Goal: Communication & Community: Answer question/provide support

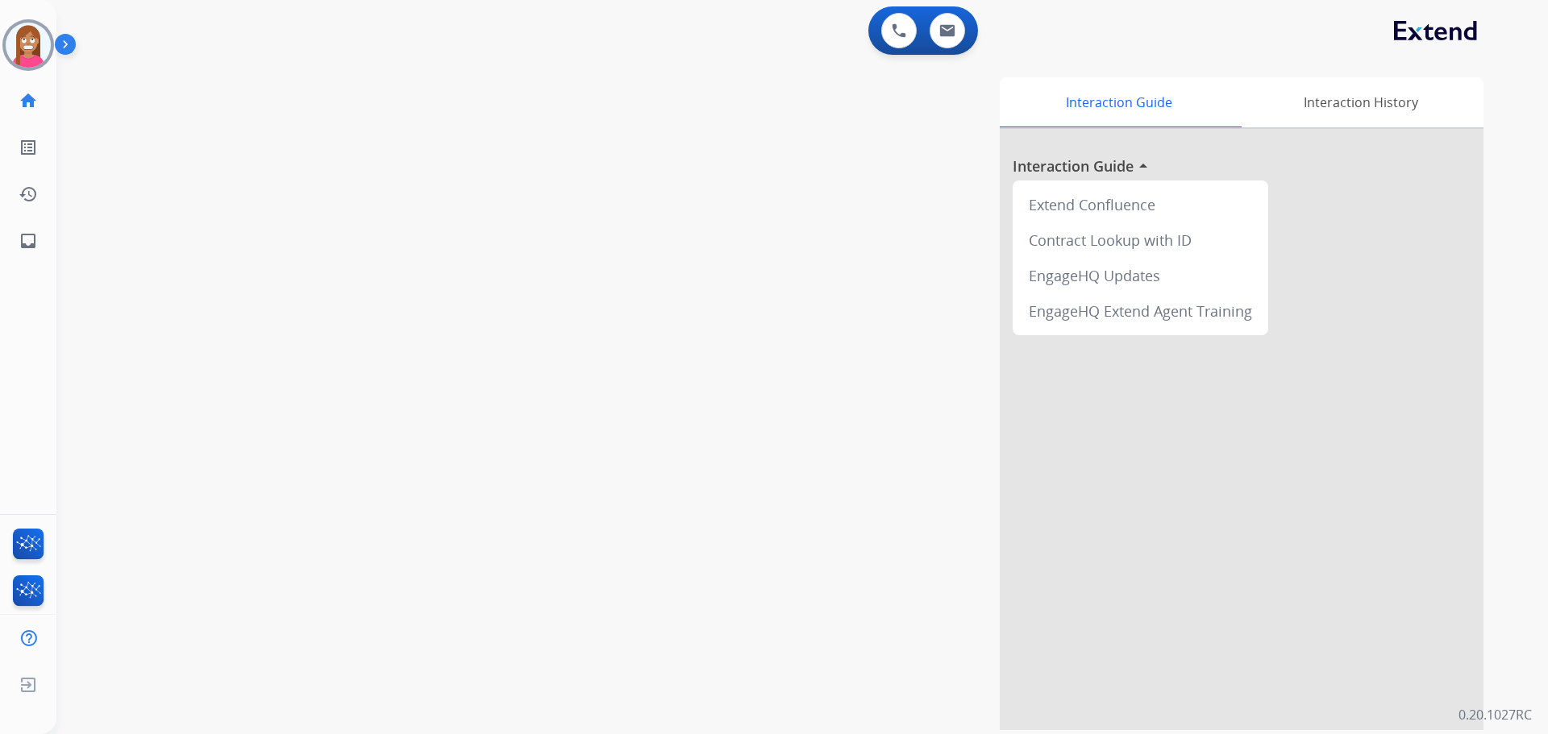
click at [26, 60] on img at bounding box center [28, 45] width 45 height 45
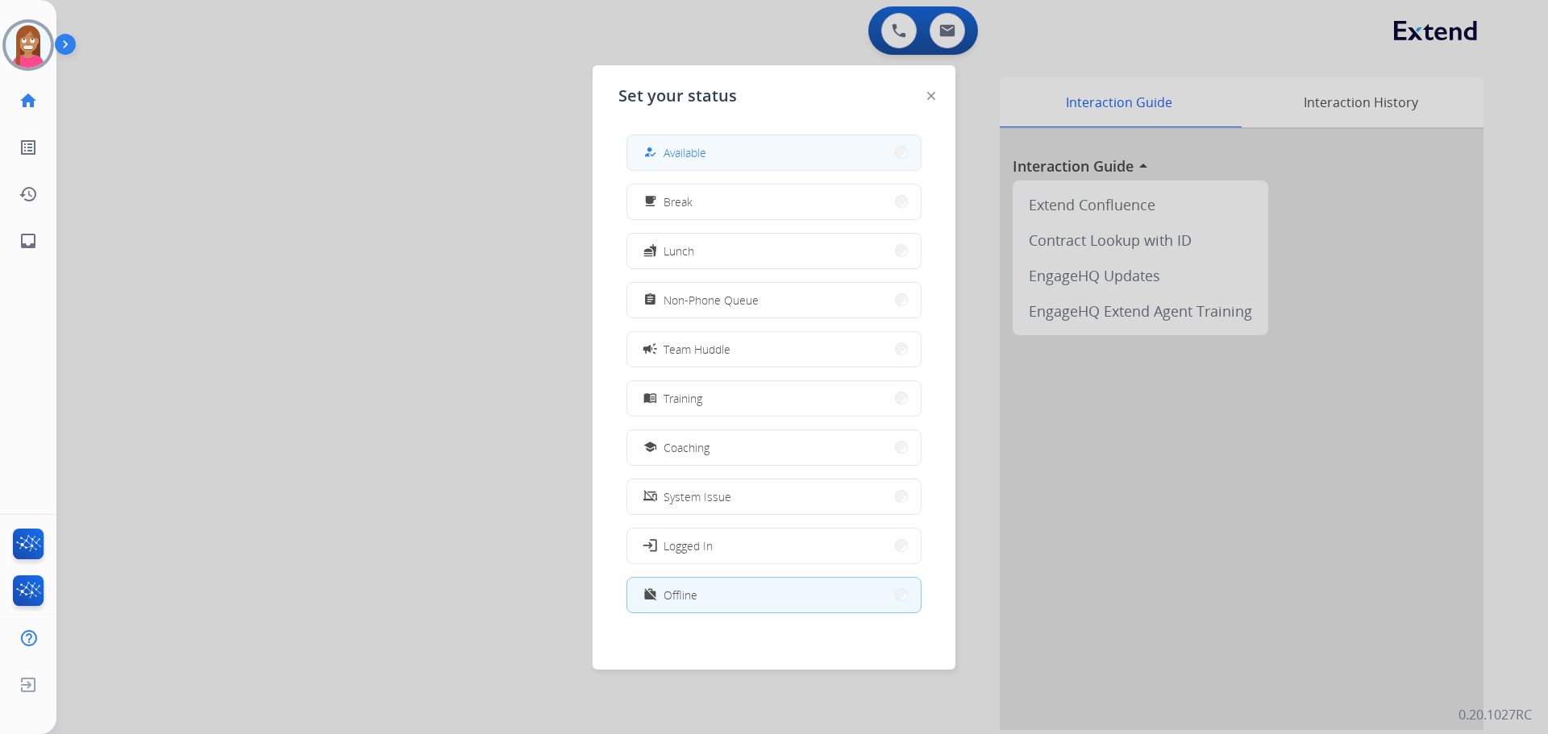
click at [724, 160] on button "how_to_reg Available" at bounding box center [773, 152] width 293 height 35
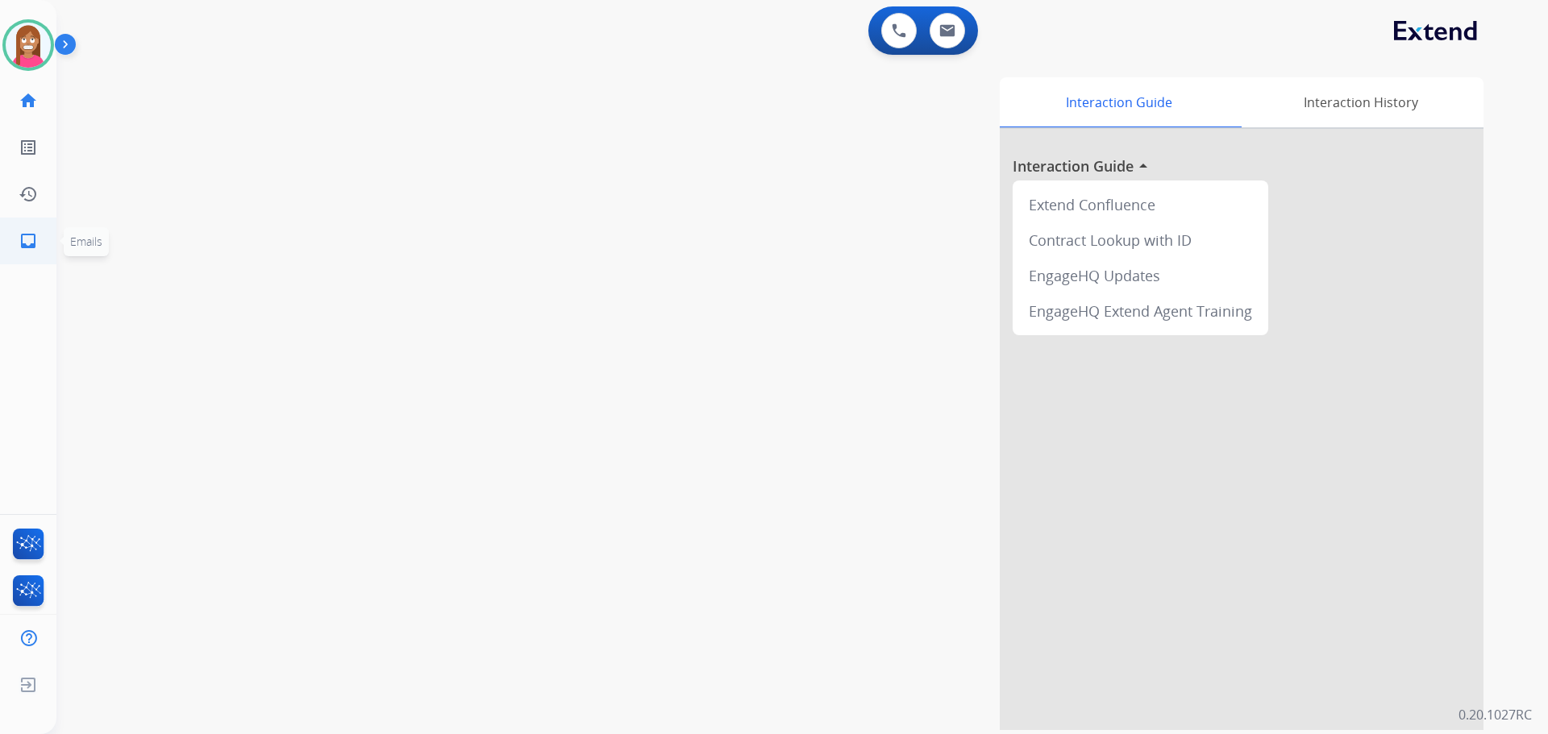
click at [36, 241] on mat-icon "inbox" at bounding box center [28, 240] width 19 height 19
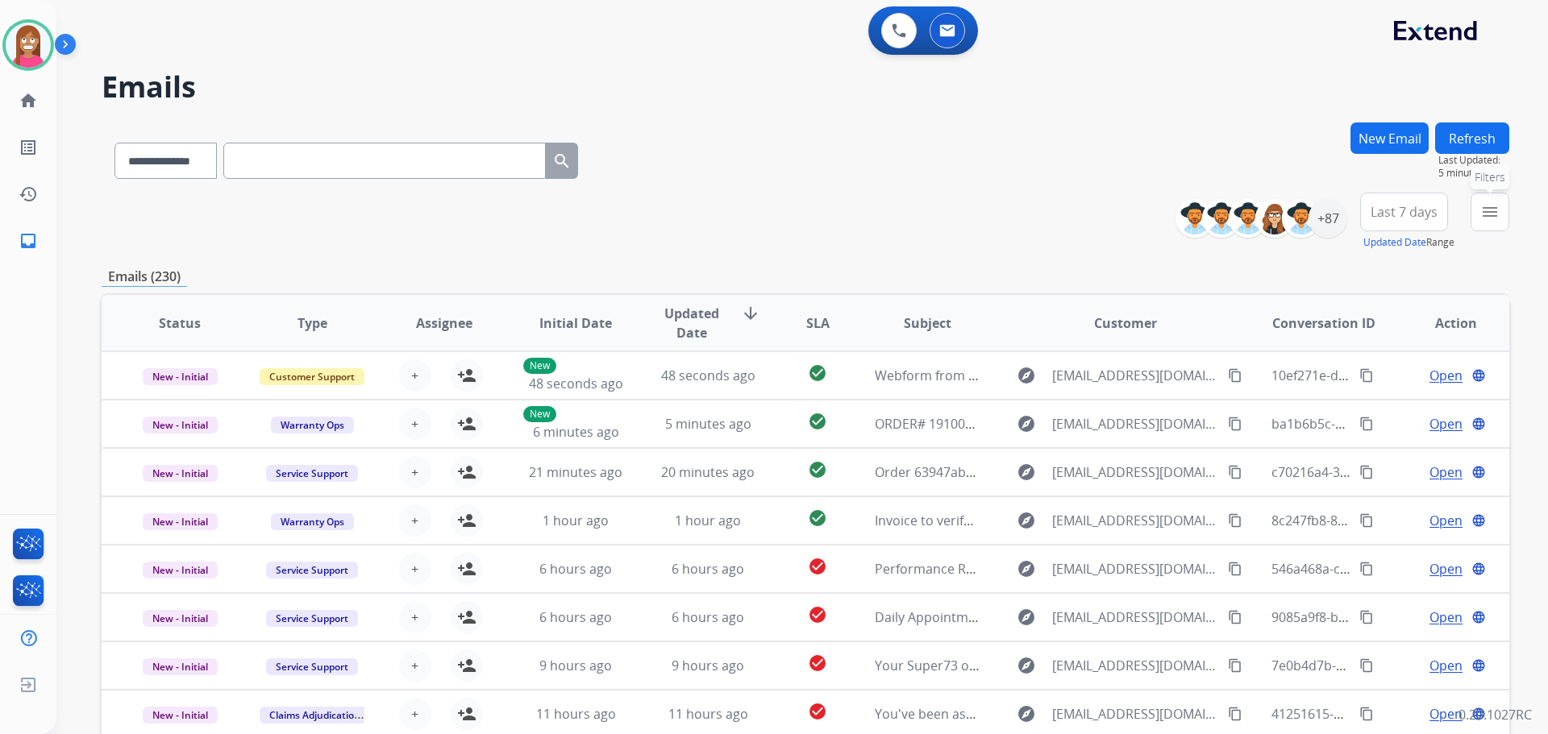
click at [1477, 221] on button "menu Filters" at bounding box center [1489, 212] width 39 height 39
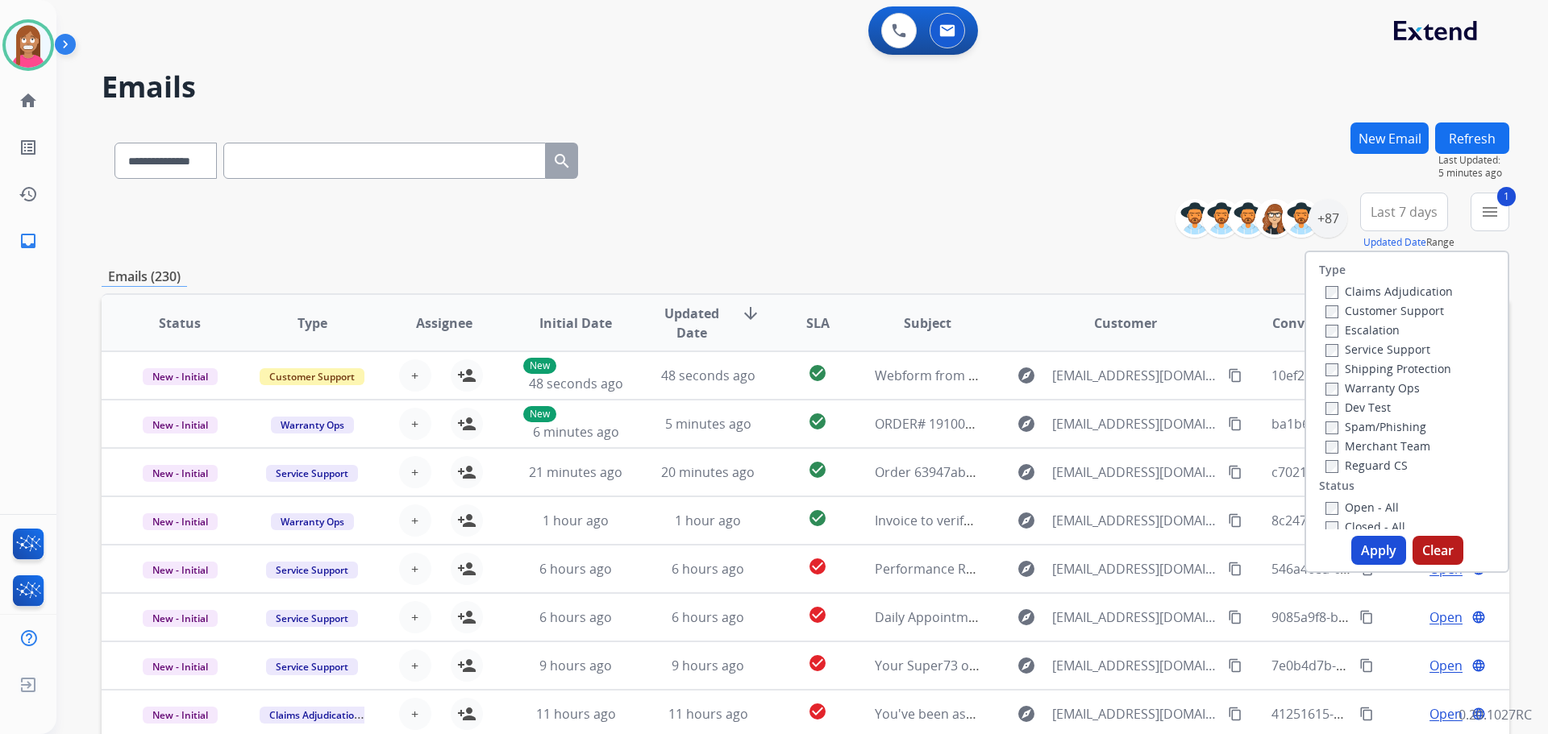
click at [1333, 364] on label "Shipping Protection" at bounding box center [1388, 368] width 126 height 15
click at [1354, 460] on label "Reguard CS" at bounding box center [1366, 465] width 82 height 15
click at [1349, 509] on label "Open - All" at bounding box center [1361, 507] width 73 height 15
click at [1366, 548] on button "Apply" at bounding box center [1378, 550] width 55 height 29
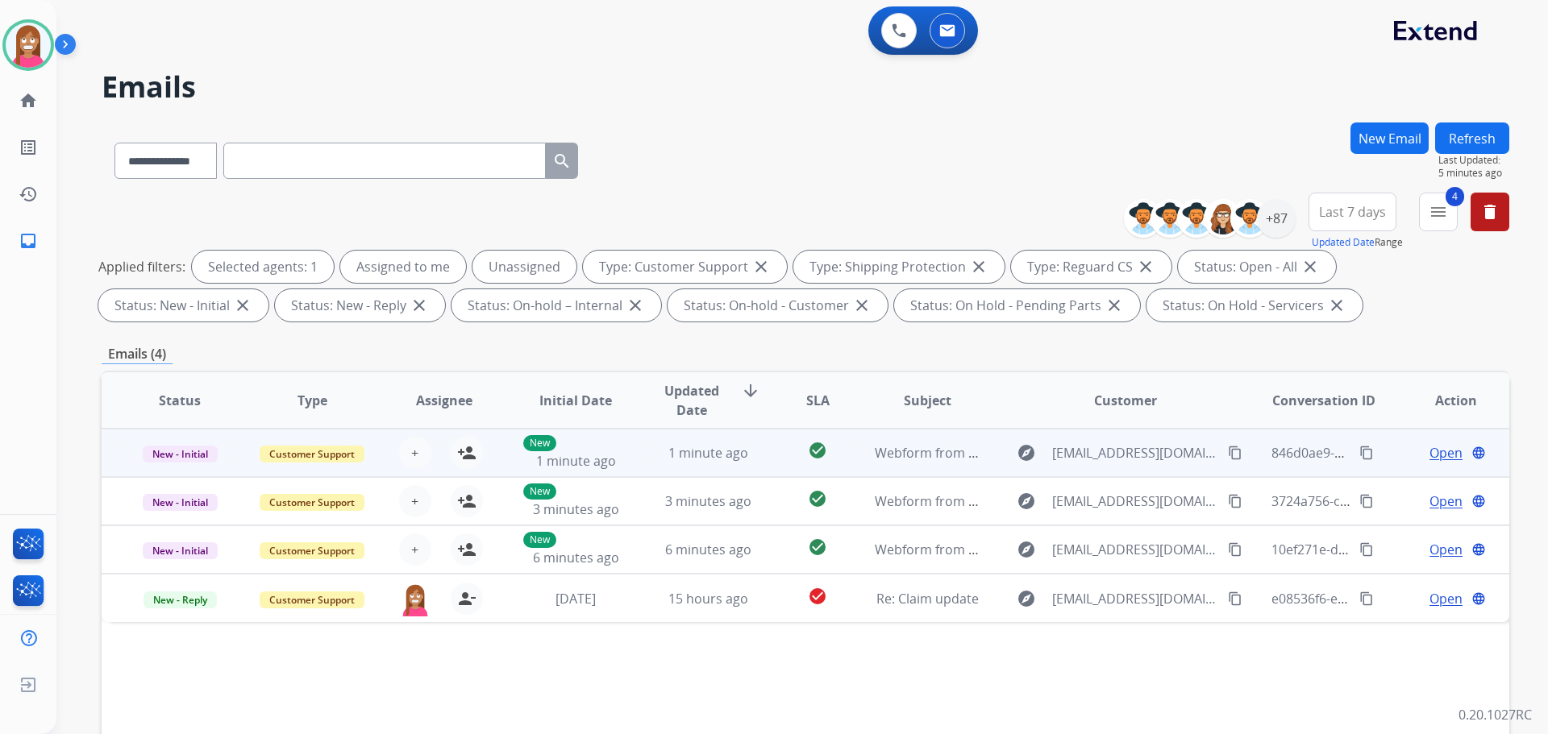
scroll to position [242, 0]
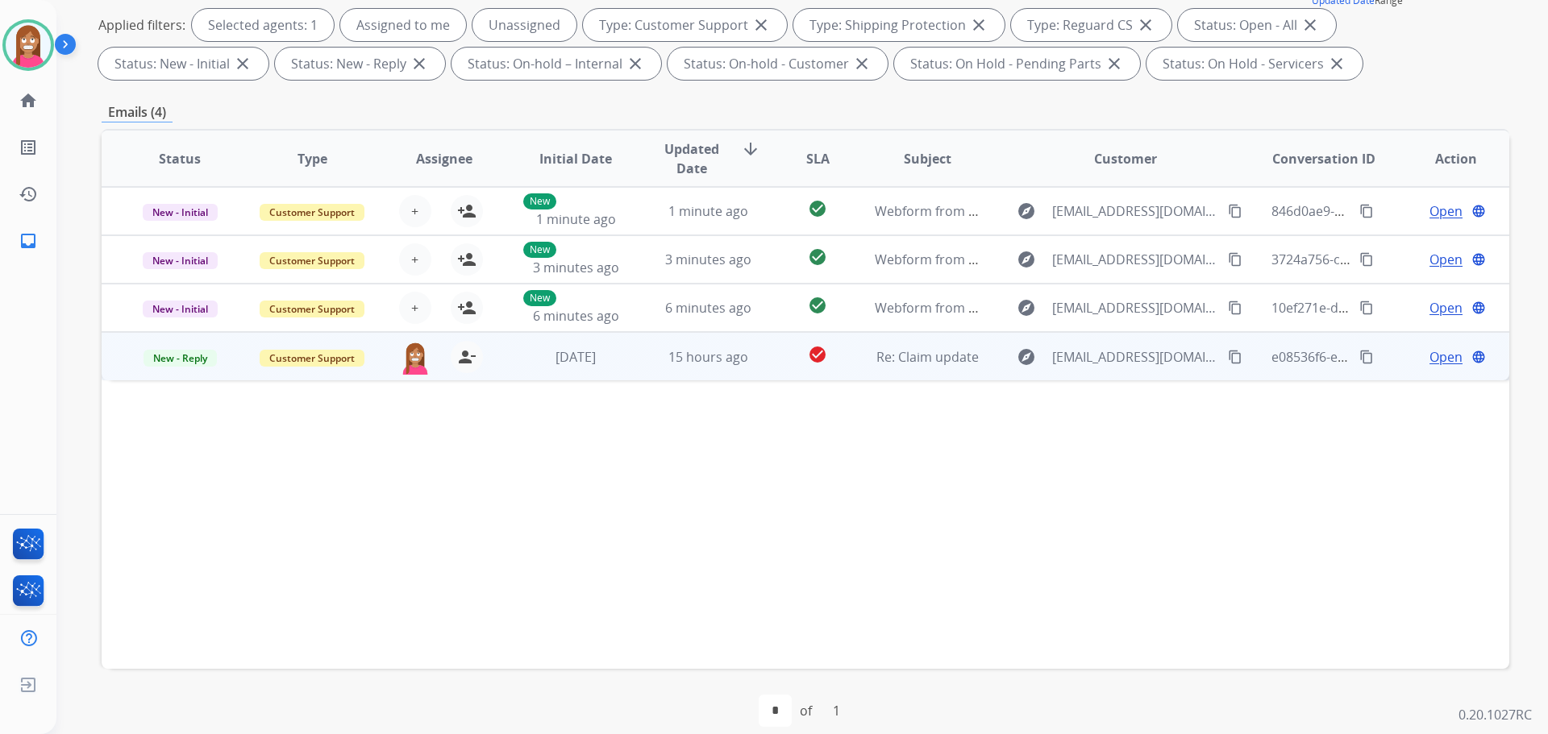
click at [634, 375] on td "15 hours ago" at bounding box center [696, 356] width 132 height 48
click at [1228, 356] on mat-icon "content_copy" at bounding box center [1235, 356] width 15 height 15
click at [185, 357] on span "New - Reply" at bounding box center [179, 357] width 73 height 17
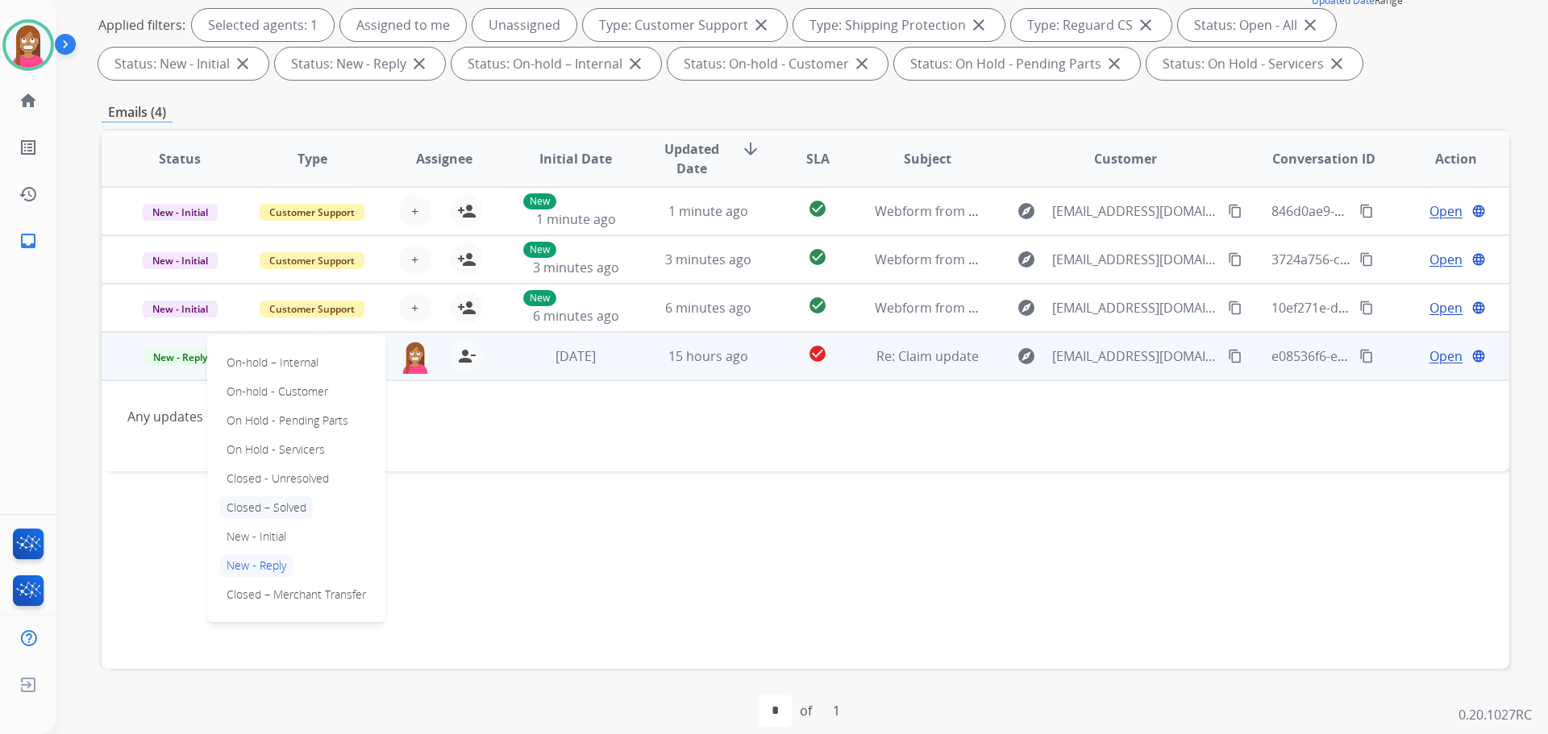
click at [257, 508] on p "Closed – Solved" at bounding box center [266, 508] width 93 height 23
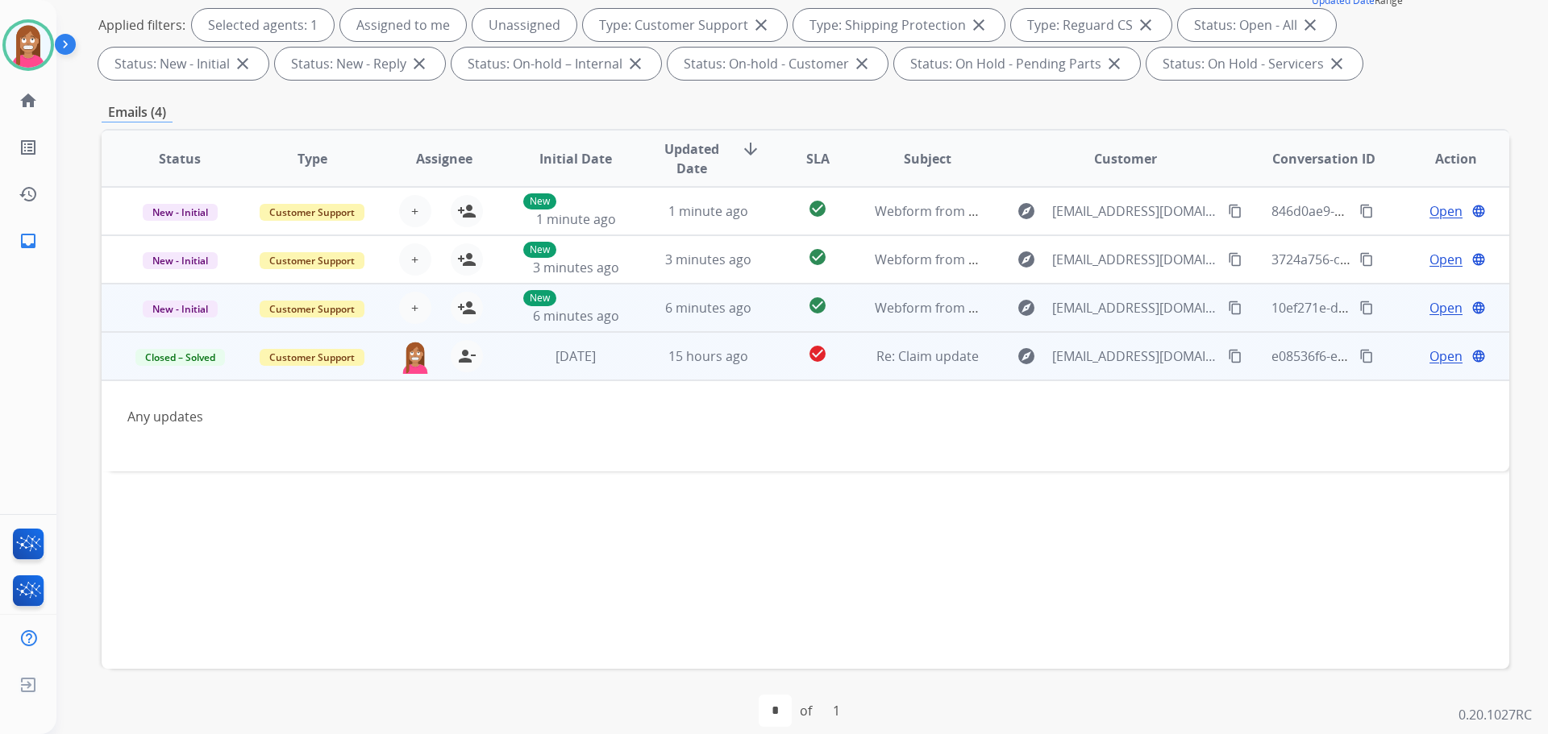
click at [740, 318] on td "6 minutes ago" at bounding box center [696, 308] width 132 height 48
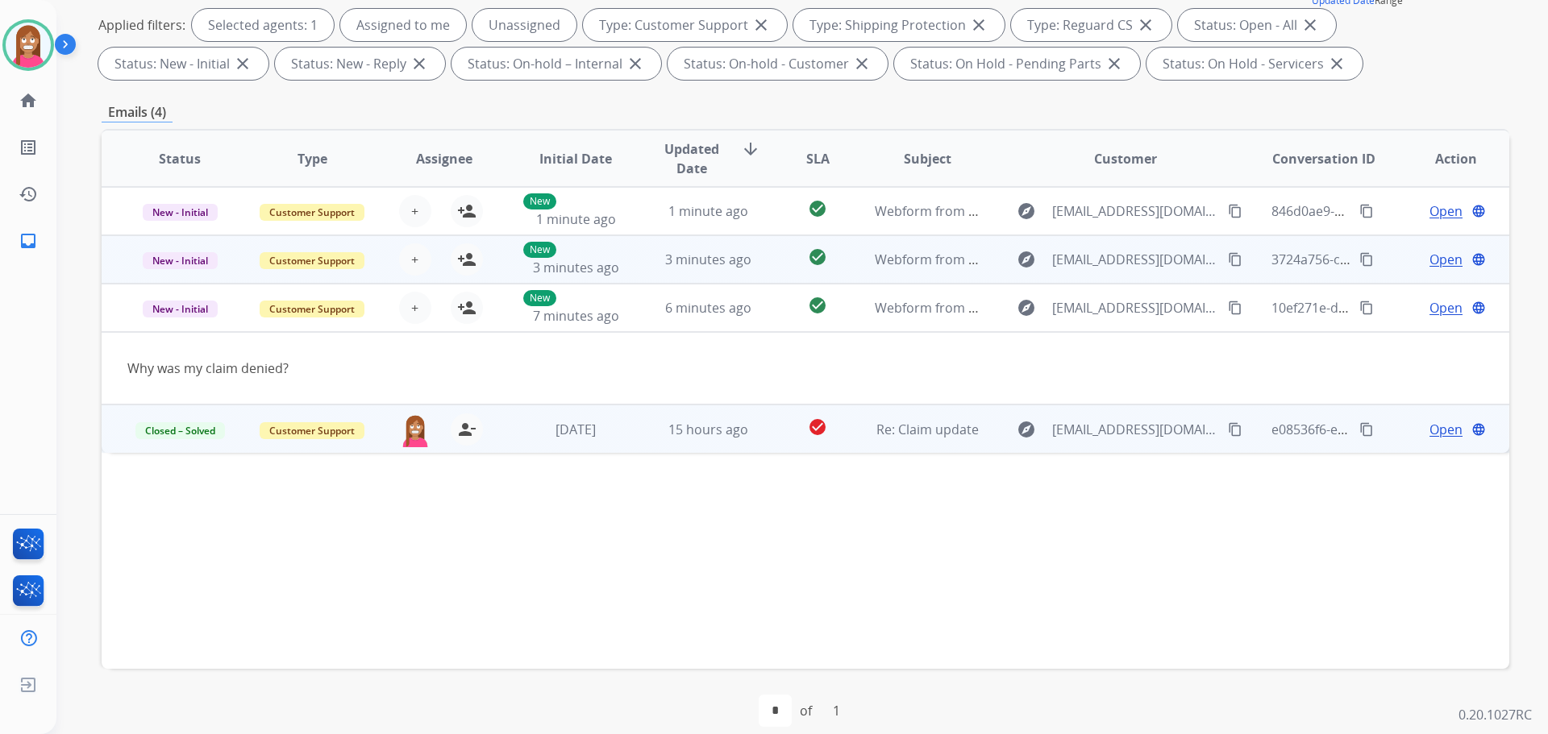
click at [763, 270] on td "check_circle" at bounding box center [805, 259] width 88 height 48
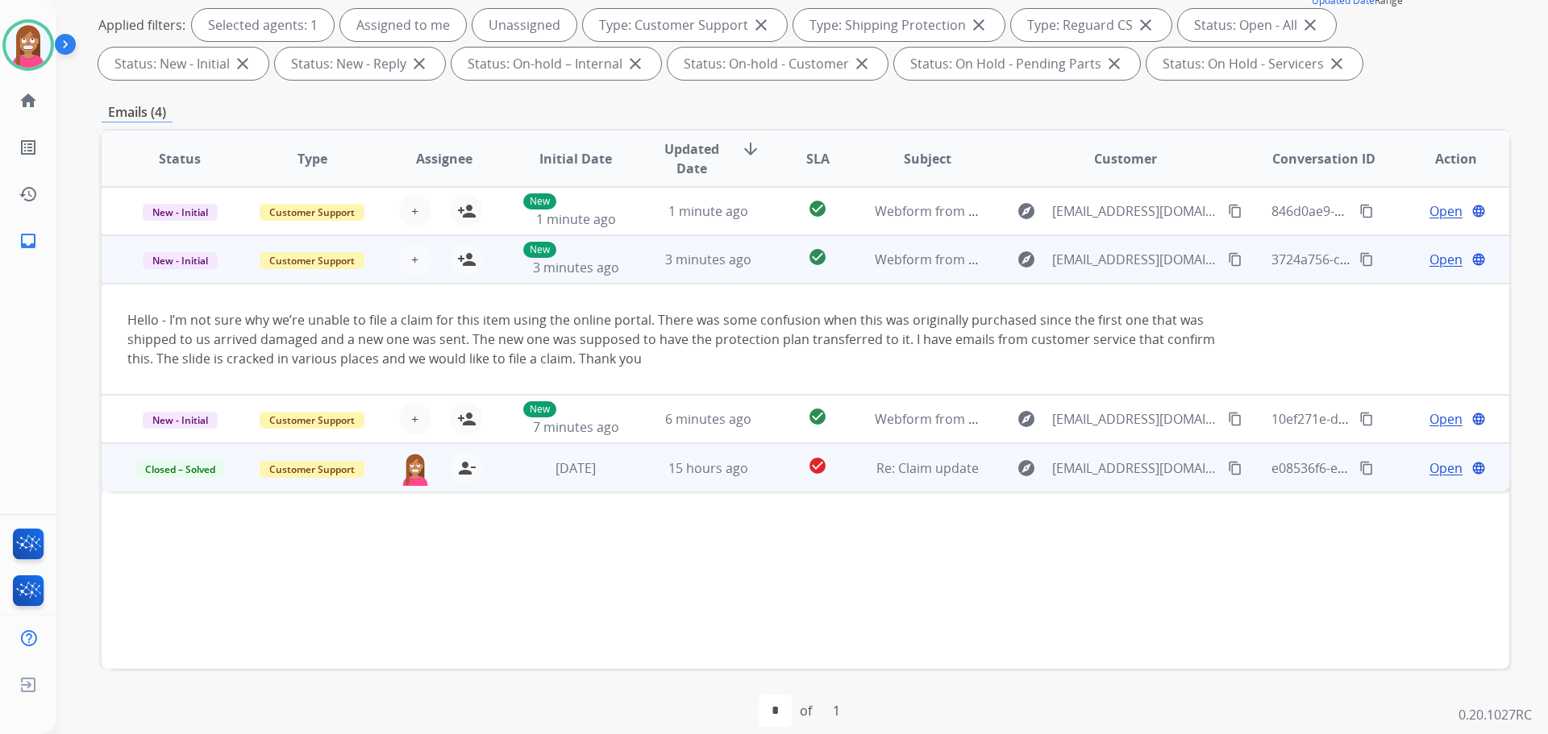
drag, startPoint x: 1221, startPoint y: 262, endPoint x: 1229, endPoint y: 264, distance: 8.2
click at [1228, 264] on mat-icon "content_copy" at bounding box center [1235, 259] width 15 height 15
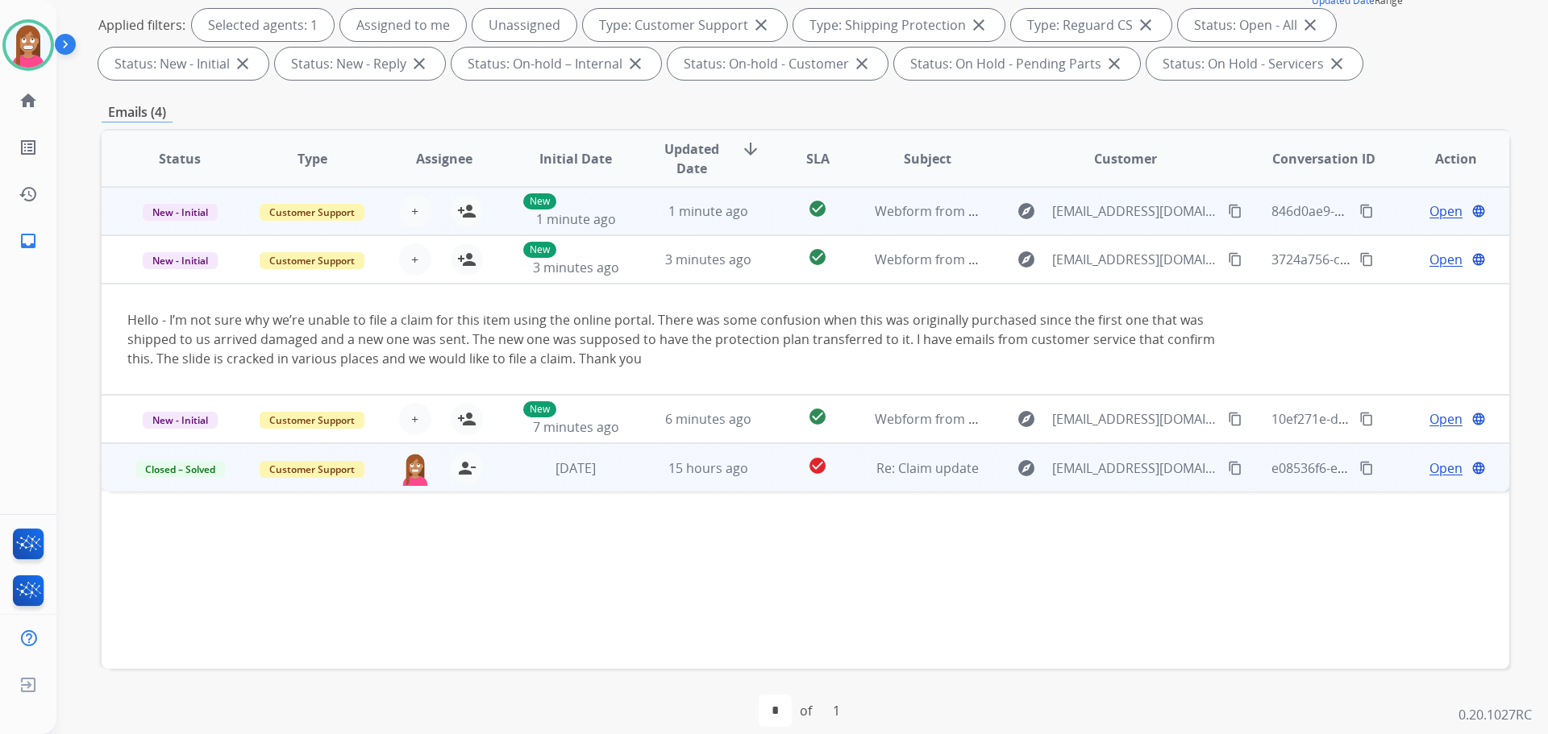
click at [752, 222] on td "1 minute ago" at bounding box center [696, 211] width 132 height 48
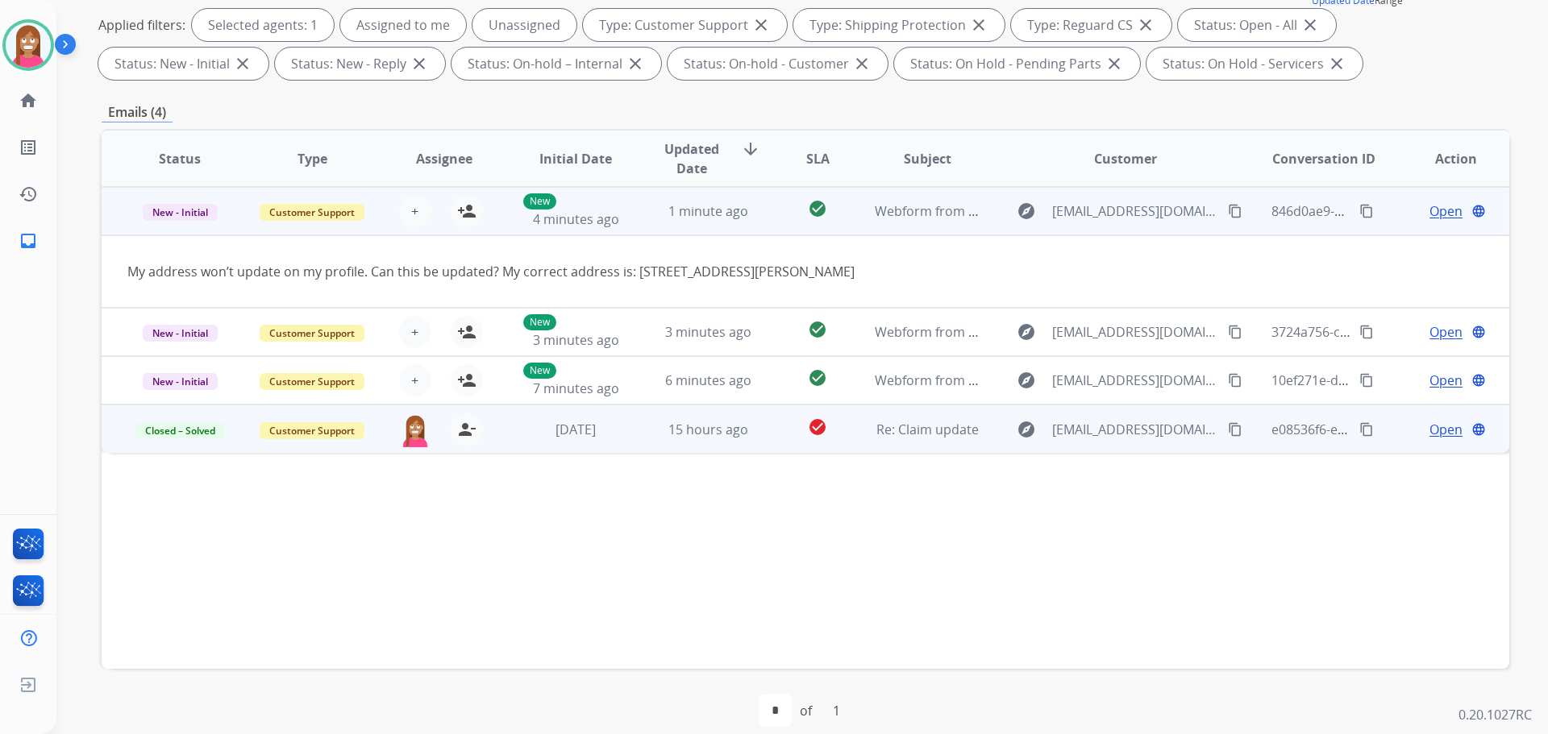
click at [1429, 211] on span "Open" at bounding box center [1445, 211] width 33 height 19
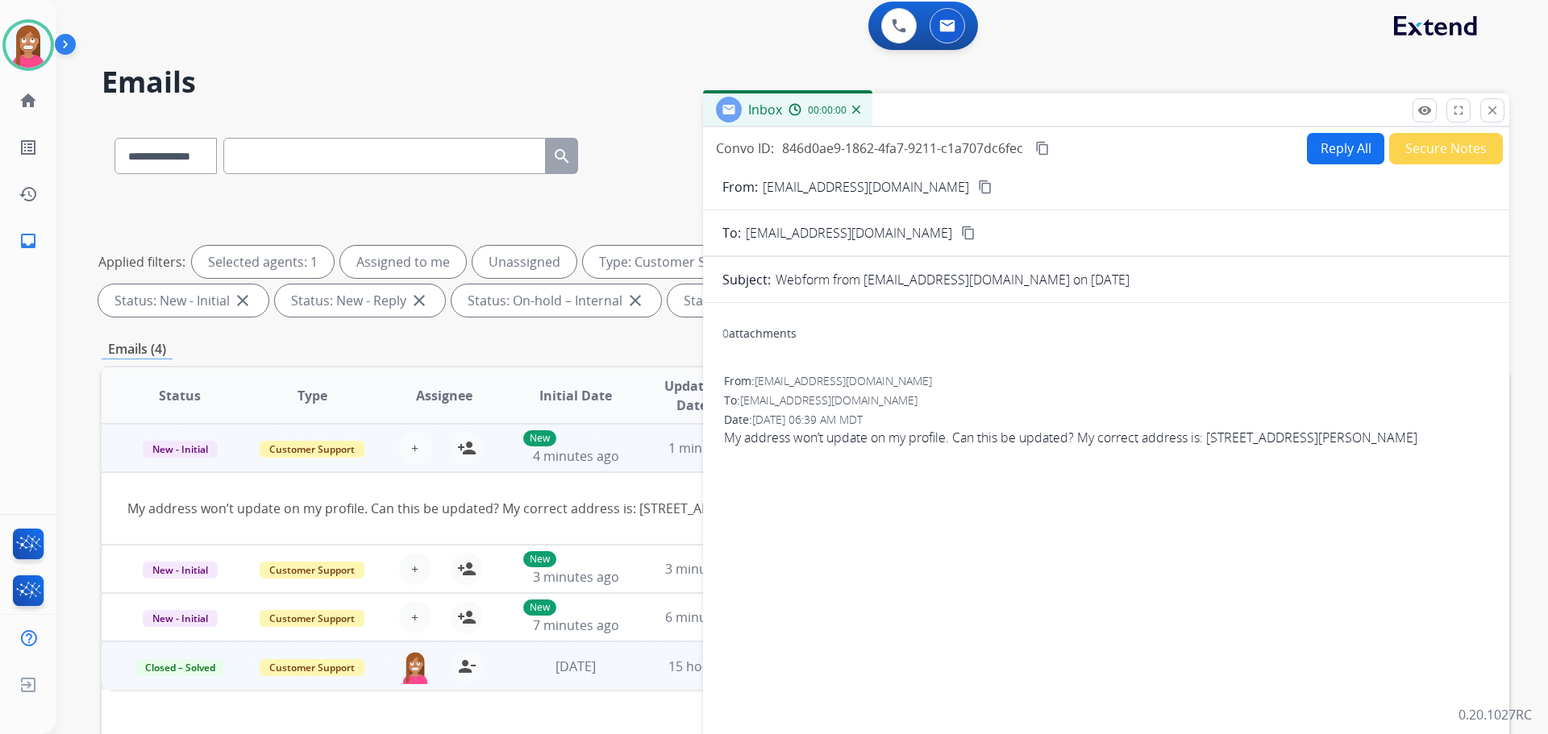
scroll to position [0, 0]
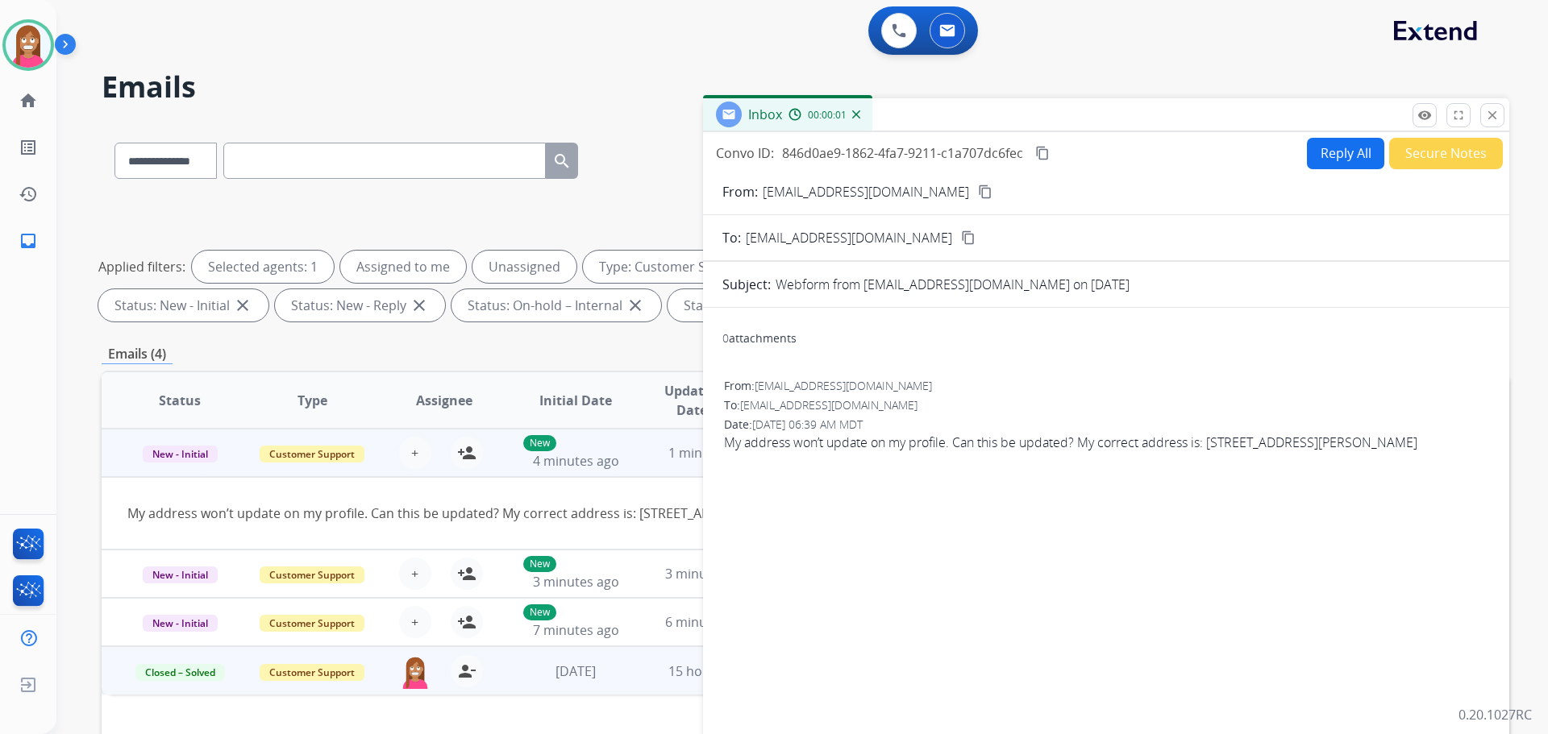
click at [1328, 156] on button "Reply All" at bounding box center [1345, 153] width 77 height 31
select select "**********"
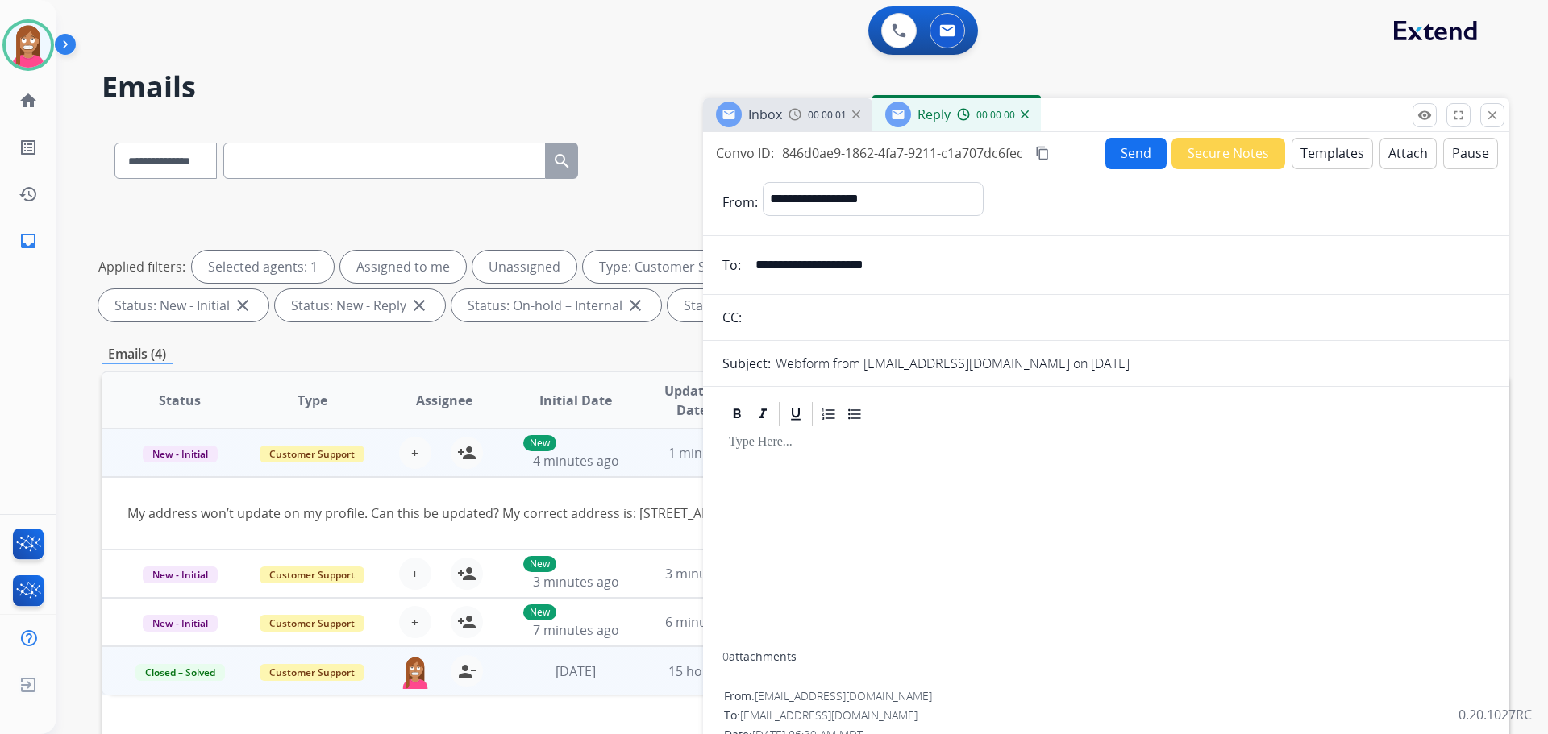
click at [1331, 156] on button "Templates" at bounding box center [1331, 153] width 81 height 31
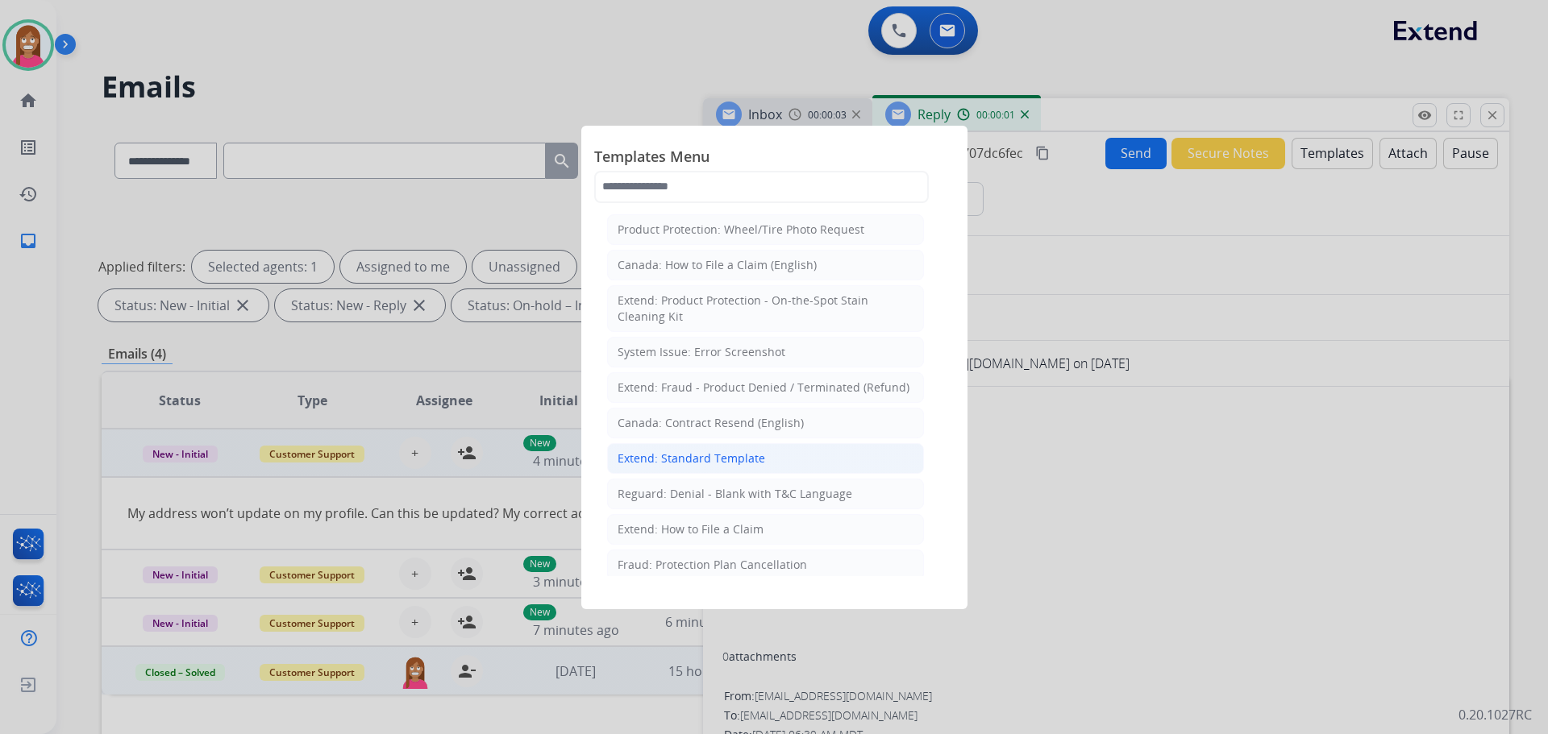
click at [663, 464] on div "Extend: Standard Template" at bounding box center [692, 459] width 148 height 16
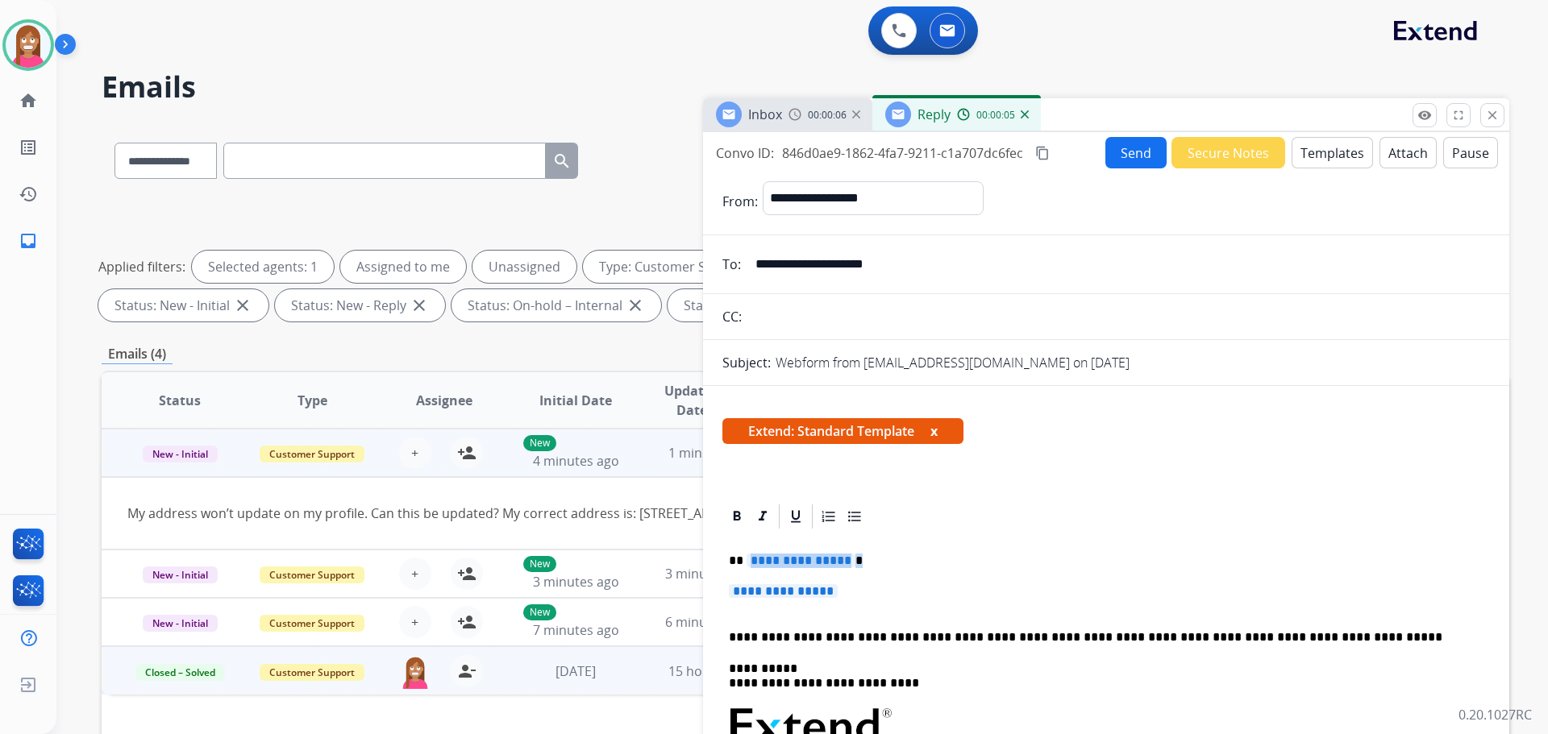
drag, startPoint x: 853, startPoint y: 593, endPoint x: 750, endPoint y: 560, distance: 108.4
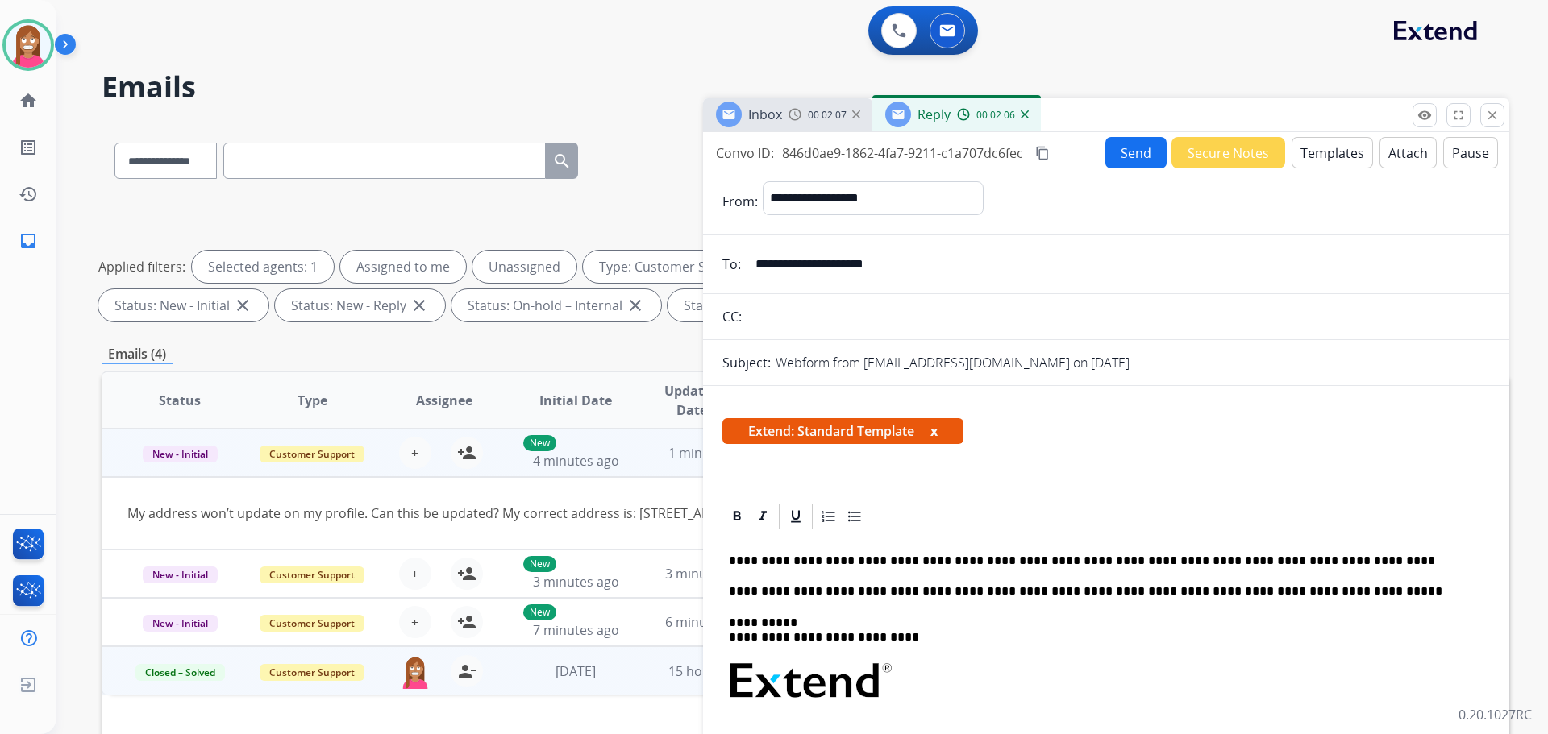
click at [1120, 157] on button "Send" at bounding box center [1135, 152] width 61 height 31
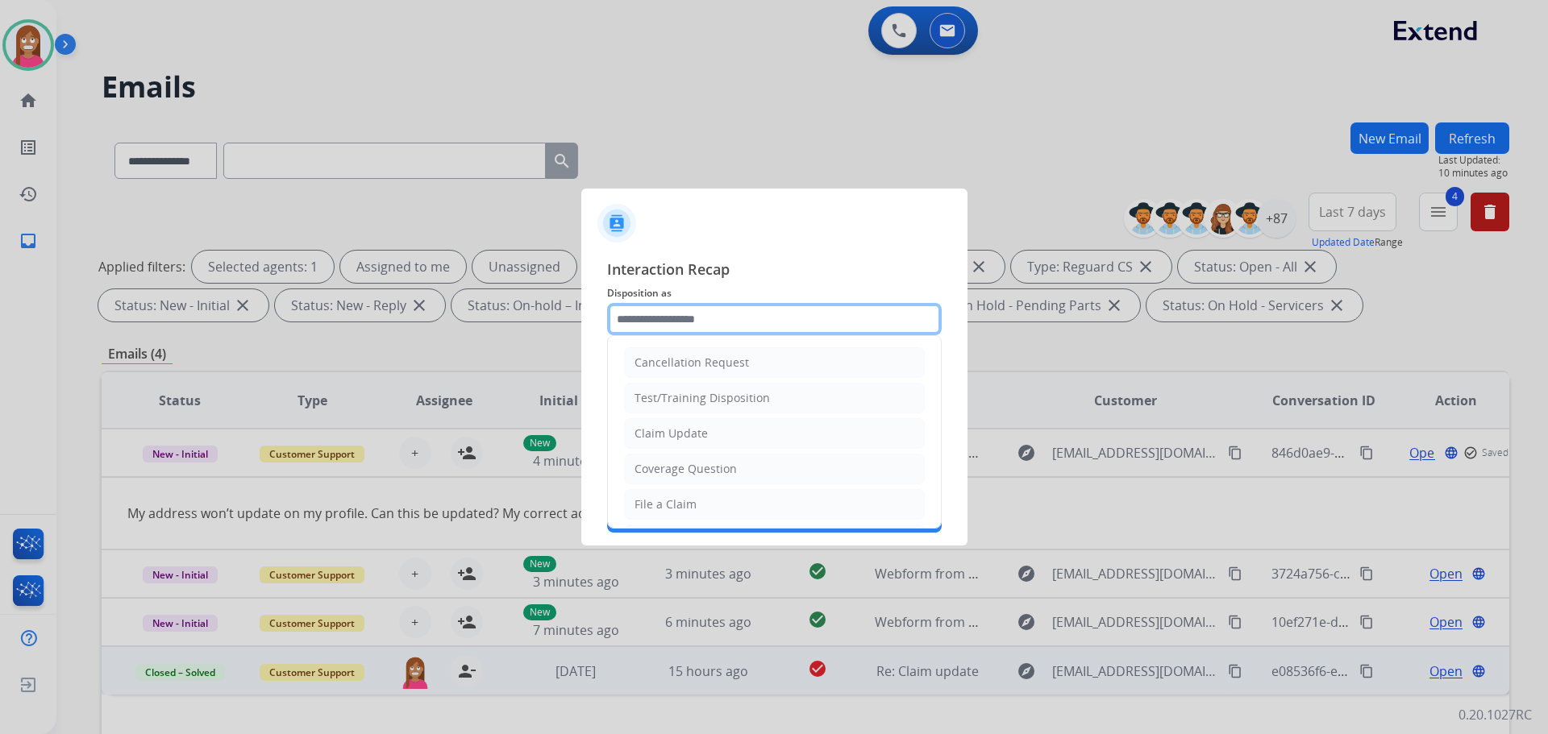
click at [654, 322] on input "text" at bounding box center [774, 319] width 335 height 32
click at [663, 472] on div "Coverage Question" at bounding box center [685, 469] width 102 height 16
type input "**********"
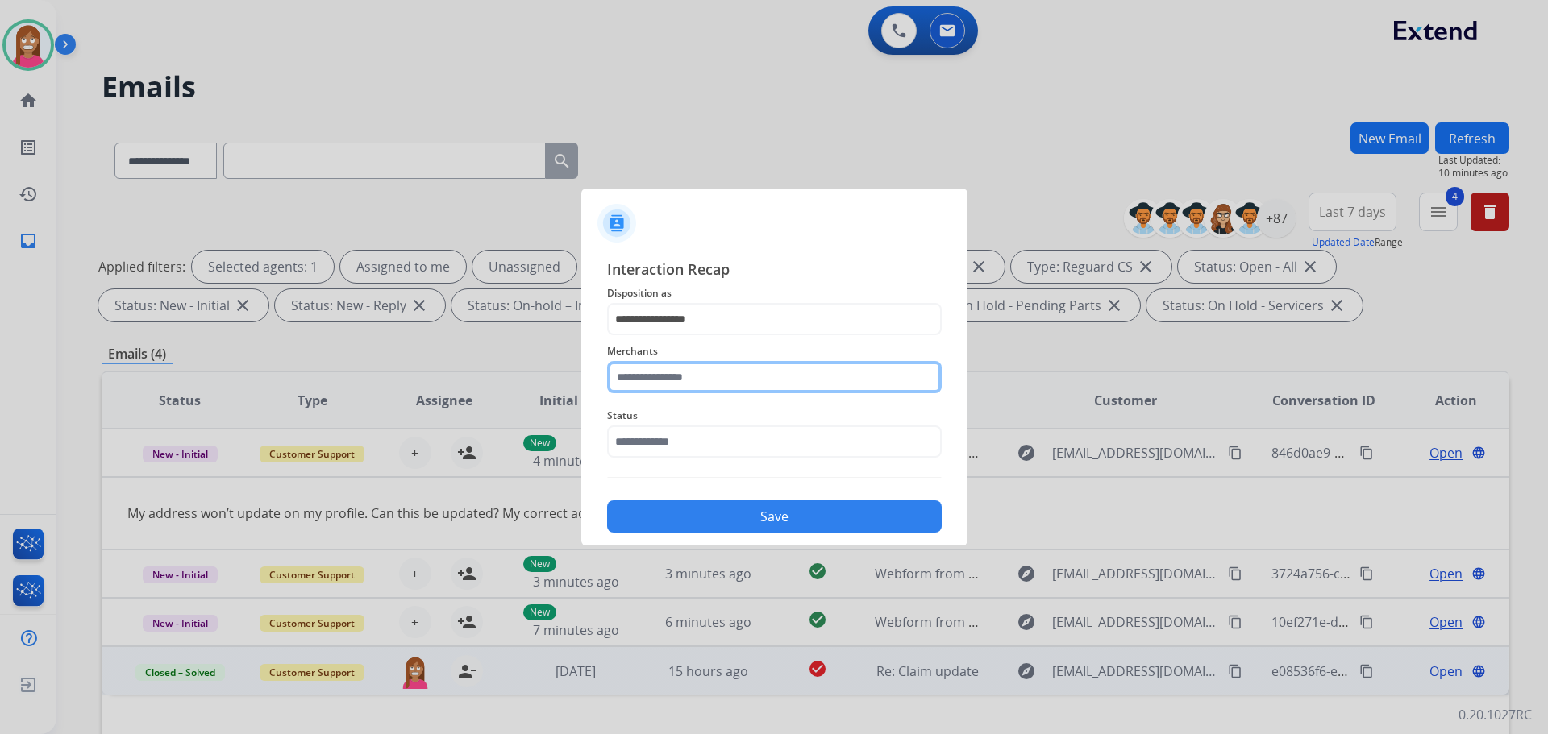
click at [651, 393] on input "text" at bounding box center [774, 377] width 335 height 32
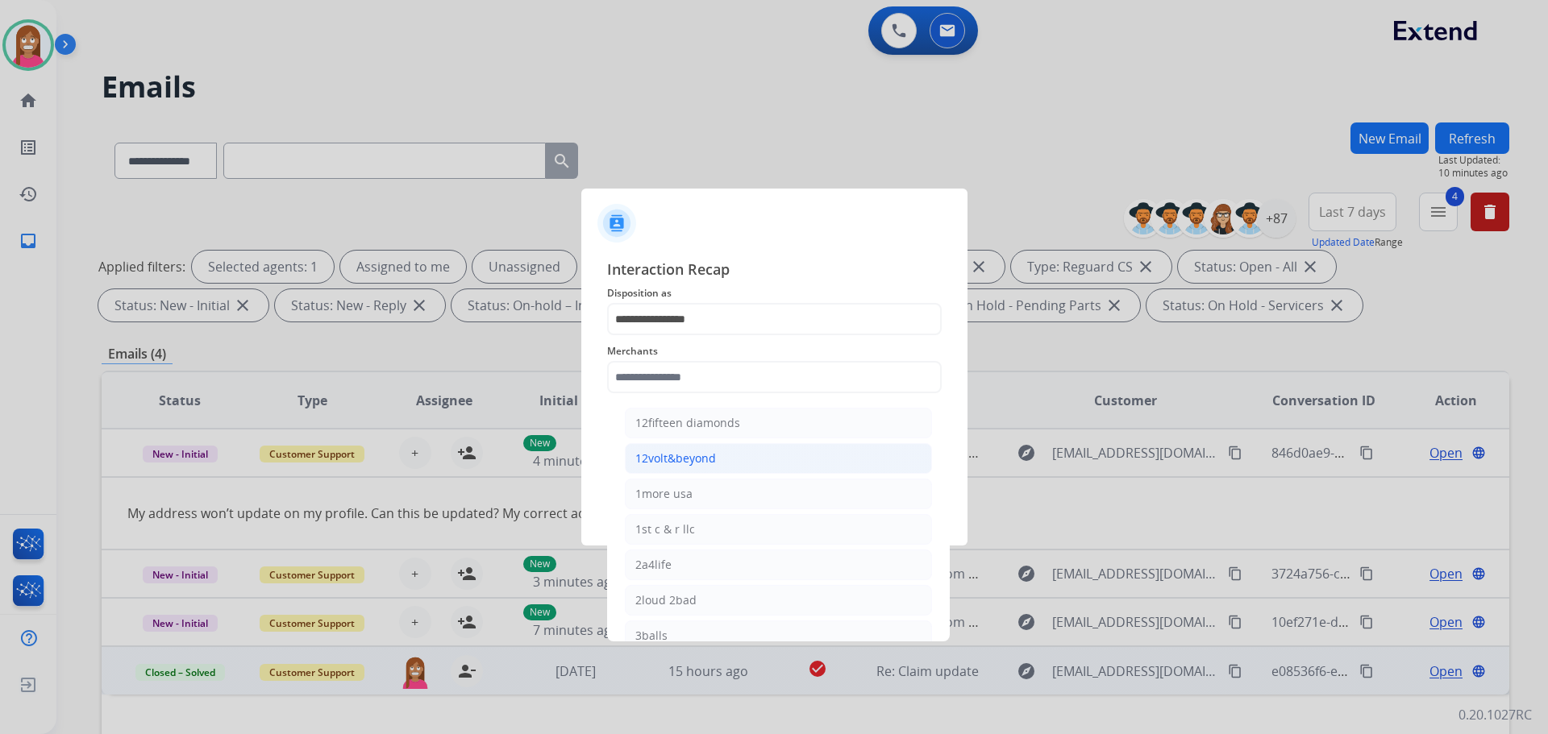
click at [661, 460] on div "12volt&beyond" at bounding box center [675, 459] width 81 height 16
type input "**********"
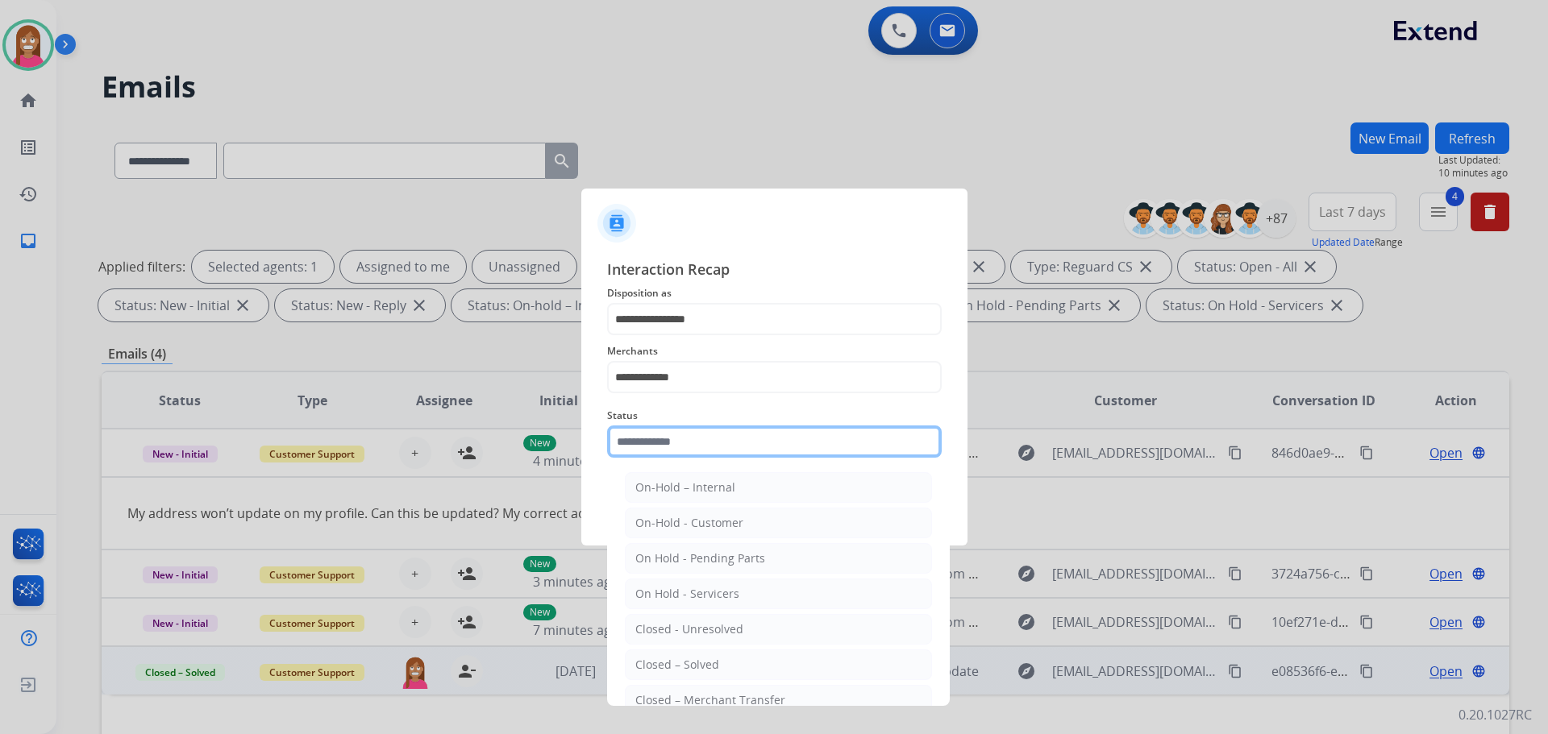
click at [654, 444] on input "text" at bounding box center [774, 442] width 335 height 32
drag, startPoint x: 670, startPoint y: 658, endPoint x: 697, endPoint y: 559, distance: 102.1
click at [670, 657] on div "Closed – Solved" at bounding box center [677, 665] width 84 height 16
type input "**********"
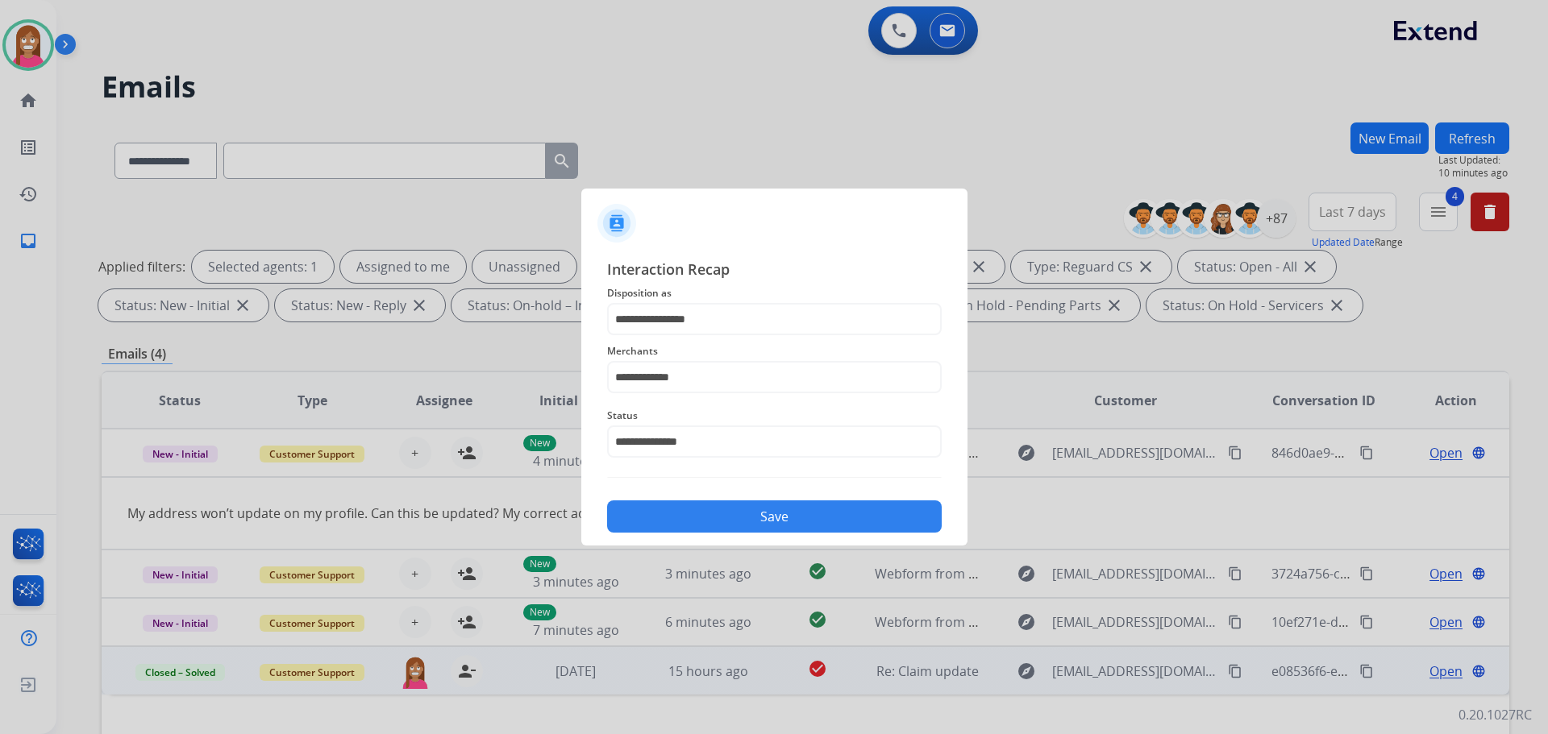
click at [701, 522] on button "Save" at bounding box center [774, 517] width 335 height 32
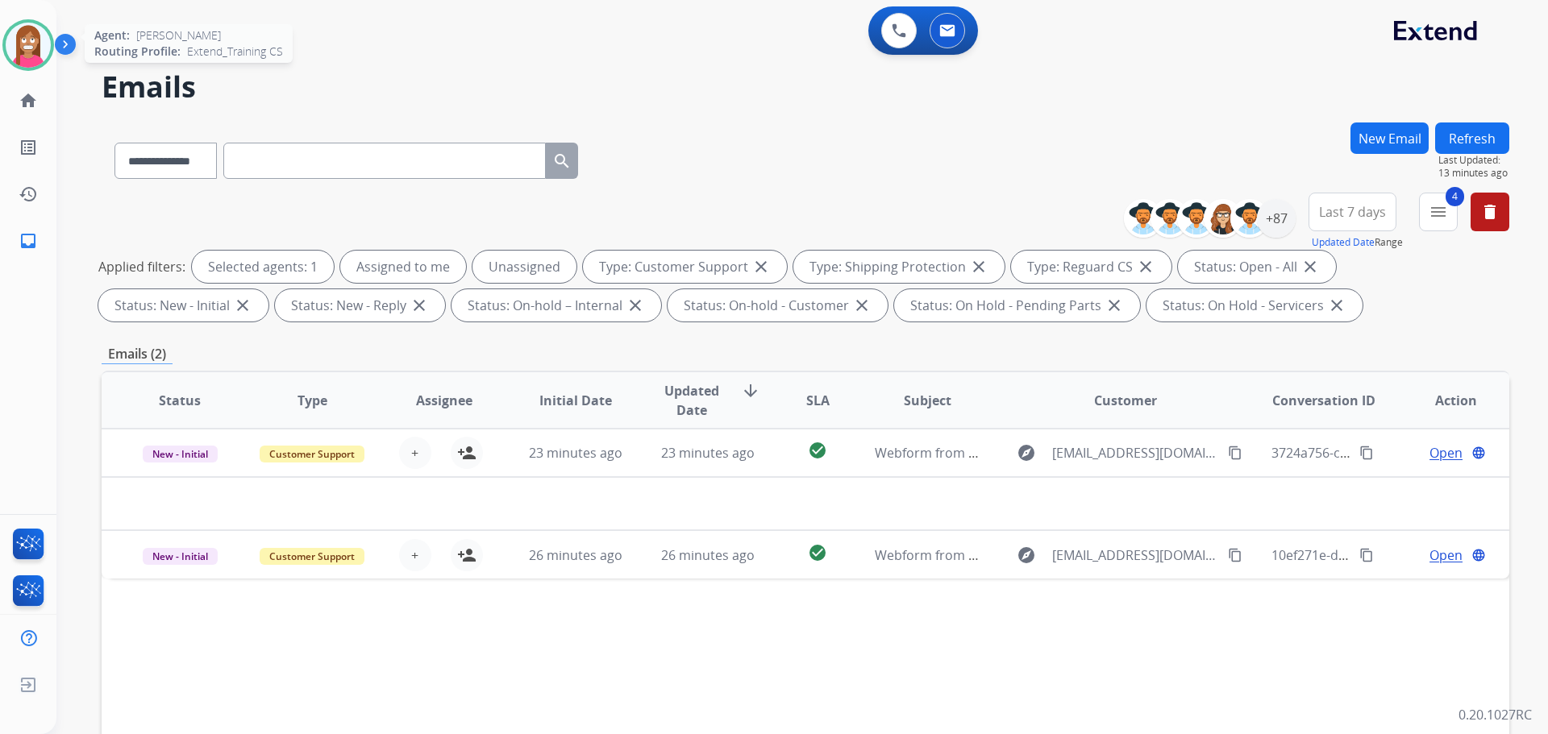
click at [32, 51] on img at bounding box center [28, 45] width 45 height 45
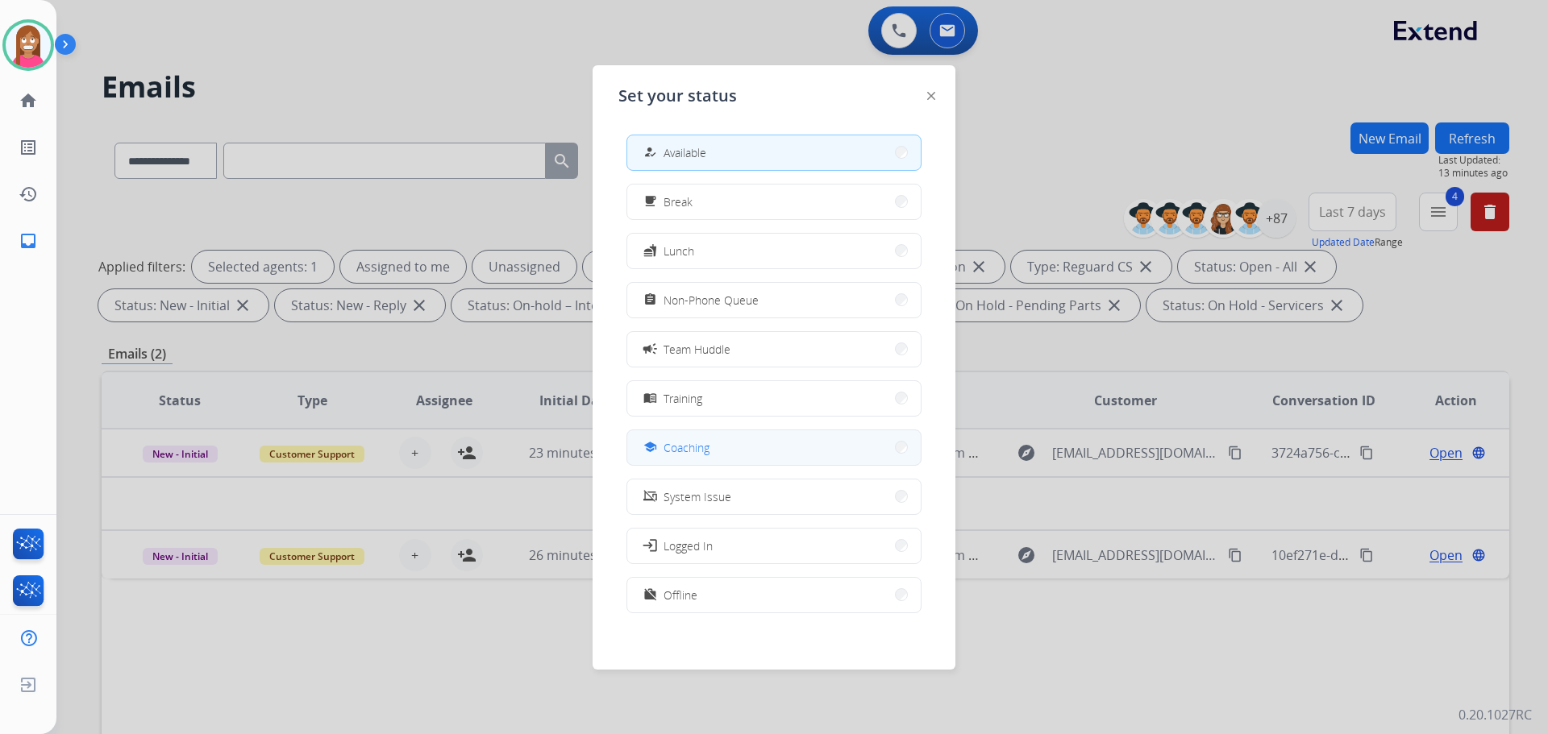
click at [659, 451] on div "school" at bounding box center [651, 447] width 23 height 19
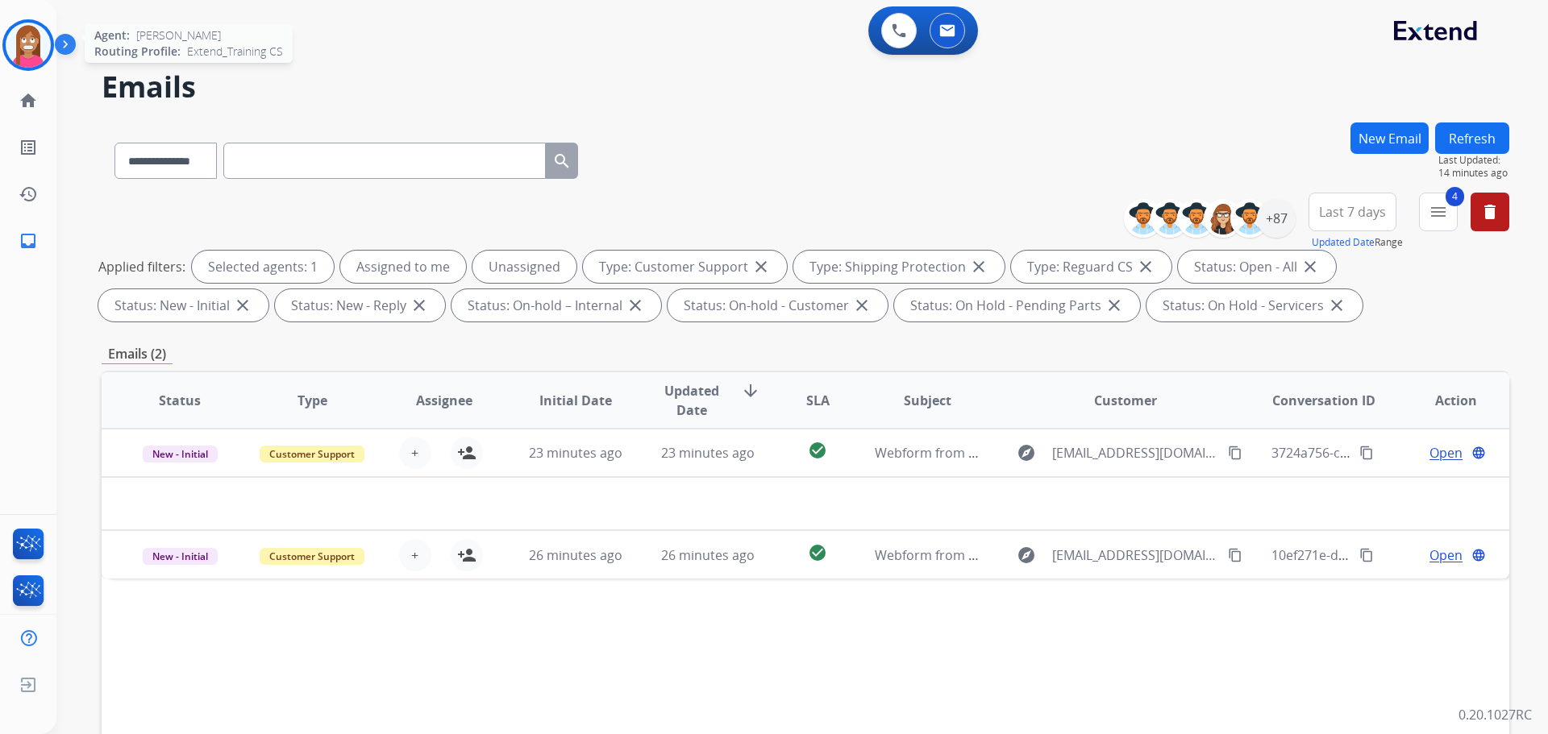
click at [27, 64] on img at bounding box center [28, 45] width 45 height 45
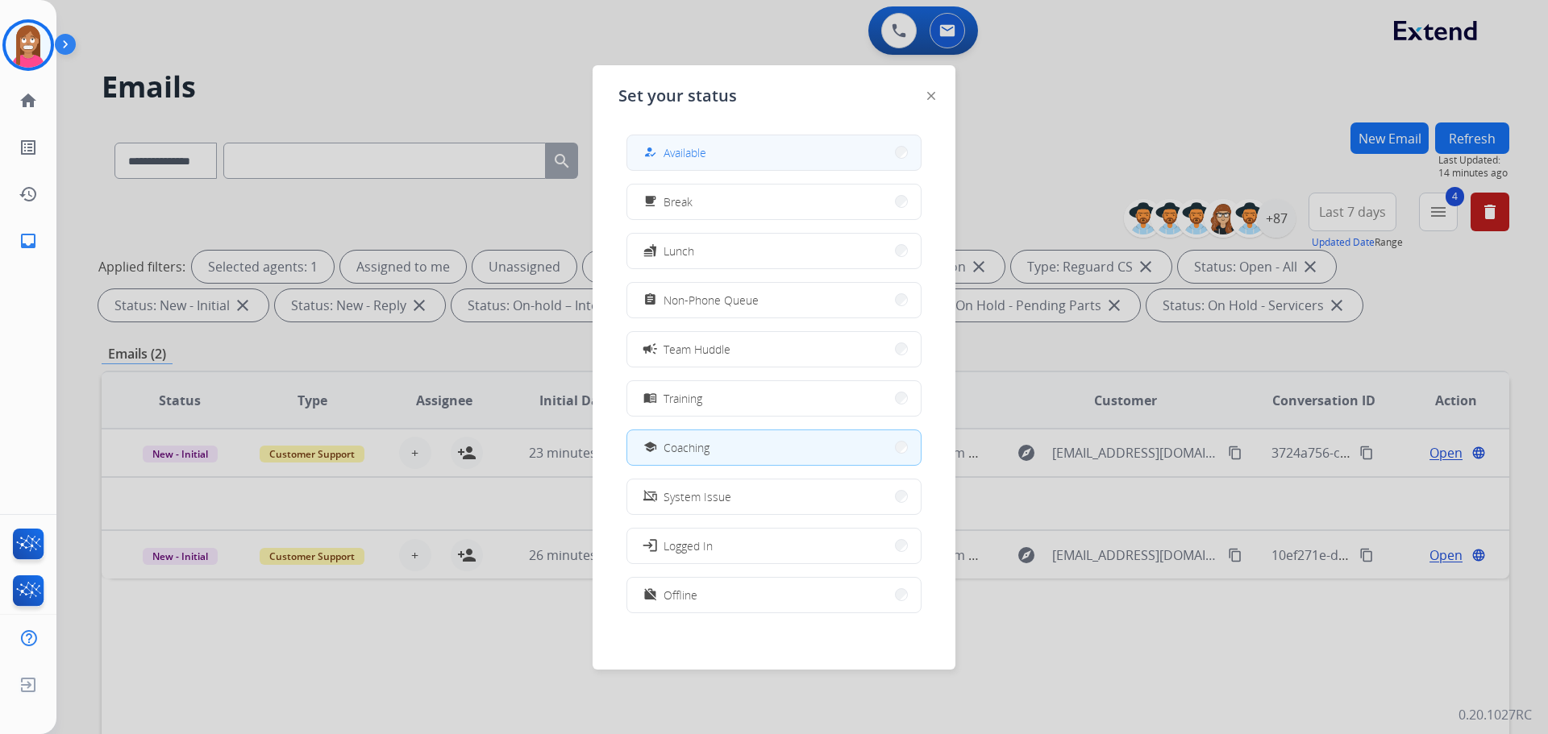
click at [663, 160] on div "how_to_reg" at bounding box center [651, 152] width 23 height 19
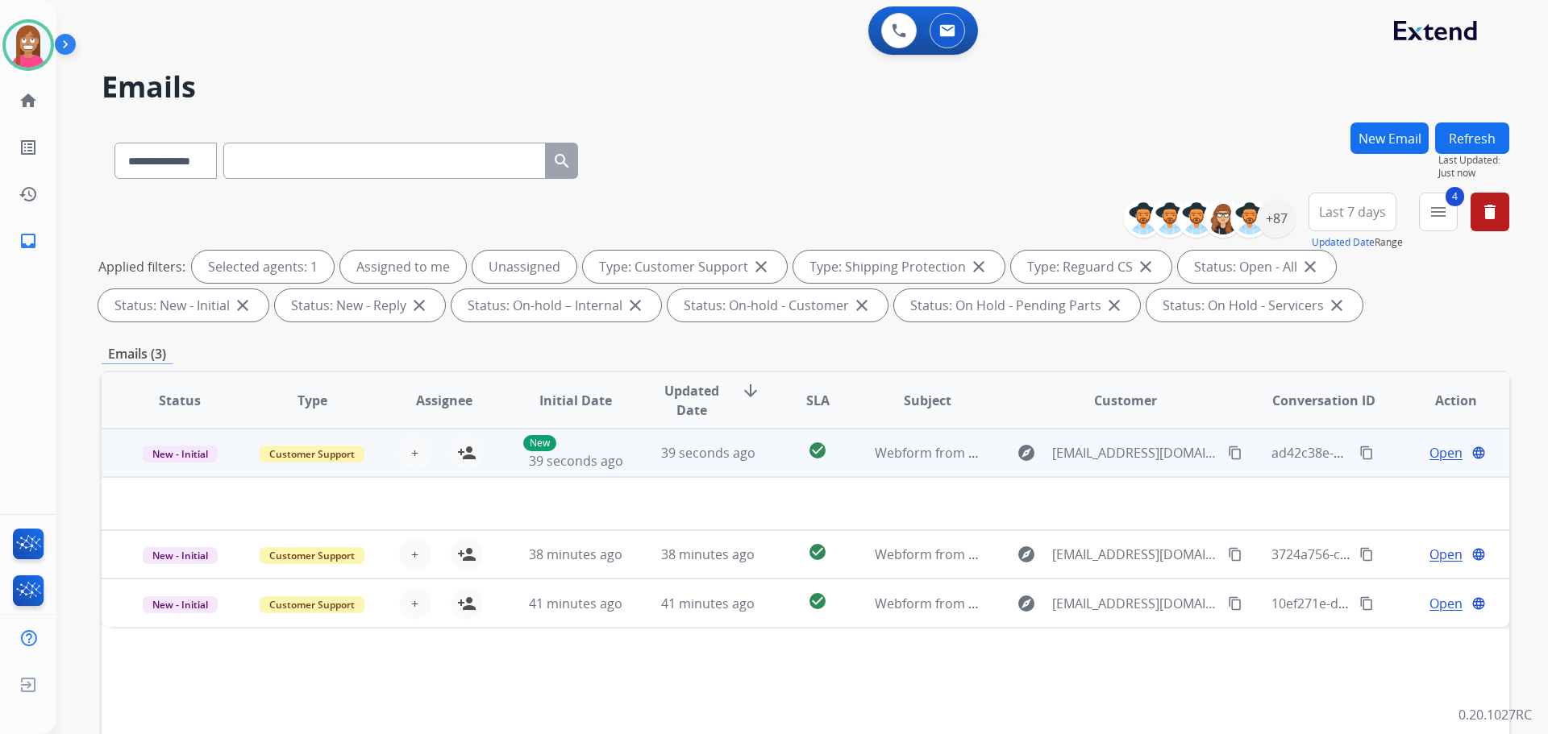
click at [720, 467] on td "39 seconds ago" at bounding box center [696, 453] width 132 height 48
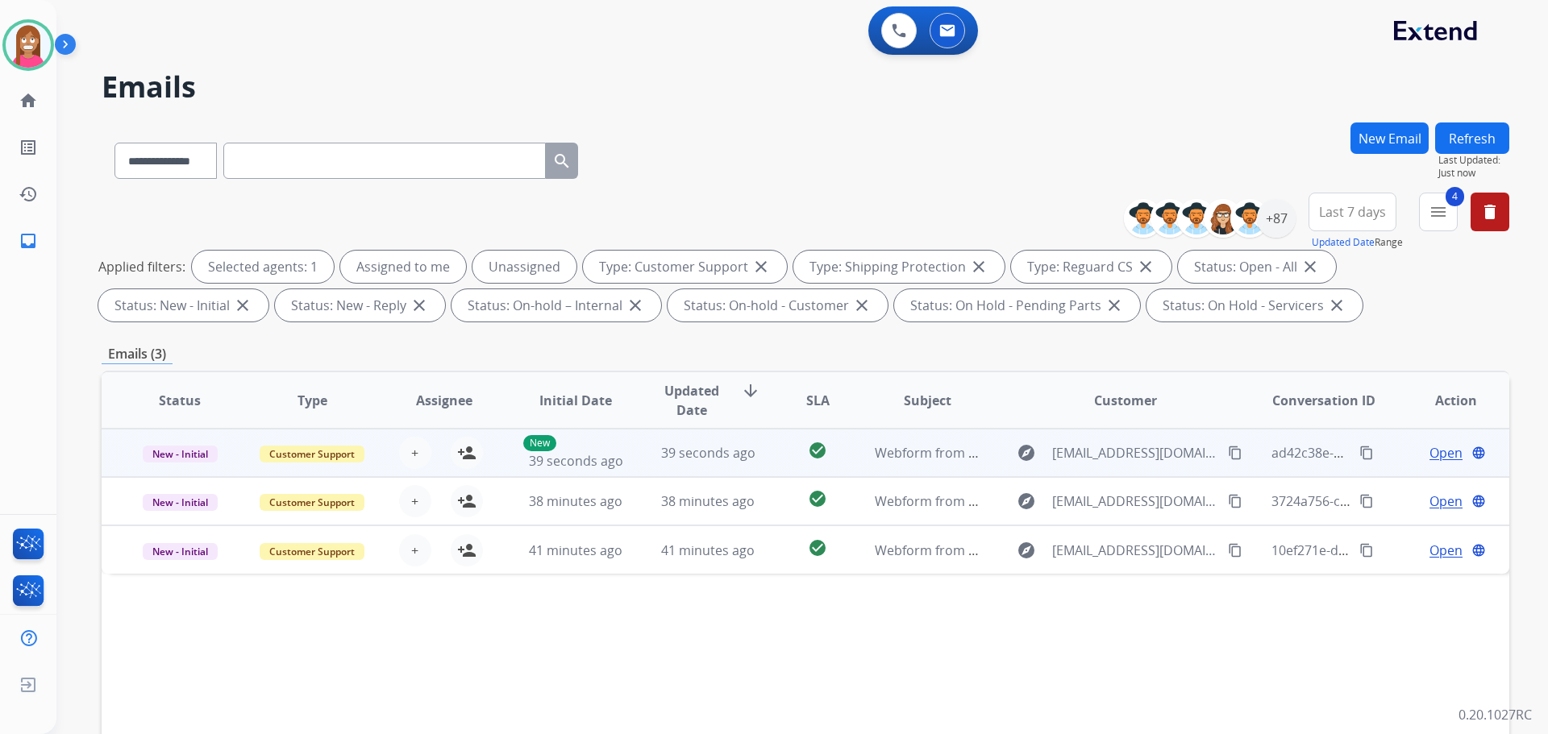
click at [735, 469] on td "39 seconds ago" at bounding box center [696, 453] width 132 height 48
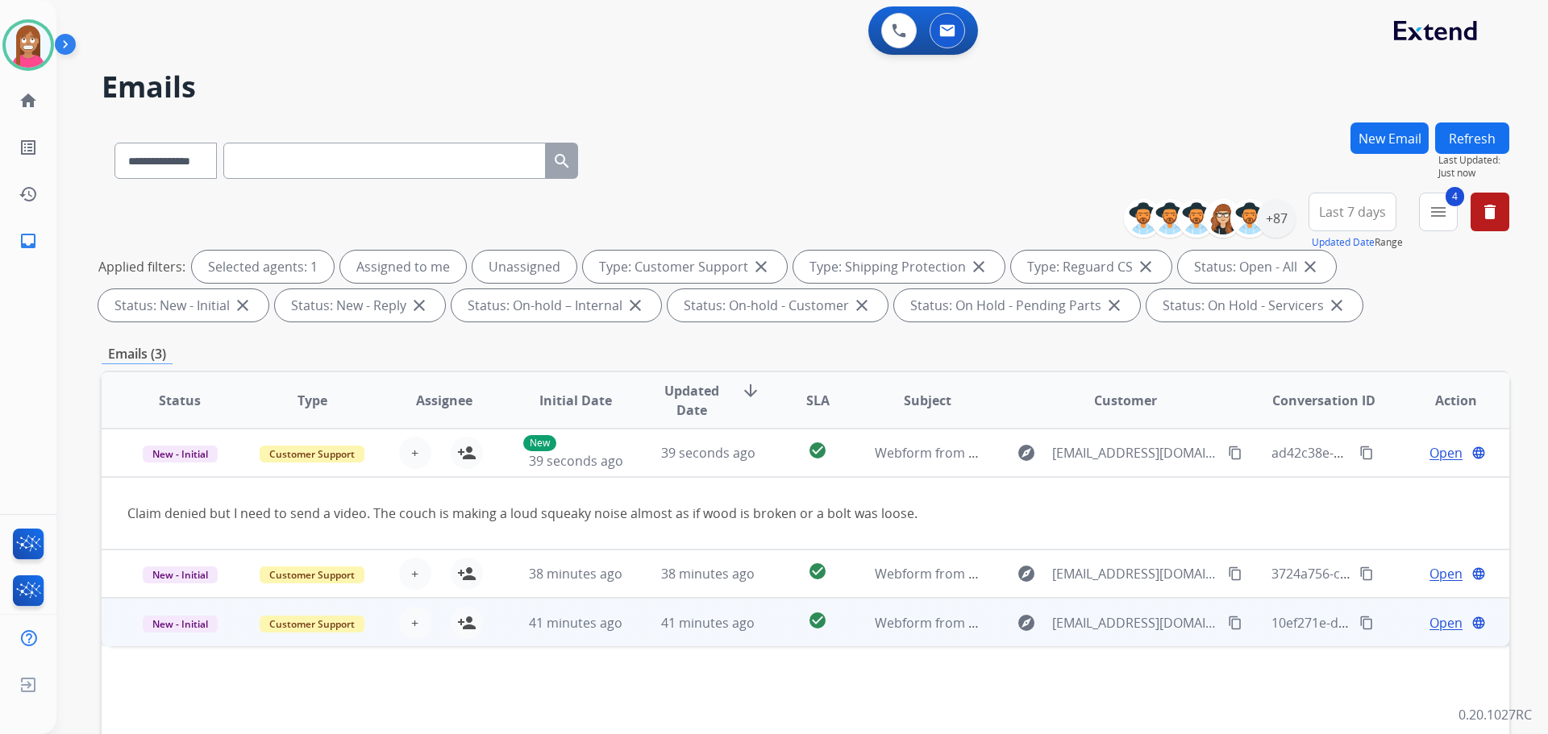
click at [772, 642] on td "check_circle" at bounding box center [805, 622] width 88 height 48
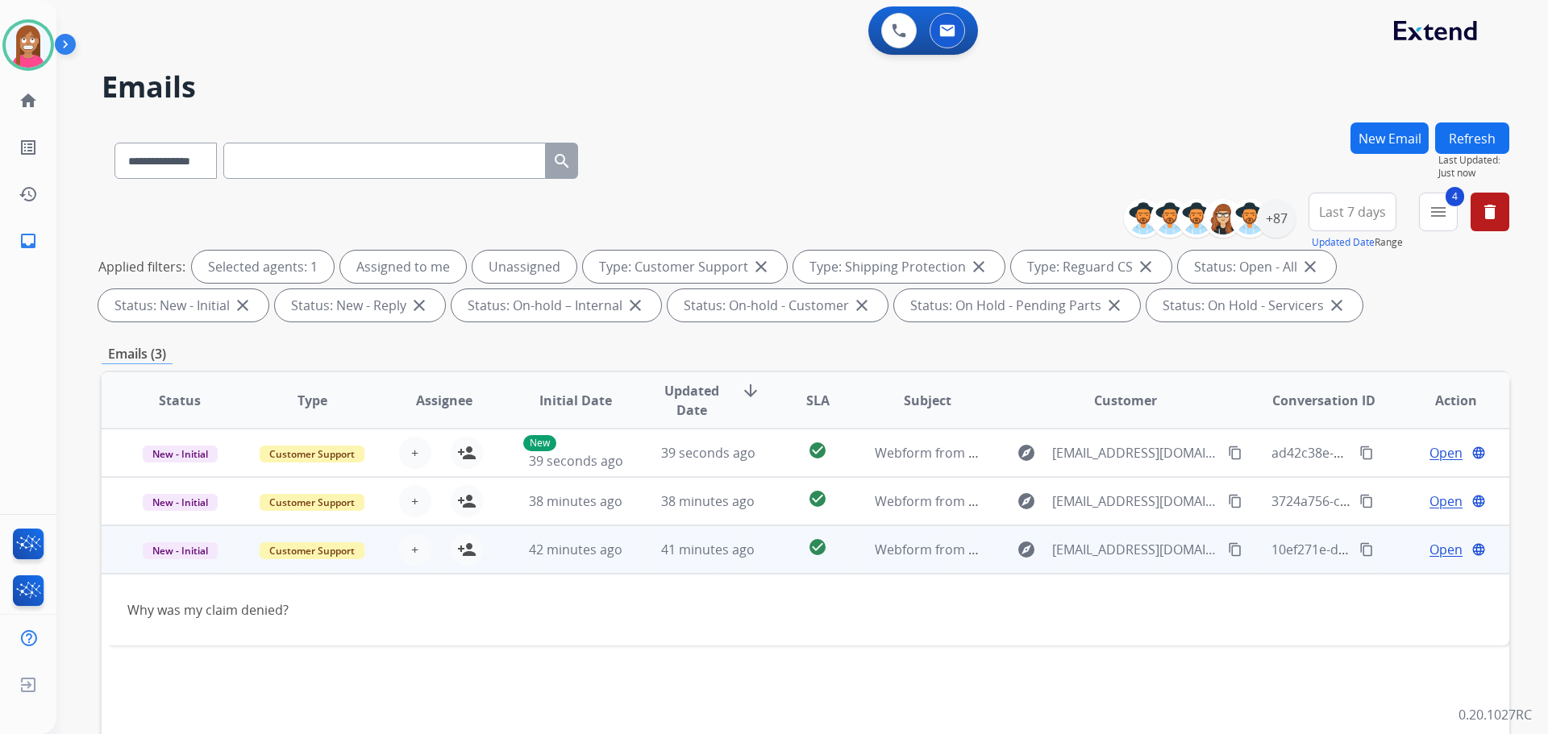
click at [1228, 551] on mat-icon "content_copy" at bounding box center [1235, 550] width 15 height 15
click at [464, 553] on mat-icon "person_add" at bounding box center [466, 549] width 19 height 19
click at [1429, 553] on span "Open" at bounding box center [1445, 549] width 33 height 19
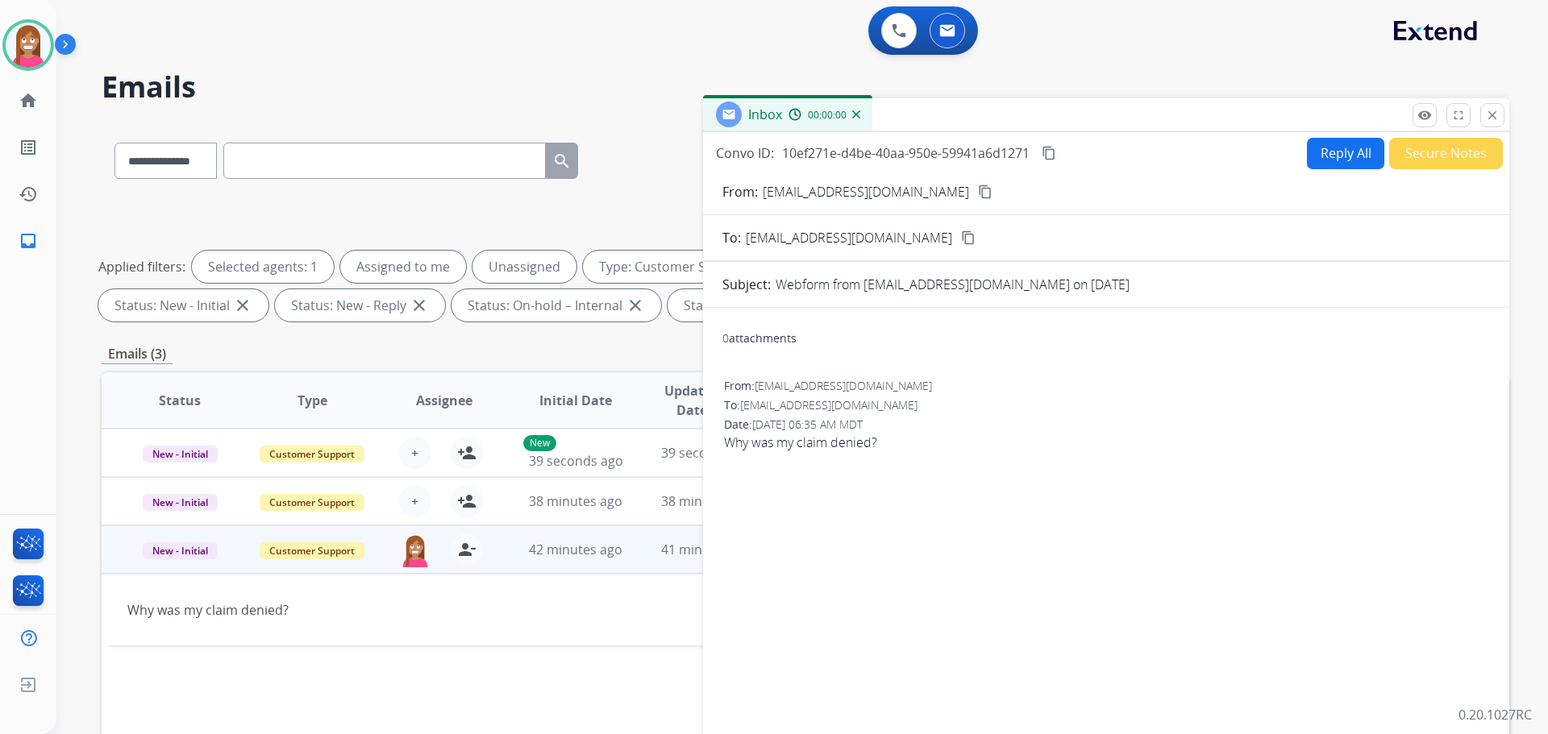
click at [1358, 172] on form "From: [EMAIL_ADDRESS][DOMAIN_NAME] content_copy To: [EMAIL_ADDRESS][DOMAIN_NAME…" at bounding box center [1106, 479] width 806 height 621
click at [1351, 169] on form "From: [EMAIL_ADDRESS][DOMAIN_NAME] content_copy To: [EMAIL_ADDRESS][DOMAIN_NAME…" at bounding box center [1106, 479] width 806 height 621
click at [1350, 161] on button "Reply All" at bounding box center [1345, 153] width 77 height 31
select select "**********"
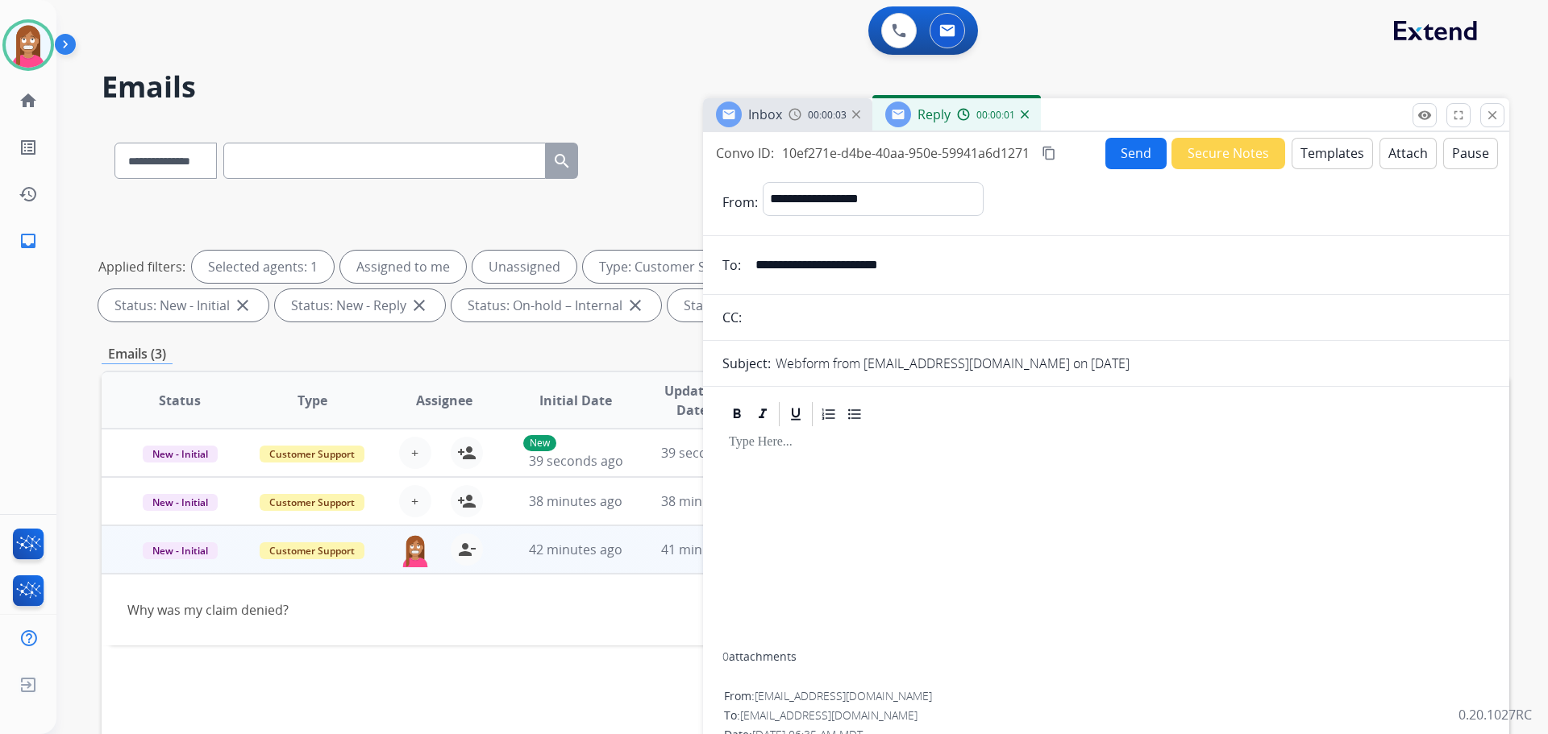
click at [1326, 159] on button "Templates" at bounding box center [1331, 153] width 81 height 31
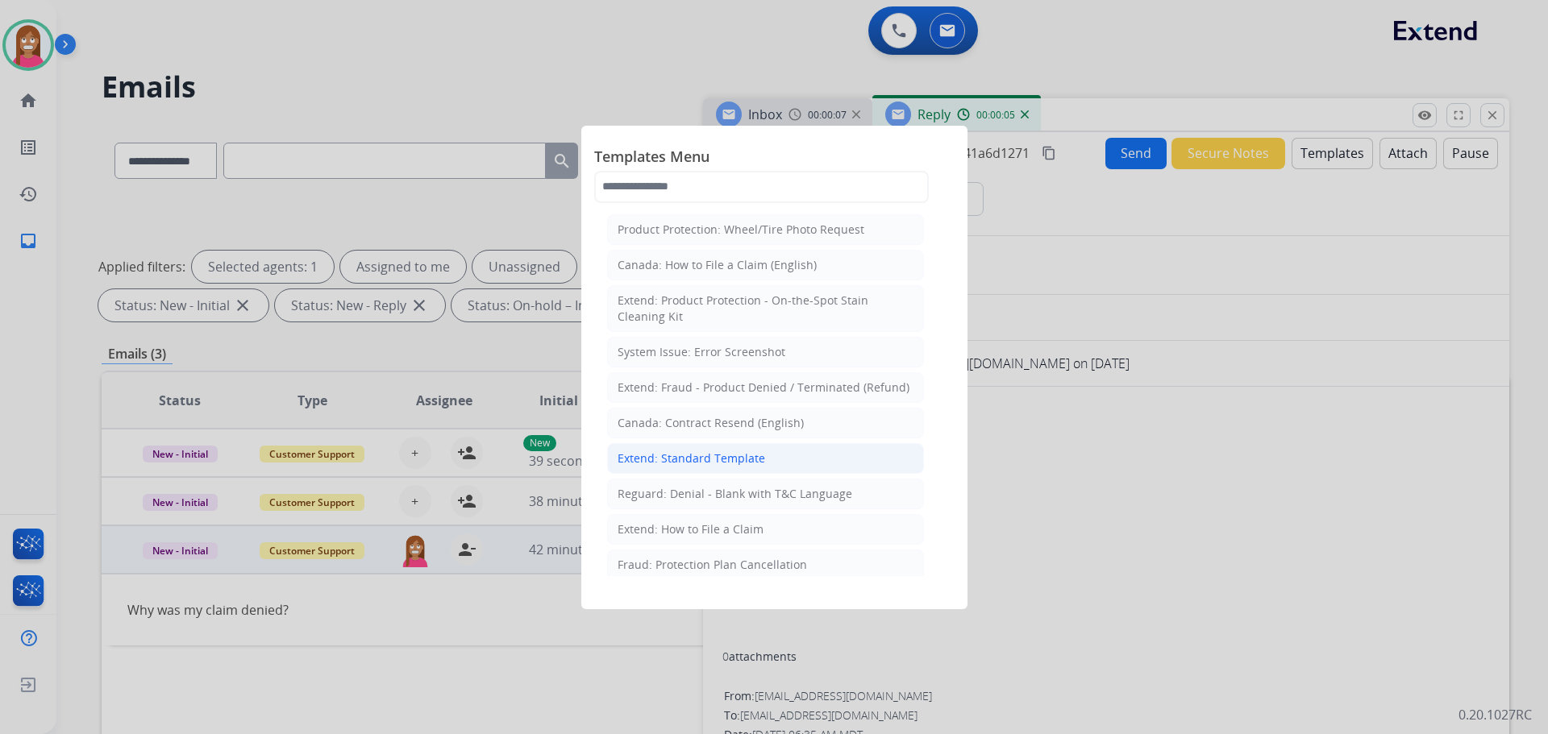
click at [681, 456] on div "Extend: Standard Template" at bounding box center [692, 459] width 148 height 16
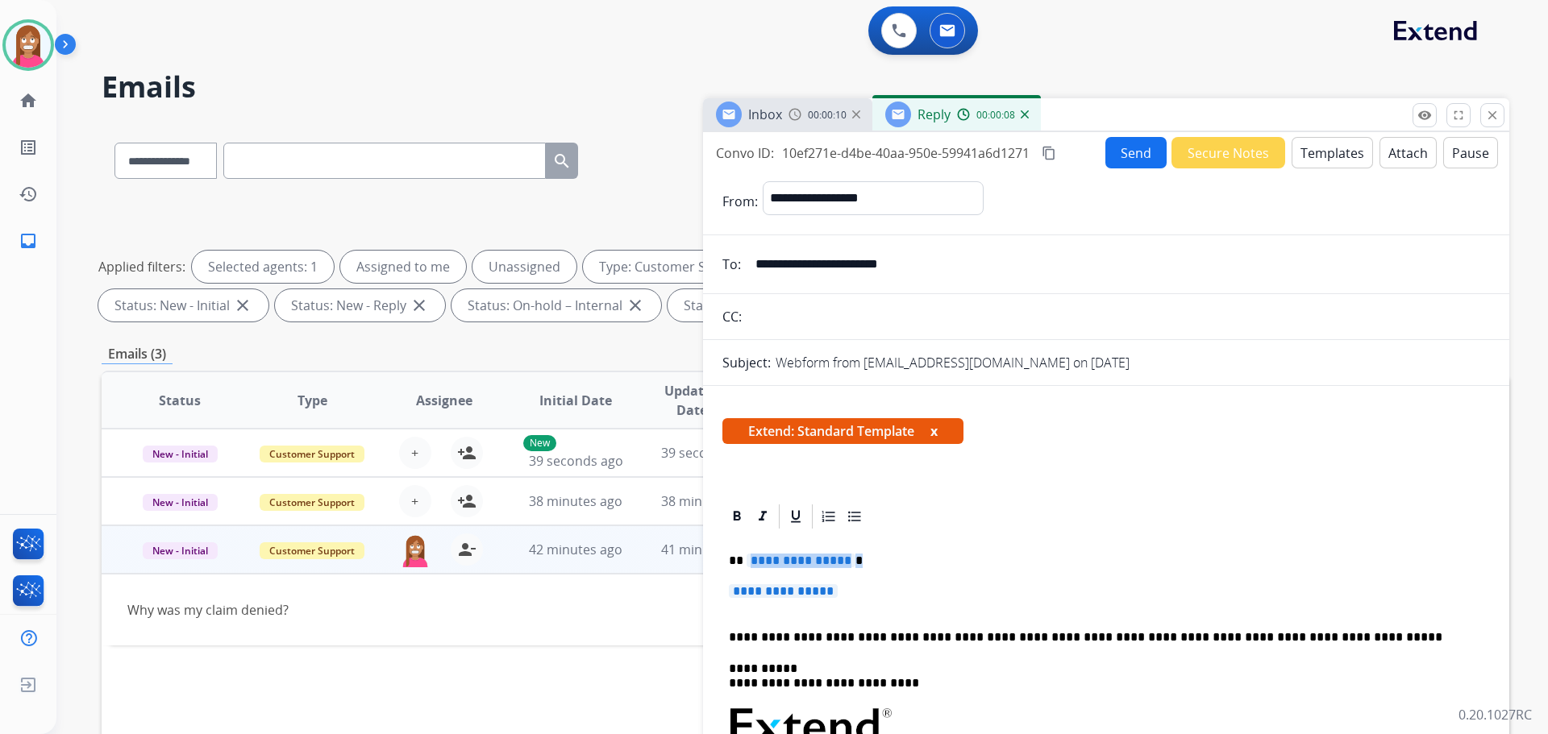
drag, startPoint x: 847, startPoint y: 587, endPoint x: 749, endPoint y: 564, distance: 101.1
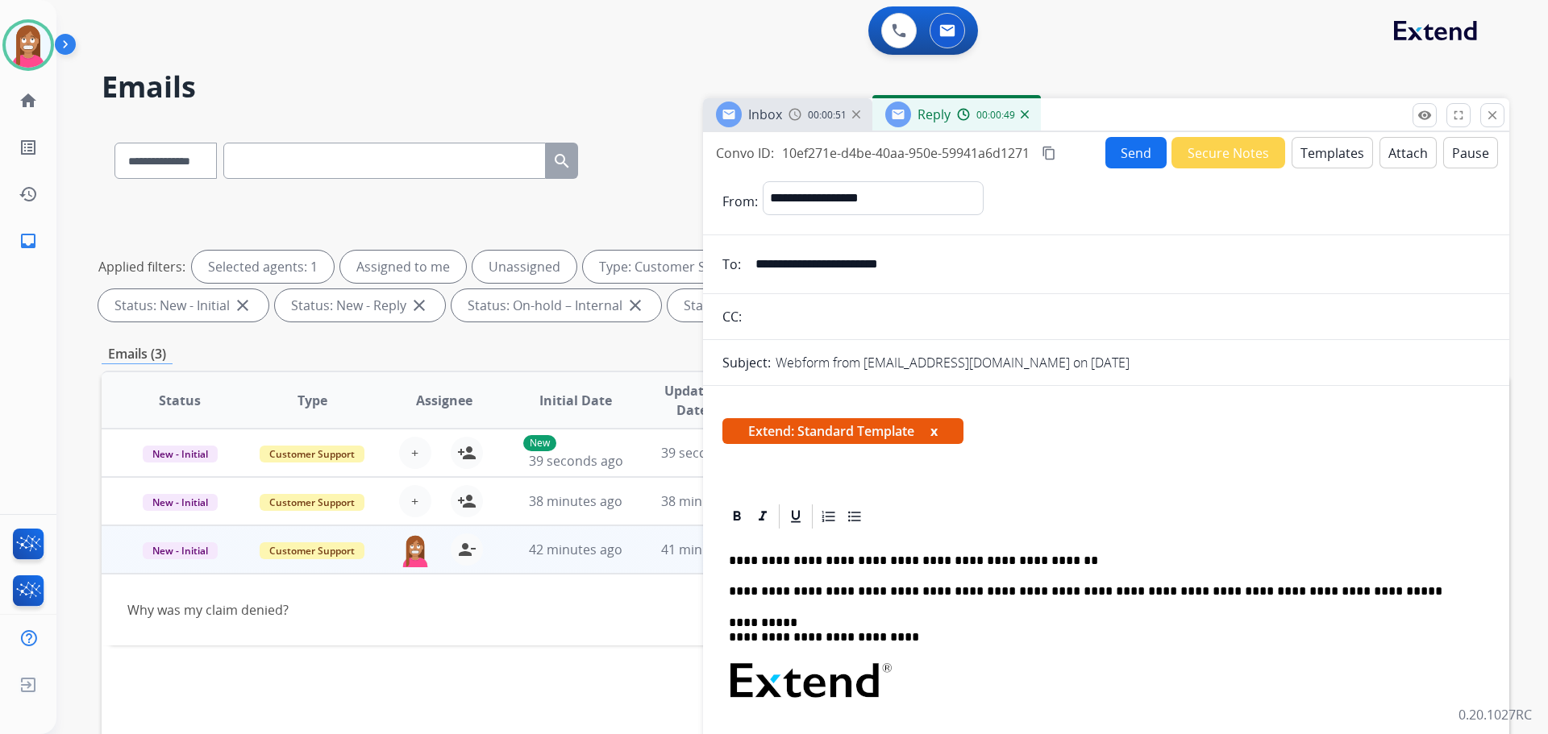
click at [1133, 153] on button "Send" at bounding box center [1135, 152] width 61 height 31
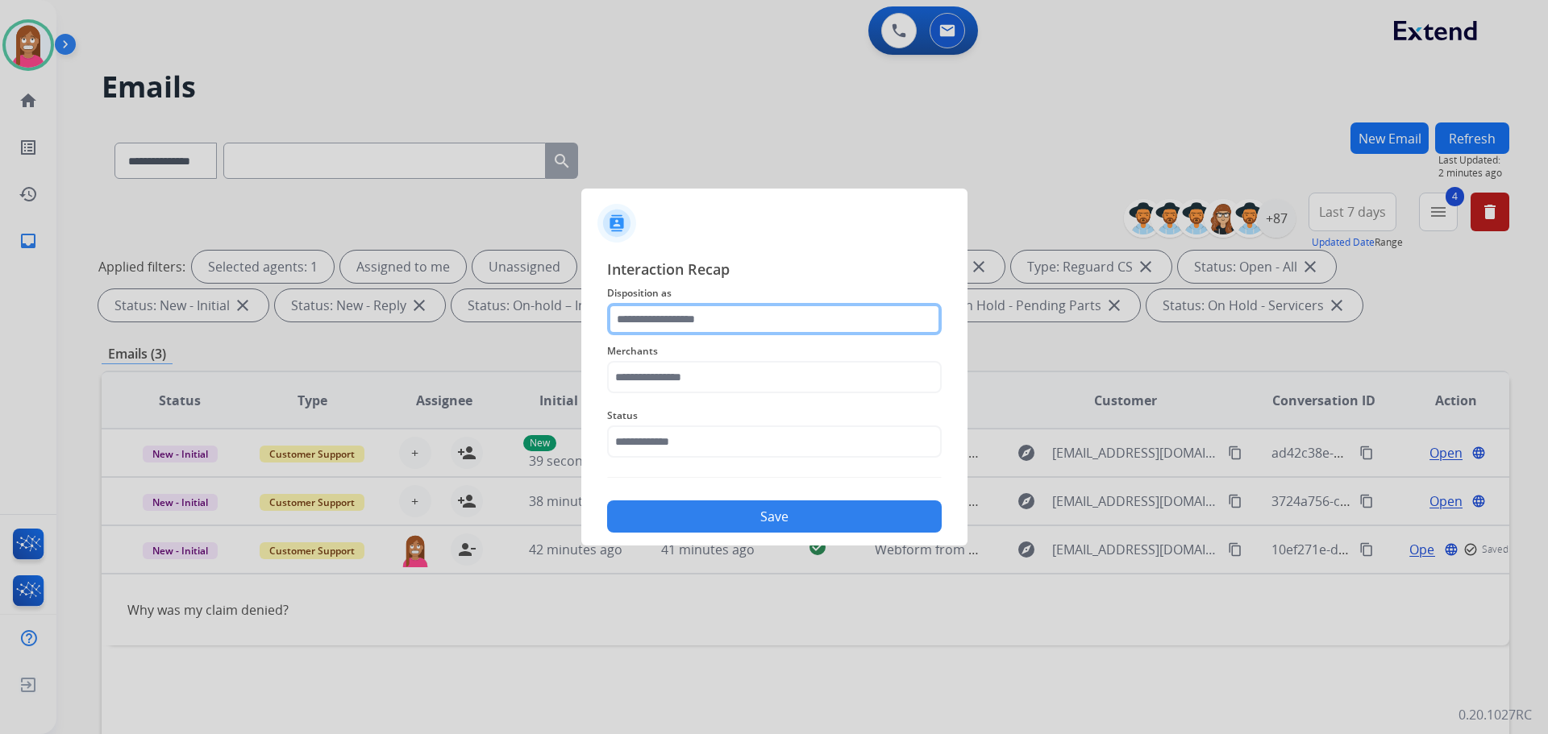
click at [639, 328] on input "text" at bounding box center [774, 319] width 335 height 32
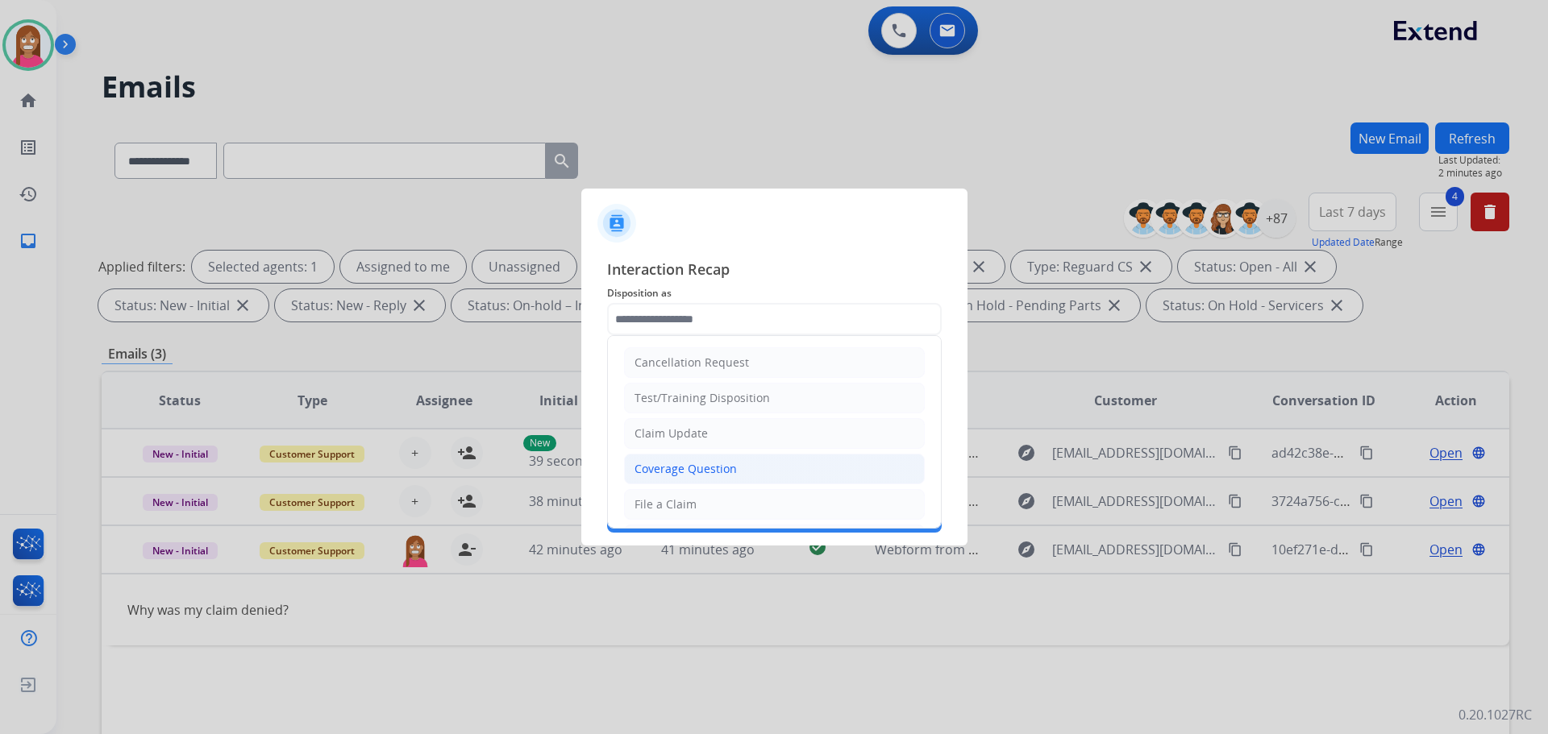
click at [659, 462] on div "Coverage Question" at bounding box center [685, 469] width 102 height 16
type input "**********"
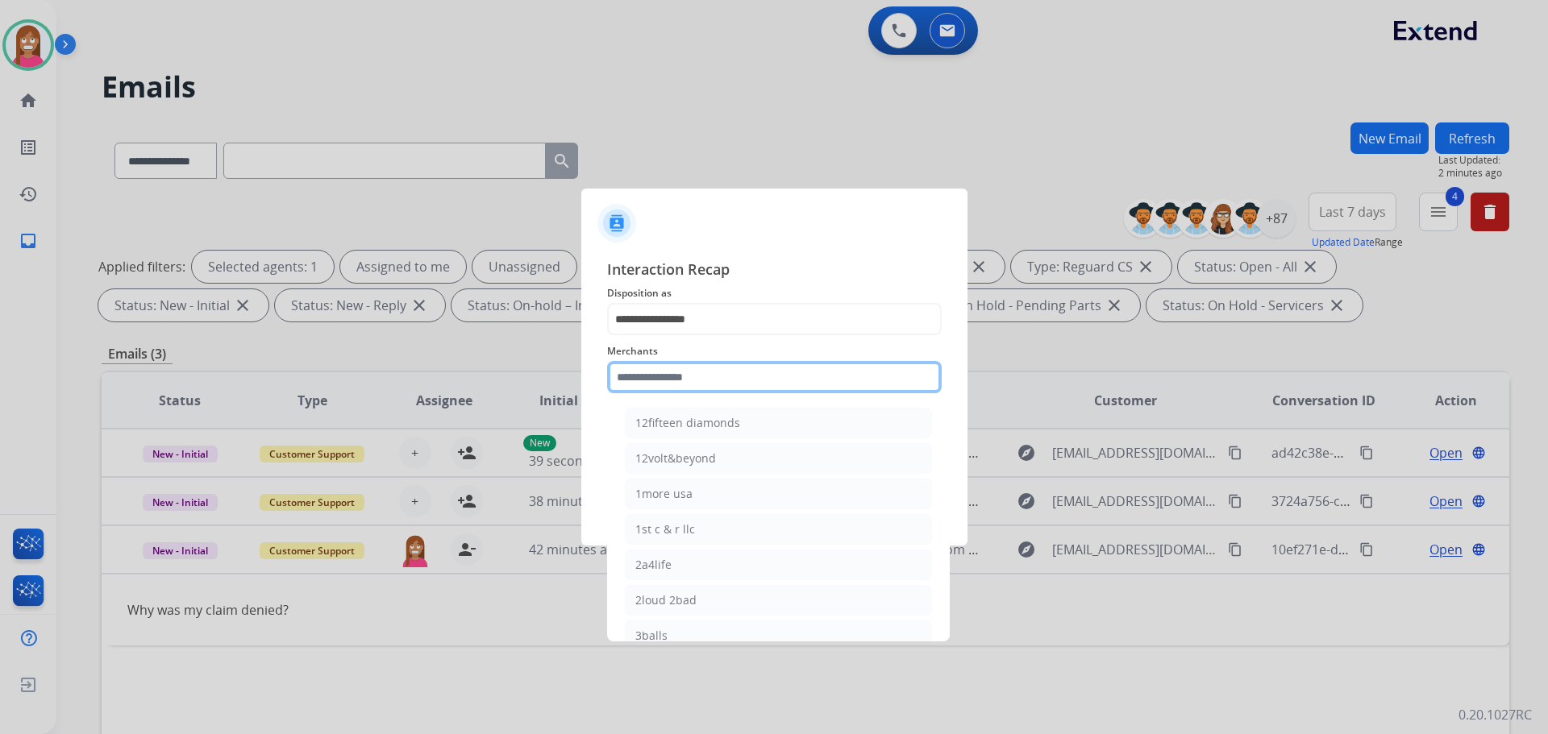
click at [647, 380] on input "text" at bounding box center [774, 377] width 335 height 32
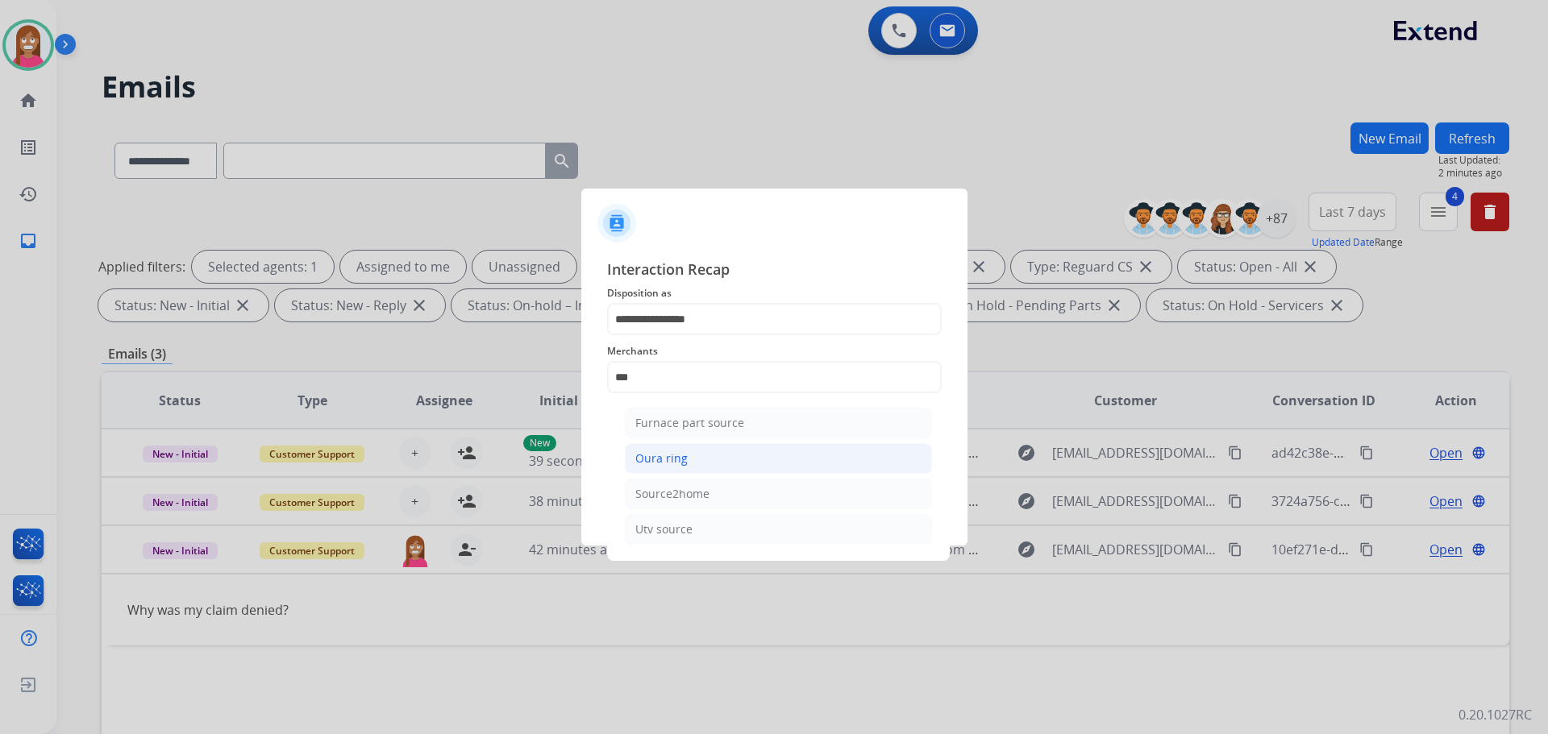
click at [660, 451] on div "Oura ring" at bounding box center [661, 459] width 52 height 16
type input "*********"
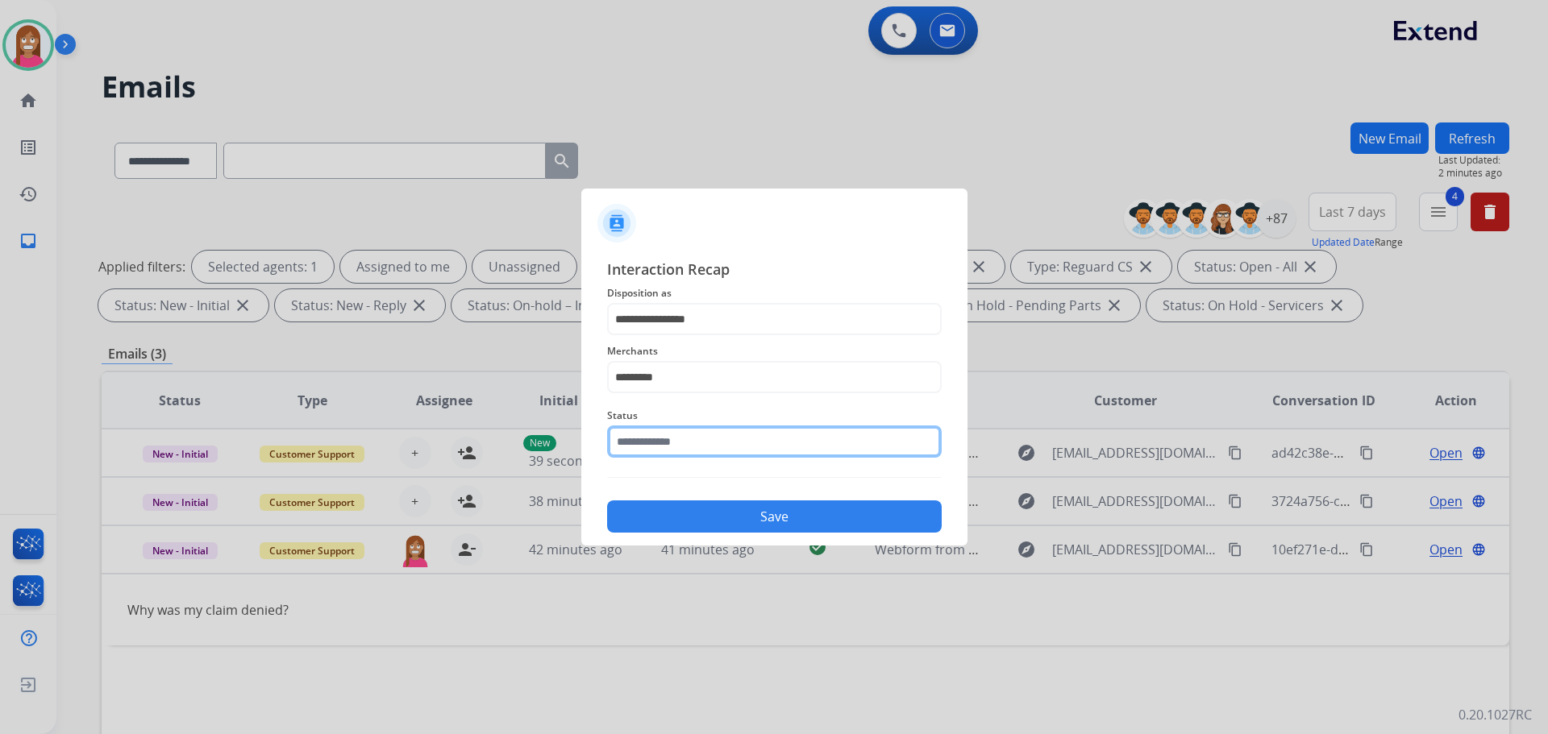
click at [653, 442] on input "text" at bounding box center [774, 442] width 335 height 32
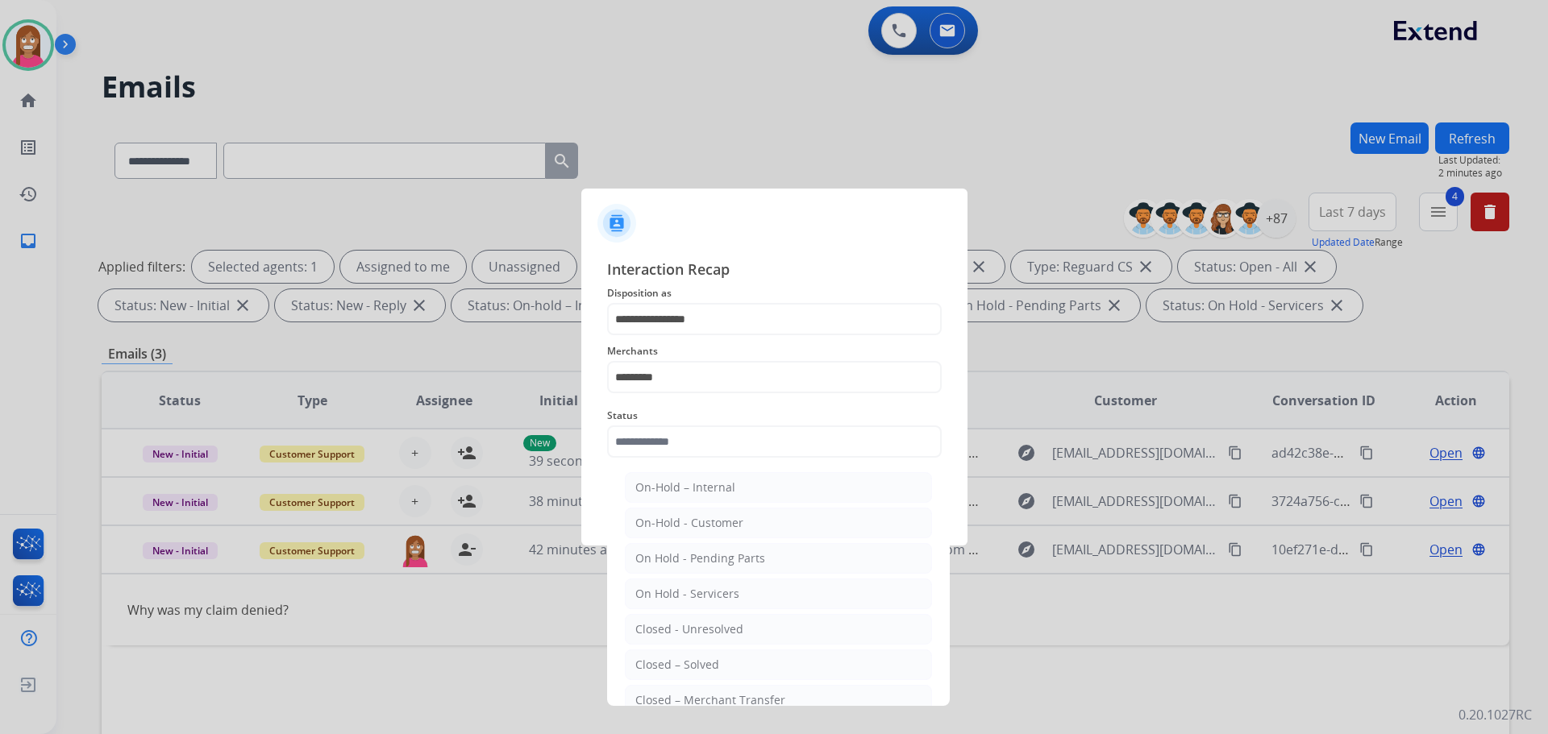
click at [701, 655] on li "Closed – Solved" at bounding box center [778, 665] width 307 height 31
type input "**********"
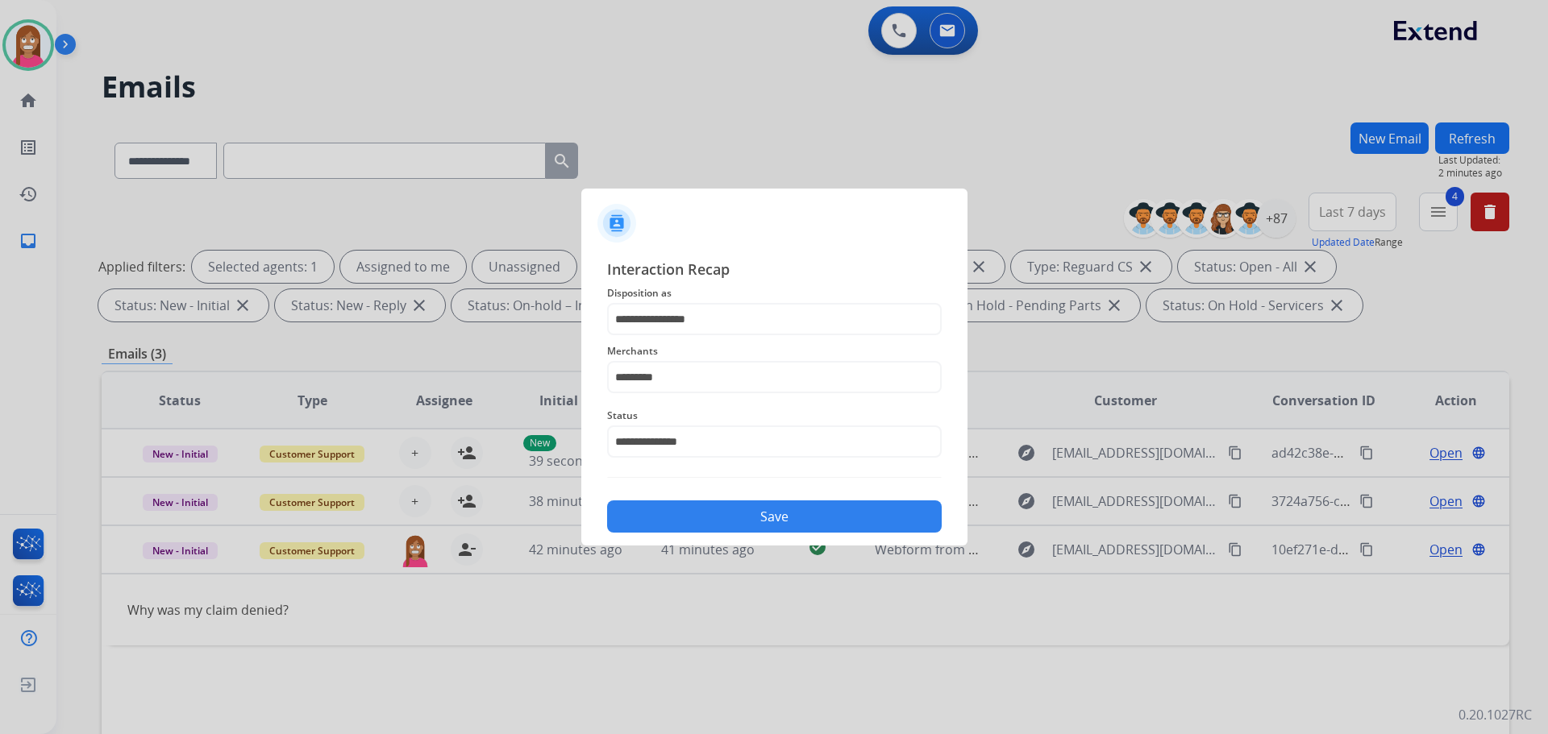
click at [676, 514] on button "Save" at bounding box center [774, 517] width 335 height 32
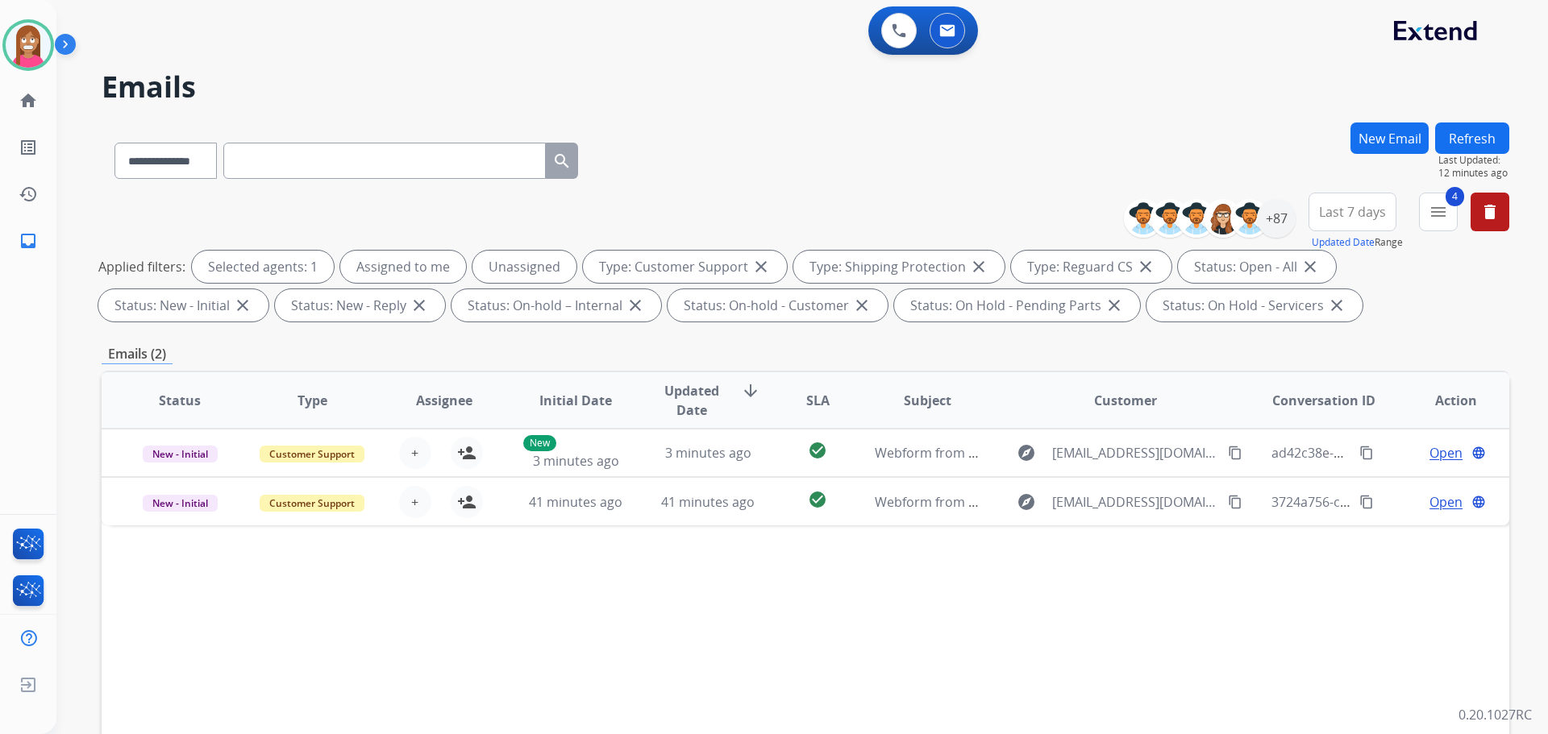
click at [1467, 127] on button "Refresh" at bounding box center [1472, 138] width 74 height 31
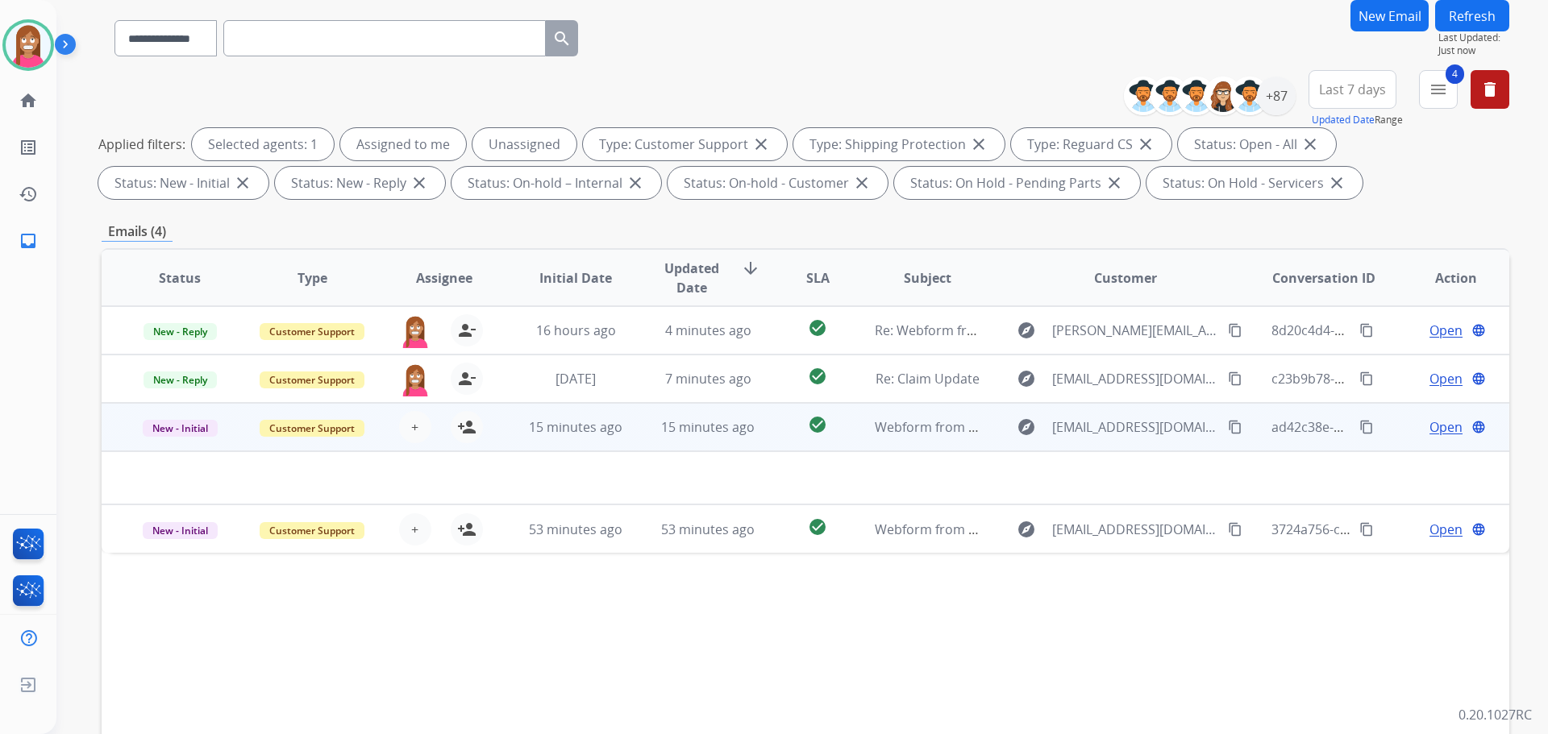
scroll to position [260, 0]
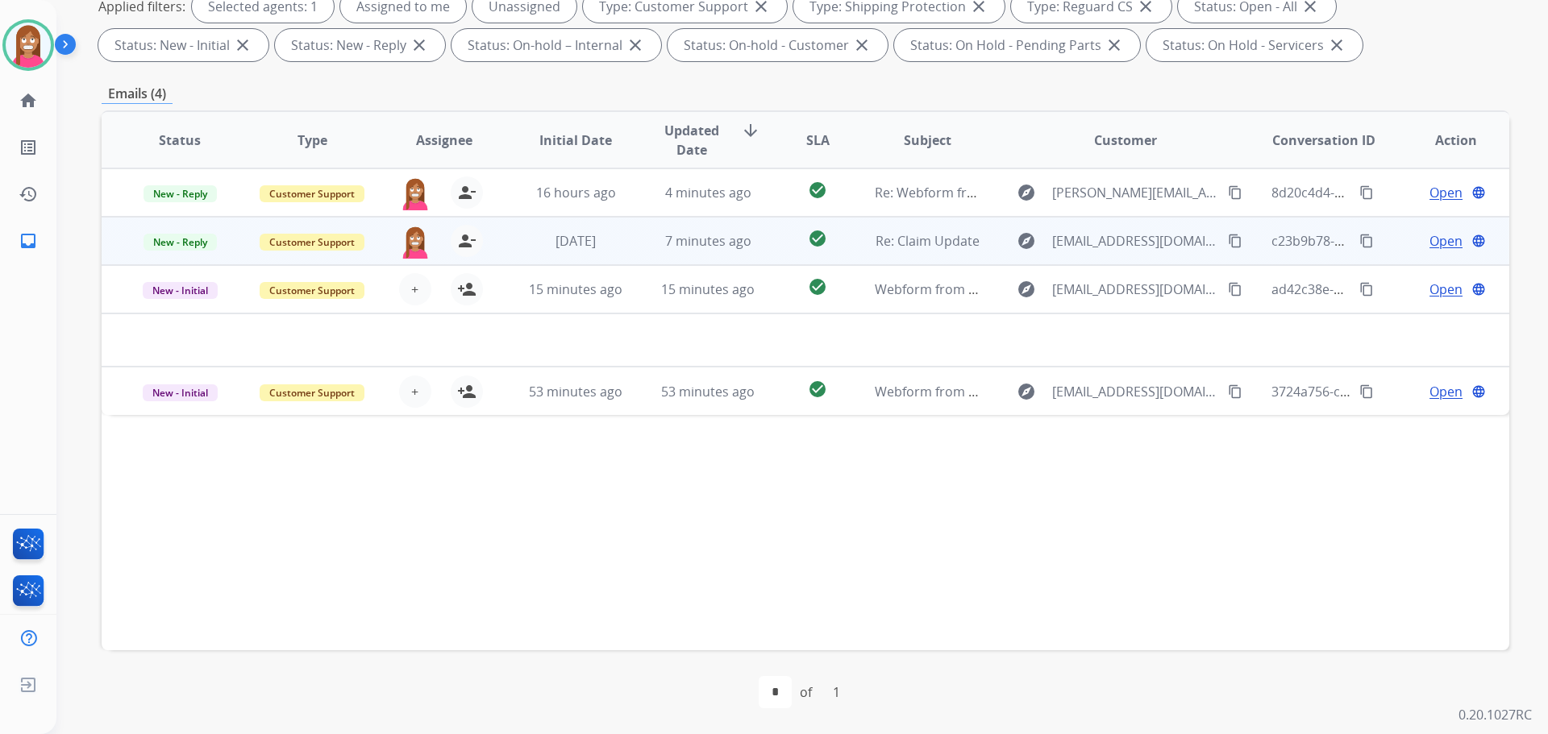
click at [618, 261] on td "[DATE]" at bounding box center [563, 241] width 132 height 48
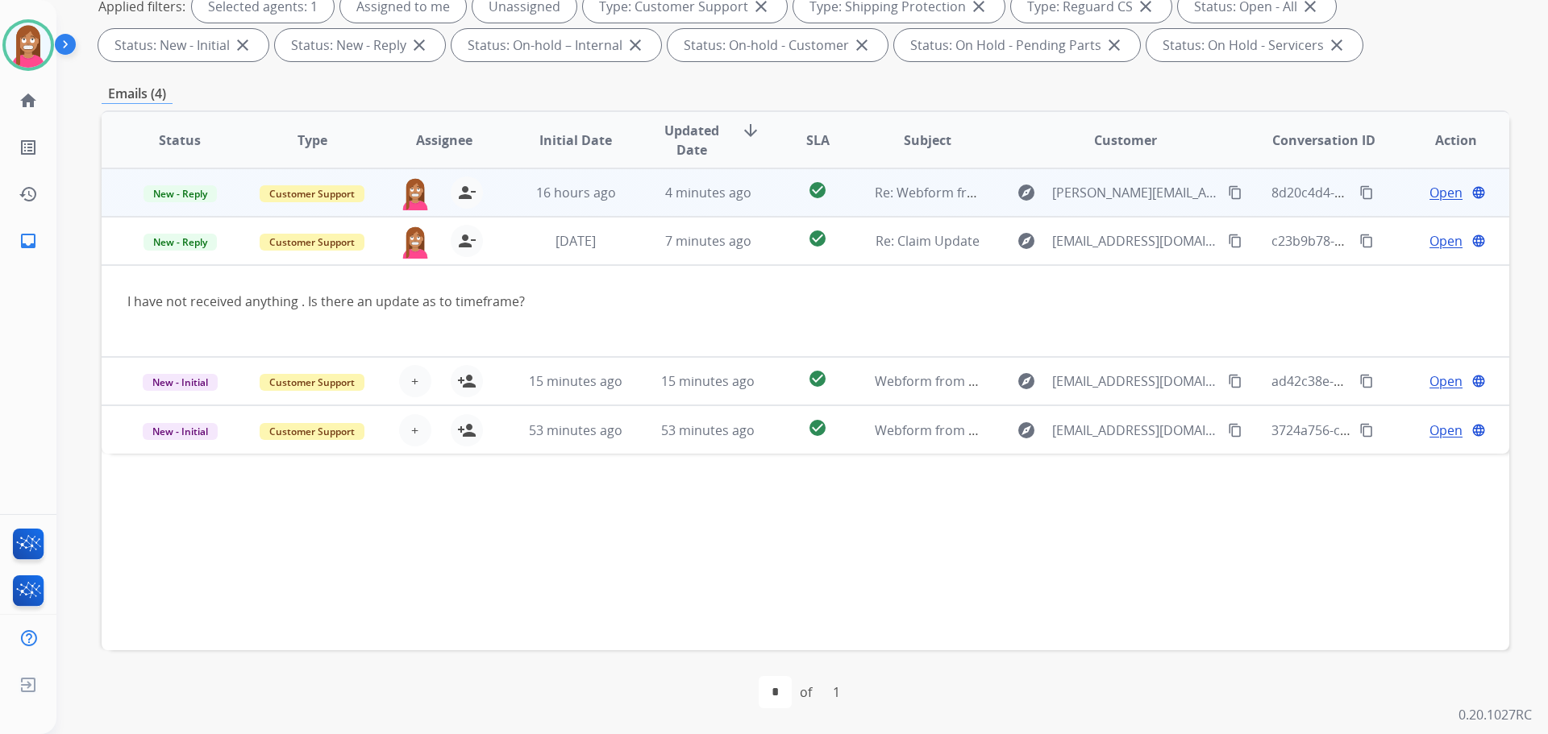
click at [634, 206] on td "4 minutes ago" at bounding box center [696, 192] width 132 height 48
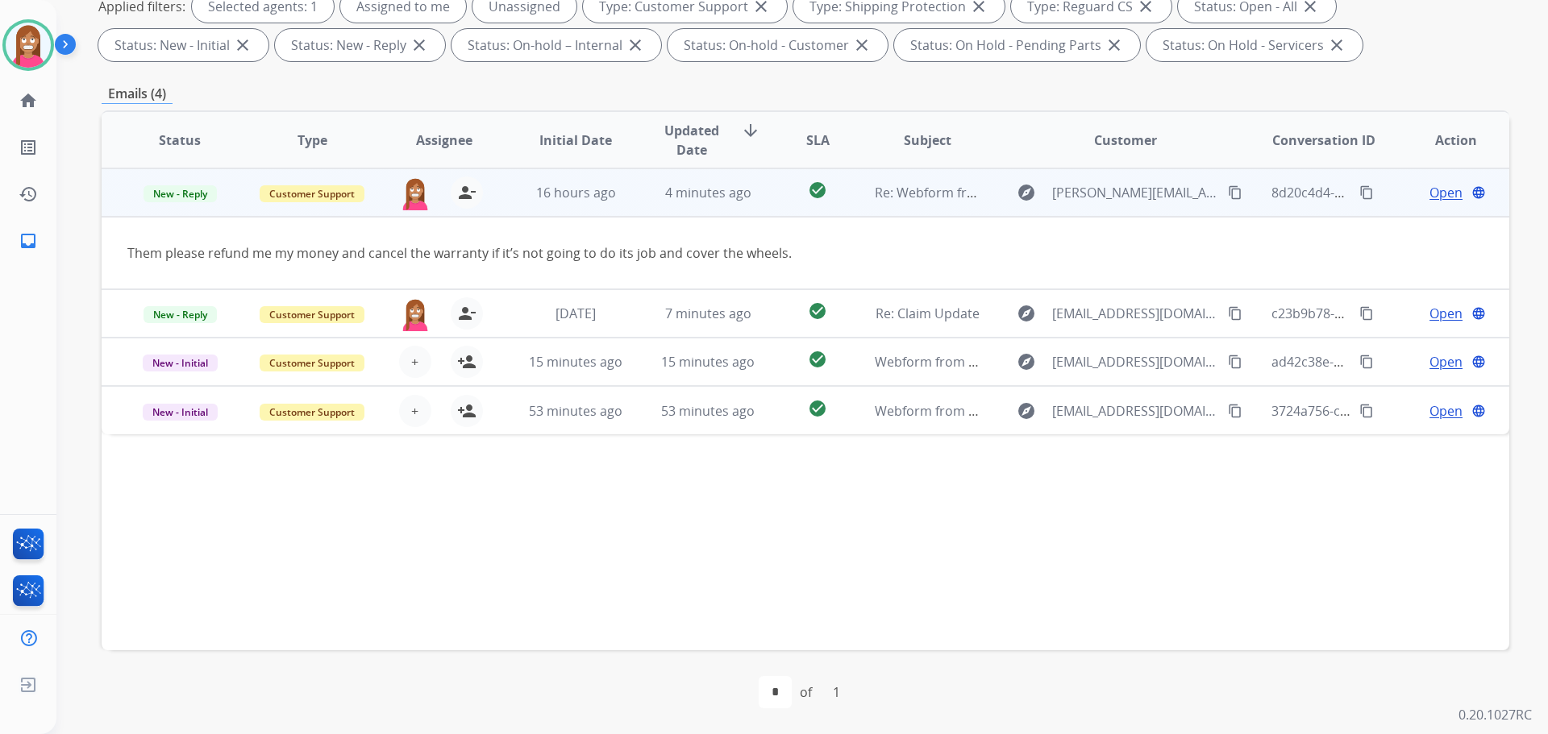
click at [1228, 192] on mat-icon "content_copy" at bounding box center [1235, 192] width 15 height 15
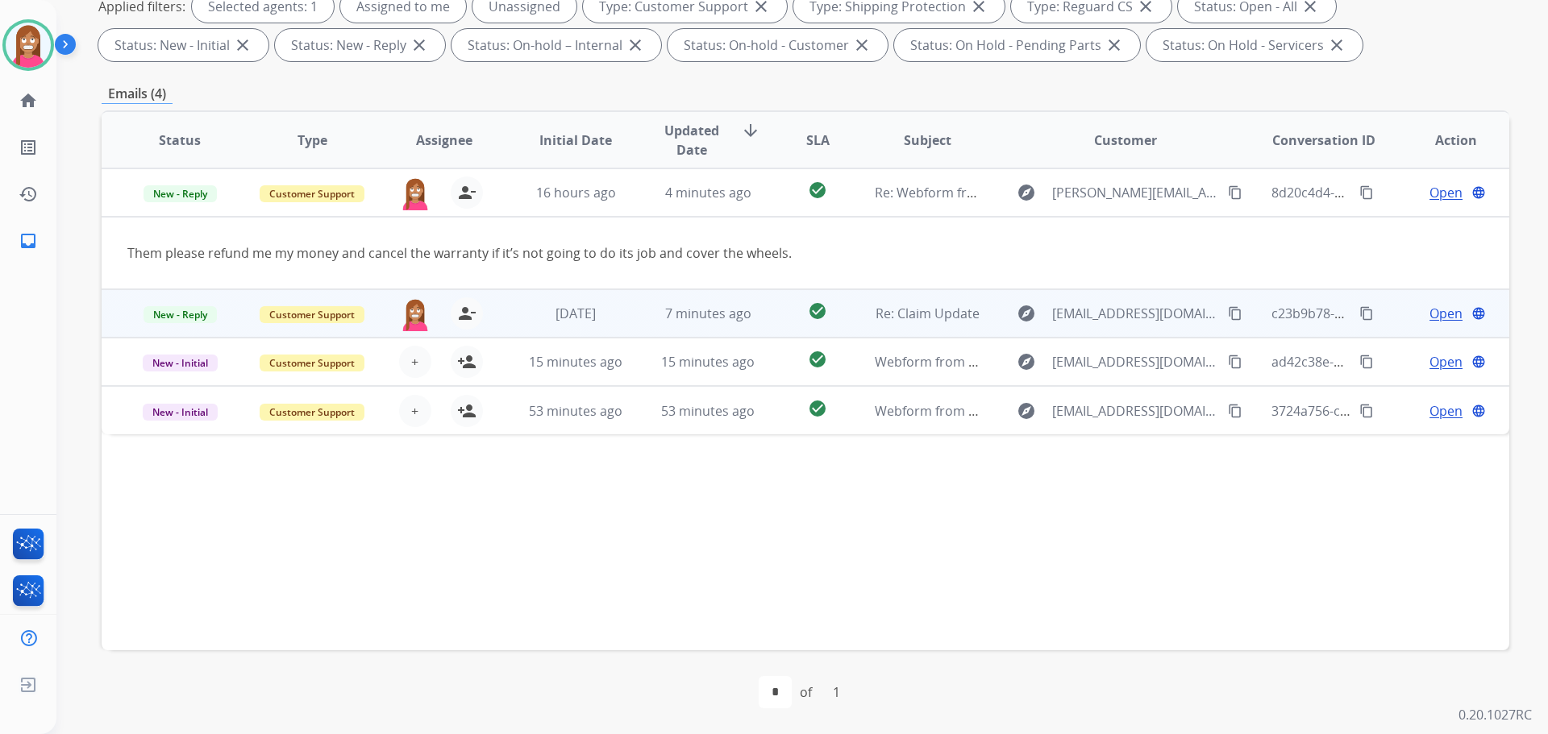
click at [519, 327] on td "[DATE]" at bounding box center [563, 313] width 132 height 48
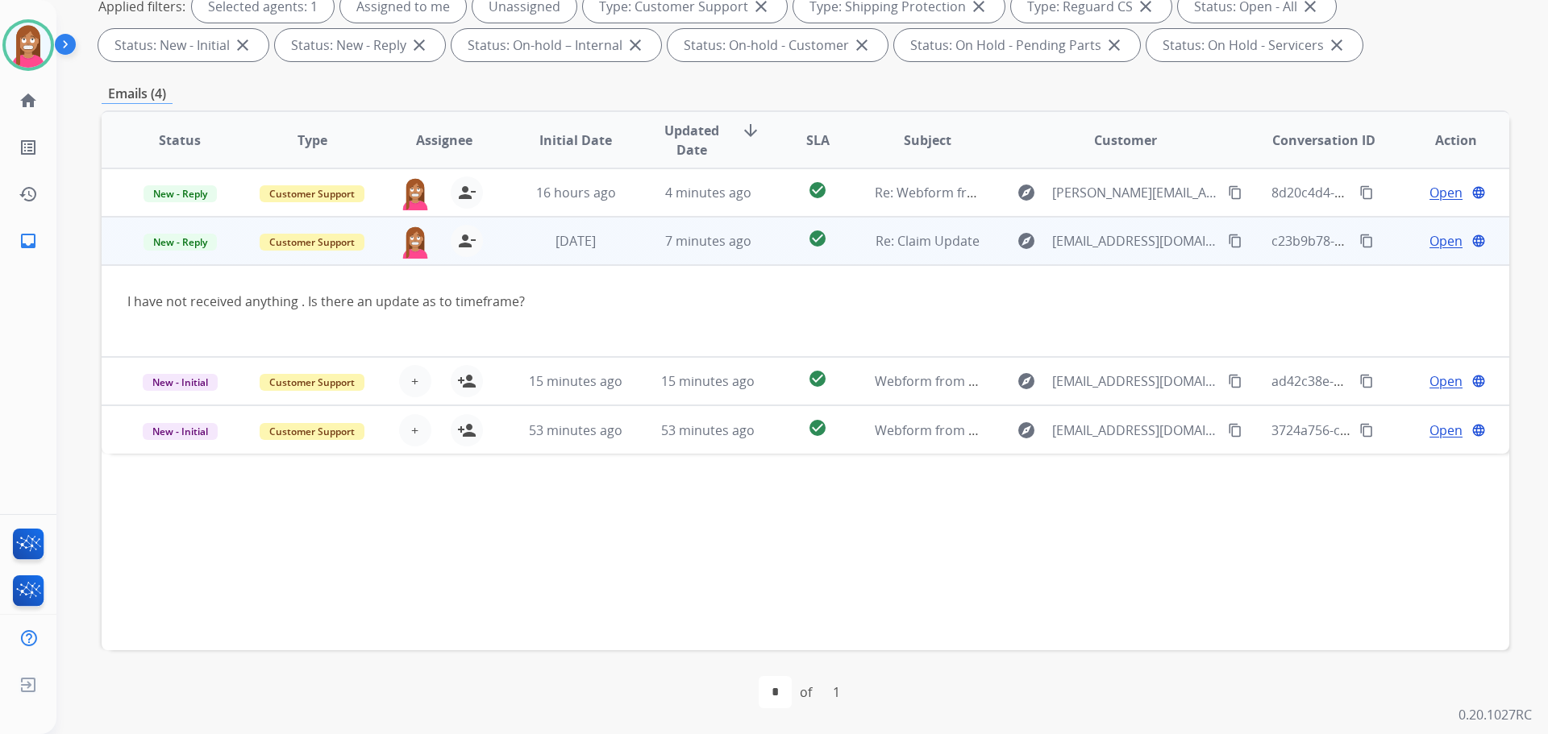
click at [1228, 239] on mat-icon "content_copy" at bounding box center [1235, 241] width 15 height 15
click at [1429, 242] on span "Open" at bounding box center [1445, 240] width 33 height 19
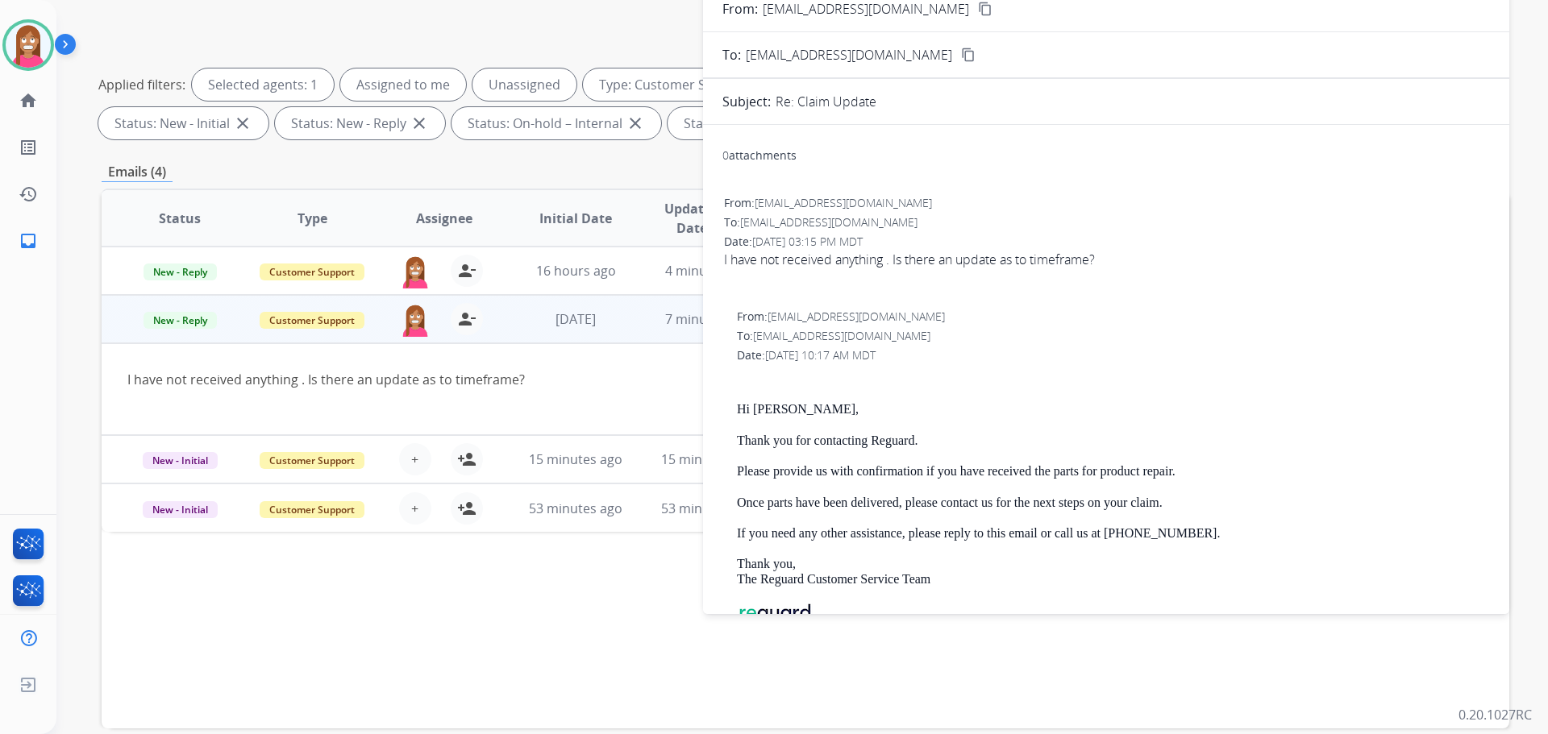
scroll to position [19, 0]
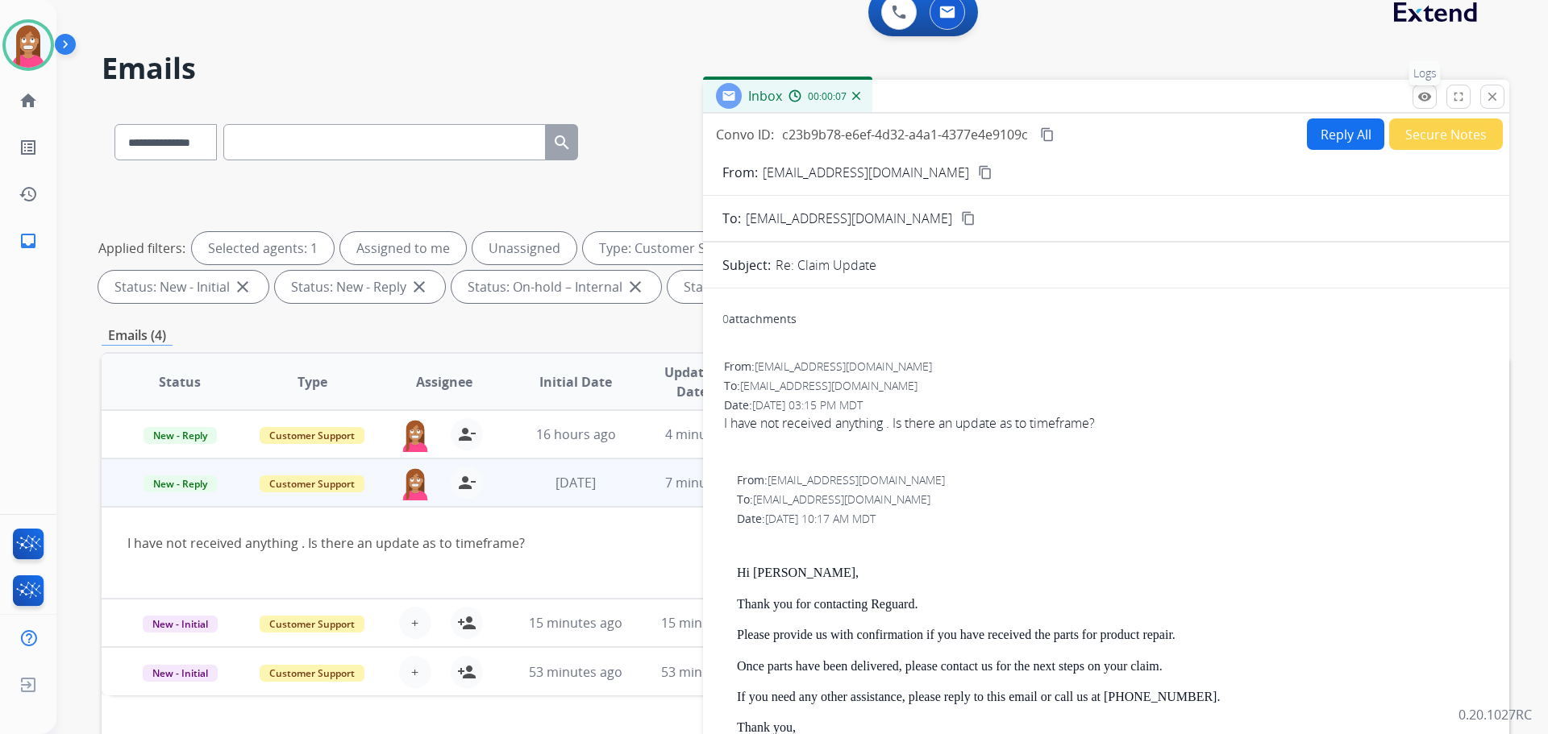
click at [1422, 105] on button "remove_red_eye Logs" at bounding box center [1424, 97] width 24 height 24
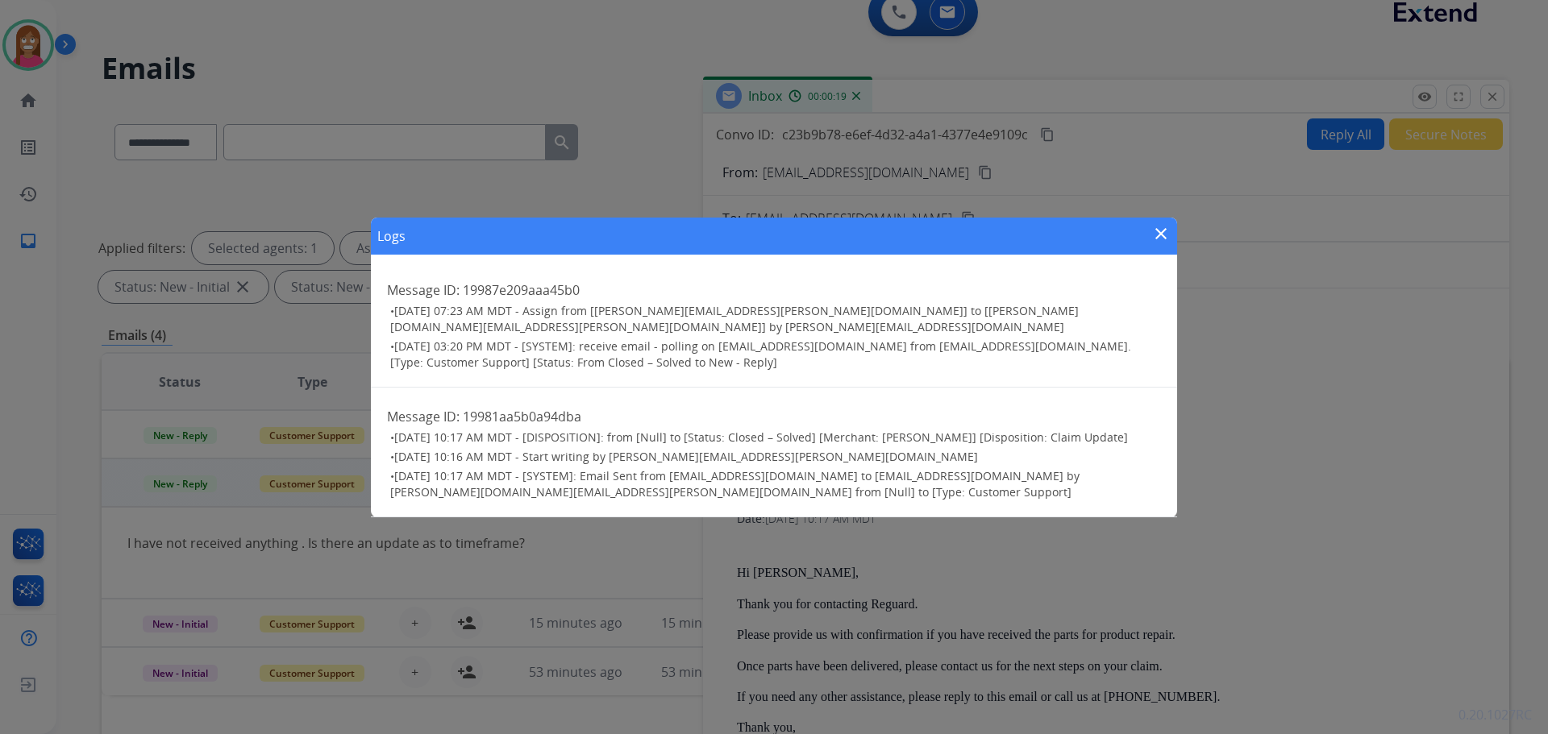
click at [1160, 237] on mat-icon "close" at bounding box center [1160, 233] width 19 height 19
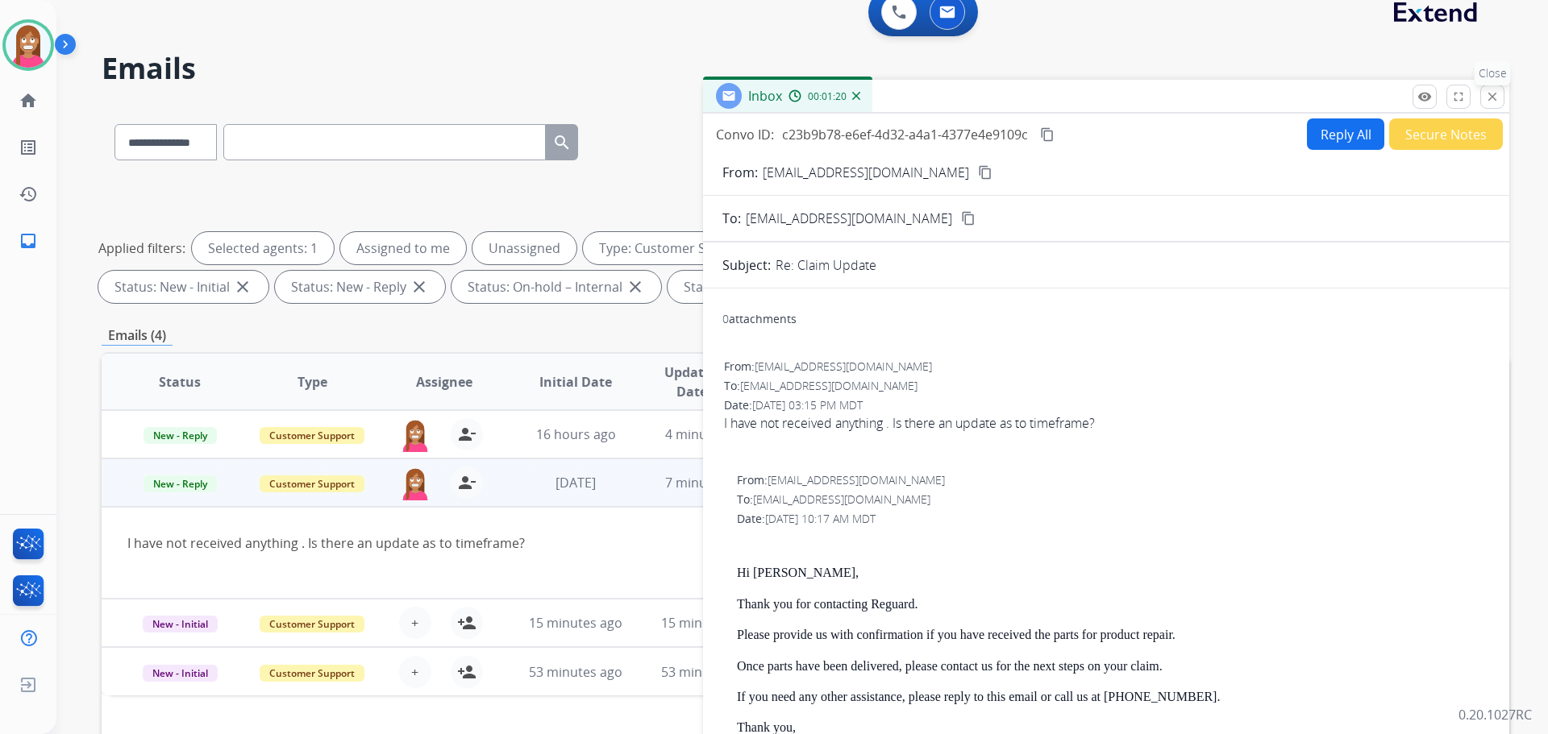
click at [1489, 94] on mat-icon "close" at bounding box center [1492, 96] width 15 height 15
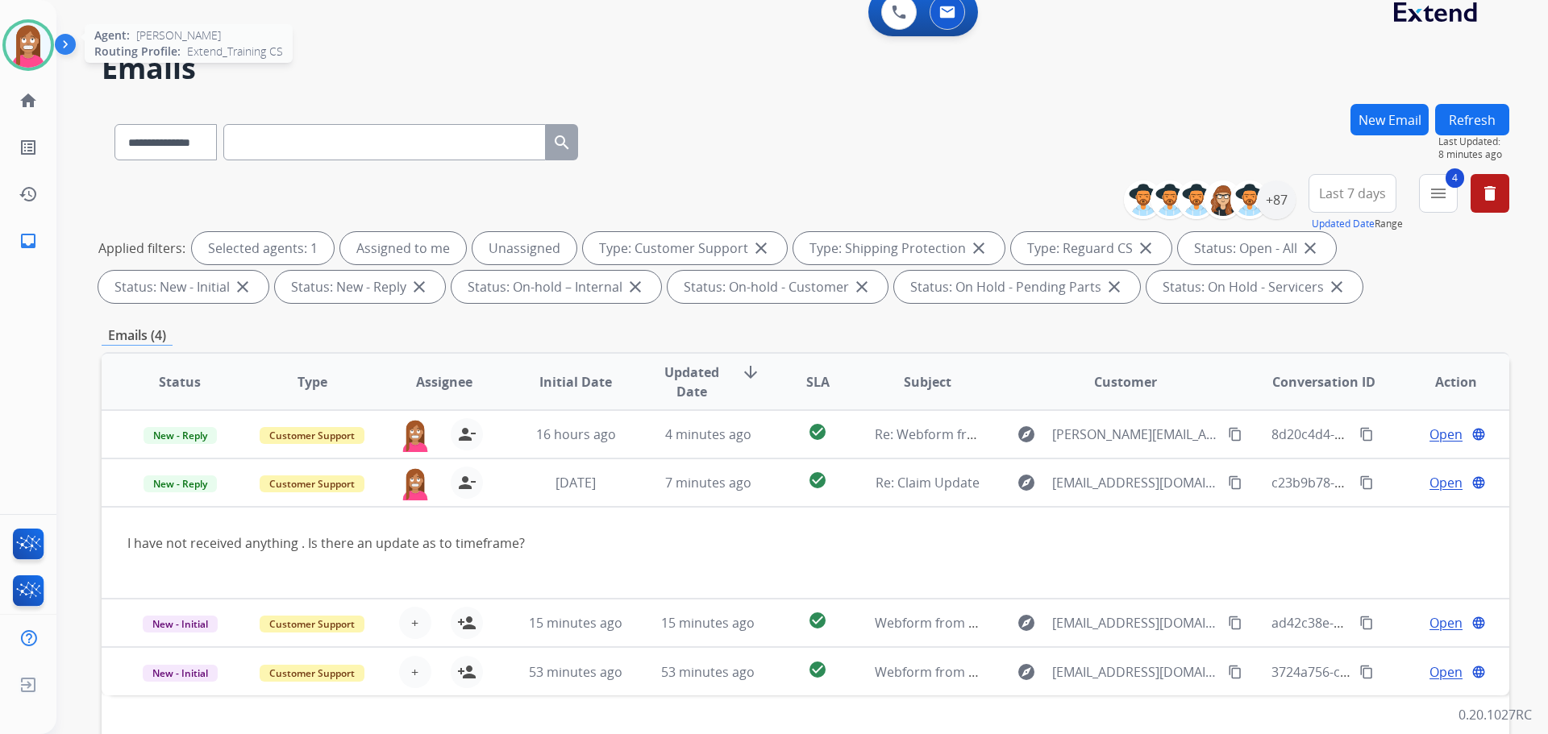
click at [10, 34] on img at bounding box center [28, 45] width 45 height 45
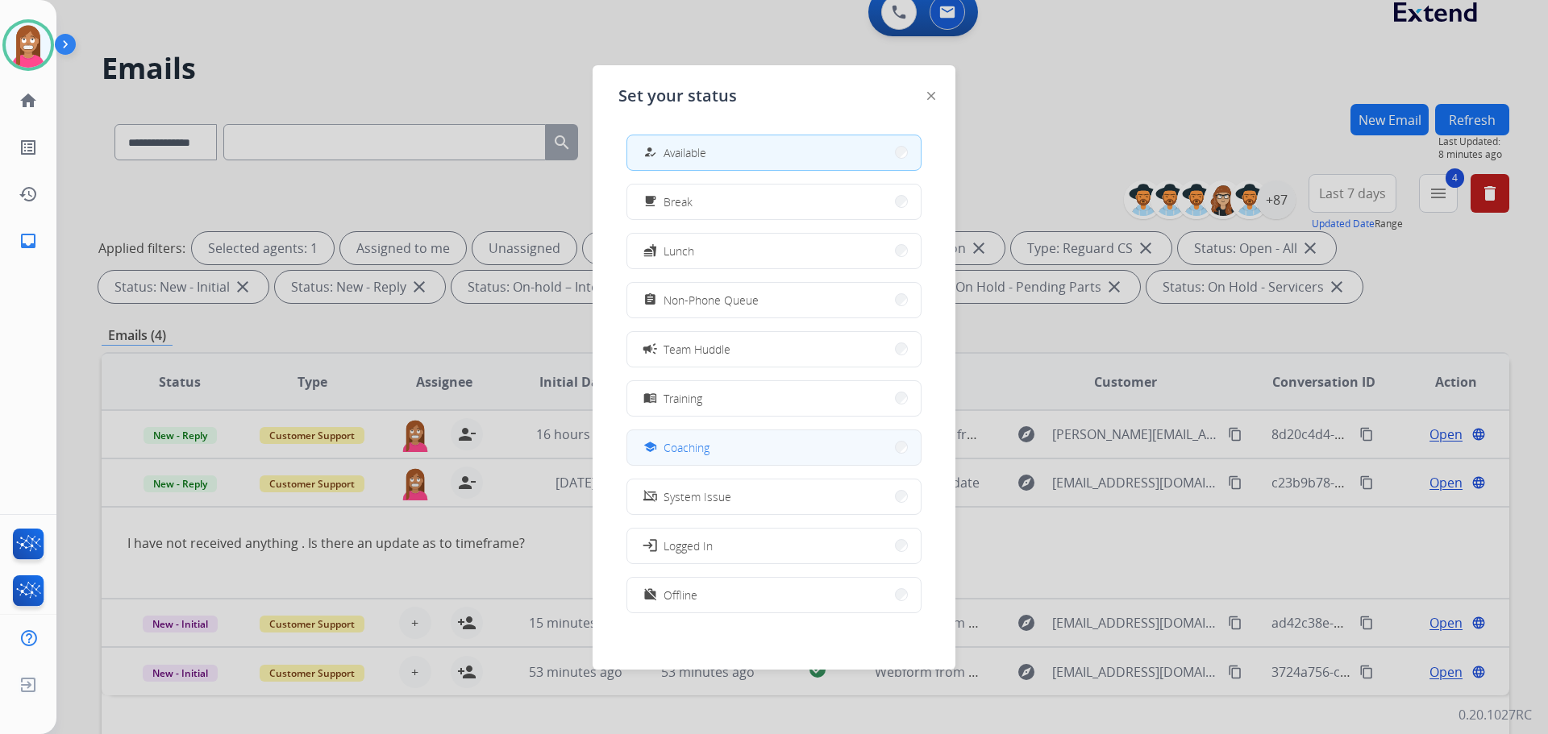
drag, startPoint x: 669, startPoint y: 454, endPoint x: 605, endPoint y: 501, distance: 80.1
click at [657, 460] on button "school Coaching" at bounding box center [773, 447] width 293 height 35
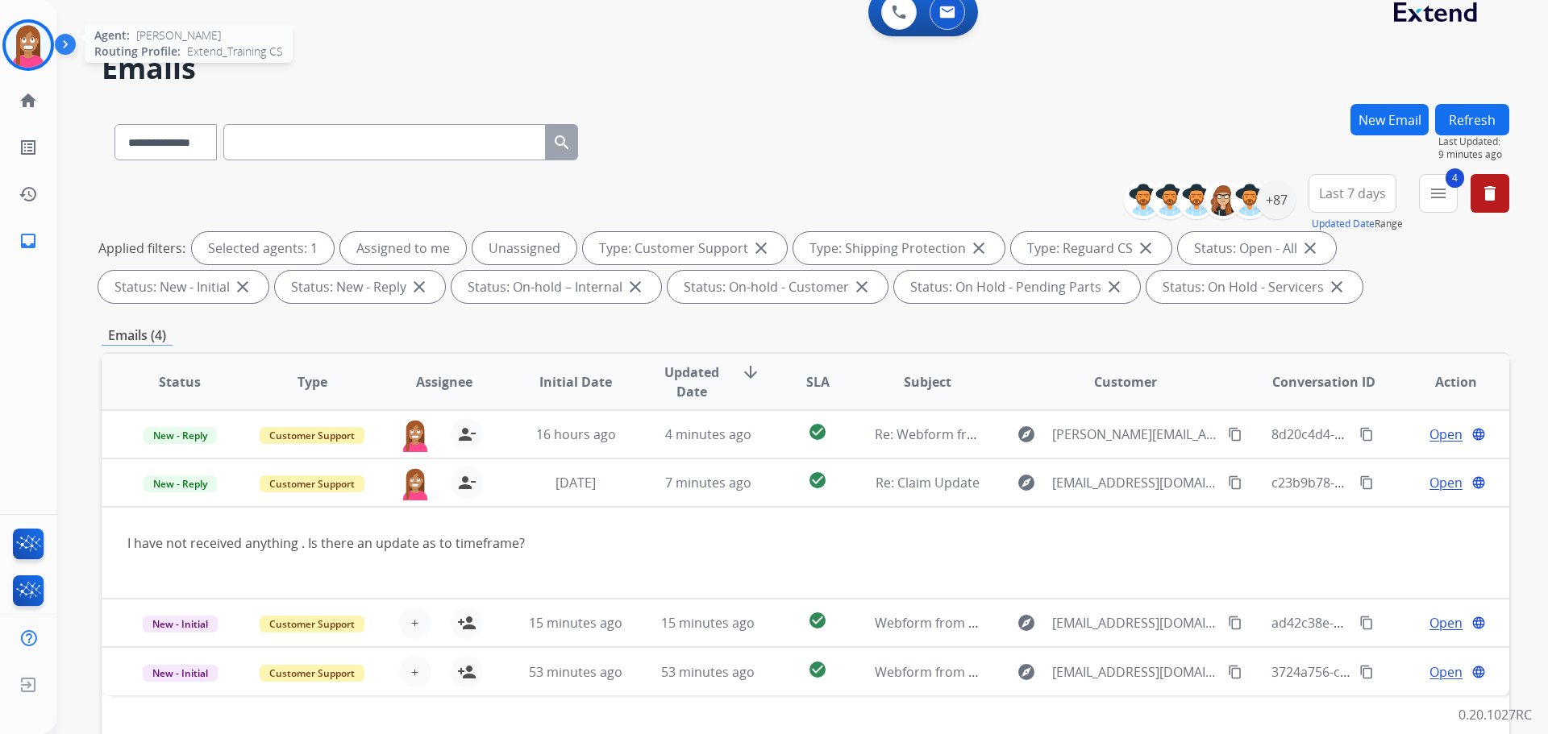
click at [19, 60] on img at bounding box center [28, 45] width 45 height 45
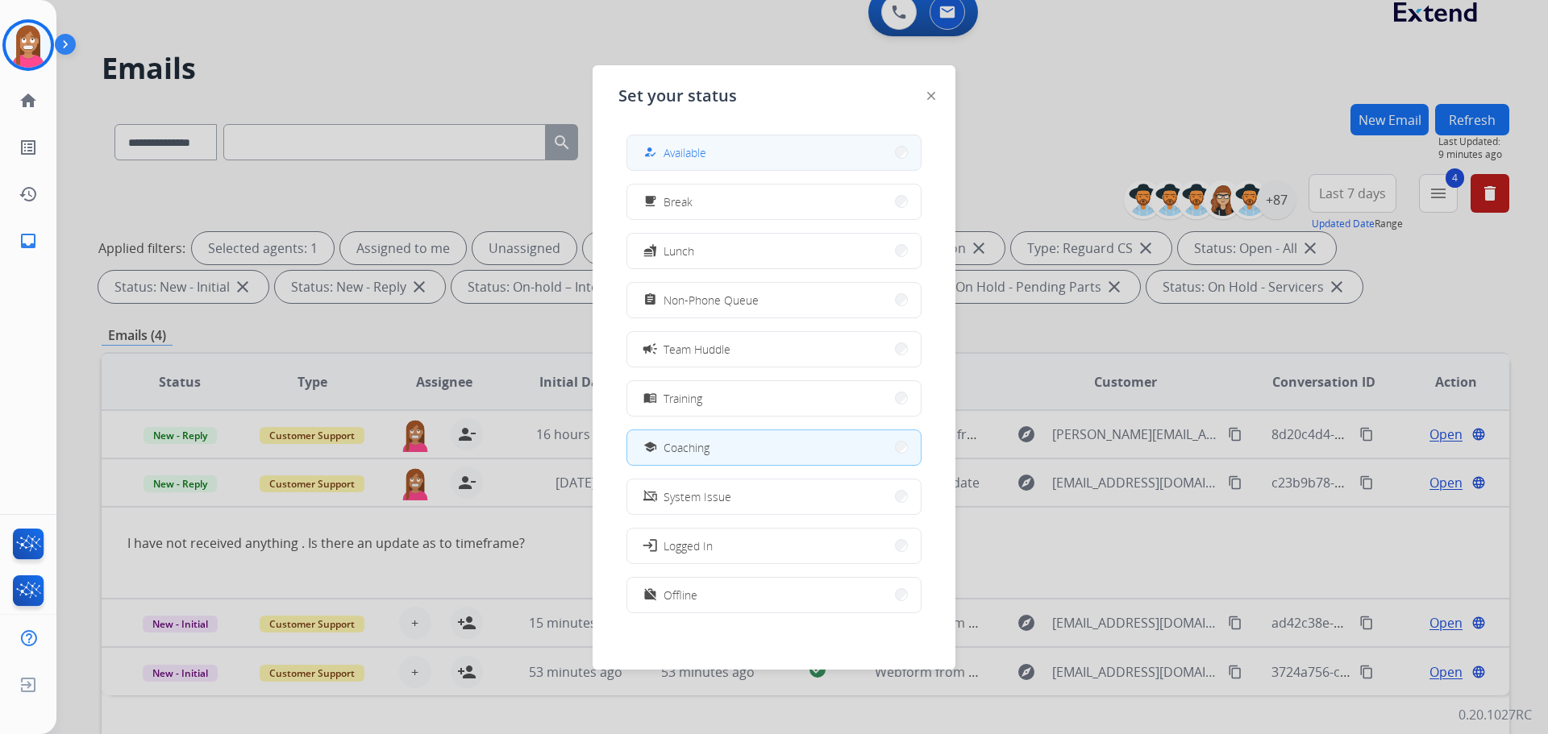
click at [706, 155] on span "Available" at bounding box center [684, 152] width 43 height 17
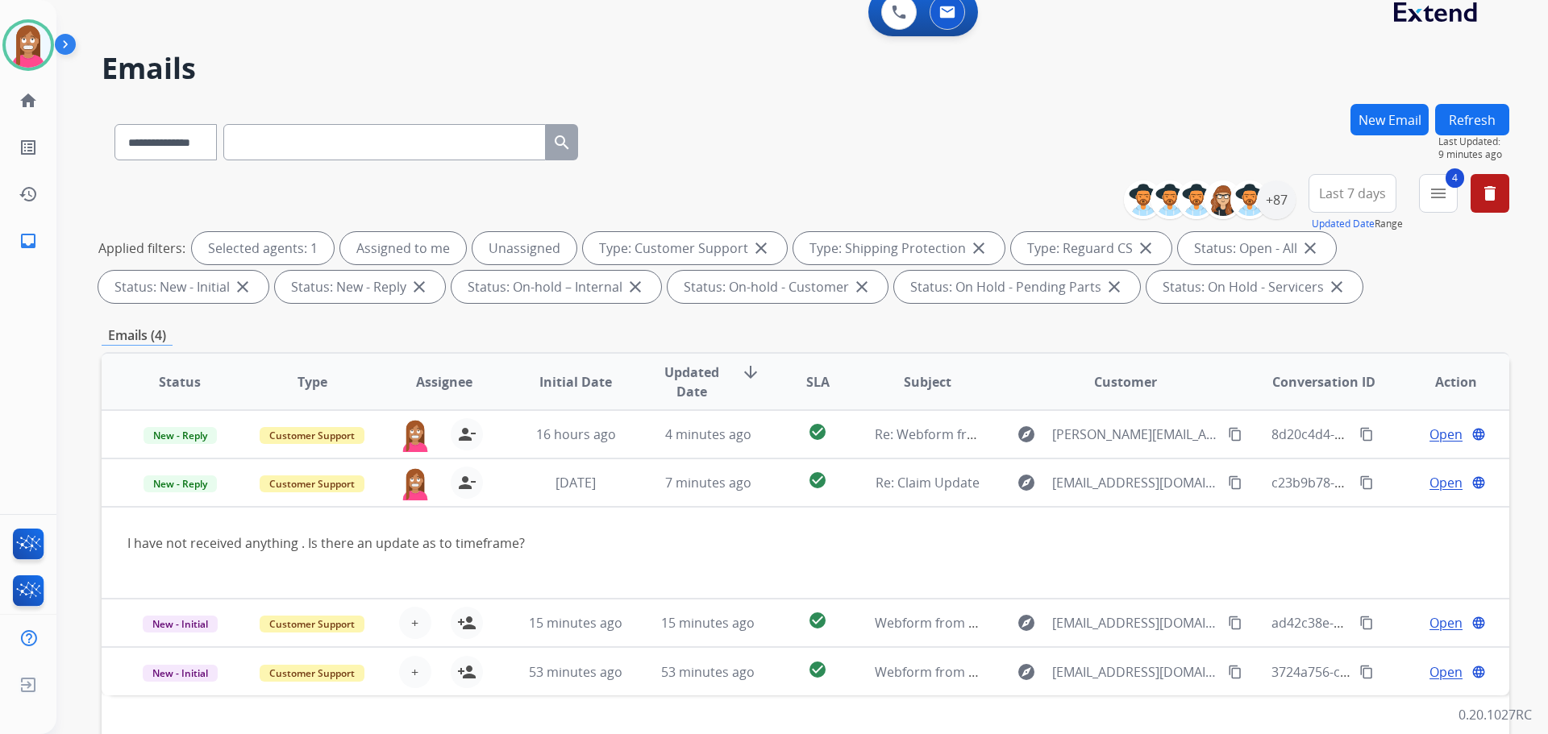
click at [1469, 111] on button "Refresh" at bounding box center [1472, 119] width 74 height 31
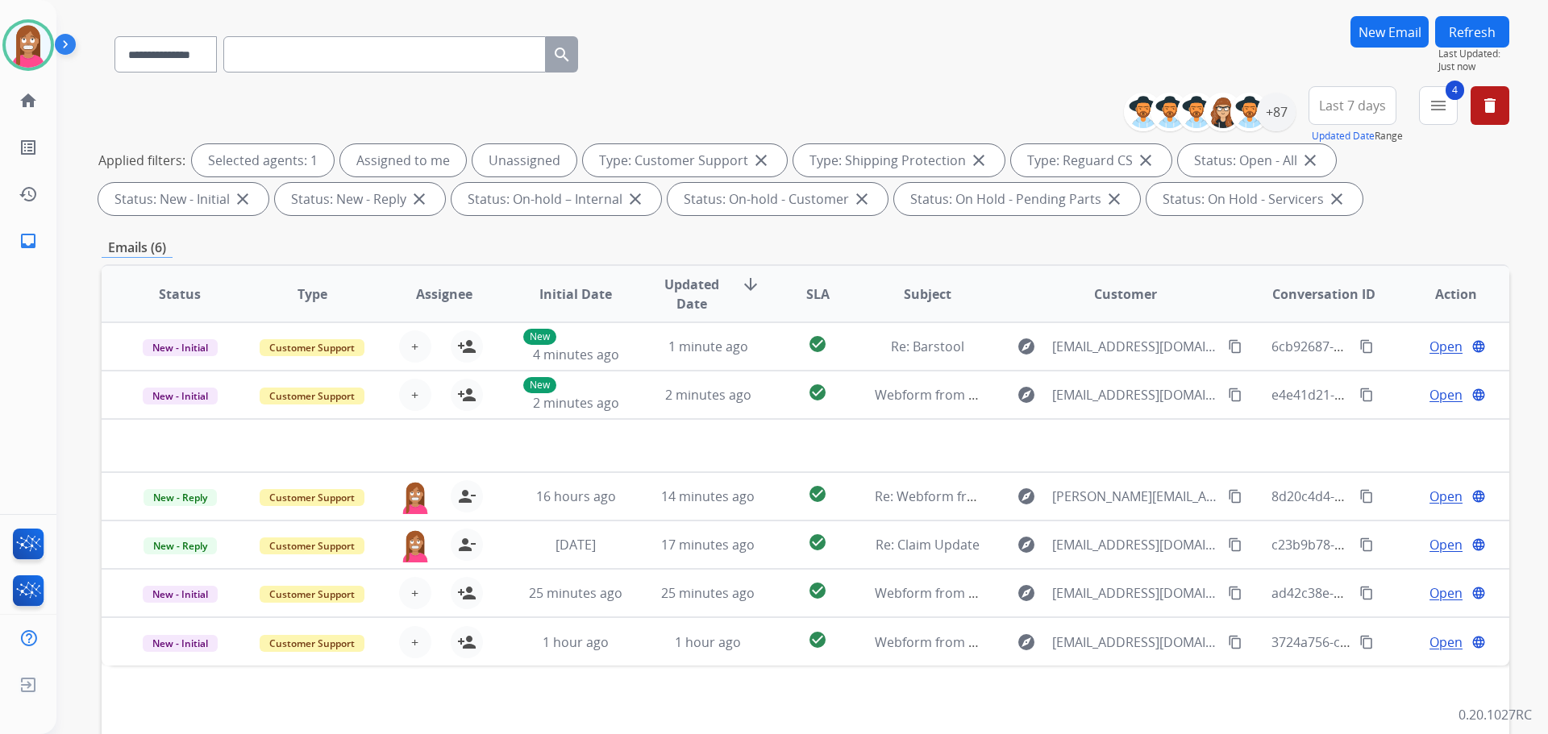
scroll to position [161, 0]
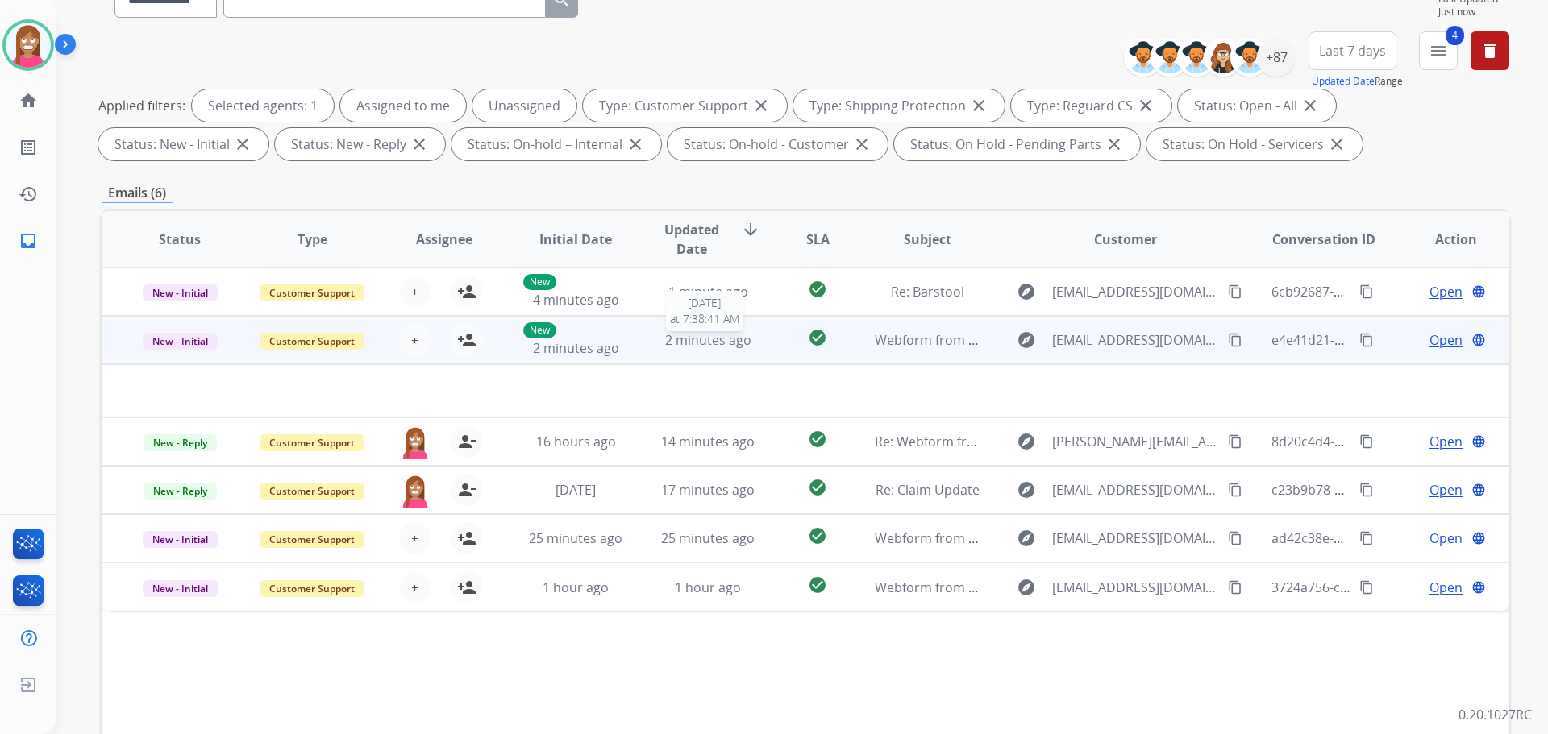
click at [651, 352] on td "2 minutes ago [DATE] 7:38:41 AM" at bounding box center [696, 340] width 132 height 48
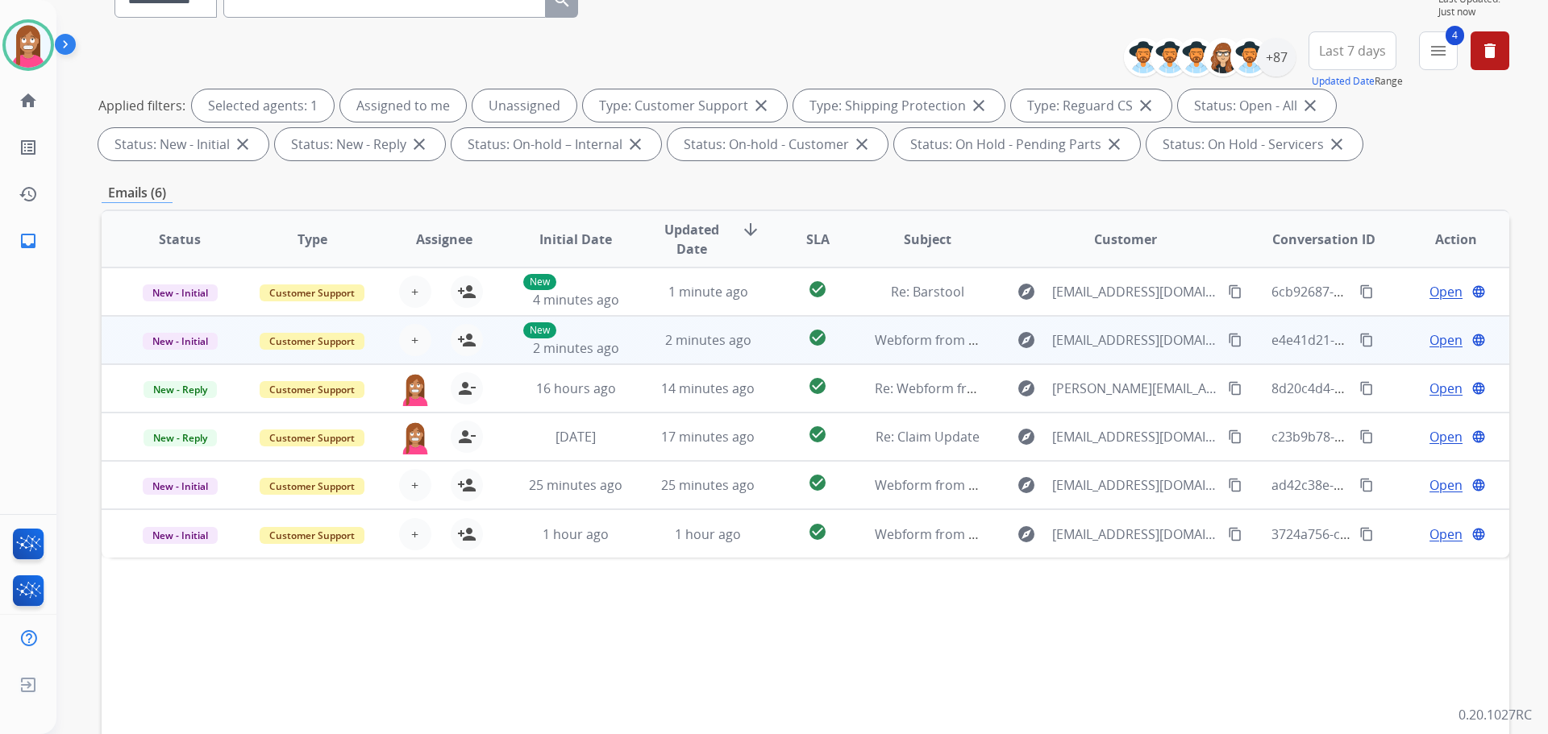
click at [651, 353] on td "2 minutes ago" at bounding box center [696, 340] width 132 height 48
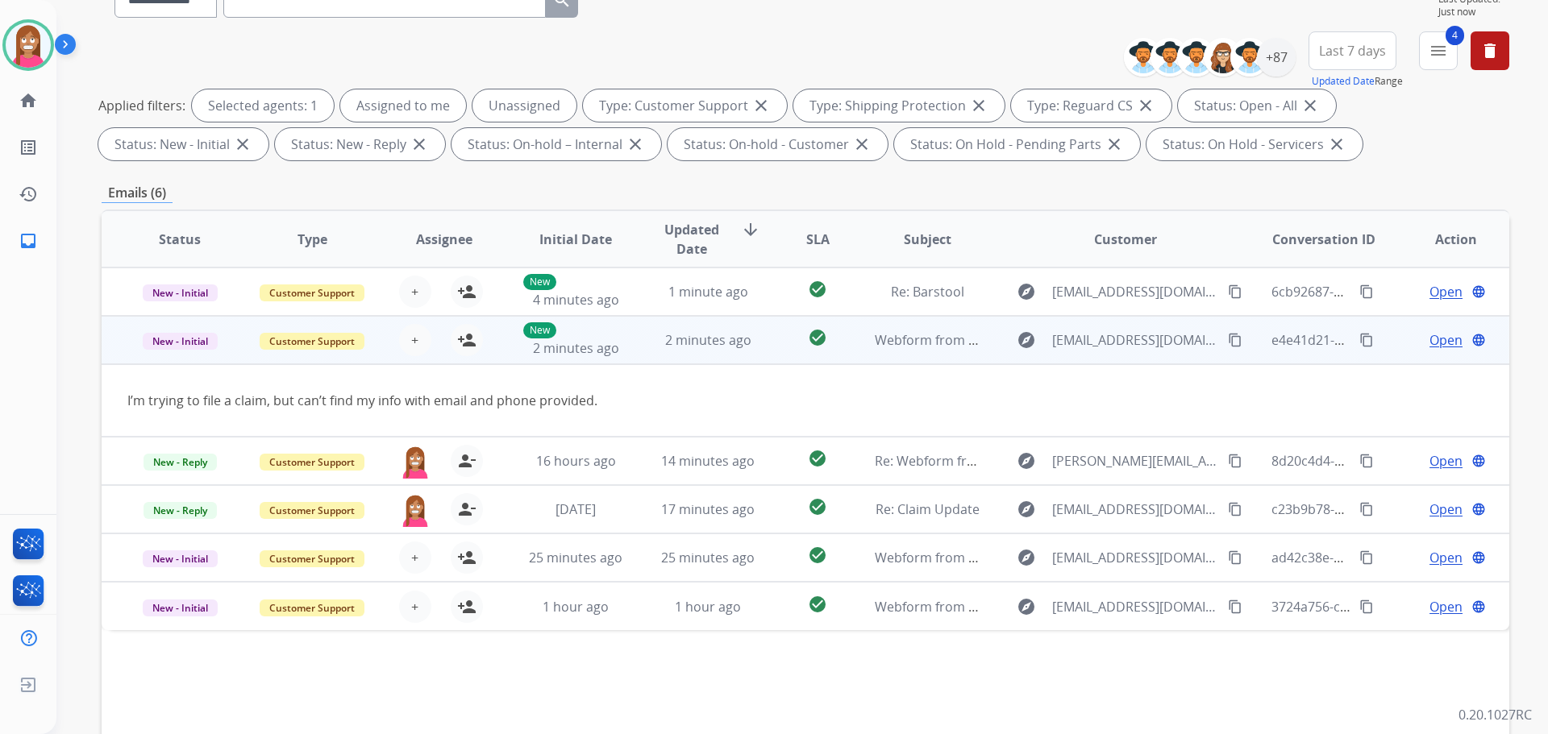
click at [1228, 340] on mat-icon "content_copy" at bounding box center [1235, 340] width 15 height 15
click at [468, 339] on mat-icon "person_add" at bounding box center [466, 340] width 19 height 19
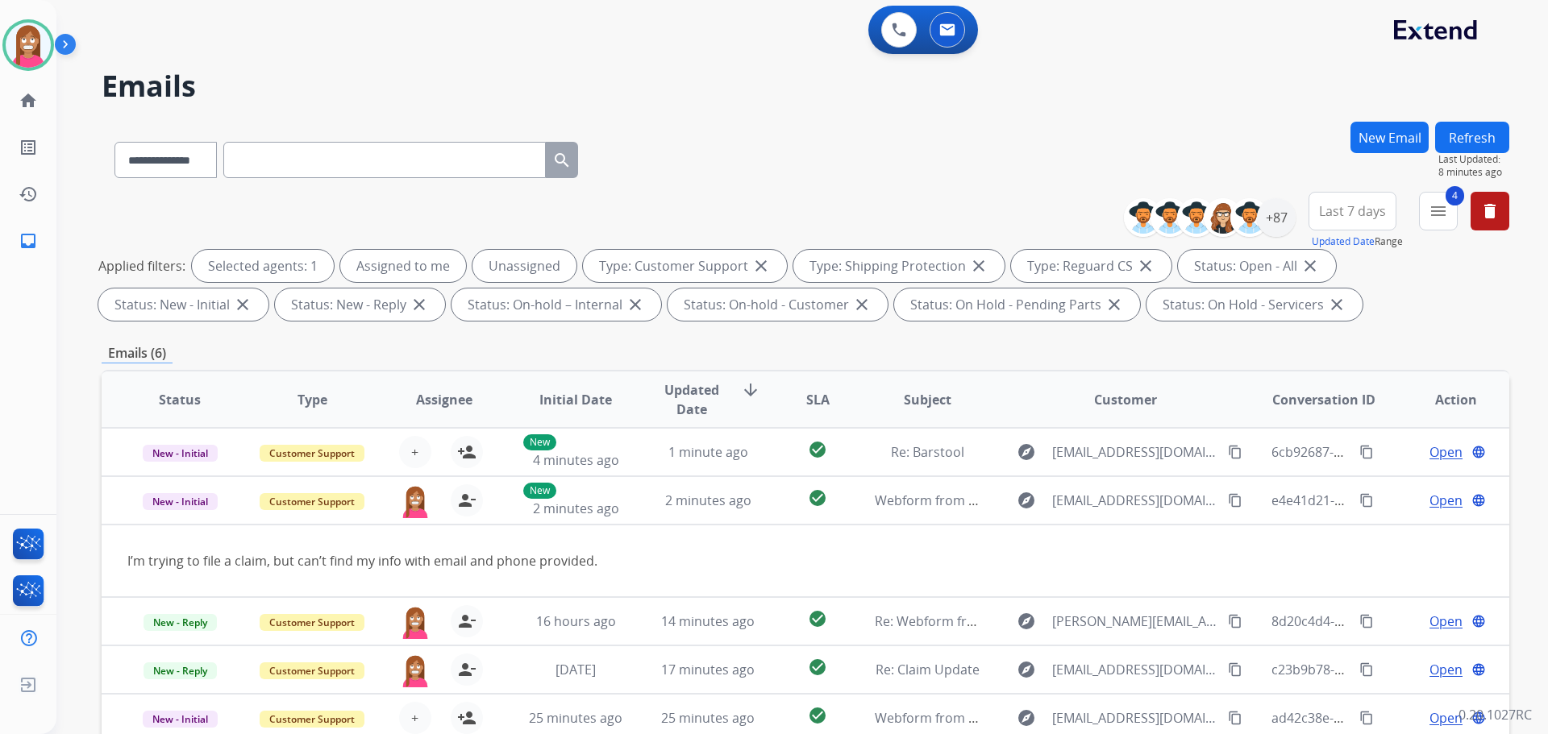
scroll to position [0, 0]
click at [1453, 133] on button "Refresh" at bounding box center [1472, 138] width 74 height 31
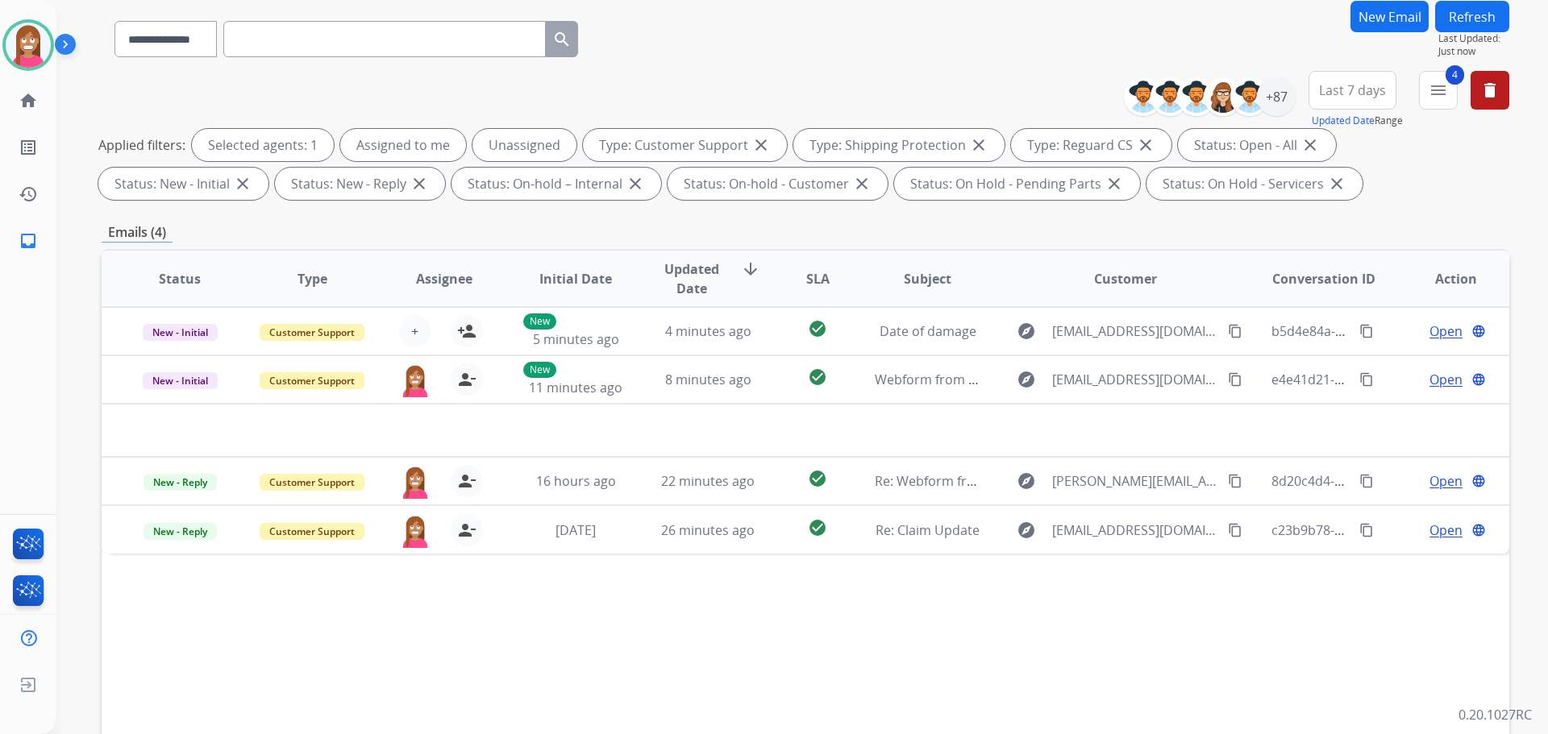
scroll to position [242, 0]
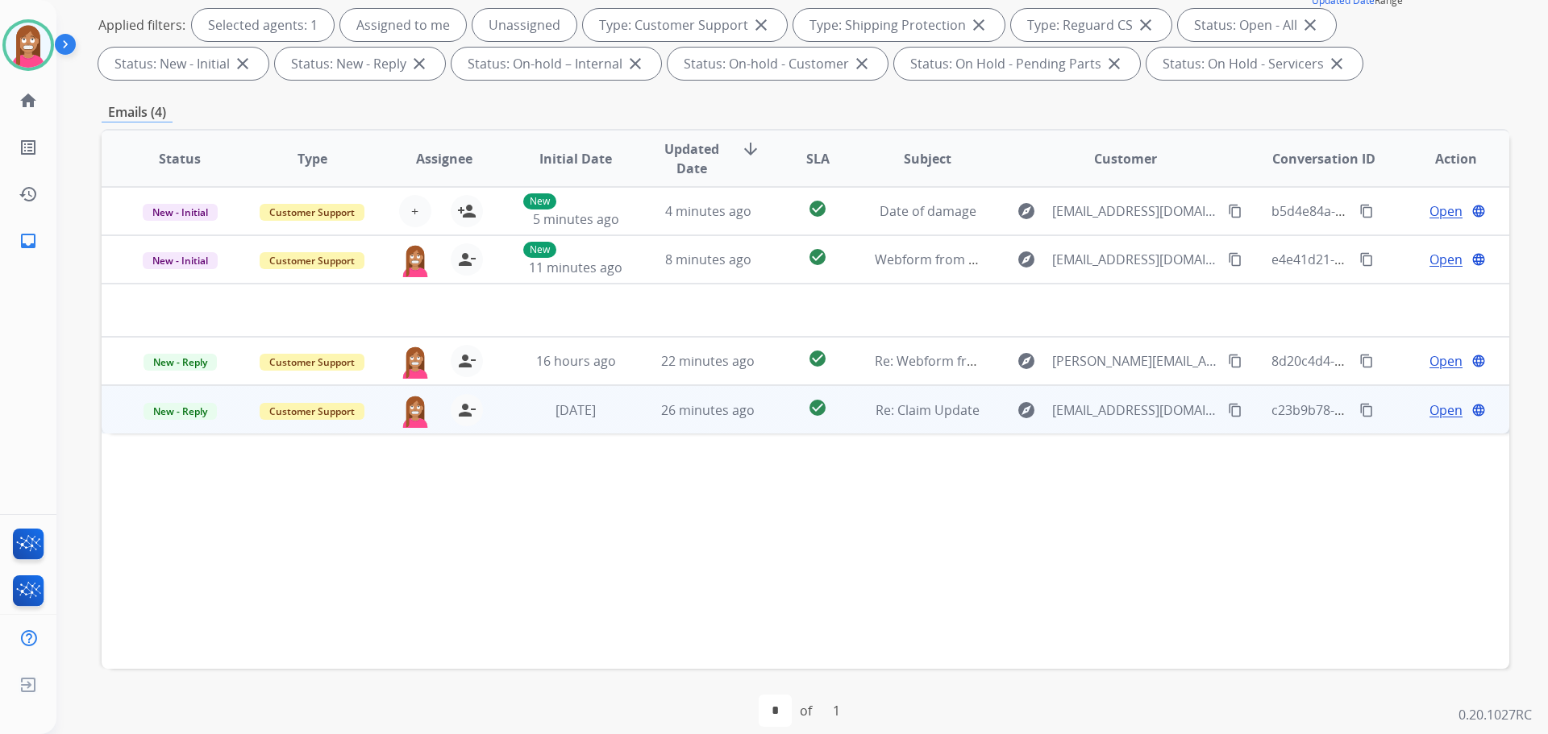
click at [630, 423] on td "26 minutes ago" at bounding box center [696, 409] width 132 height 48
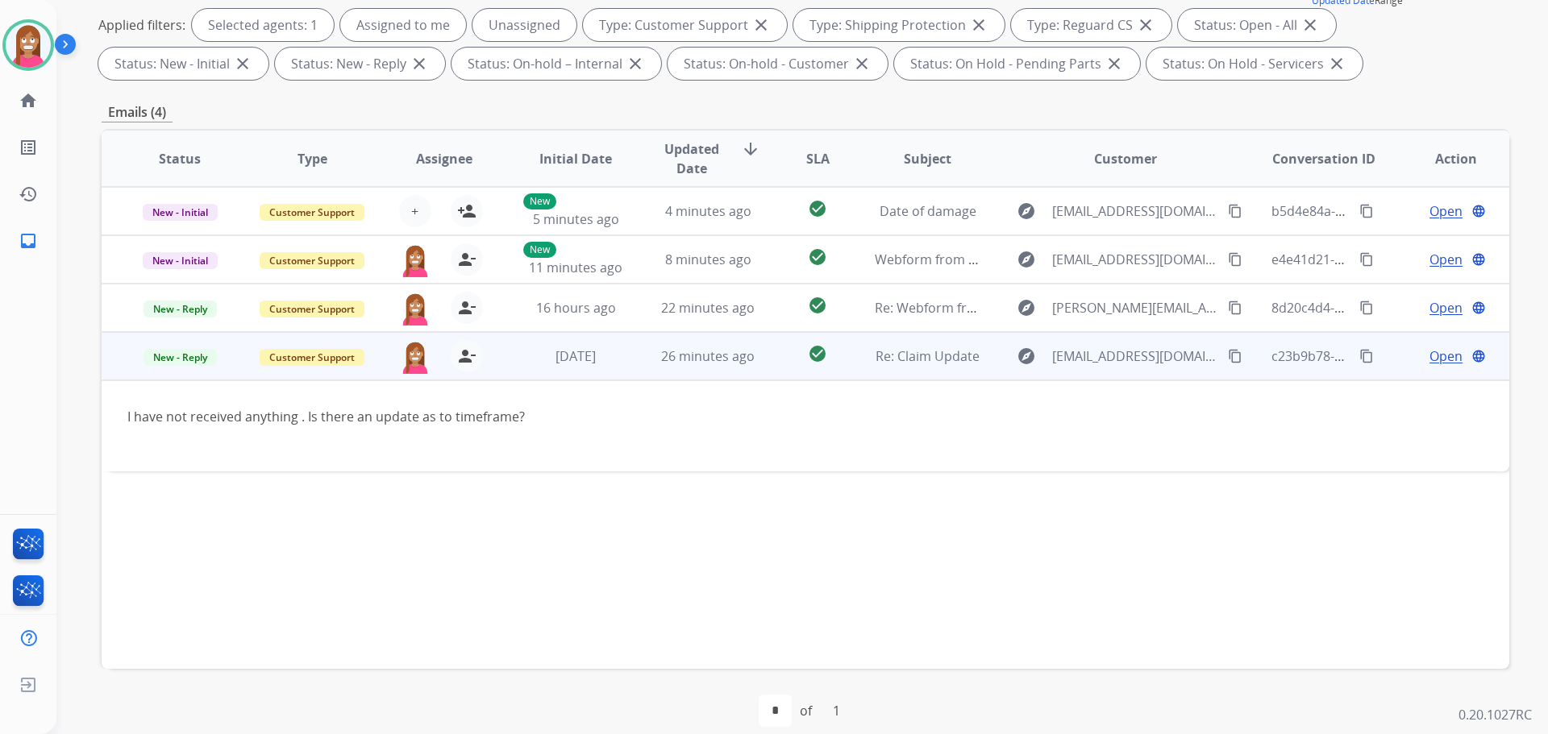
click at [1441, 361] on span "Open" at bounding box center [1445, 356] width 33 height 19
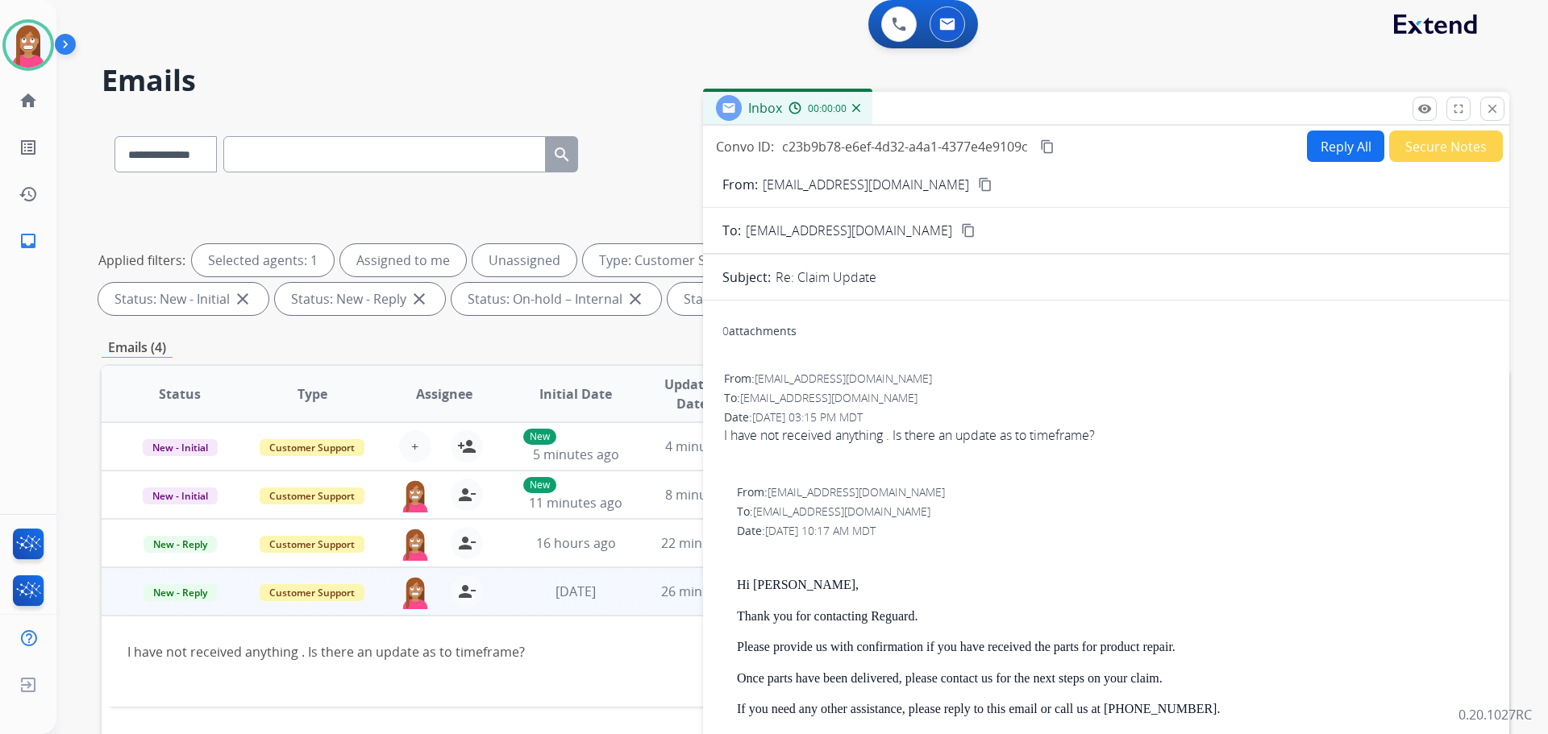
scroll to position [0, 0]
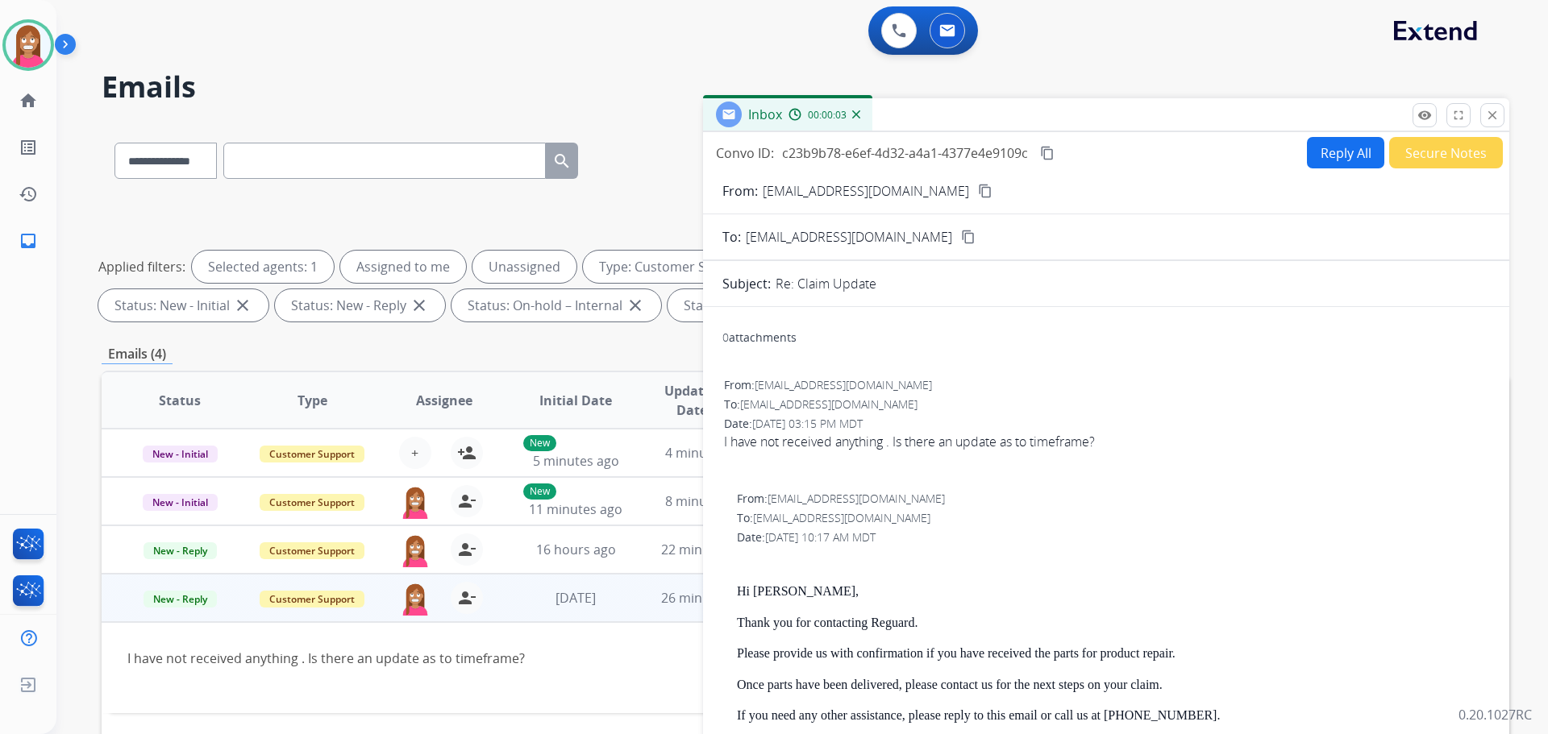
click at [1341, 161] on button "Reply All" at bounding box center [1345, 152] width 77 height 31
select select "**********"
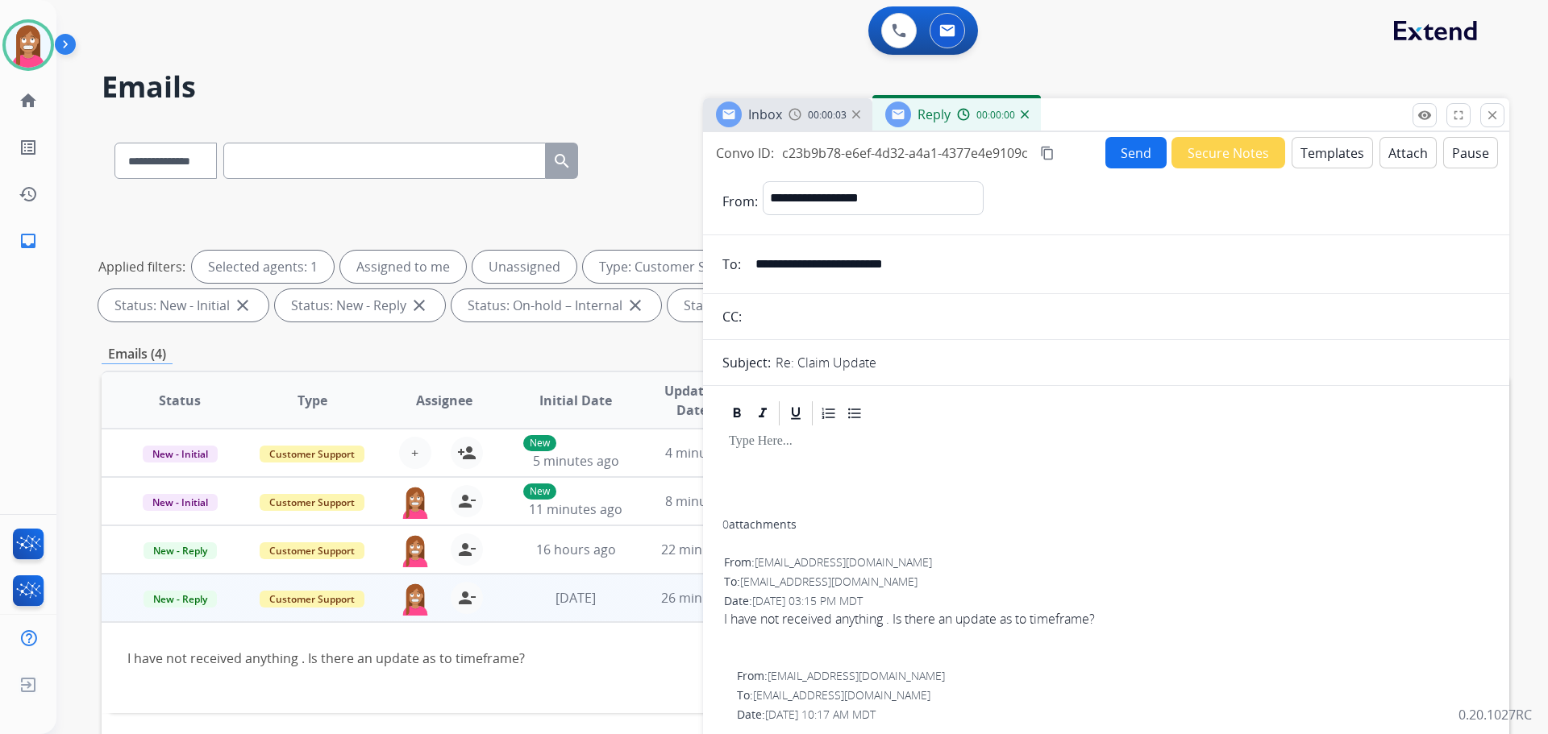
click at [1345, 154] on button "Templates" at bounding box center [1331, 152] width 81 height 31
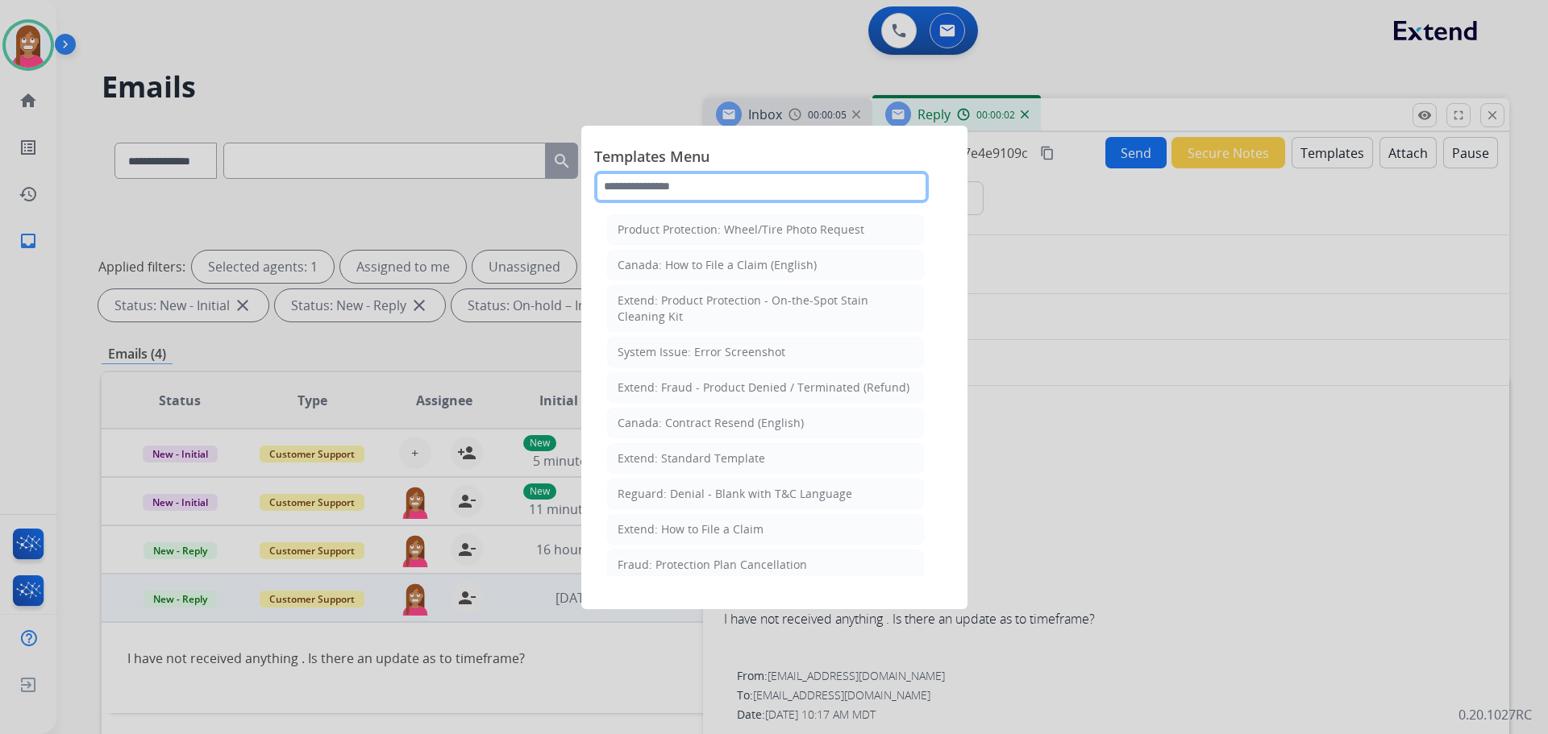
click at [656, 189] on input "text" at bounding box center [761, 187] width 335 height 32
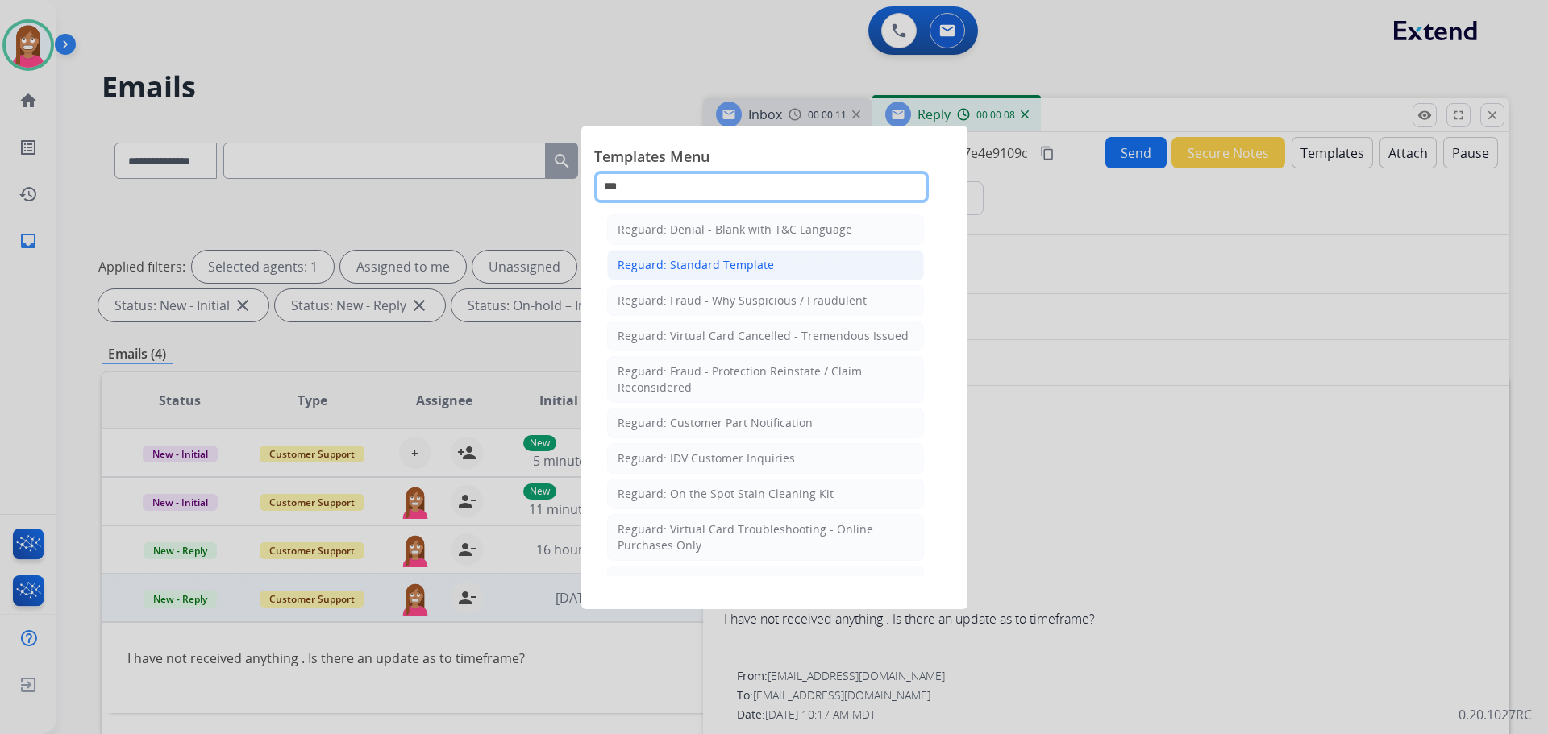
type input "***"
drag, startPoint x: 729, startPoint y: 271, endPoint x: 730, endPoint y: 280, distance: 8.9
click at [729, 273] on li "Reguard: Standard Template" at bounding box center [765, 265] width 317 height 31
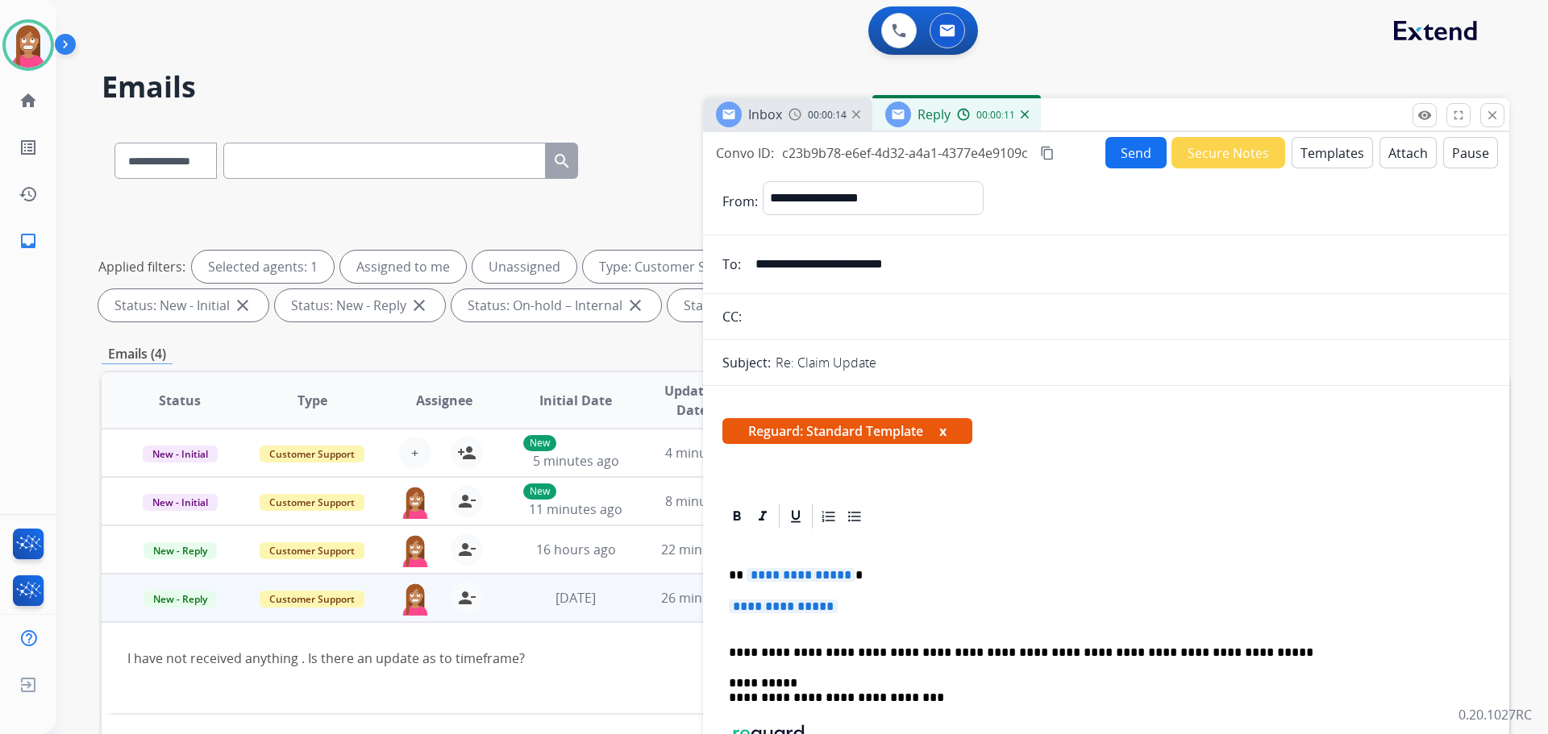
click at [800, 573] on span "**********" at bounding box center [801, 575] width 109 height 14
click at [776, 609] on span "**********" at bounding box center [783, 607] width 109 height 14
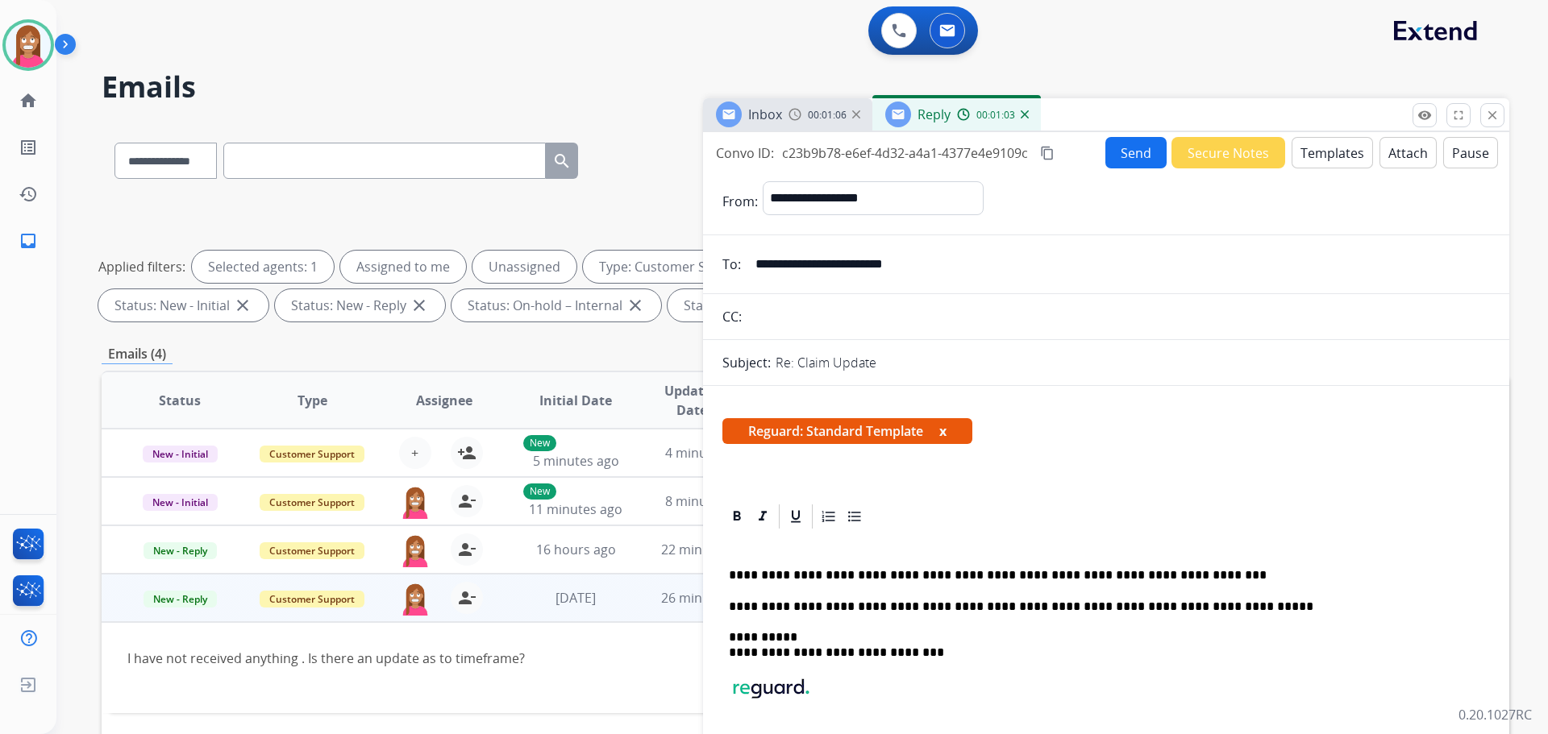
click at [1119, 166] on button "Send" at bounding box center [1135, 152] width 61 height 31
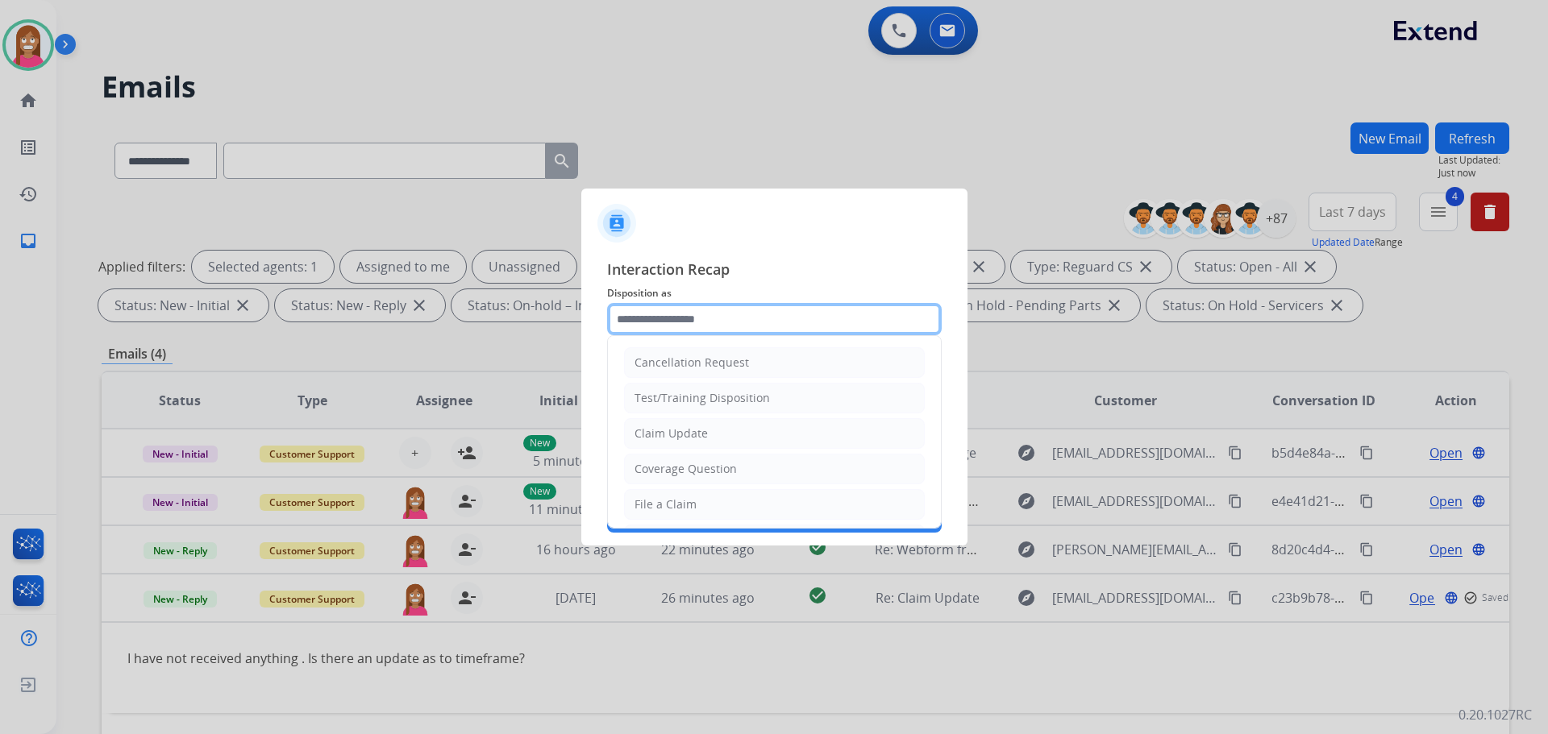
click at [679, 313] on input "text" at bounding box center [774, 319] width 335 height 32
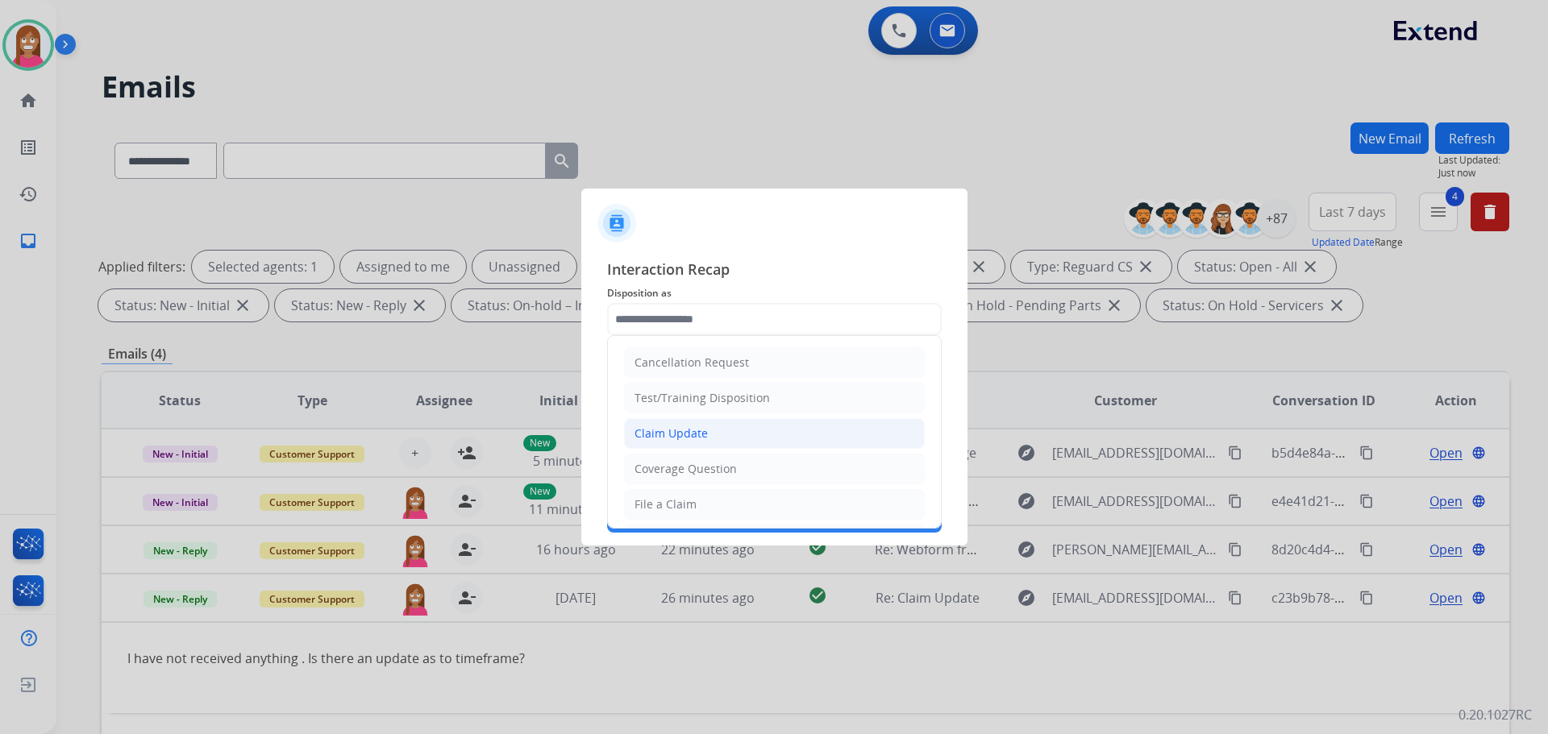
click at [663, 429] on div "Claim Update" at bounding box center [670, 434] width 73 height 16
type input "**********"
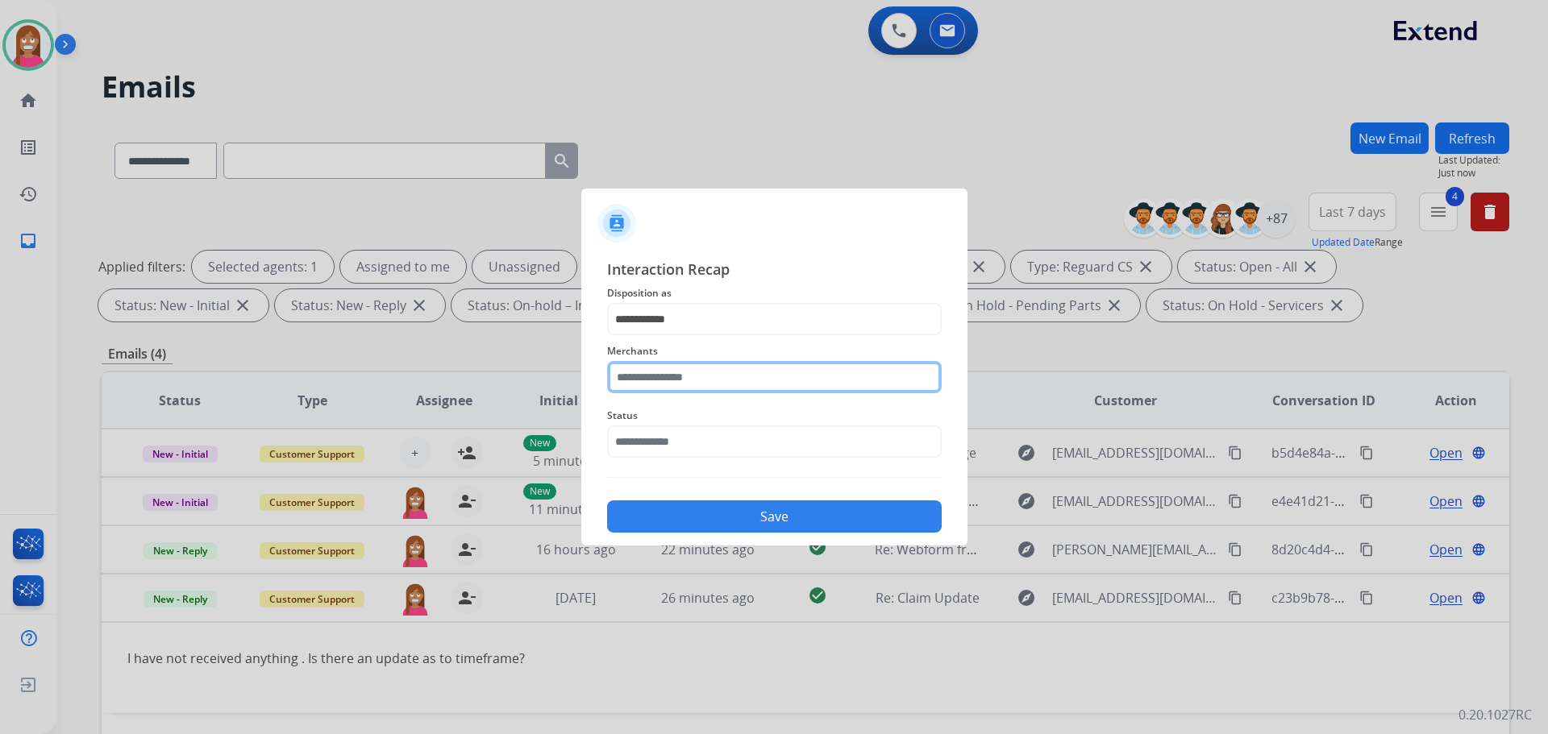
click at [659, 371] on input "text" at bounding box center [774, 377] width 335 height 32
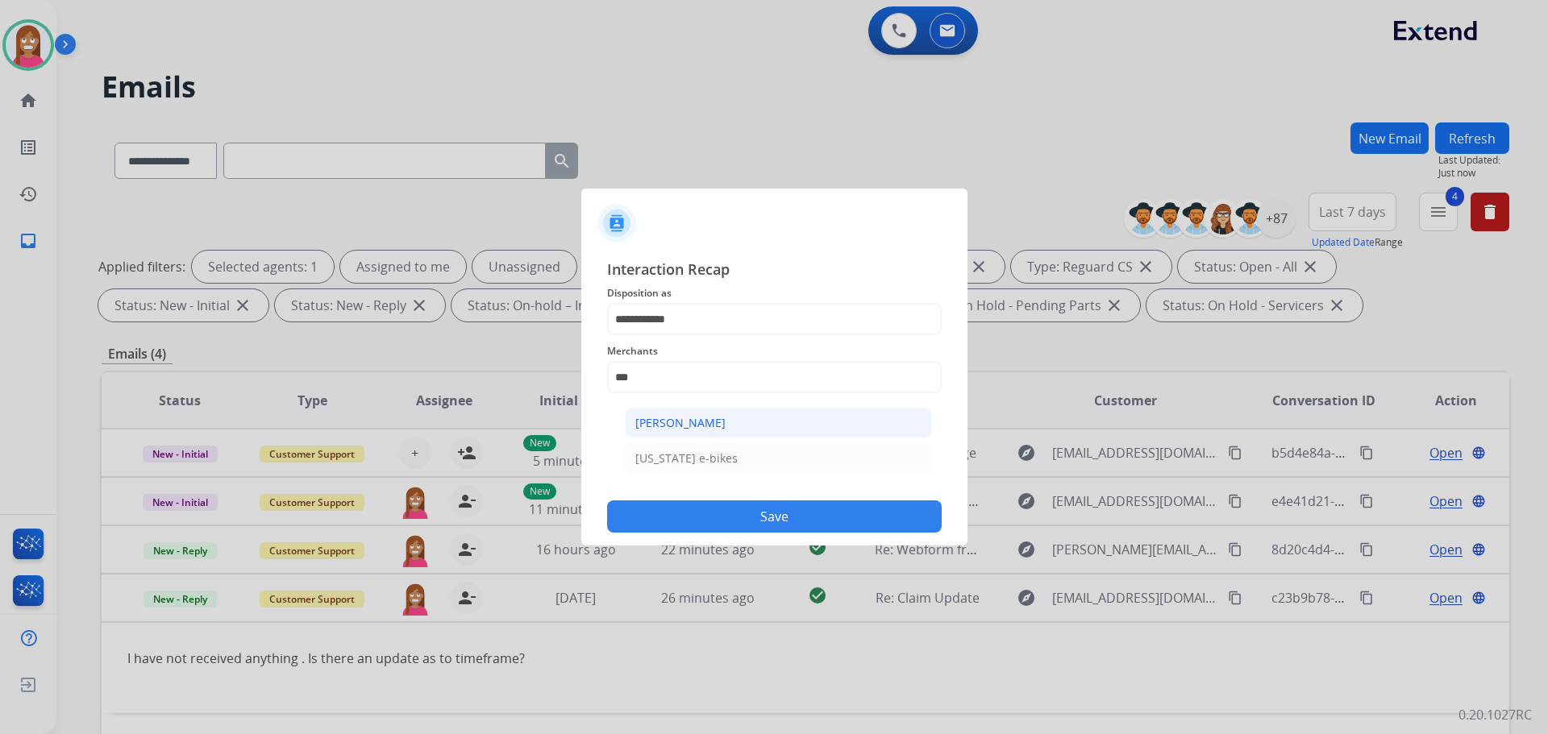
click at [702, 426] on div "[PERSON_NAME]" at bounding box center [680, 423] width 90 height 16
type input "**********"
click at [692, 439] on input "text" at bounding box center [774, 442] width 335 height 32
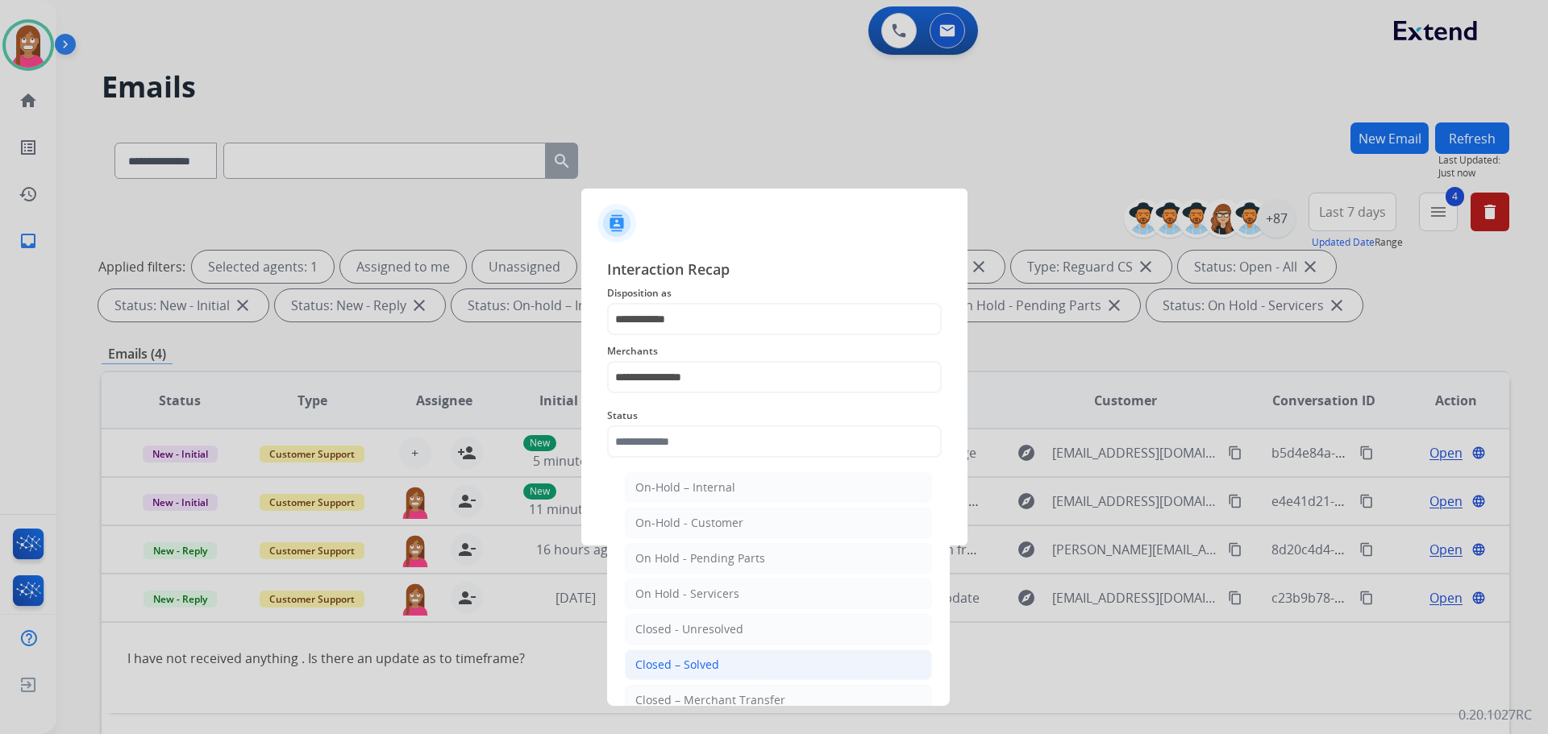
click at [641, 669] on div "Closed – Solved" at bounding box center [677, 665] width 84 height 16
type input "**********"
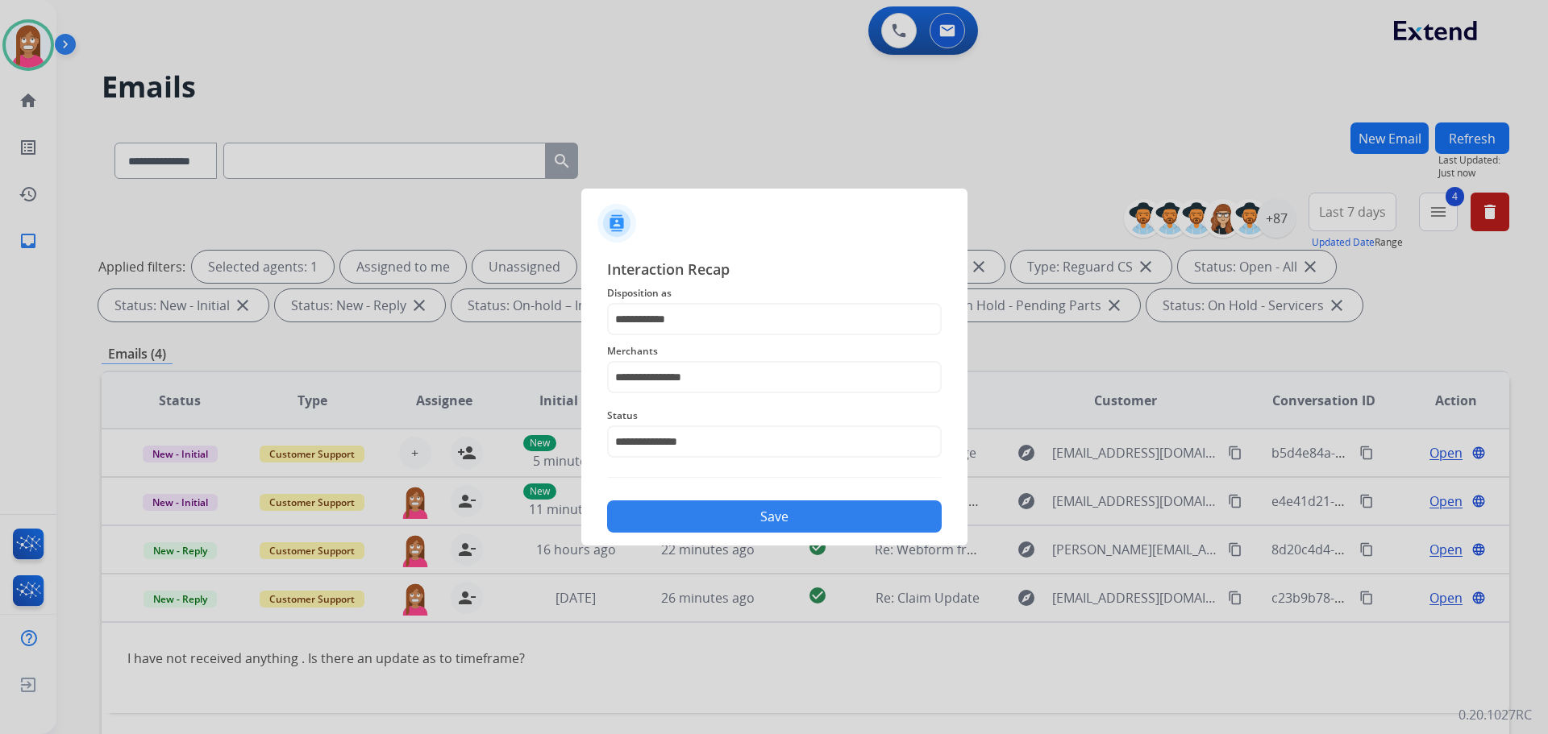
click at [656, 514] on button "Save" at bounding box center [774, 517] width 335 height 32
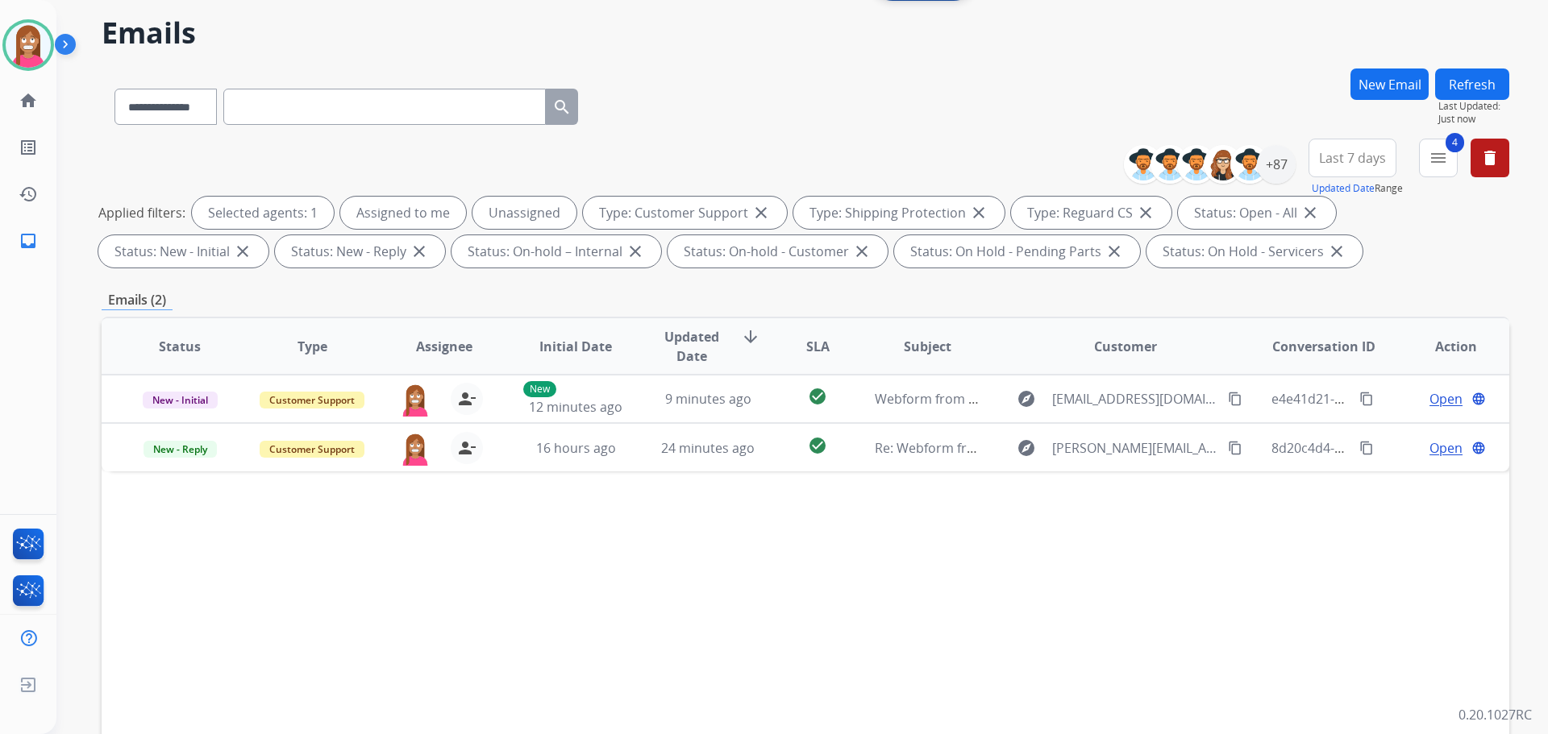
scroll to position [161, 0]
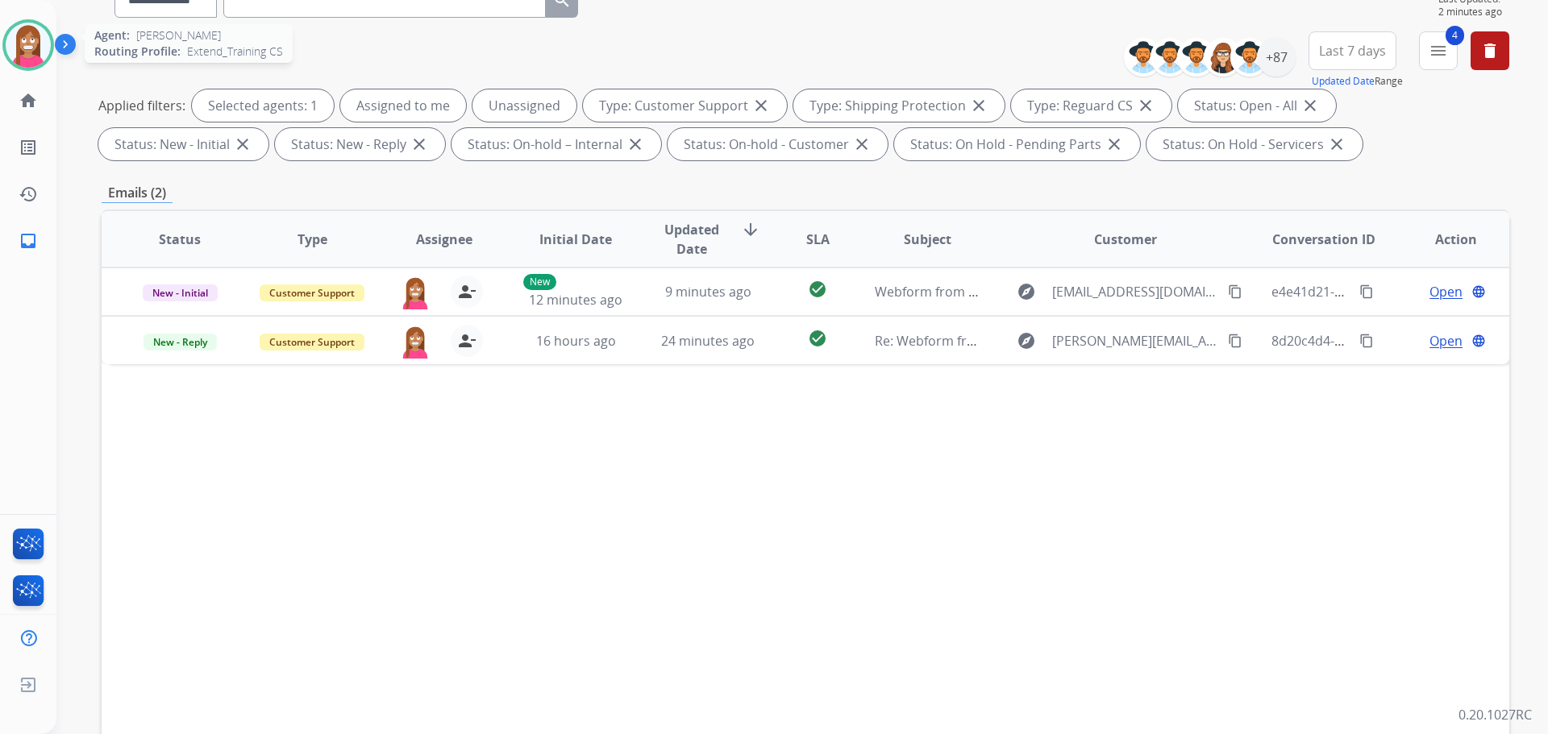
click at [15, 61] on img at bounding box center [28, 45] width 45 height 45
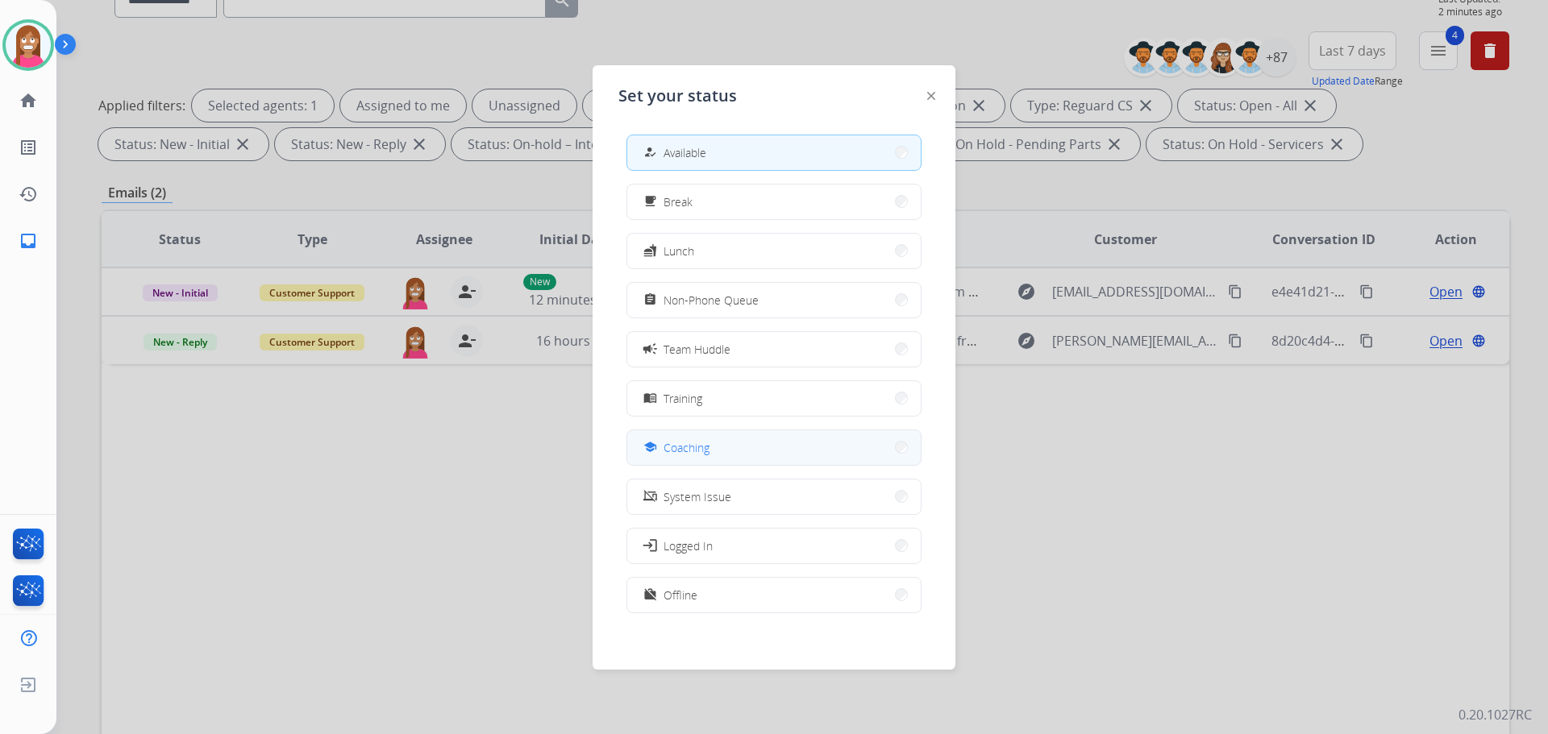
click at [651, 441] on mat-icon "school" at bounding box center [650, 448] width 14 height 14
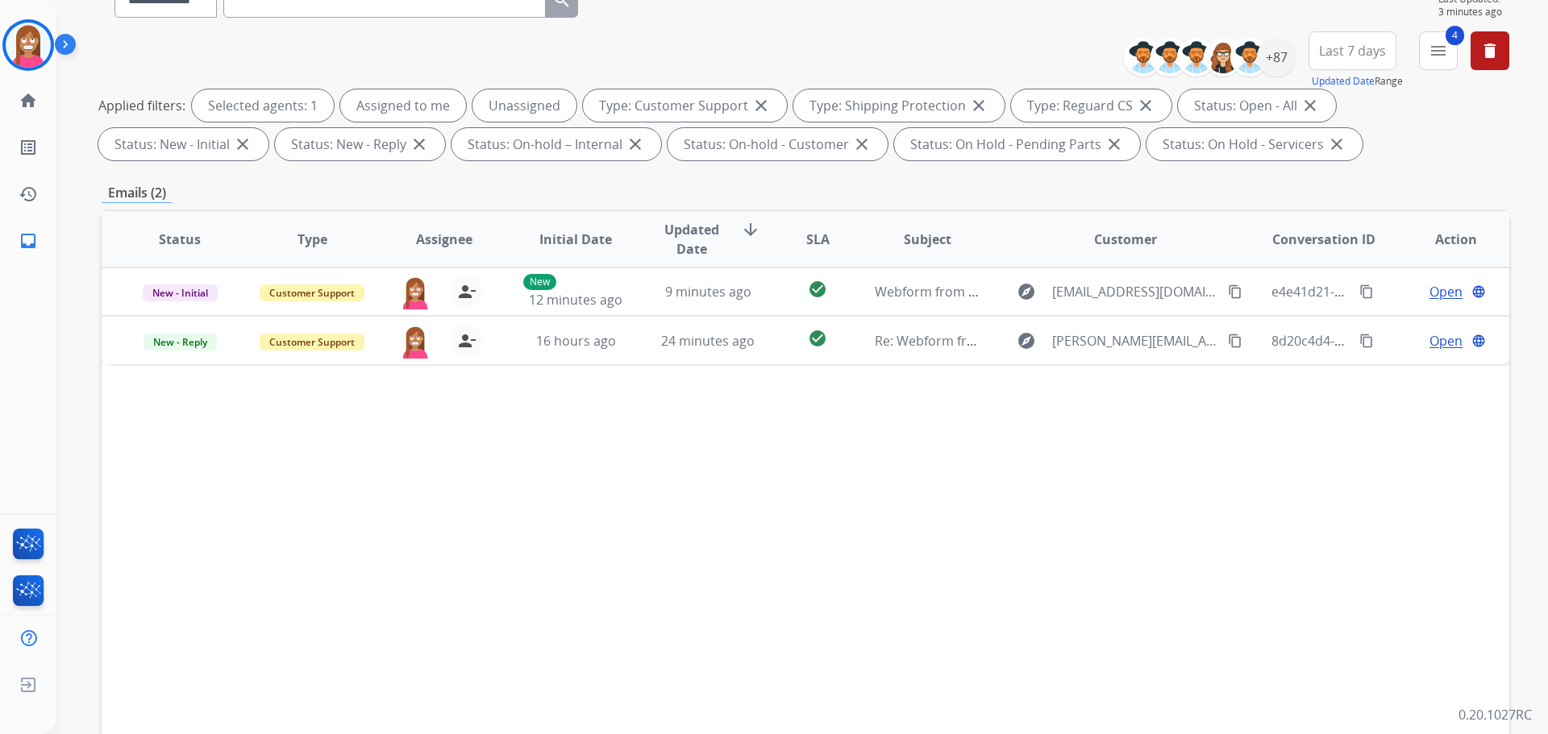
drag, startPoint x: 34, startPoint y: 46, endPoint x: 70, endPoint y: 60, distance: 38.8
click at [34, 47] on img at bounding box center [28, 45] width 45 height 45
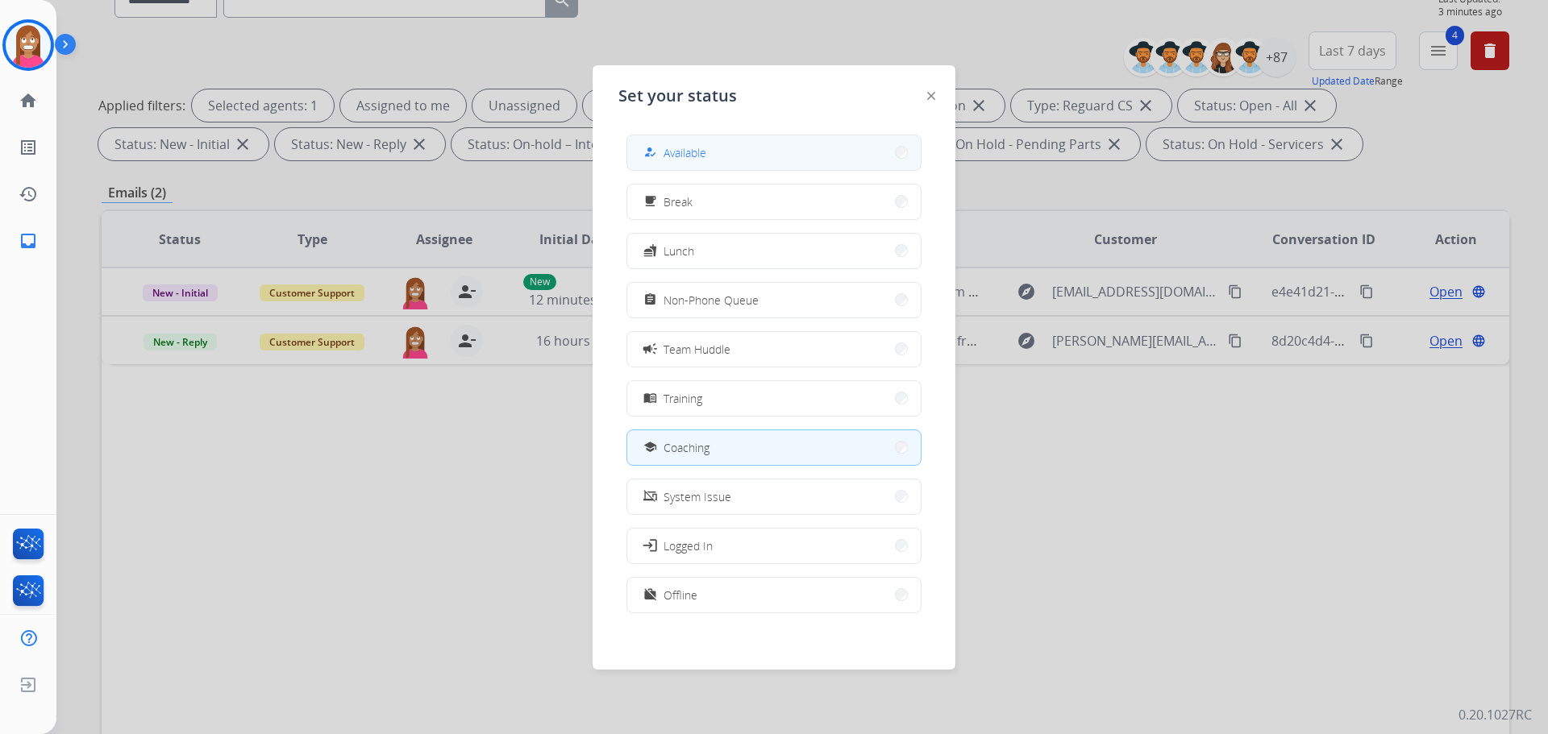
click at [679, 149] on span "Available" at bounding box center [684, 152] width 43 height 17
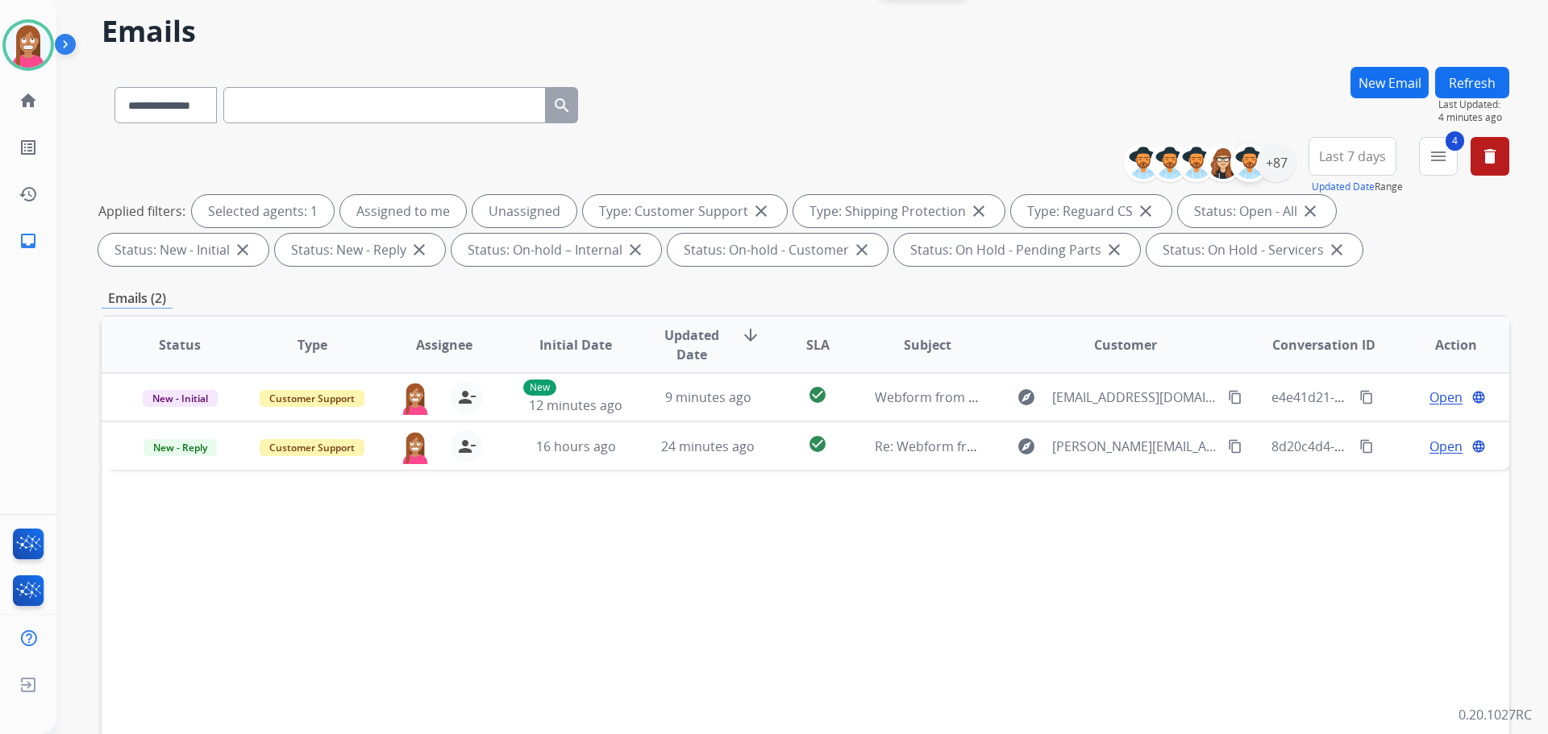
scroll to position [0, 0]
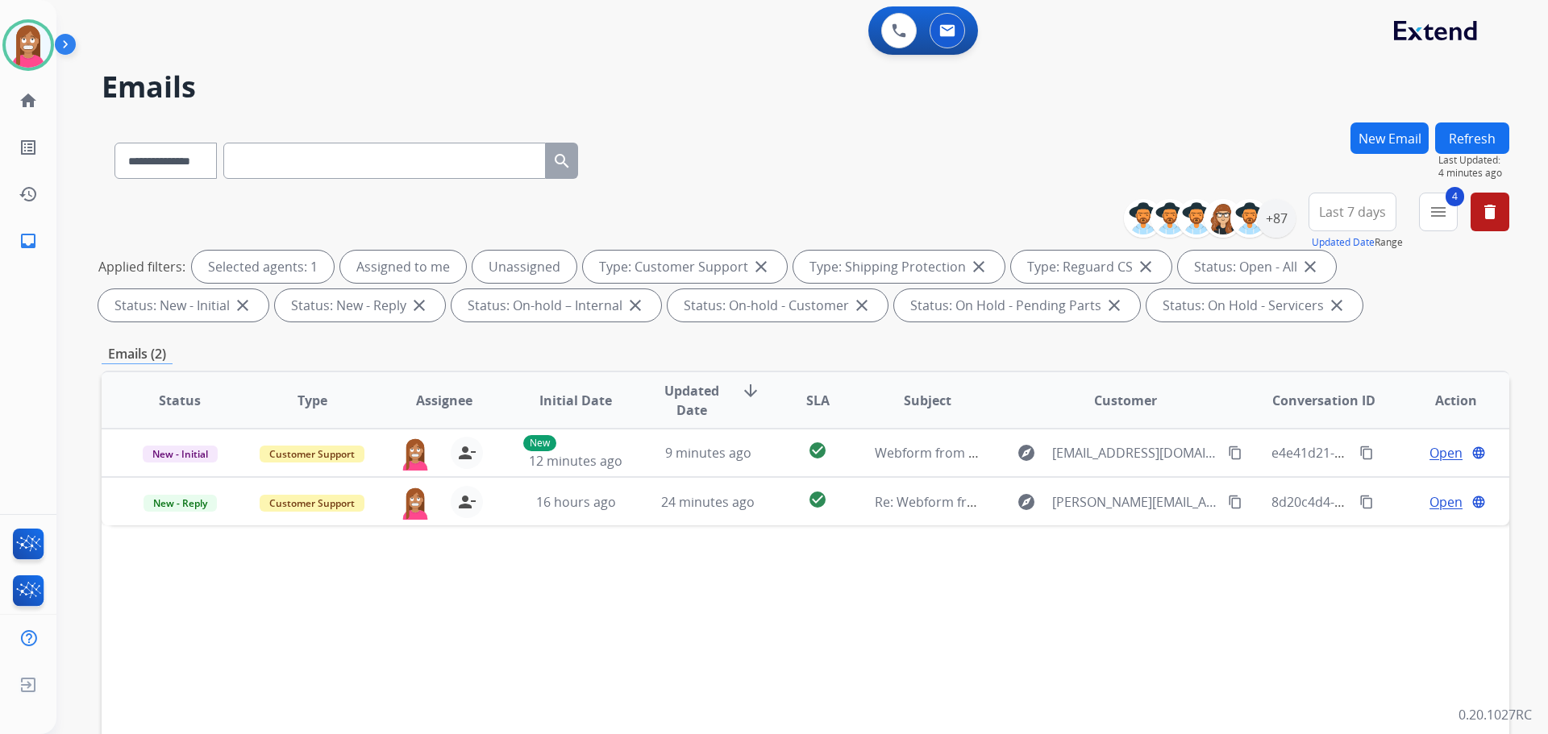
click at [1388, 141] on button "New Email" at bounding box center [1389, 138] width 78 height 31
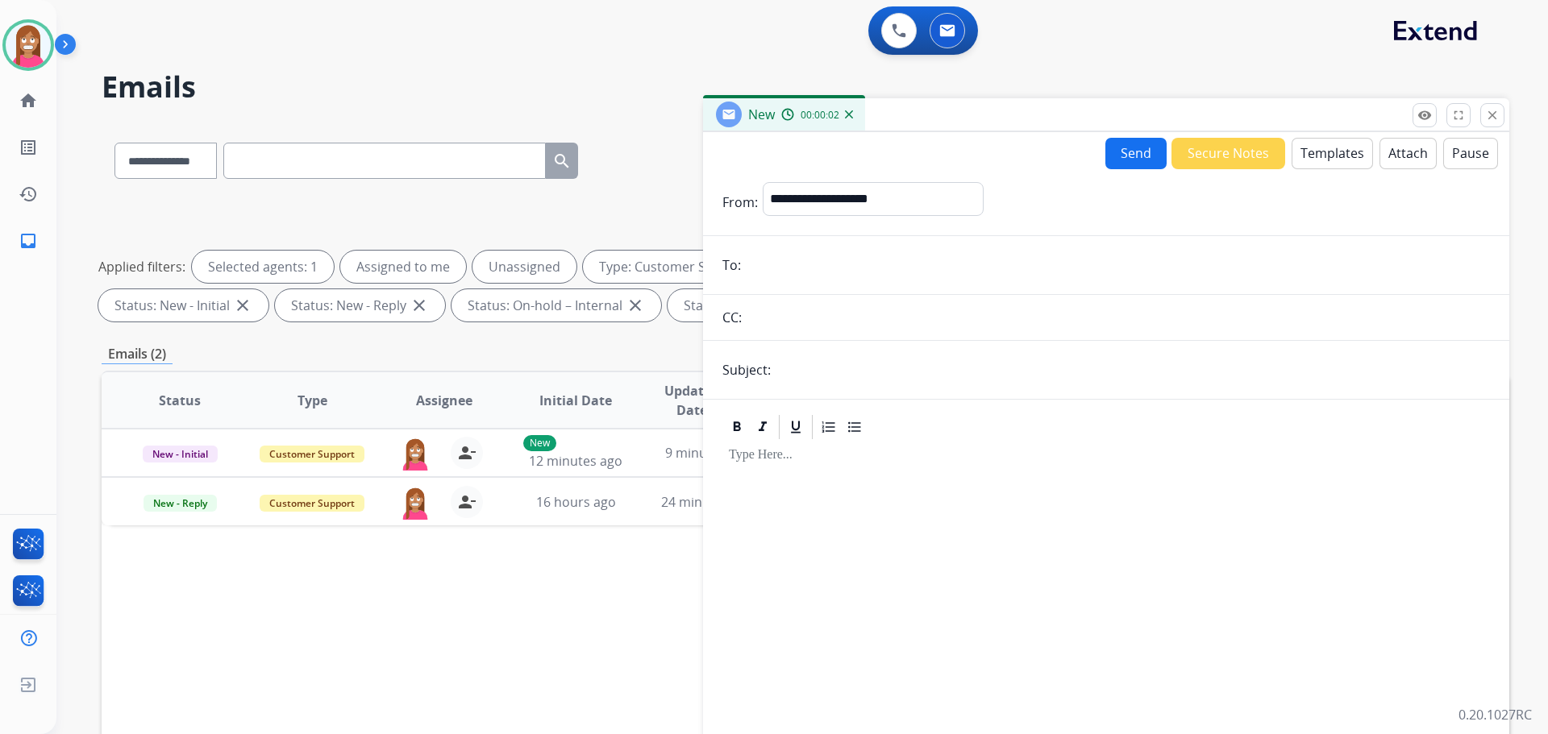
paste input "**********"
type input "**********"
click at [805, 203] on select "**********" at bounding box center [872, 198] width 219 height 32
select select "**********"
click at [763, 182] on select "**********" at bounding box center [872, 198] width 219 height 32
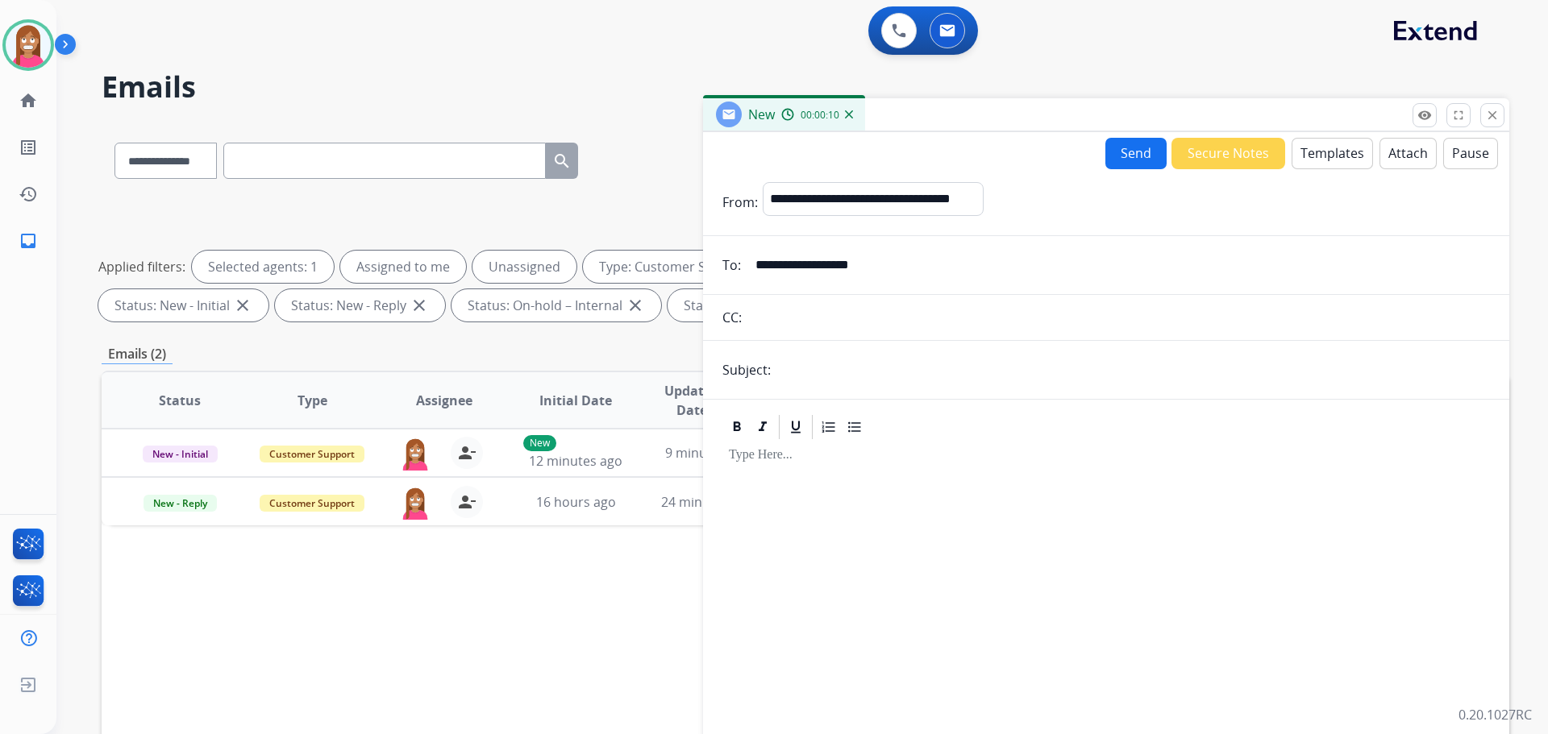
click at [805, 359] on input "text" at bounding box center [1133, 370] width 714 height 32
type input "**********"
click at [1335, 145] on button "Templates" at bounding box center [1331, 153] width 81 height 31
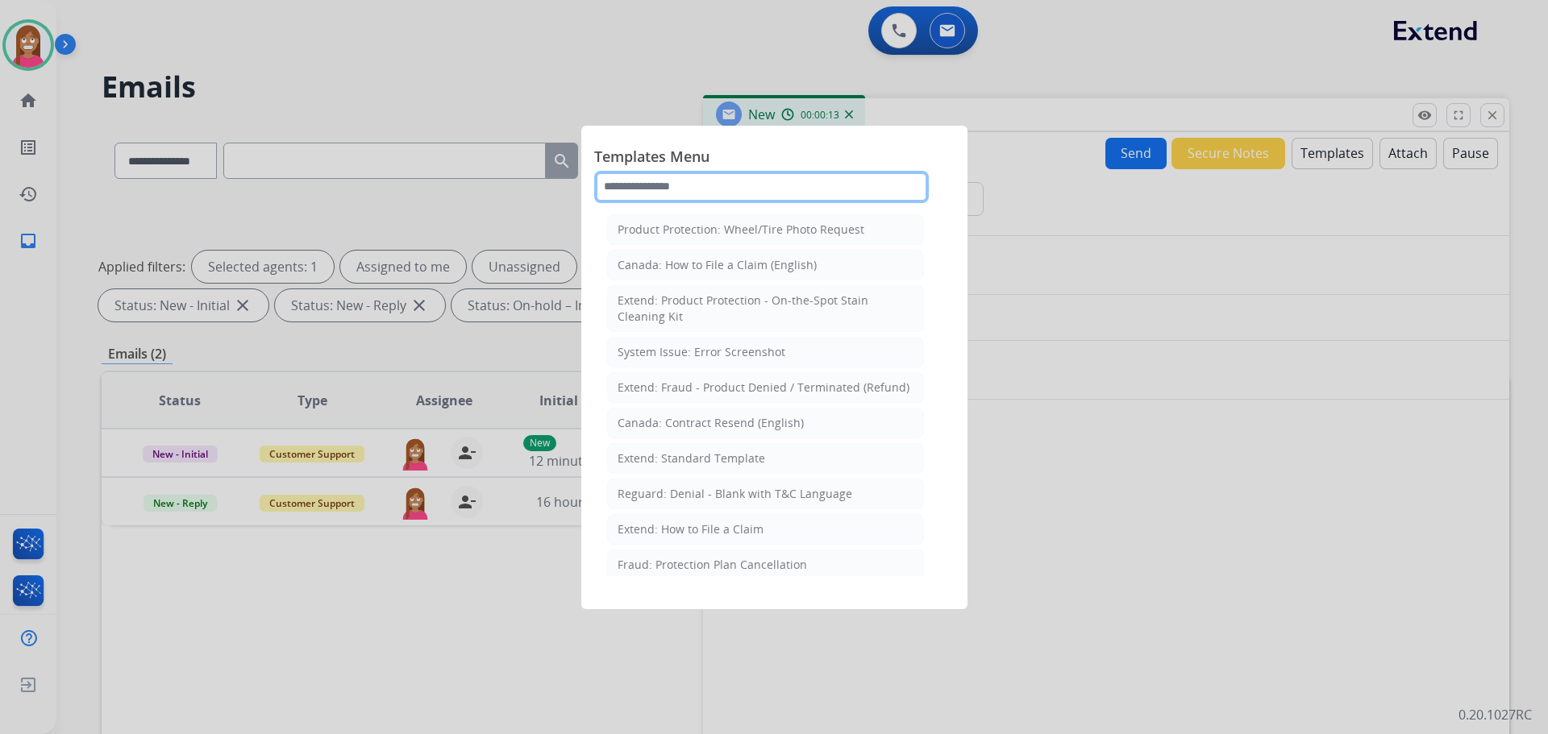
click at [668, 193] on input "text" at bounding box center [761, 187] width 335 height 32
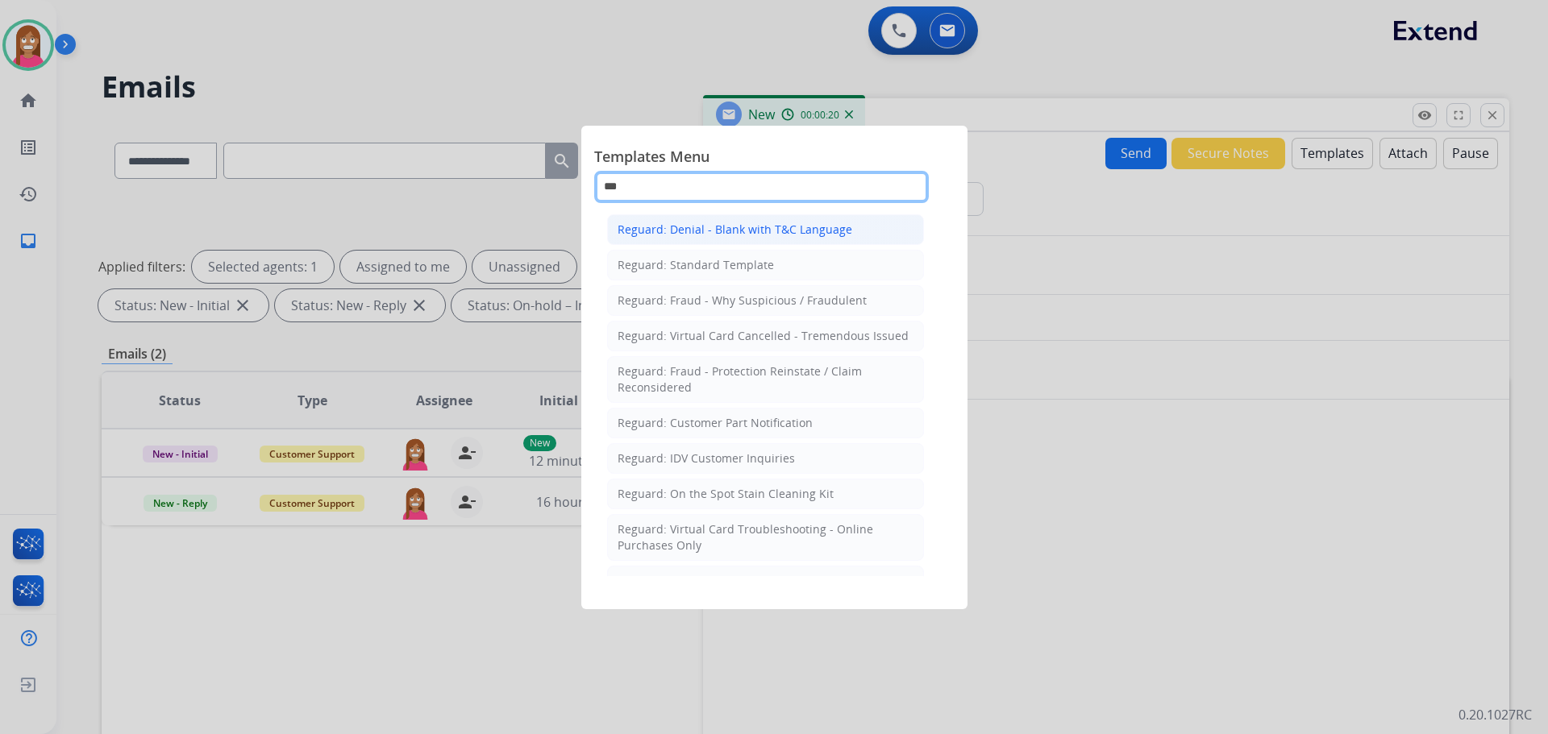
type input "***"
click at [698, 234] on div "Reguard: Denial - Blank with T&C Language" at bounding box center [735, 230] width 235 height 16
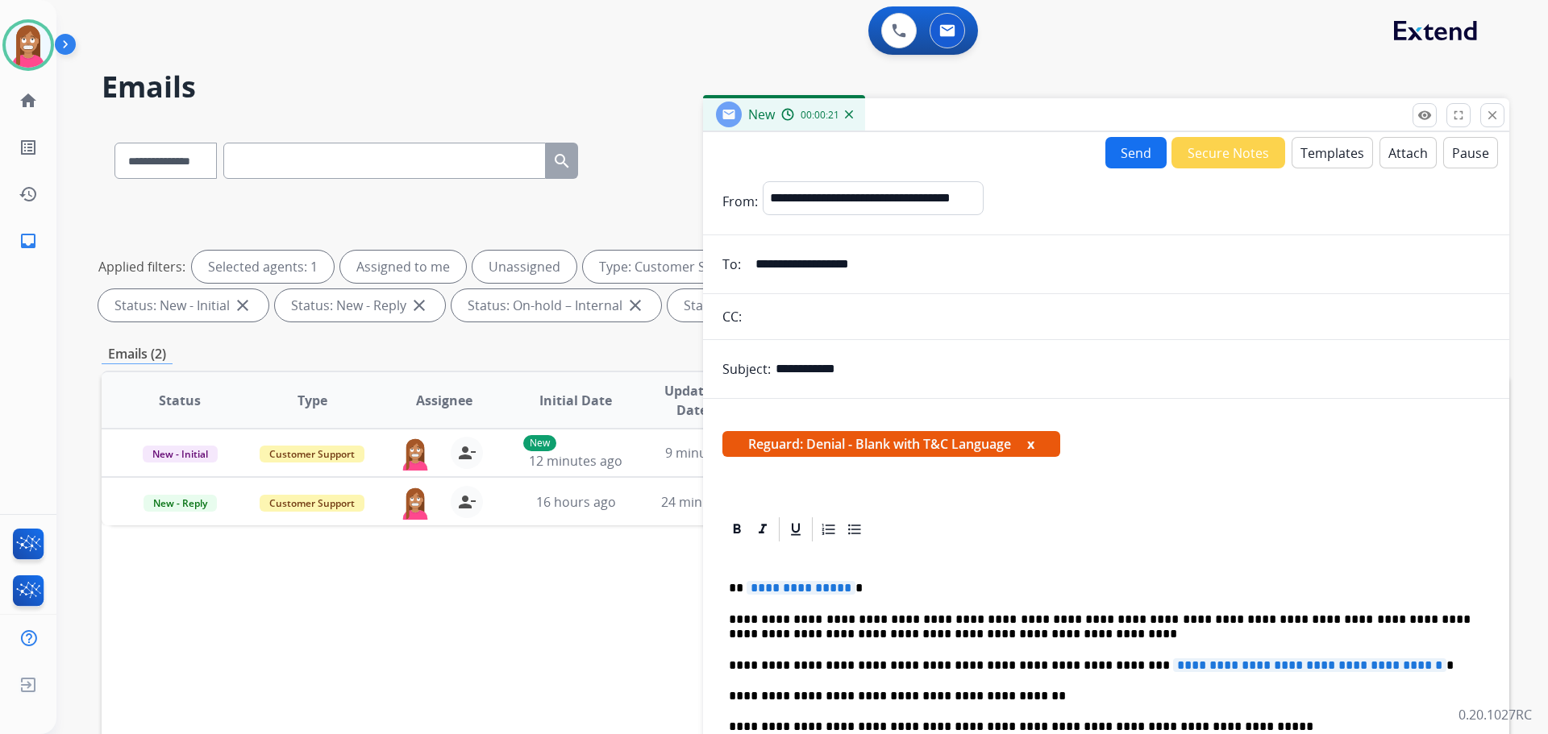
click at [793, 588] on span "**********" at bounding box center [801, 588] width 109 height 14
click at [1319, 666] on span "**********" at bounding box center [1309, 666] width 273 height 14
click at [1135, 155] on button "Send" at bounding box center [1135, 152] width 61 height 31
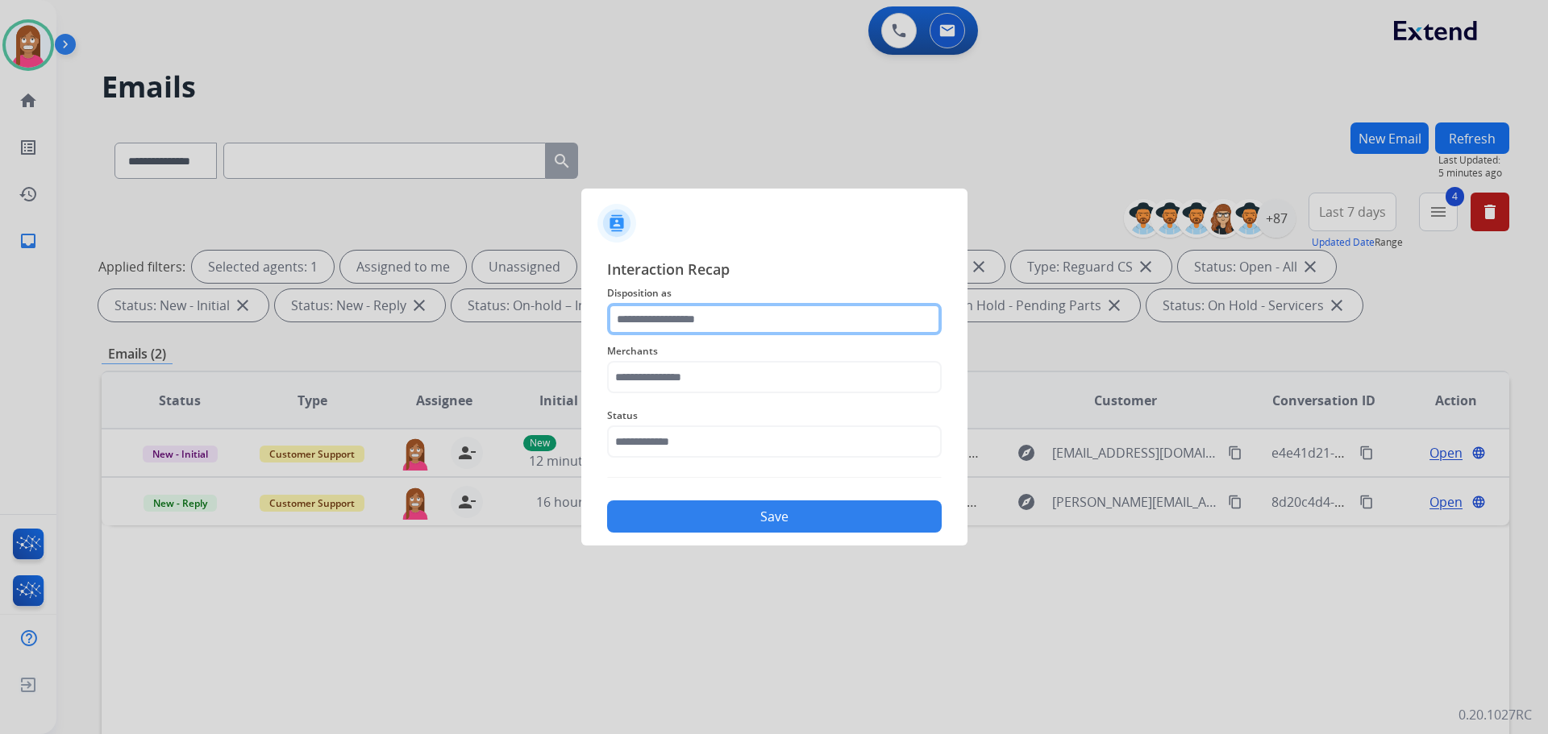
click at [659, 321] on input "text" at bounding box center [774, 319] width 335 height 32
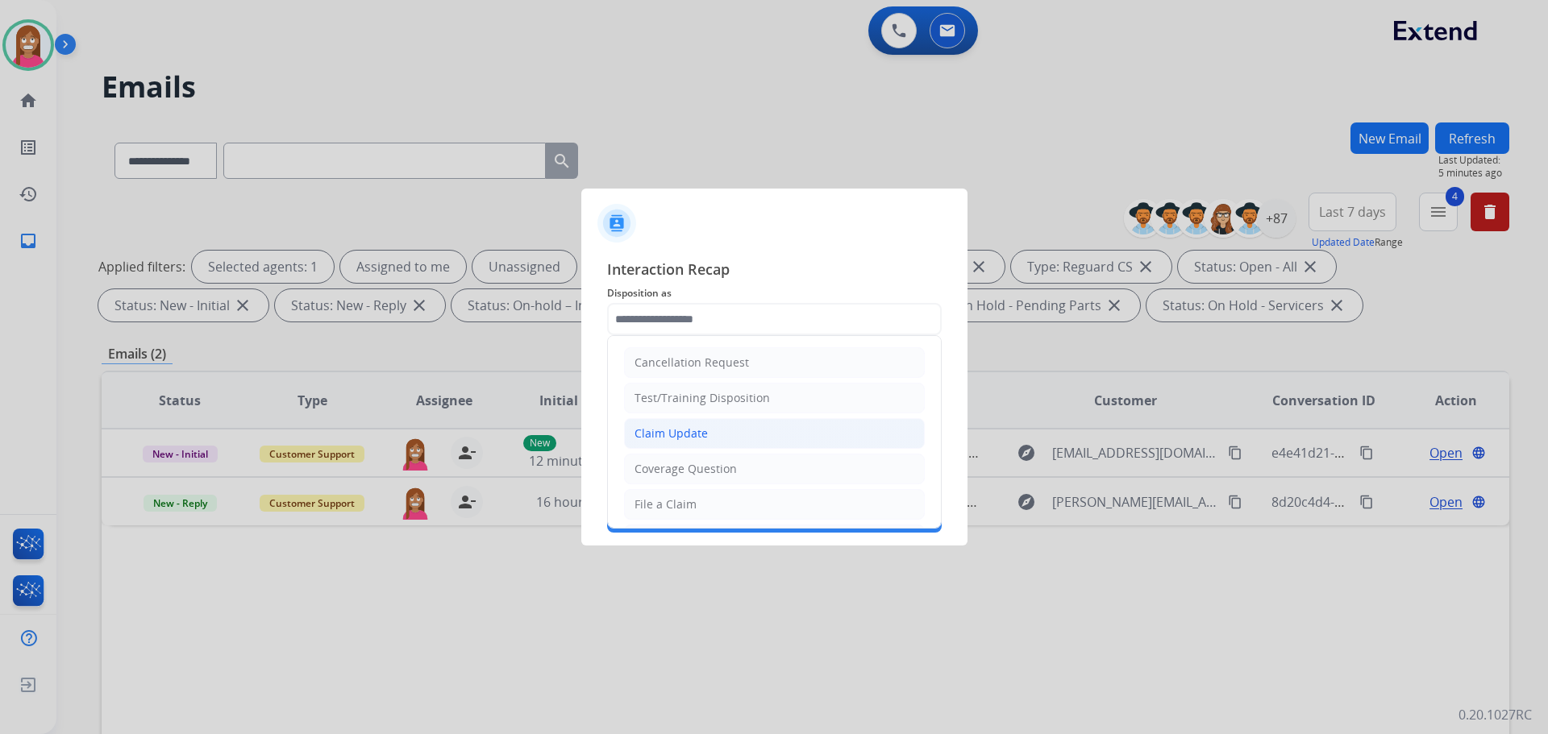
click at [659, 430] on div "Claim Update" at bounding box center [670, 434] width 73 height 16
type input "**********"
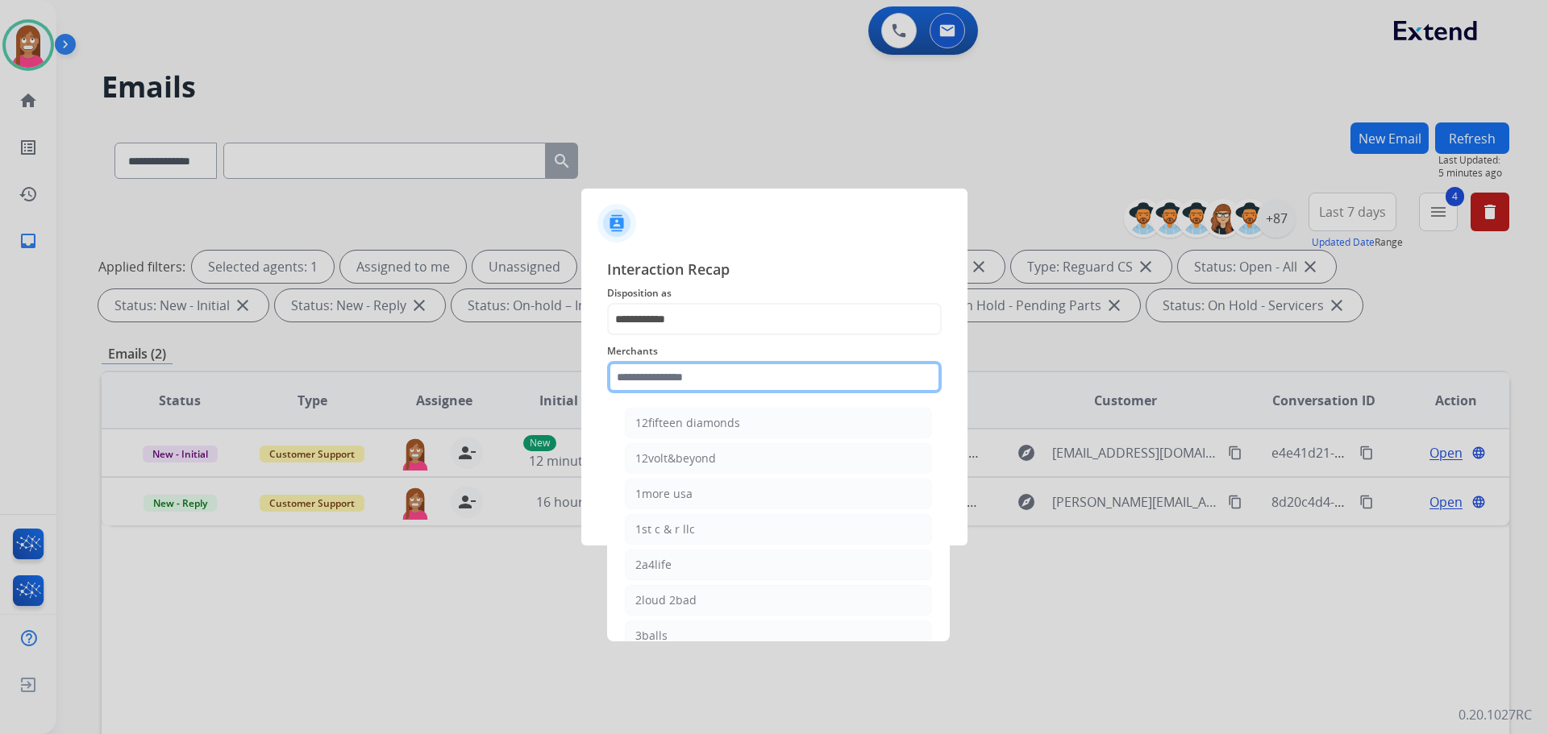
drag, startPoint x: 655, startPoint y: 372, endPoint x: 674, endPoint y: 387, distance: 24.2
click at [655, 373] on input "text" at bounding box center [774, 377] width 335 height 32
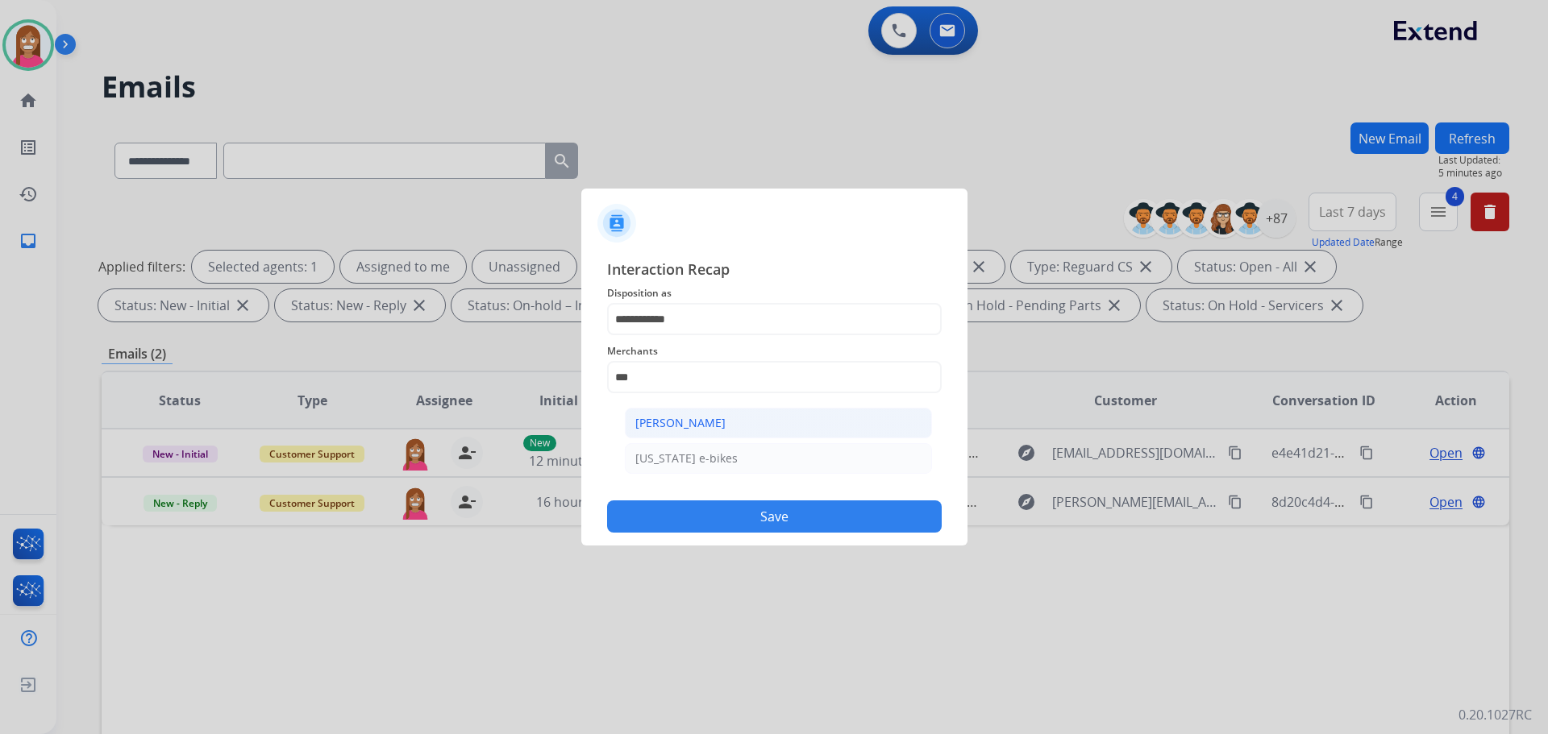
click at [665, 412] on li "[PERSON_NAME]" at bounding box center [778, 423] width 307 height 31
type input "**********"
click at [667, 443] on input "text" at bounding box center [774, 442] width 335 height 32
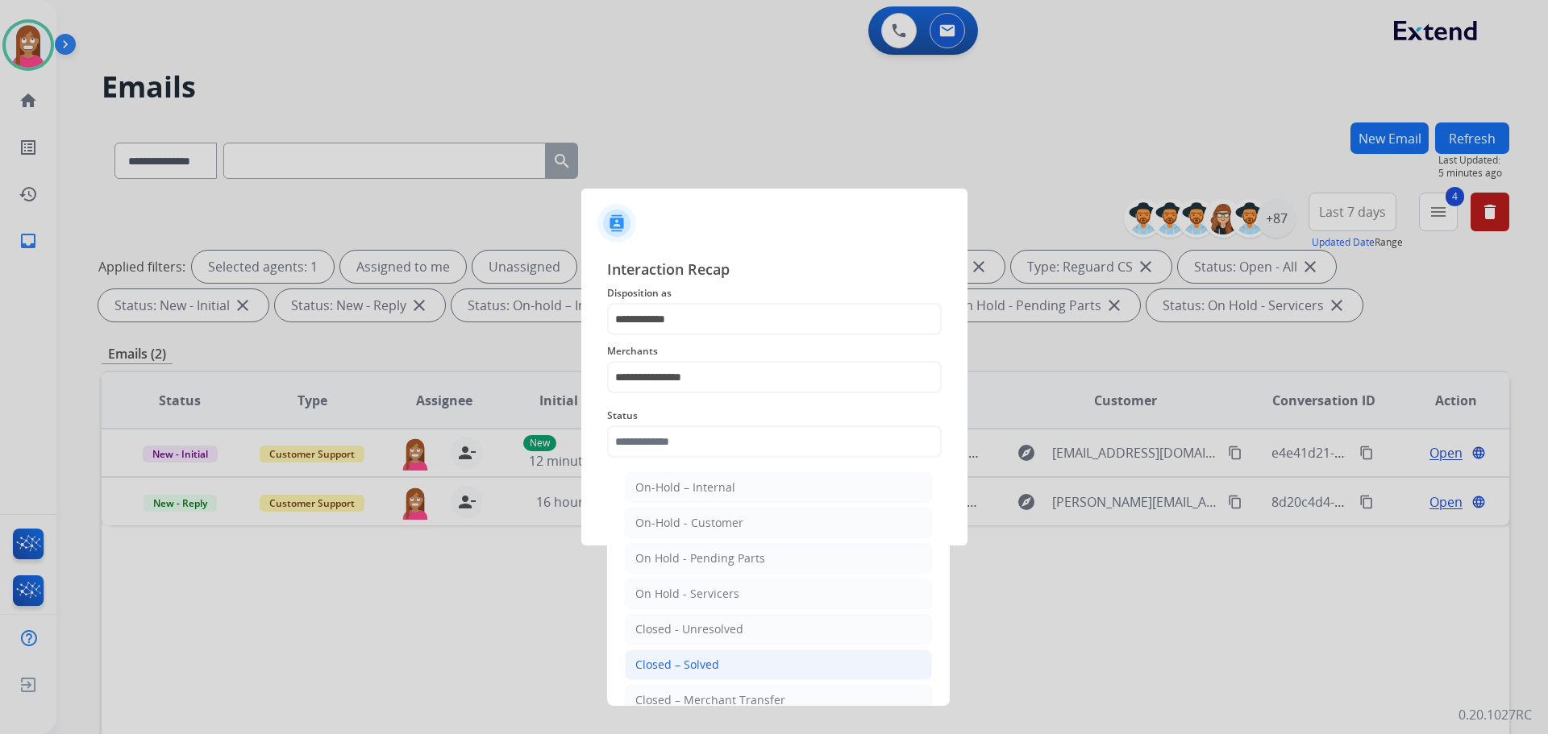
click at [677, 657] on div "Closed – Solved" at bounding box center [677, 665] width 84 height 16
type input "**********"
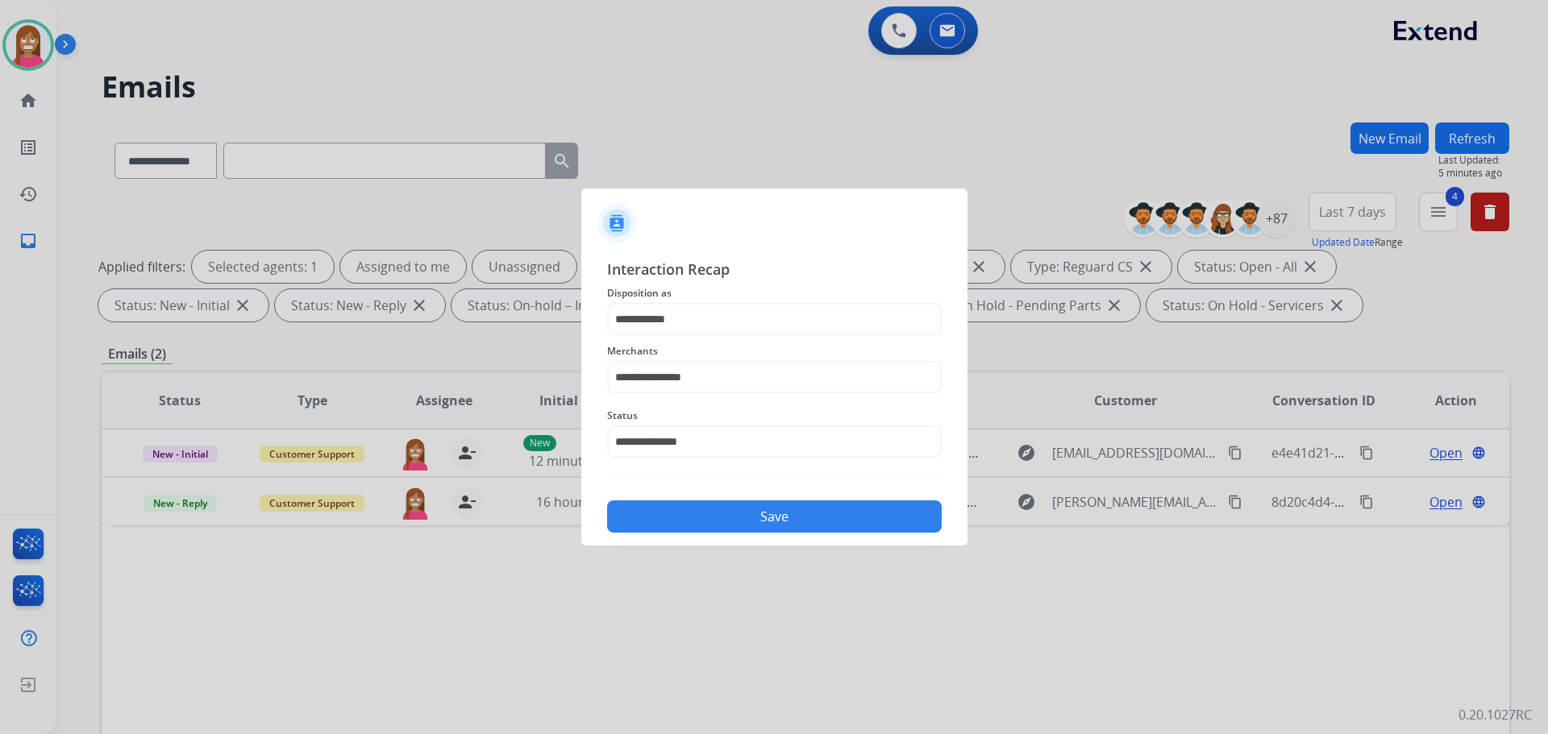
drag, startPoint x: 722, startPoint y: 511, endPoint x: 752, endPoint y: 469, distance: 51.9
click at [726, 510] on button "Save" at bounding box center [774, 517] width 335 height 32
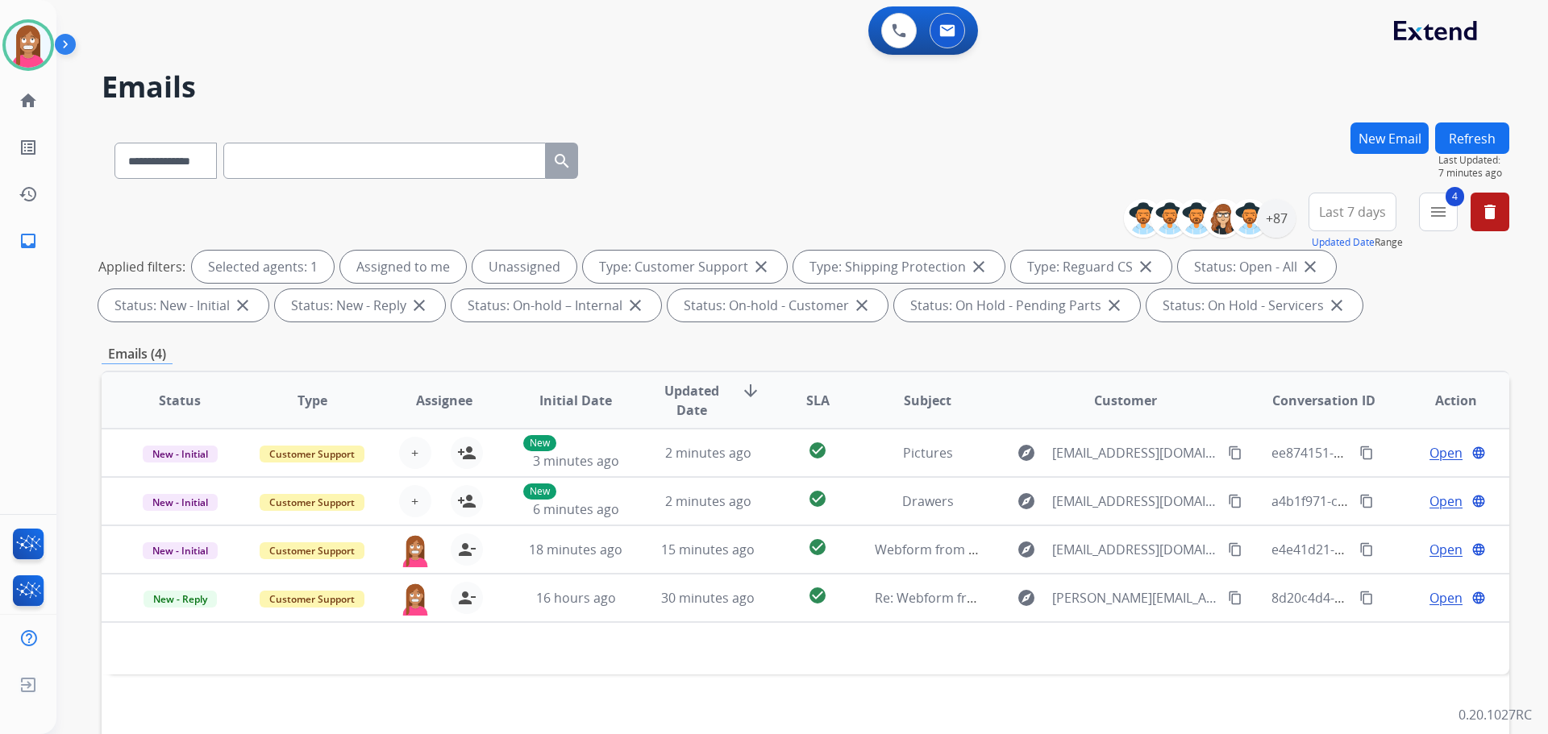
click at [1488, 141] on button "Refresh" at bounding box center [1472, 138] width 74 height 31
click at [1450, 132] on button "Refresh" at bounding box center [1472, 138] width 74 height 31
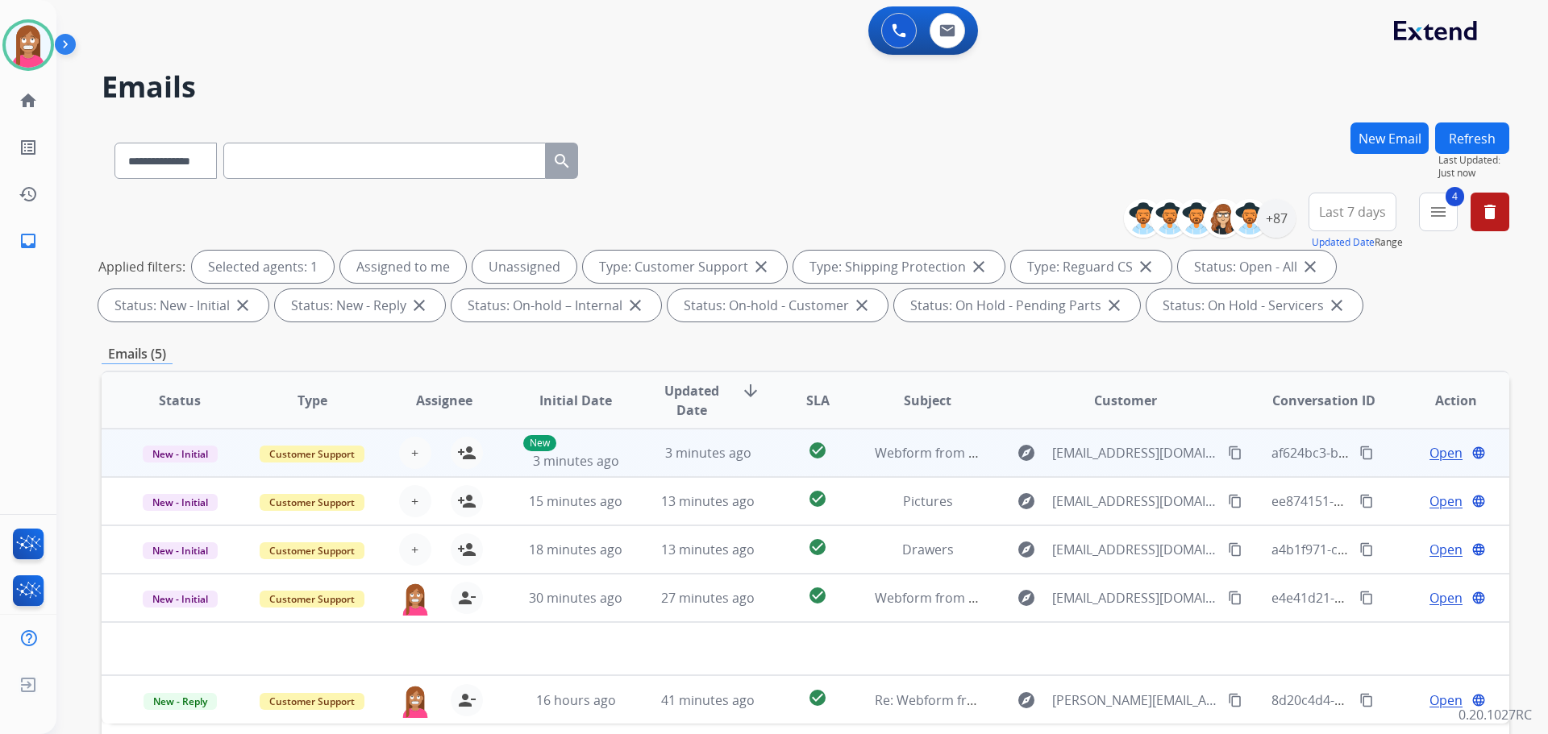
click at [630, 465] on td "3 minutes ago" at bounding box center [696, 453] width 132 height 48
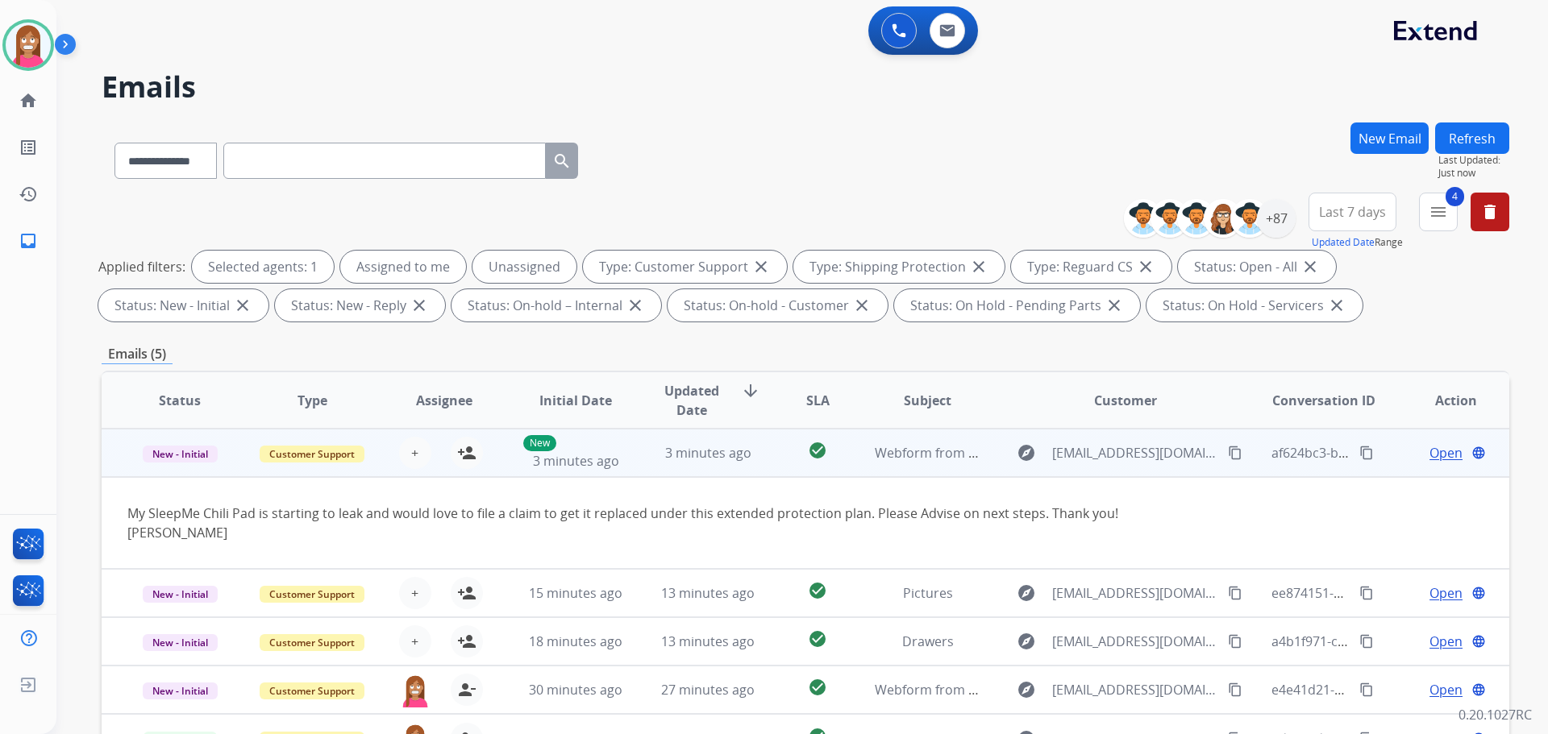
click at [1228, 453] on mat-icon "content_copy" at bounding box center [1235, 453] width 15 height 15
click at [459, 452] on mat-icon "person_add" at bounding box center [466, 452] width 19 height 19
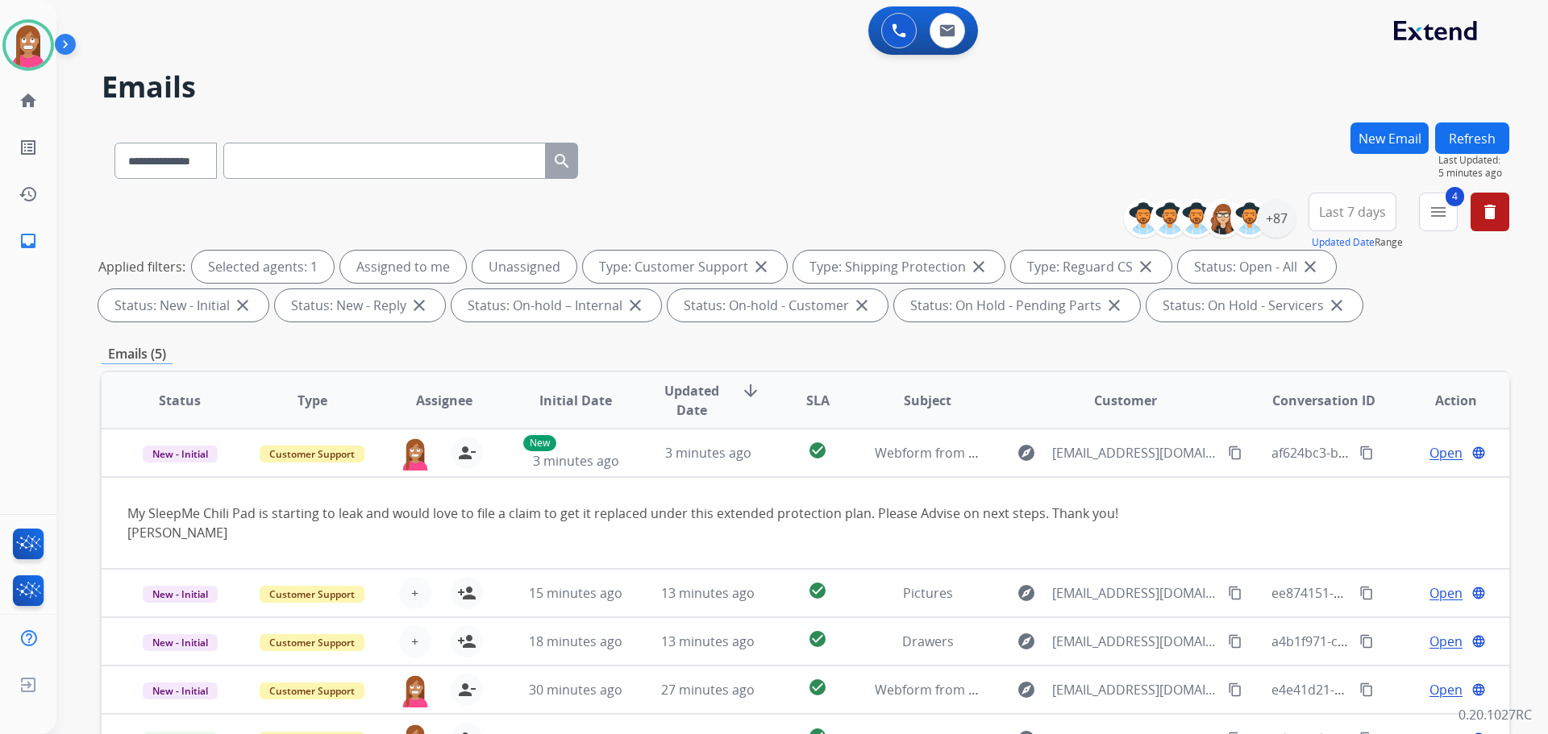
click at [1464, 139] on button "Refresh" at bounding box center [1472, 138] width 74 height 31
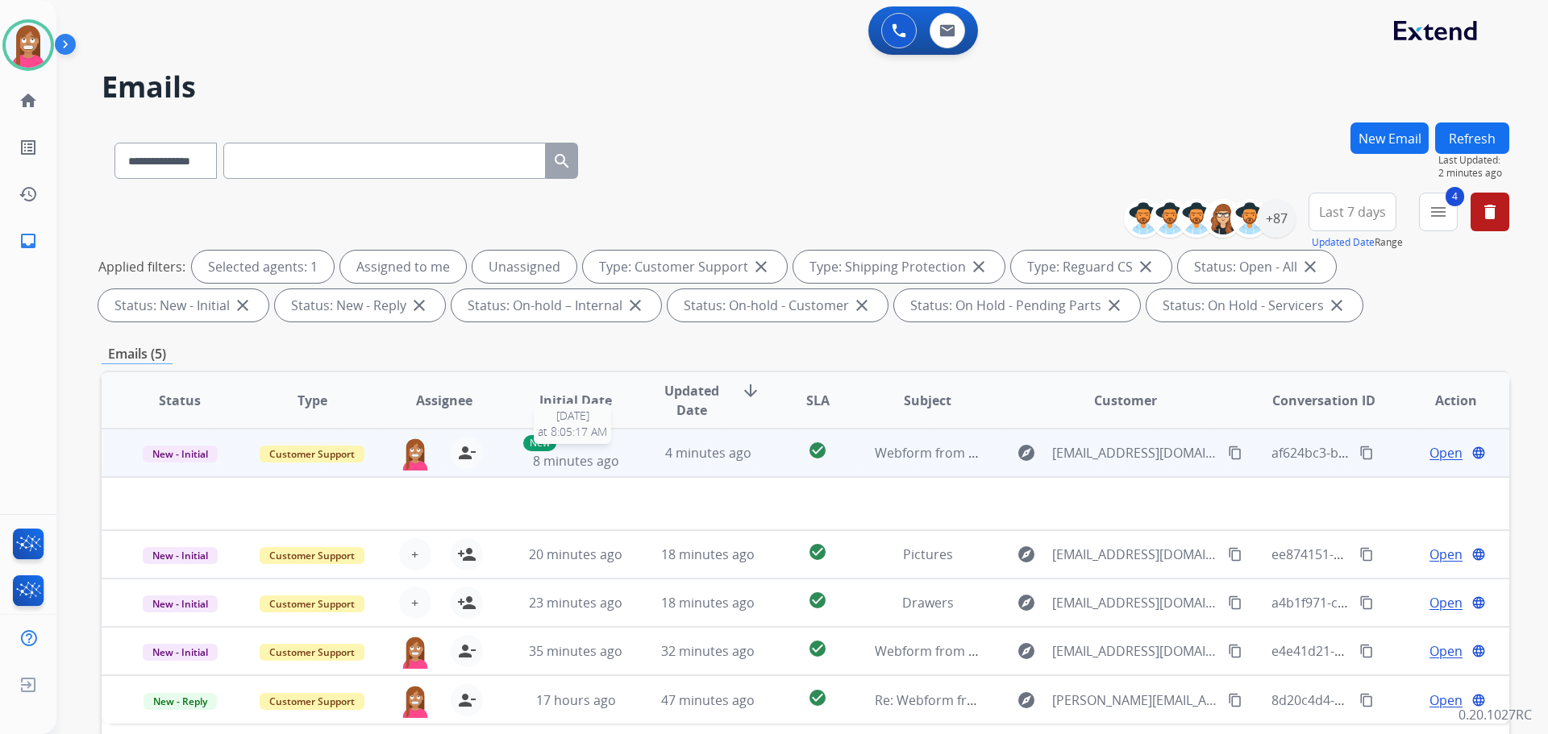
click at [623, 470] on div "New 8 minutes ago" at bounding box center [576, 452] width 106 height 35
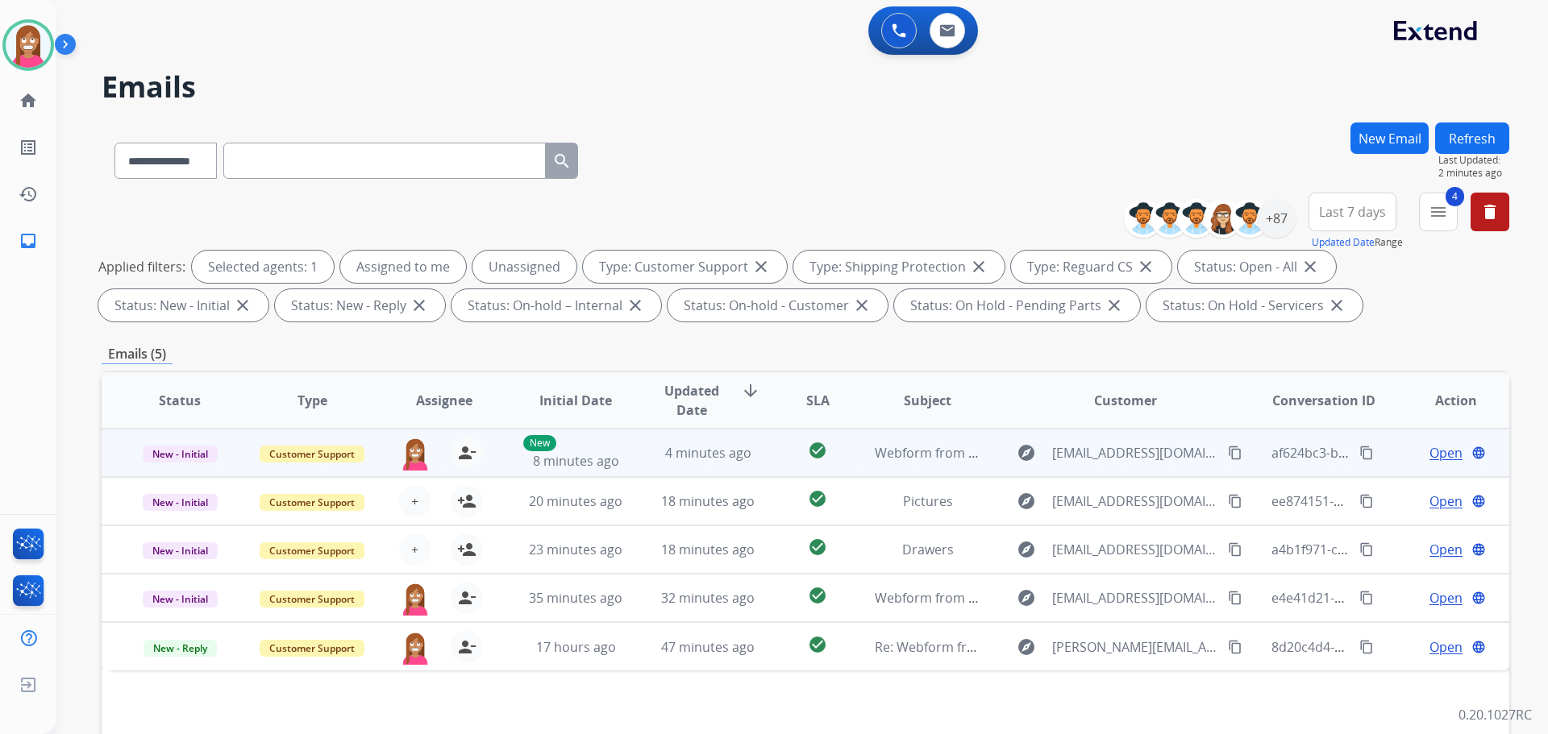
click at [630, 471] on td "4 minutes ago" at bounding box center [696, 453] width 132 height 48
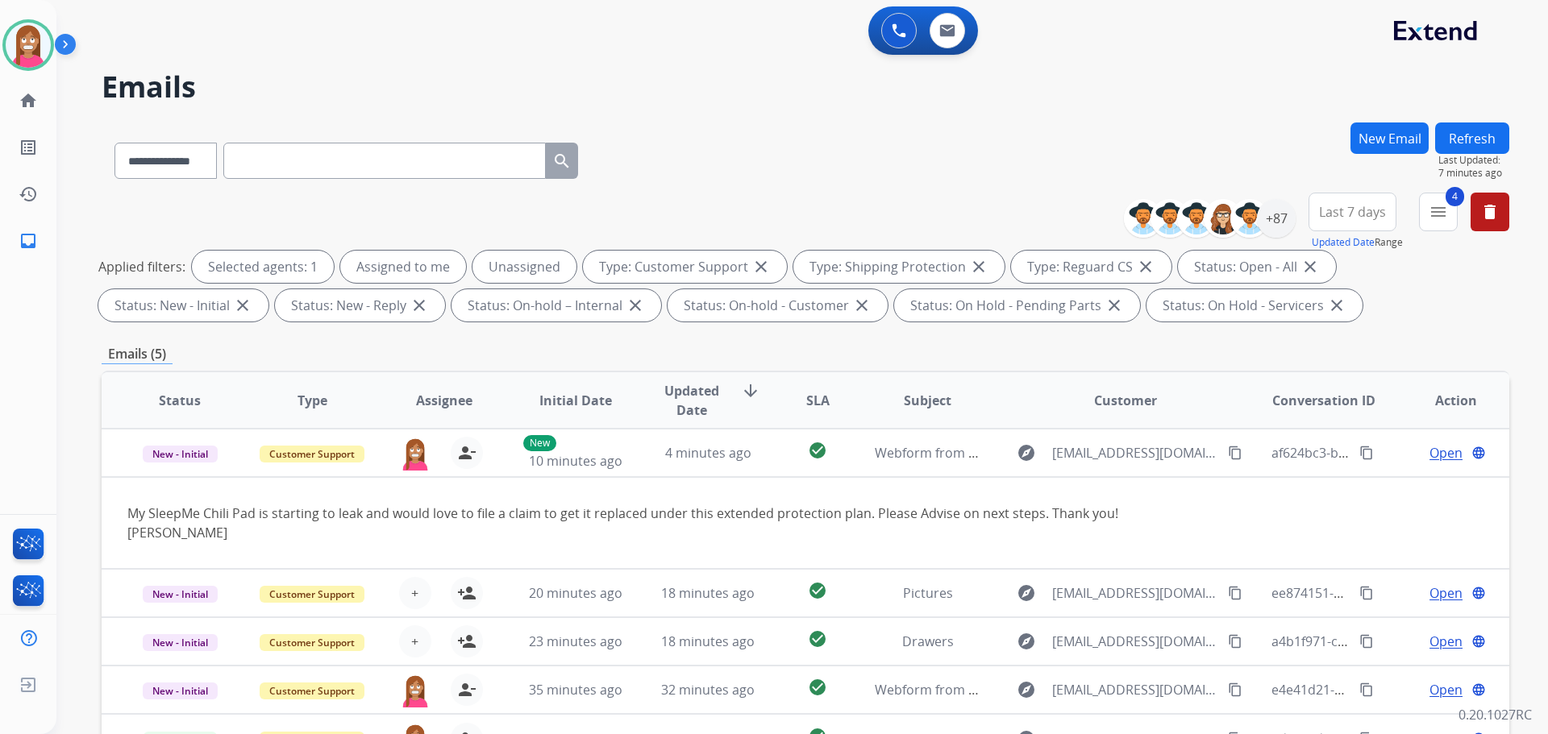
click at [1489, 143] on button "Refresh" at bounding box center [1472, 138] width 74 height 31
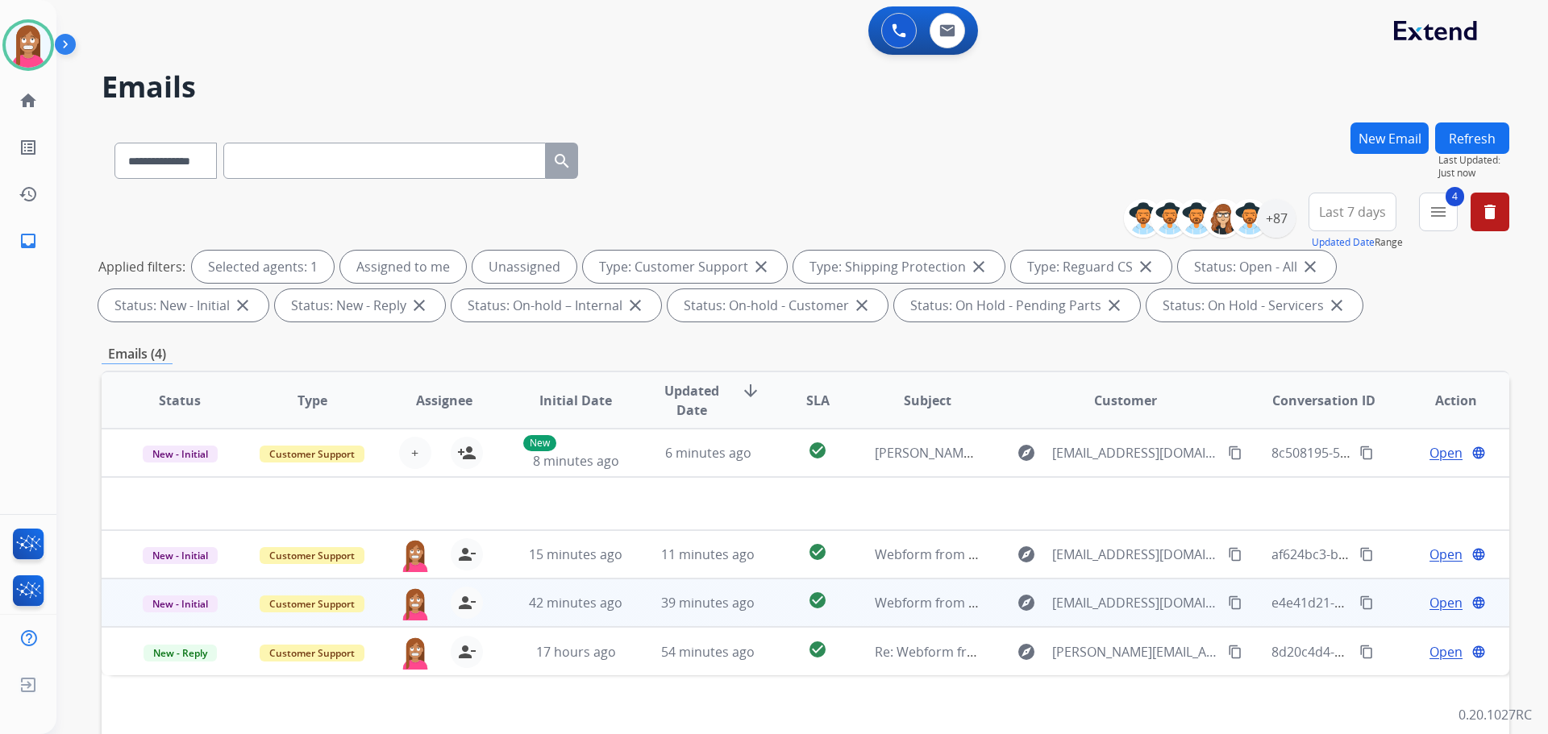
click at [638, 614] on td "39 minutes ago" at bounding box center [696, 603] width 132 height 48
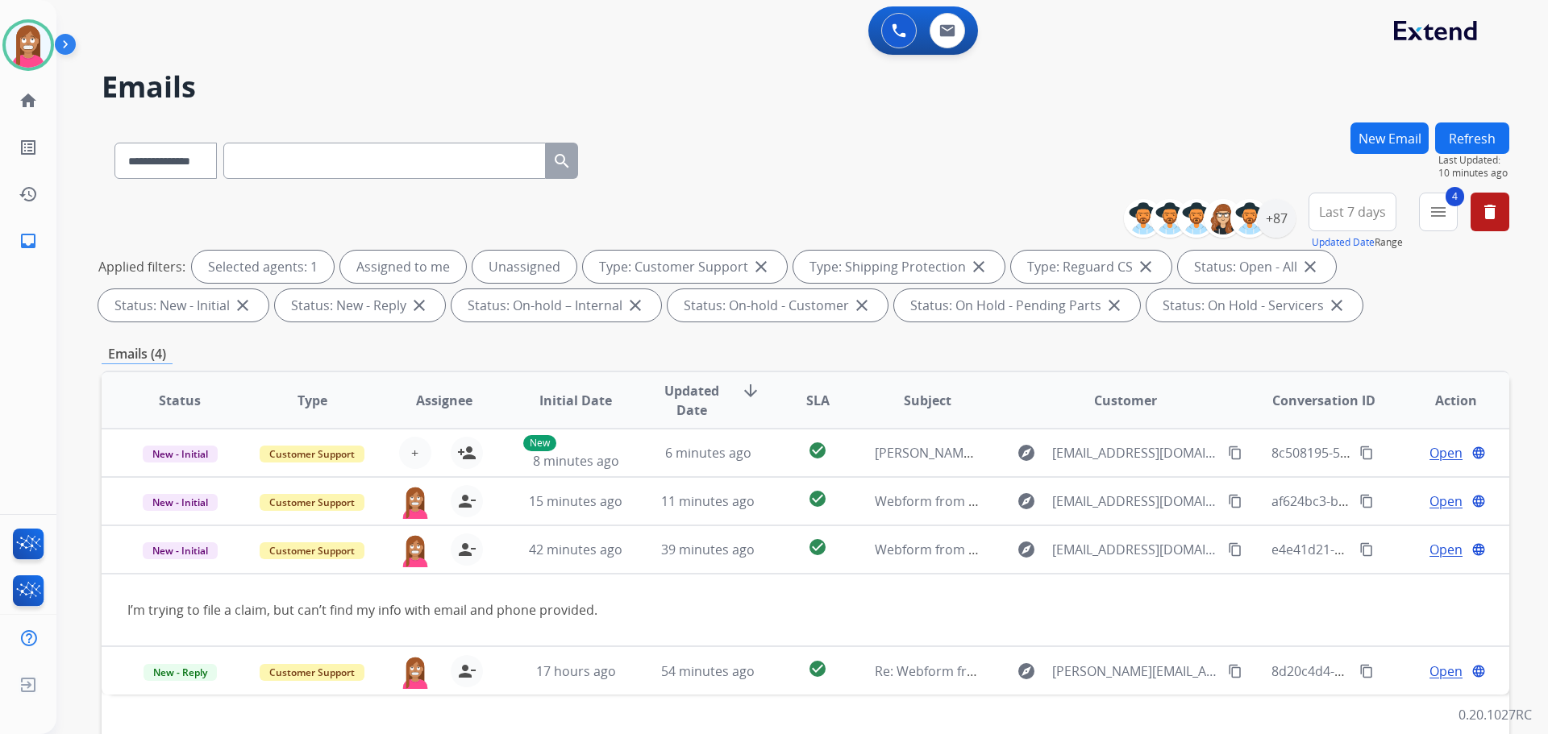
drag, startPoint x: 1474, startPoint y: 141, endPoint x: 1460, endPoint y: 133, distance: 16.6
click at [1471, 135] on button "Refresh" at bounding box center [1472, 138] width 74 height 31
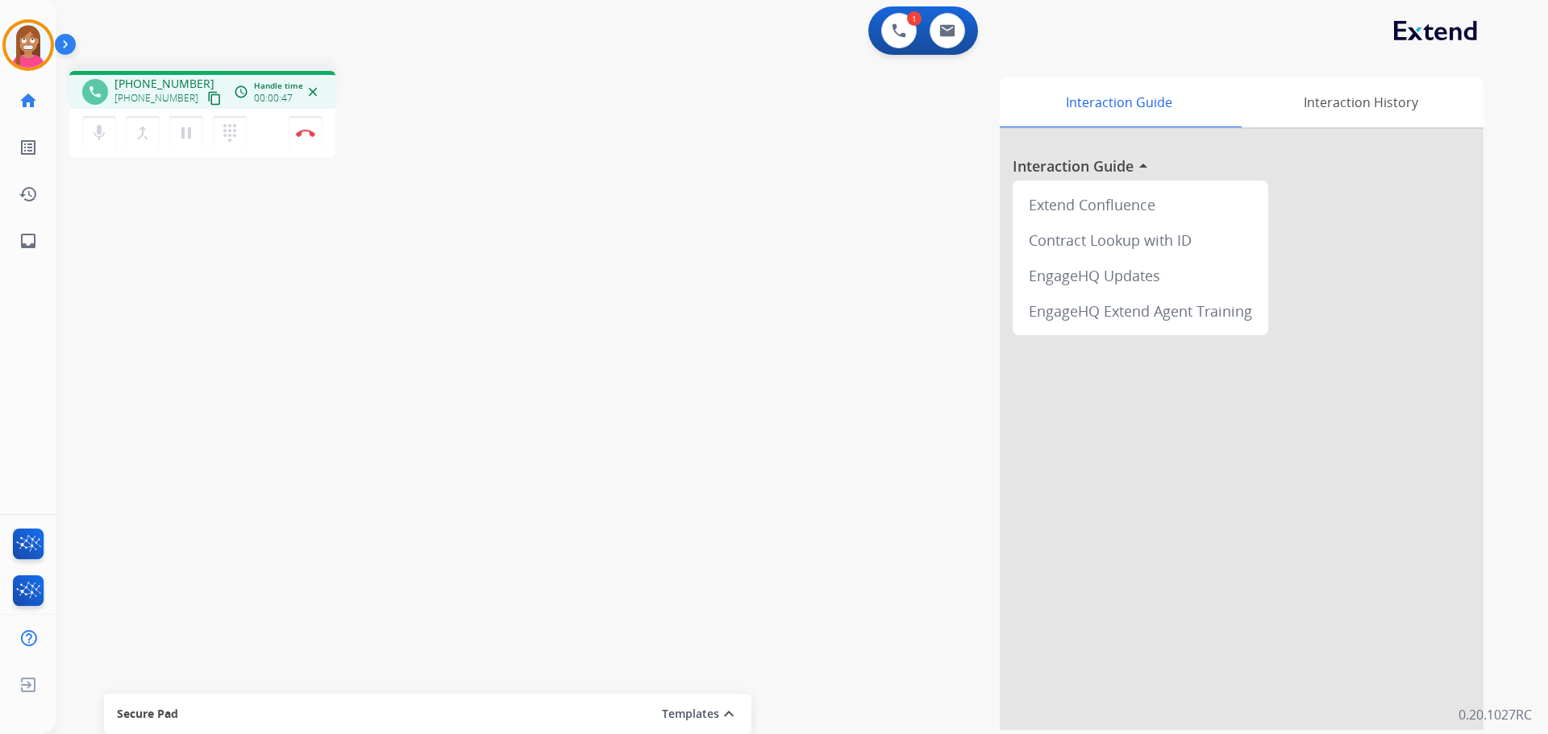
click at [205, 102] on button "content_copy" at bounding box center [214, 98] width 19 height 19
click at [301, 138] on button "Disconnect" at bounding box center [306, 133] width 34 height 34
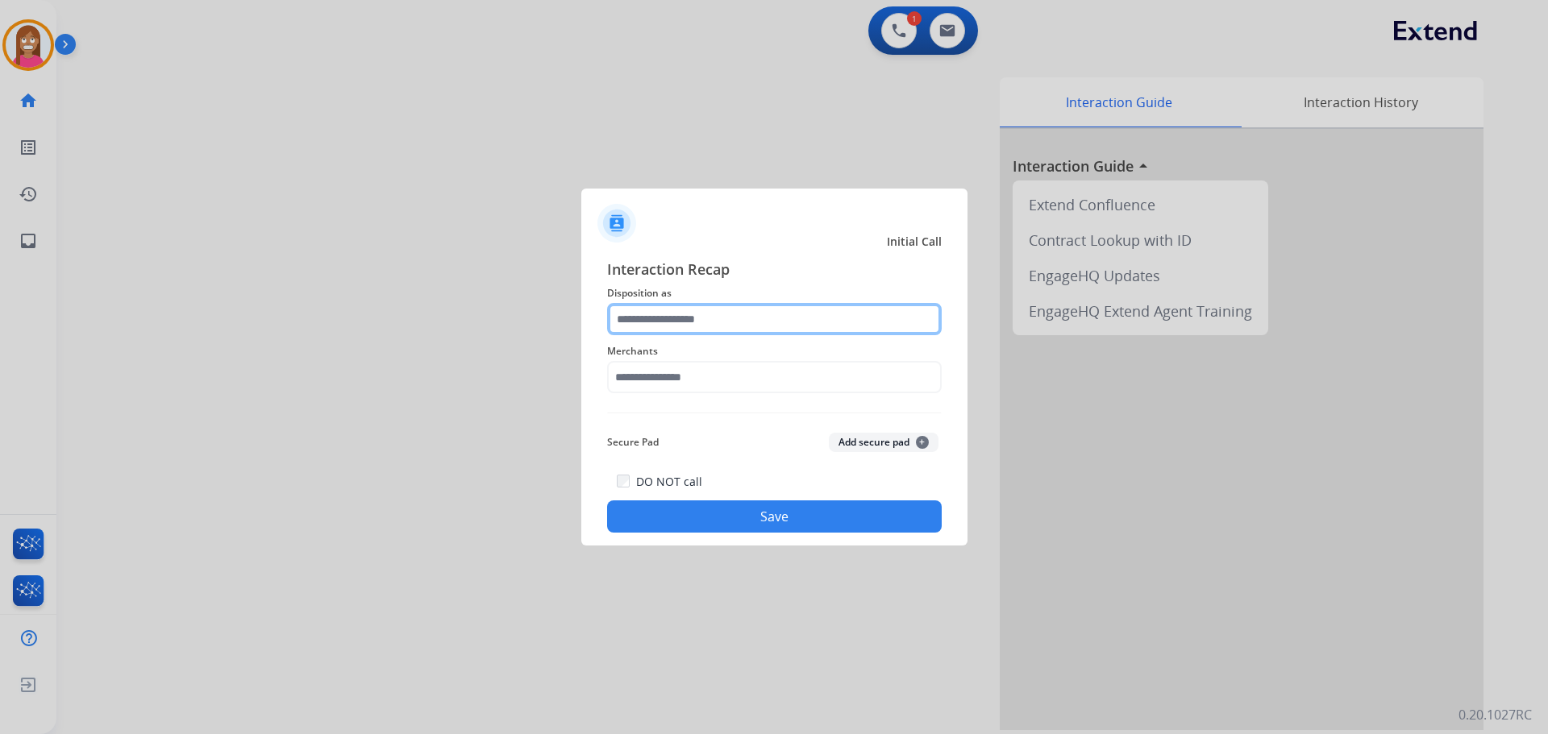
click at [738, 321] on input "text" at bounding box center [774, 319] width 335 height 32
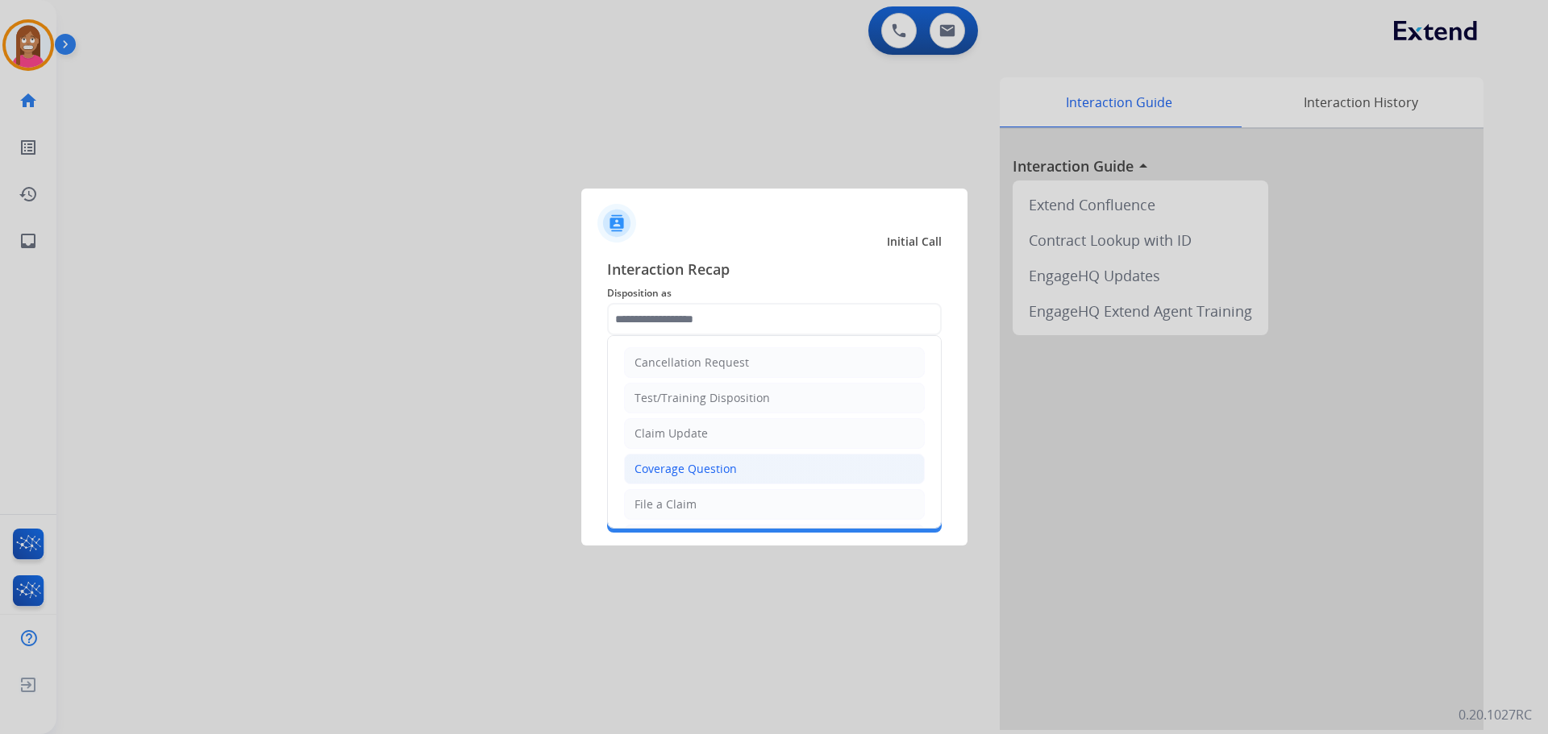
click at [661, 477] on div "Coverage Question" at bounding box center [685, 469] width 102 height 16
type input "**********"
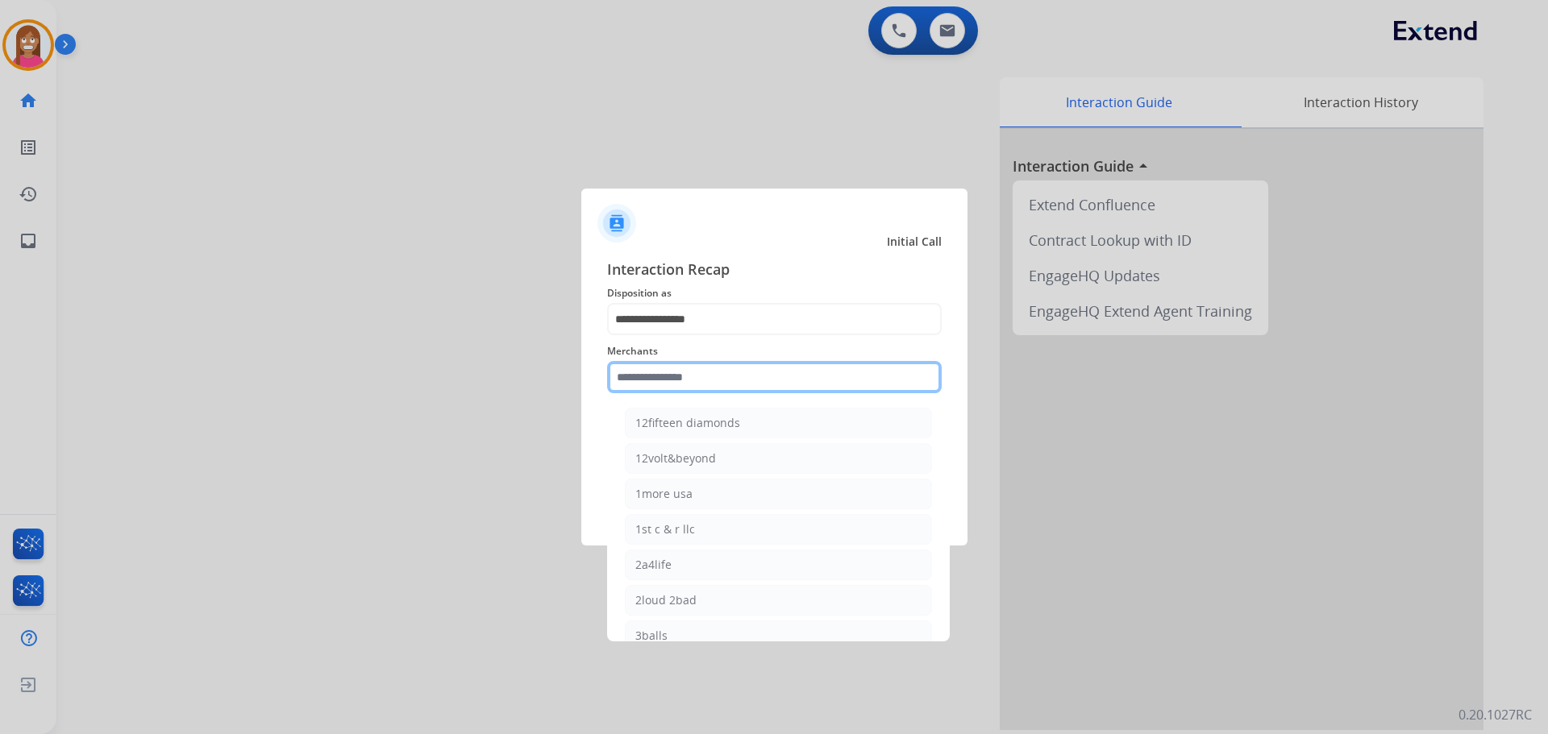
click at [649, 375] on input "text" at bounding box center [774, 377] width 335 height 32
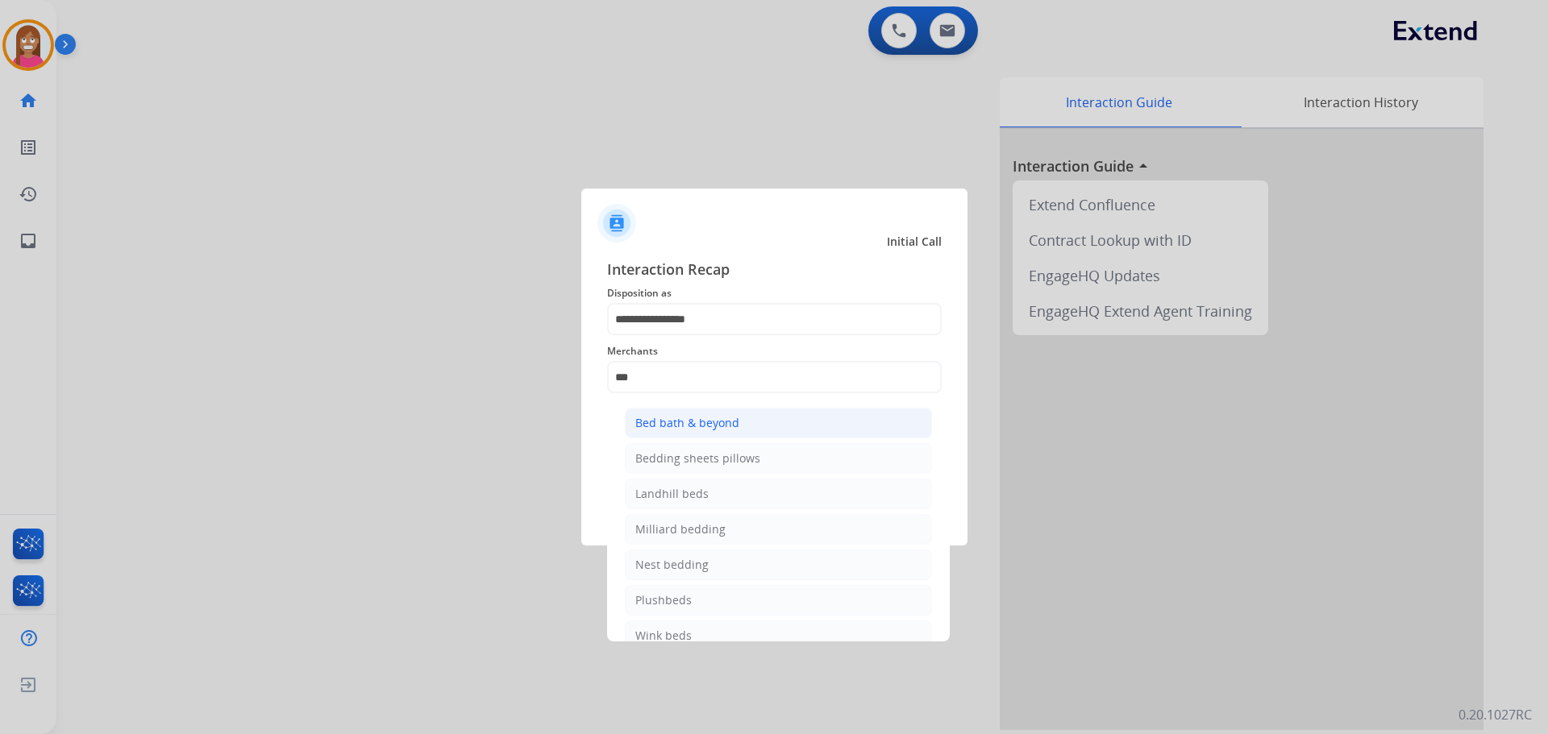
click at [691, 422] on div "Bed bath & beyond" at bounding box center [687, 423] width 104 height 16
type input "**********"
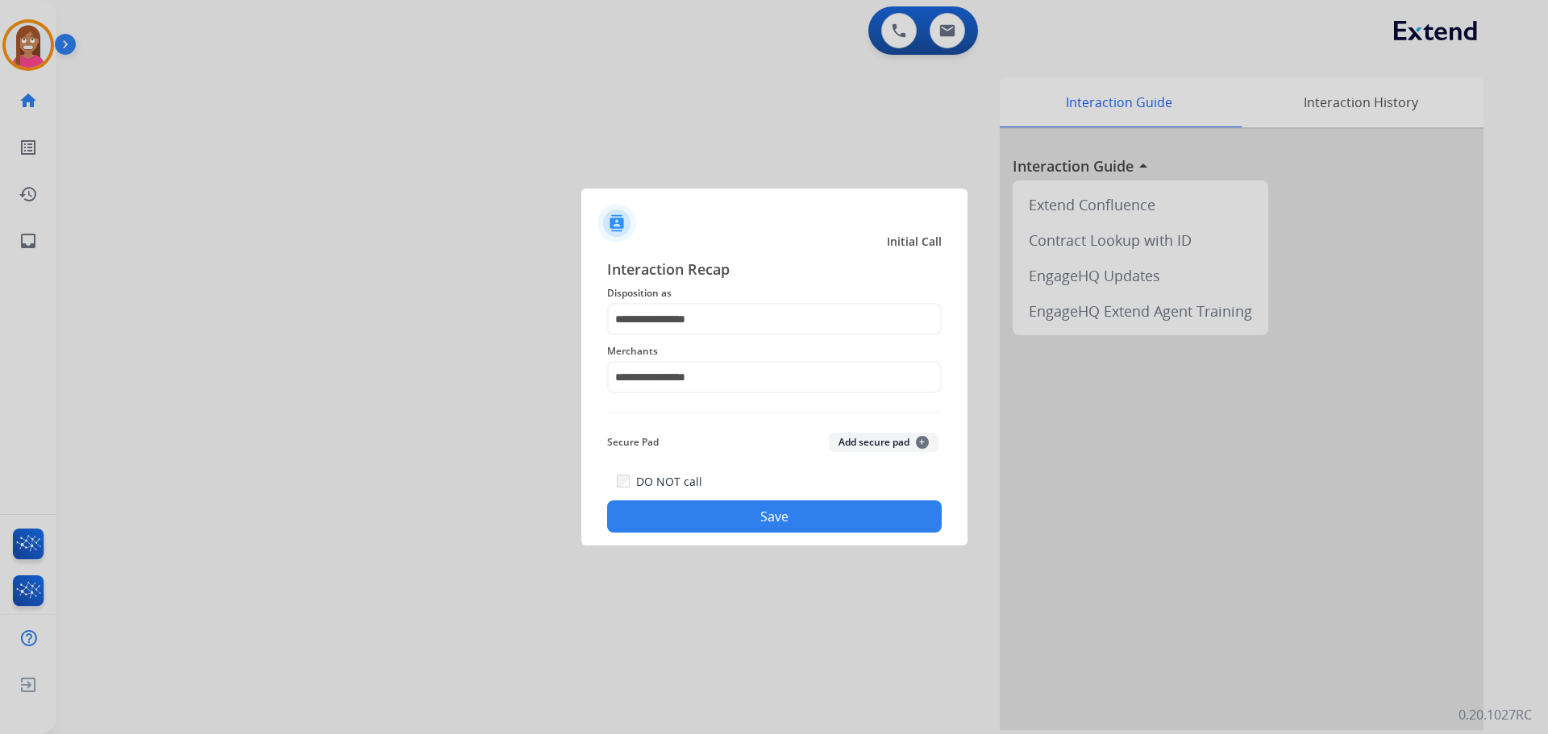
click at [728, 516] on button "Save" at bounding box center [774, 517] width 335 height 32
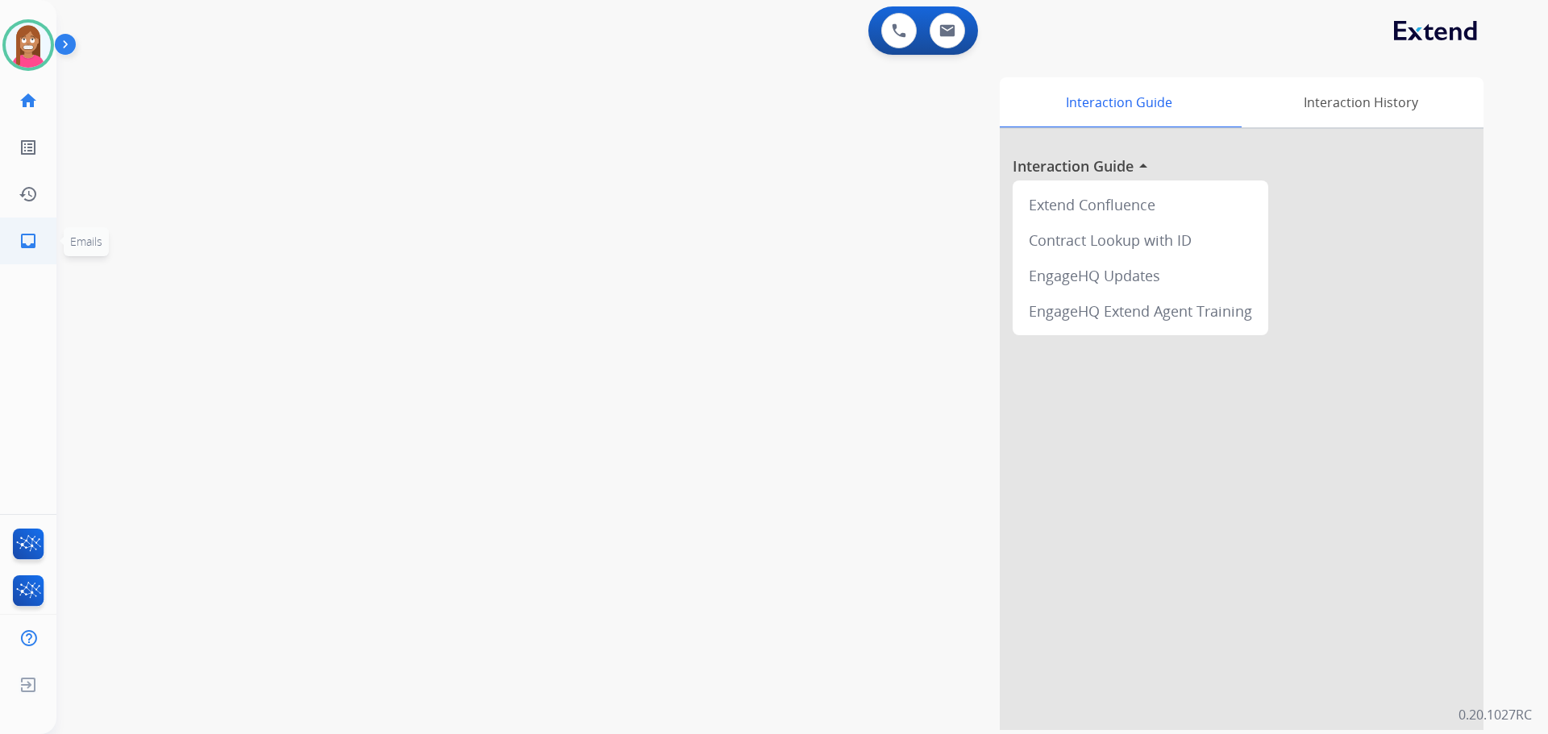
click at [20, 256] on link "inbox Emails" at bounding box center [28, 240] width 45 height 45
select select "**********"
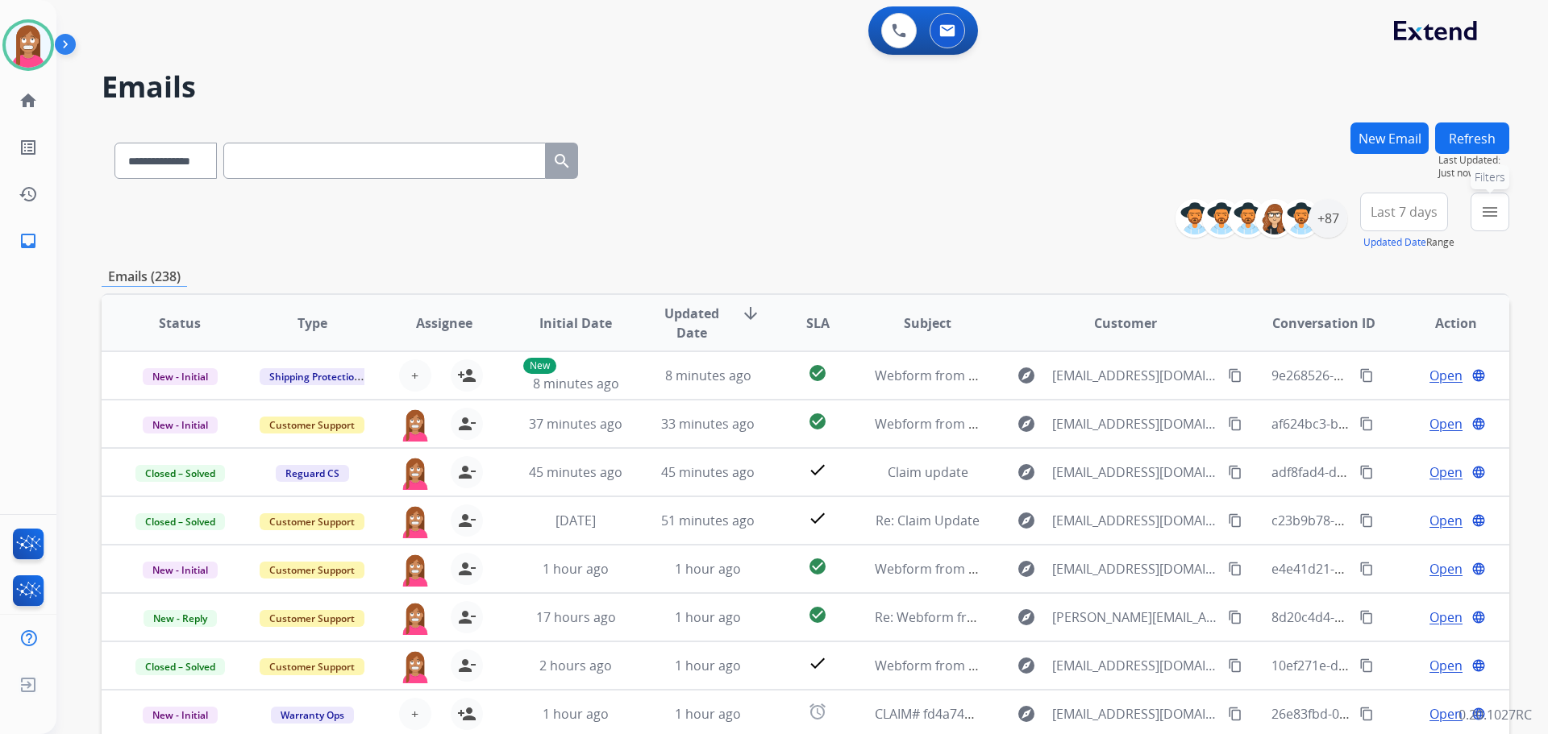
drag, startPoint x: 1485, startPoint y: 200, endPoint x: 1411, endPoint y: 266, distance: 99.4
click at [1483, 201] on button "menu Filters" at bounding box center [1489, 212] width 39 height 39
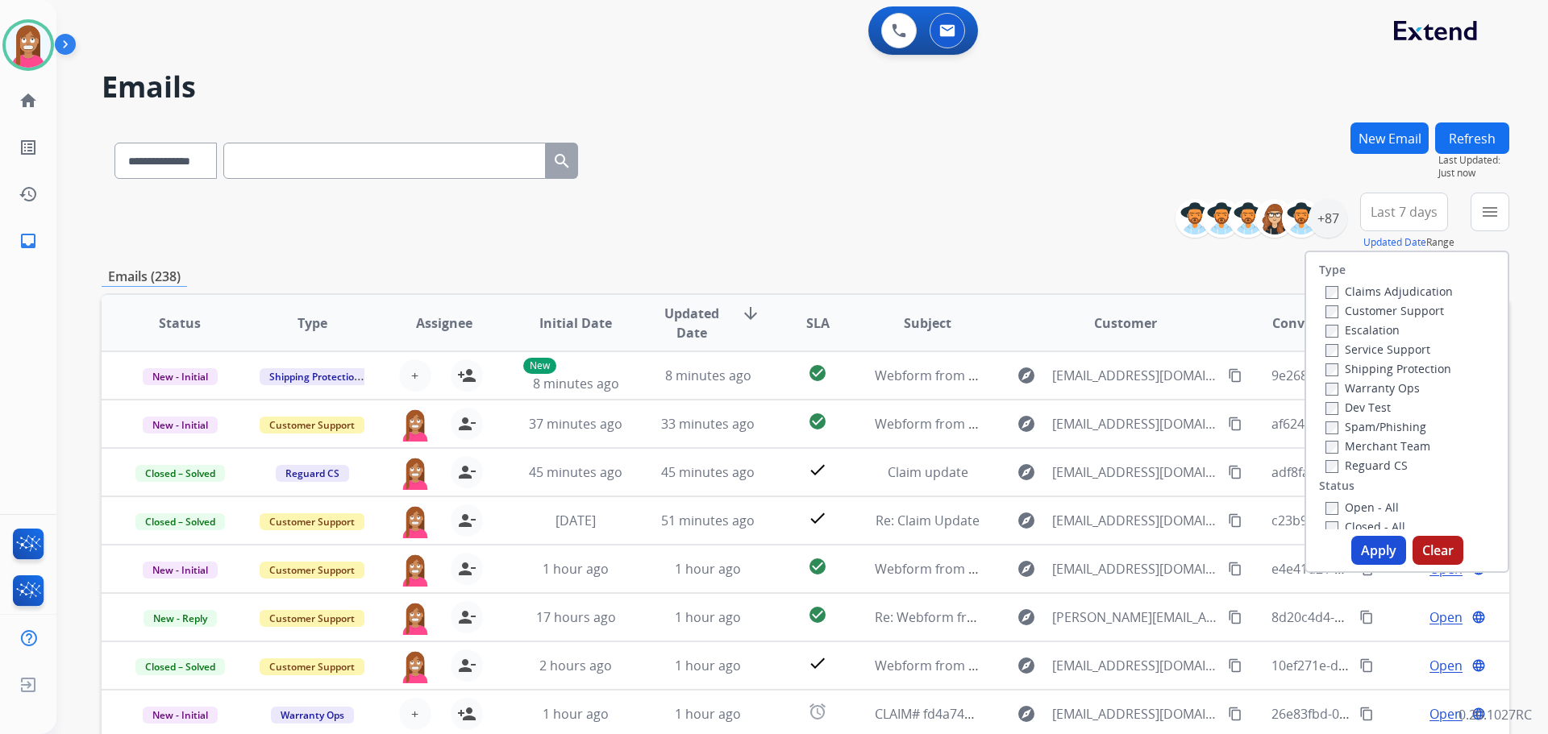
click at [1372, 305] on label "Customer Support" at bounding box center [1384, 310] width 119 height 15
click at [1370, 363] on label "Shipping Protection" at bounding box center [1388, 368] width 126 height 15
click at [1357, 513] on label "Open - All" at bounding box center [1361, 507] width 73 height 15
click at [1362, 545] on button "Apply" at bounding box center [1378, 550] width 55 height 29
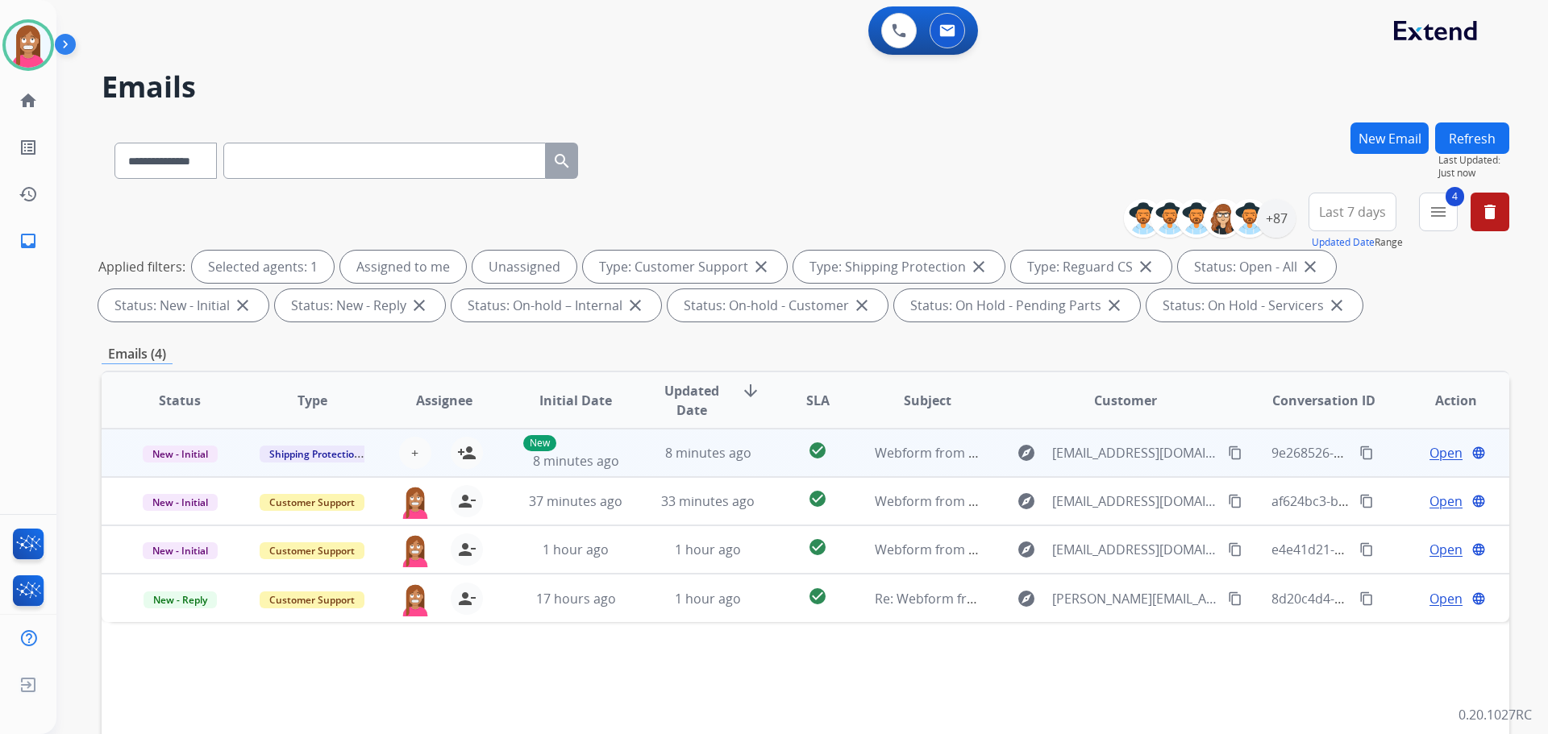
click at [632, 465] on td "8 minutes ago" at bounding box center [696, 453] width 132 height 48
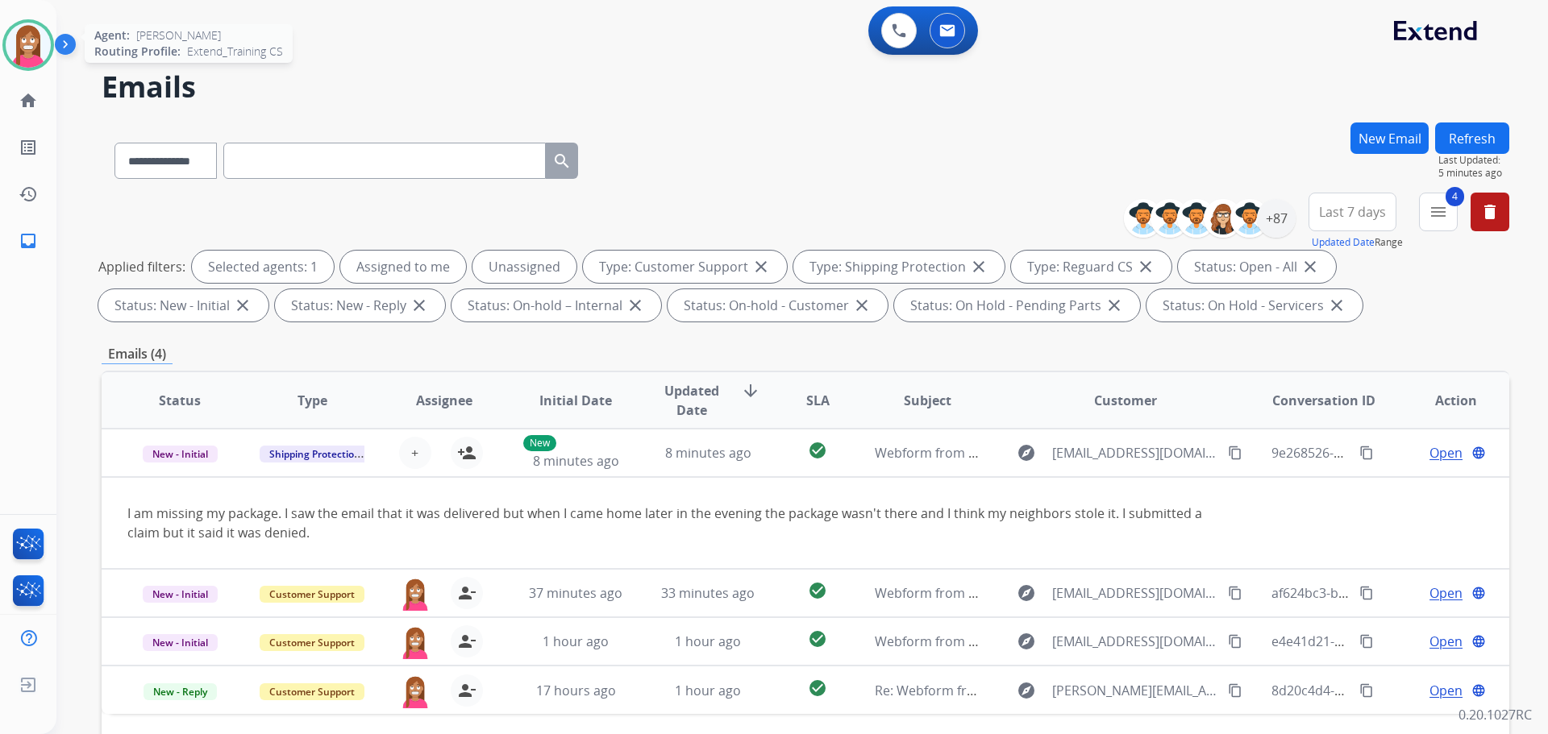
click at [32, 35] on img at bounding box center [28, 45] width 45 height 45
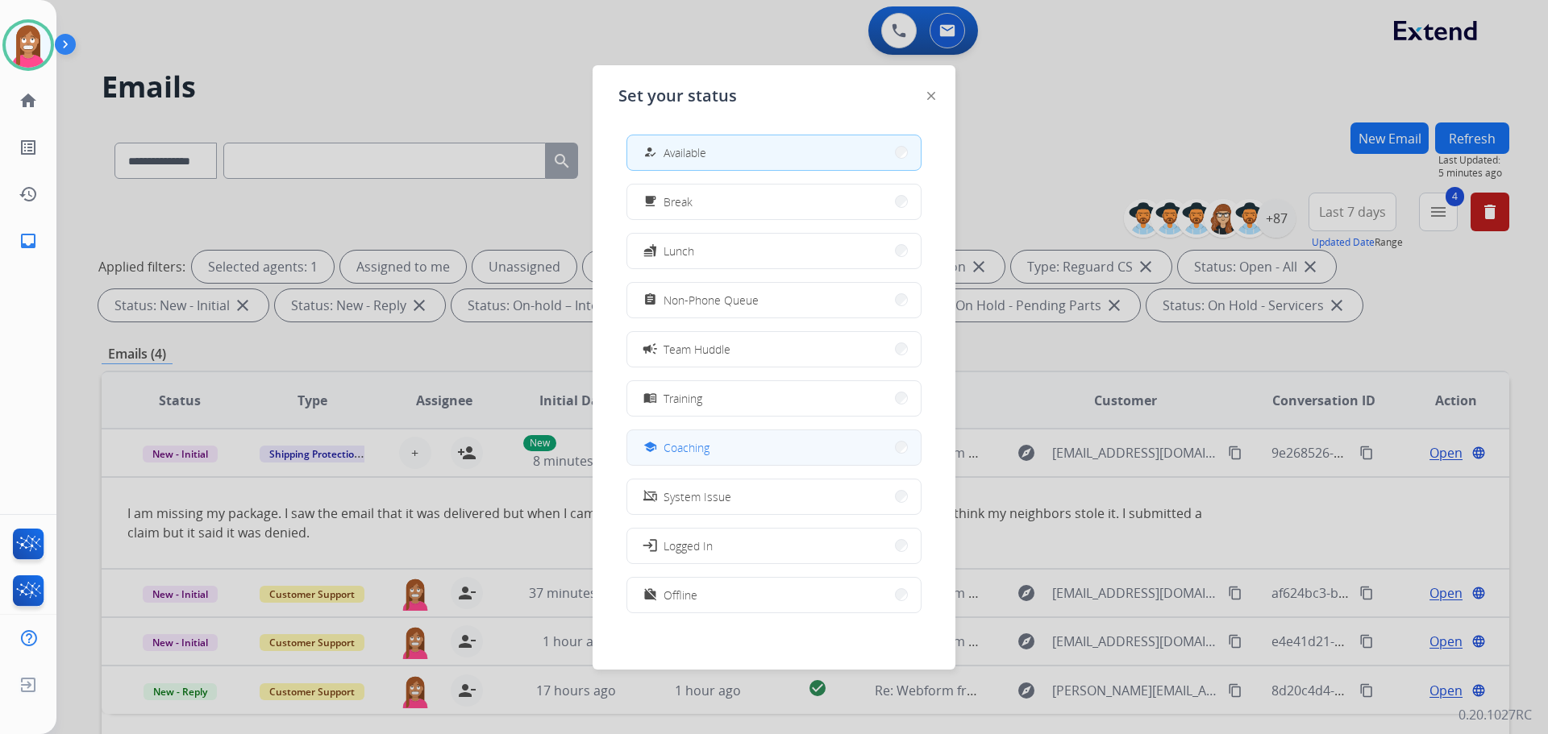
click at [659, 436] on button "school Coaching" at bounding box center [773, 447] width 293 height 35
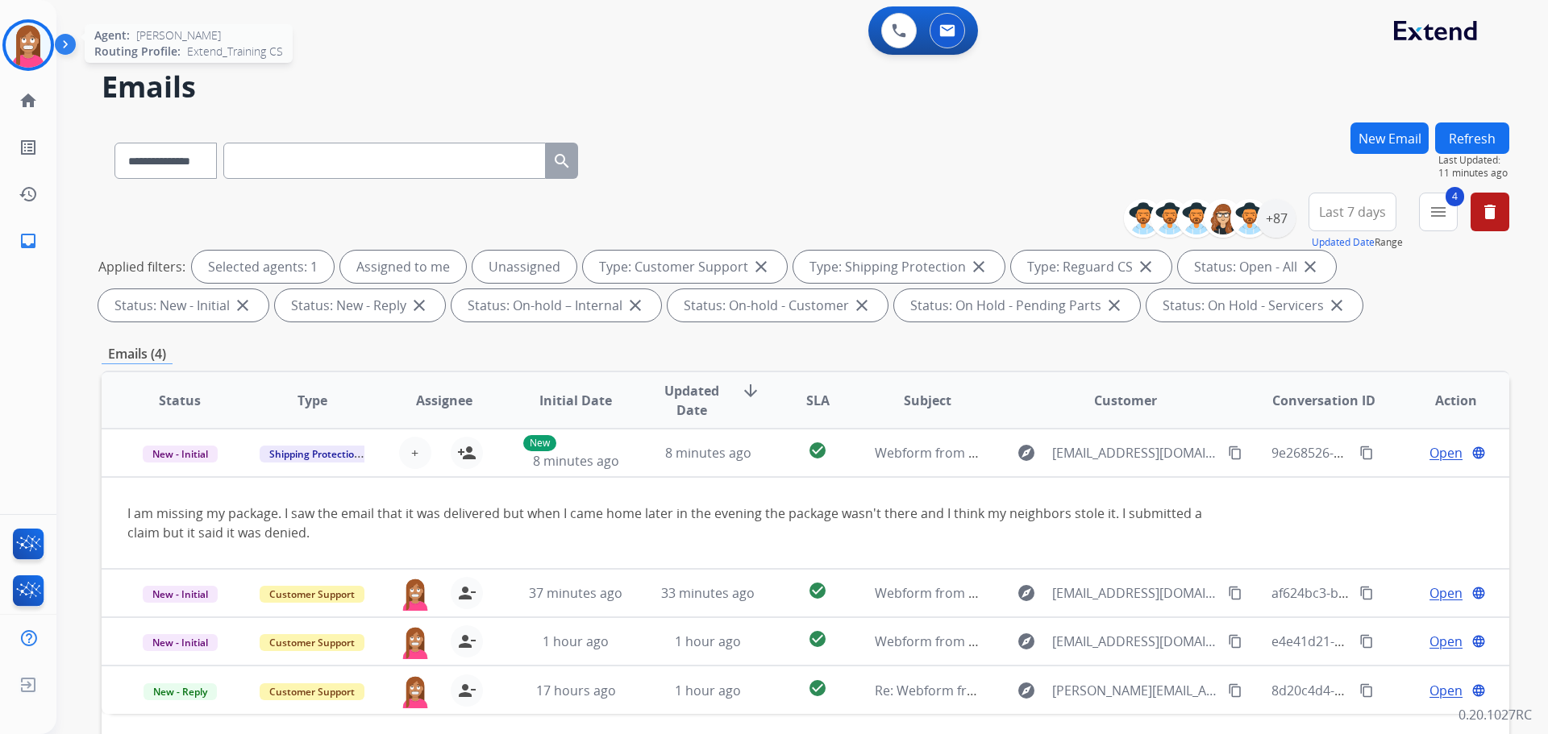
click at [19, 39] on img at bounding box center [28, 45] width 45 height 45
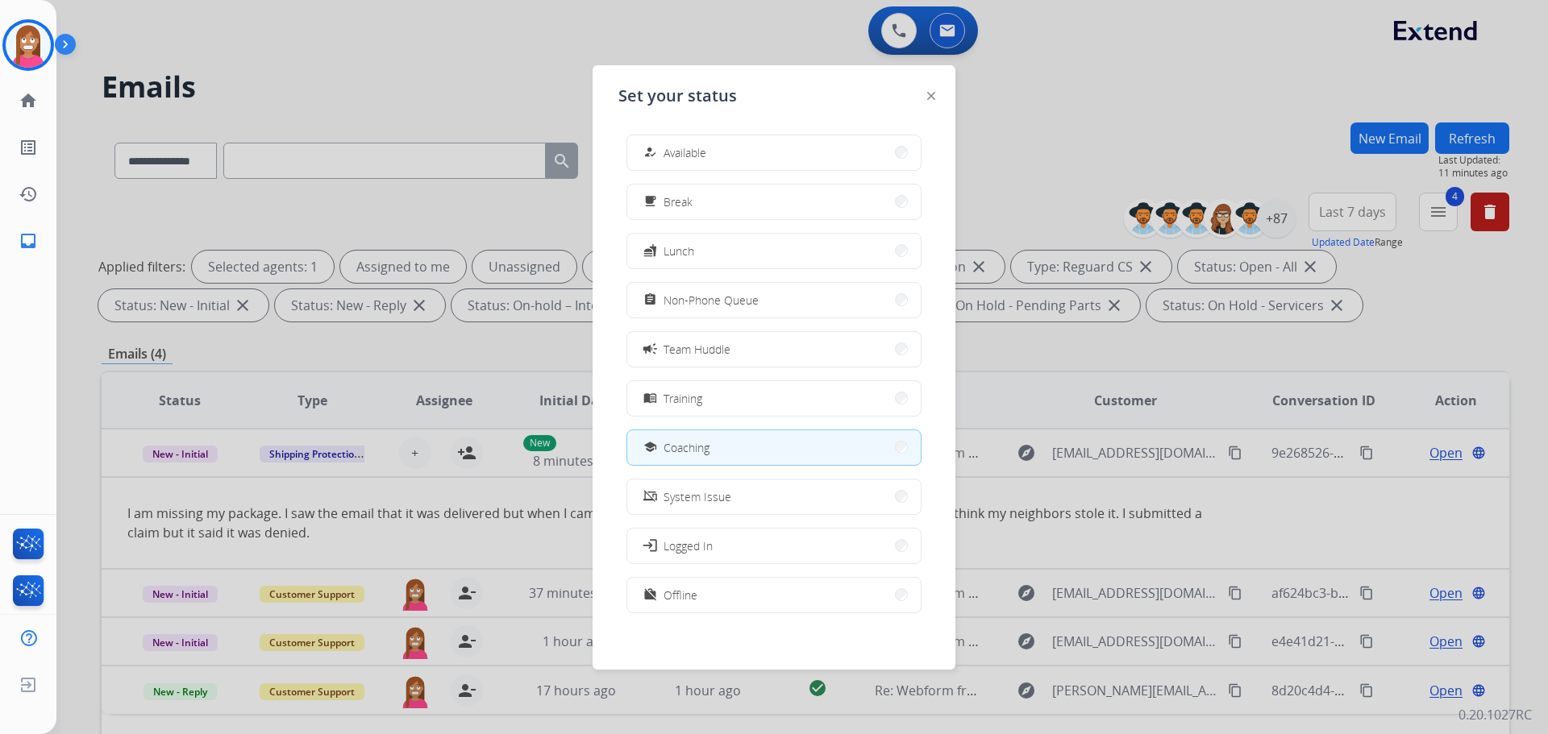
click at [670, 156] on span "Available" at bounding box center [684, 152] width 43 height 17
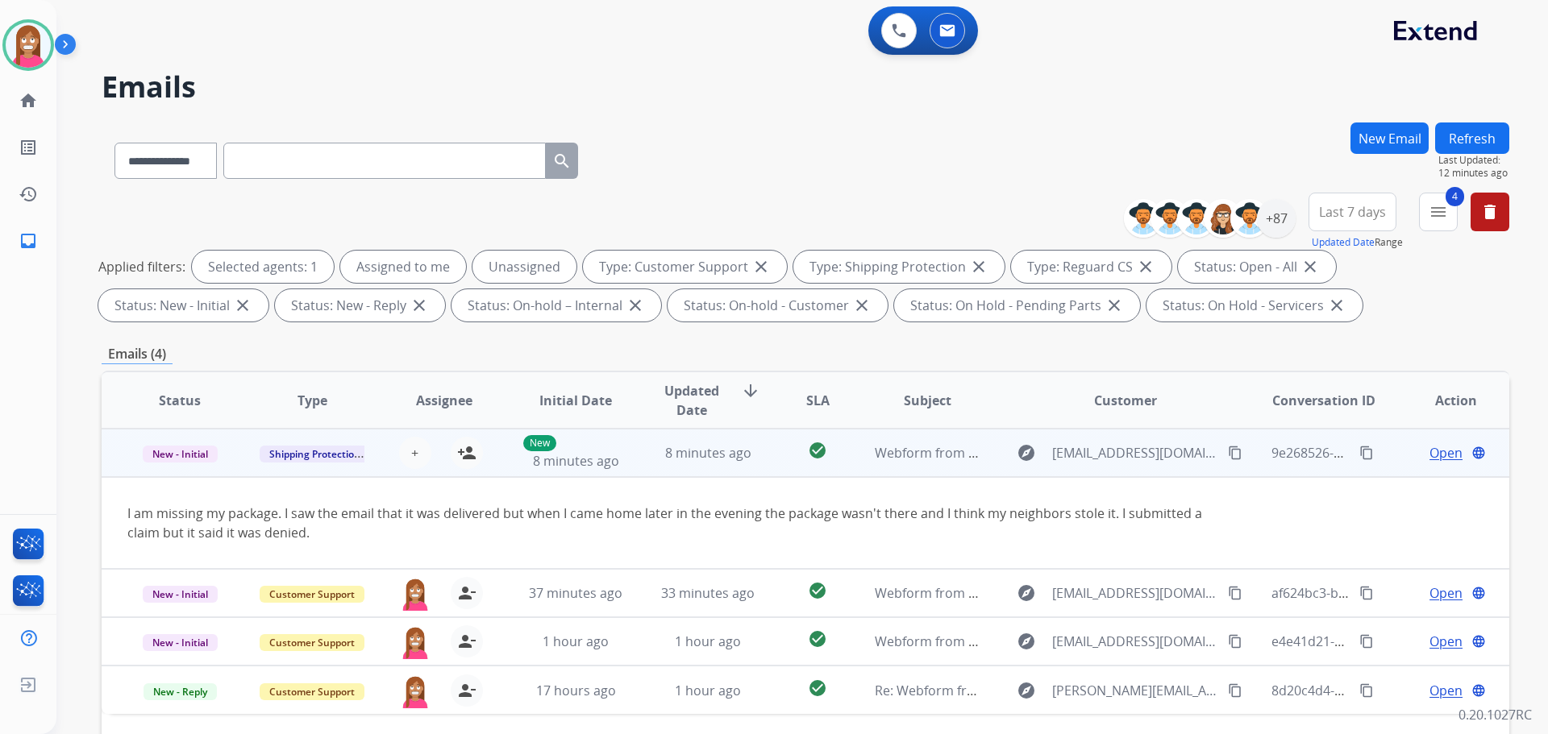
click at [1229, 451] on mat-icon "content_copy" at bounding box center [1235, 453] width 15 height 15
click at [468, 454] on mat-icon "person_add" at bounding box center [466, 452] width 19 height 19
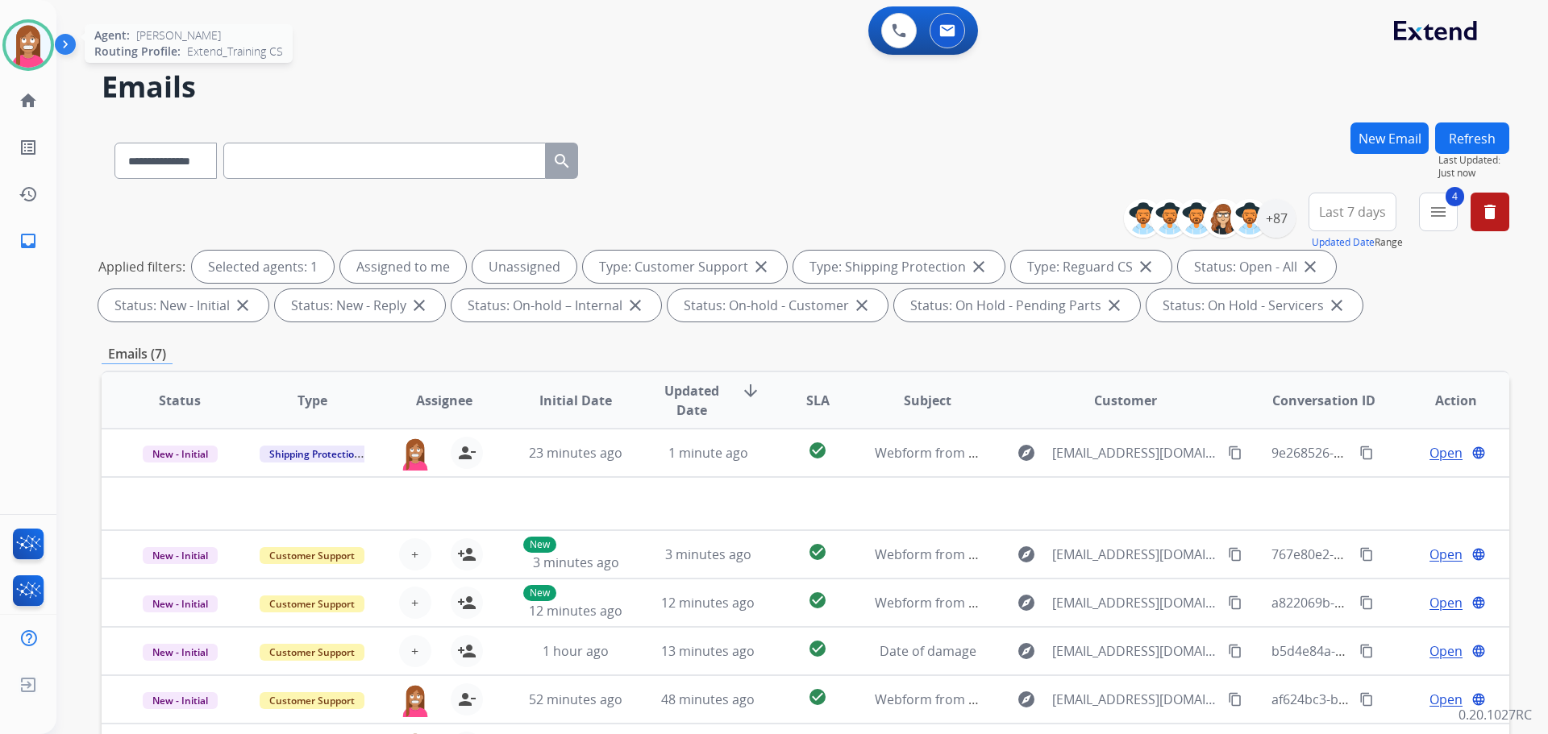
click at [20, 48] on img at bounding box center [28, 45] width 45 height 45
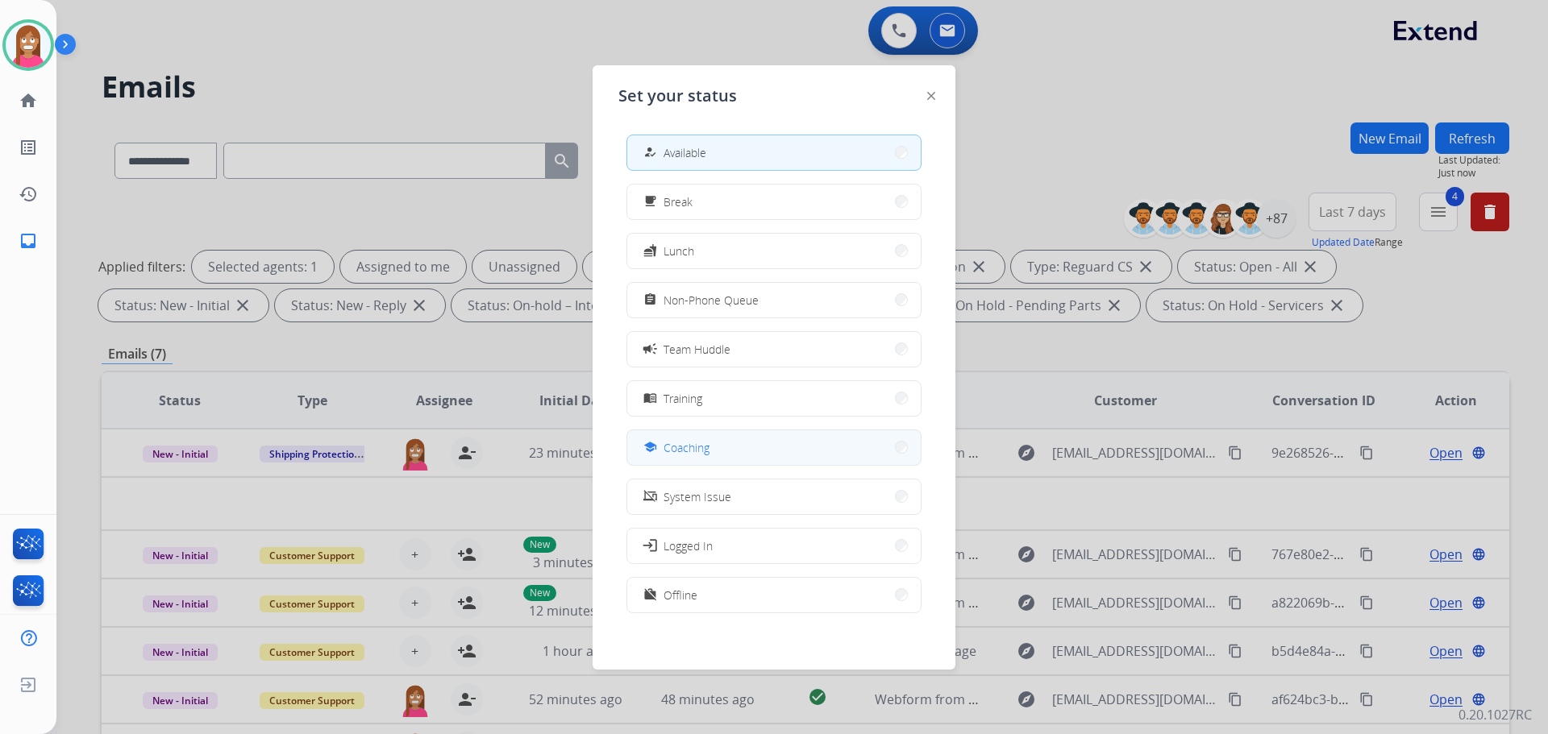
click at [660, 438] on button "school Coaching" at bounding box center [773, 447] width 293 height 35
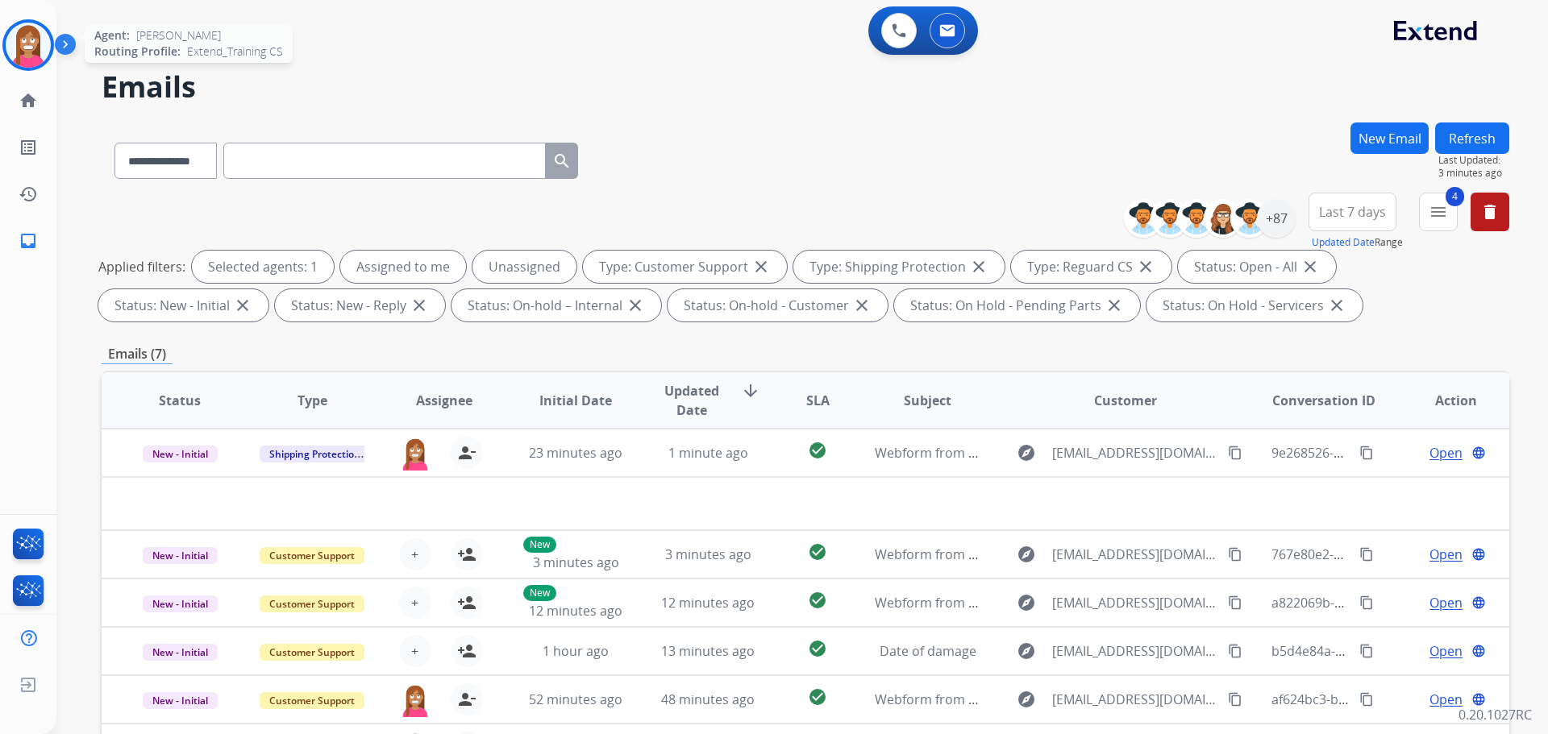
click at [29, 66] on img at bounding box center [28, 45] width 45 height 45
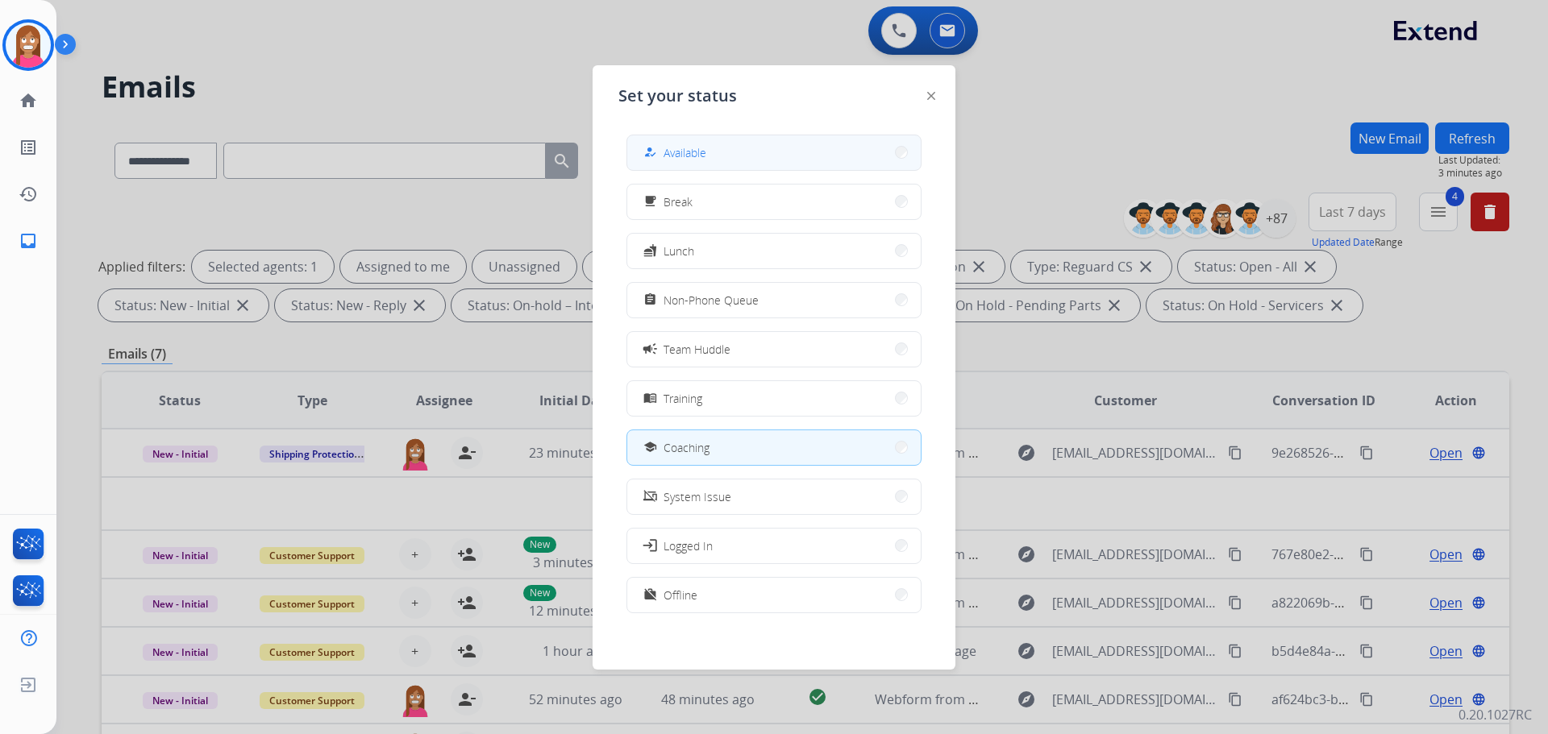
click at [706, 156] on span "Available" at bounding box center [684, 152] width 43 height 17
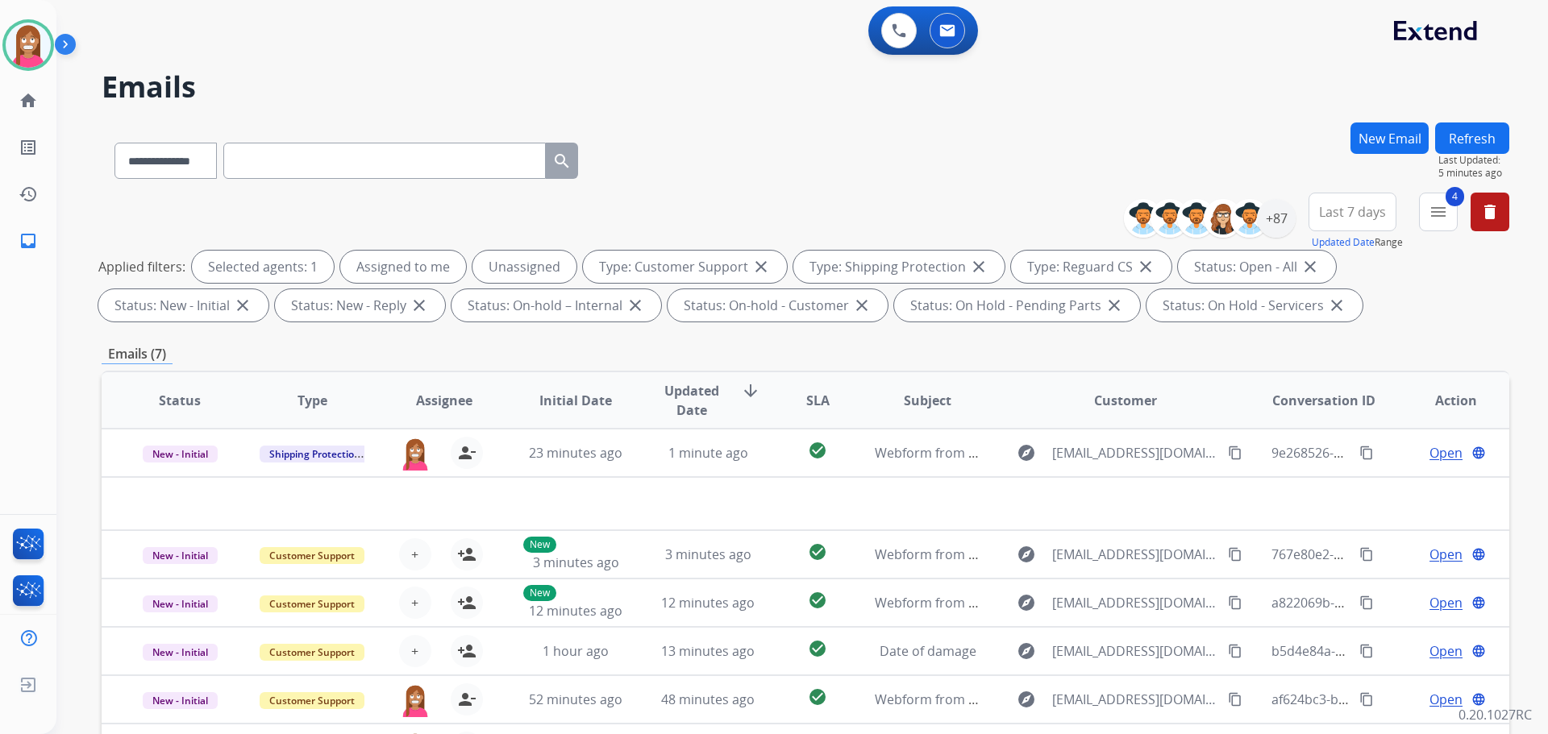
drag, startPoint x: 1487, startPoint y: 119, endPoint x: 1487, endPoint y: 135, distance: 16.1
click at [1487, 124] on div "**********" at bounding box center [782, 425] width 1453 height 734
click at [1487, 137] on button "Refresh" at bounding box center [1472, 138] width 74 height 31
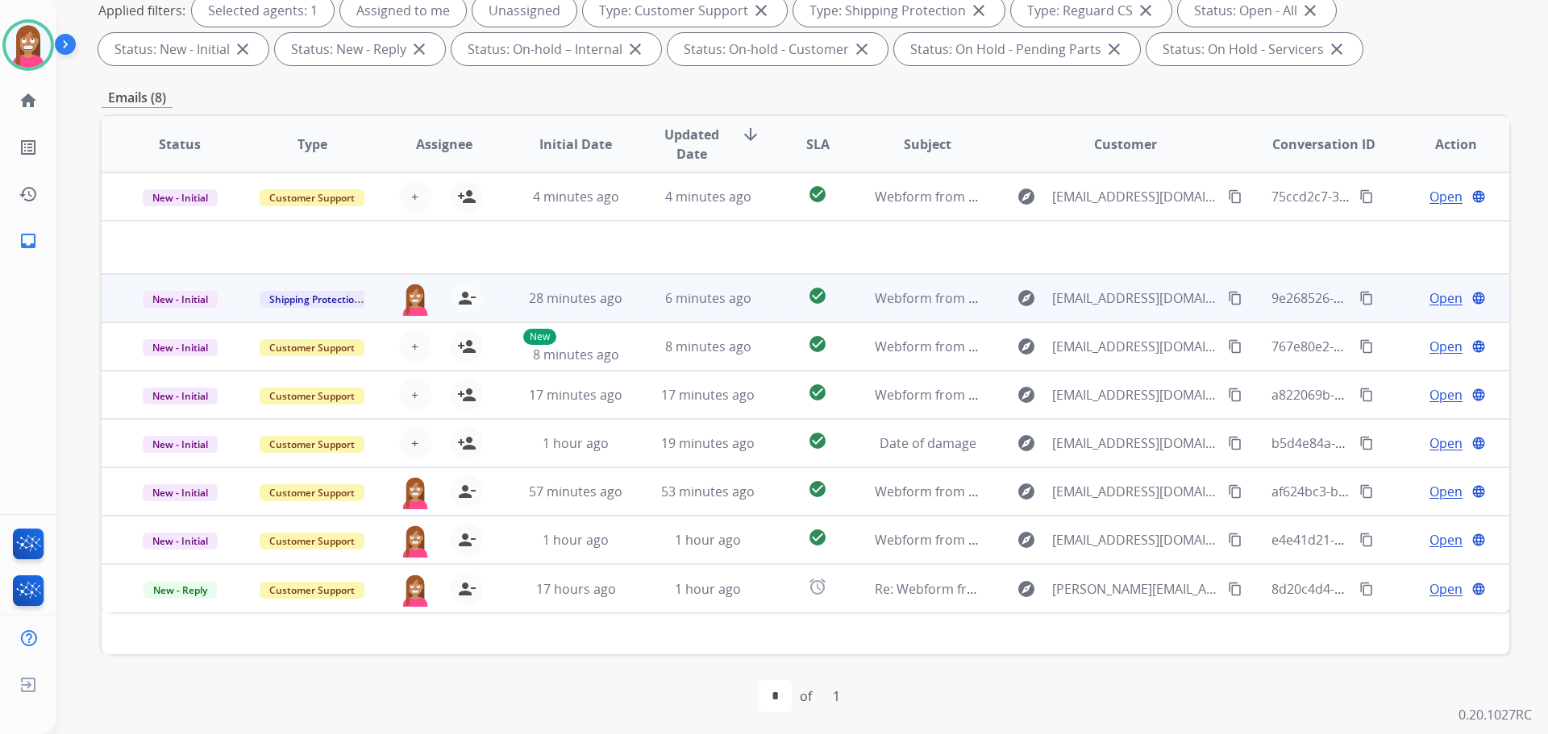
scroll to position [260, 0]
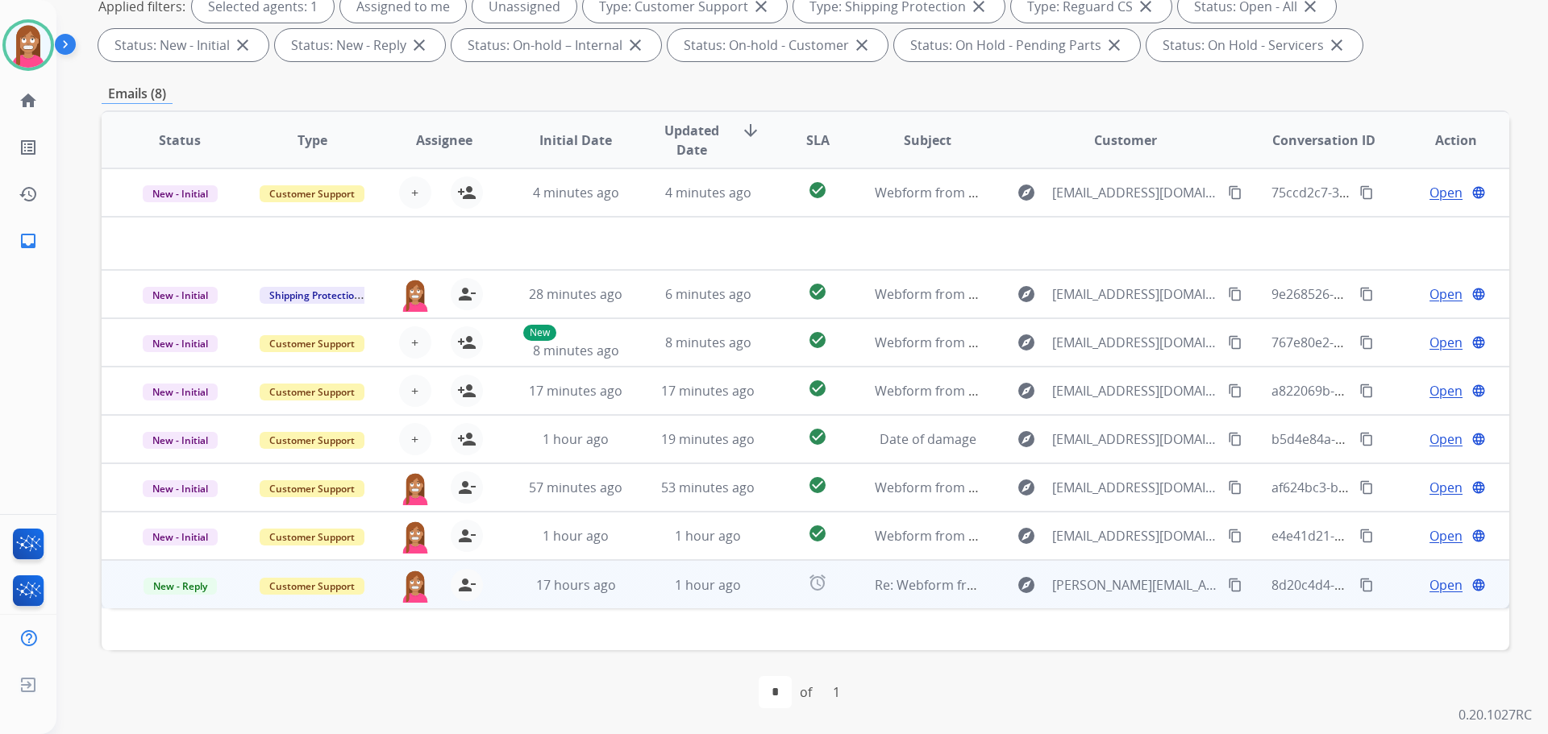
click at [649, 604] on td "1 hour ago" at bounding box center [696, 584] width 132 height 48
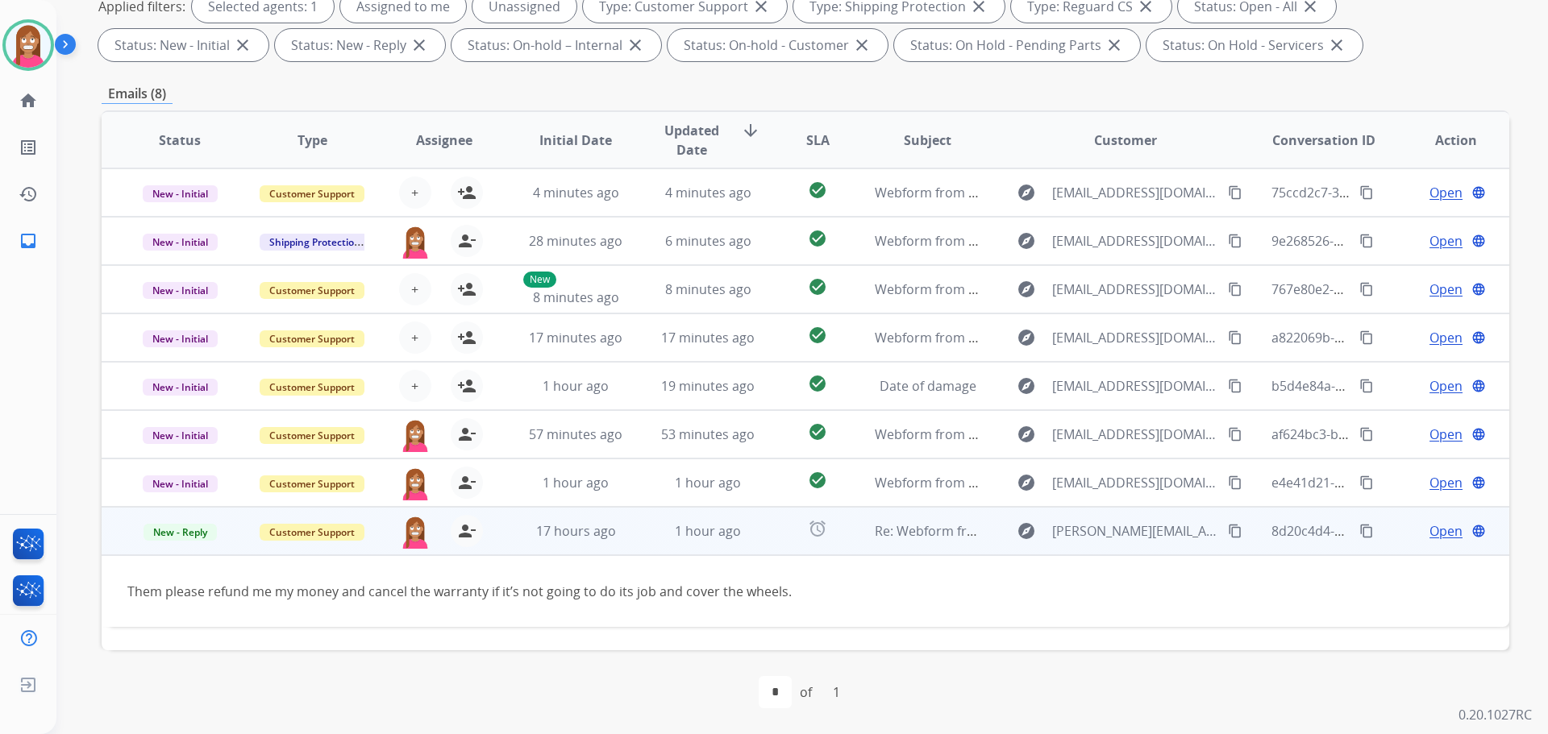
click at [1429, 534] on span "Open" at bounding box center [1445, 531] width 33 height 19
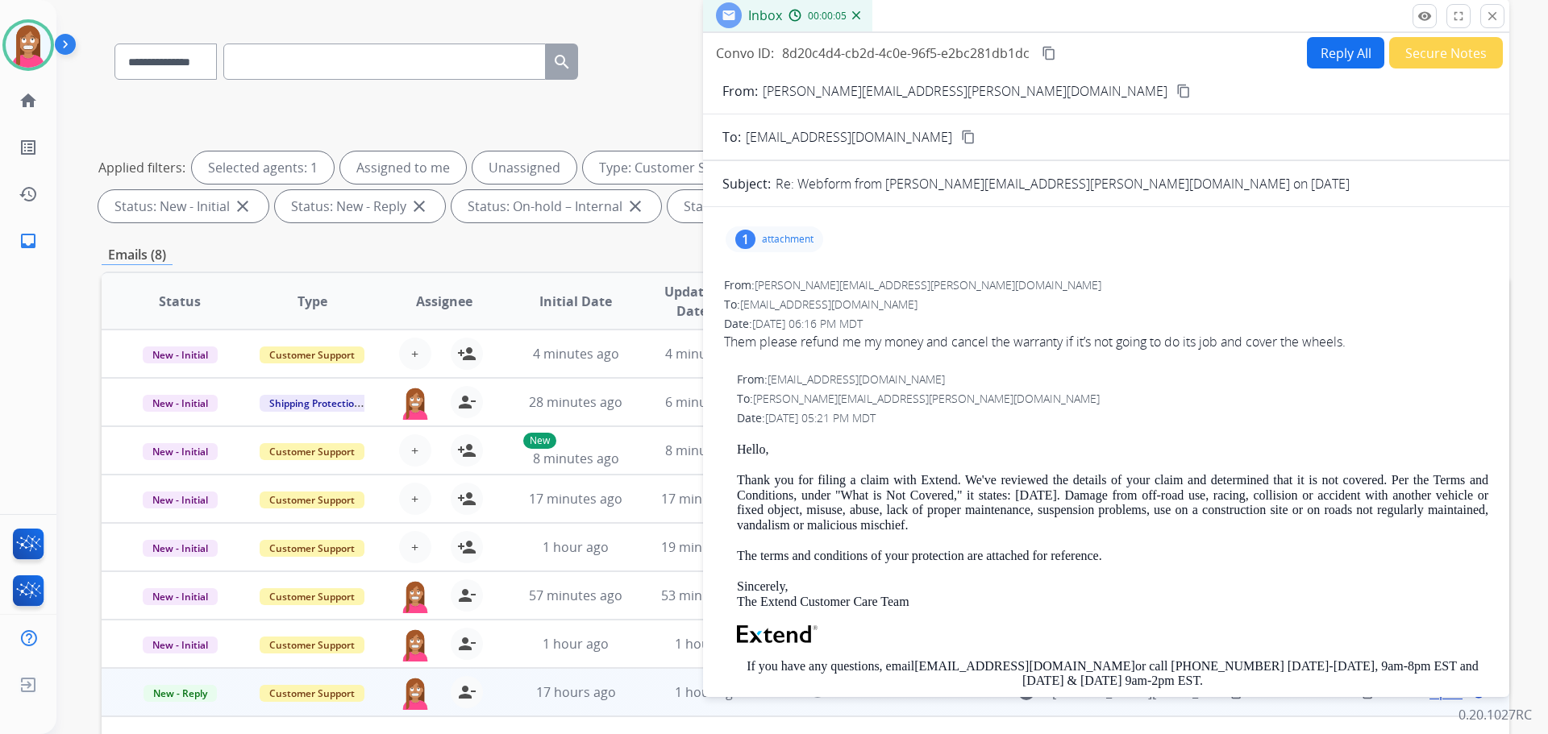
scroll to position [0, 0]
click at [1344, 46] on button "Reply All" at bounding box center [1345, 53] width 77 height 31
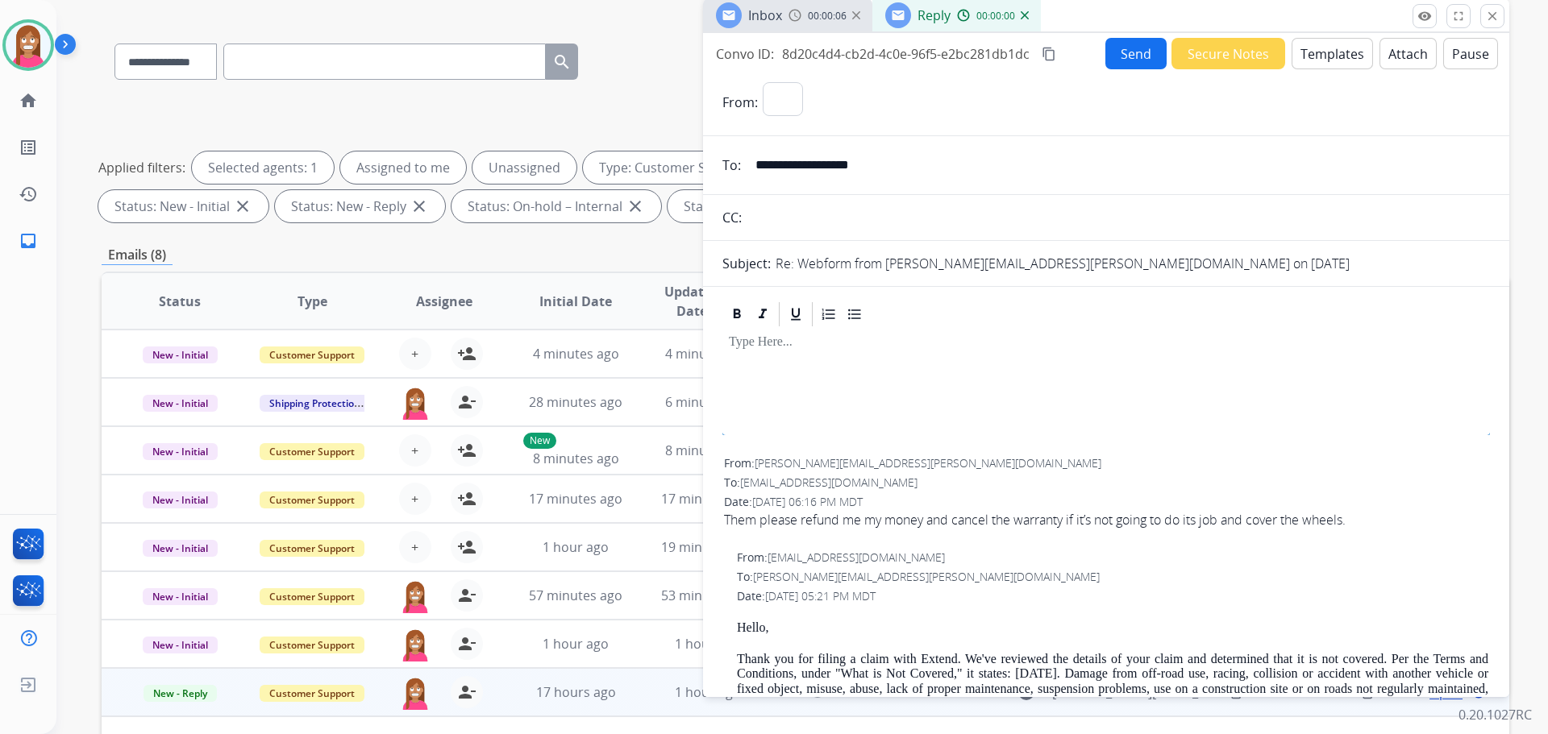
select select "**********"
click at [1337, 57] on button "Templates" at bounding box center [1331, 53] width 81 height 31
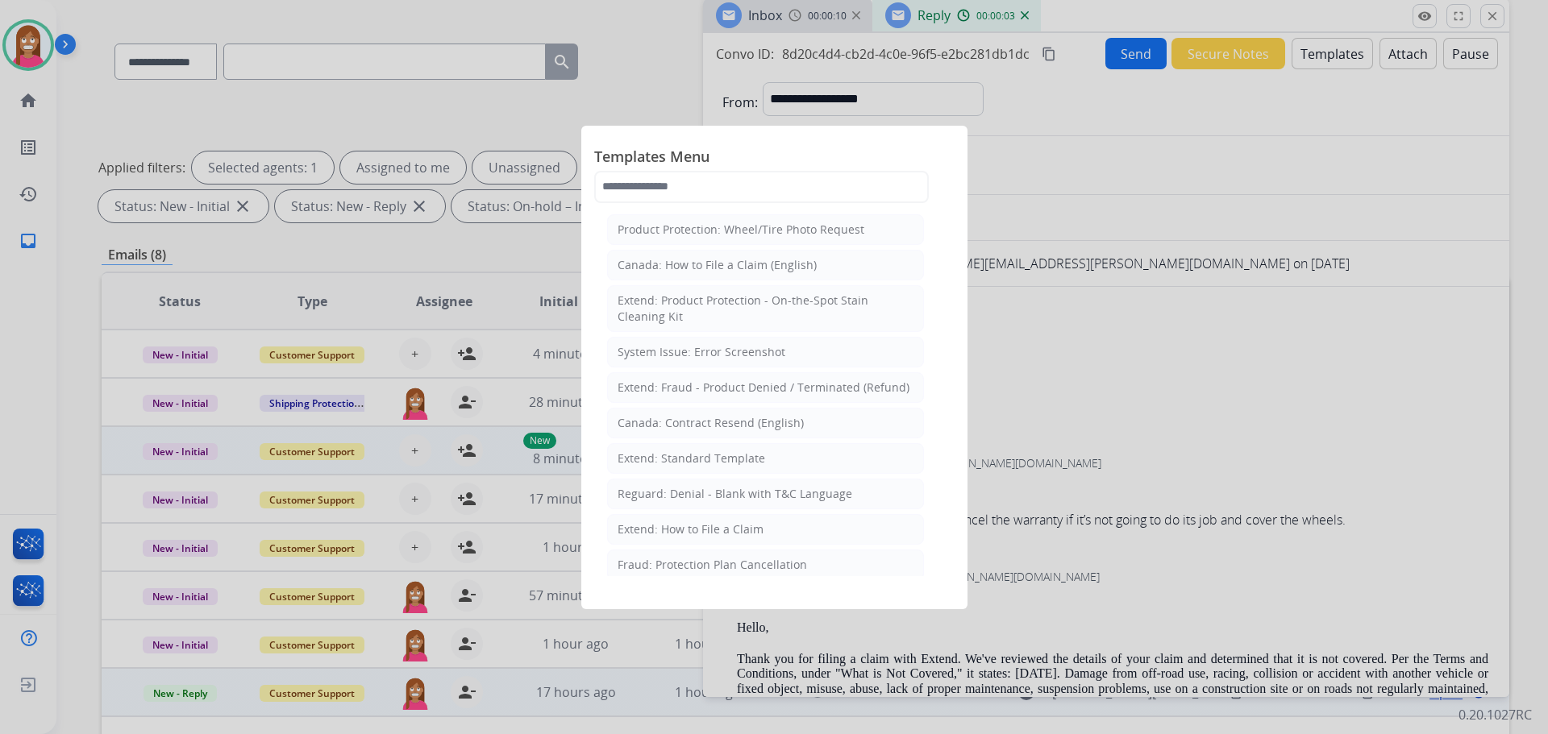
drag, startPoint x: 655, startPoint y: 455, endPoint x: 682, endPoint y: 474, distance: 32.9
click at [658, 457] on div "Extend: Standard Template" at bounding box center [692, 459] width 148 height 16
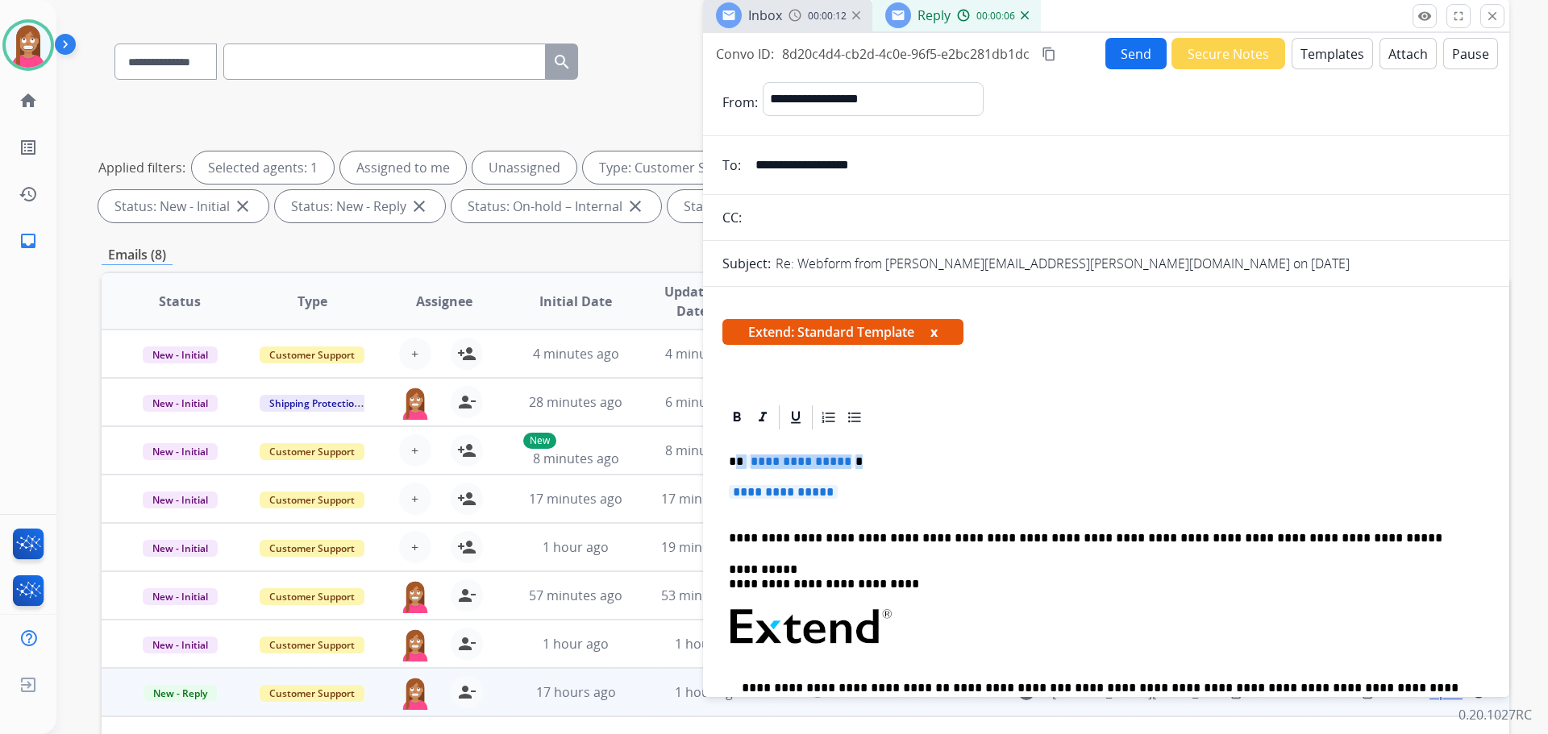
drag, startPoint x: 855, startPoint y: 492, endPoint x: 738, endPoint y: 465, distance: 119.9
click at [738, 465] on div "**********" at bounding box center [1105, 665] width 767 height 467
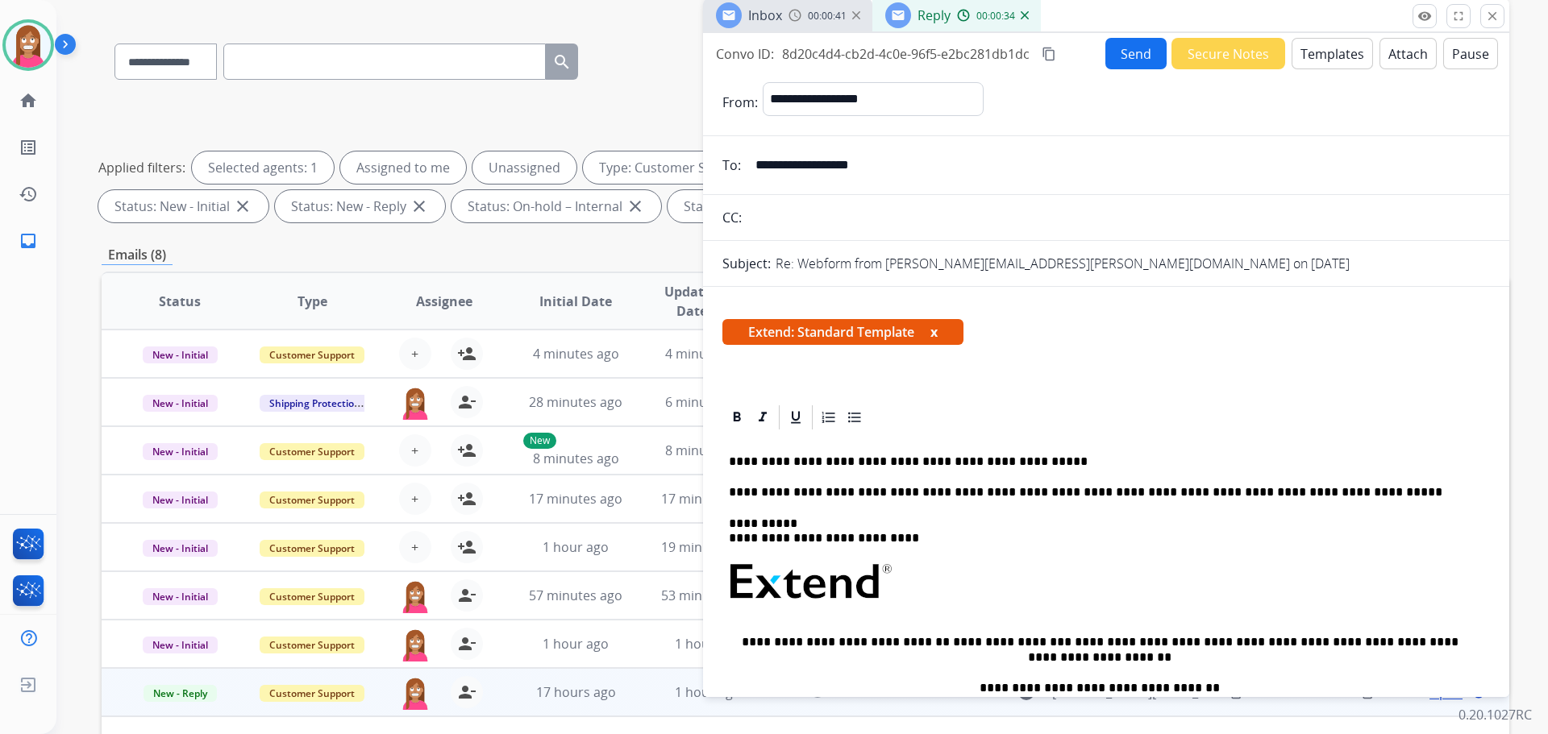
click at [1139, 51] on button "Send" at bounding box center [1135, 53] width 61 height 31
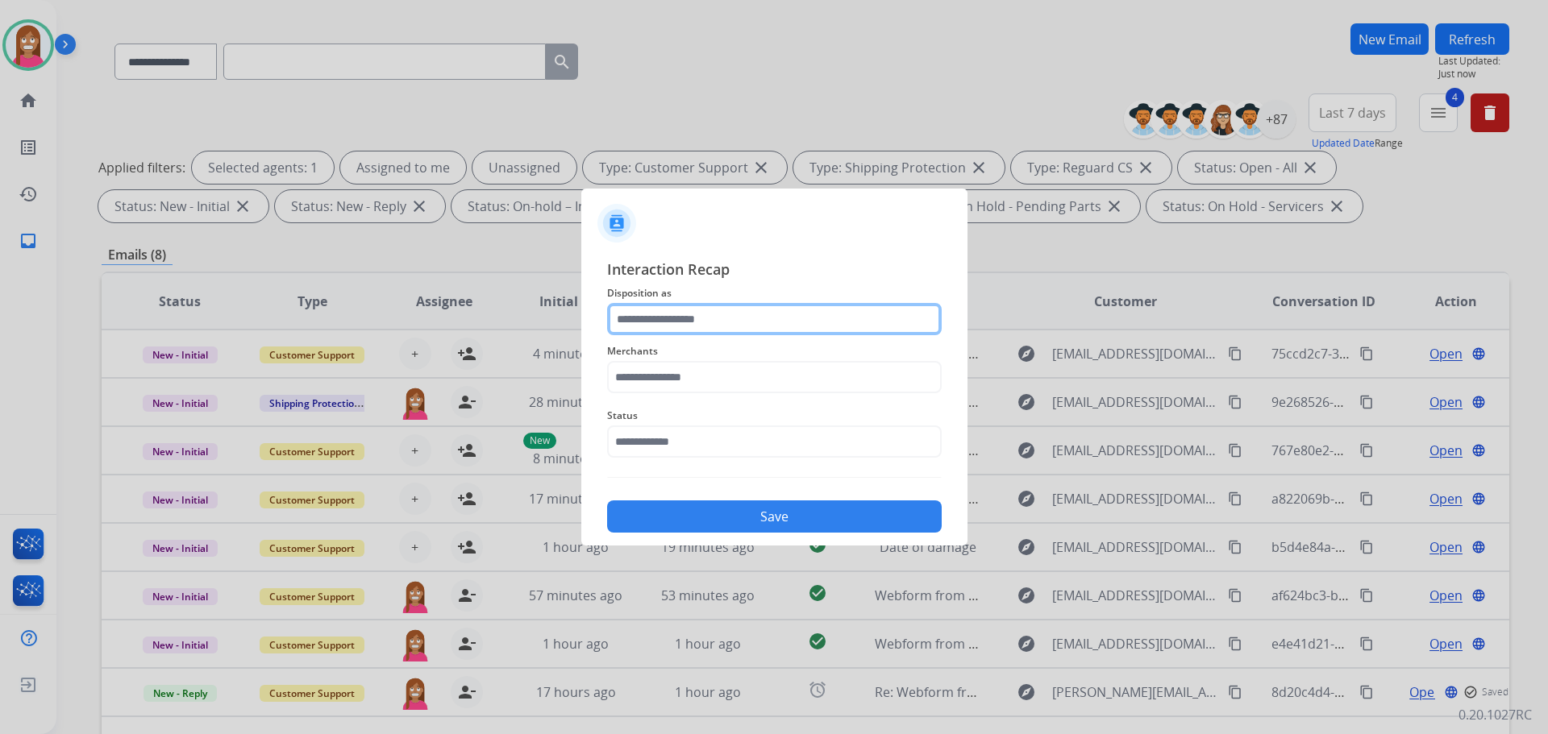
drag, startPoint x: 647, startPoint y: 313, endPoint x: 651, endPoint y: 323, distance: 11.0
click at [649, 317] on input "text" at bounding box center [774, 319] width 335 height 32
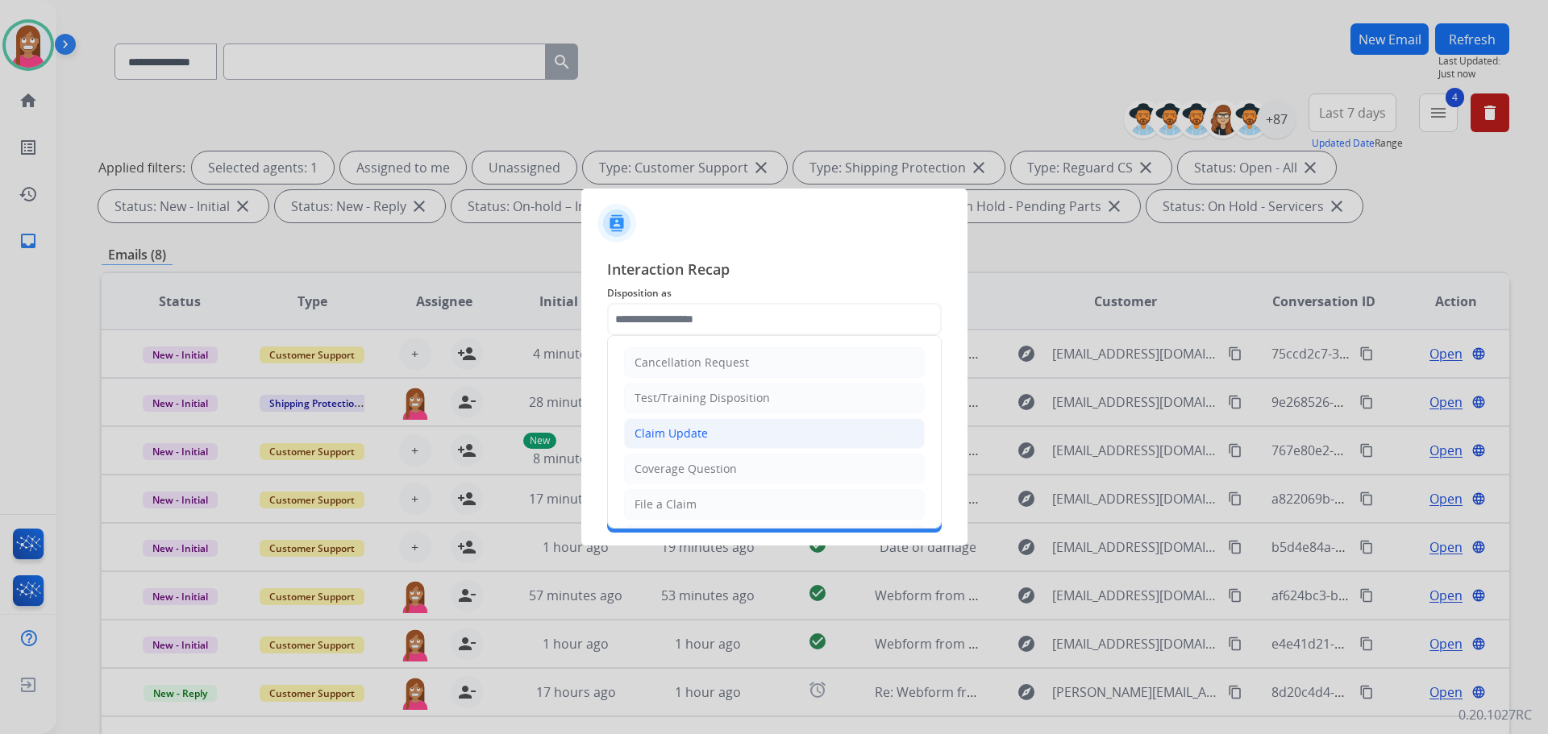
click at [660, 439] on div "Claim Update" at bounding box center [670, 434] width 73 height 16
type input "**********"
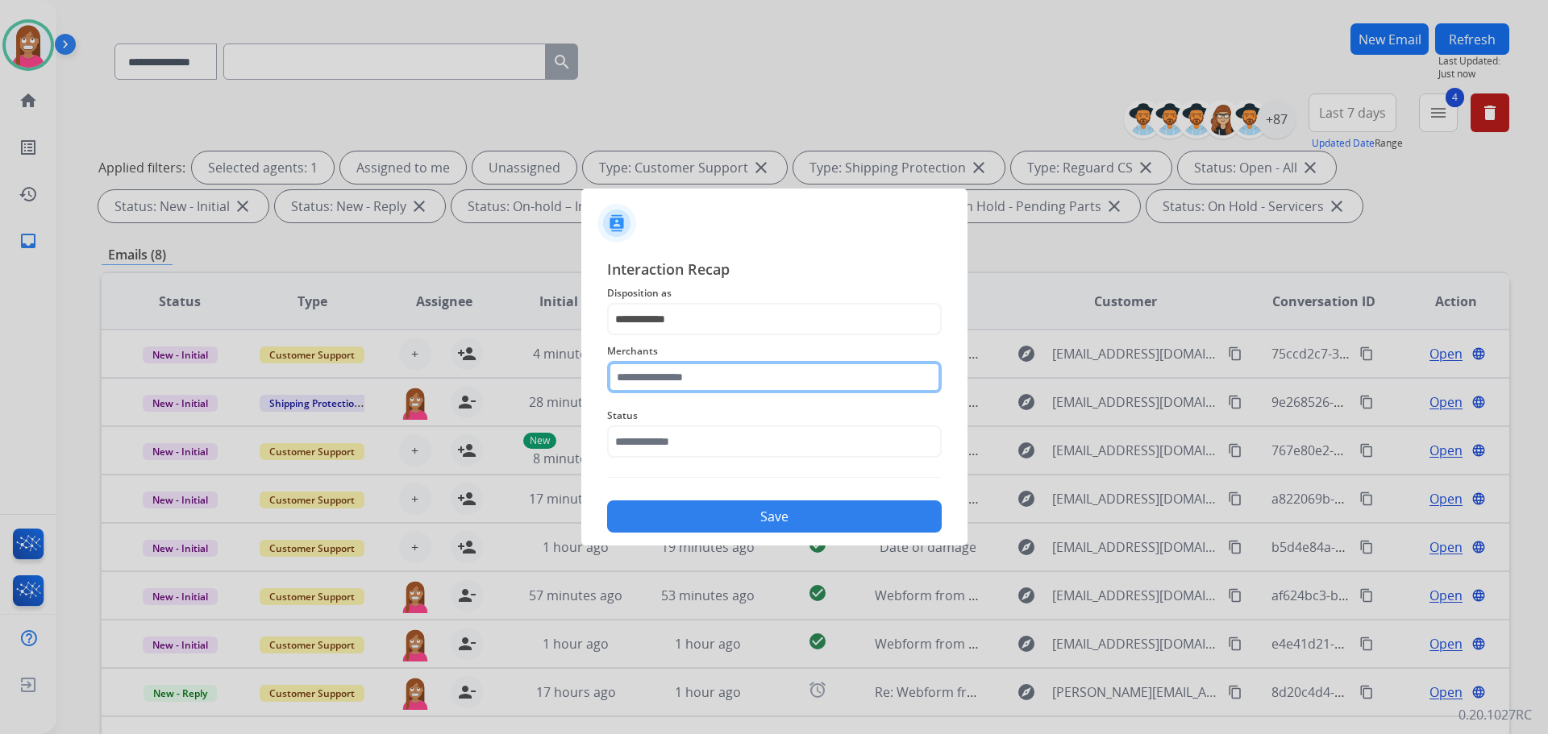
click at [645, 380] on input "text" at bounding box center [774, 377] width 335 height 32
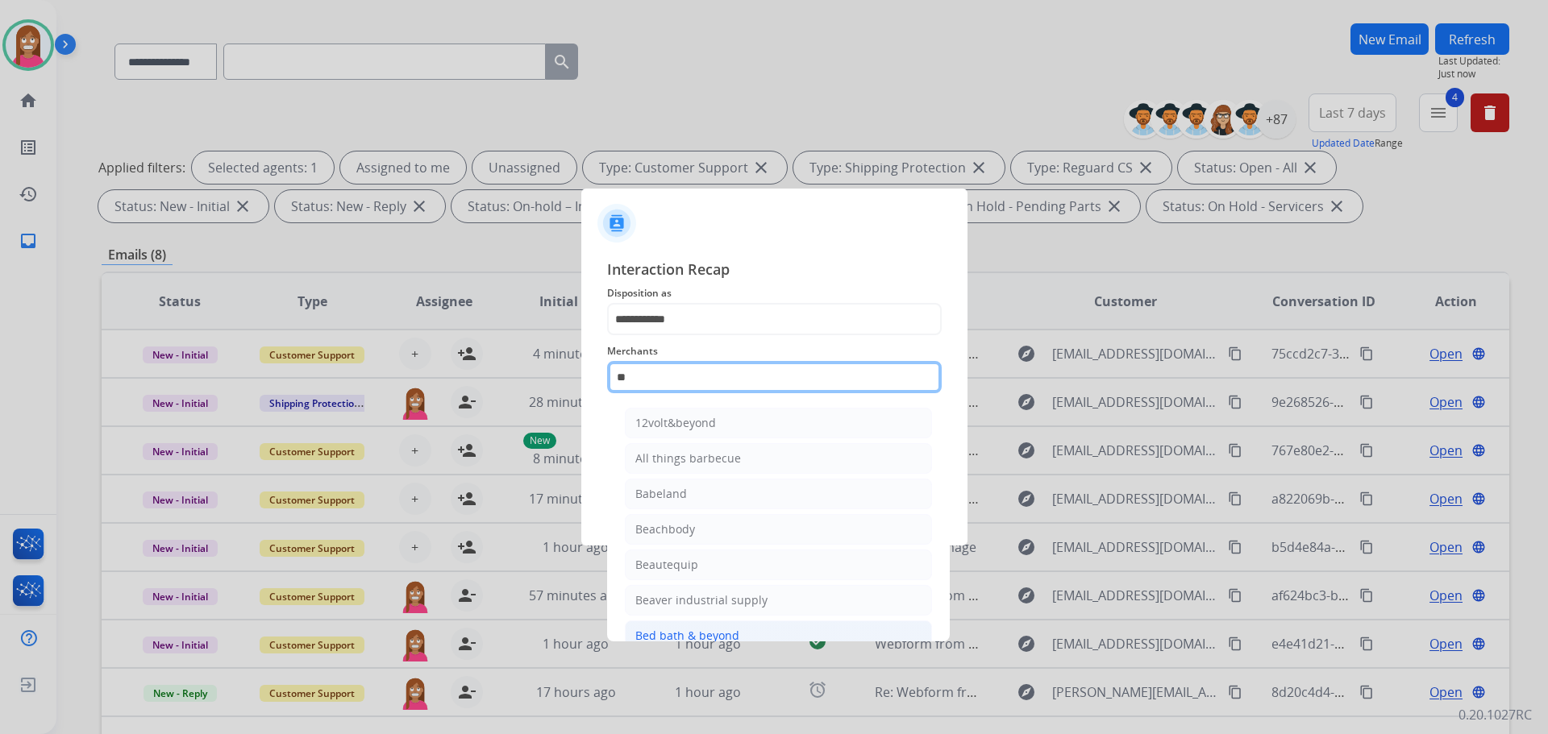
type input "*"
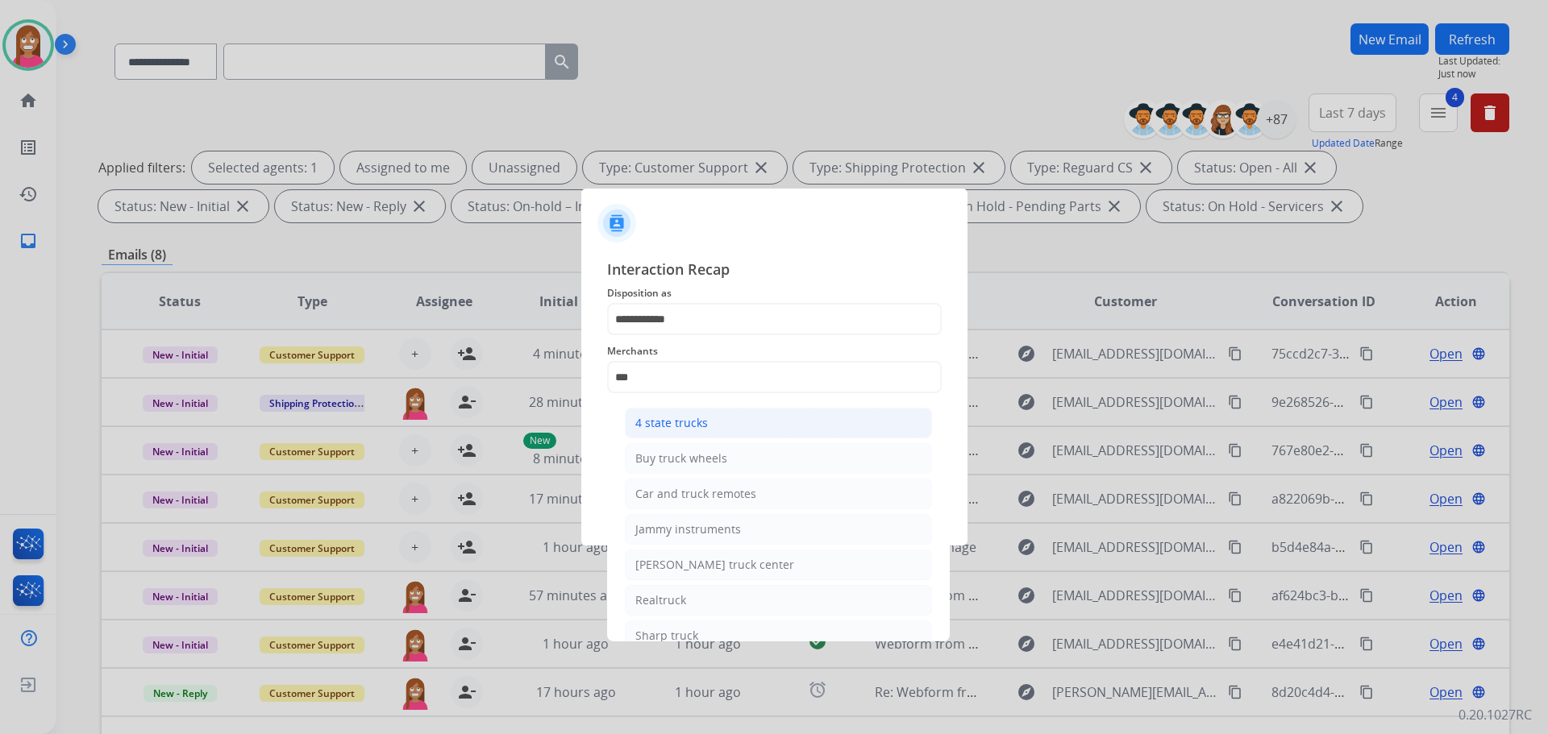
click at [667, 420] on div "4 state trucks" at bounding box center [671, 423] width 73 height 16
type input "**********"
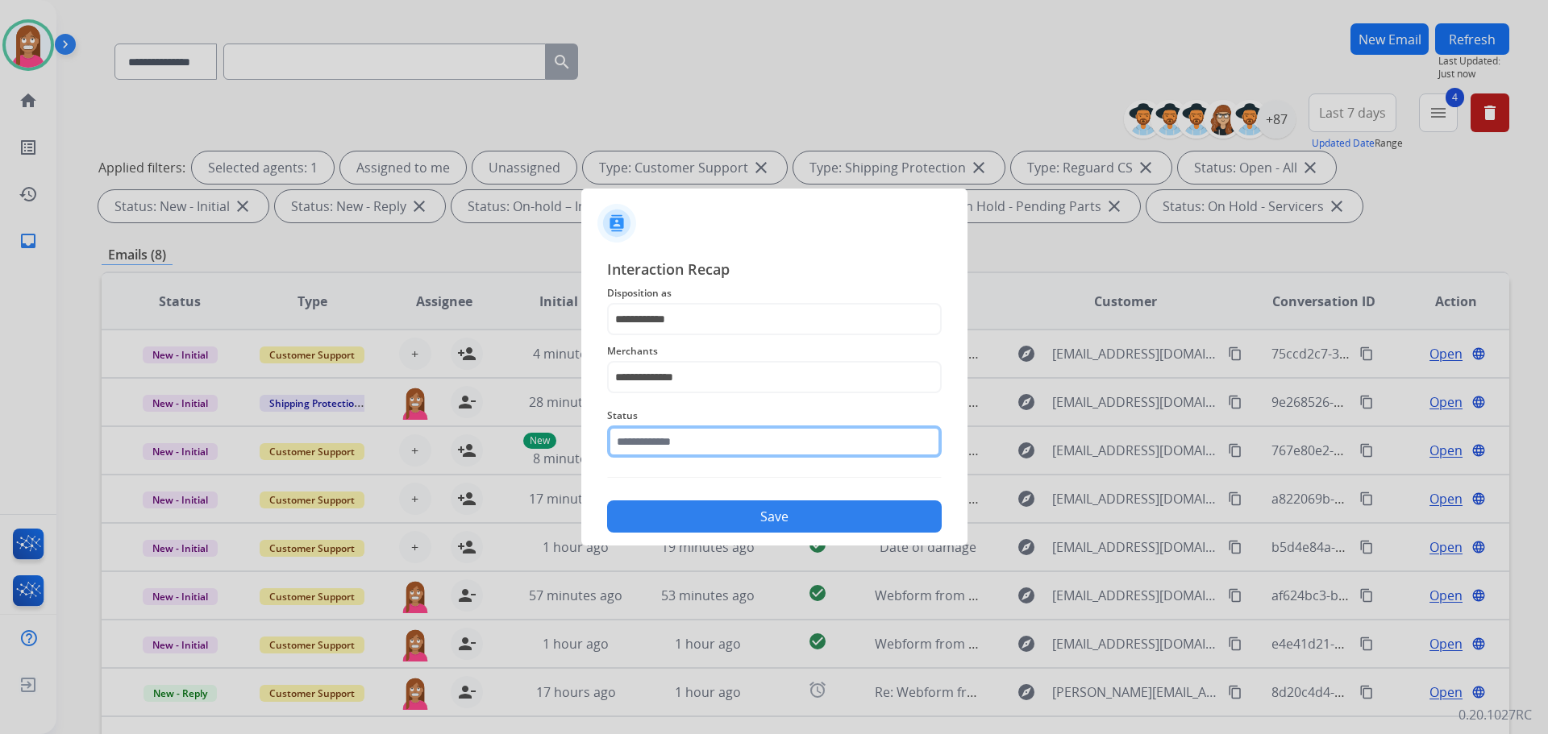
click at [651, 442] on input "text" at bounding box center [774, 442] width 335 height 32
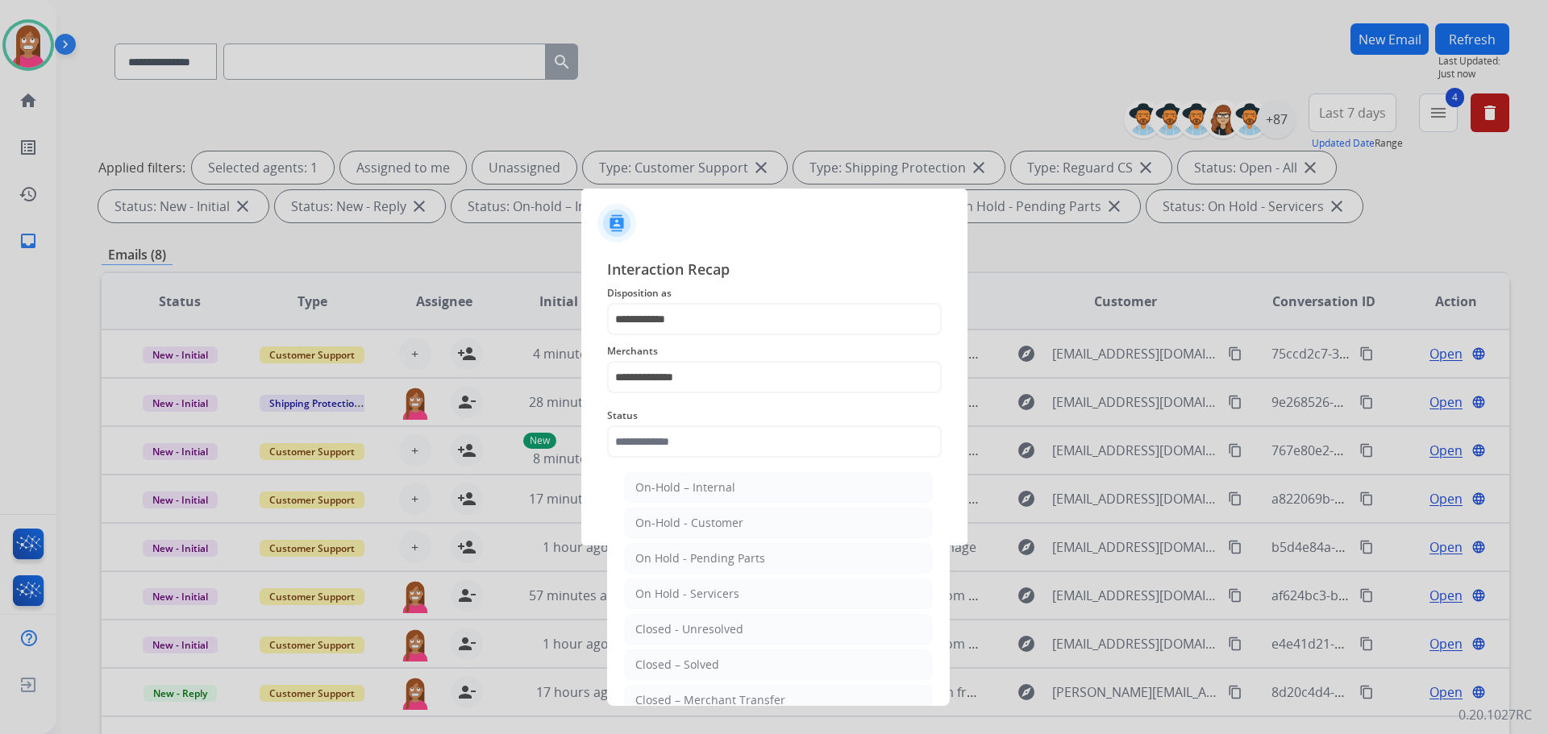
click at [656, 660] on div "Closed – Solved" at bounding box center [677, 665] width 84 height 16
type input "**********"
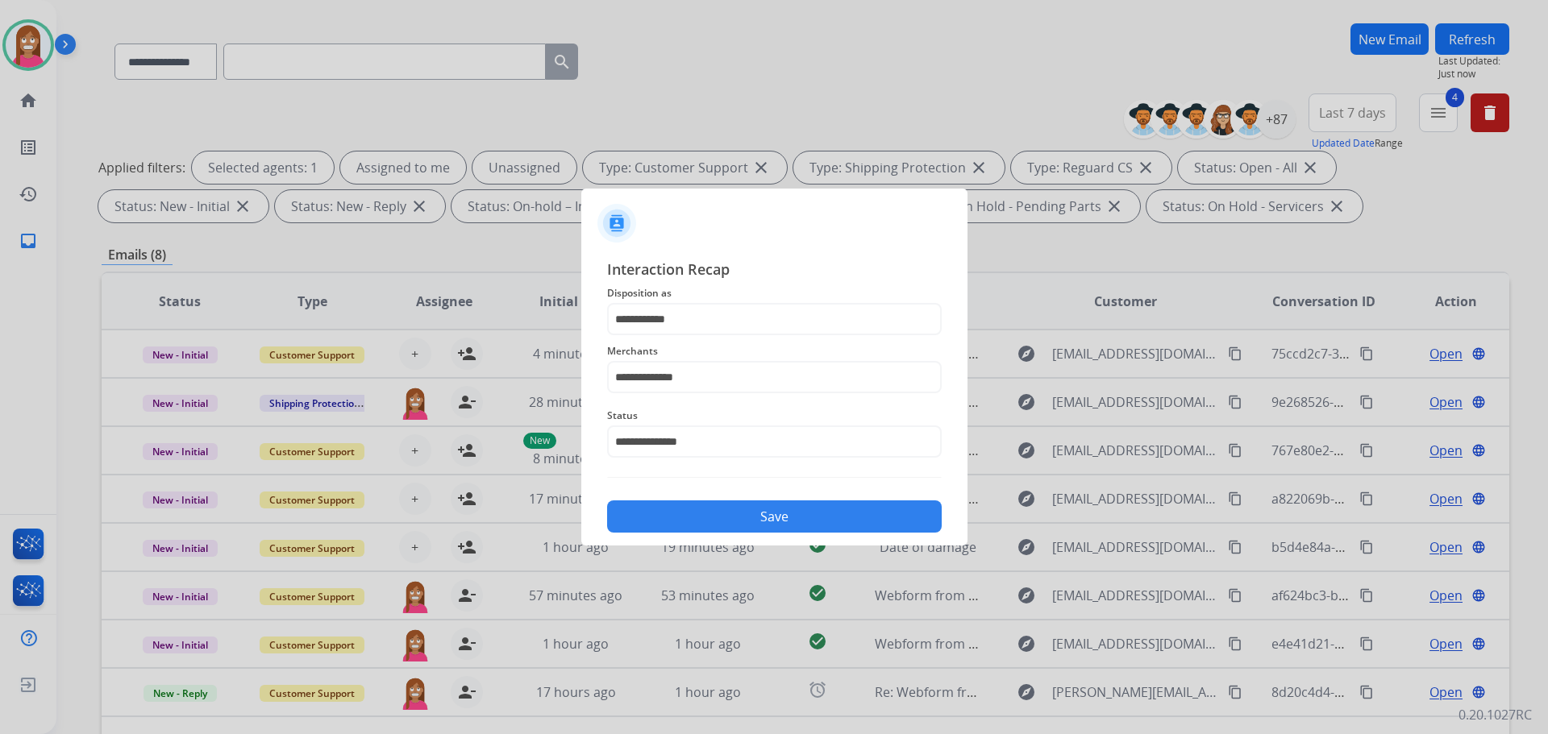
click at [647, 520] on button "Save" at bounding box center [774, 517] width 335 height 32
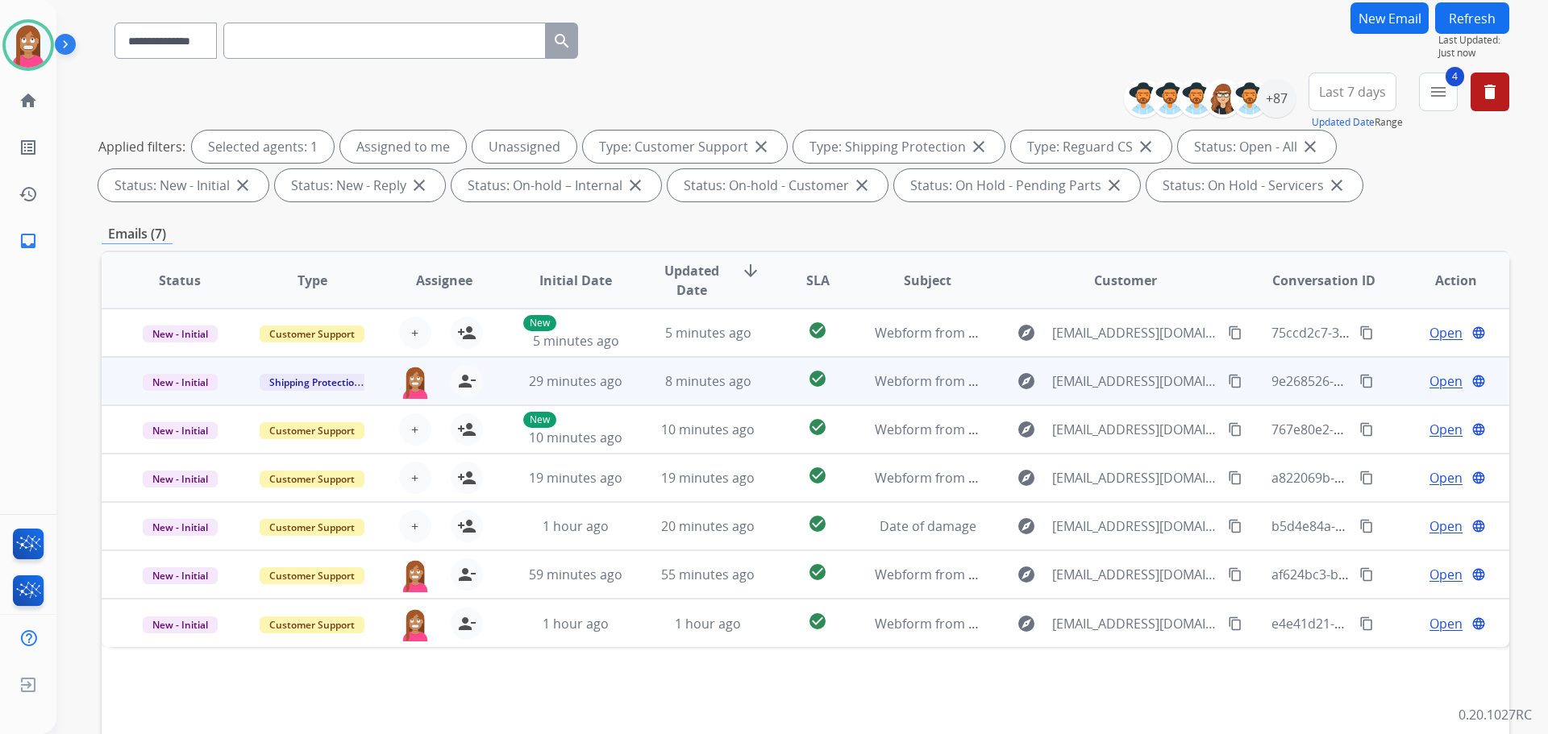
scroll to position [242, 0]
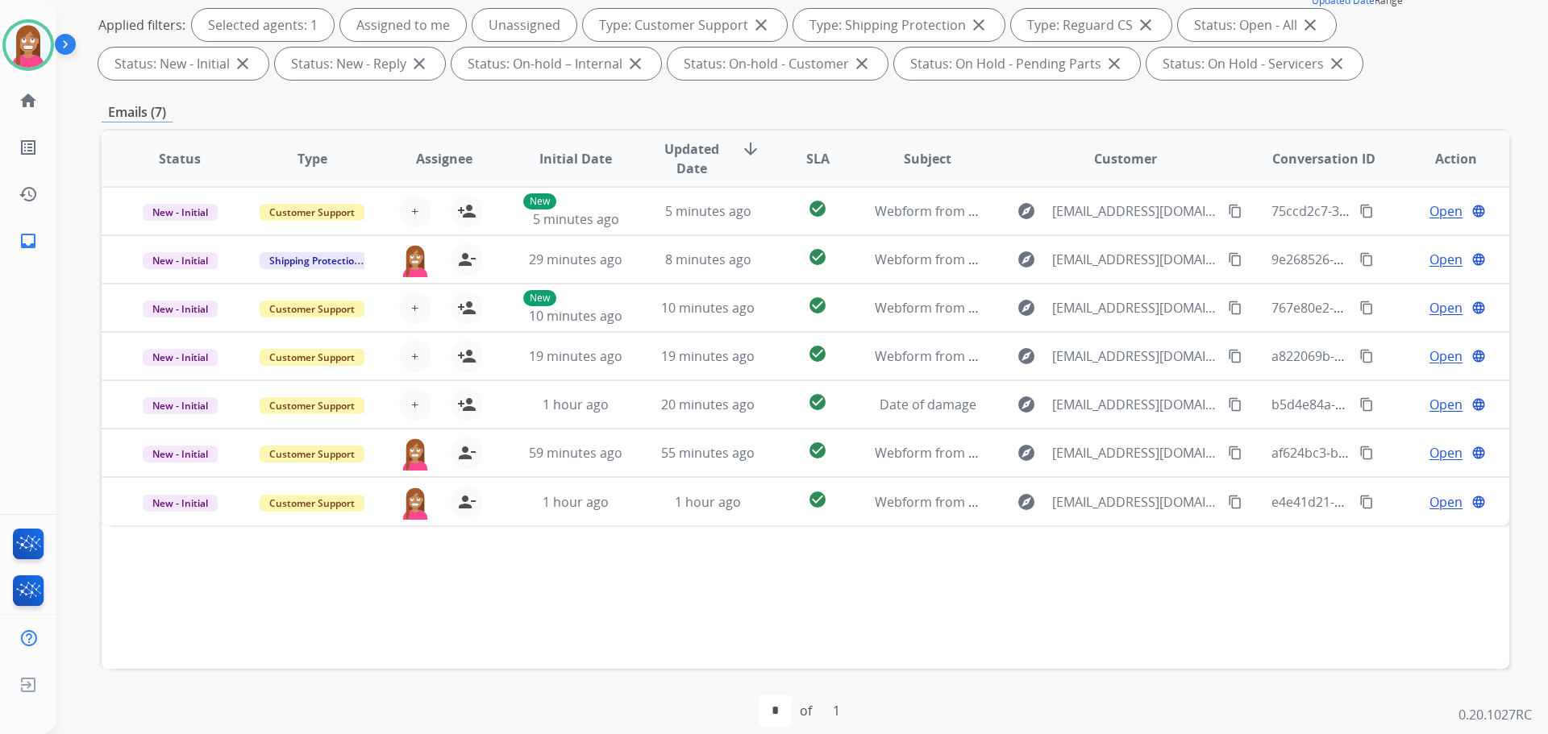
click at [2, 52] on div "[PERSON_NAME] Available Edit Avatar Agent: [PERSON_NAME] Profile: Extend_Traini…" at bounding box center [28, 45] width 56 height 52
click at [23, 52] on img at bounding box center [28, 45] width 45 height 45
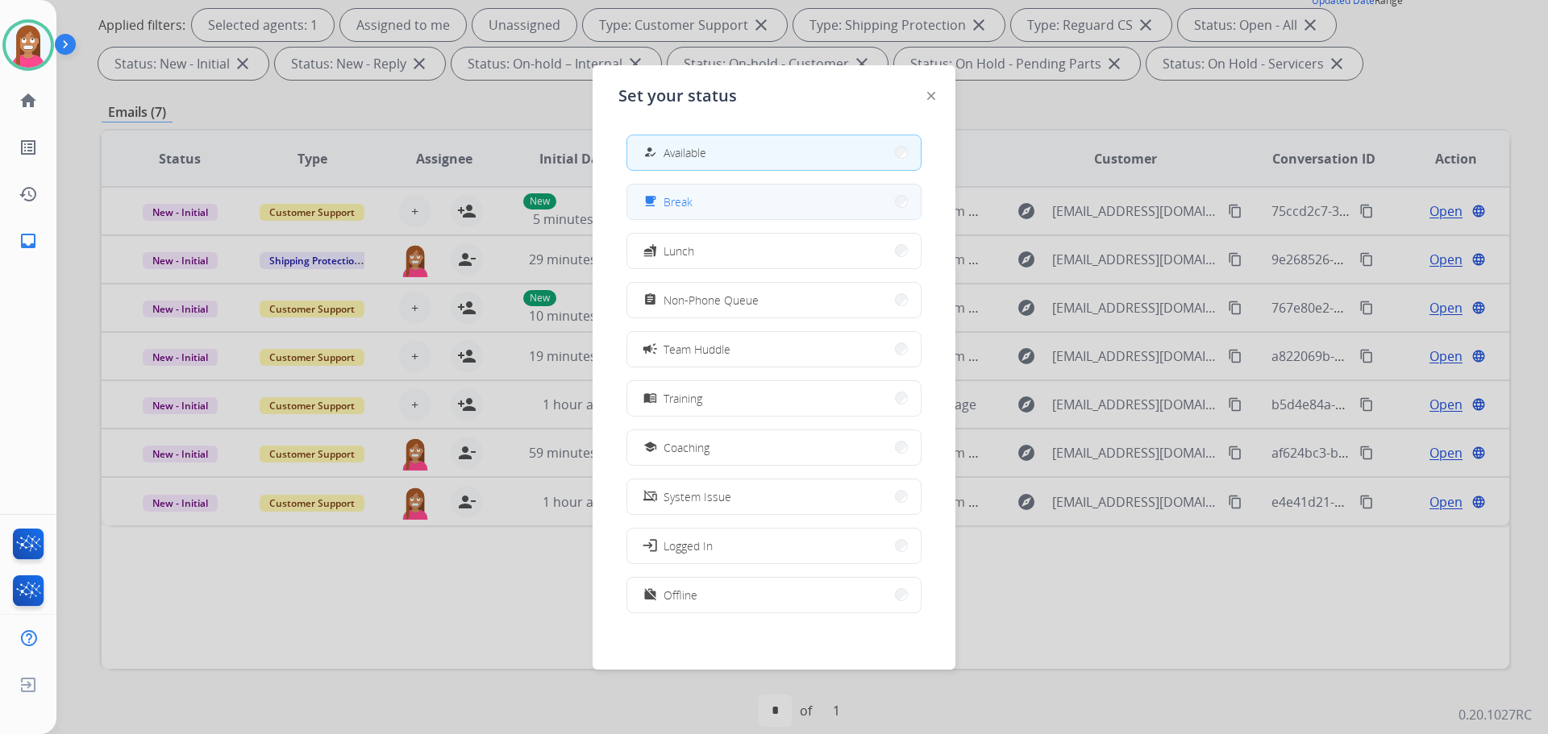
click at [680, 202] on span "Break" at bounding box center [677, 201] width 29 height 17
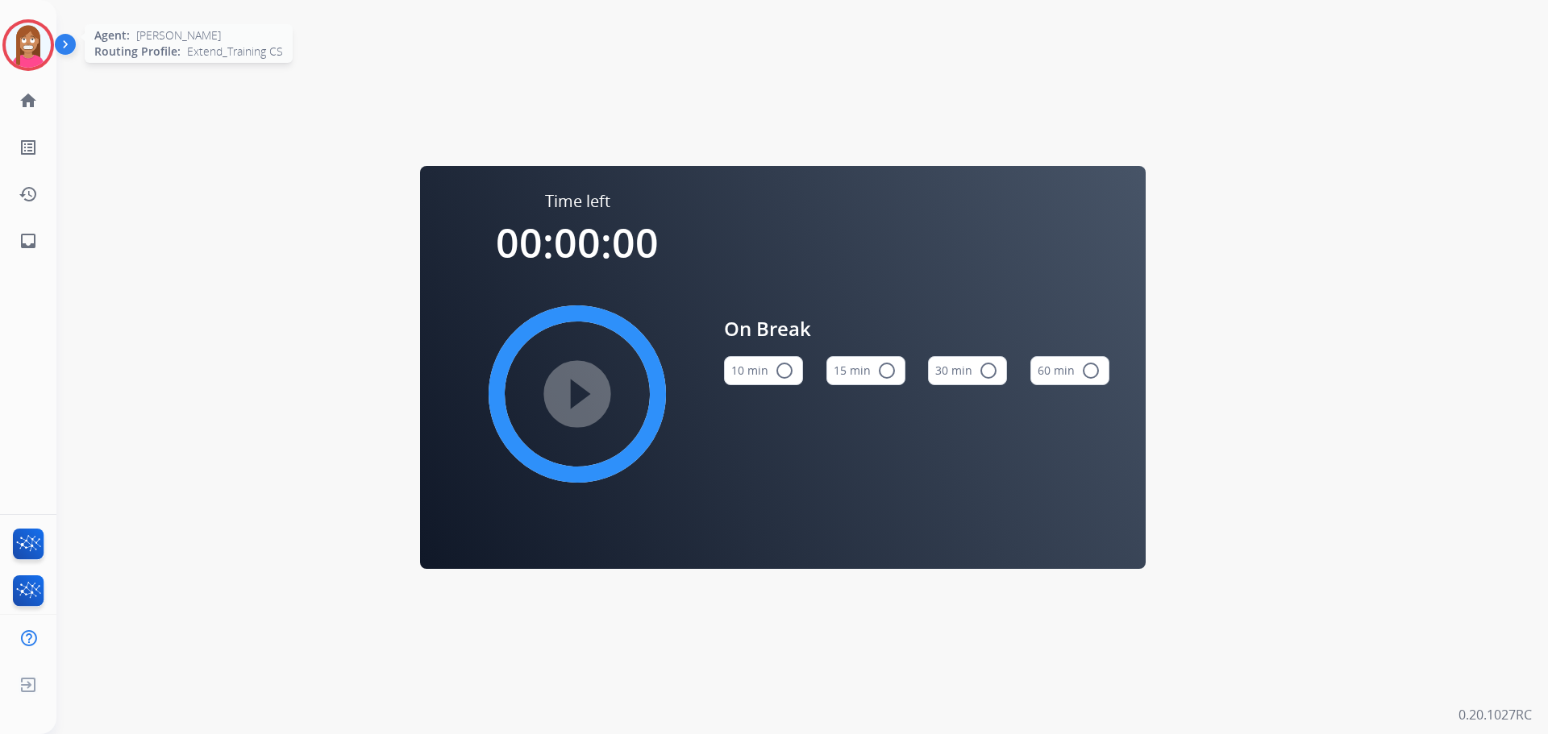
click at [34, 56] on img at bounding box center [28, 45] width 45 height 45
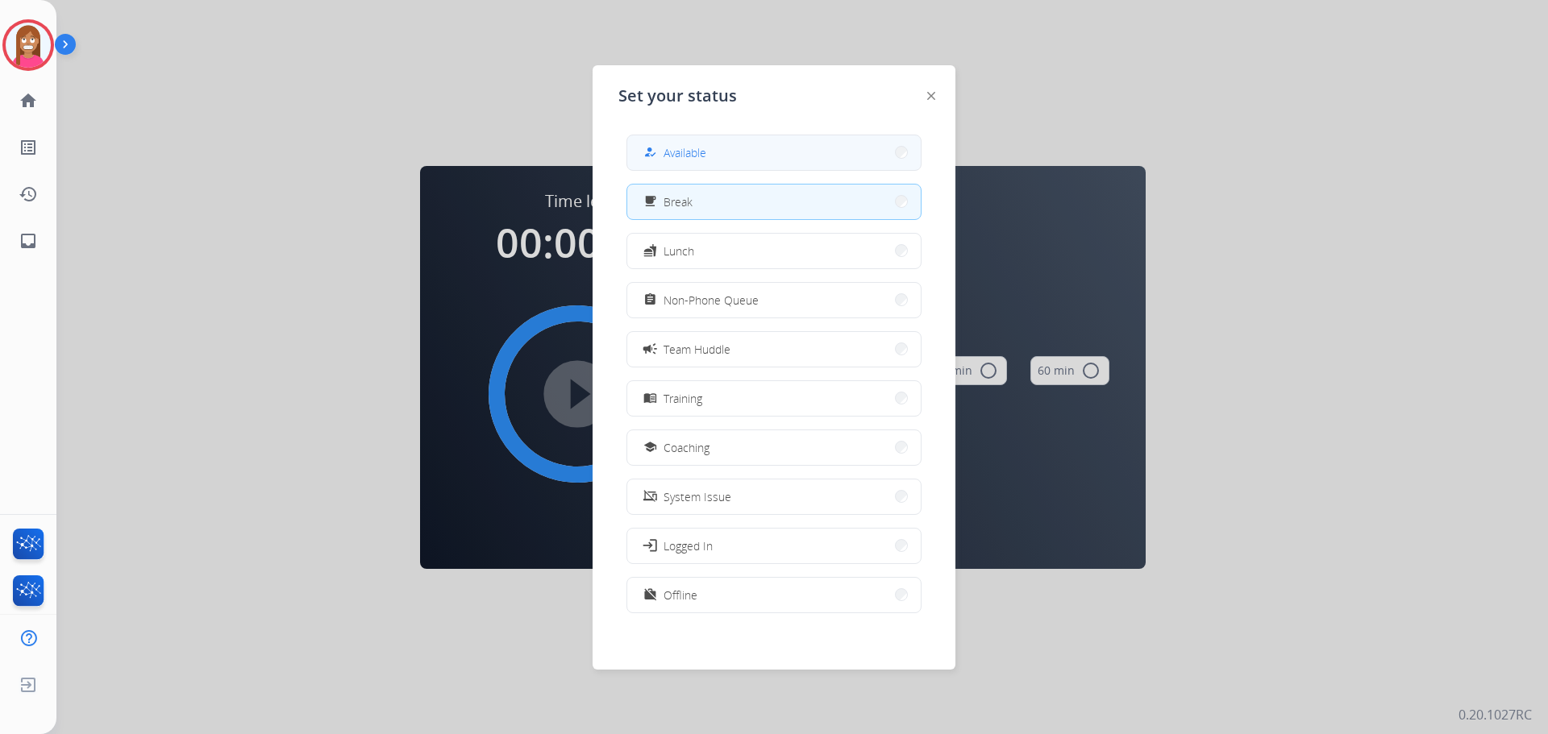
click at [678, 170] on div "how_to_reg Available" at bounding box center [773, 153] width 295 height 36
click at [672, 173] on div "how_to_reg Available free_breakfast Break fastfood Lunch assignment Non-Phone Q…" at bounding box center [773, 376] width 311 height 508
click at [675, 160] on span "Available" at bounding box center [684, 152] width 43 height 17
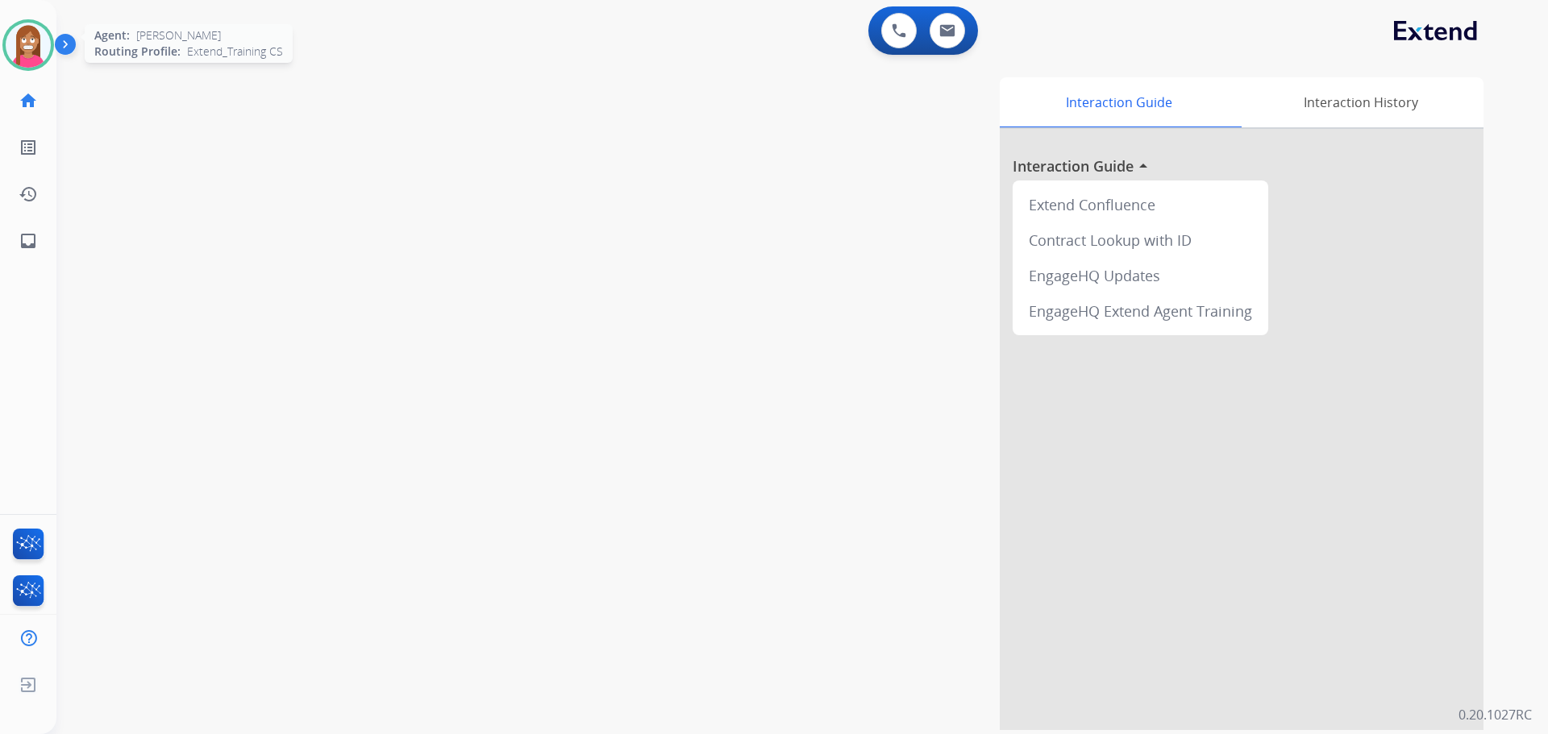
drag, startPoint x: 32, startPoint y: 29, endPoint x: 35, endPoint y: 48, distance: 18.7
click at [32, 29] on img at bounding box center [28, 45] width 45 height 45
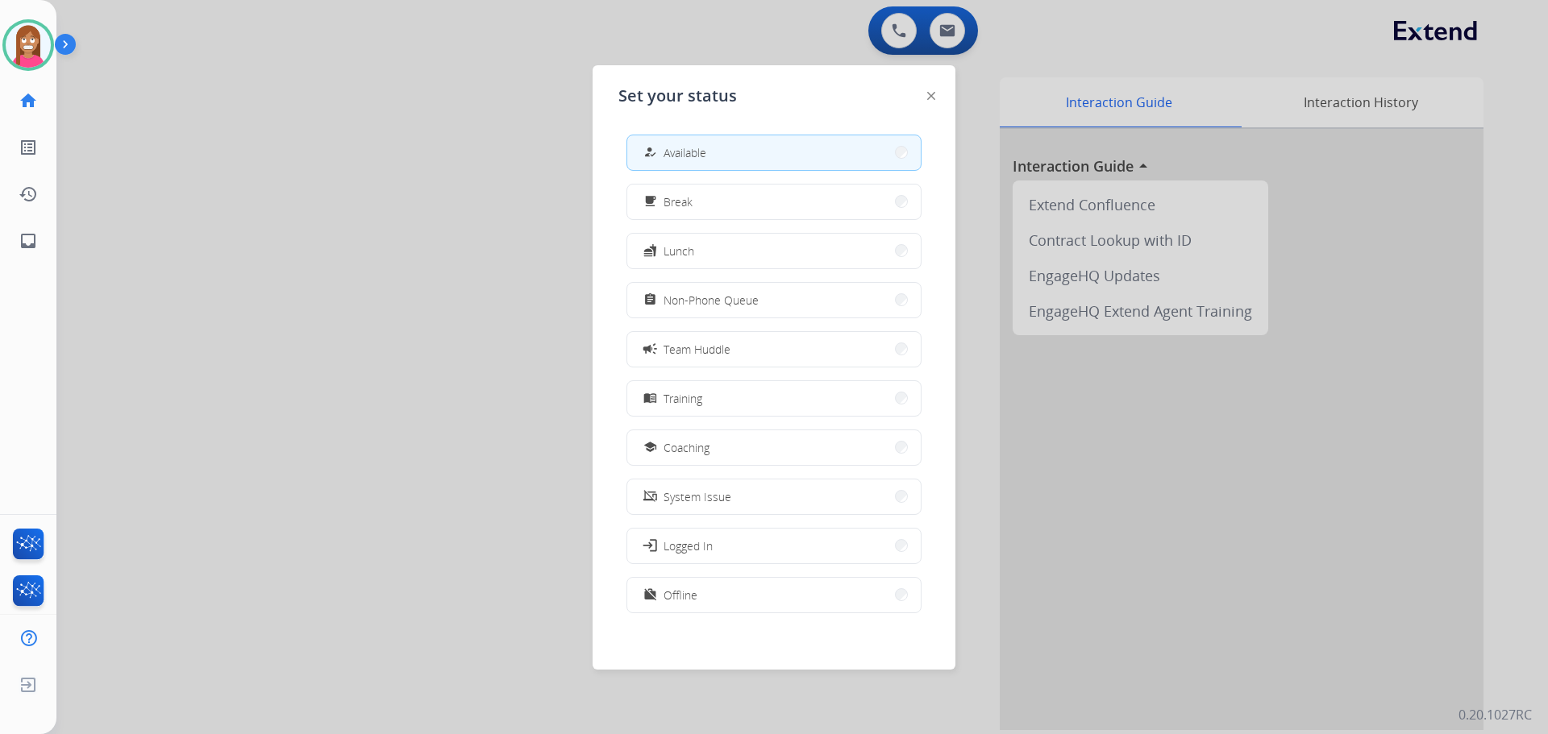
drag, startPoint x: 667, startPoint y: 309, endPoint x: 629, endPoint y: 356, distance: 60.2
click at [664, 308] on div "assignment Non-Phone Queue" at bounding box center [699, 299] width 119 height 19
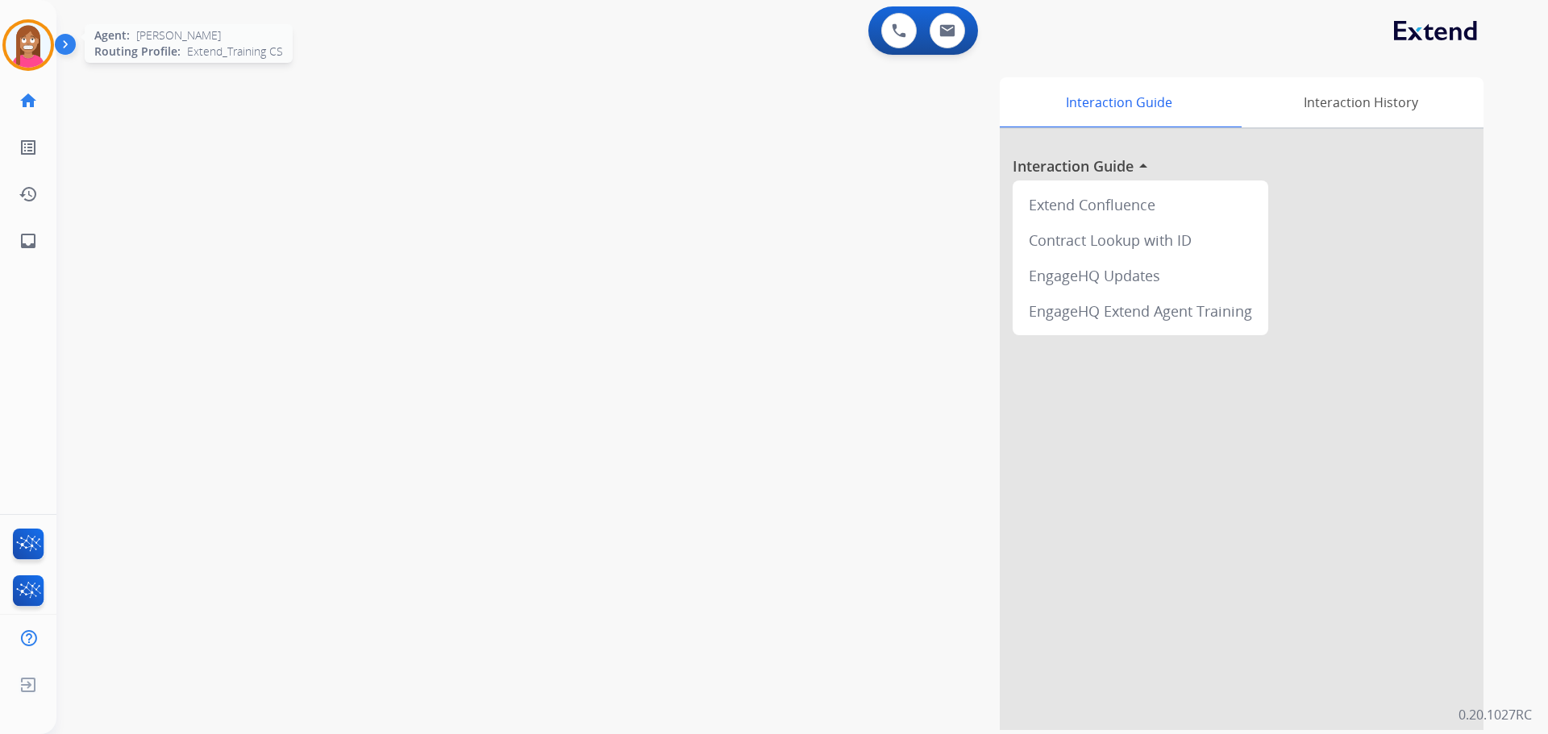
click at [28, 52] on img at bounding box center [28, 45] width 45 height 45
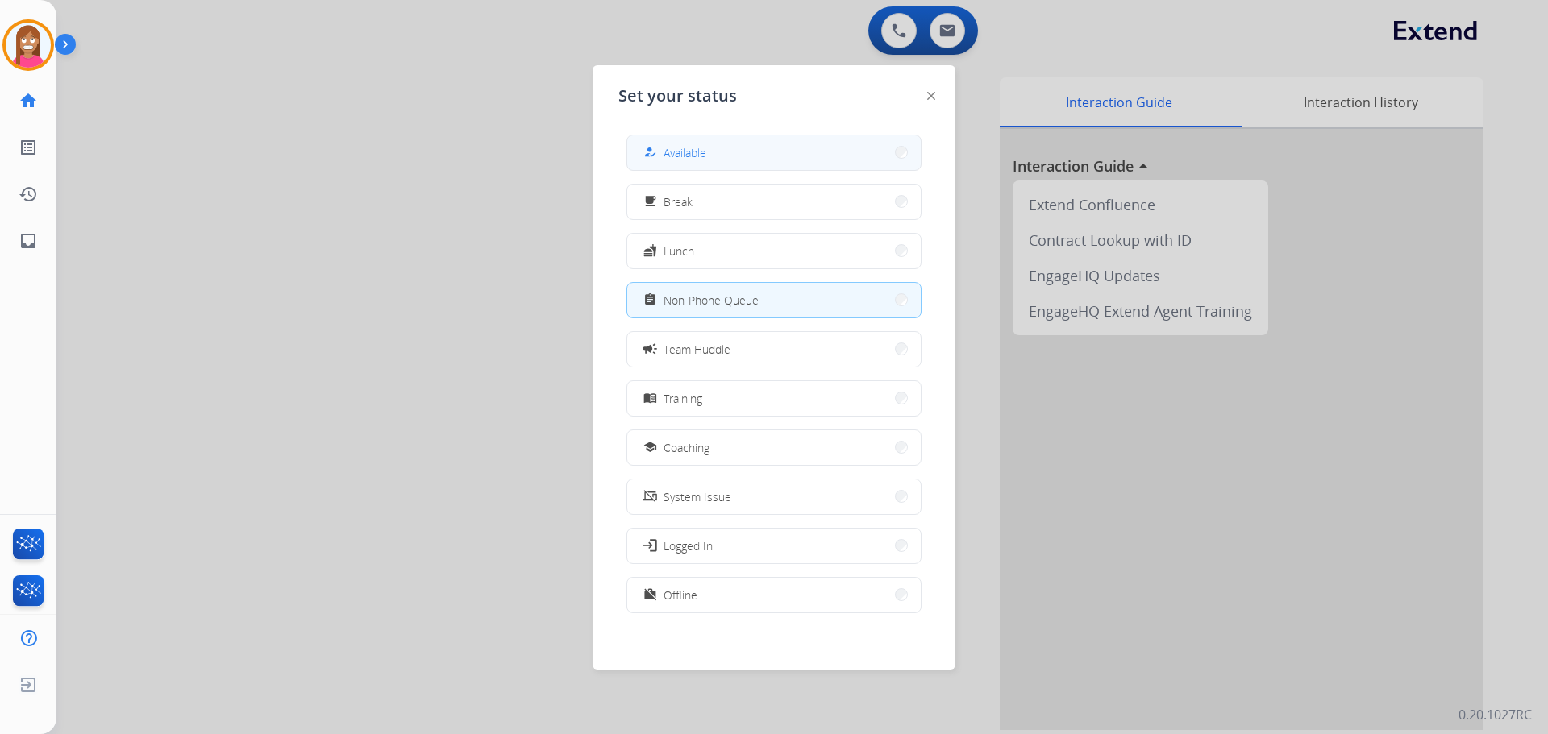
click at [646, 156] on div "how_to_reg" at bounding box center [651, 152] width 23 height 19
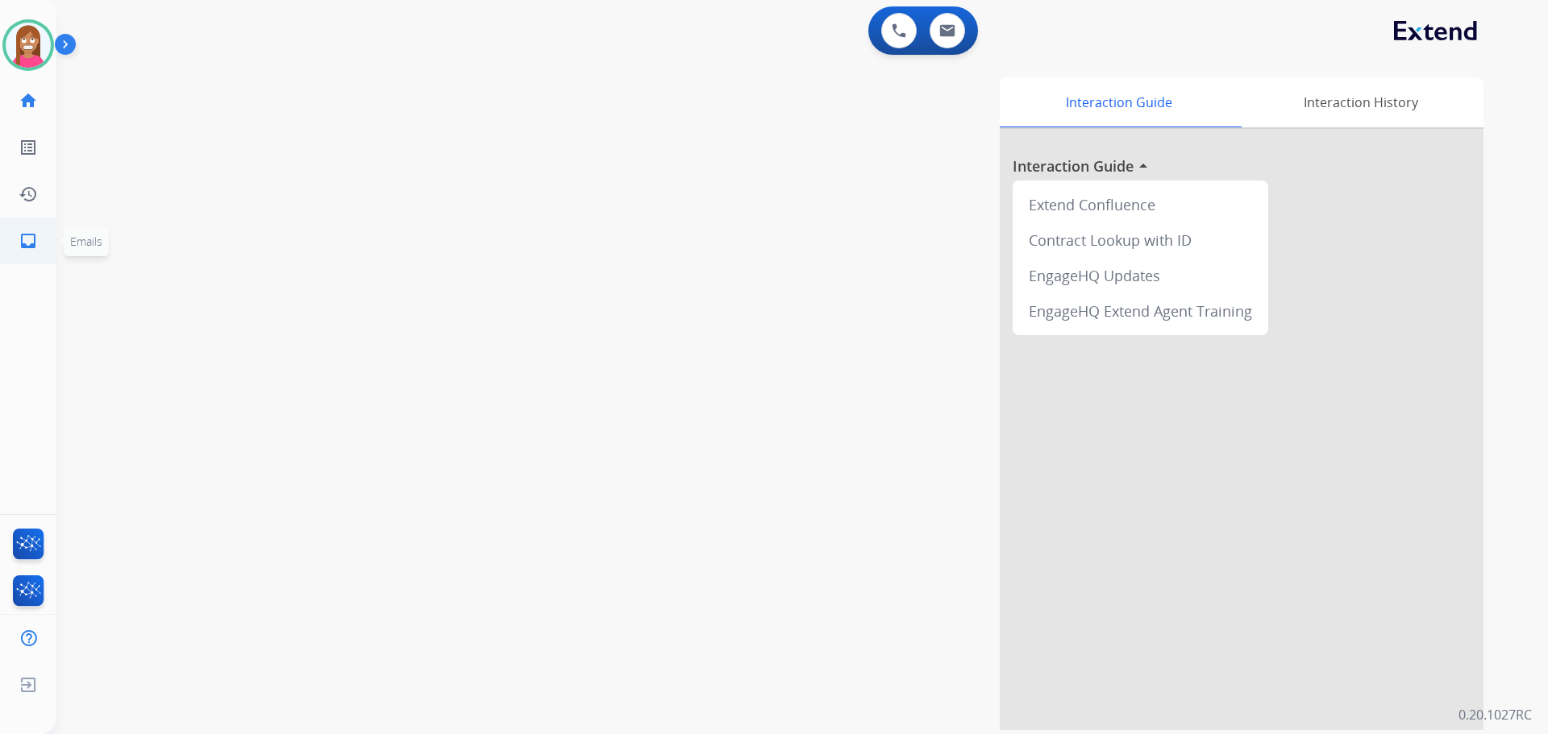
click at [36, 234] on mat-icon "inbox" at bounding box center [28, 240] width 19 height 19
select select "**********"
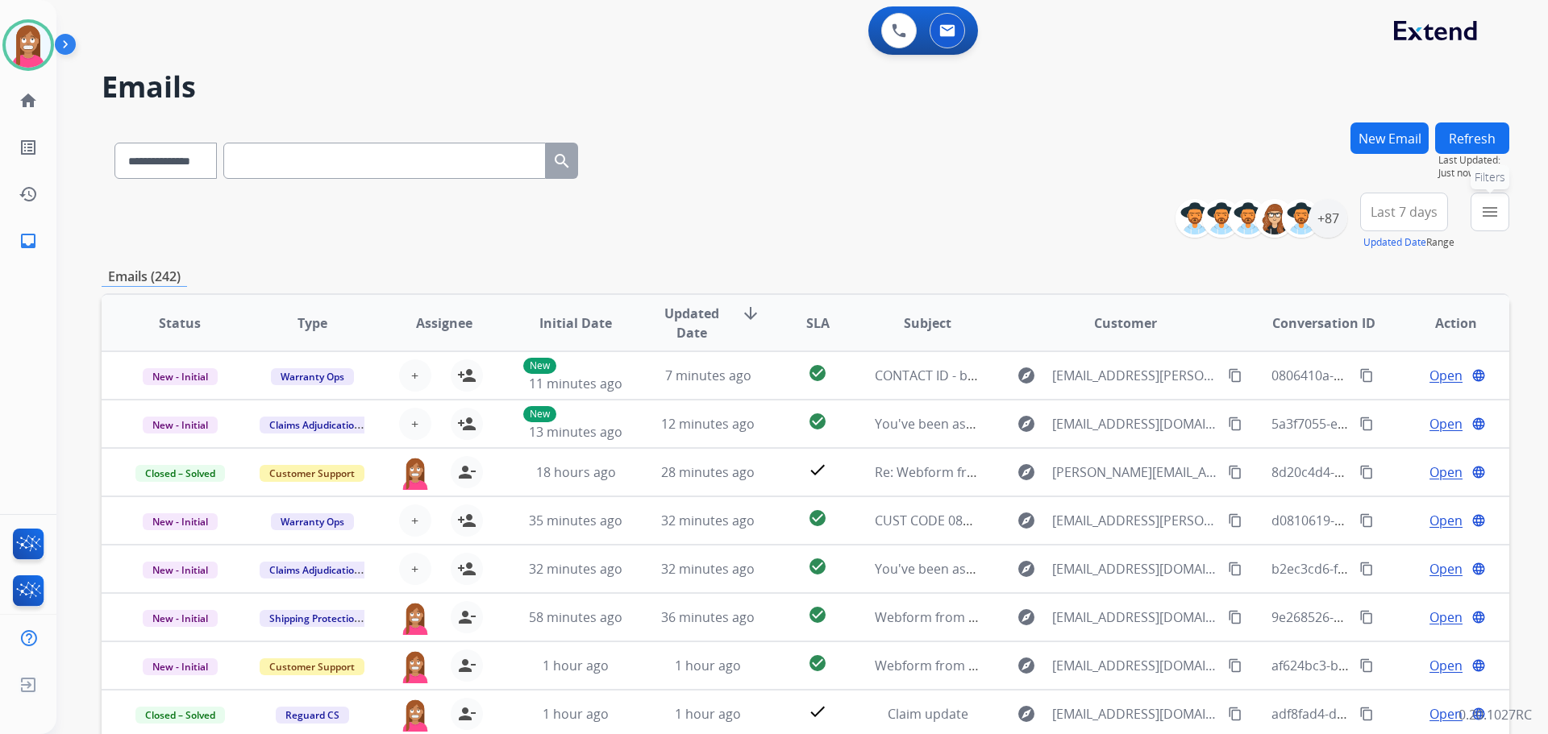
click at [1473, 202] on button "menu Filters" at bounding box center [1489, 212] width 39 height 39
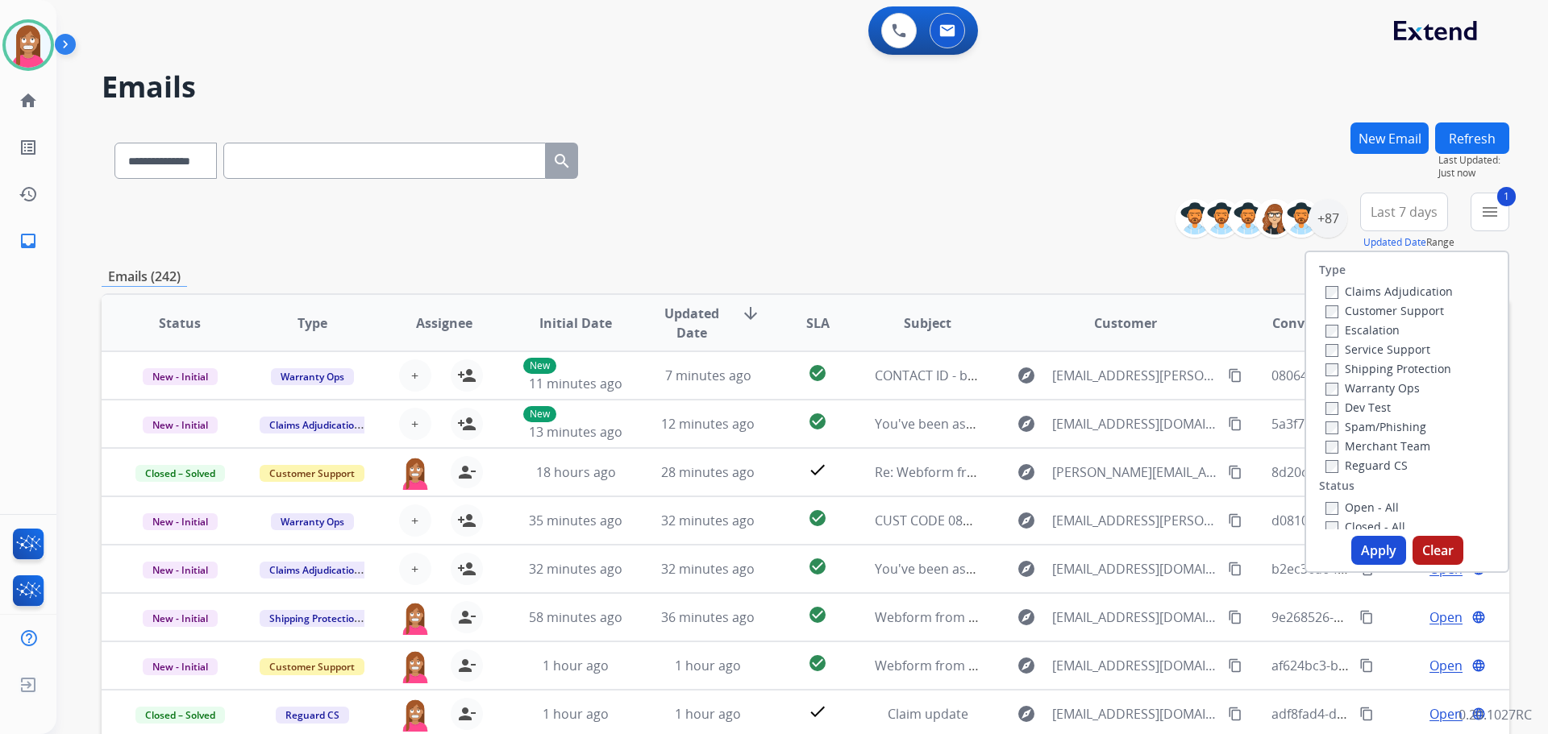
click at [1347, 373] on label "Shipping Protection" at bounding box center [1388, 368] width 126 height 15
click at [1341, 468] on label "Reguard CS" at bounding box center [1366, 465] width 82 height 15
drag, startPoint x: 1333, startPoint y: 508, endPoint x: 1353, endPoint y: 525, distance: 25.7
click at [1333, 510] on label "Open - All" at bounding box center [1361, 507] width 73 height 15
click at [1367, 538] on button "Apply" at bounding box center [1378, 550] width 55 height 29
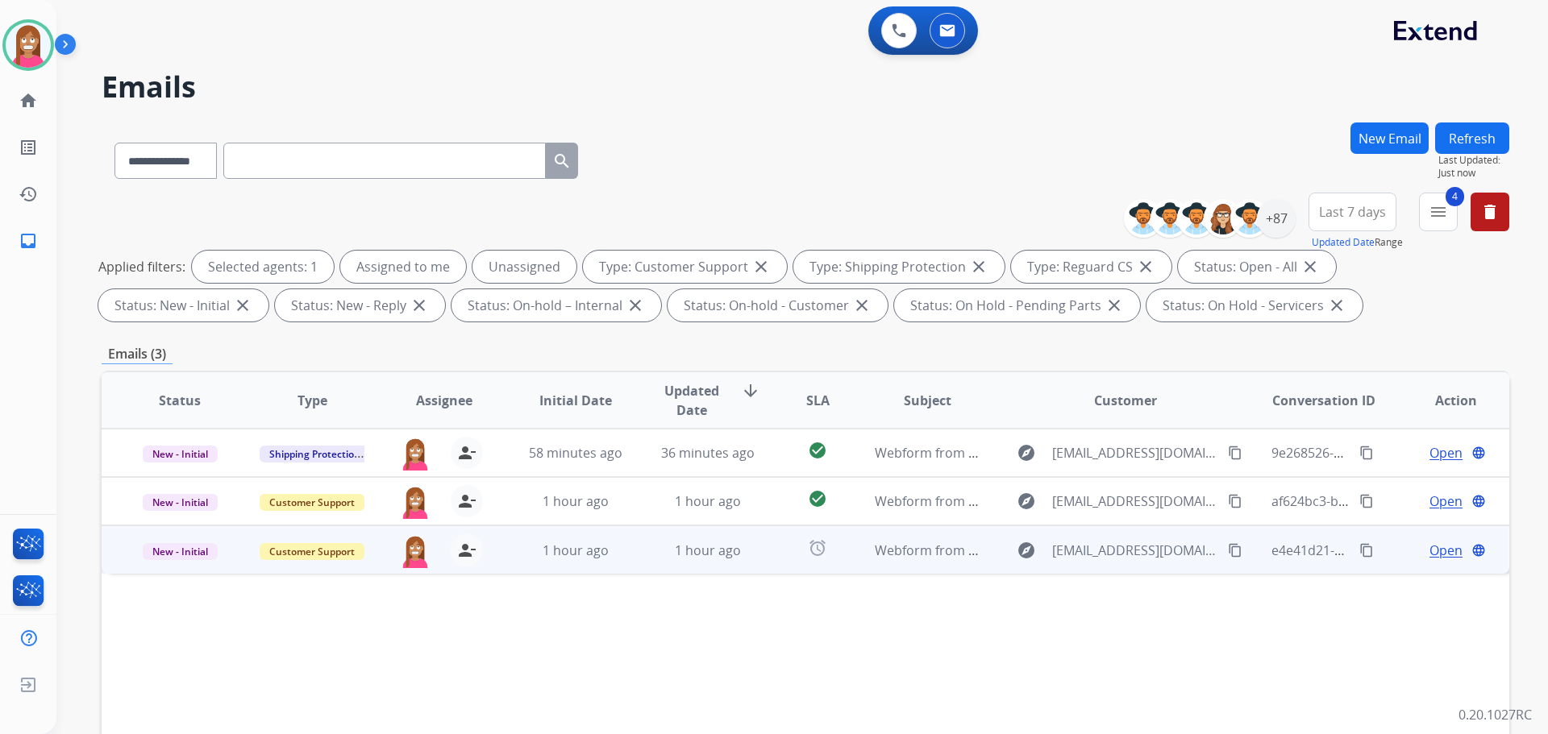
click at [498, 563] on td "1 hour ago" at bounding box center [563, 550] width 132 height 48
click at [1429, 552] on span "Open" at bounding box center [1445, 549] width 33 height 19
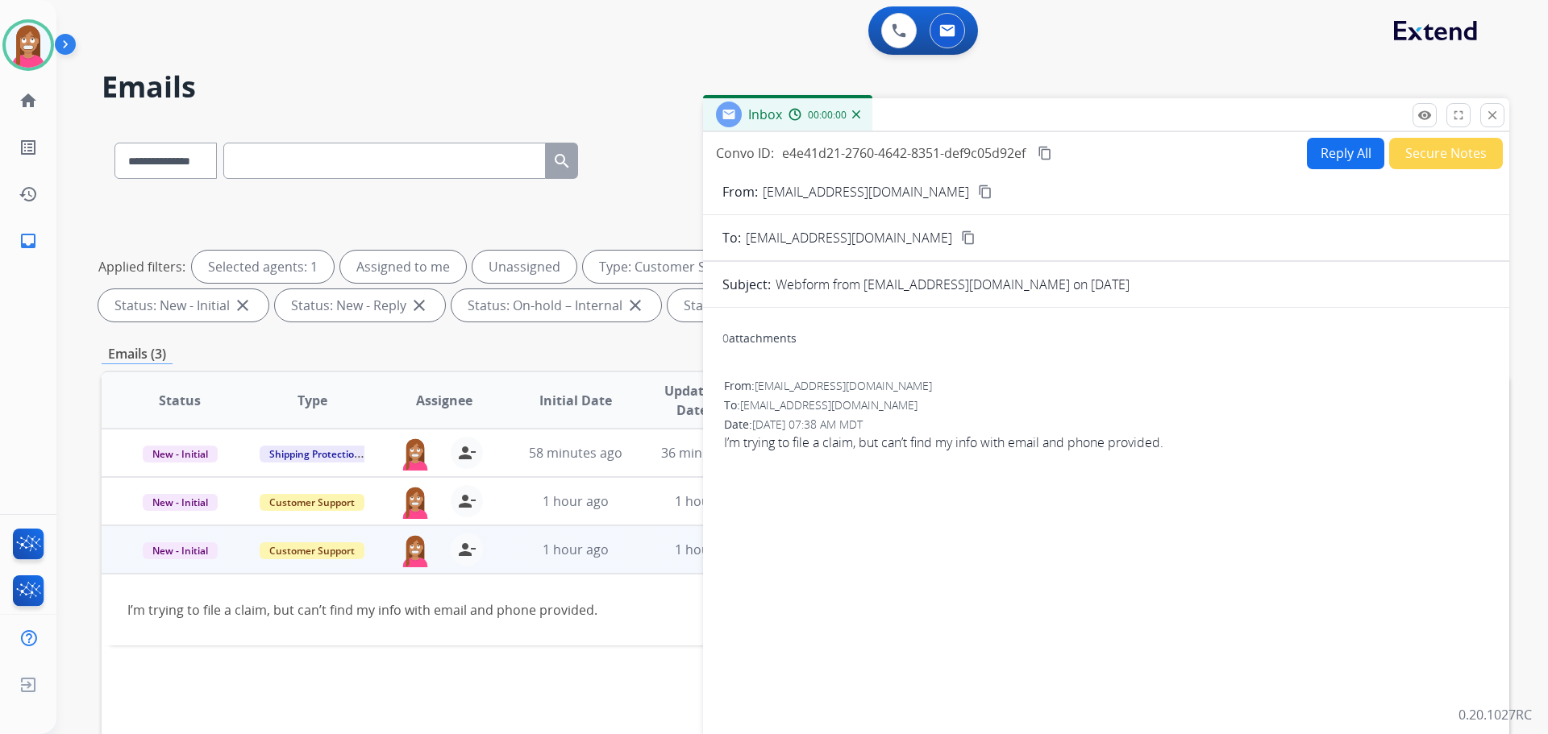
click at [1332, 169] on form "From: [EMAIL_ADDRESS][DOMAIN_NAME] content_copy To: [EMAIL_ADDRESS][DOMAIN_NAME…" at bounding box center [1106, 479] width 806 height 621
click at [1328, 153] on button "Reply All" at bounding box center [1345, 153] width 77 height 31
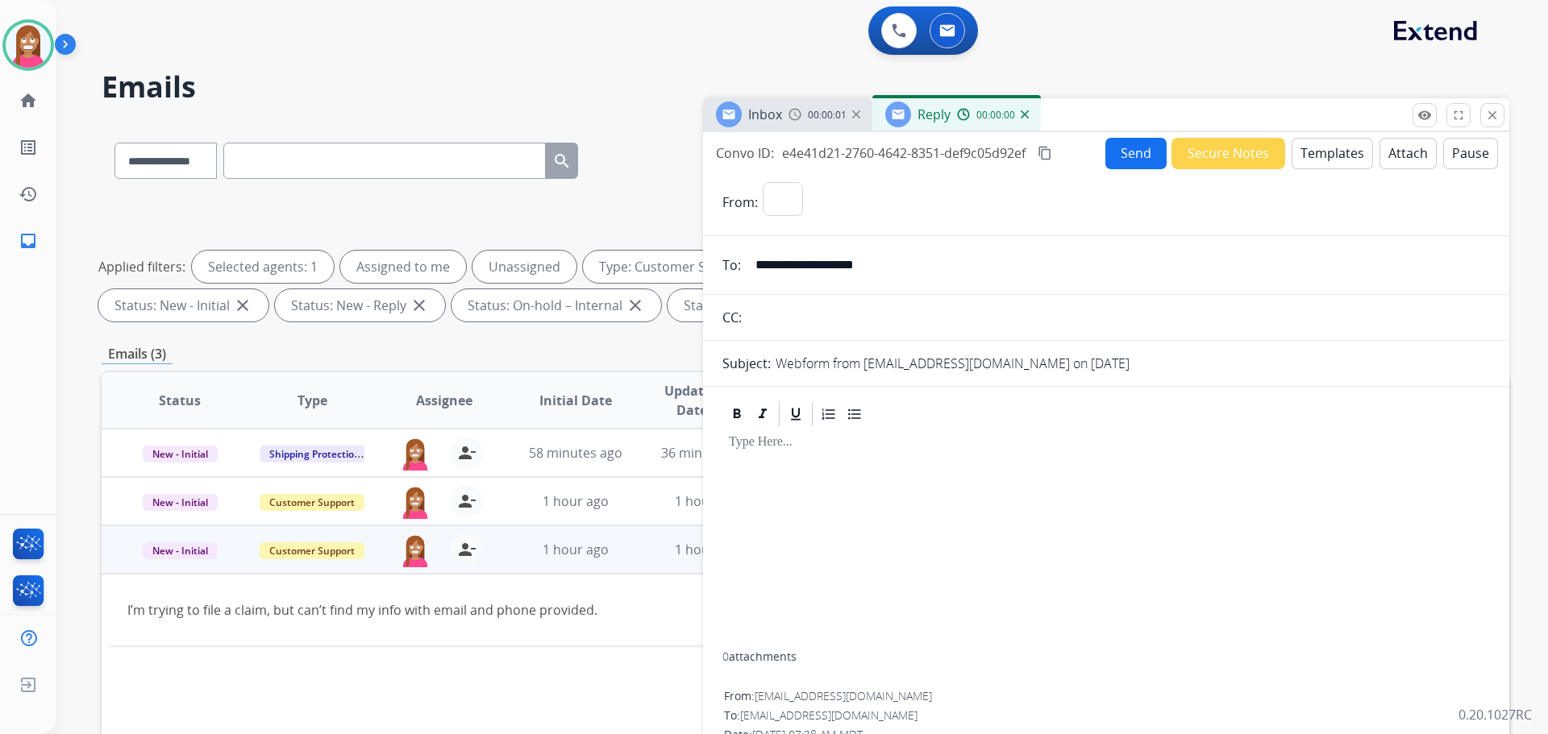
select select "**********"
click at [1328, 156] on button "Templates" at bounding box center [1331, 153] width 81 height 31
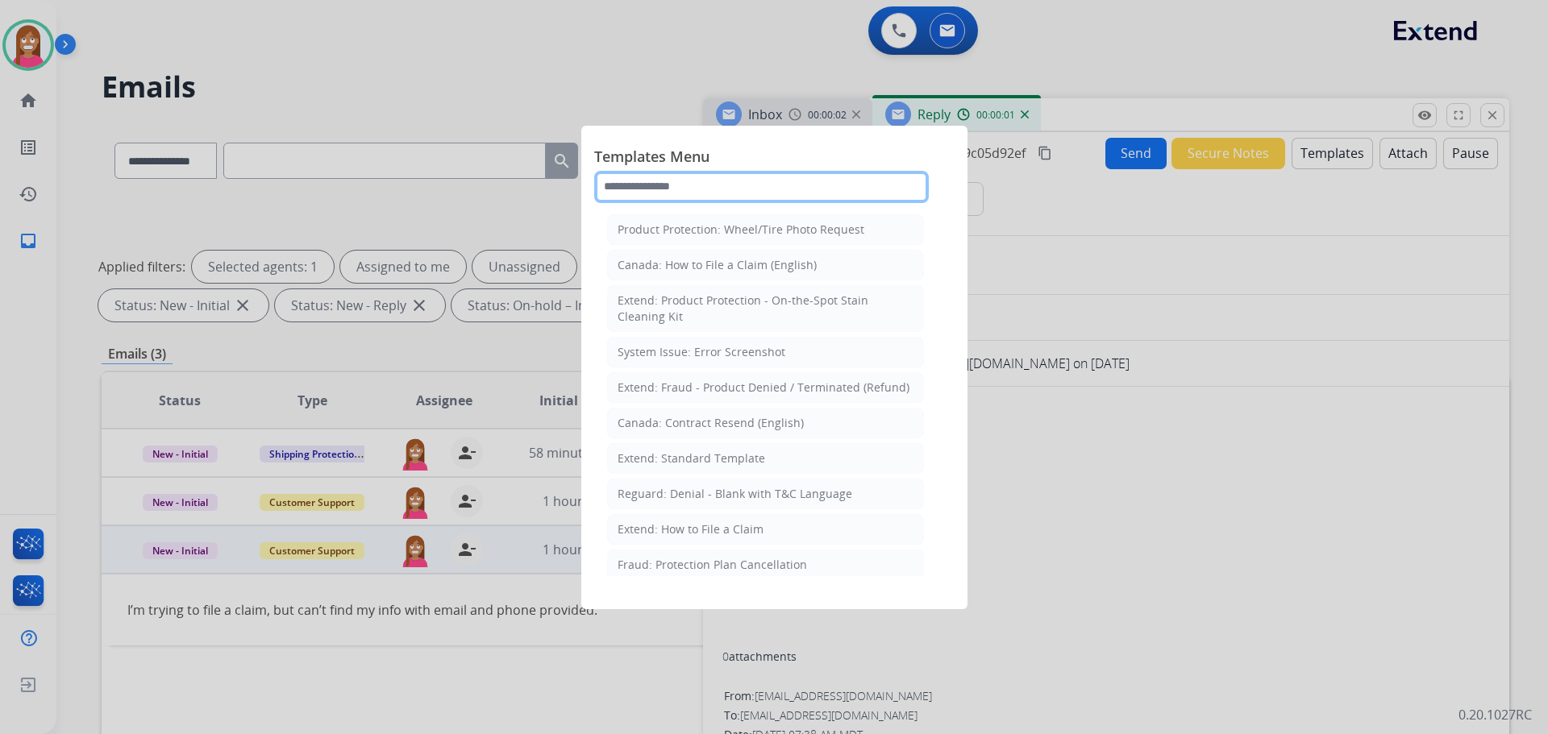
click at [680, 193] on input "text" at bounding box center [761, 187] width 335 height 32
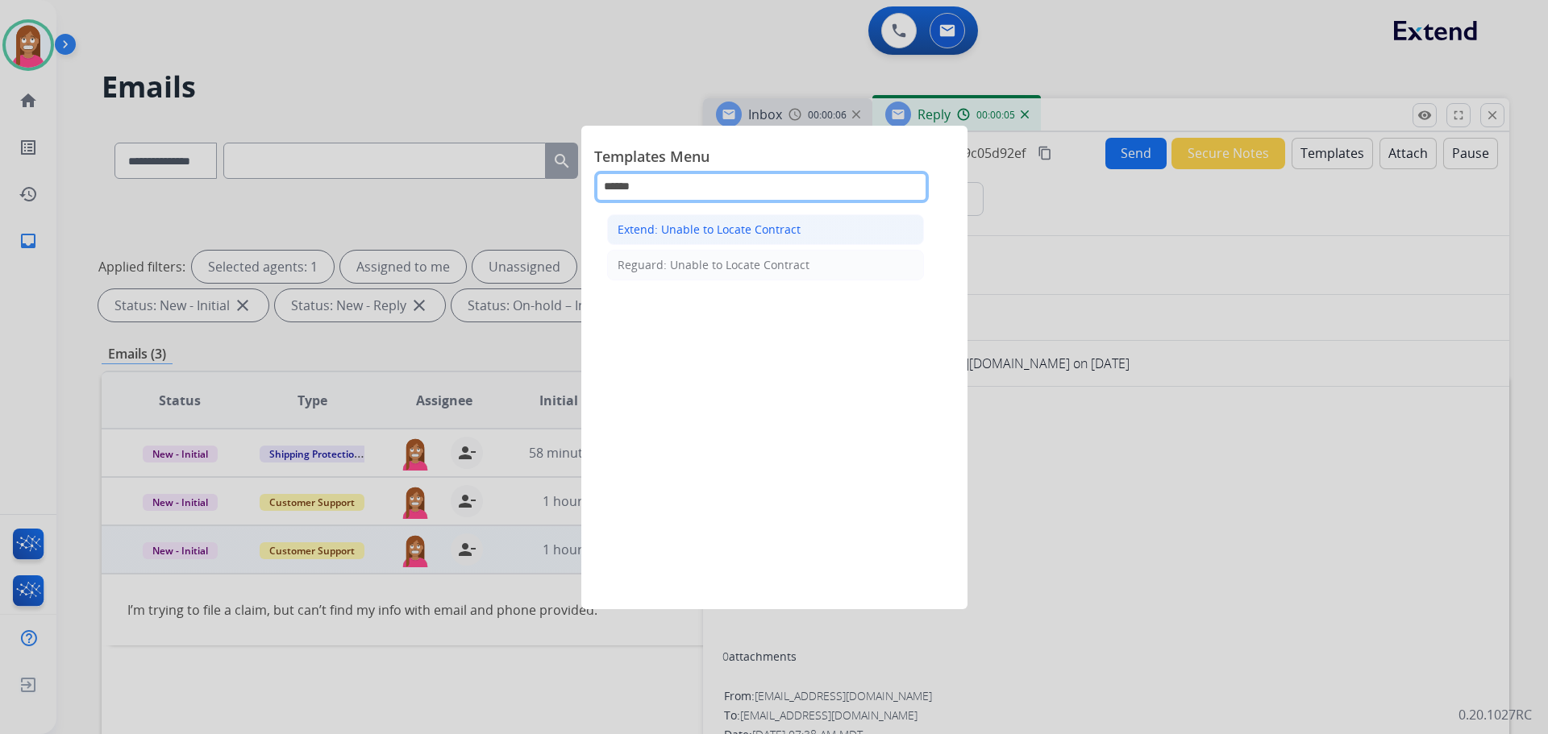
type input "******"
click at [654, 227] on div "Extend: Unable to Locate Contract" at bounding box center [709, 230] width 183 height 16
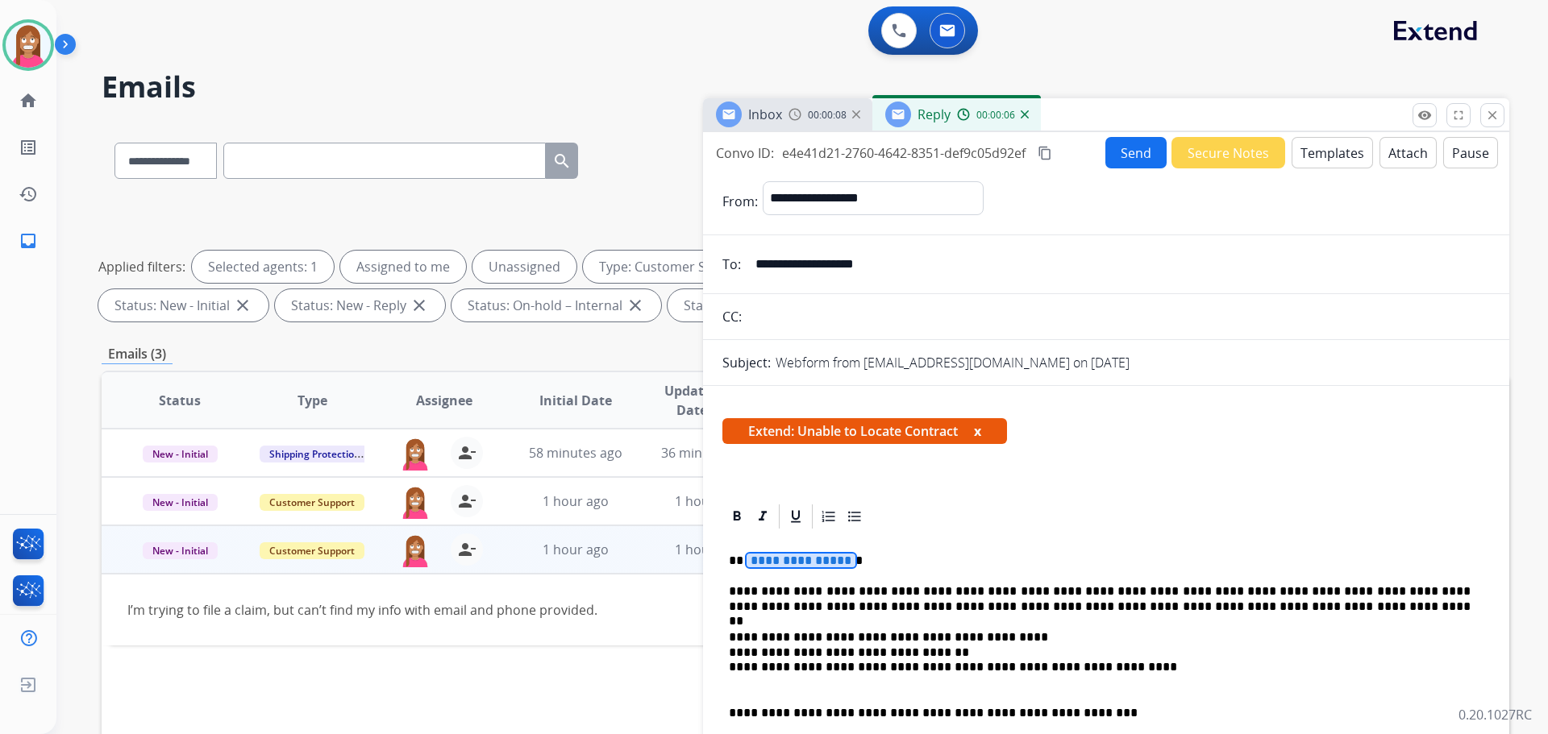
click at [779, 565] on span "**********" at bounding box center [801, 561] width 109 height 14
click at [1109, 145] on button "Send" at bounding box center [1135, 152] width 61 height 31
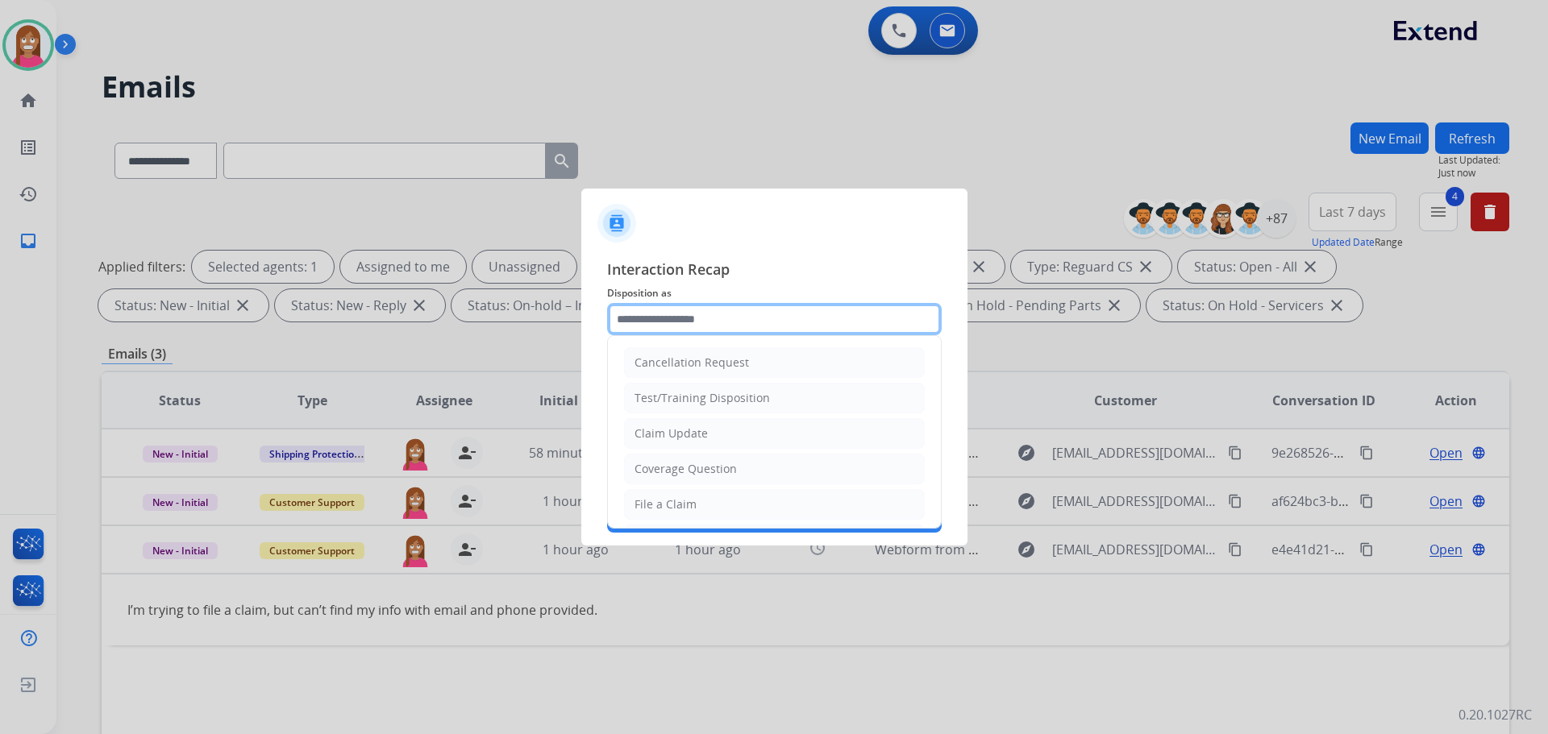
click at [626, 331] on input "text" at bounding box center [774, 319] width 335 height 32
click at [679, 465] on div "Coverage Question" at bounding box center [685, 469] width 102 height 16
type input "**********"
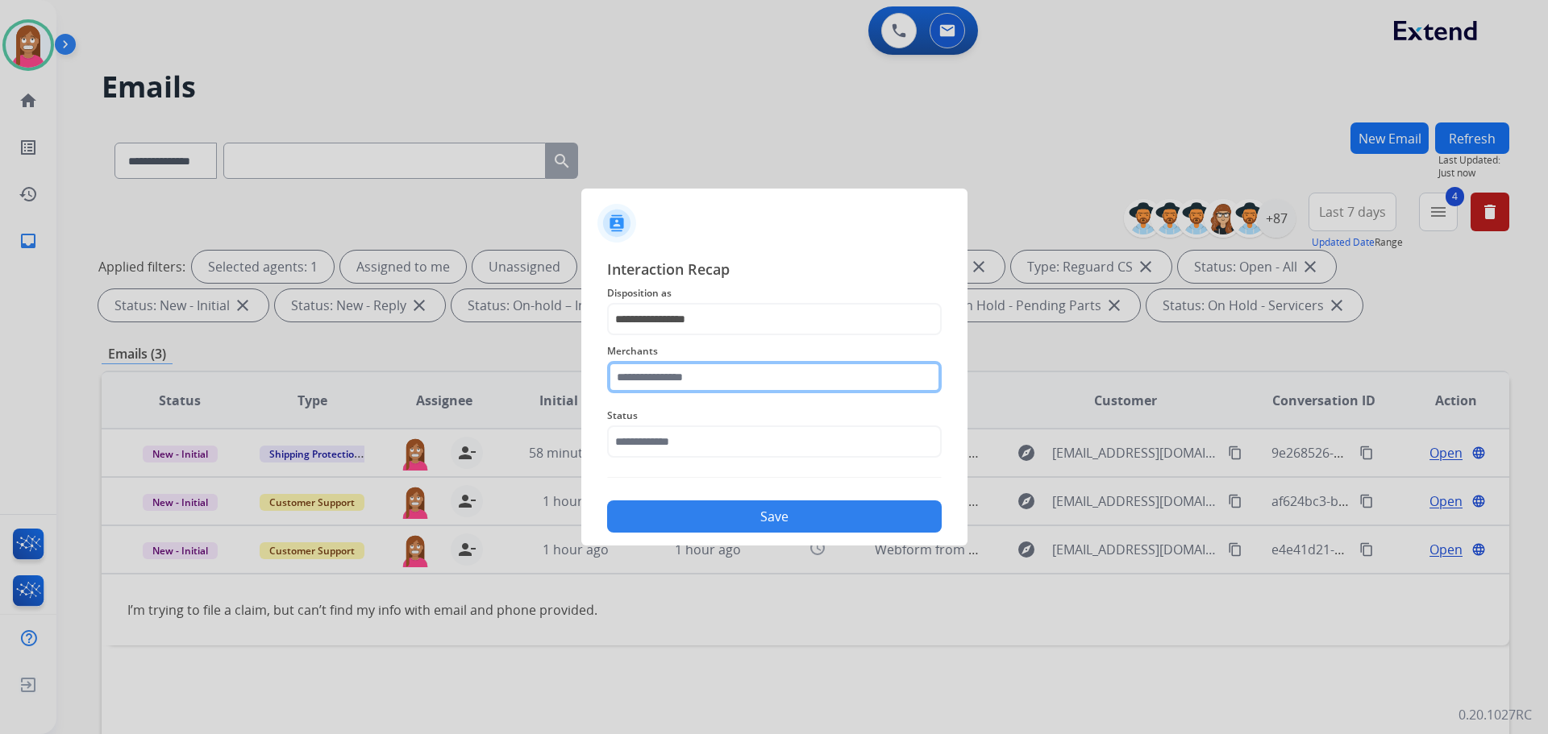
click at [657, 388] on input "text" at bounding box center [774, 377] width 335 height 32
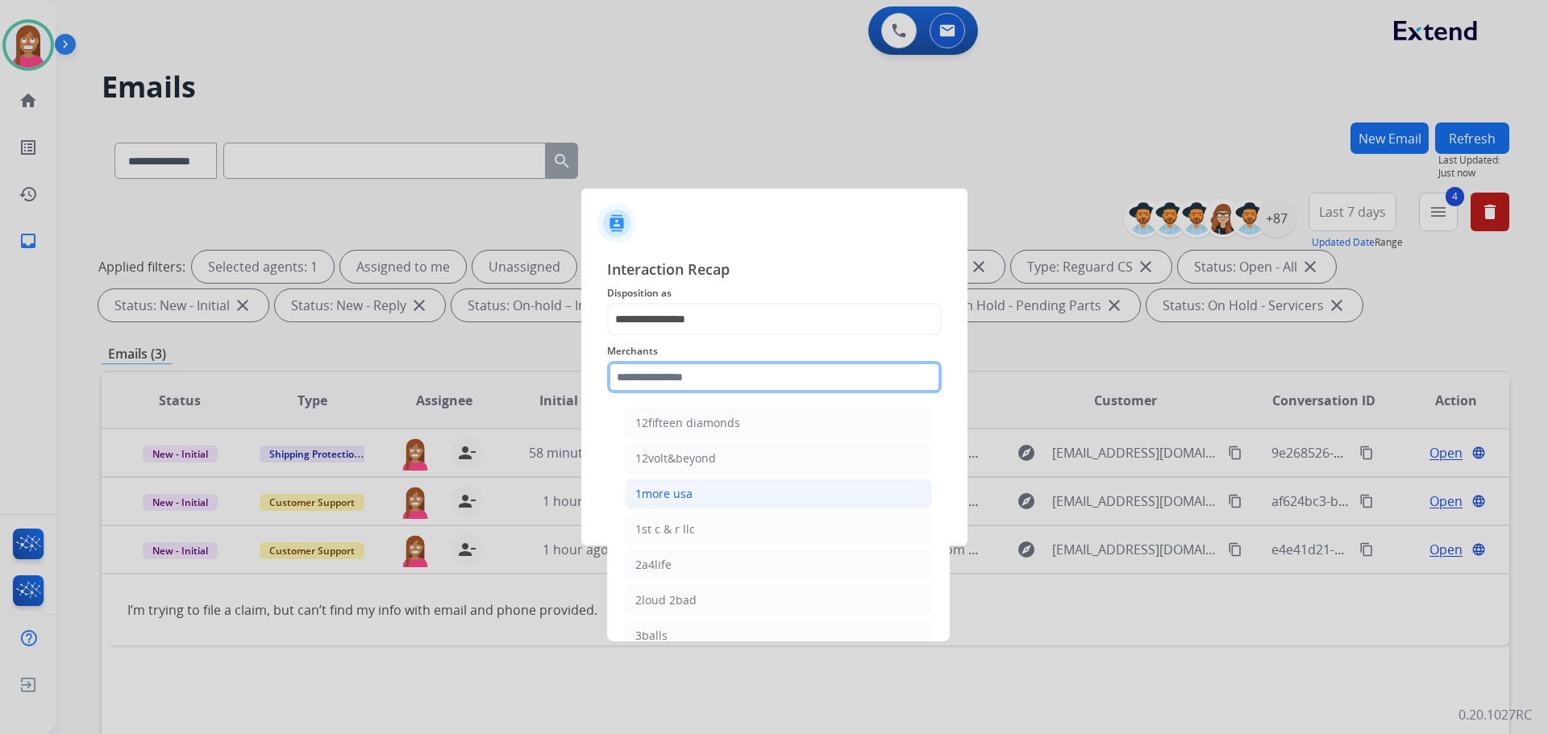
scroll to position [81, 0]
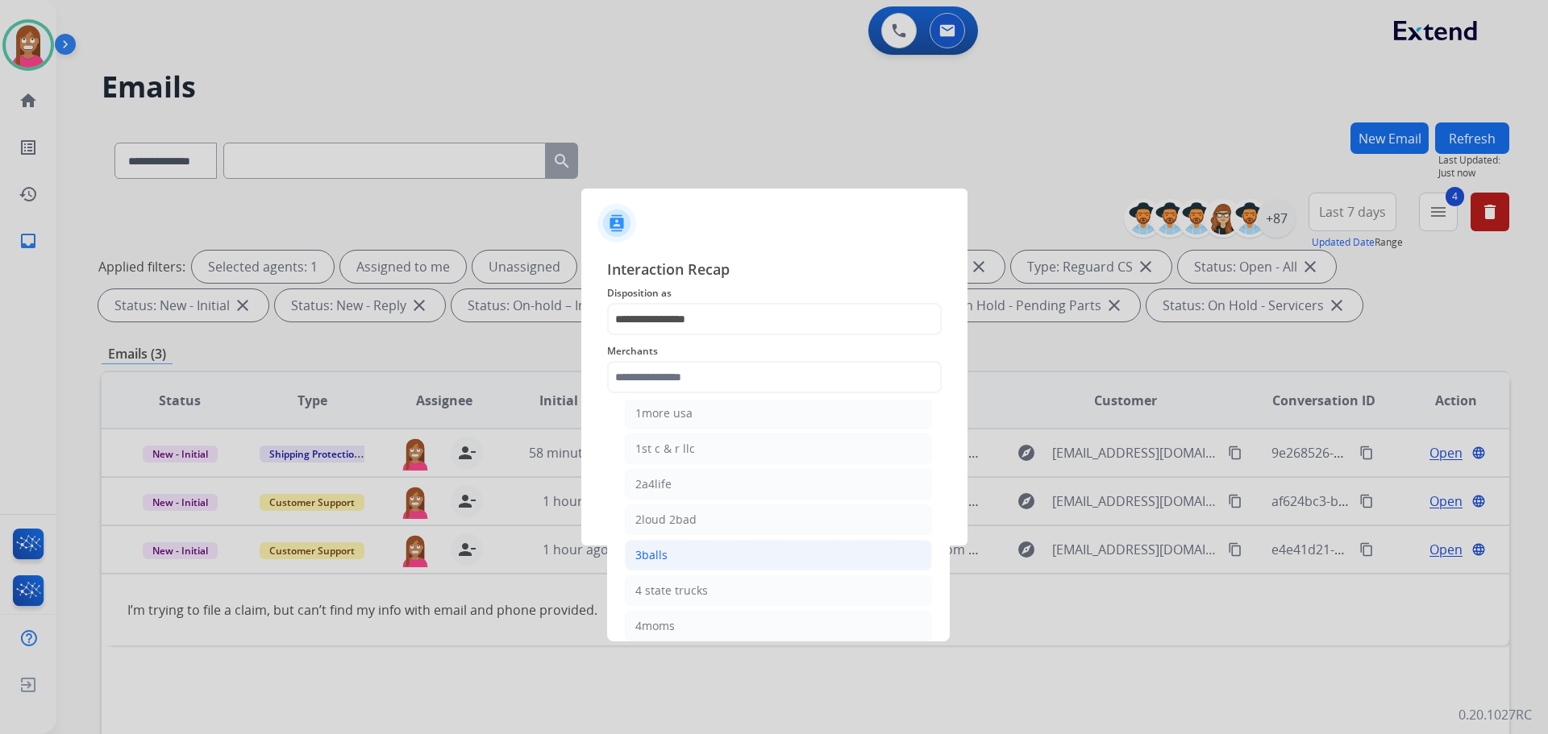
click at [674, 554] on li "3balls" at bounding box center [778, 555] width 307 height 31
type input "******"
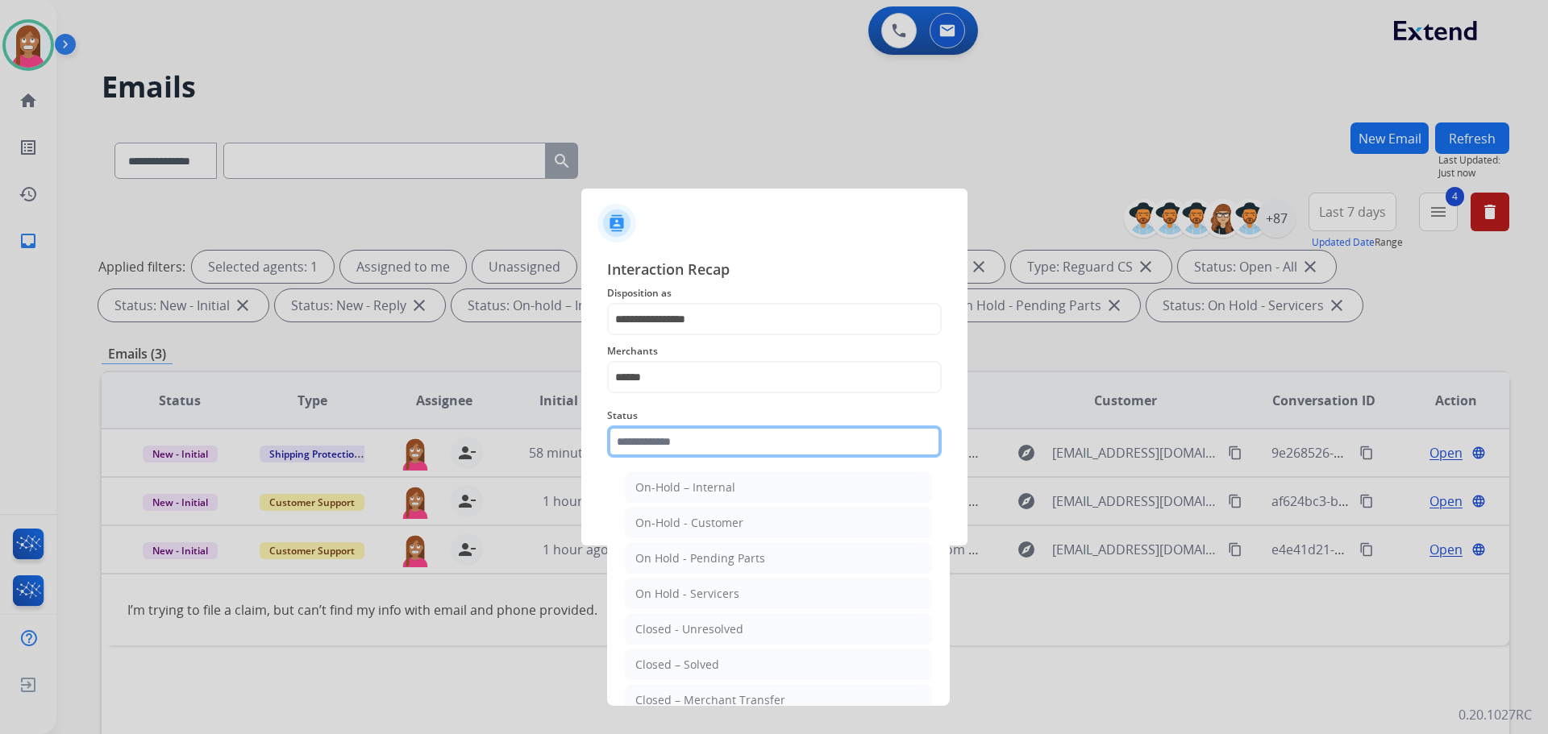
click at [638, 441] on input "text" at bounding box center [774, 442] width 335 height 32
click at [653, 658] on div "Closed – Solved" at bounding box center [677, 665] width 84 height 16
type input "**********"
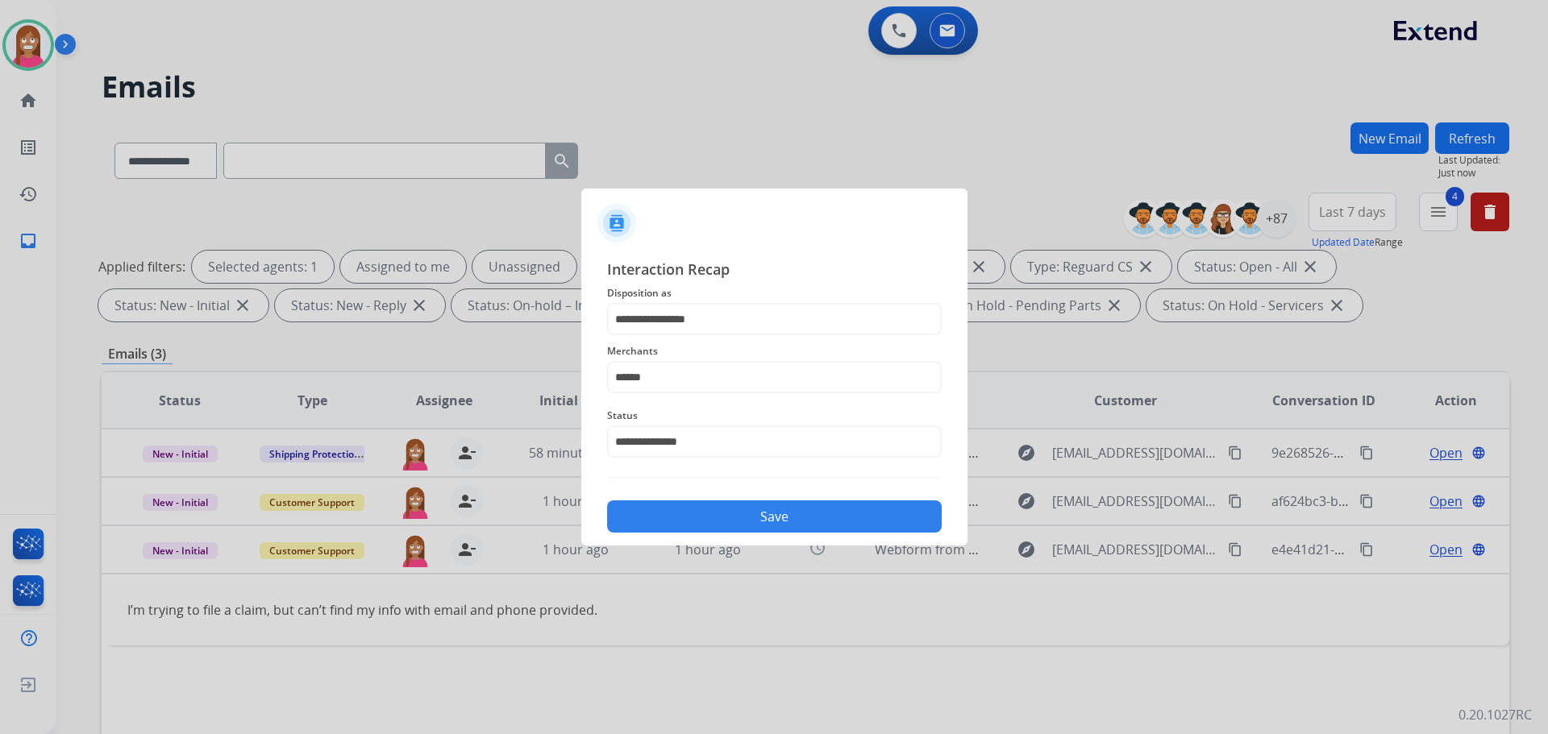
click at [673, 520] on button "Save" at bounding box center [774, 517] width 335 height 32
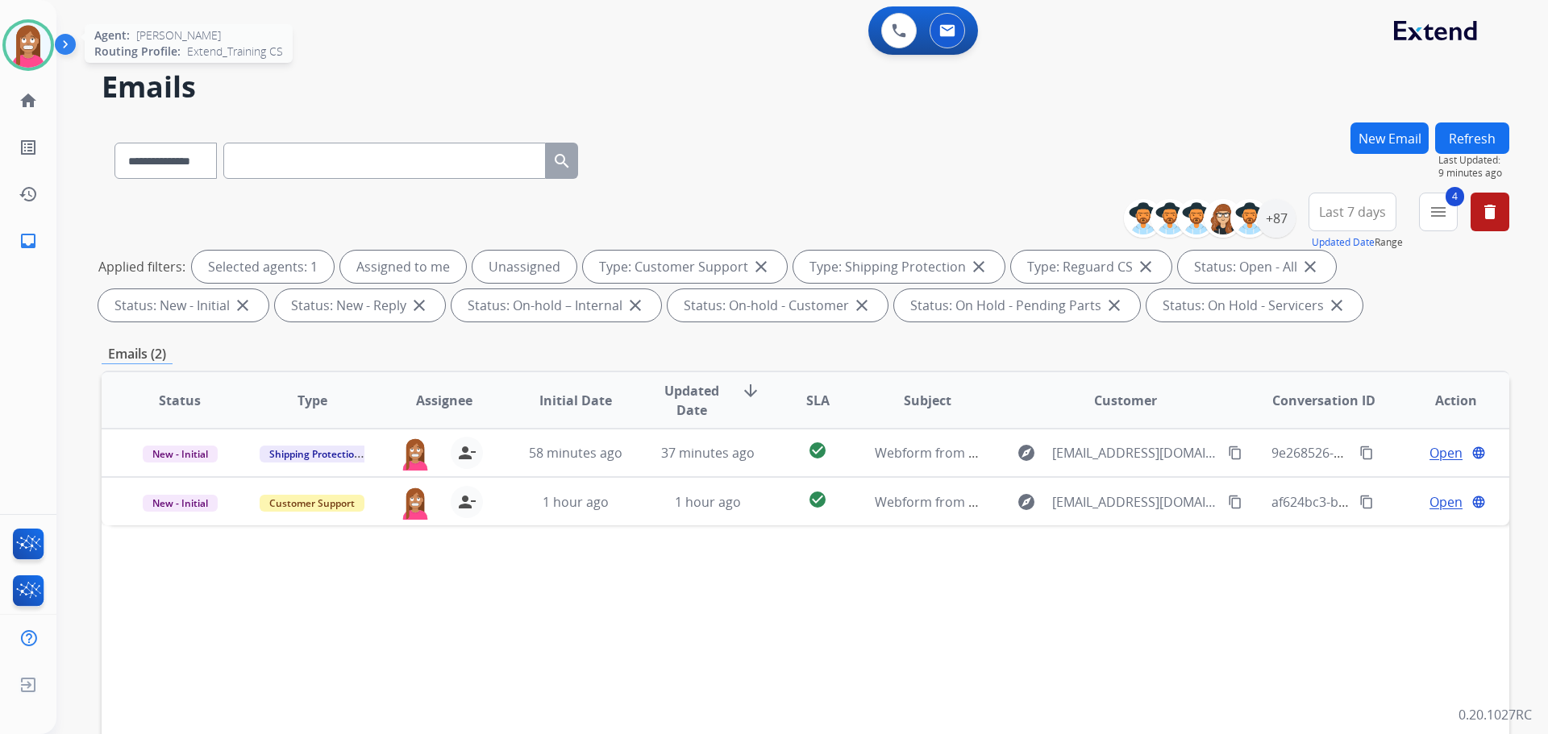
click at [11, 48] on img at bounding box center [28, 45] width 45 height 45
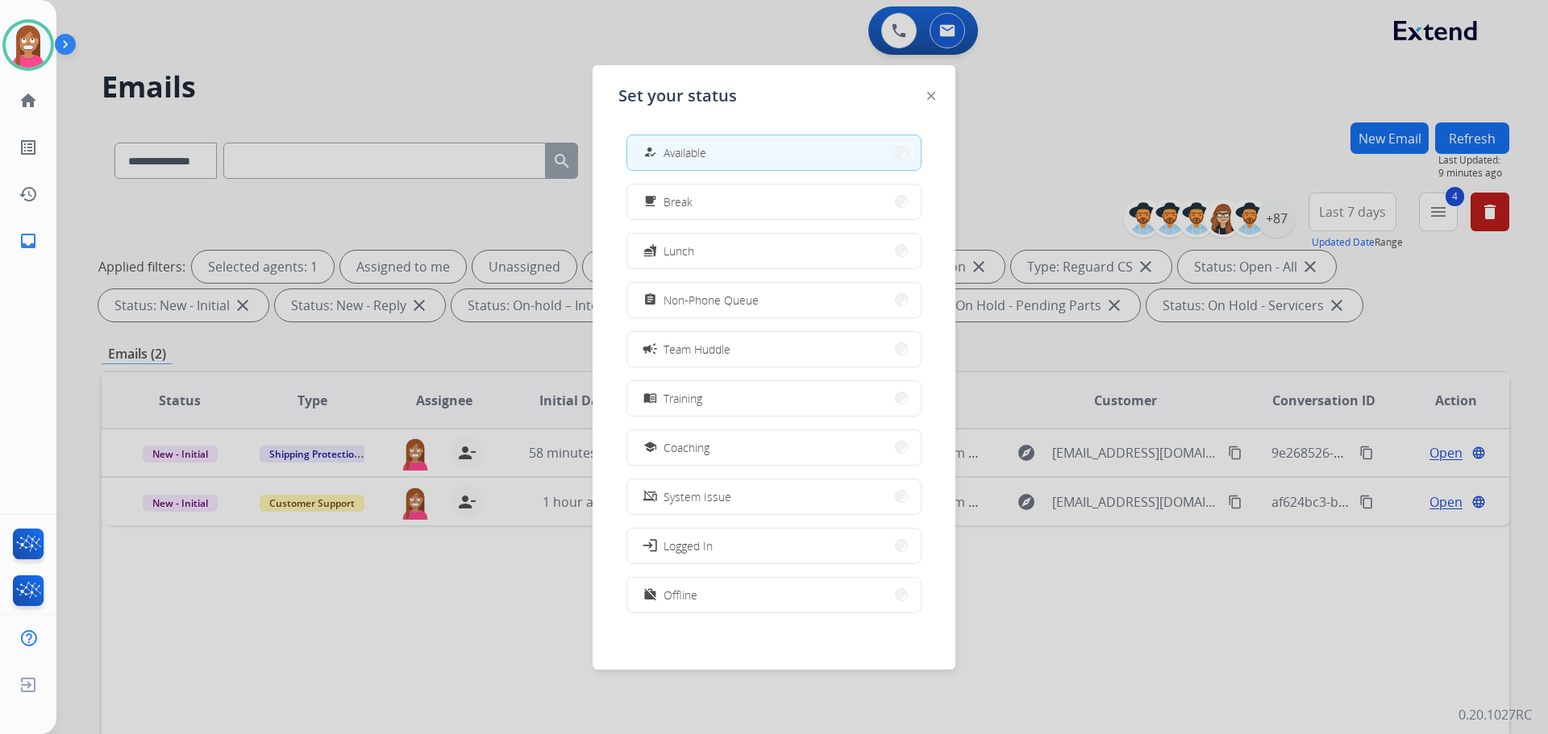
click at [680, 314] on button "assignment Non-Phone Queue" at bounding box center [773, 300] width 293 height 35
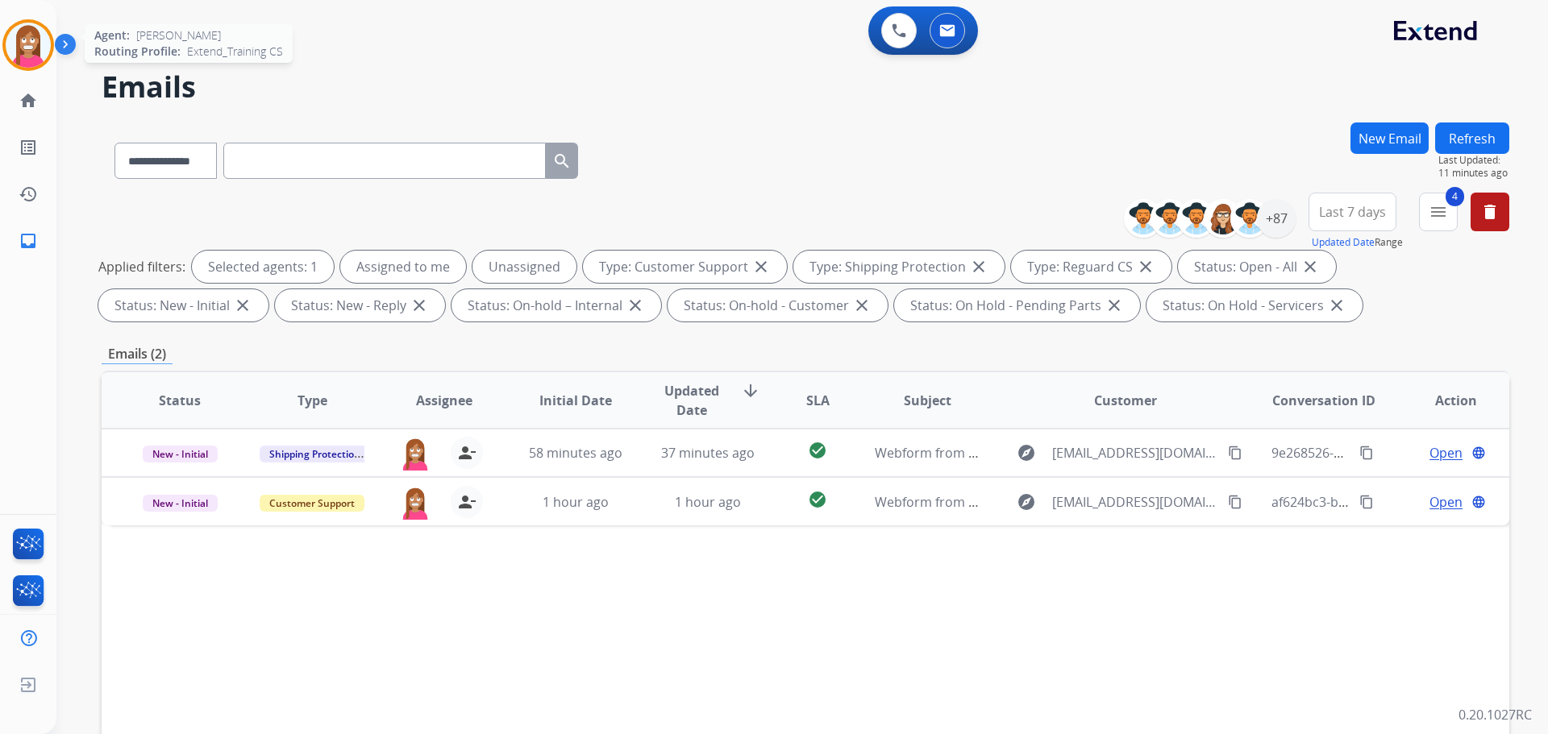
click at [25, 38] on img at bounding box center [28, 45] width 45 height 45
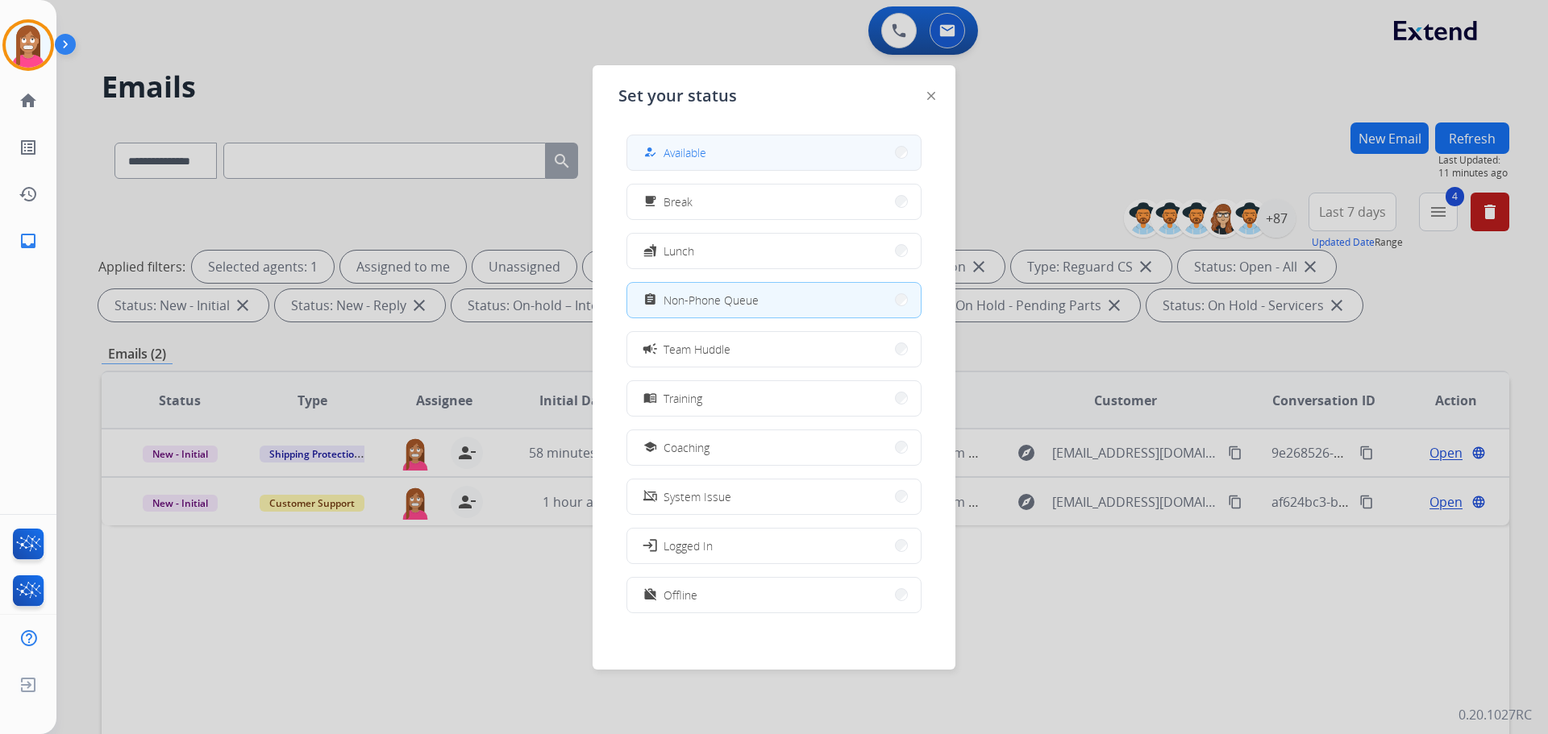
click at [705, 143] on button "how_to_reg Available" at bounding box center [773, 152] width 293 height 35
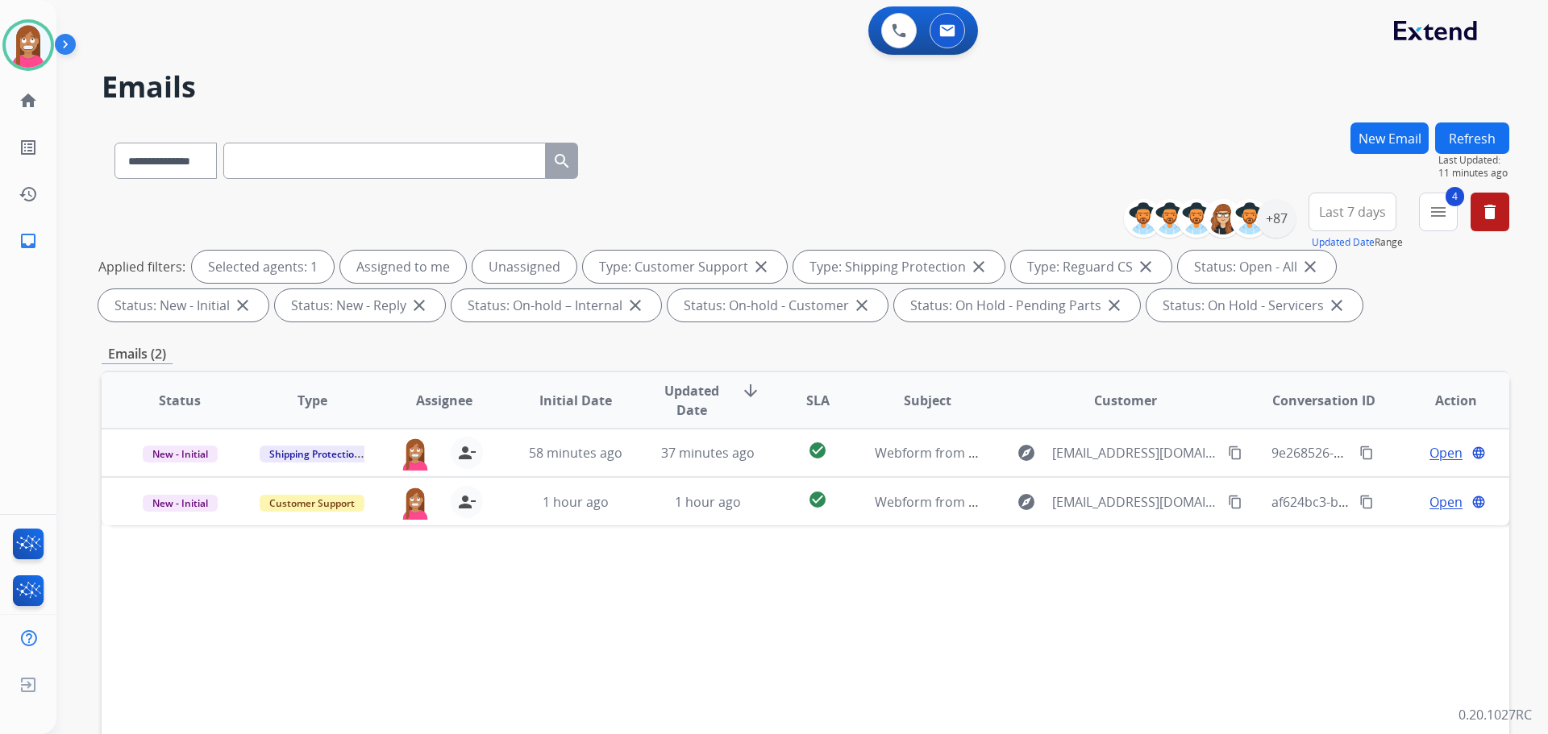
click at [1465, 142] on button "Refresh" at bounding box center [1472, 138] width 74 height 31
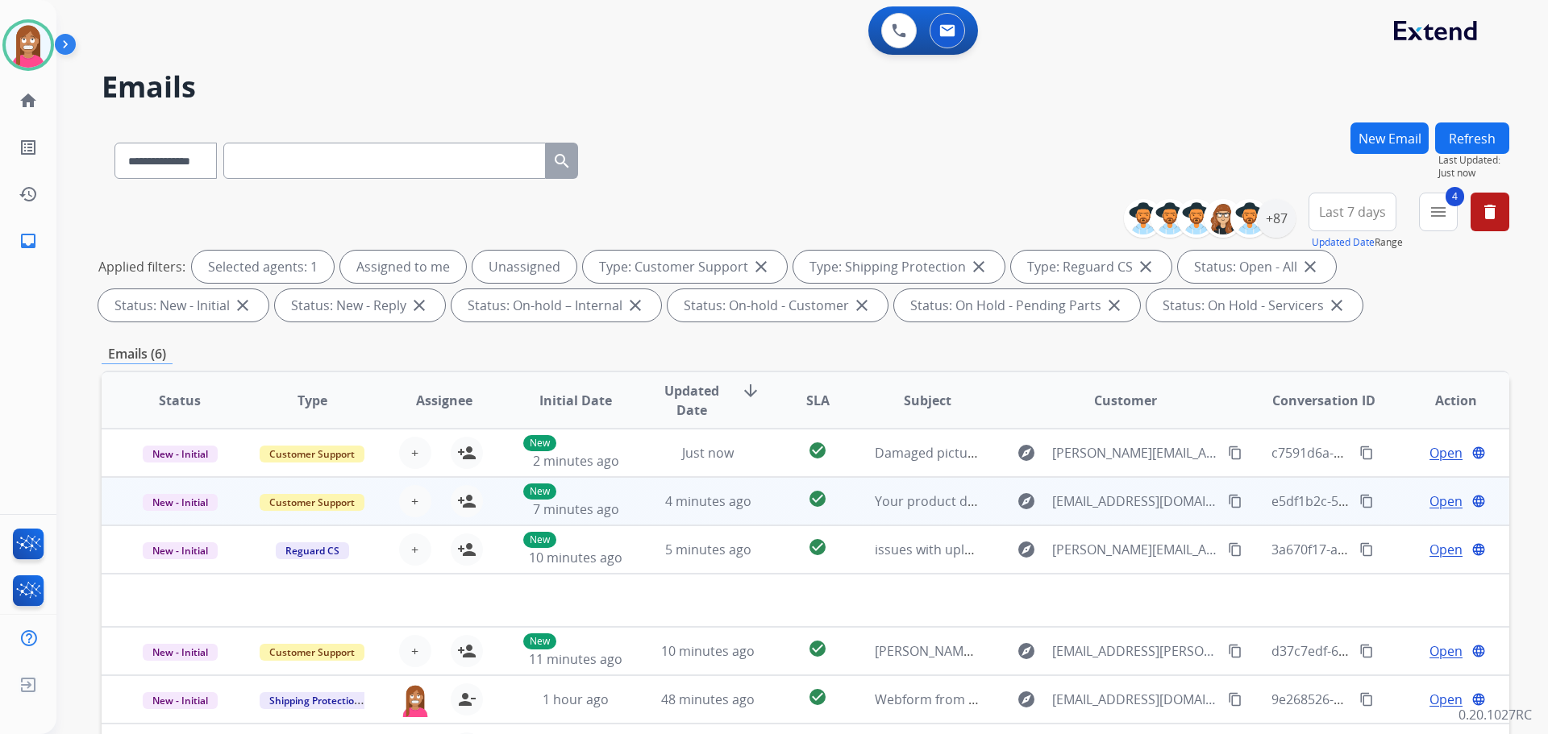
scroll to position [242, 0]
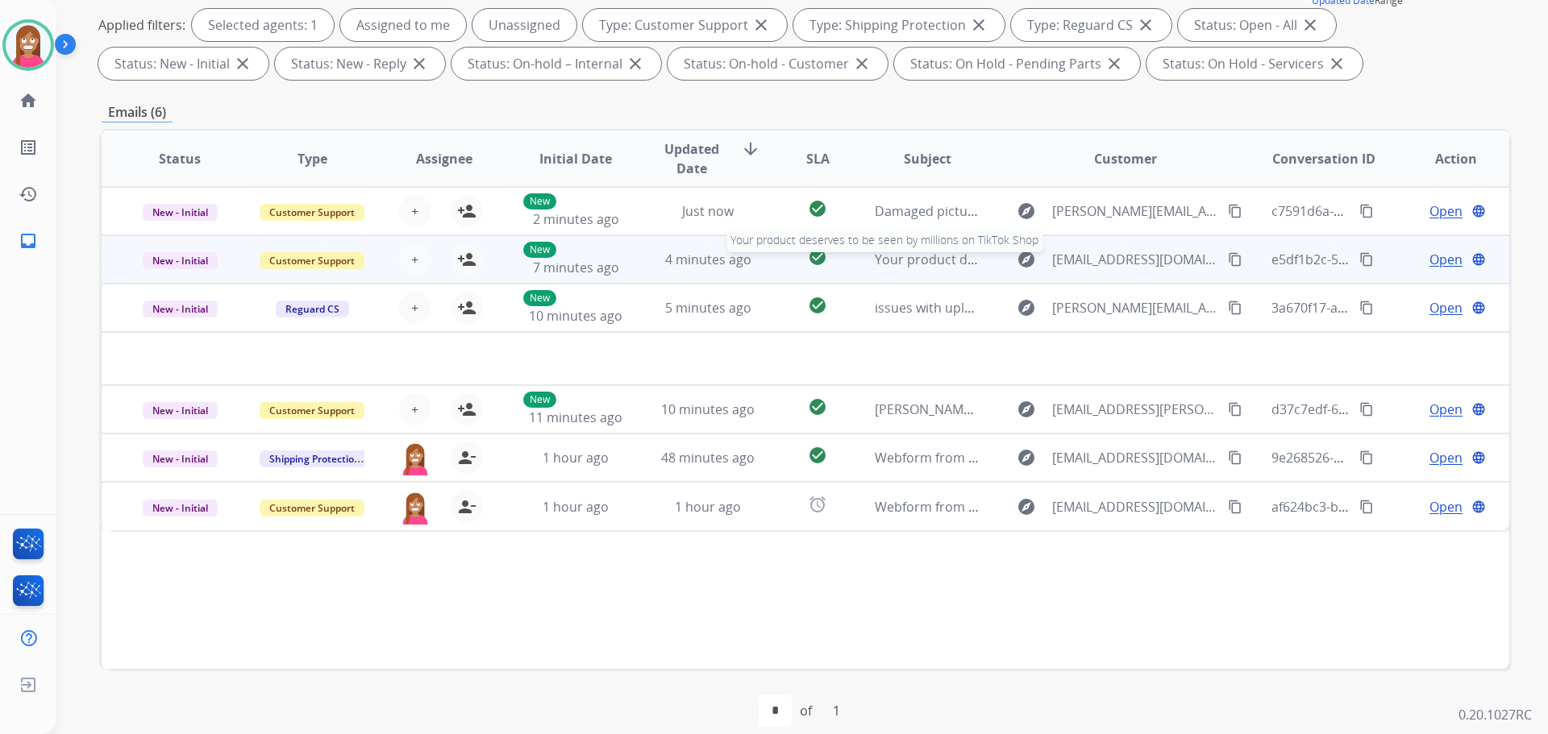
click at [921, 263] on span "Your product deserves to be seen by millions on TikTok Shop" at bounding box center [1060, 260] width 371 height 18
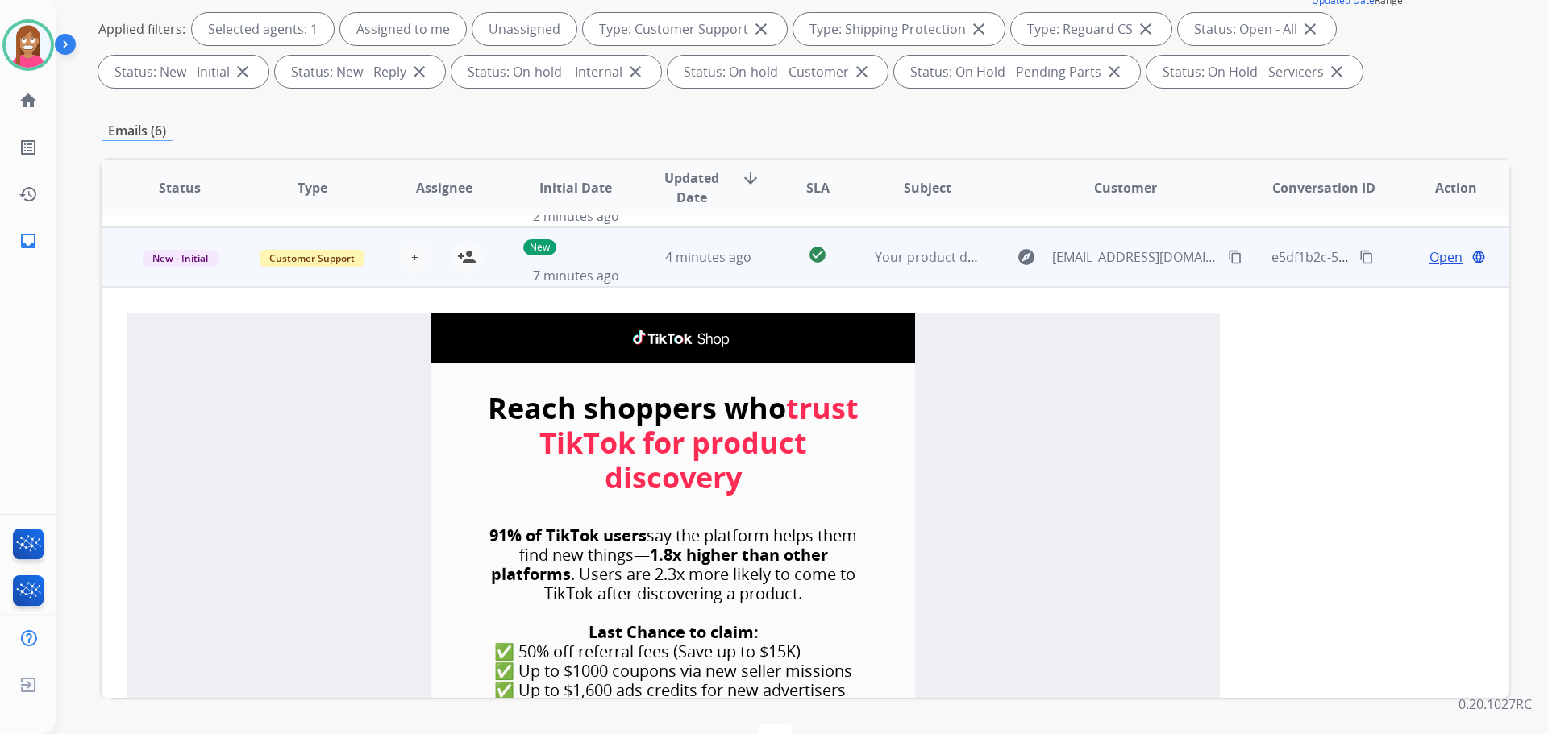
scroll to position [0, 0]
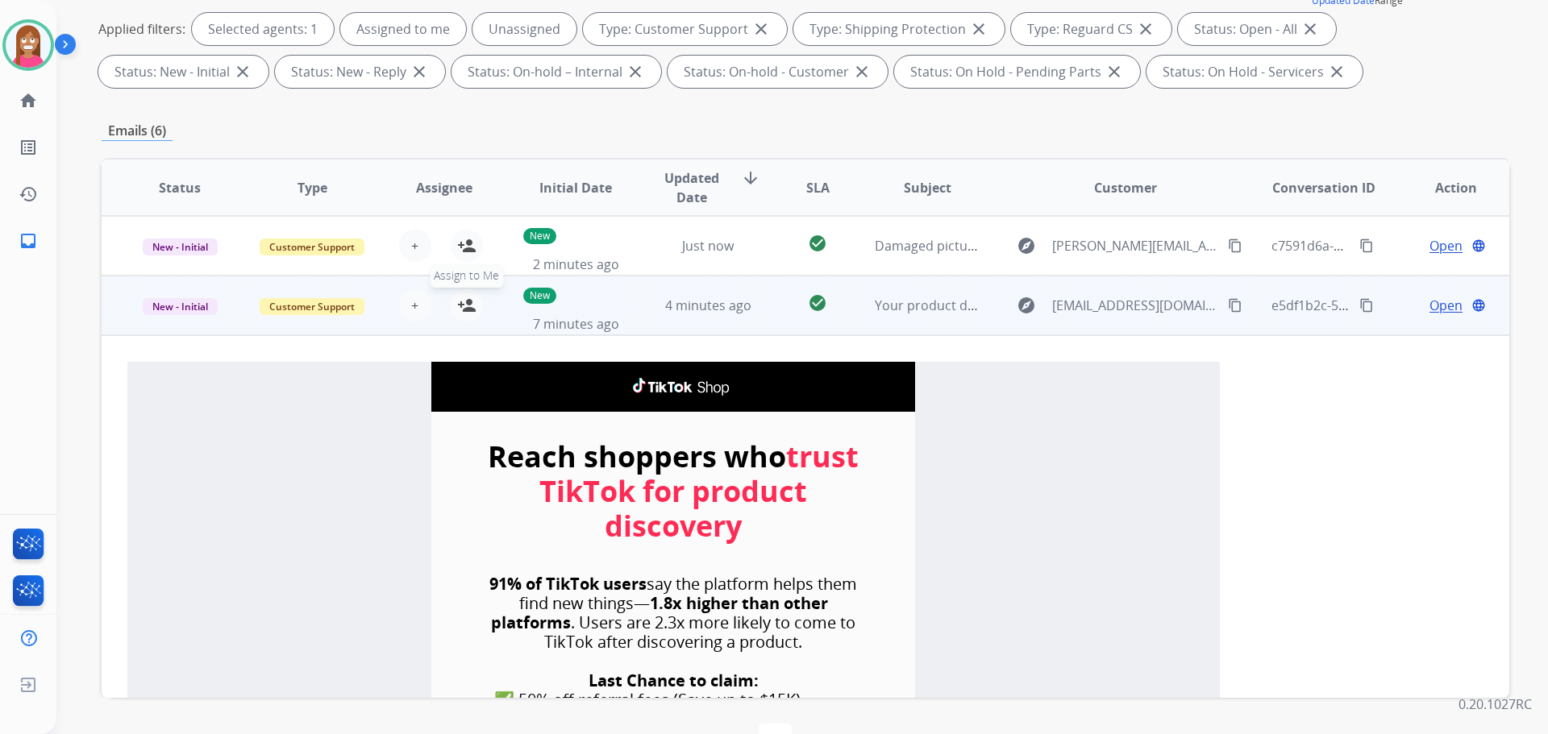
click at [466, 301] on mat-icon "person_add" at bounding box center [466, 305] width 19 height 19
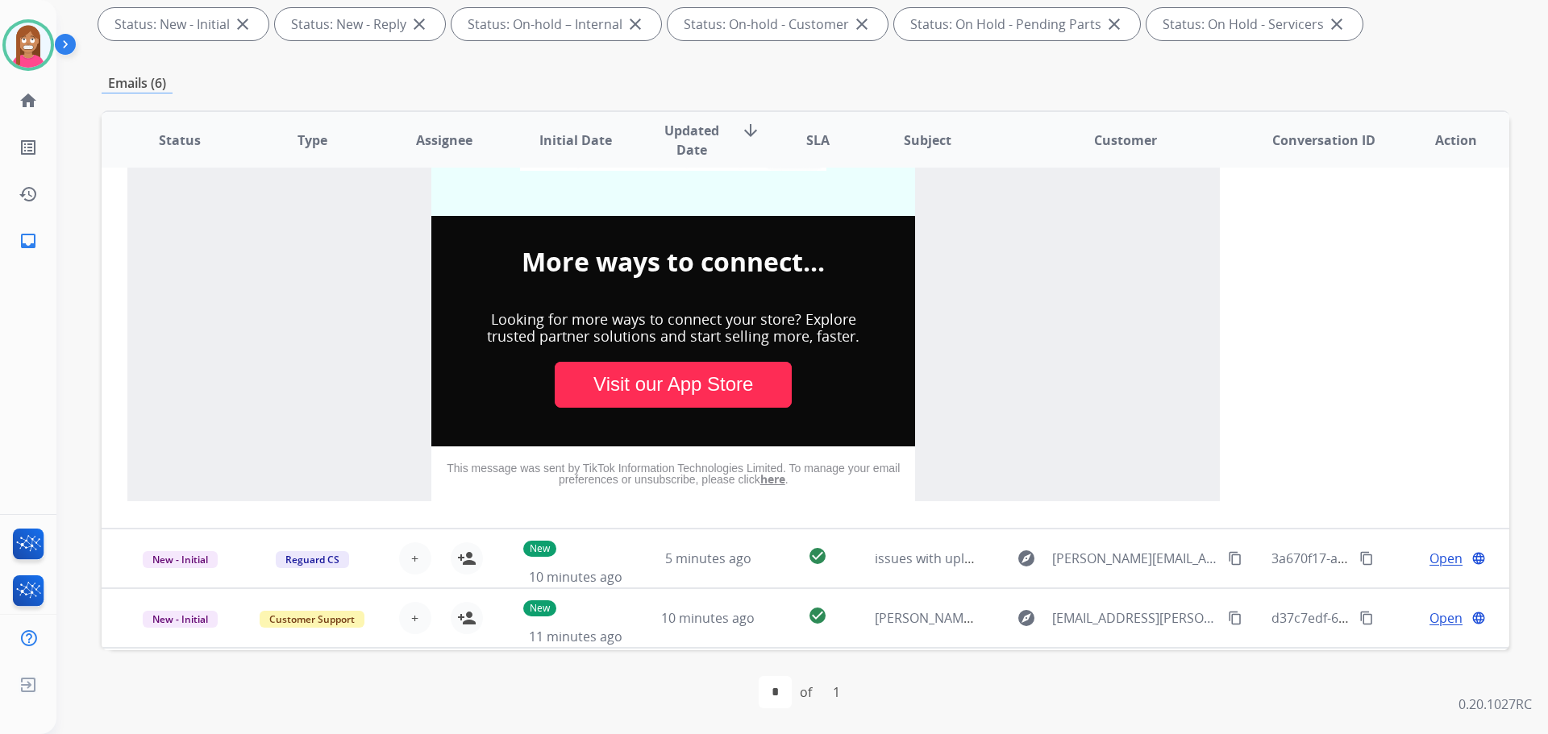
scroll to position [1307, 0]
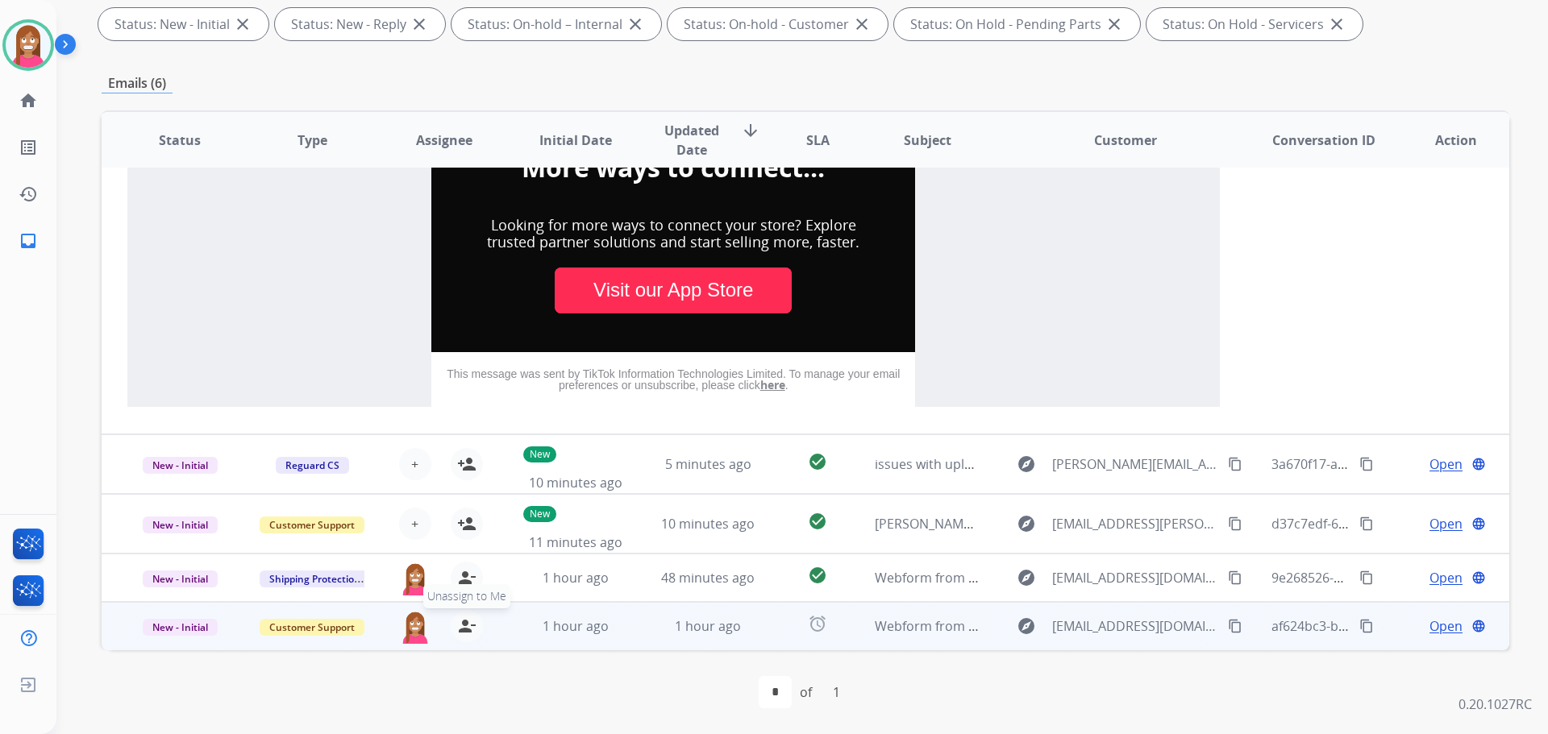
click at [460, 631] on mat-icon "person_remove" at bounding box center [466, 626] width 19 height 19
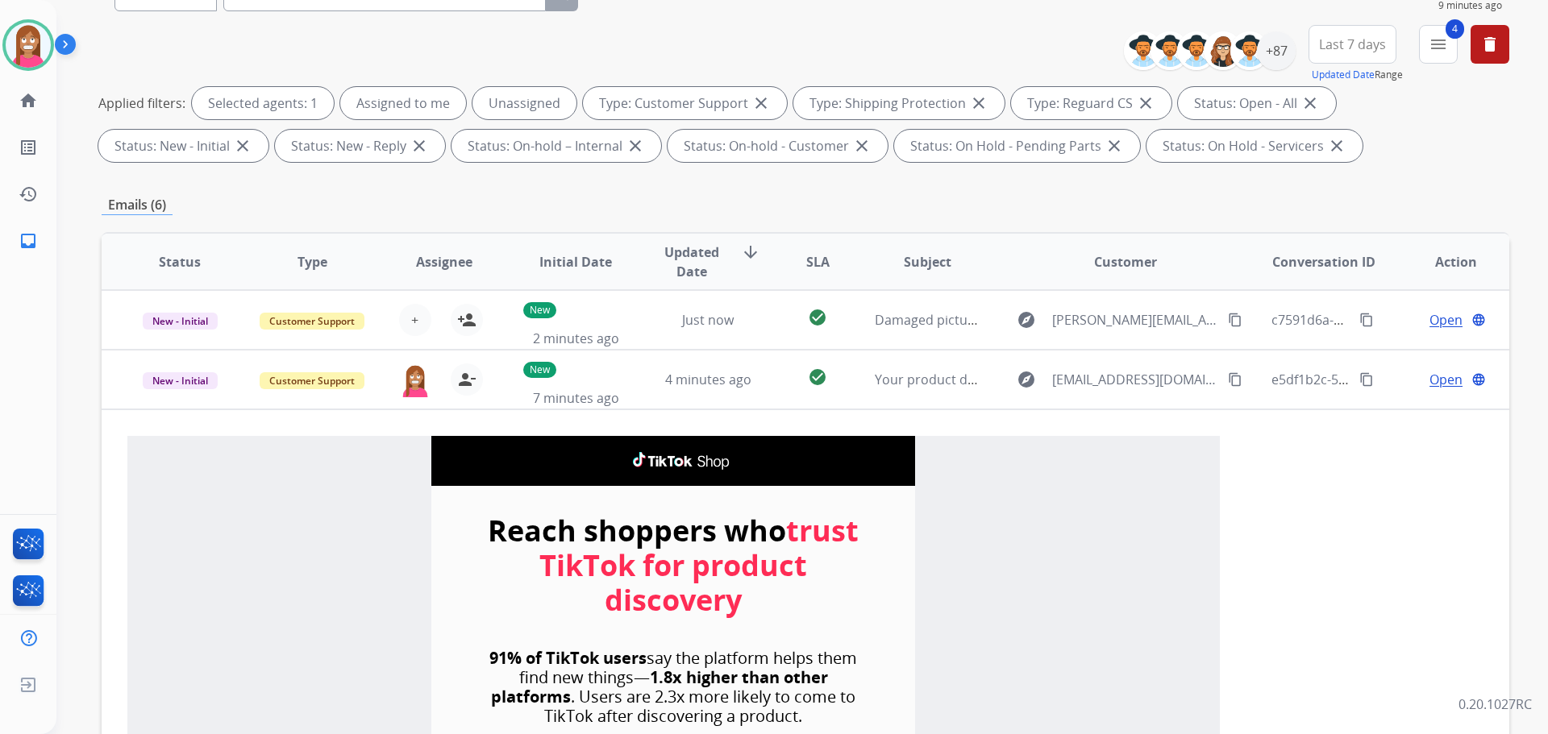
scroll to position [128, 0]
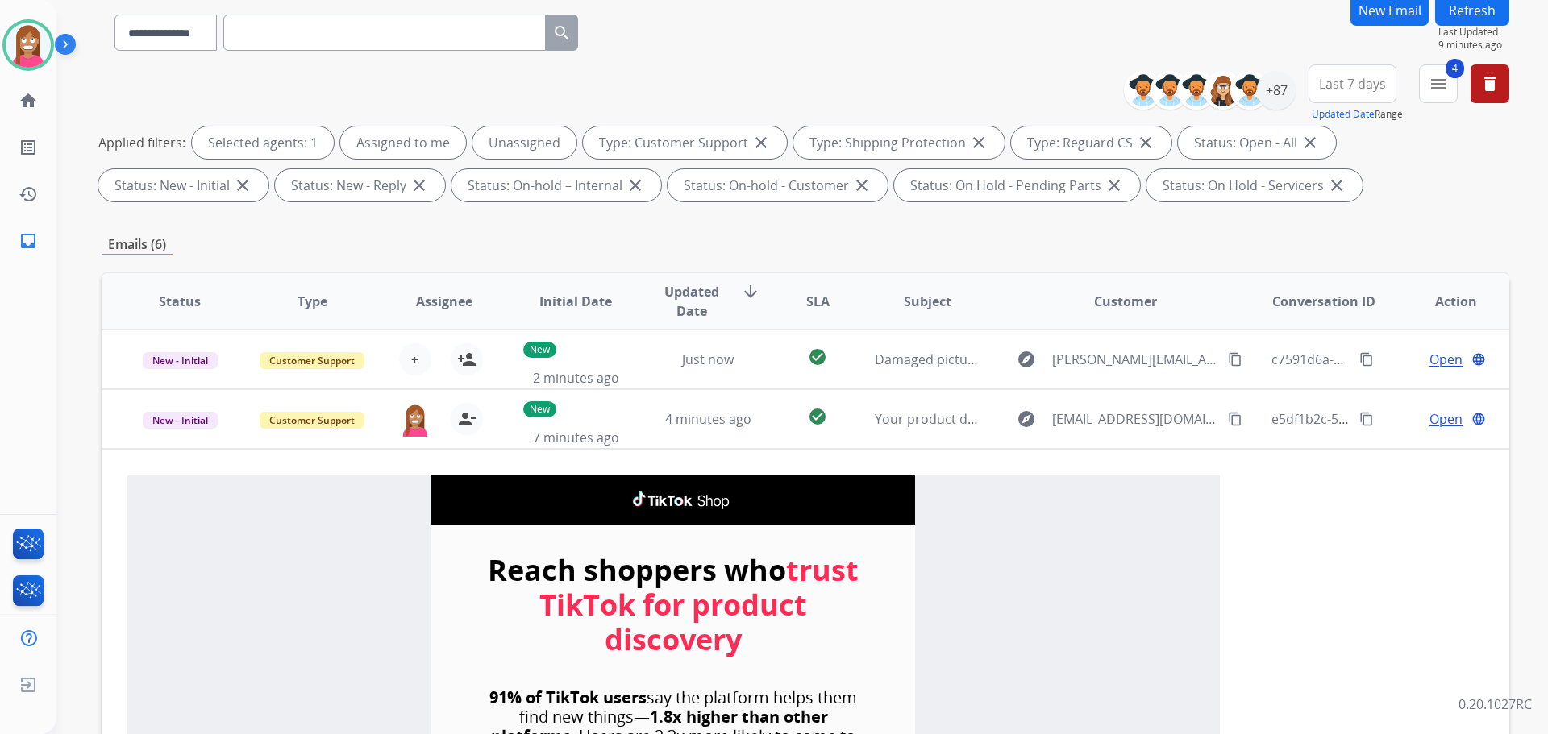
drag, startPoint x: 1458, startPoint y: 15, endPoint x: 1441, endPoint y: 4, distance: 21.0
click at [1458, 15] on button "Refresh" at bounding box center [1472, 9] width 74 height 31
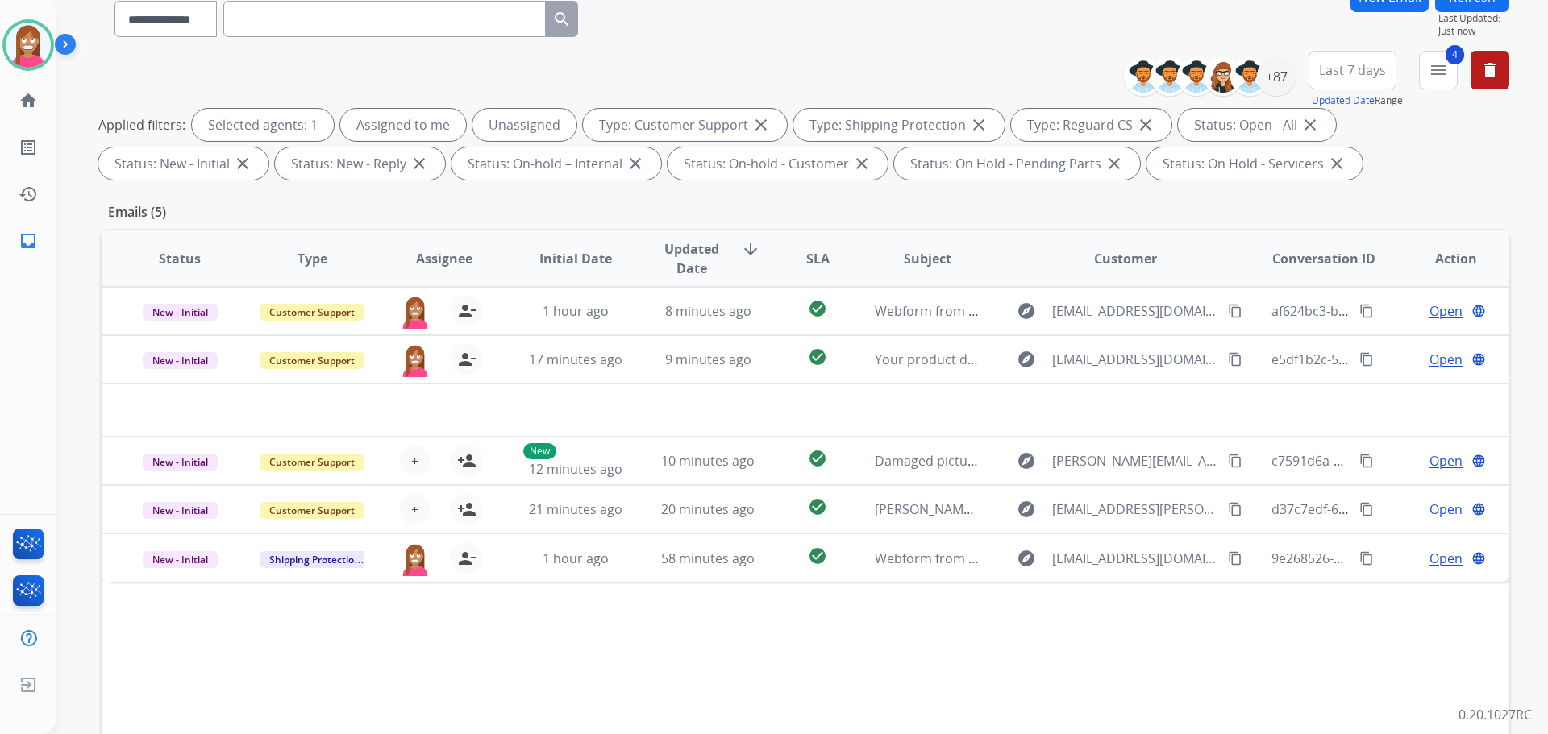
scroll to position [242, 0]
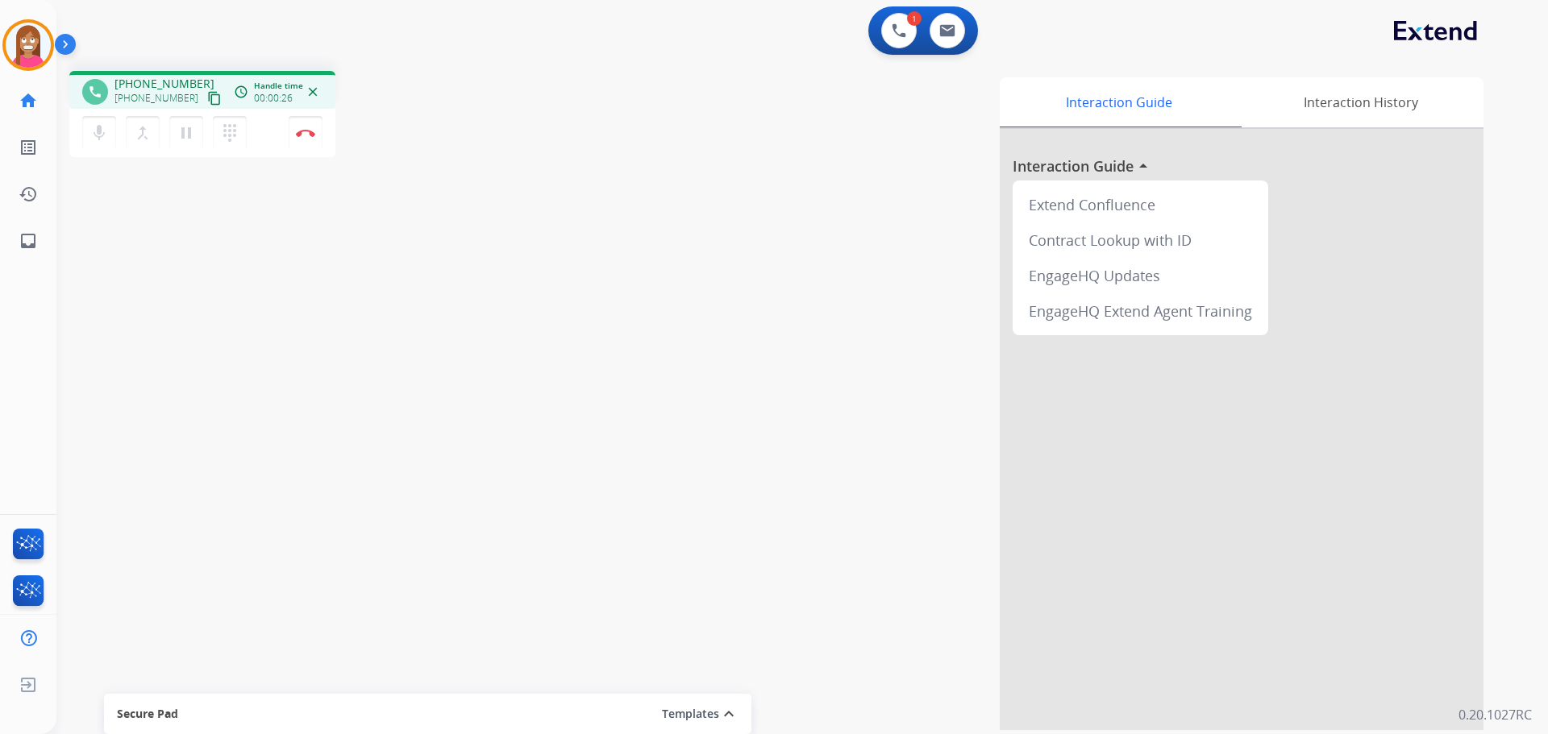
drag, startPoint x: 197, startPoint y: 99, endPoint x: 633, endPoint y: 100, distance: 436.1
click at [207, 100] on mat-icon "content_copy" at bounding box center [214, 98] width 15 height 15
drag, startPoint x: 182, startPoint y: 143, endPoint x: 170, endPoint y: 139, distance: 12.7
click at [182, 143] on button "pause Hold" at bounding box center [186, 133] width 34 height 34
click at [193, 133] on mat-icon "play_arrow" at bounding box center [186, 132] width 19 height 19
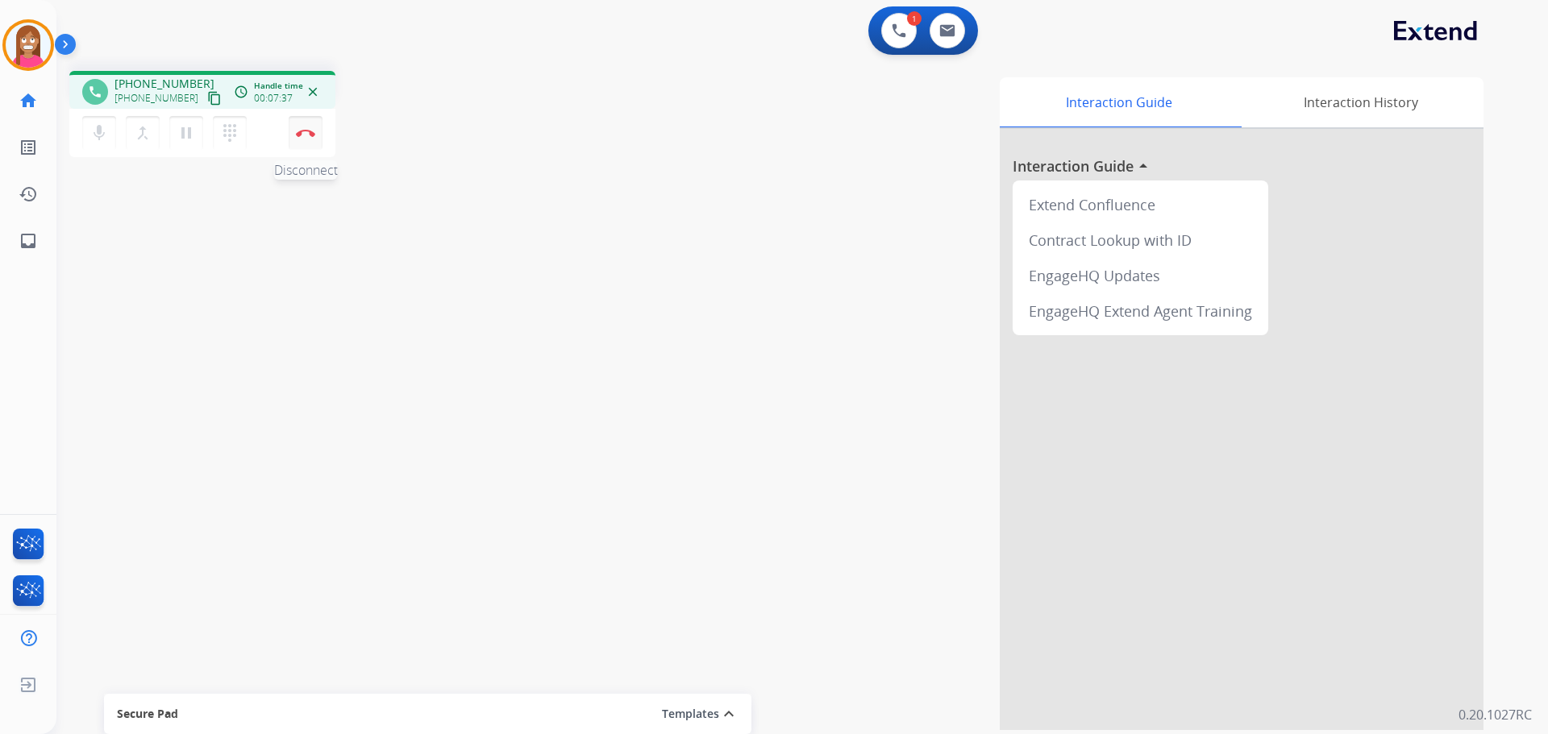
click at [302, 139] on button "Disconnect" at bounding box center [306, 133] width 34 height 34
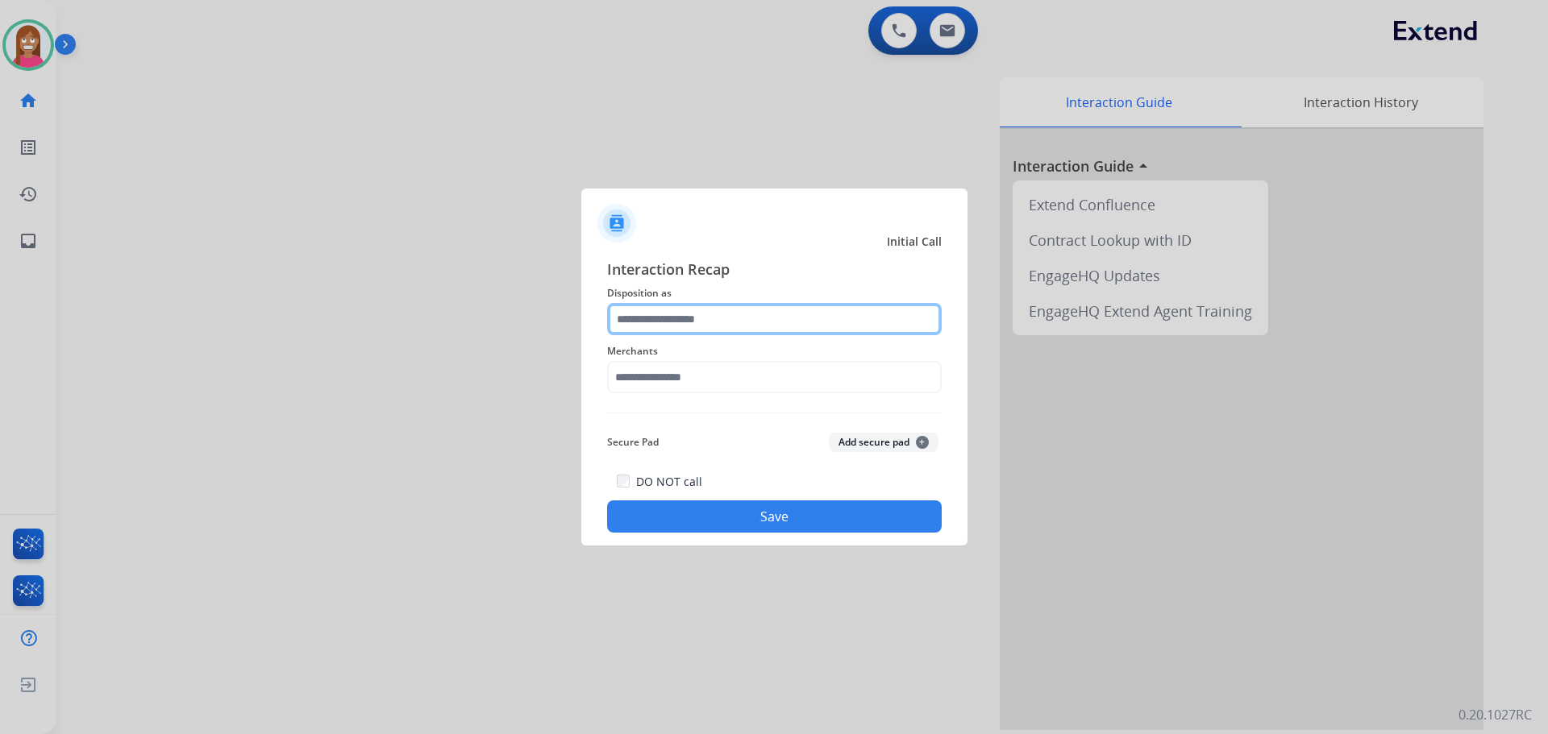
click at [660, 324] on input "text" at bounding box center [774, 319] width 335 height 32
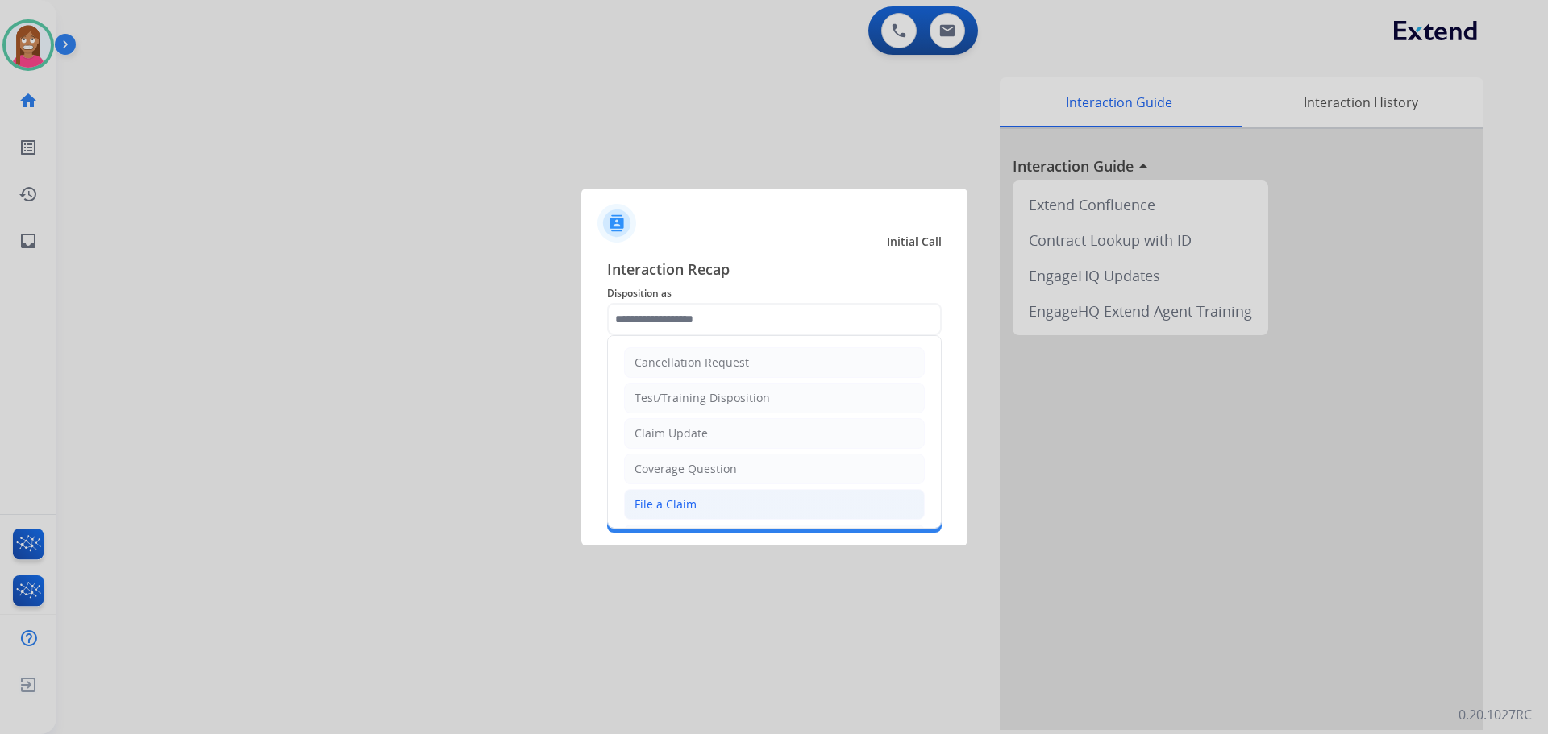
click at [661, 494] on ul "Cancellation Request Test/Training Disposition Claim Update Coverage Question F…" at bounding box center [774, 557] width 333 height 443
click at [661, 494] on li "File a Claim" at bounding box center [774, 504] width 301 height 31
type input "**********"
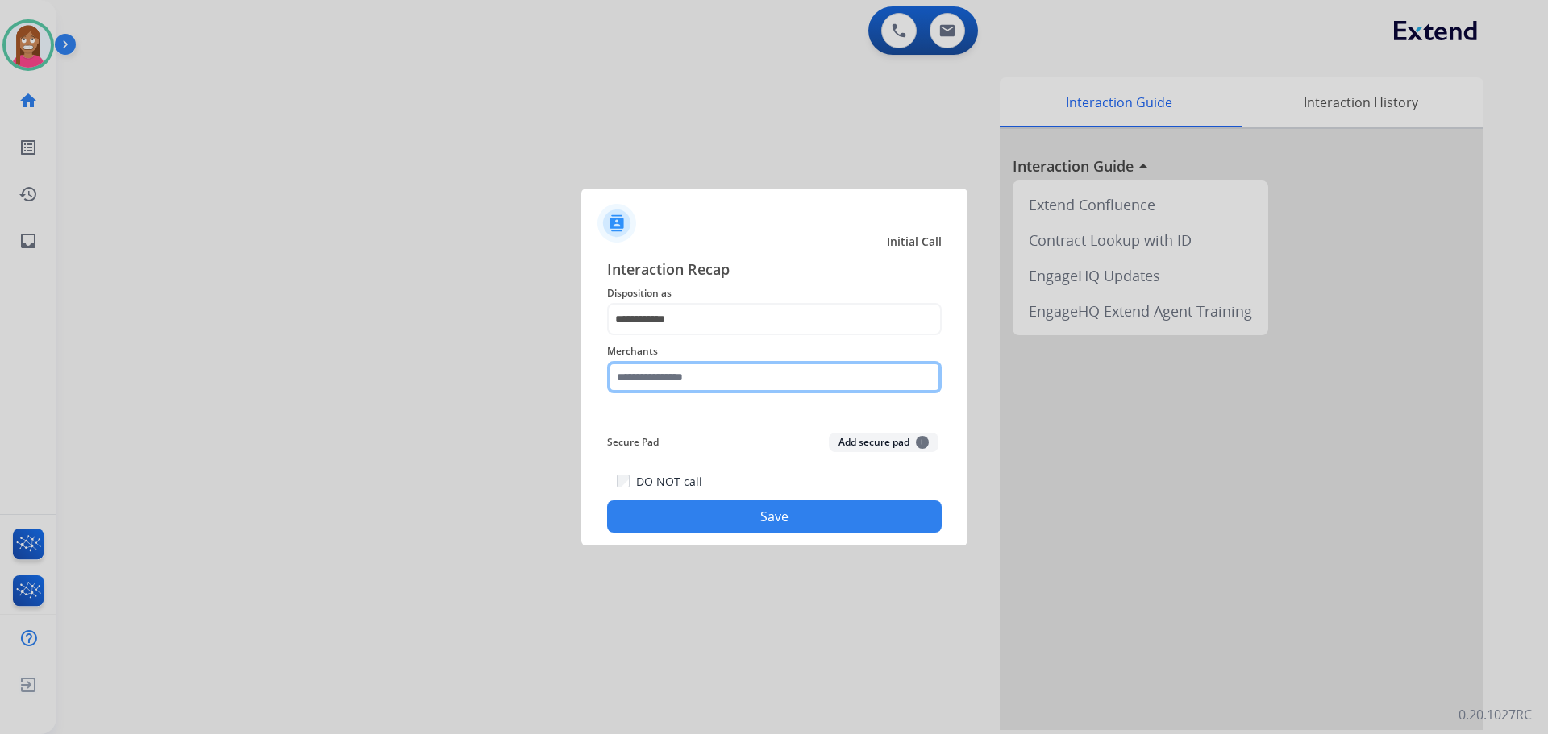
click at [644, 385] on input "text" at bounding box center [774, 377] width 335 height 32
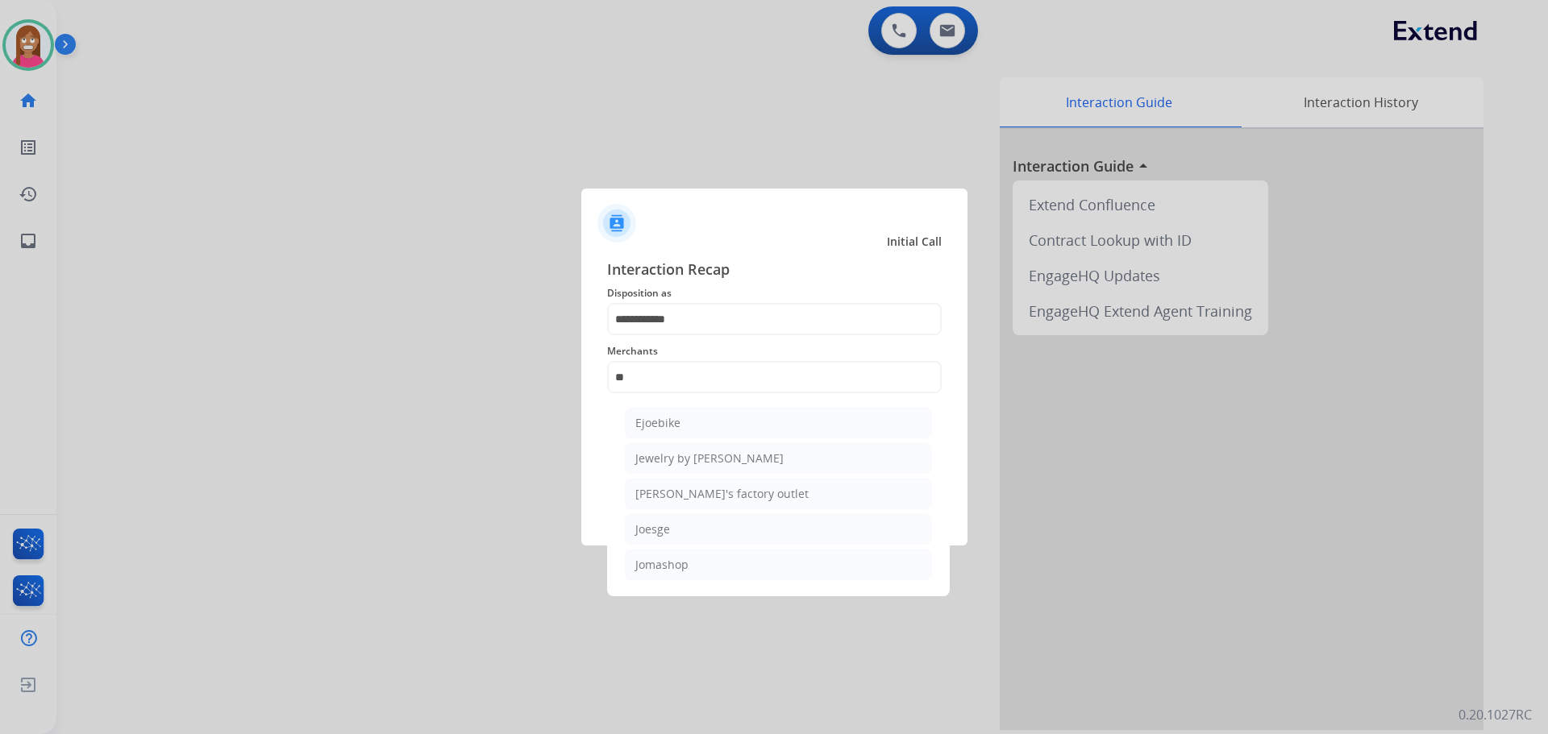
drag, startPoint x: 693, startPoint y: 572, endPoint x: 688, endPoint y: 530, distance: 42.1
click at [694, 568] on li "Jomashop" at bounding box center [778, 565] width 307 height 31
type input "********"
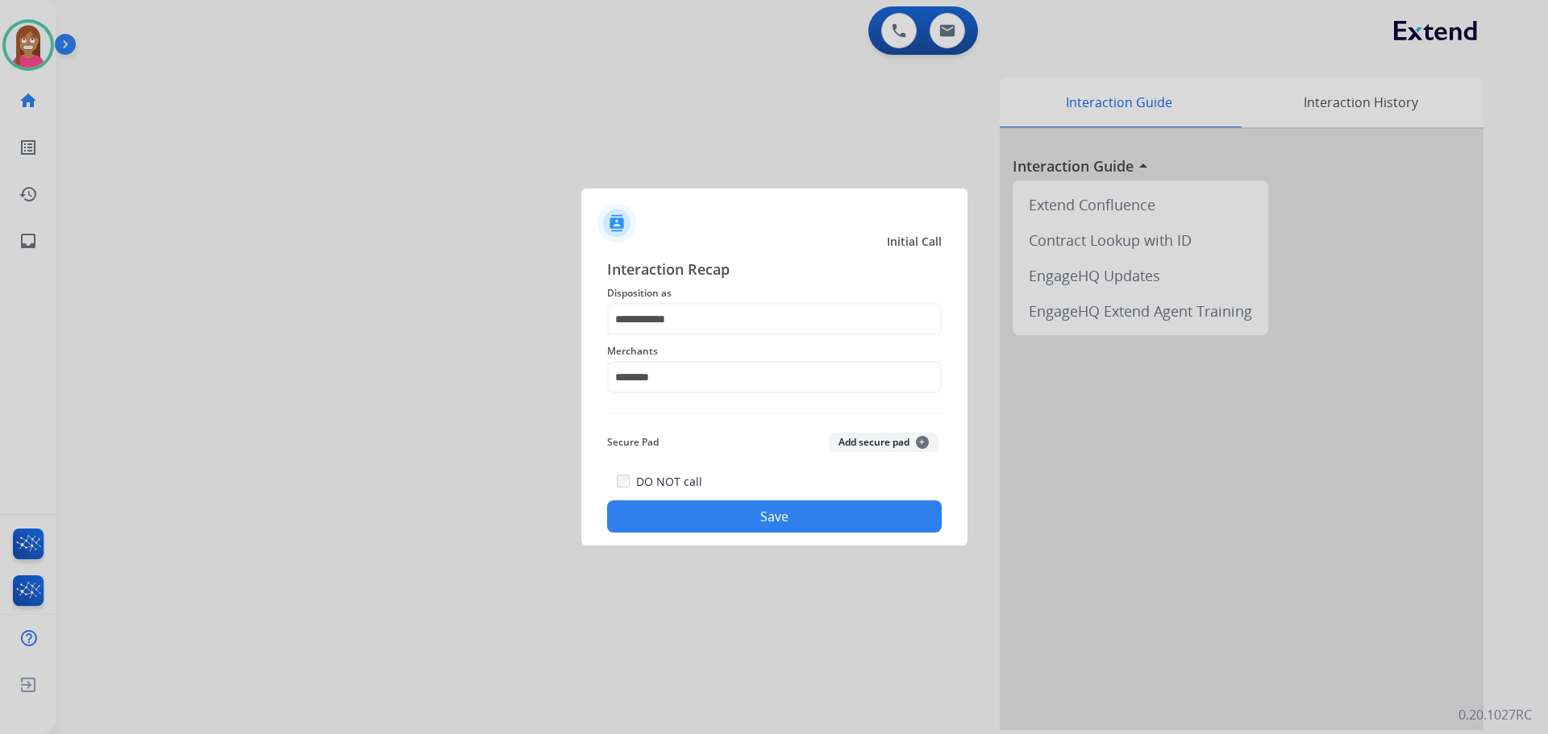
click at [680, 513] on button "Save" at bounding box center [774, 517] width 335 height 32
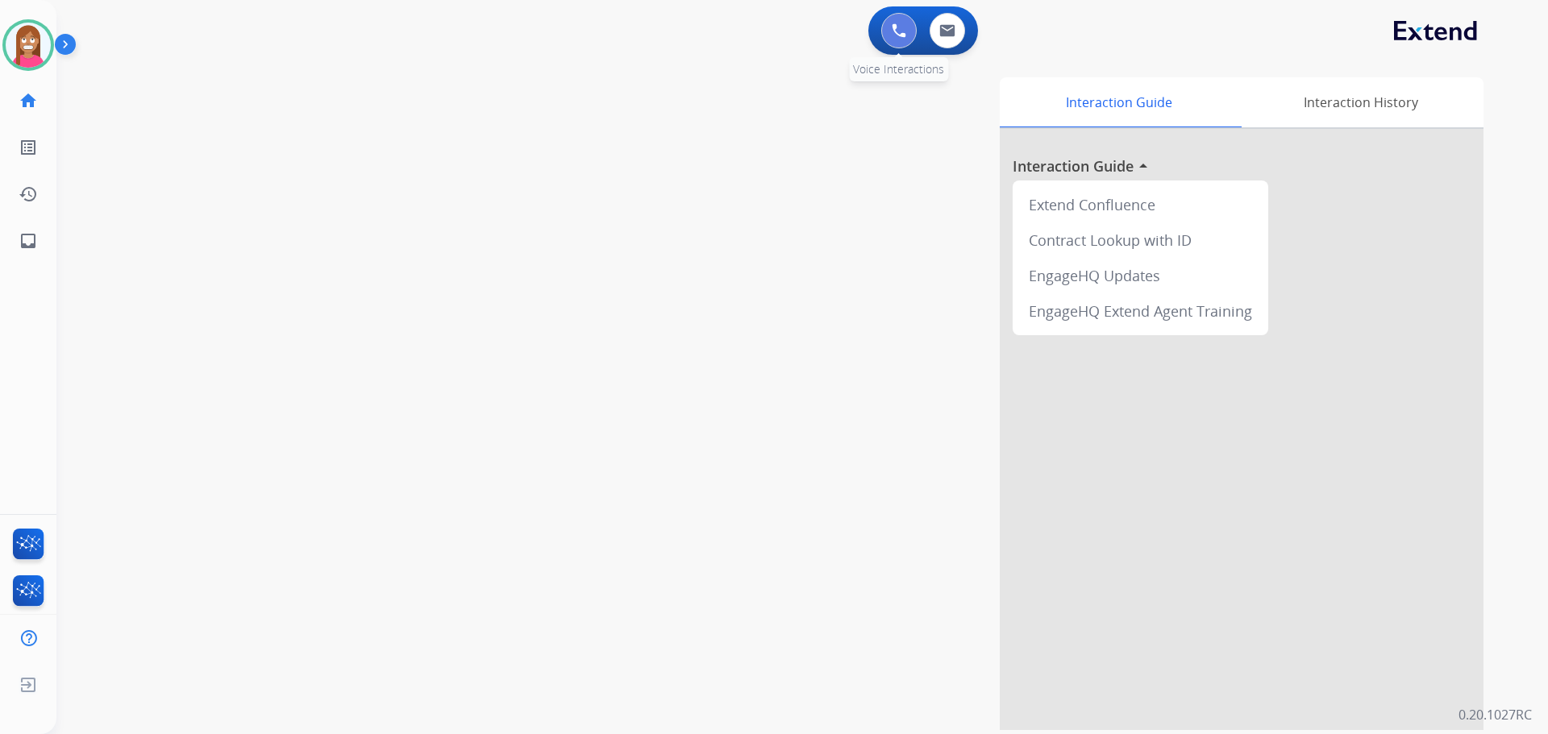
click at [898, 35] on img at bounding box center [899, 30] width 15 height 15
click at [903, 33] on img at bounding box center [899, 30] width 15 height 15
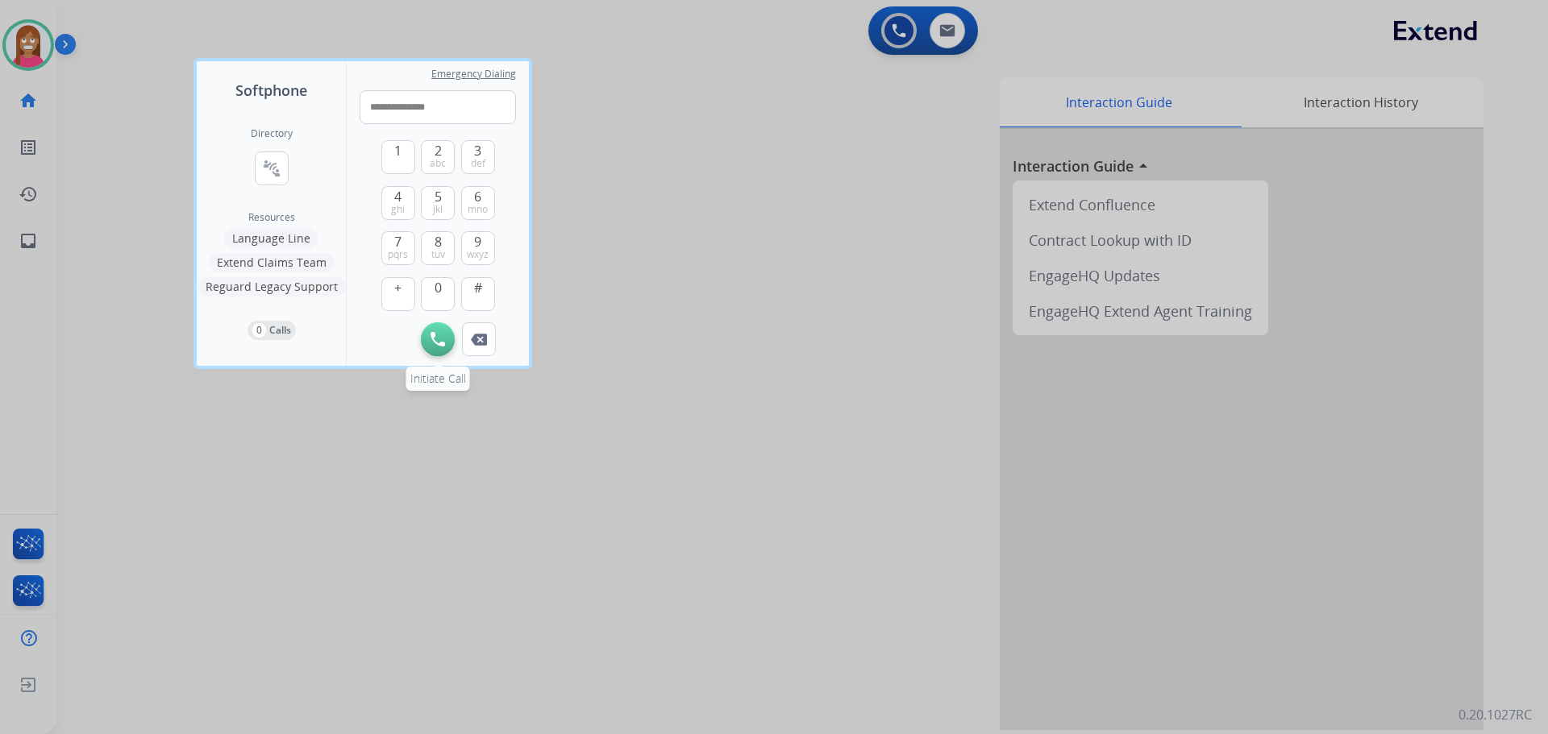
type input "**********"
click at [431, 334] on img at bounding box center [437, 339] width 15 height 15
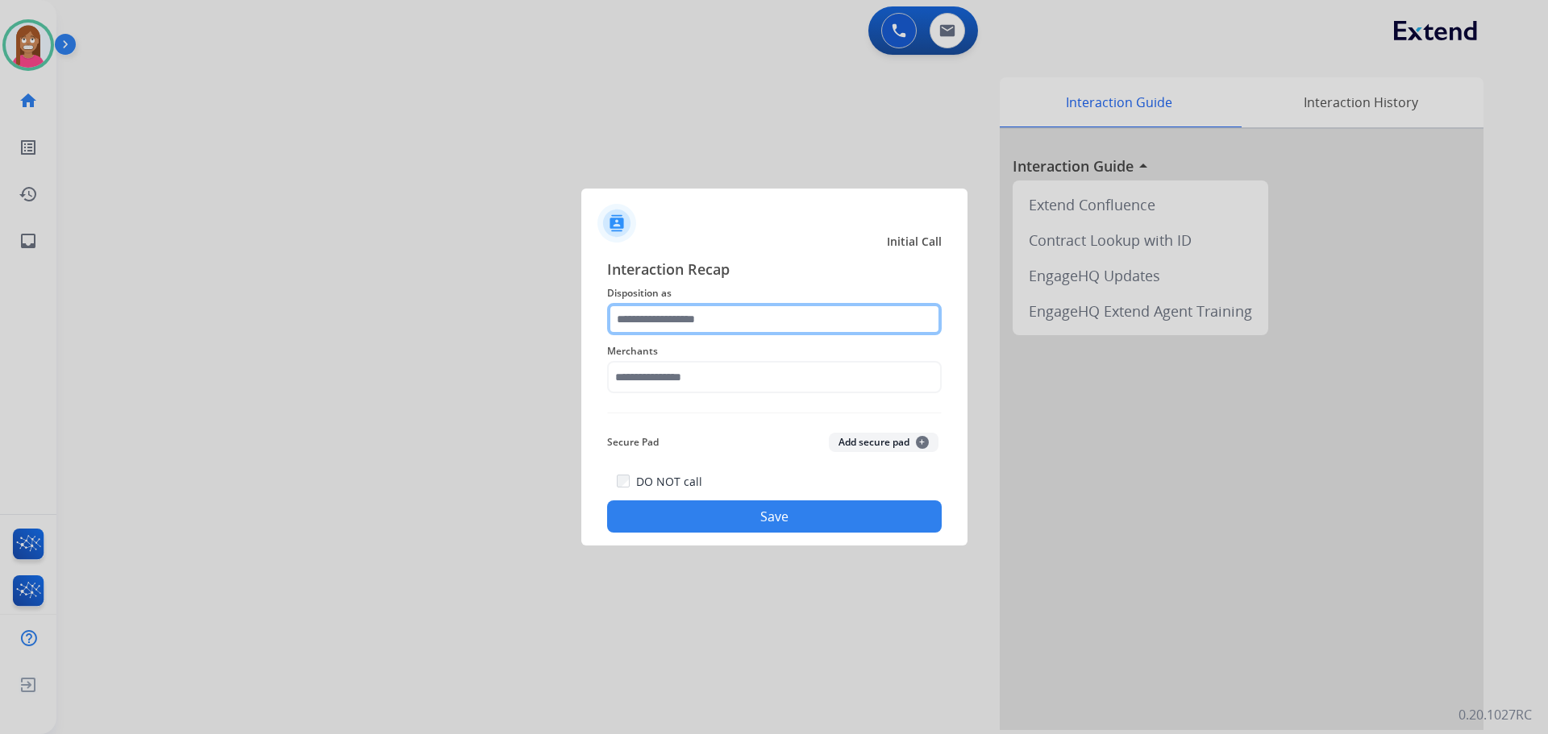
click at [711, 322] on input "text" at bounding box center [774, 319] width 335 height 32
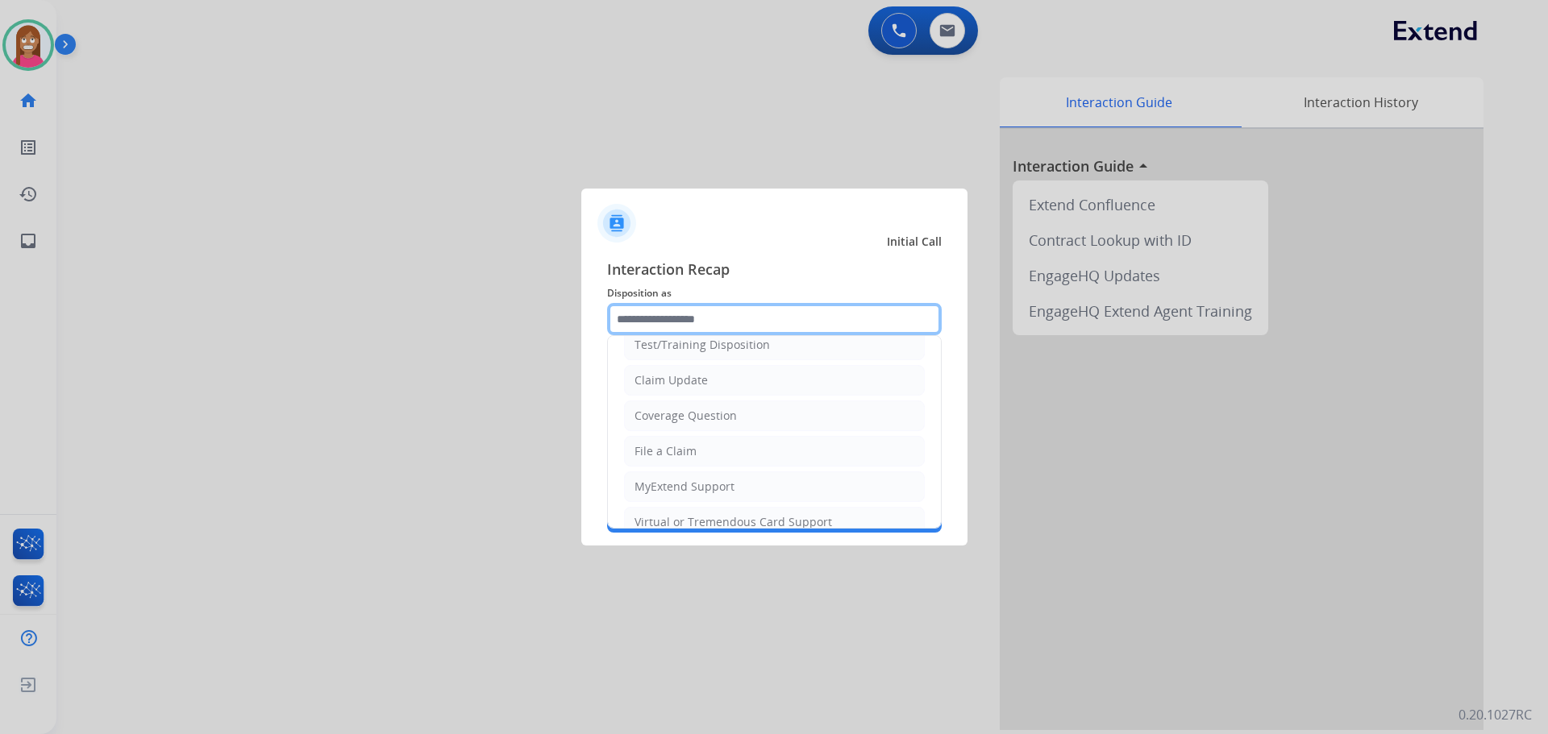
scroll to position [81, 0]
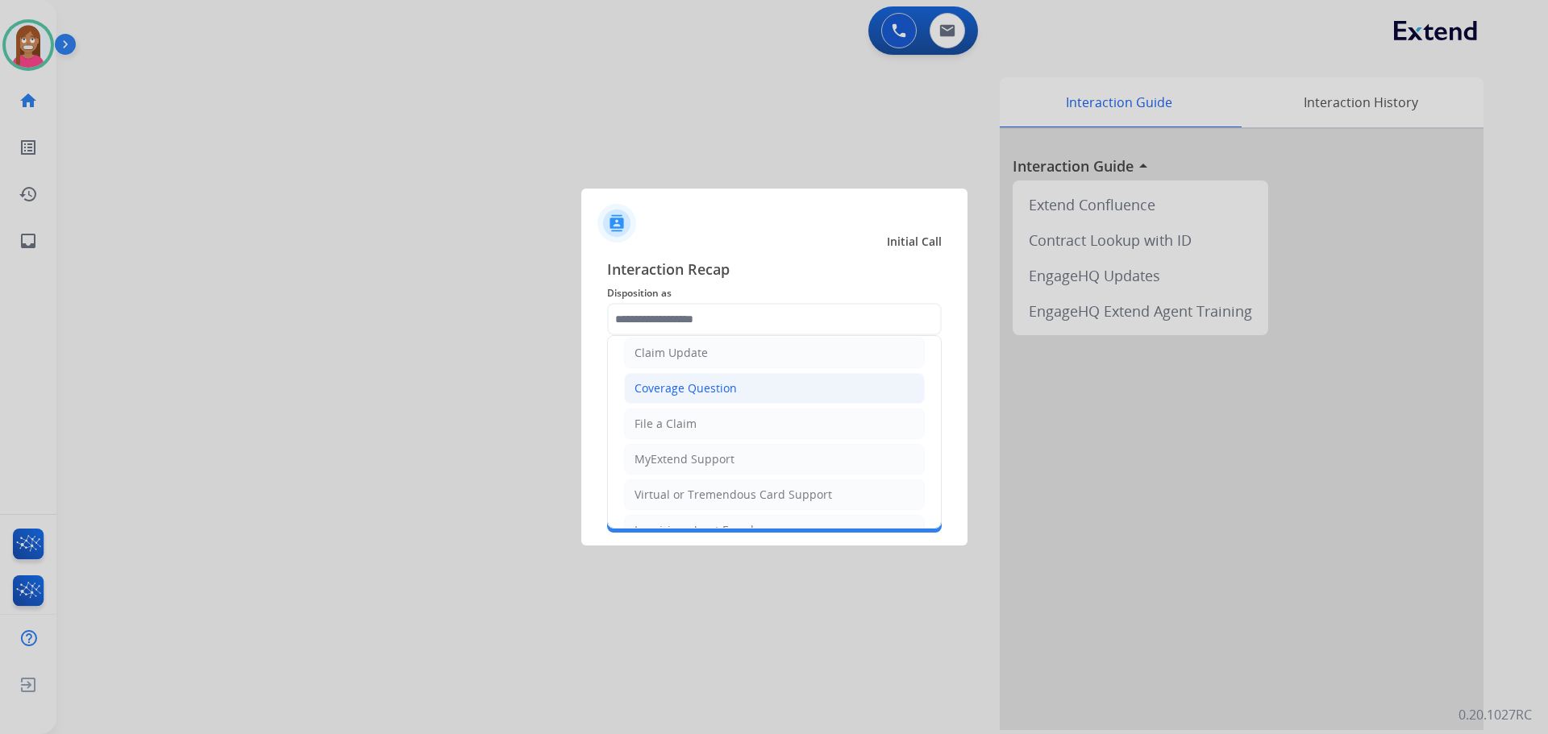
click at [647, 388] on div "Coverage Question" at bounding box center [685, 389] width 102 height 16
type input "**********"
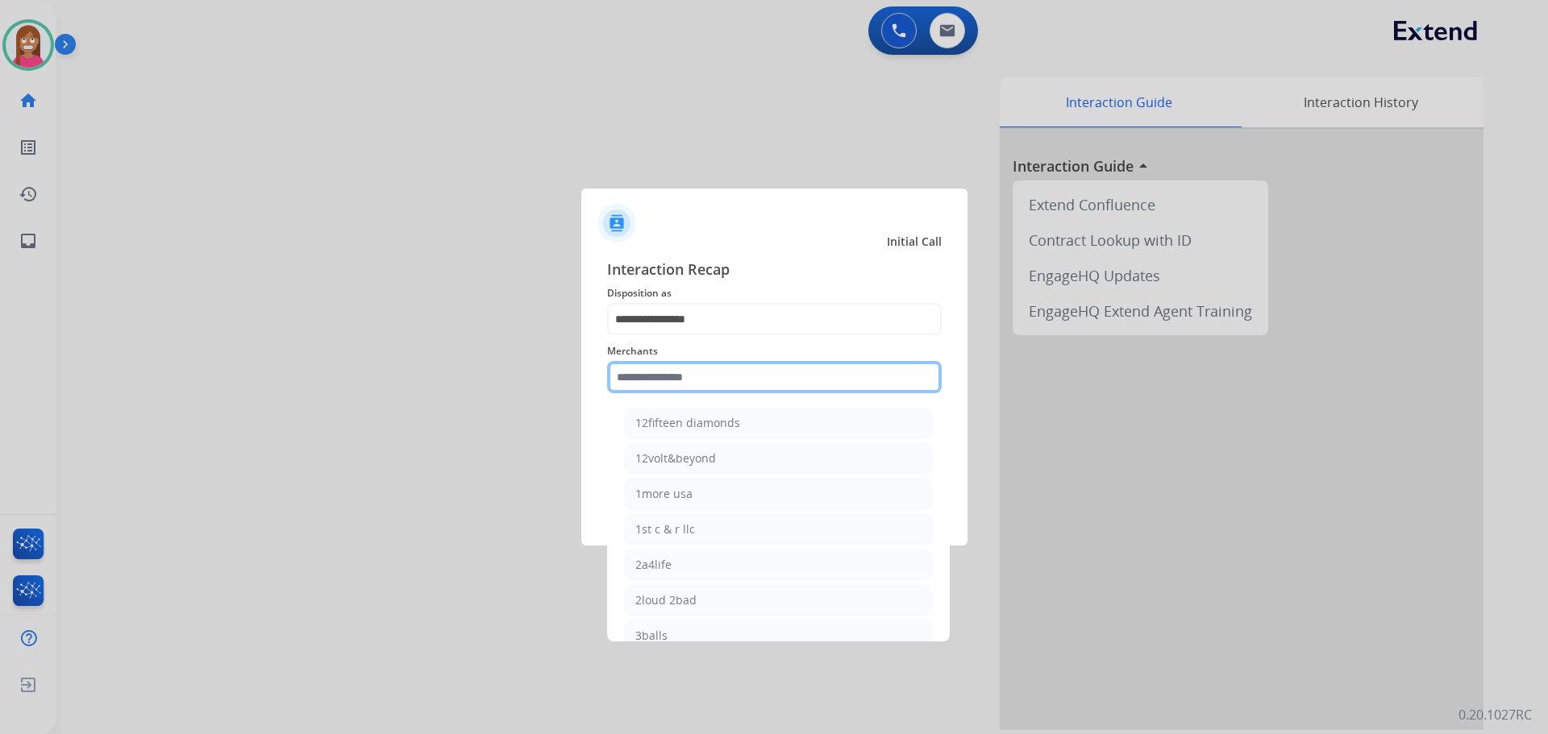
click at [646, 380] on input "text" at bounding box center [774, 377] width 335 height 32
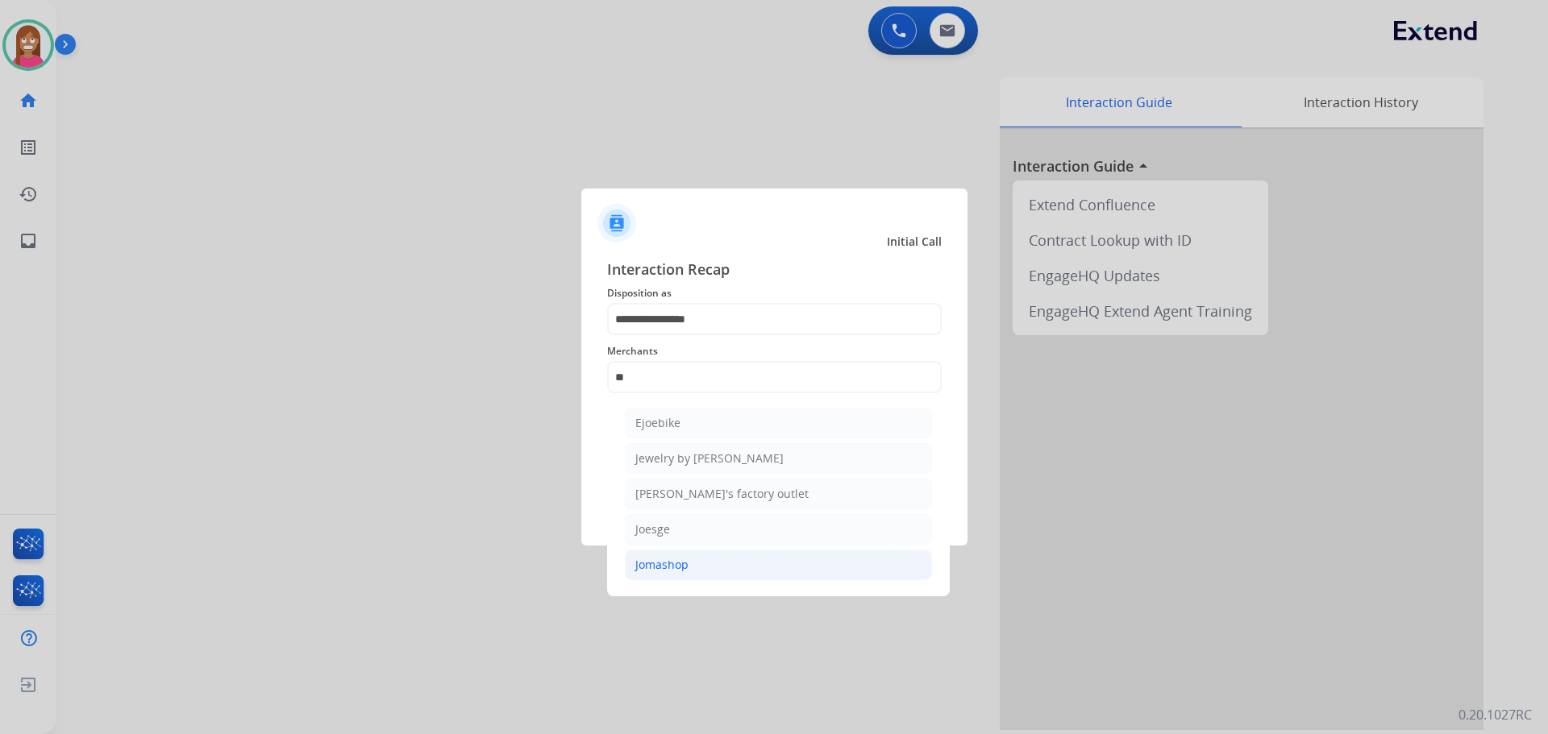
click at [672, 564] on div "Jomashop" at bounding box center [661, 565] width 53 height 16
type input "********"
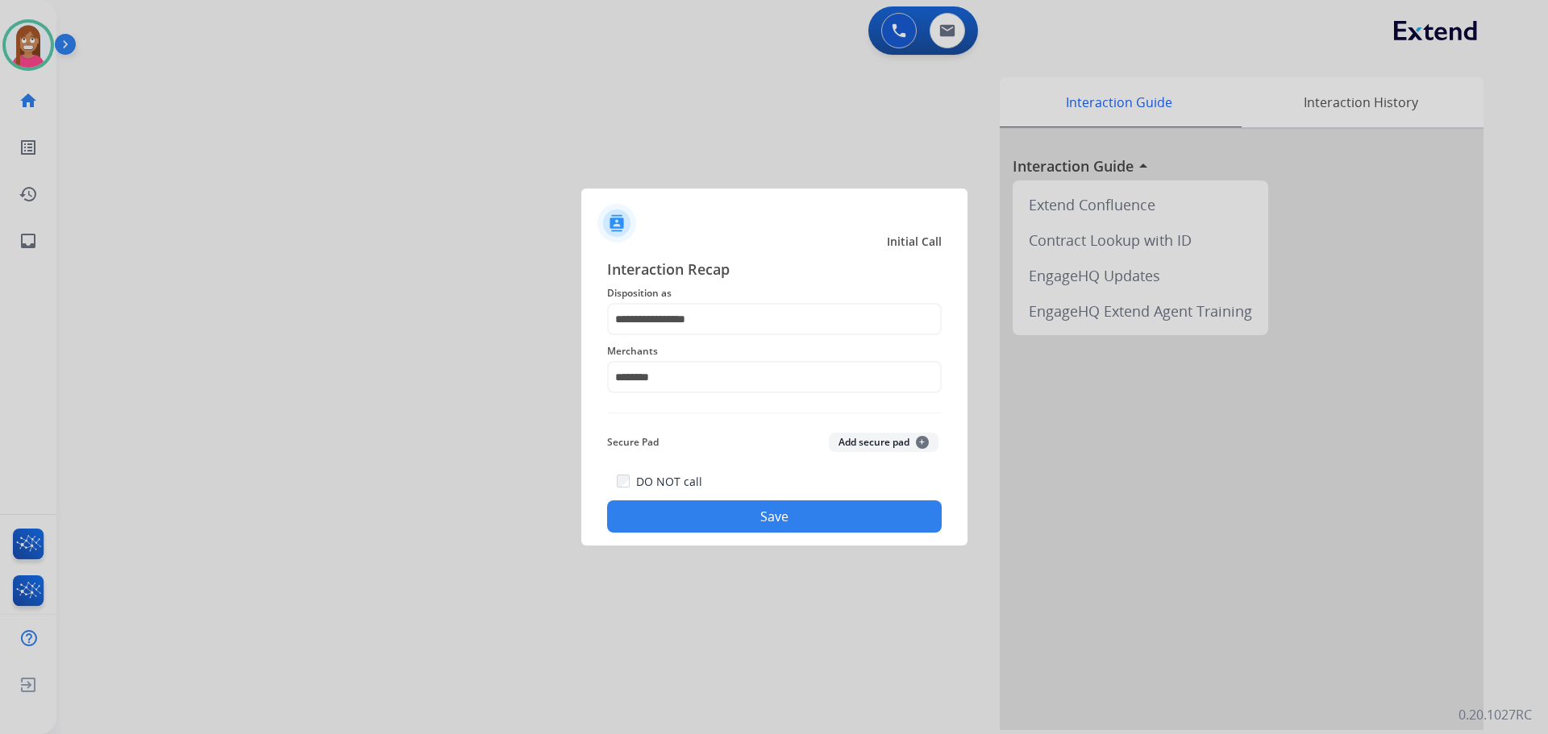
click at [682, 514] on button "Save" at bounding box center [774, 517] width 335 height 32
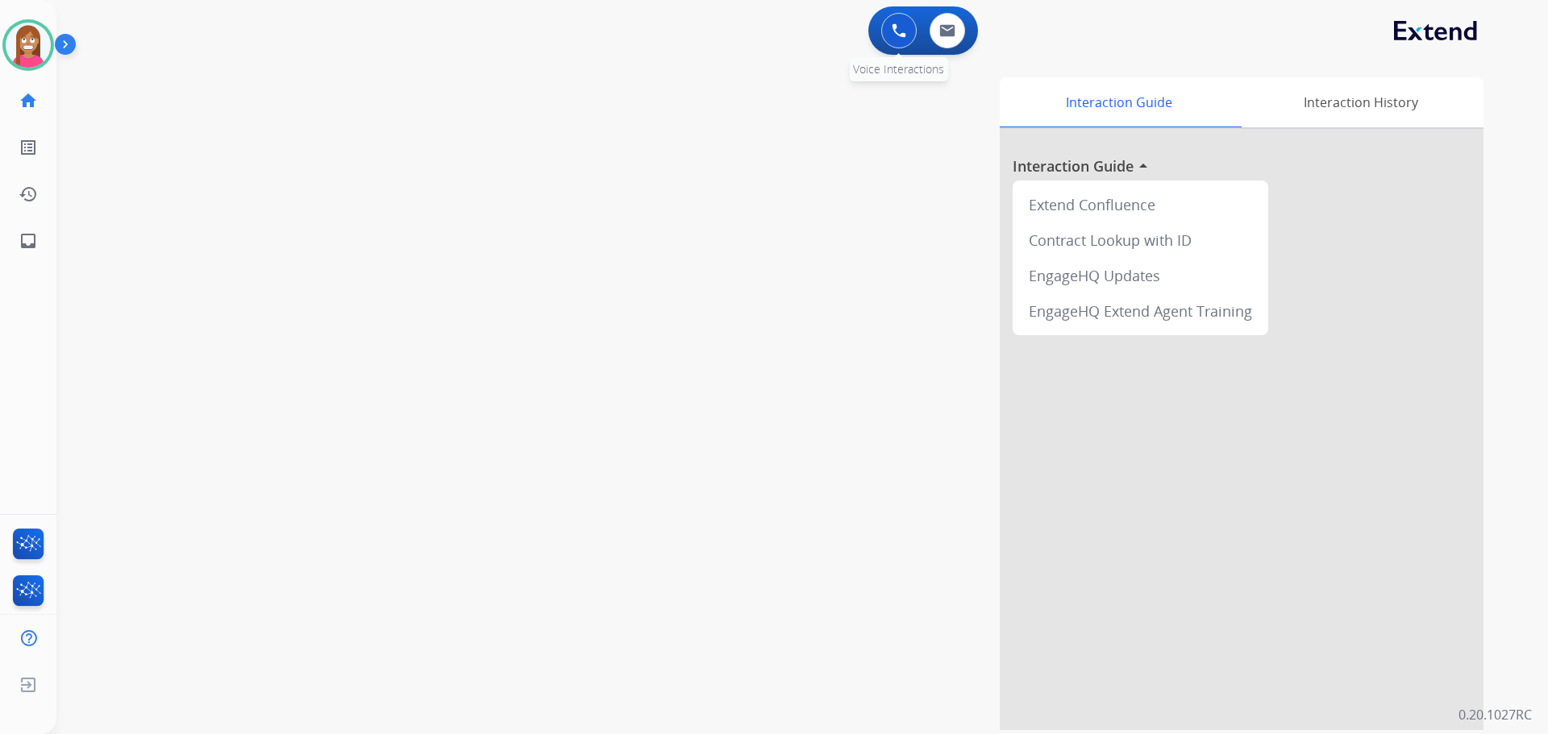
click at [892, 32] on img at bounding box center [899, 30] width 15 height 15
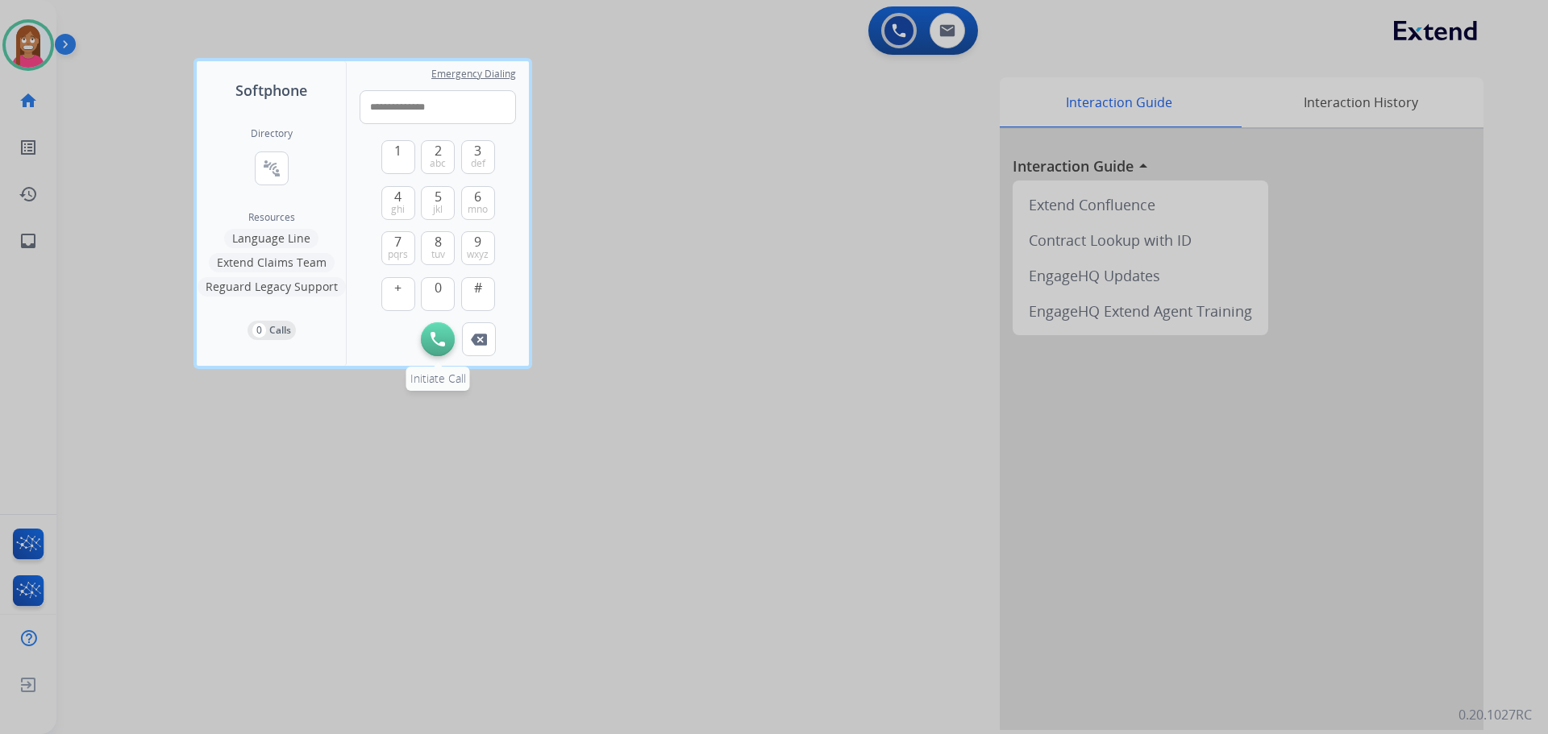
type input "**********"
click at [435, 333] on img at bounding box center [437, 339] width 15 height 15
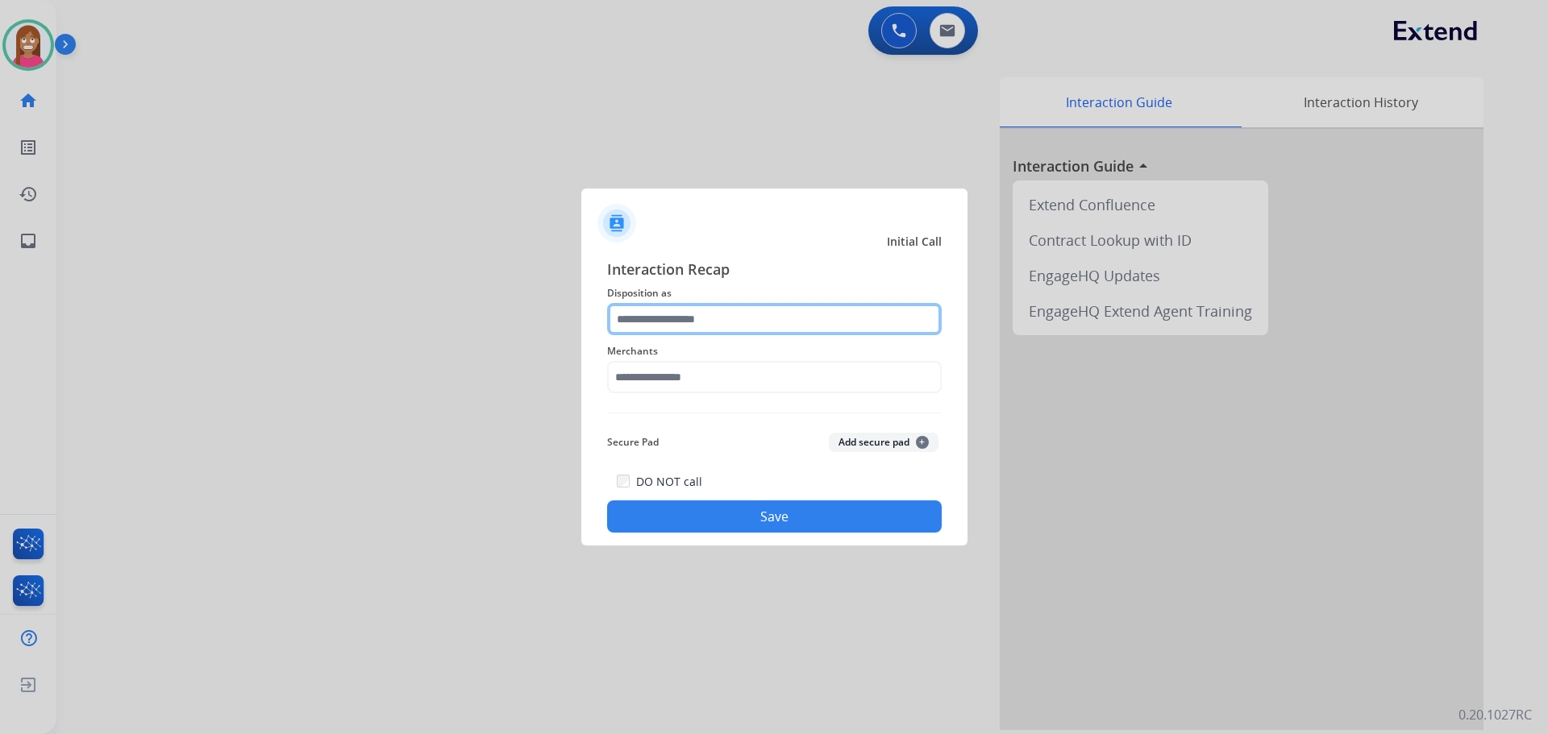
click at [671, 316] on input "text" at bounding box center [774, 319] width 335 height 32
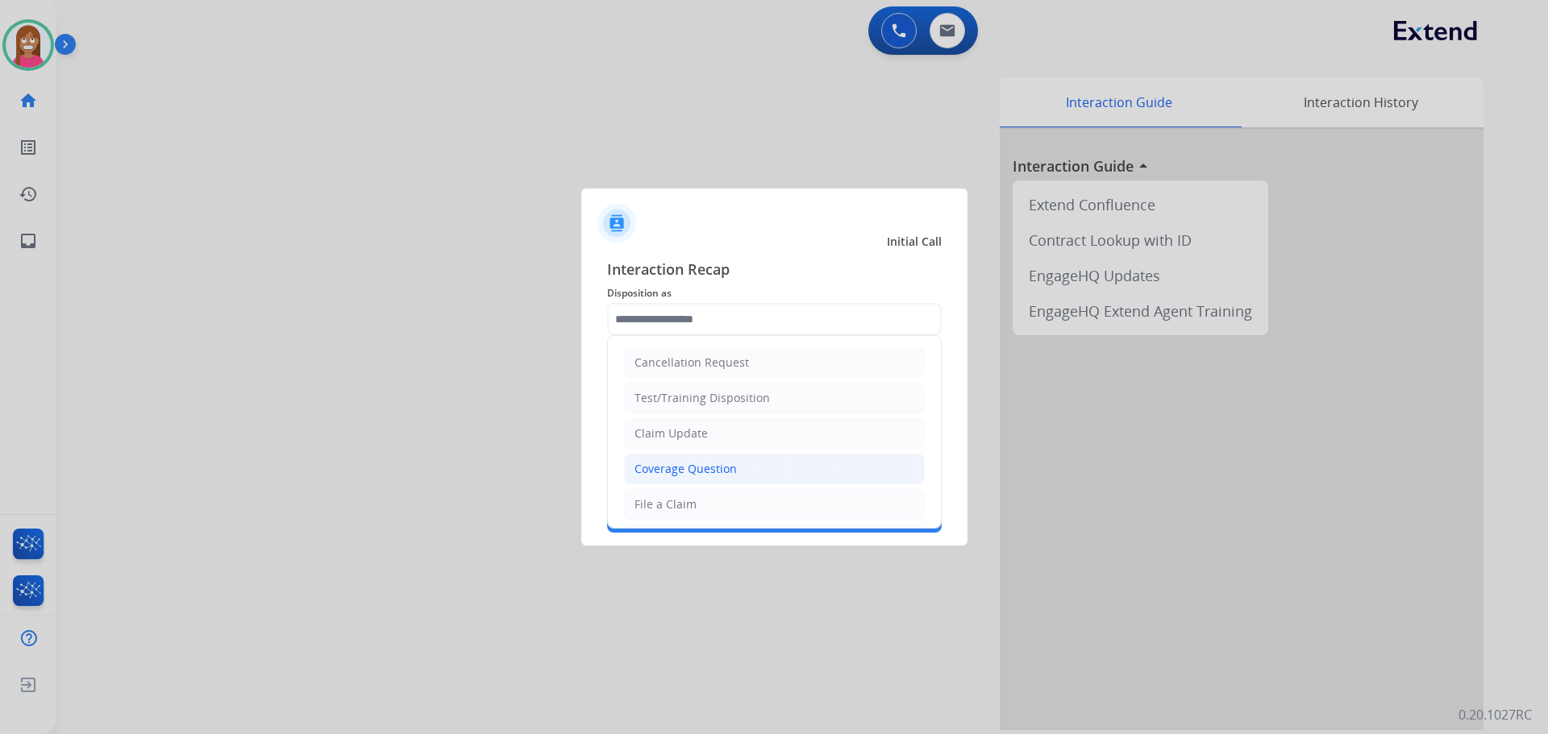
drag, startPoint x: 656, startPoint y: 474, endPoint x: 657, endPoint y: 465, distance: 8.9
click at [656, 475] on div "Coverage Question" at bounding box center [685, 469] width 102 height 16
type input "**********"
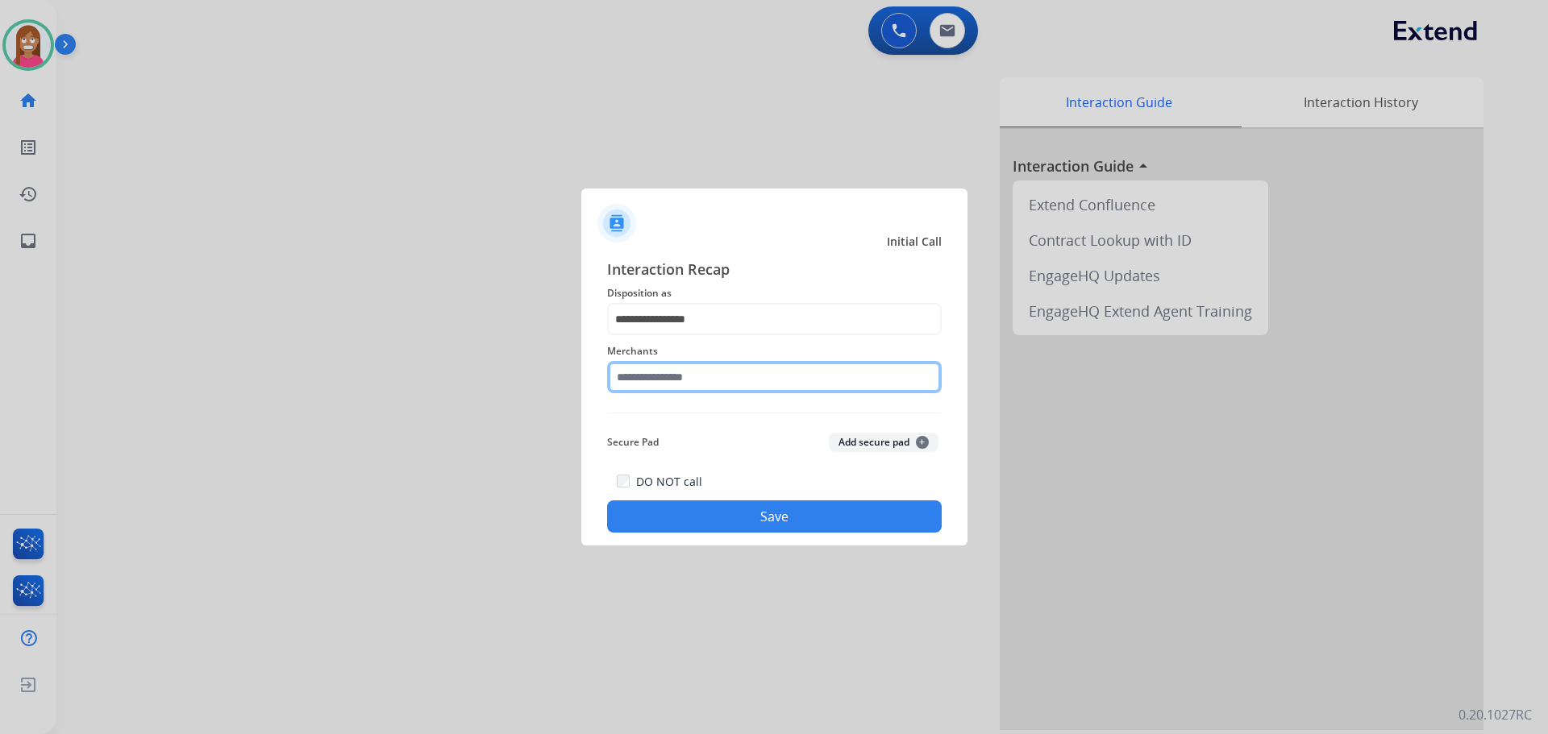
click at [647, 376] on input "text" at bounding box center [774, 377] width 335 height 32
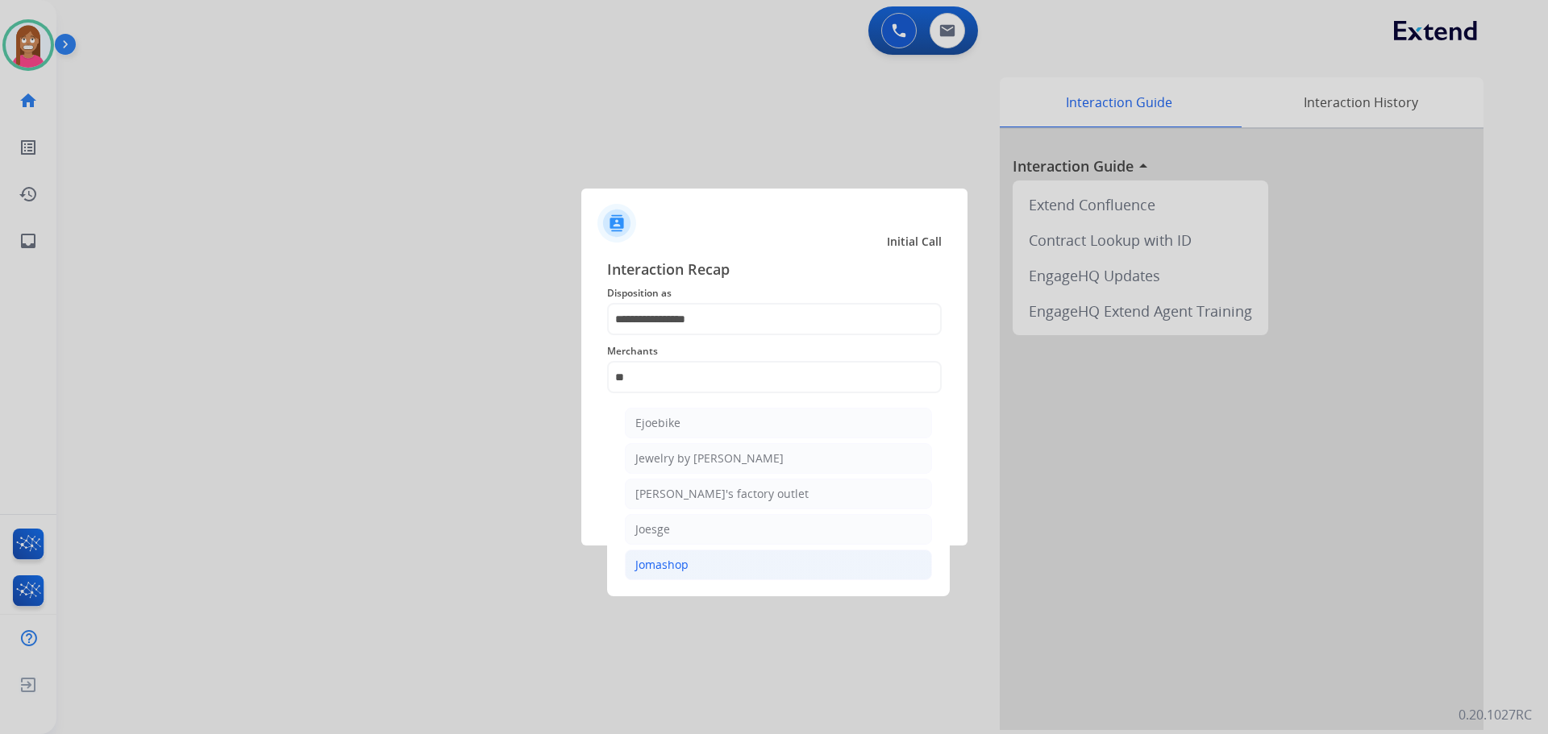
click at [635, 558] on div "Jomashop" at bounding box center [661, 565] width 53 height 16
type input "********"
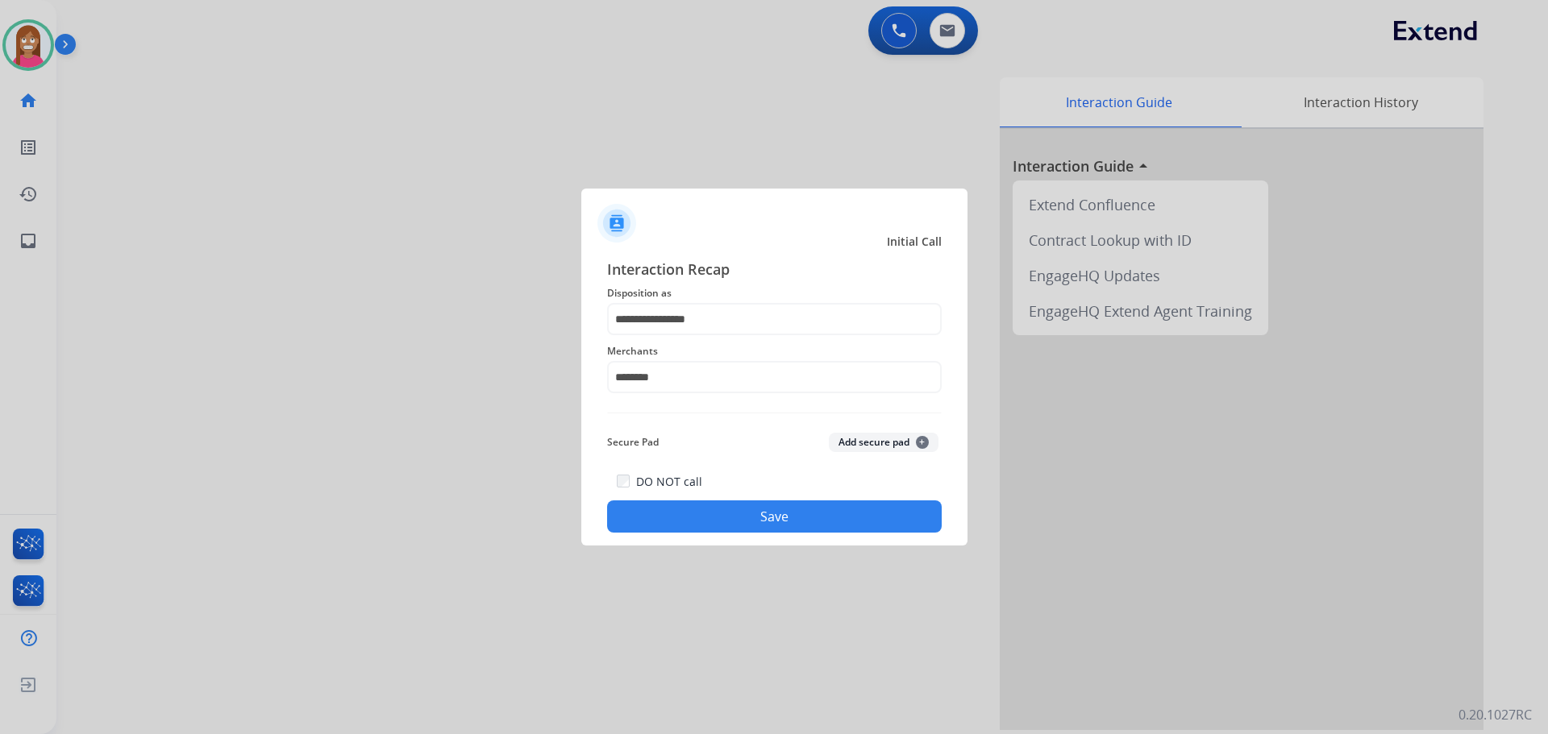
click at [662, 502] on button "Save" at bounding box center [774, 517] width 335 height 32
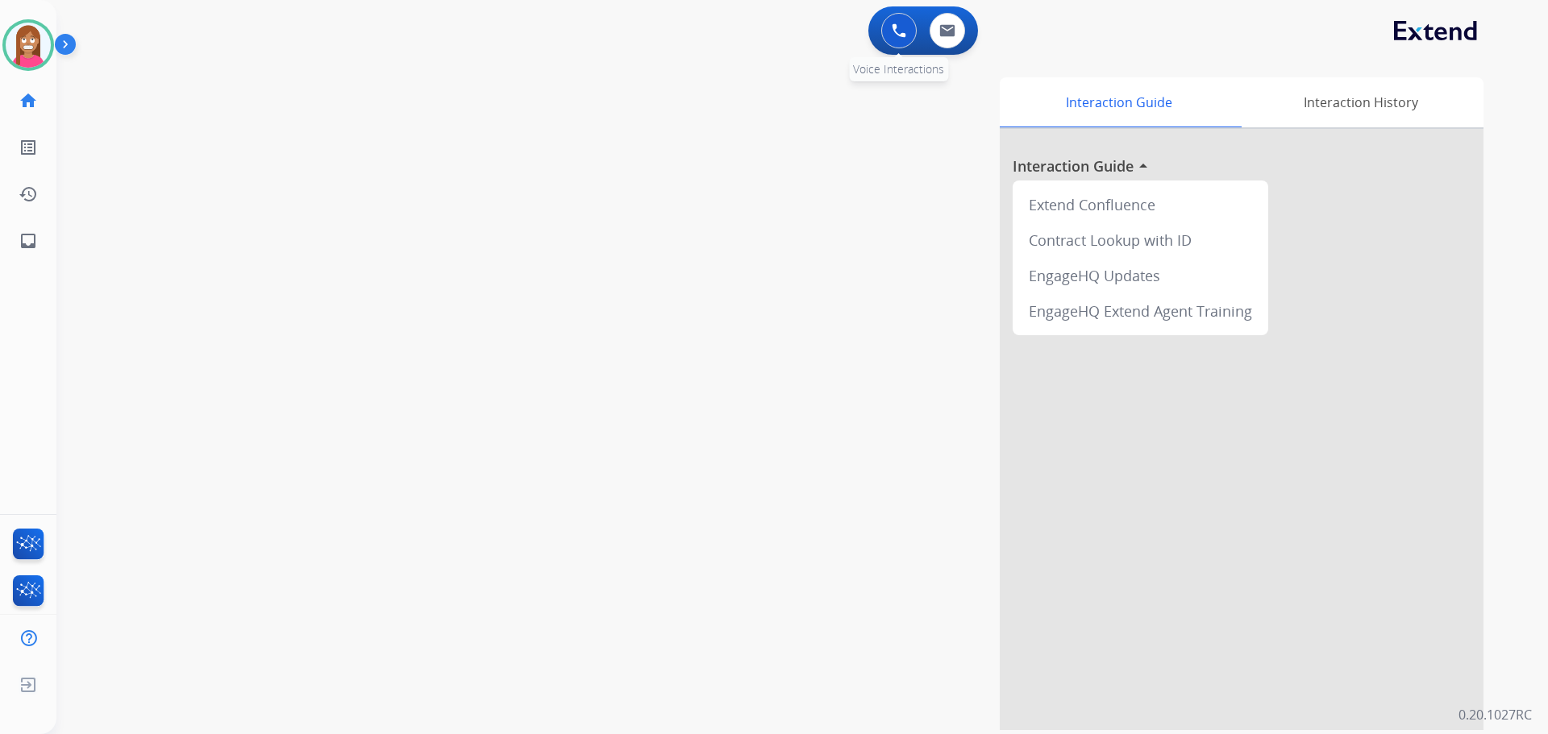
click at [886, 30] on button at bounding box center [898, 30] width 35 height 35
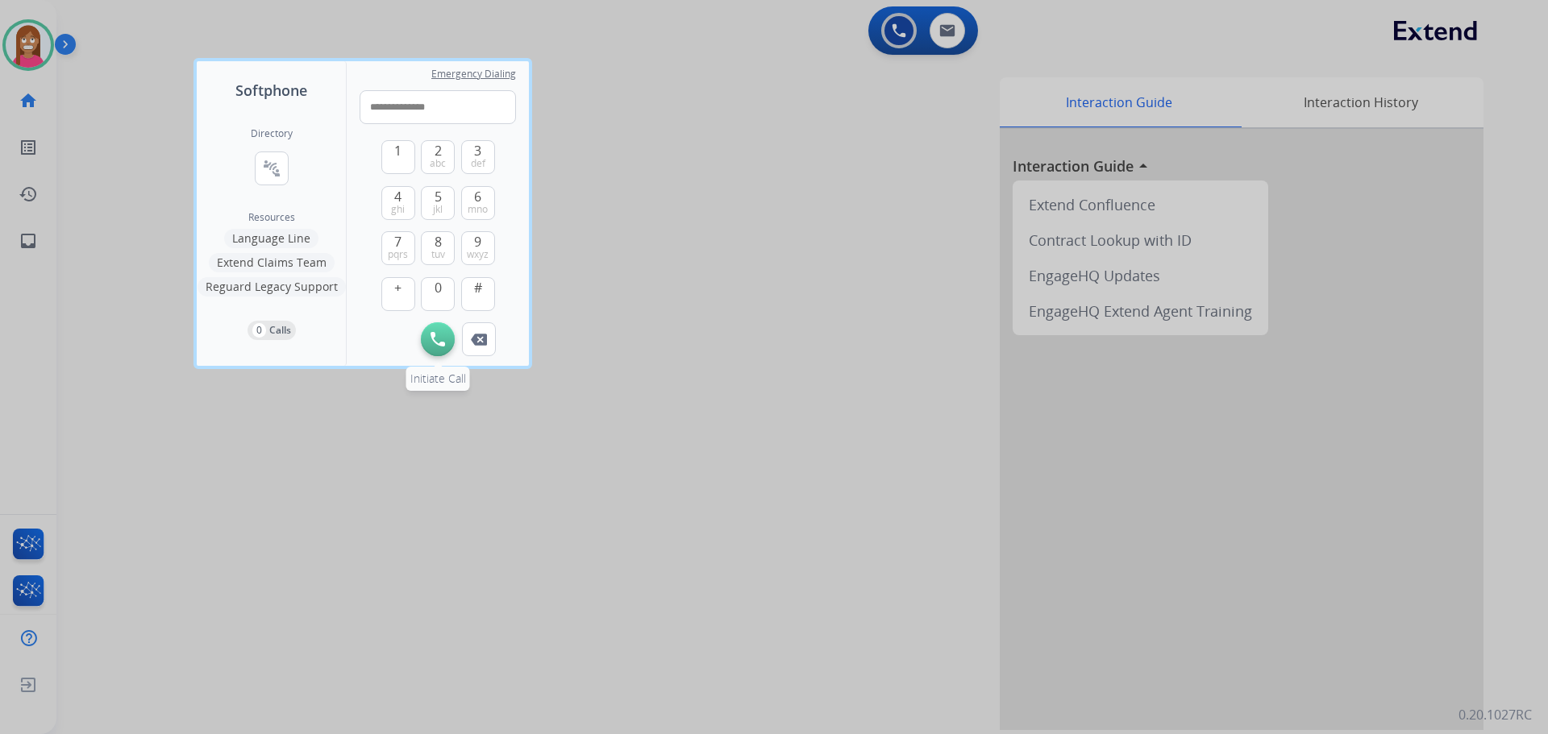
type input "**********"
click at [437, 333] on img at bounding box center [437, 339] width 15 height 15
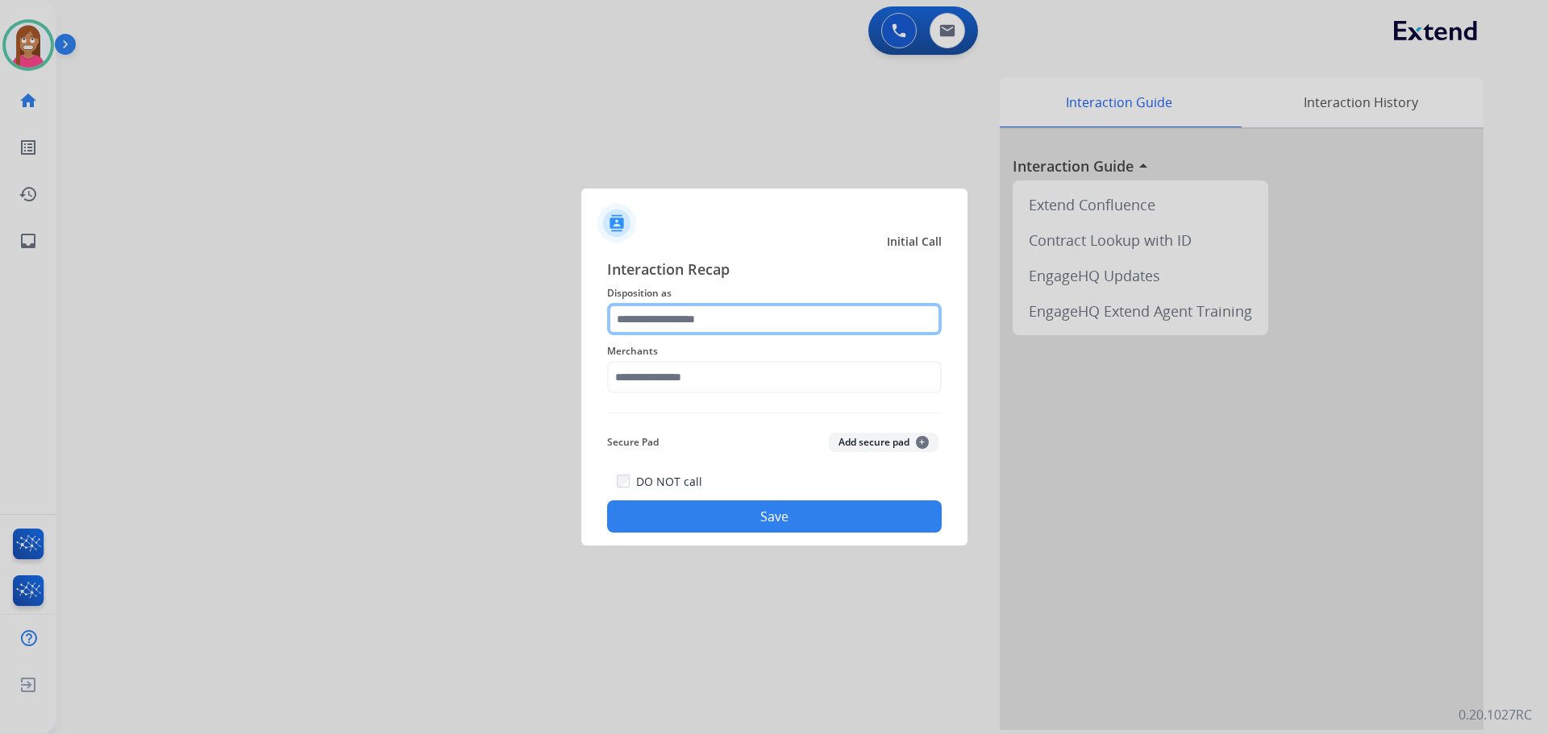
click at [742, 305] on input "text" at bounding box center [774, 319] width 335 height 32
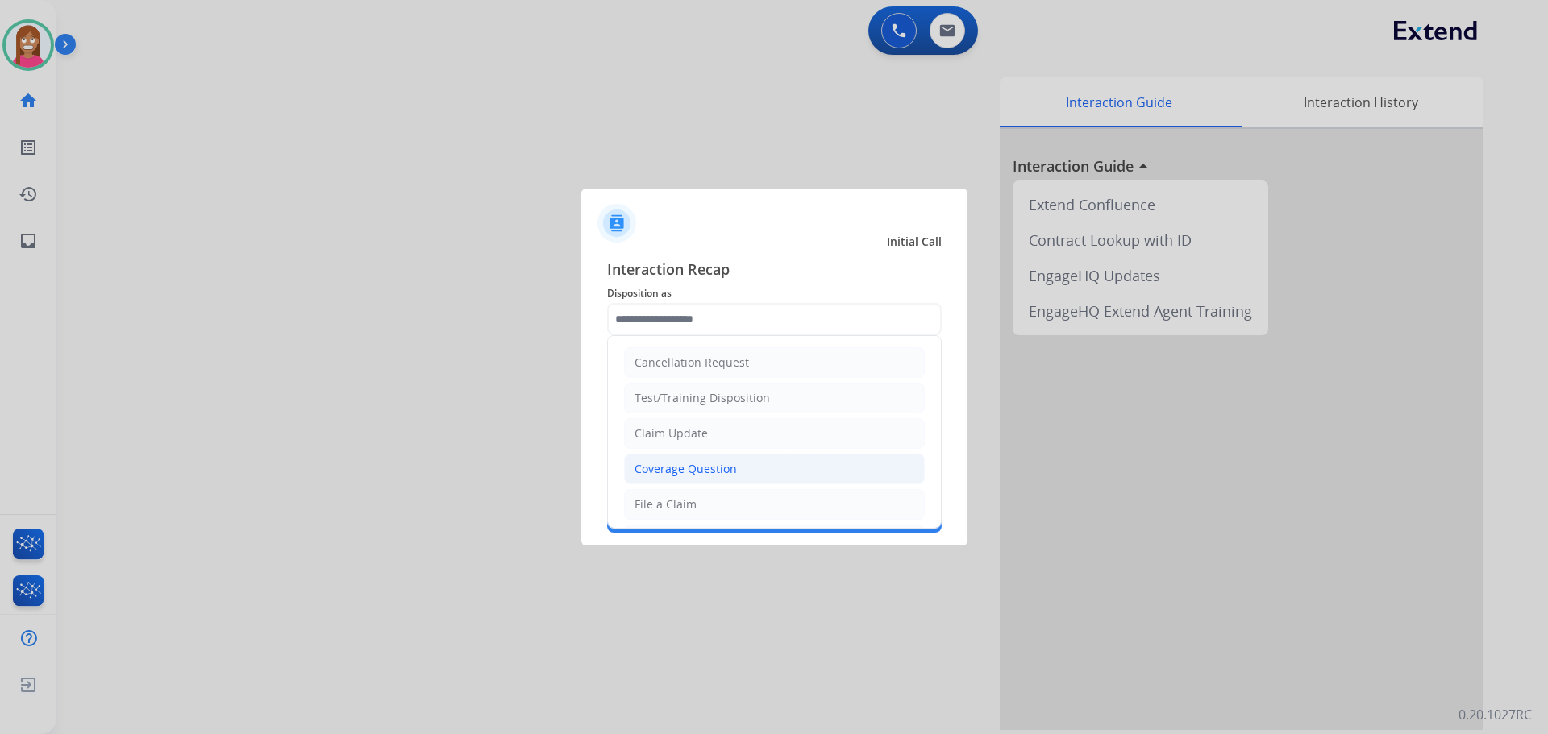
click at [666, 459] on li "Coverage Question" at bounding box center [774, 469] width 301 height 31
type input "**********"
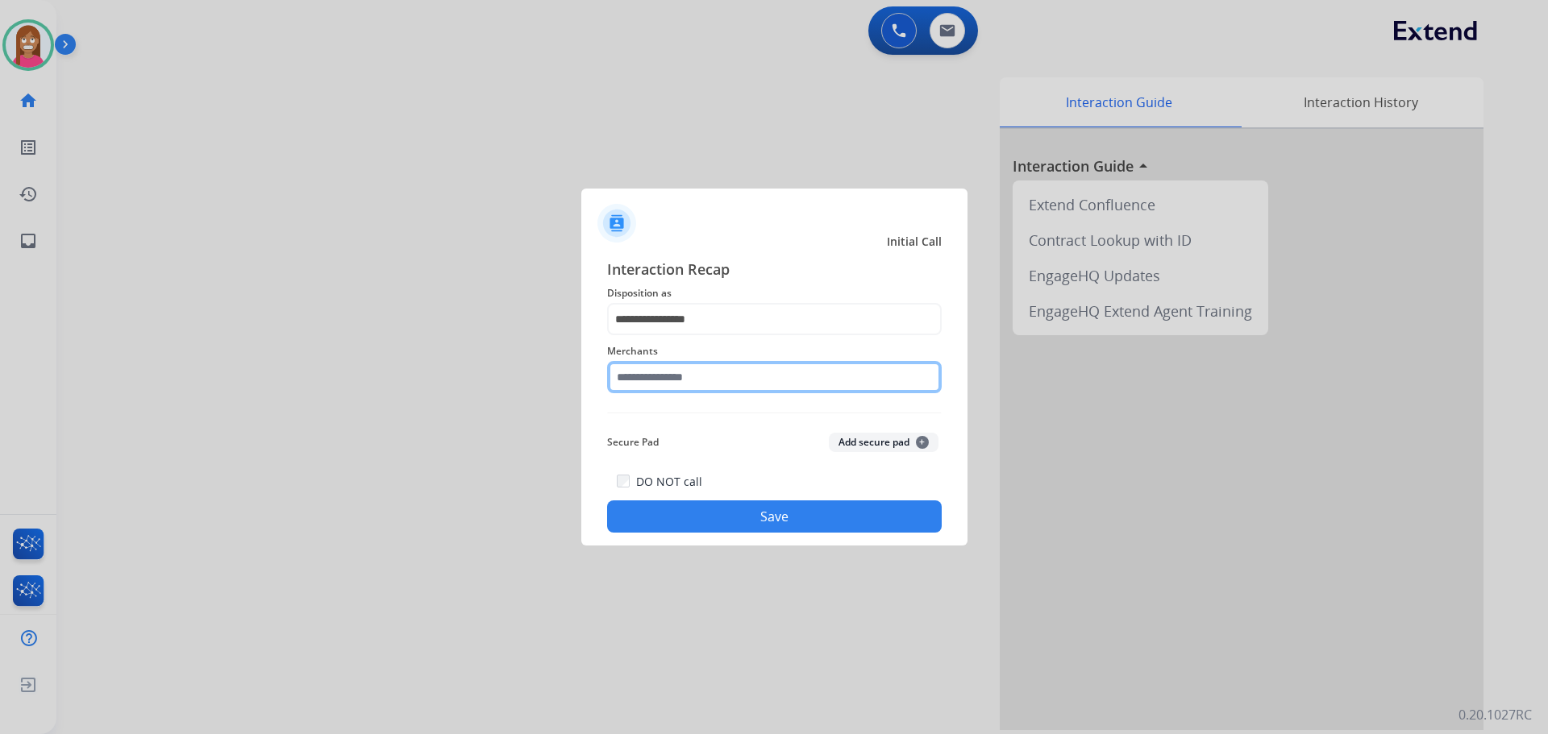
click at [663, 372] on input "text" at bounding box center [774, 377] width 335 height 32
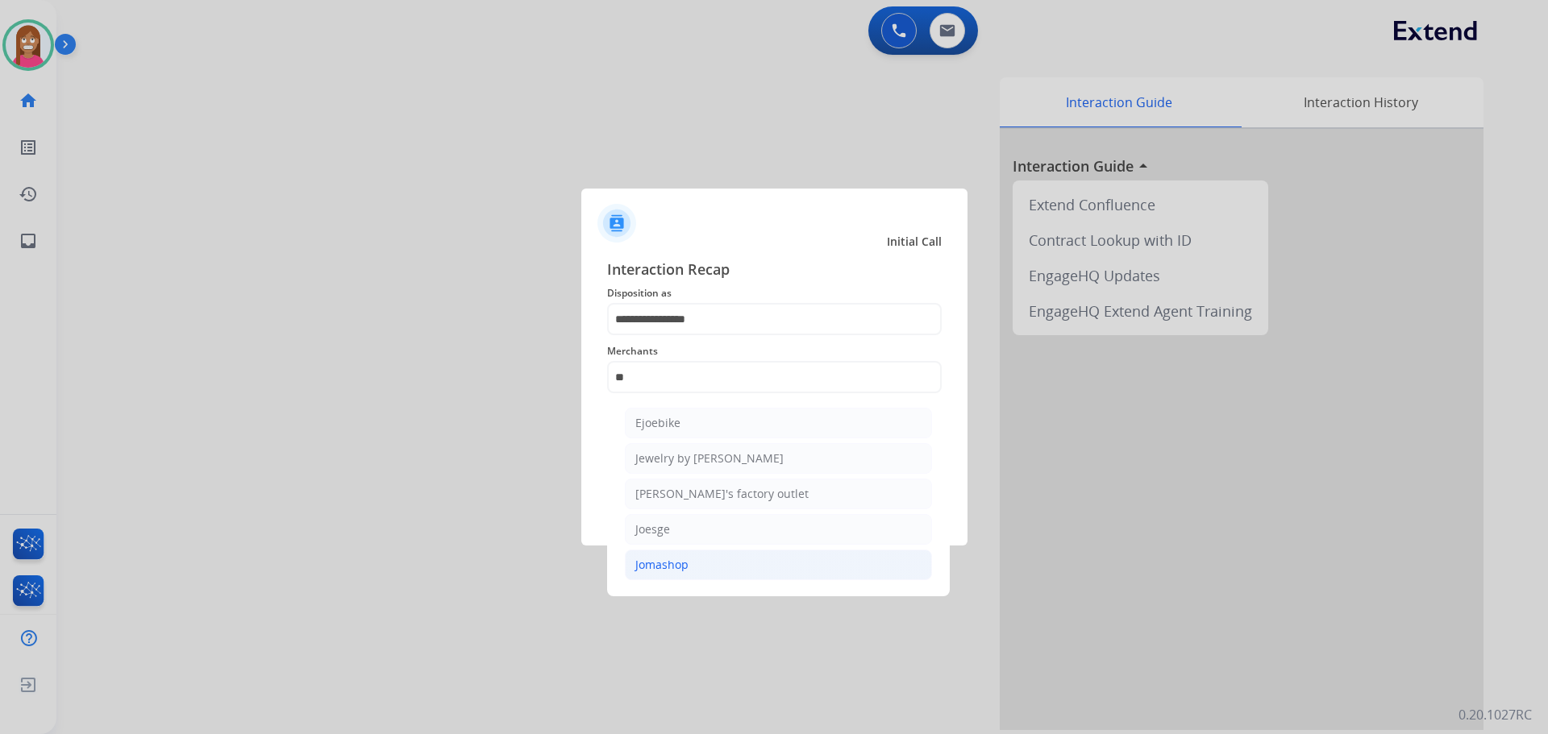
click at [655, 557] on div "Jomashop" at bounding box center [661, 565] width 53 height 16
type input "********"
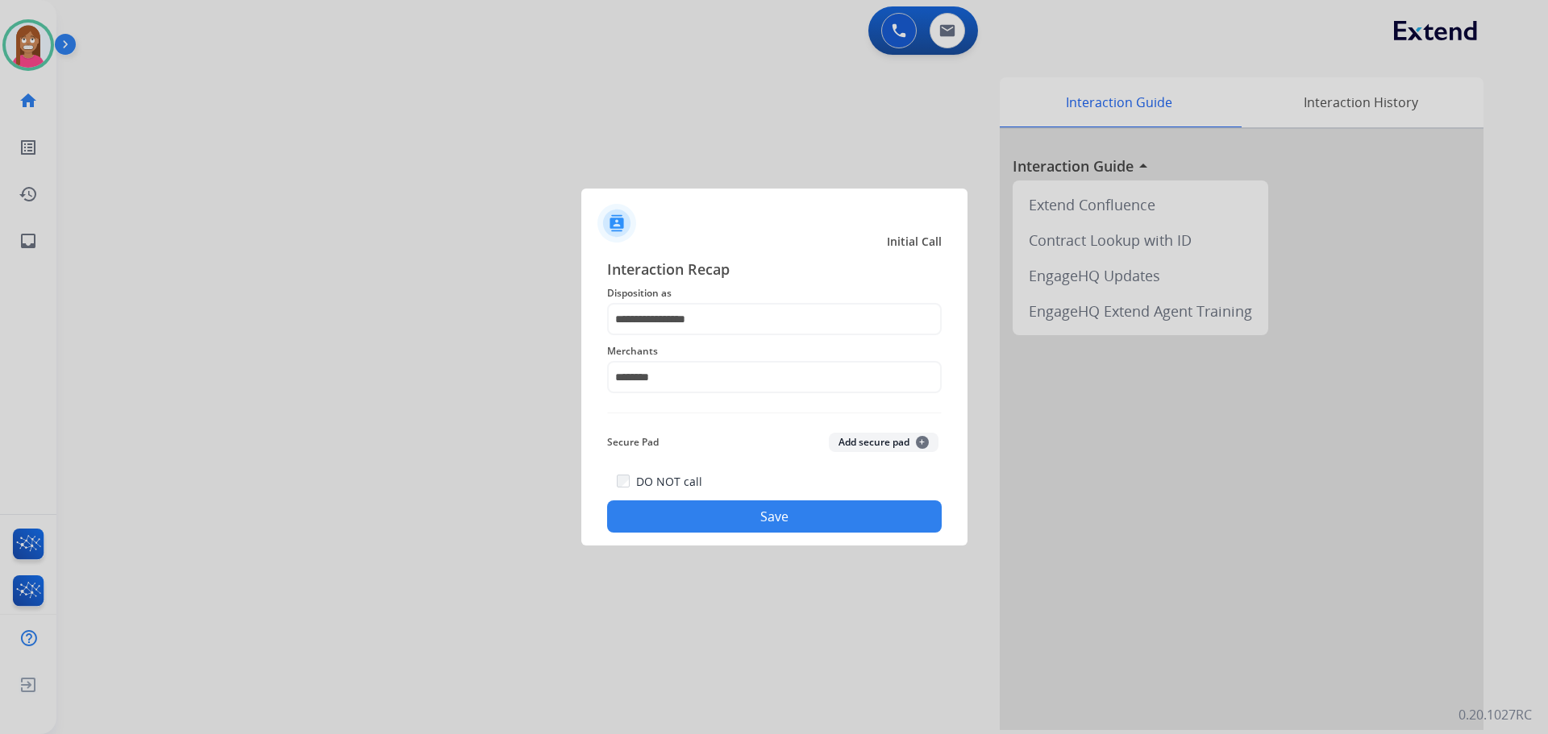
click at [655, 514] on button "Save" at bounding box center [774, 517] width 335 height 32
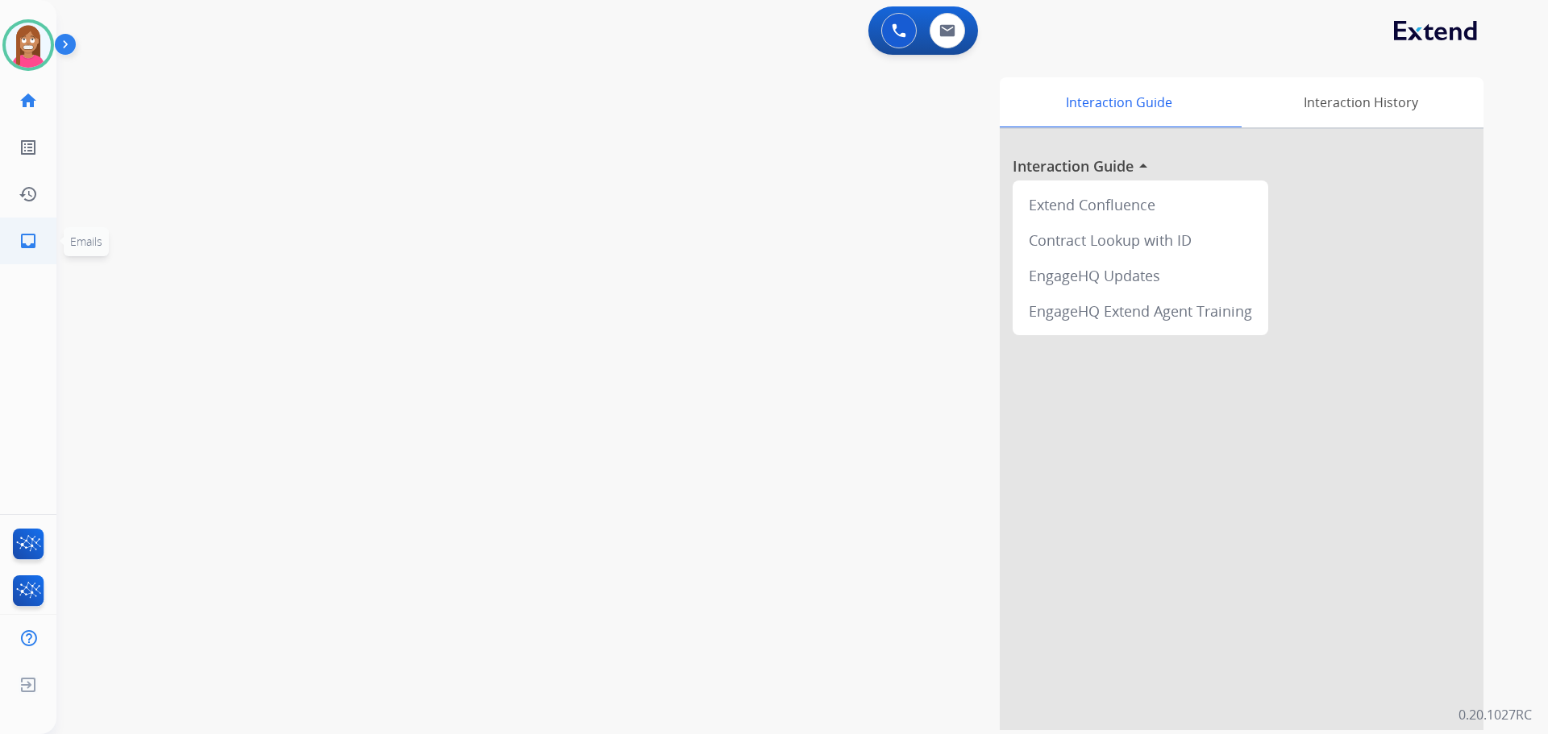
click at [35, 243] on mat-icon "inbox" at bounding box center [28, 240] width 19 height 19
select select "**********"
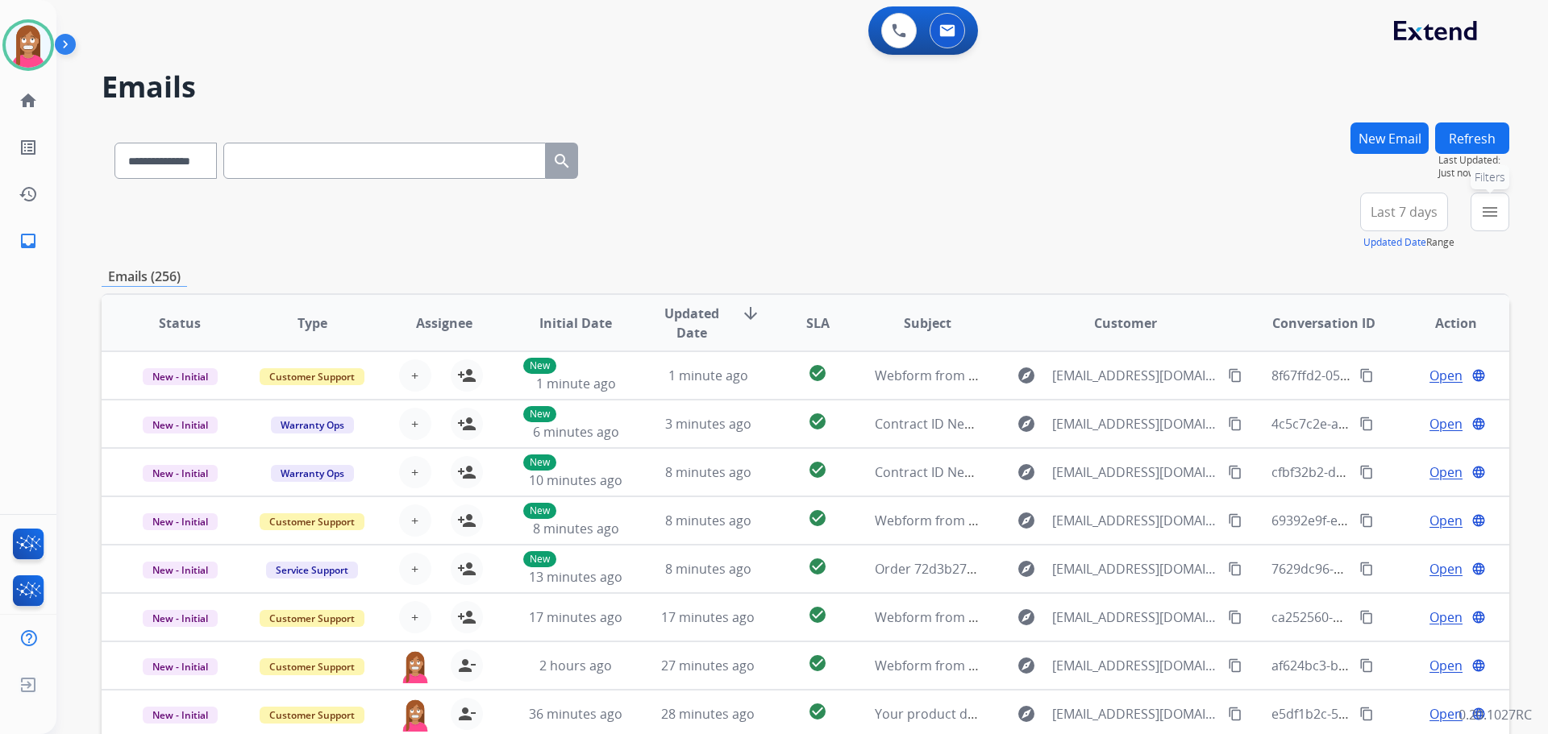
click at [1488, 215] on mat-icon "menu" at bounding box center [1489, 211] width 19 height 19
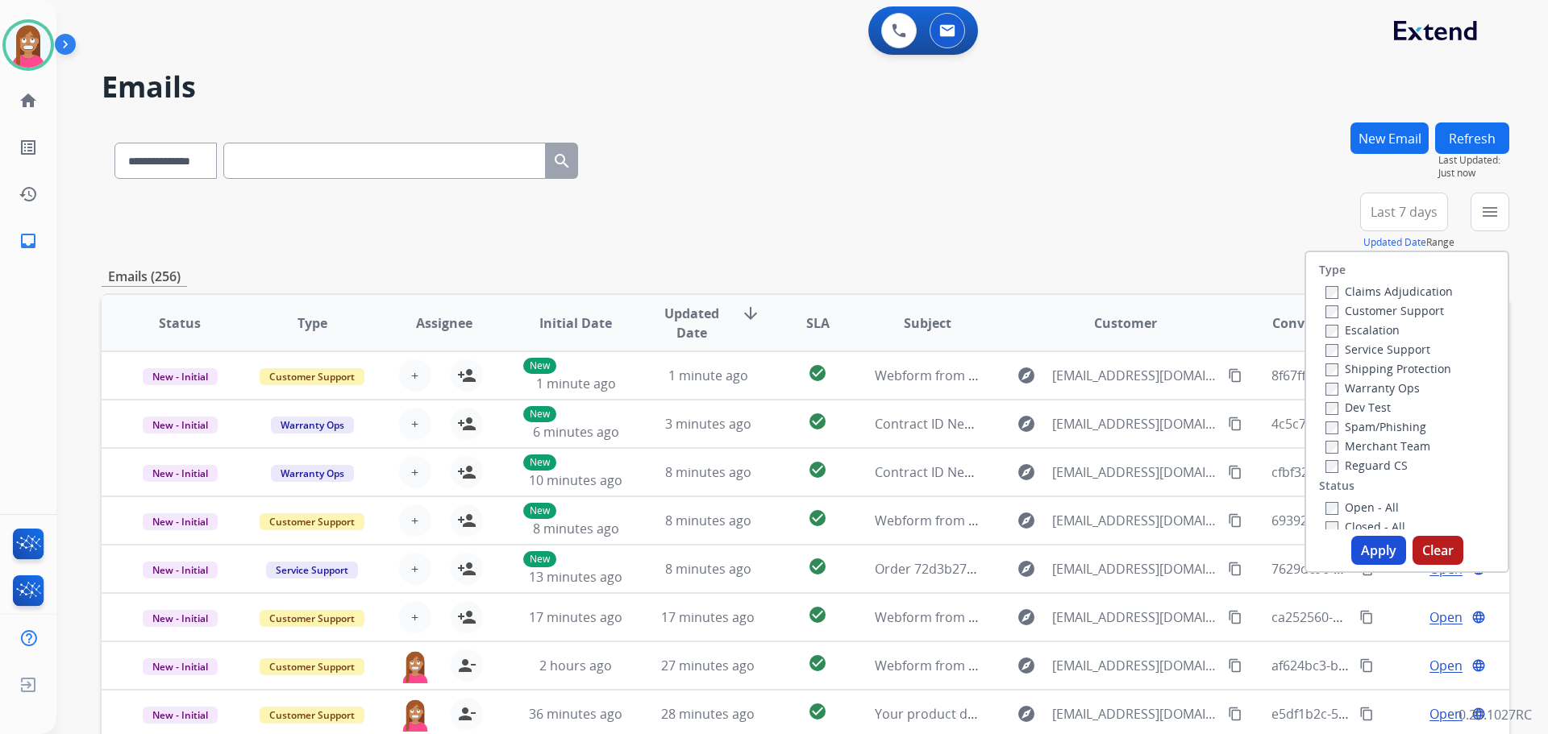
click at [1351, 312] on label "Customer Support" at bounding box center [1384, 310] width 119 height 15
click at [1354, 368] on label "Shipping Protection" at bounding box center [1388, 368] width 126 height 15
drag, startPoint x: 1342, startPoint y: 463, endPoint x: 1335, endPoint y: 450, distance: 14.8
click at [1335, 450] on div "Claims Adjudication Customer Support Escalation Service Support Shipping Protec…" at bounding box center [1386, 377] width 134 height 193
click at [1338, 465] on label "Reguard CS" at bounding box center [1366, 465] width 82 height 15
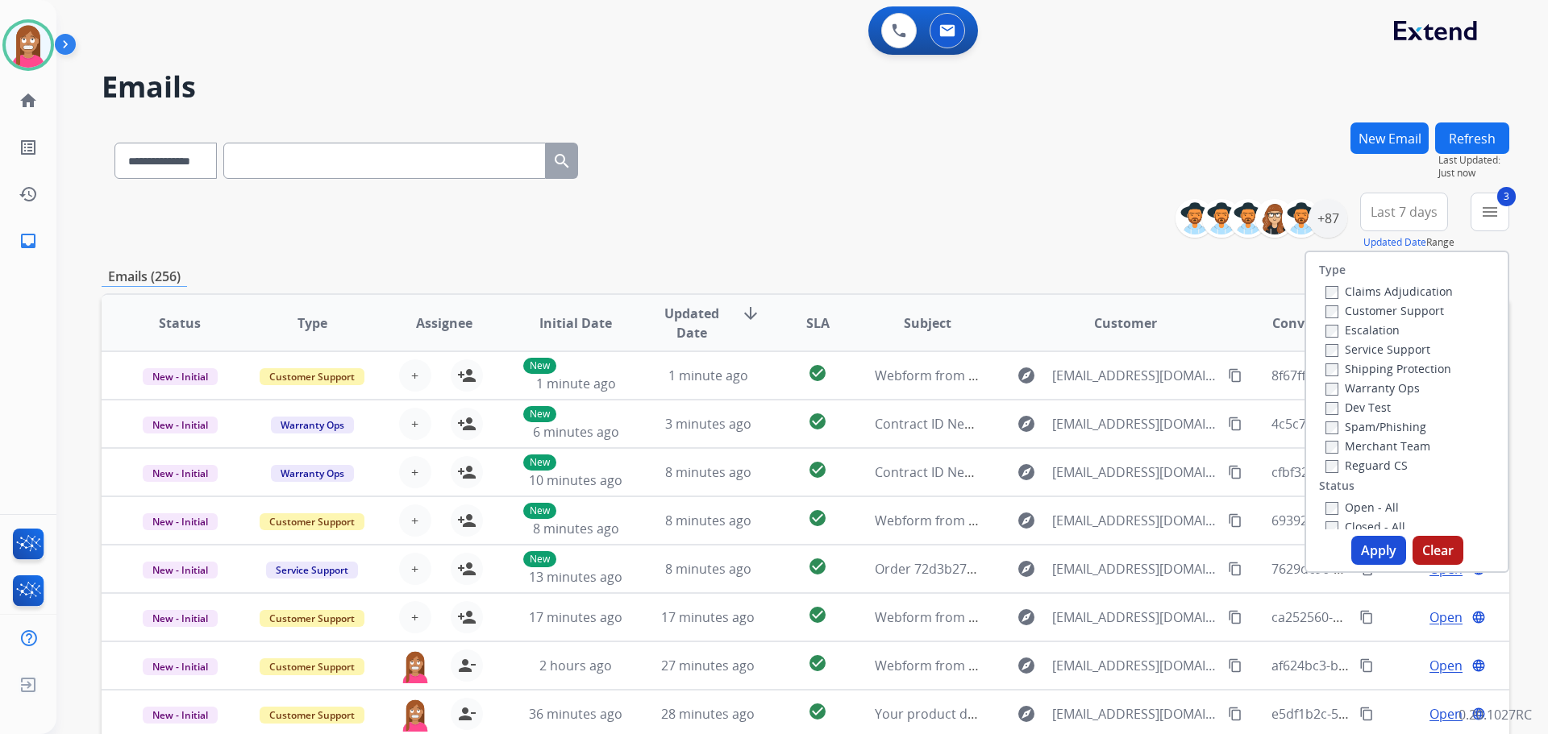
click at [1354, 505] on label "Open - All" at bounding box center [1361, 507] width 73 height 15
click at [1365, 545] on button "Apply" at bounding box center [1378, 550] width 55 height 29
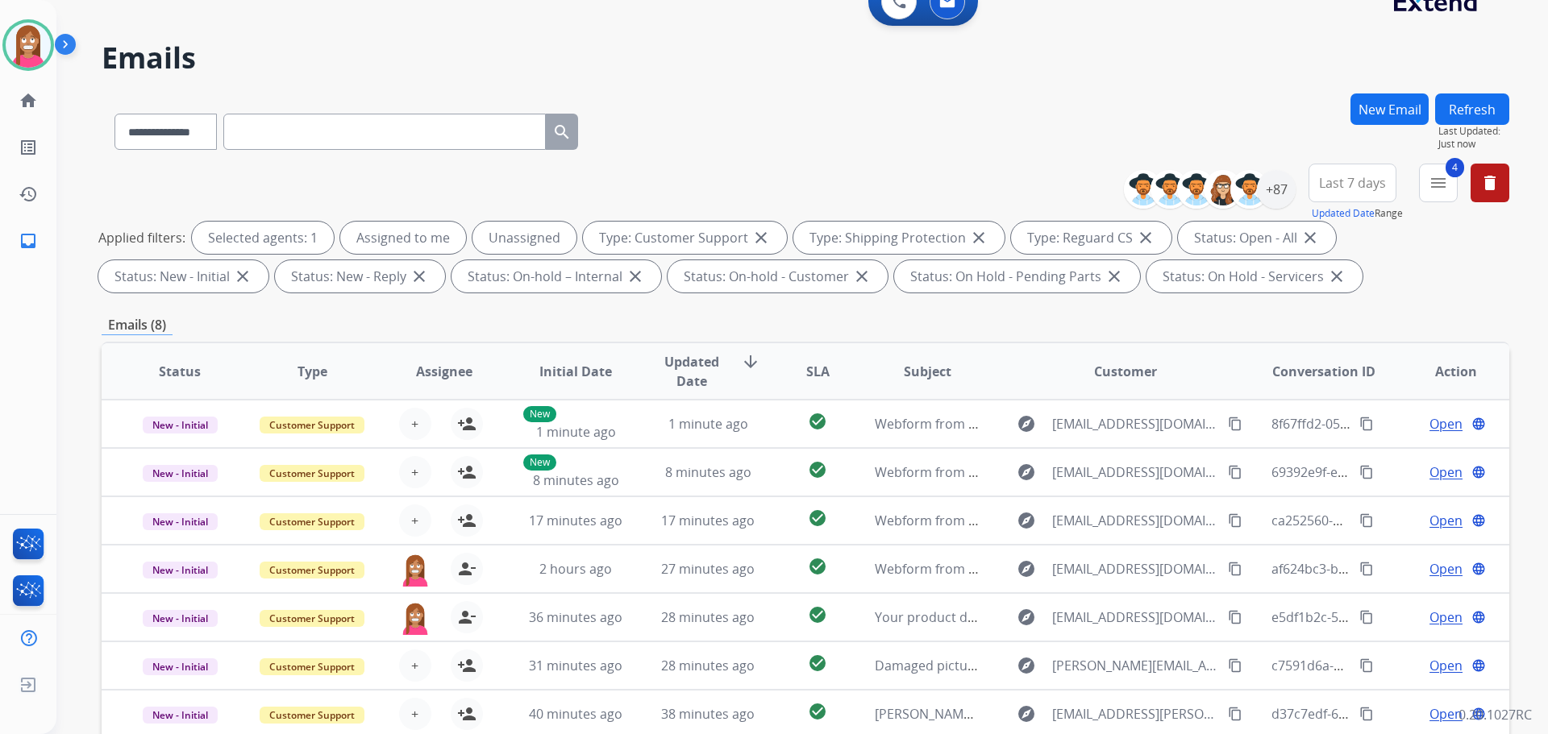
scroll to position [19, 0]
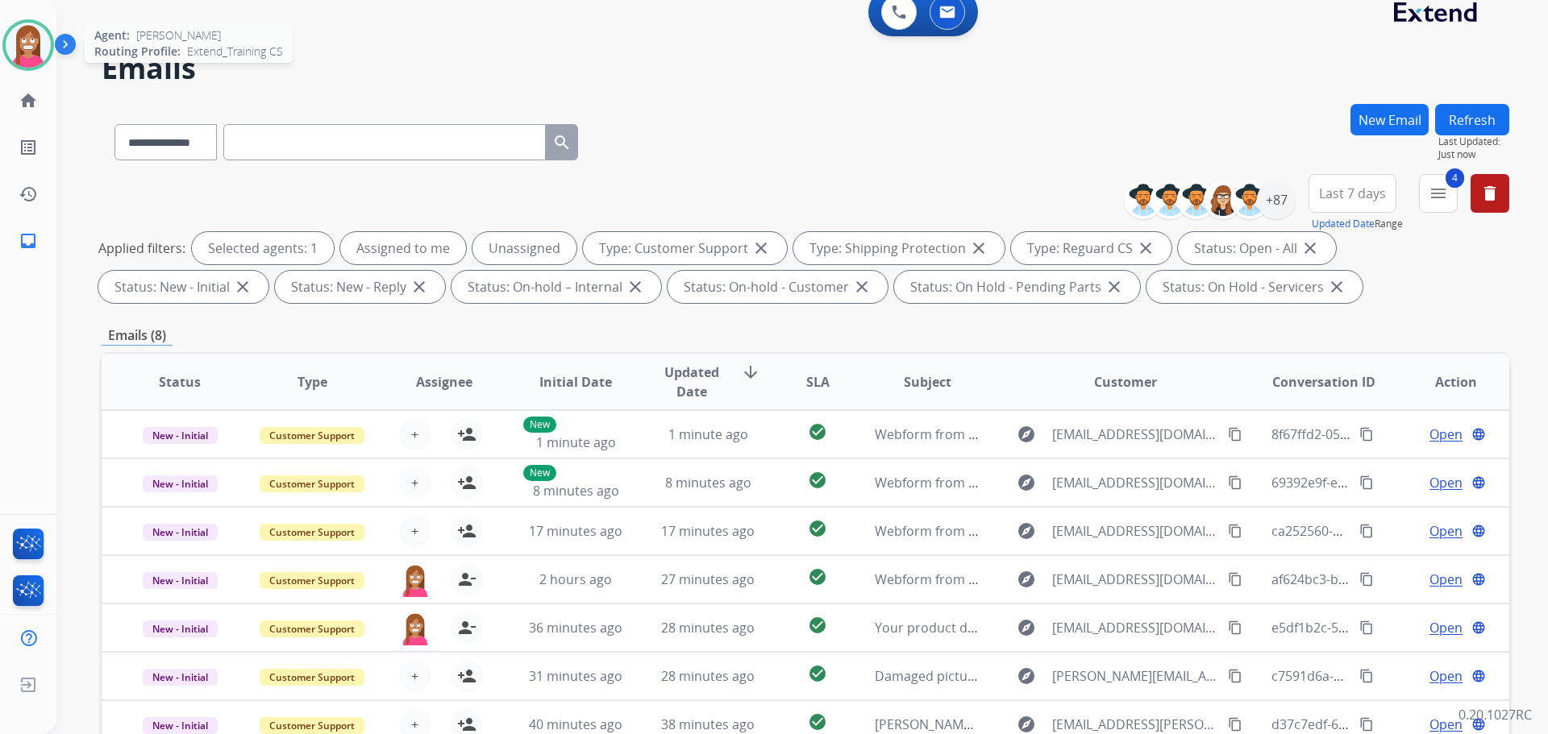
click at [33, 50] on img at bounding box center [28, 45] width 45 height 45
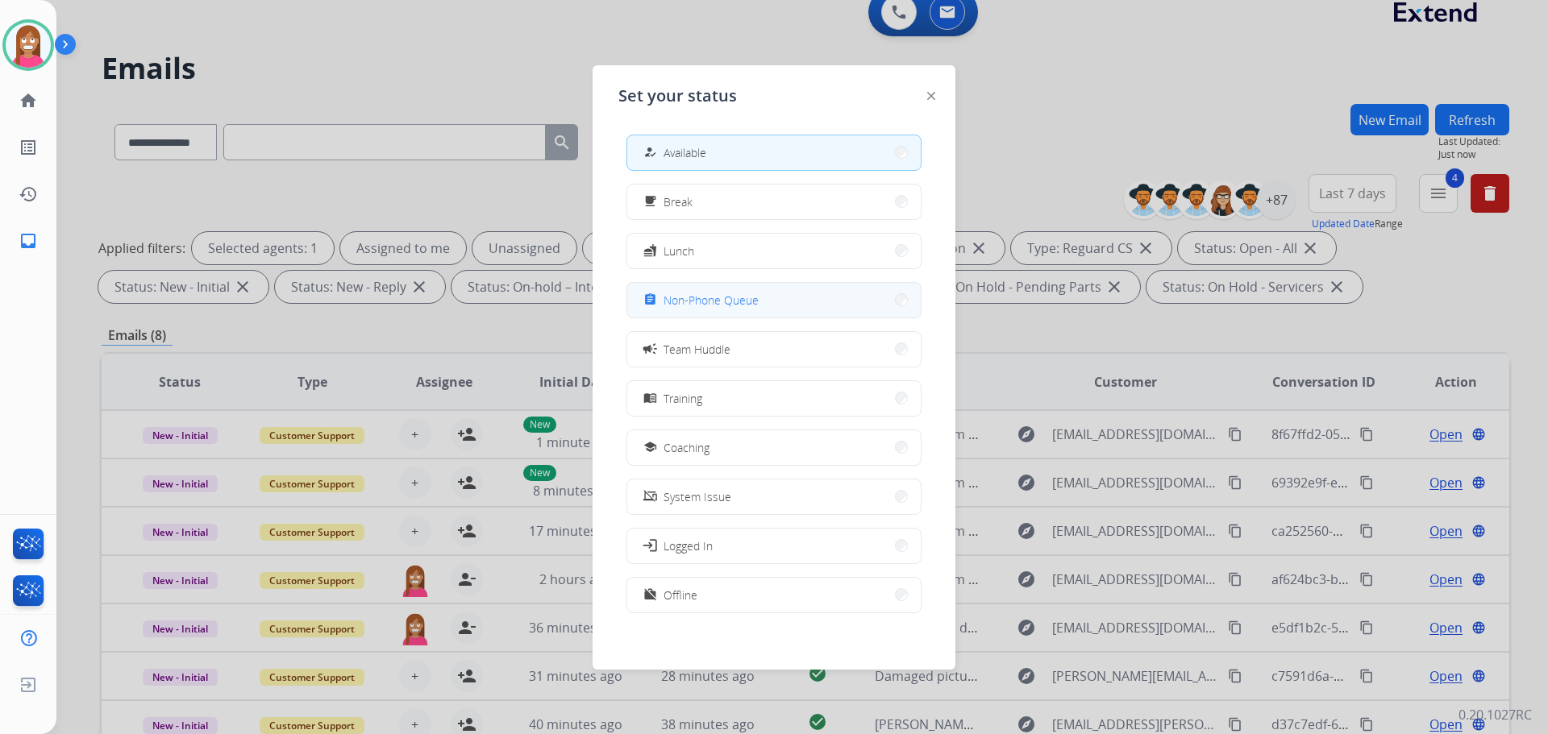
click at [661, 304] on div "assignment" at bounding box center [651, 299] width 23 height 19
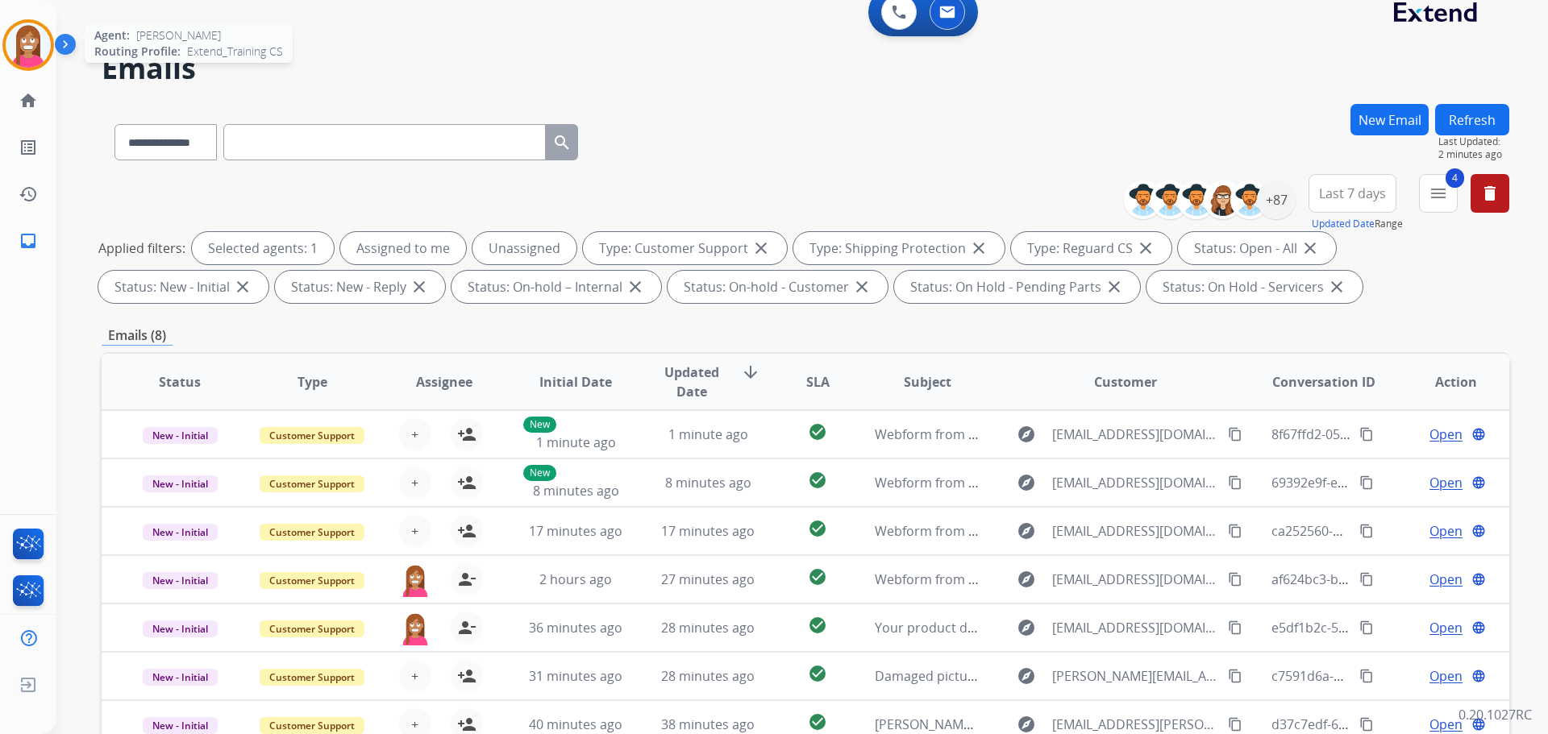
click at [13, 44] on img at bounding box center [28, 45] width 45 height 45
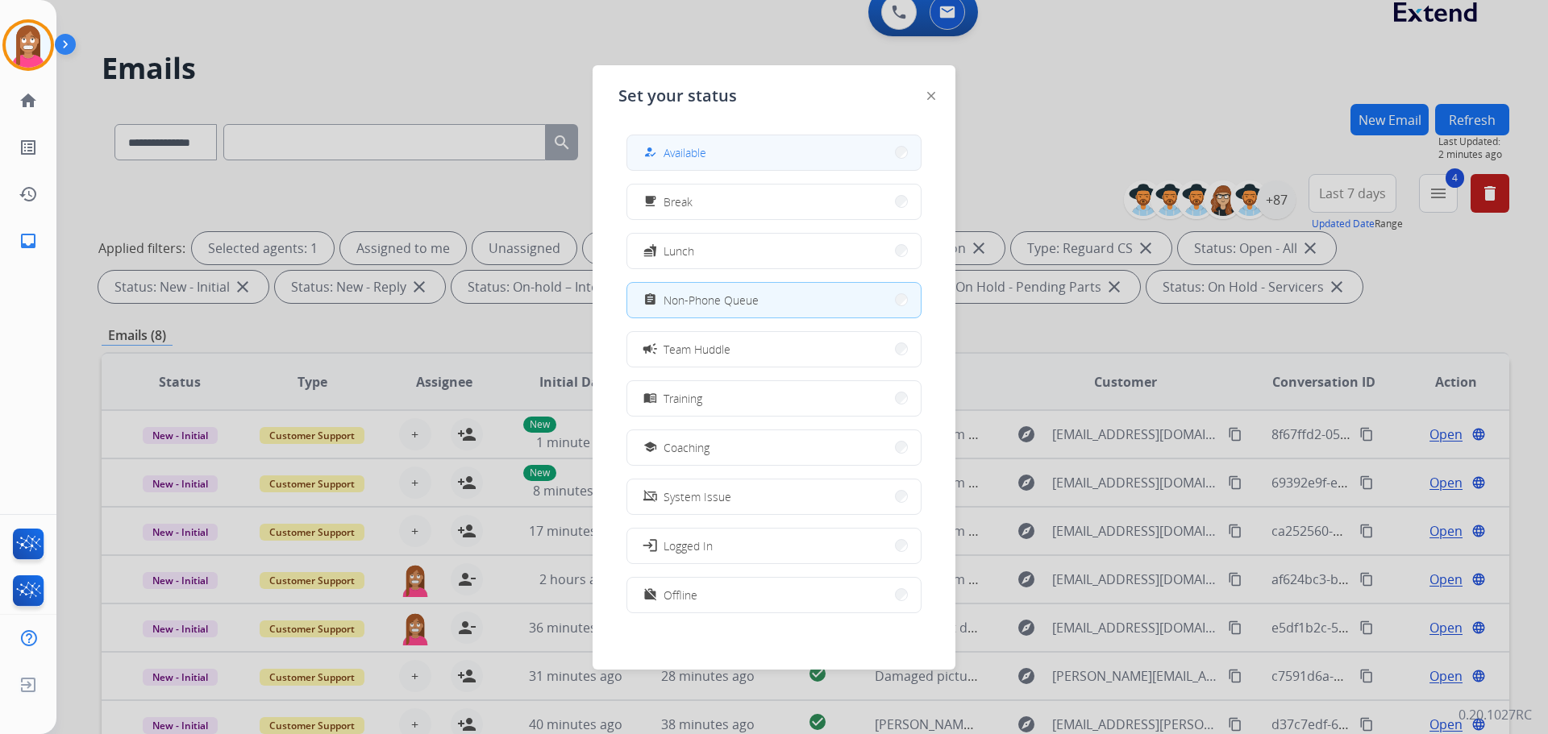
click at [681, 162] on button "how_to_reg Available" at bounding box center [773, 152] width 293 height 35
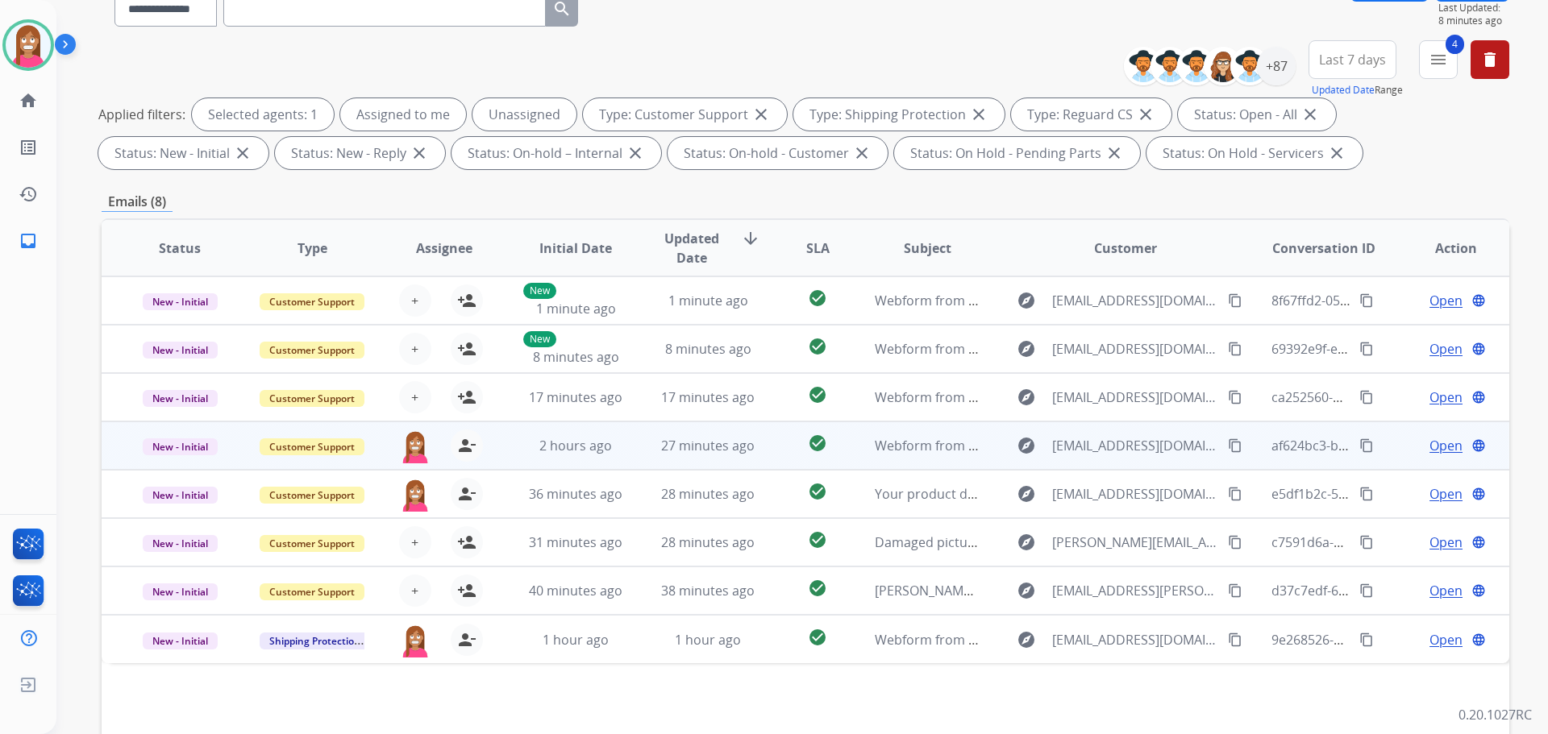
scroll to position [260, 0]
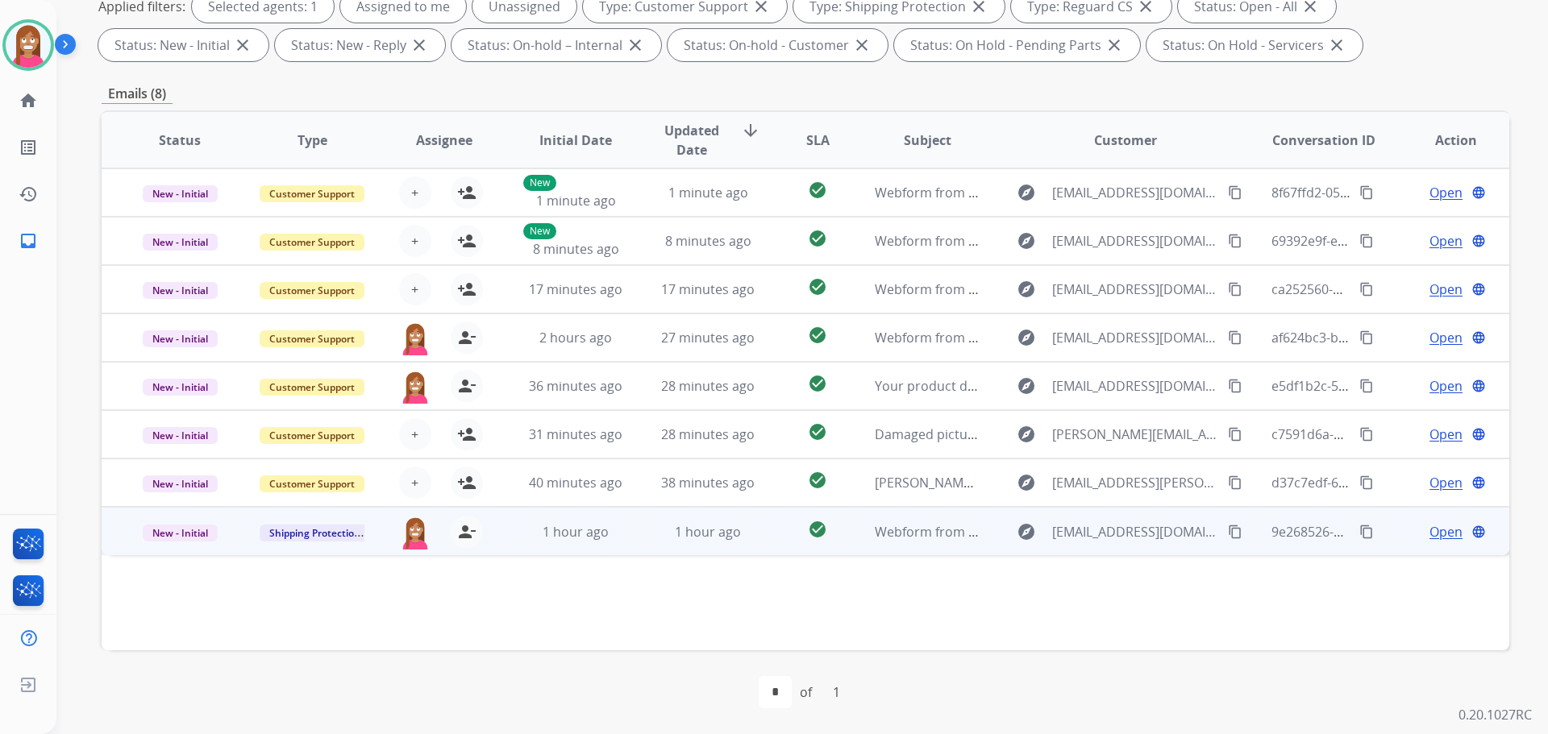
click at [634, 542] on td "1 hour ago" at bounding box center [696, 531] width 132 height 48
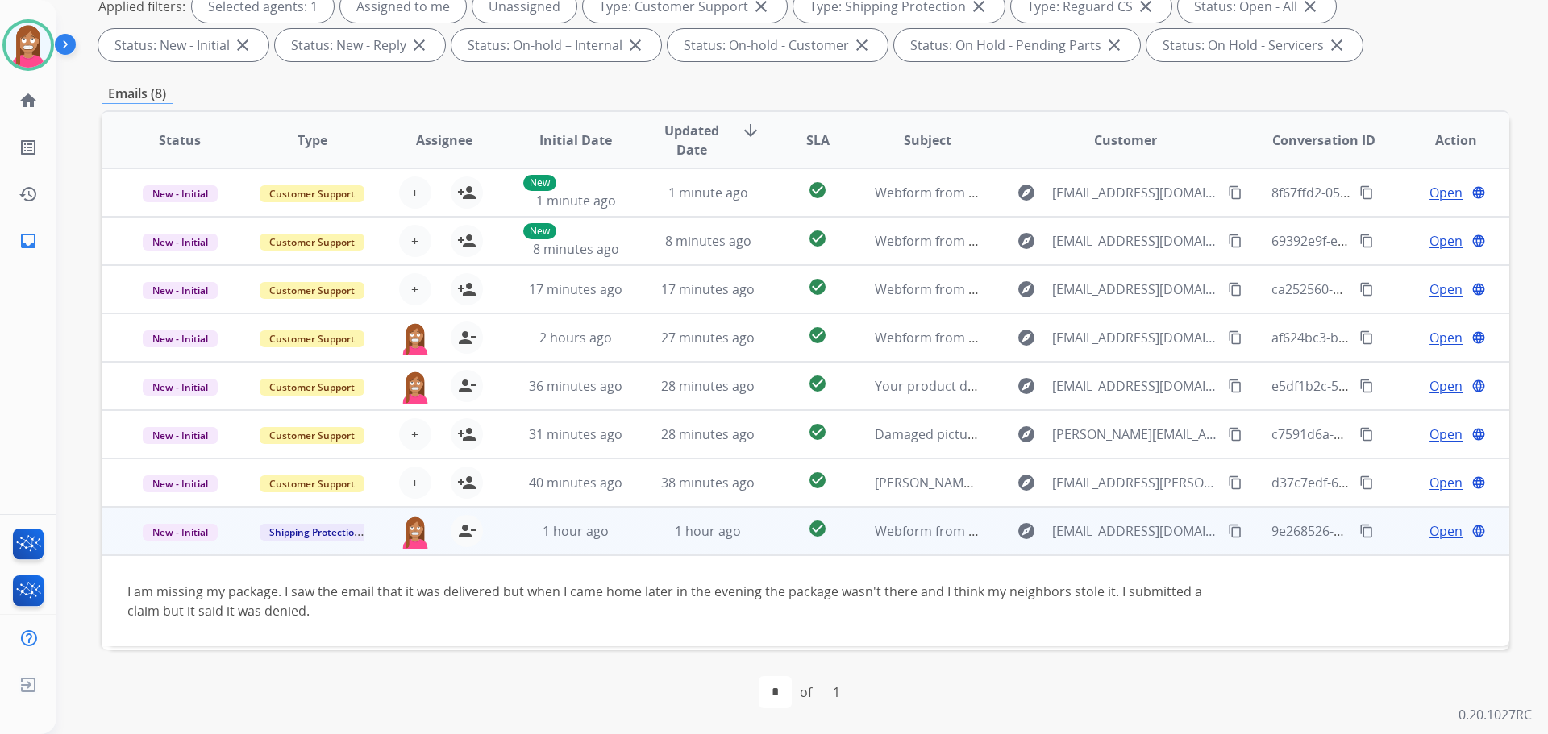
click at [1430, 530] on span "Open" at bounding box center [1445, 531] width 33 height 19
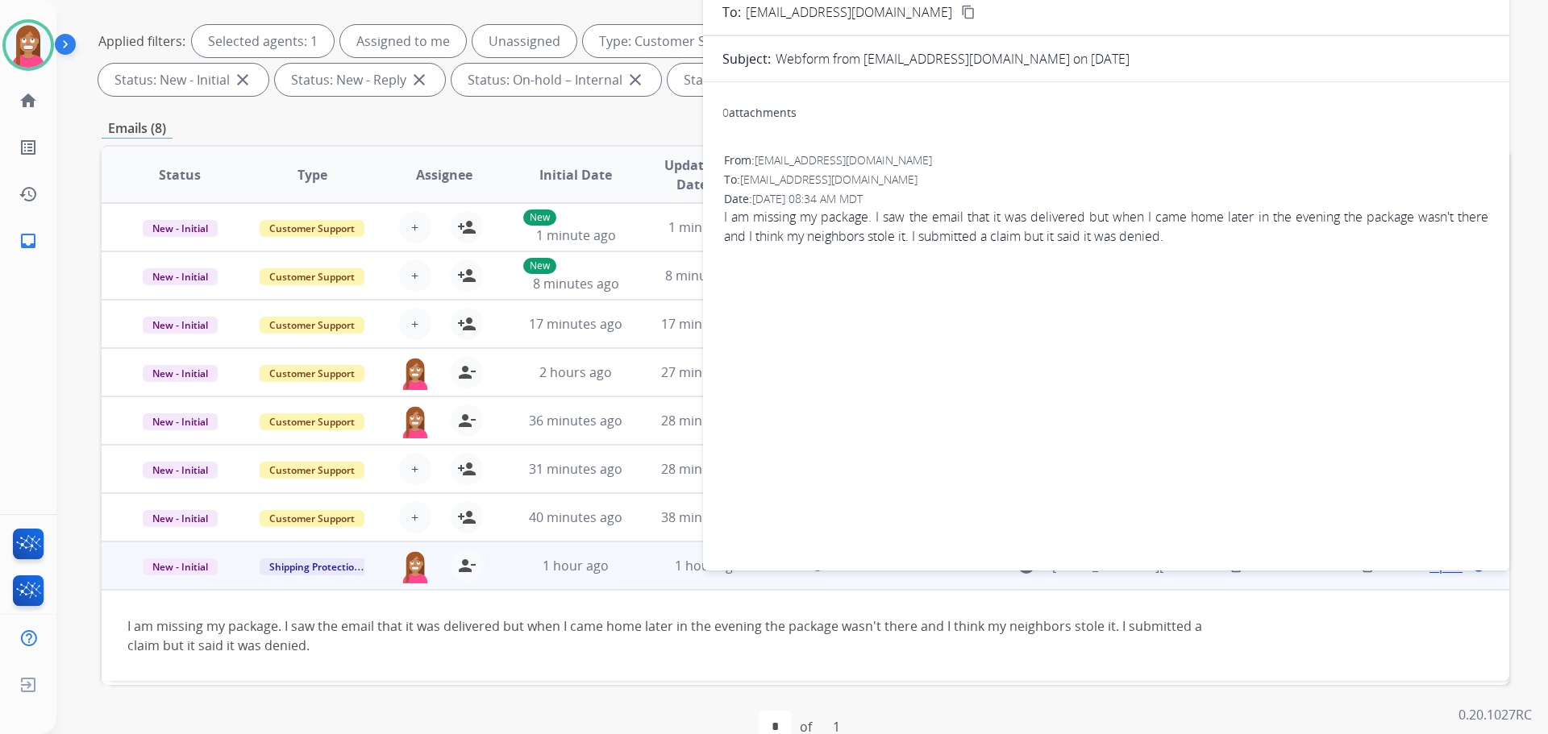
scroll to position [99, 0]
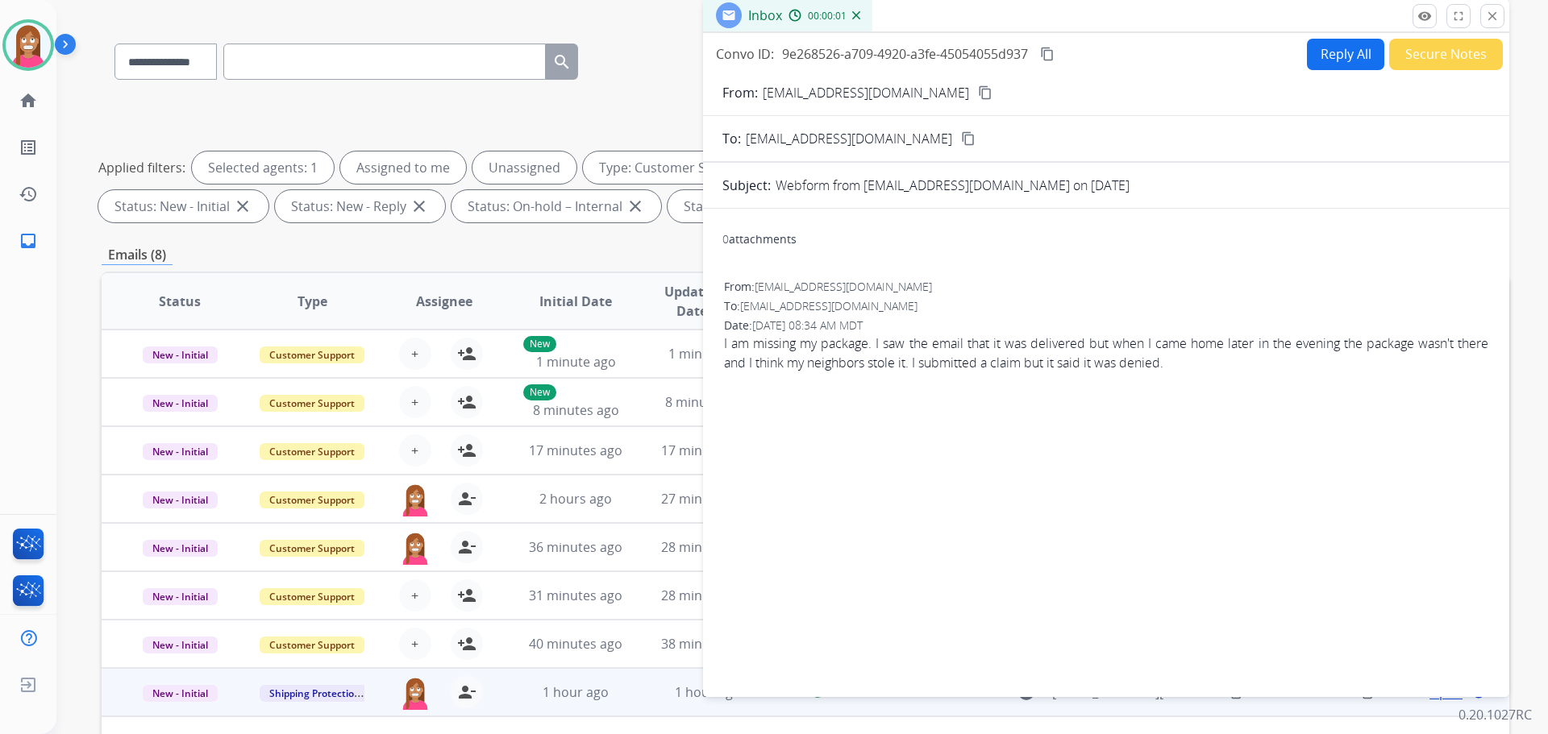
click at [1339, 56] on button "Reply All" at bounding box center [1345, 54] width 77 height 31
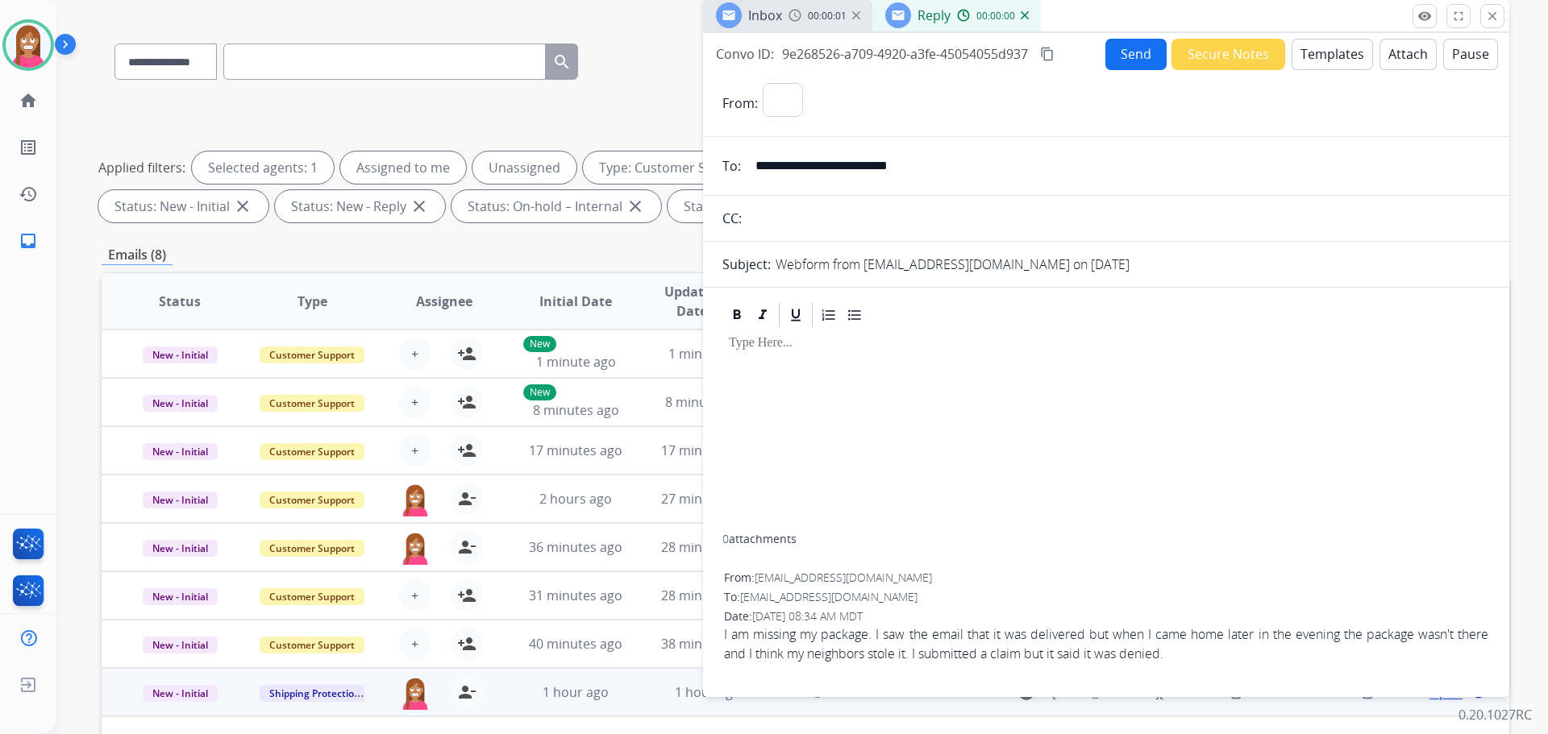
select select "**********"
click at [1339, 56] on button "Templates" at bounding box center [1331, 54] width 81 height 31
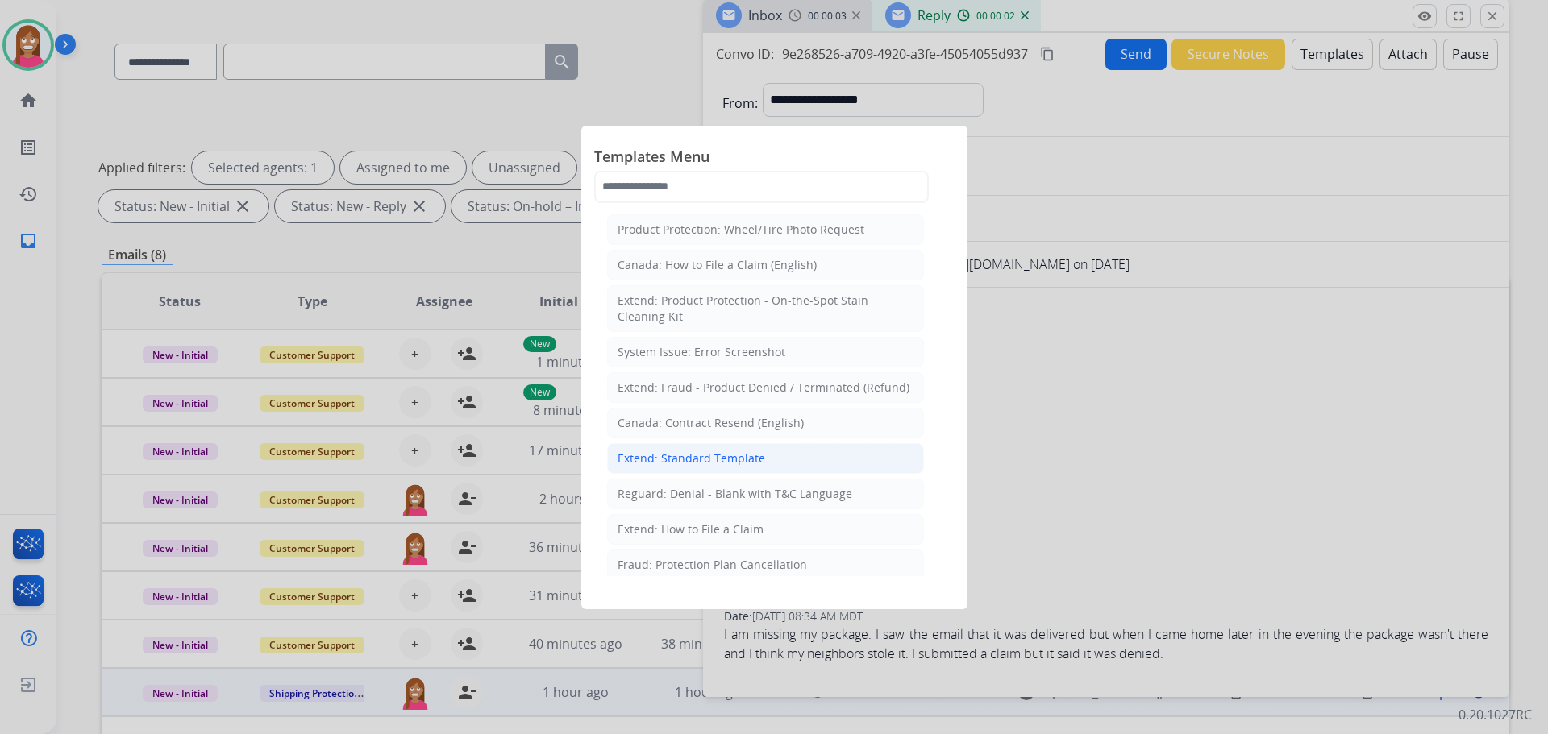
click at [659, 455] on div "Extend: Standard Template" at bounding box center [692, 459] width 148 height 16
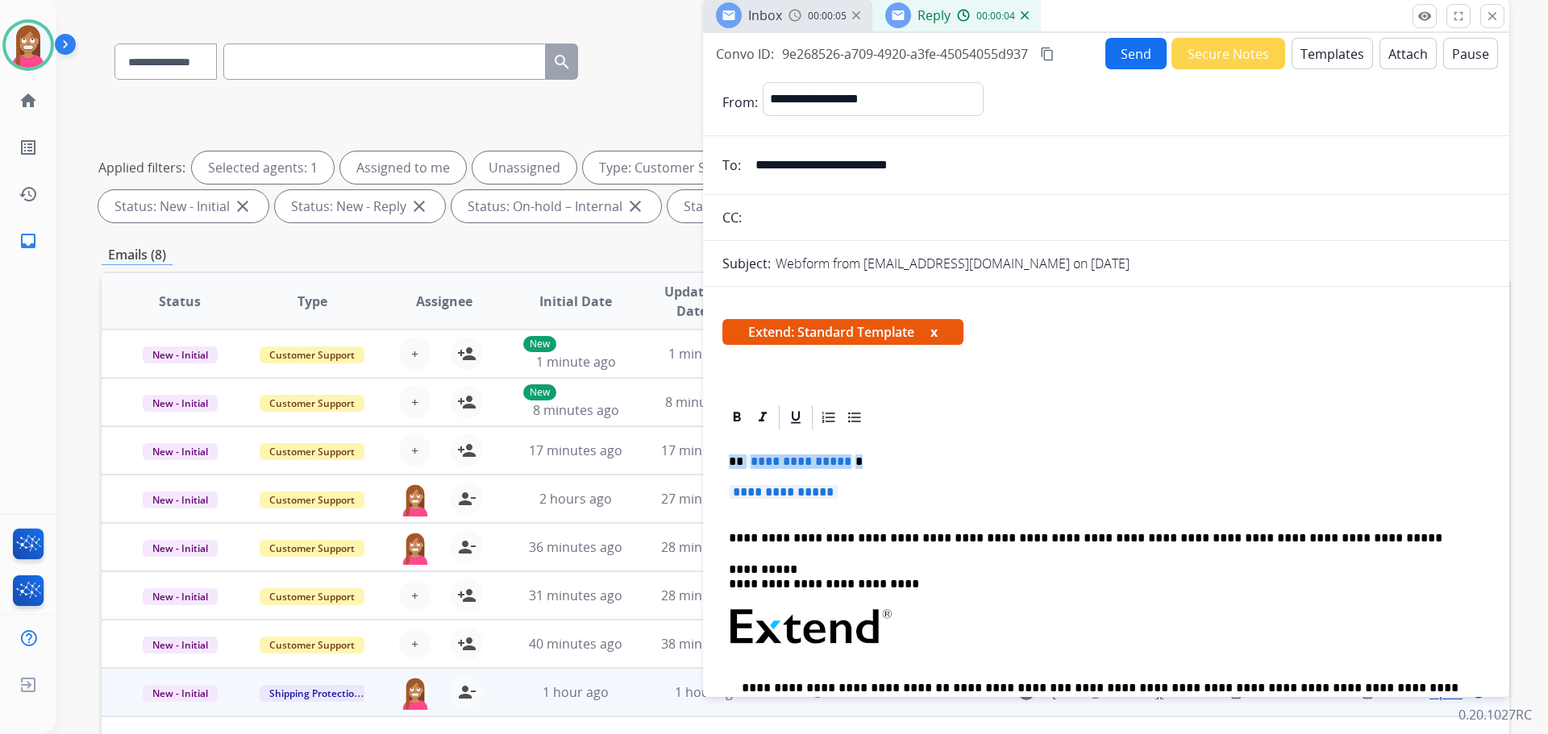
drag, startPoint x: 868, startPoint y: 500, endPoint x: 711, endPoint y: 457, distance: 162.9
click at [711, 457] on div "**********" at bounding box center [1106, 732] width 806 height 658
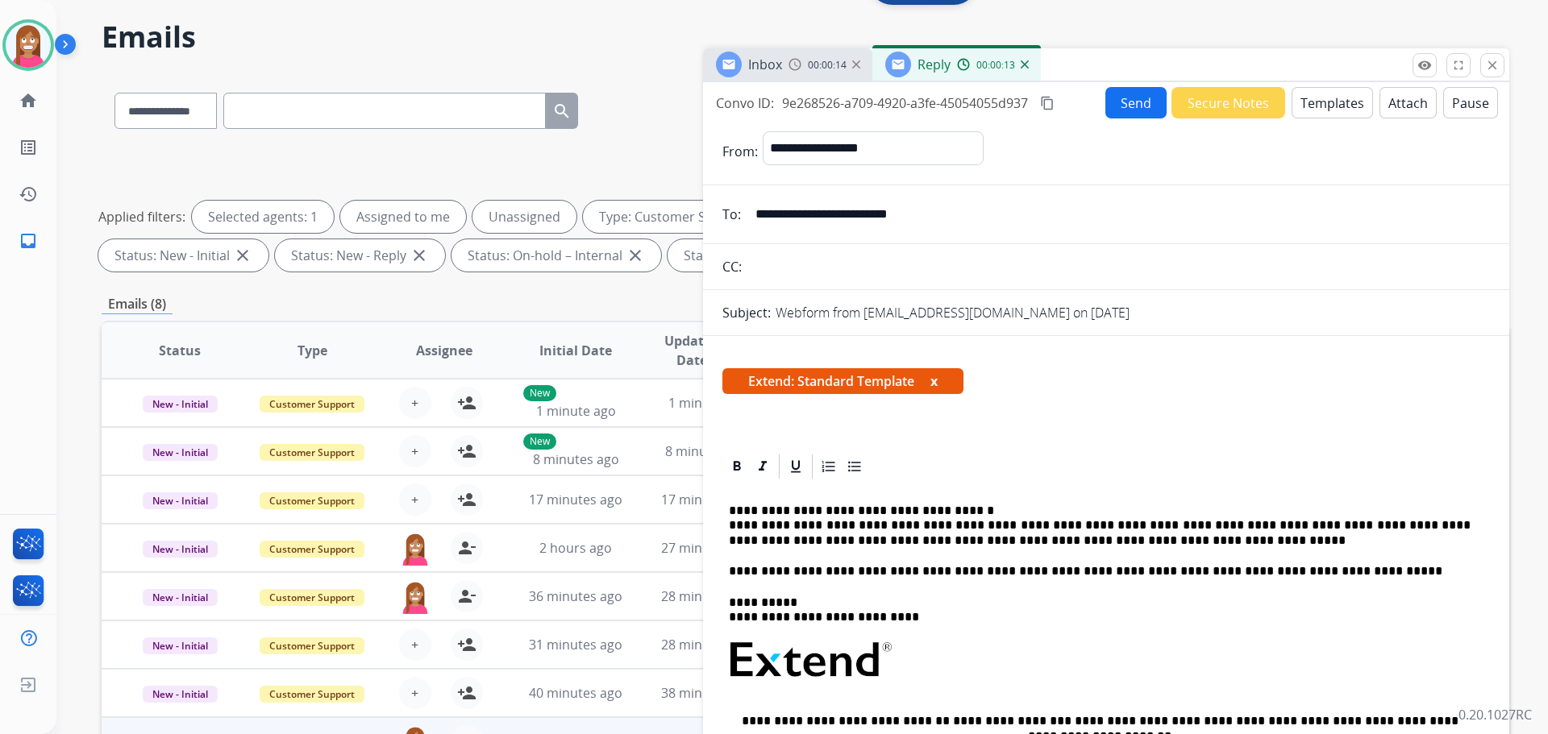
scroll to position [0, 0]
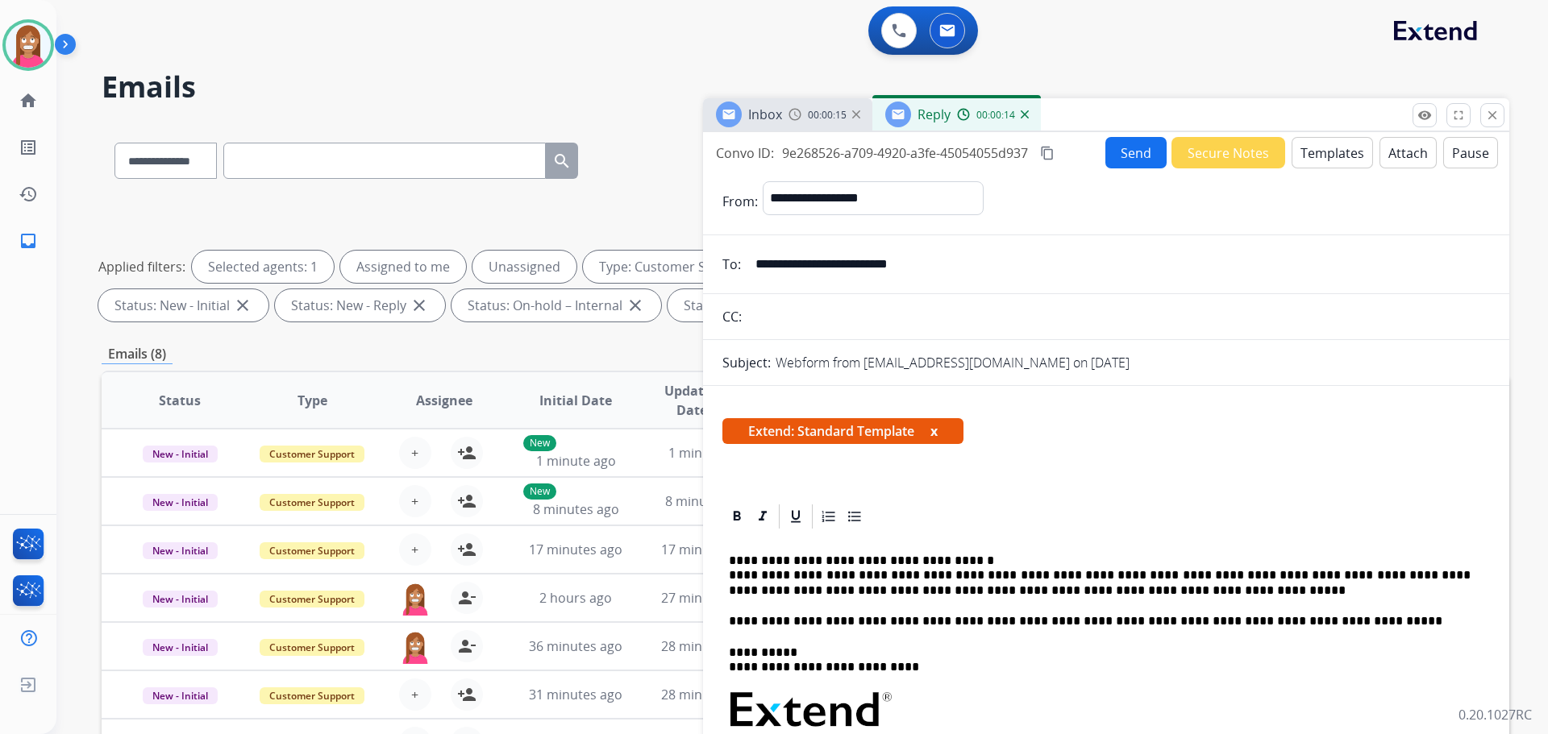
click at [1128, 154] on button "Send" at bounding box center [1135, 152] width 61 height 31
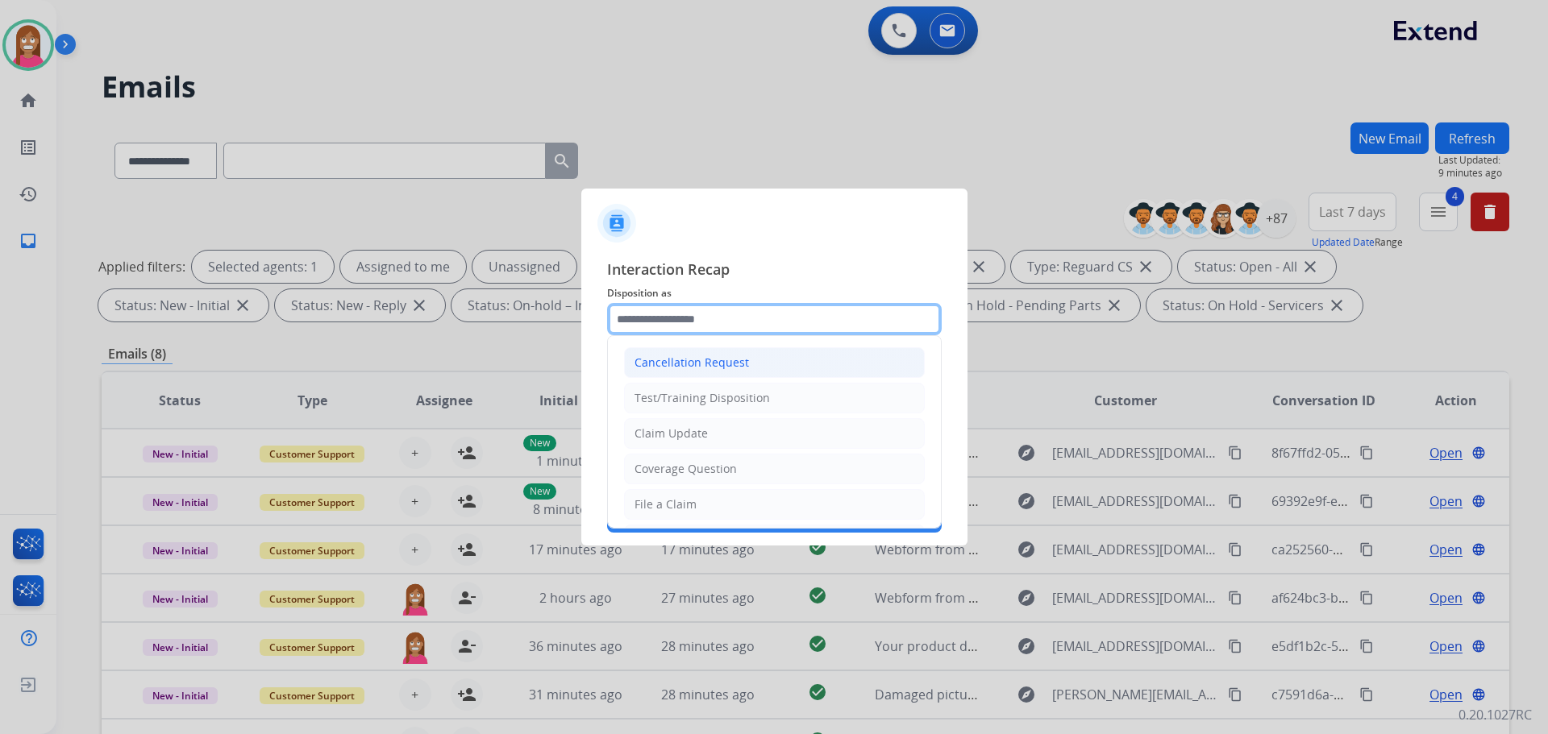
drag, startPoint x: 651, startPoint y: 327, endPoint x: 651, endPoint y: 365, distance: 38.7
click at [651, 327] on input "text" at bounding box center [774, 319] width 335 height 32
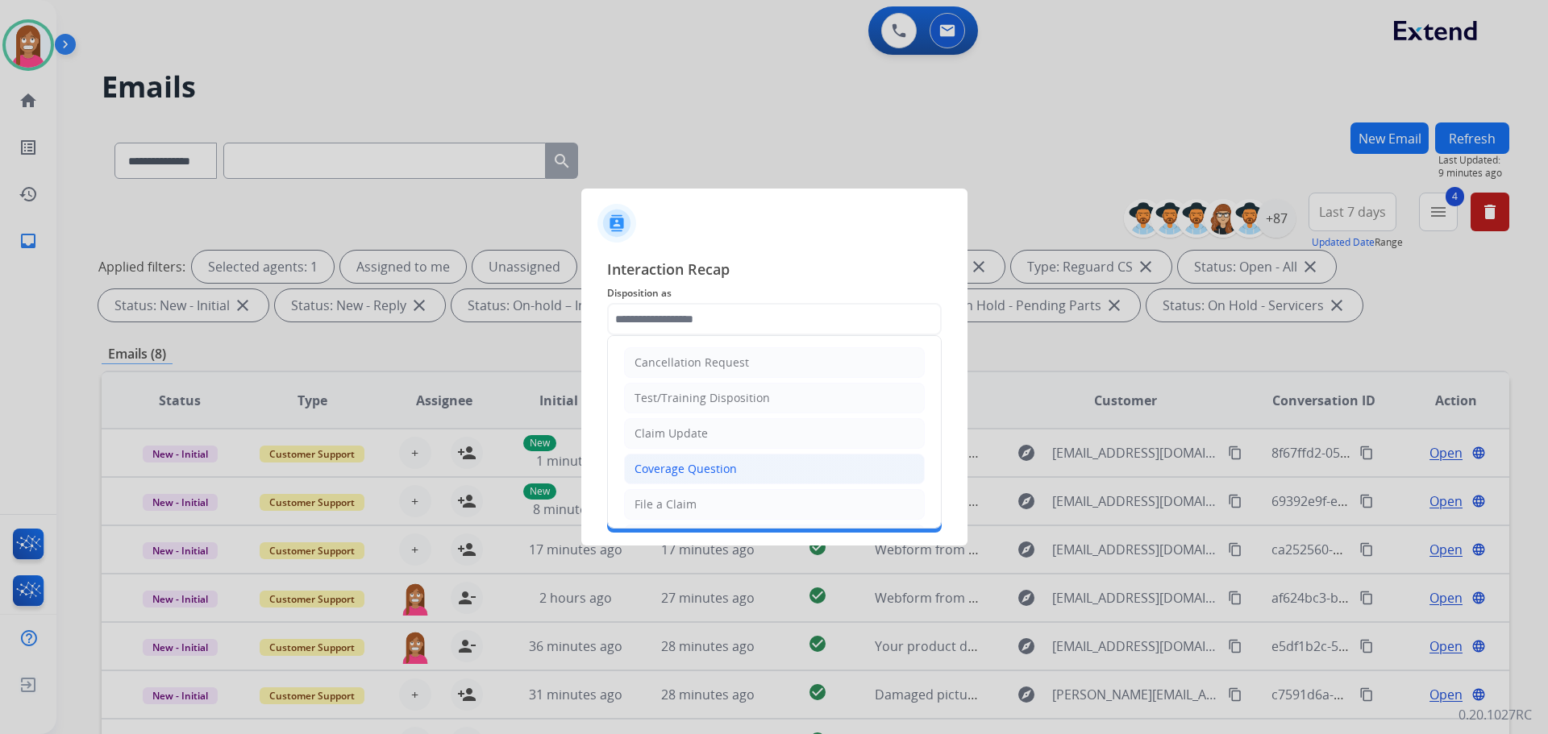
click at [682, 469] on div "Coverage Question" at bounding box center [685, 469] width 102 height 16
type input "**********"
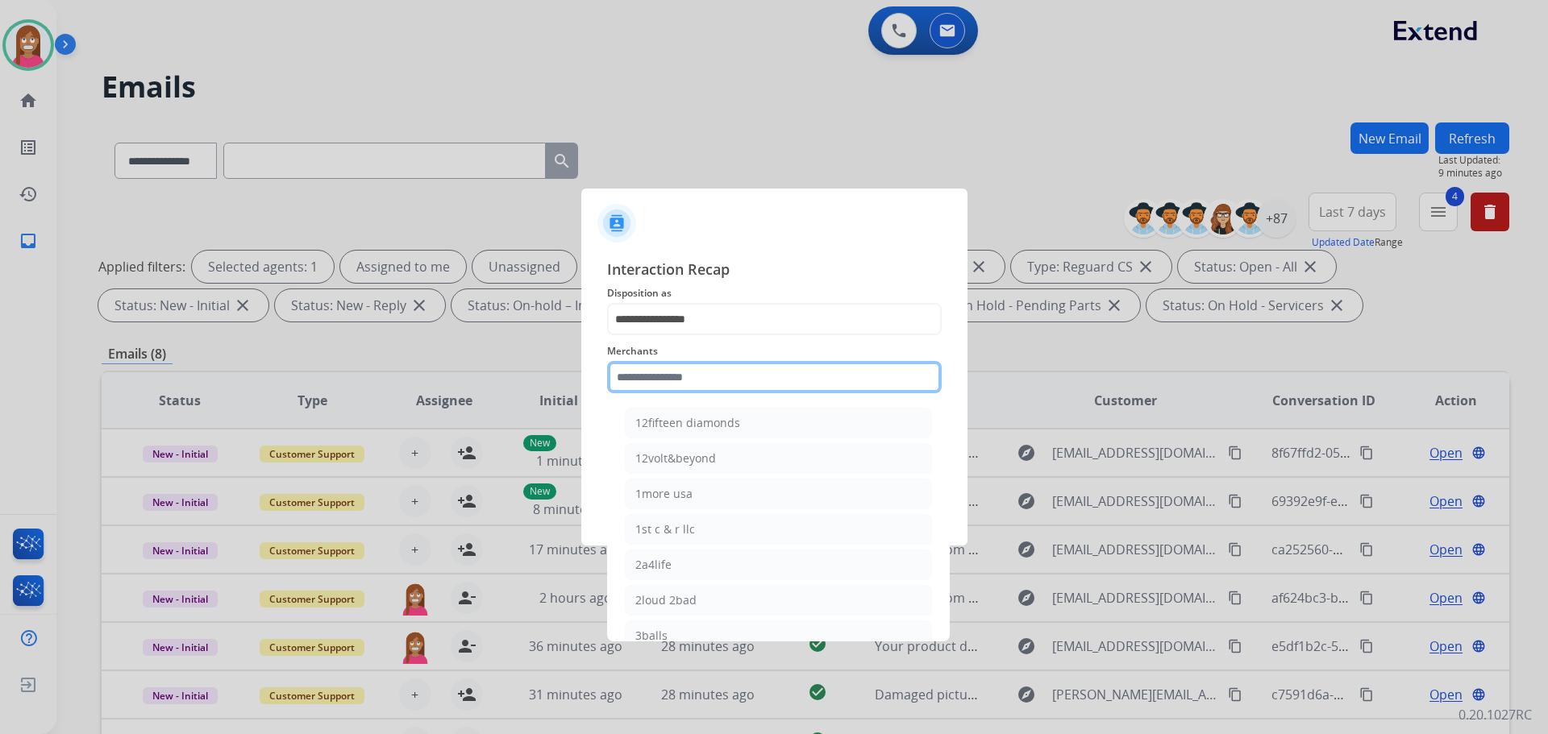
click at [659, 386] on input "text" at bounding box center [774, 377] width 335 height 32
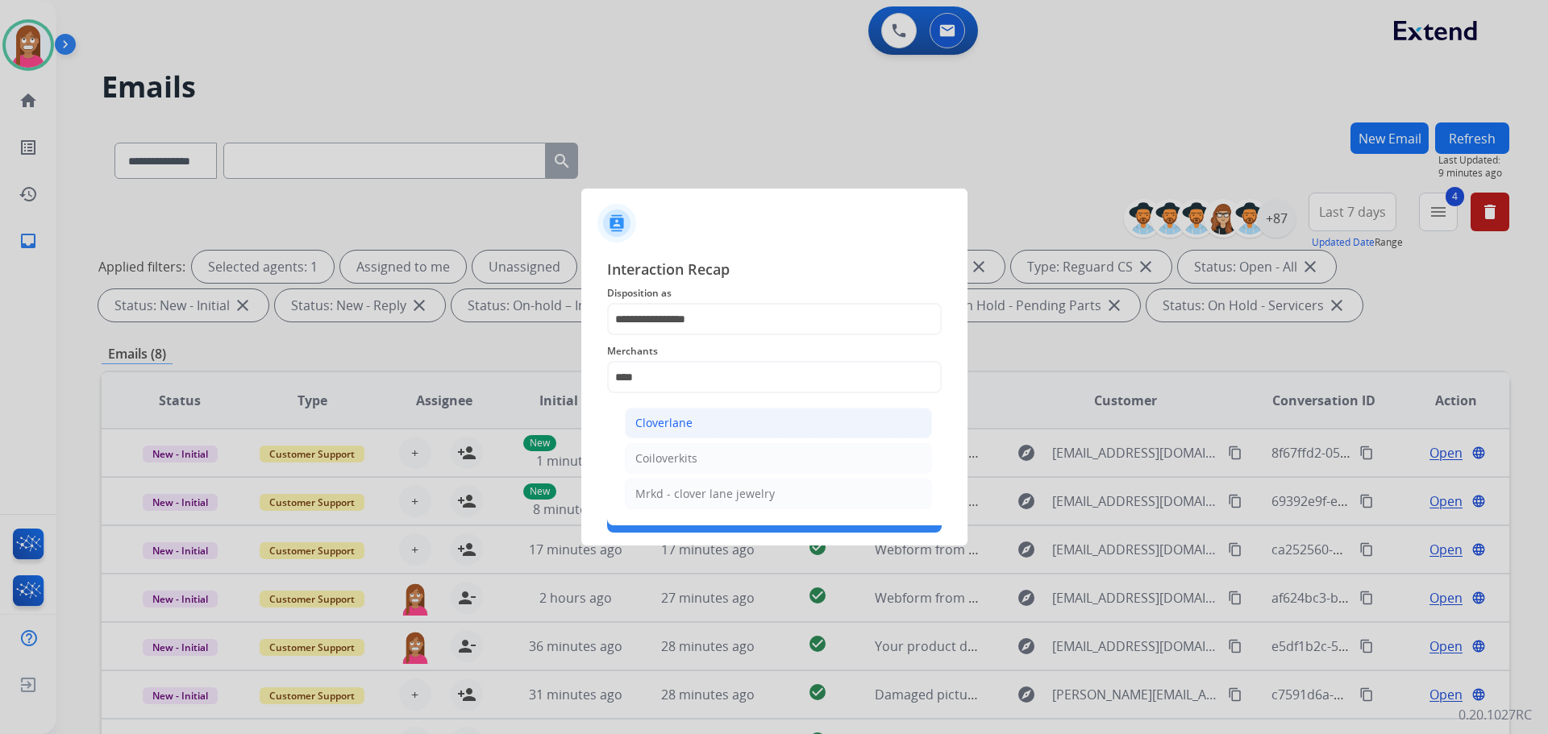
click at [656, 414] on li "Cloverlane" at bounding box center [778, 423] width 307 height 31
type input "**********"
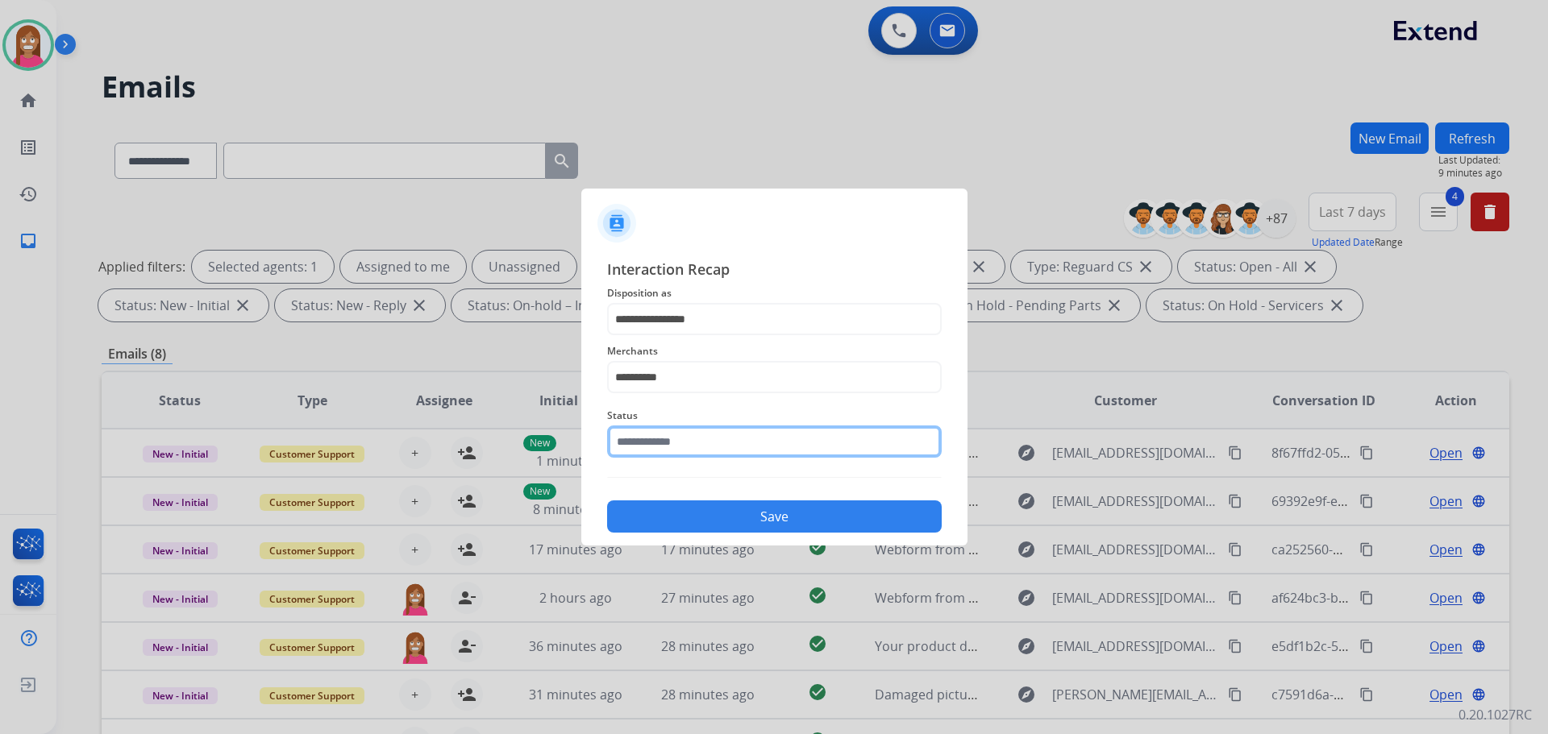
click at [658, 454] on input "text" at bounding box center [774, 442] width 335 height 32
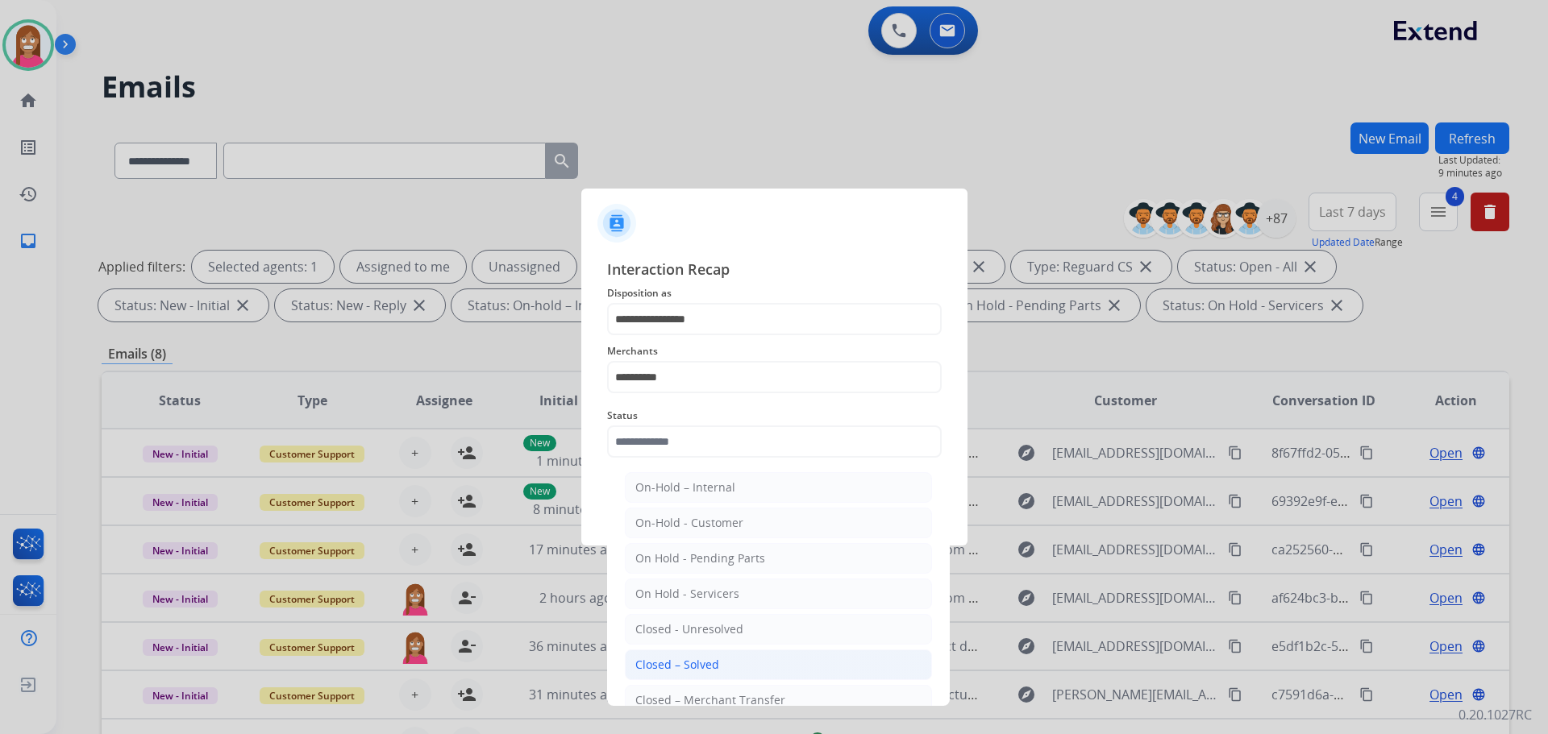
click at [651, 658] on div "Closed – Solved" at bounding box center [677, 665] width 84 height 16
type input "**********"
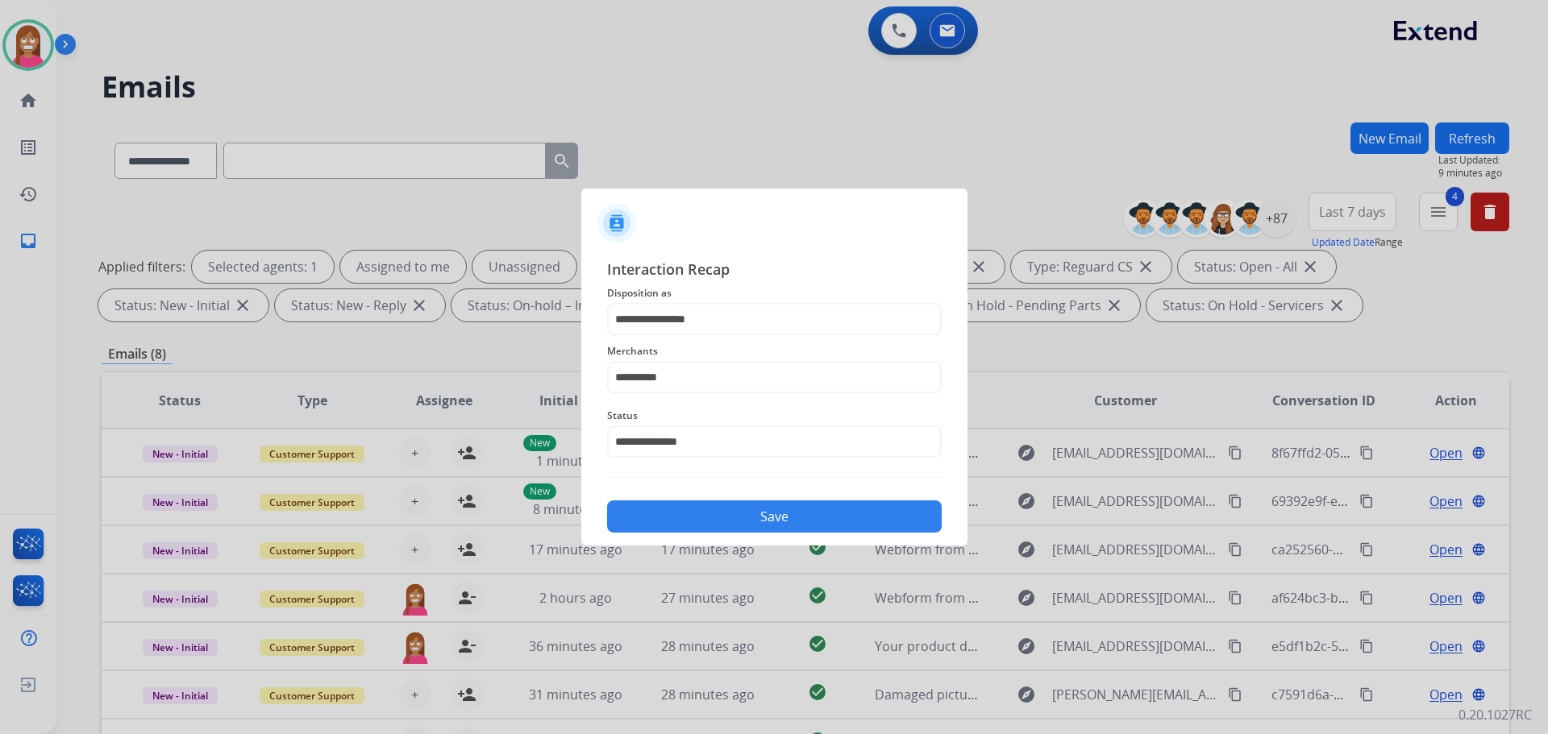
click at [664, 531] on button "Save" at bounding box center [774, 517] width 335 height 32
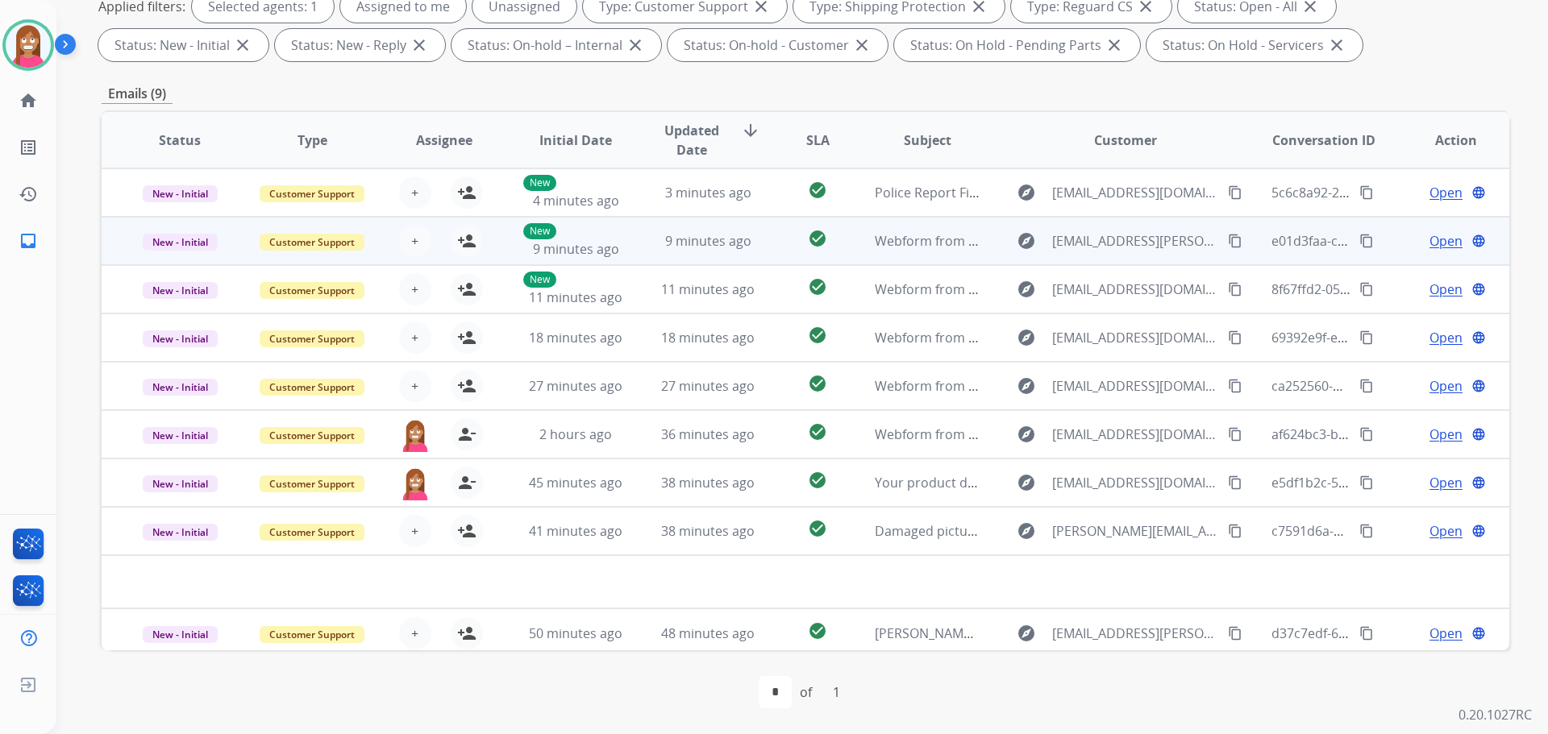
click at [764, 252] on td "check_circle" at bounding box center [805, 241] width 88 height 48
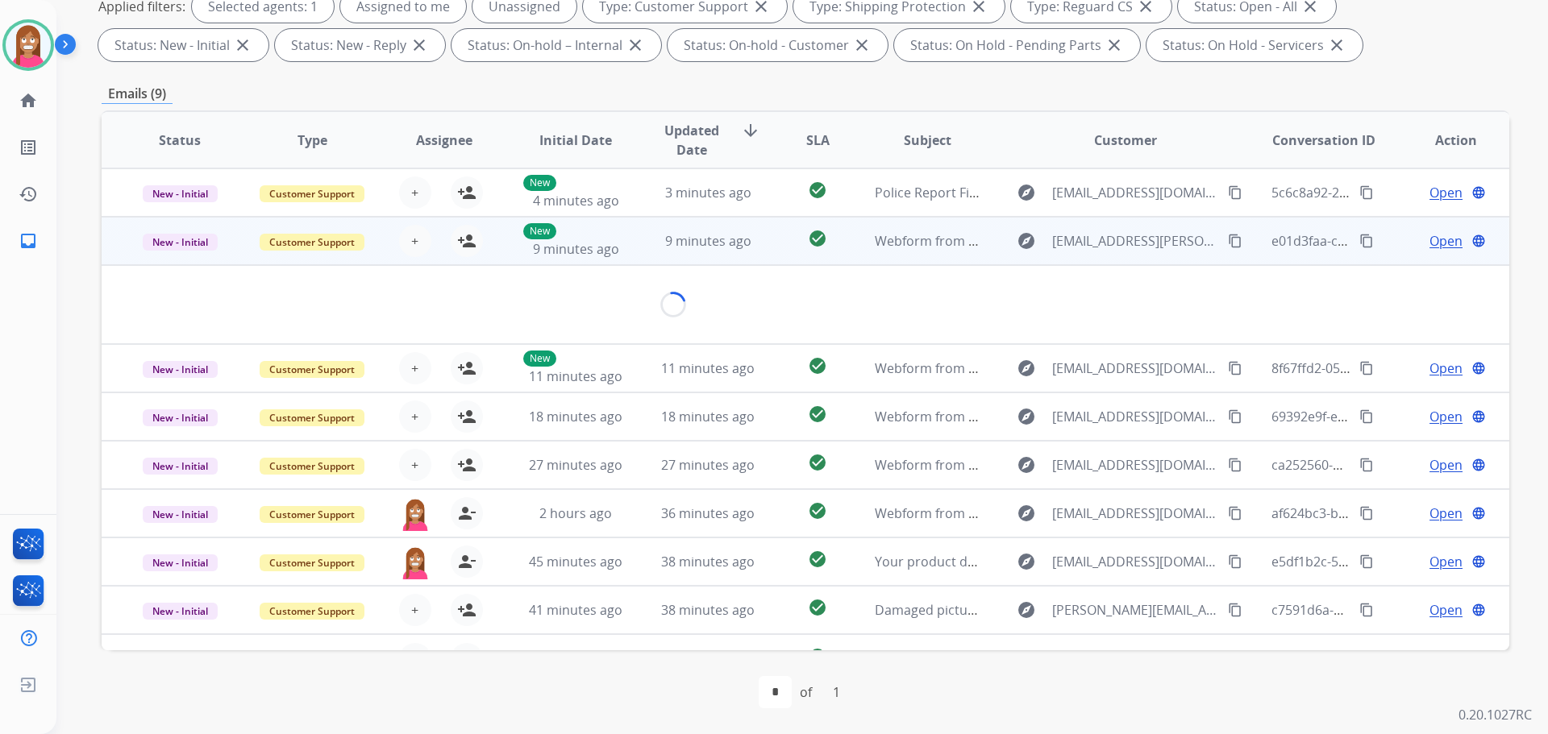
scroll to position [26, 0]
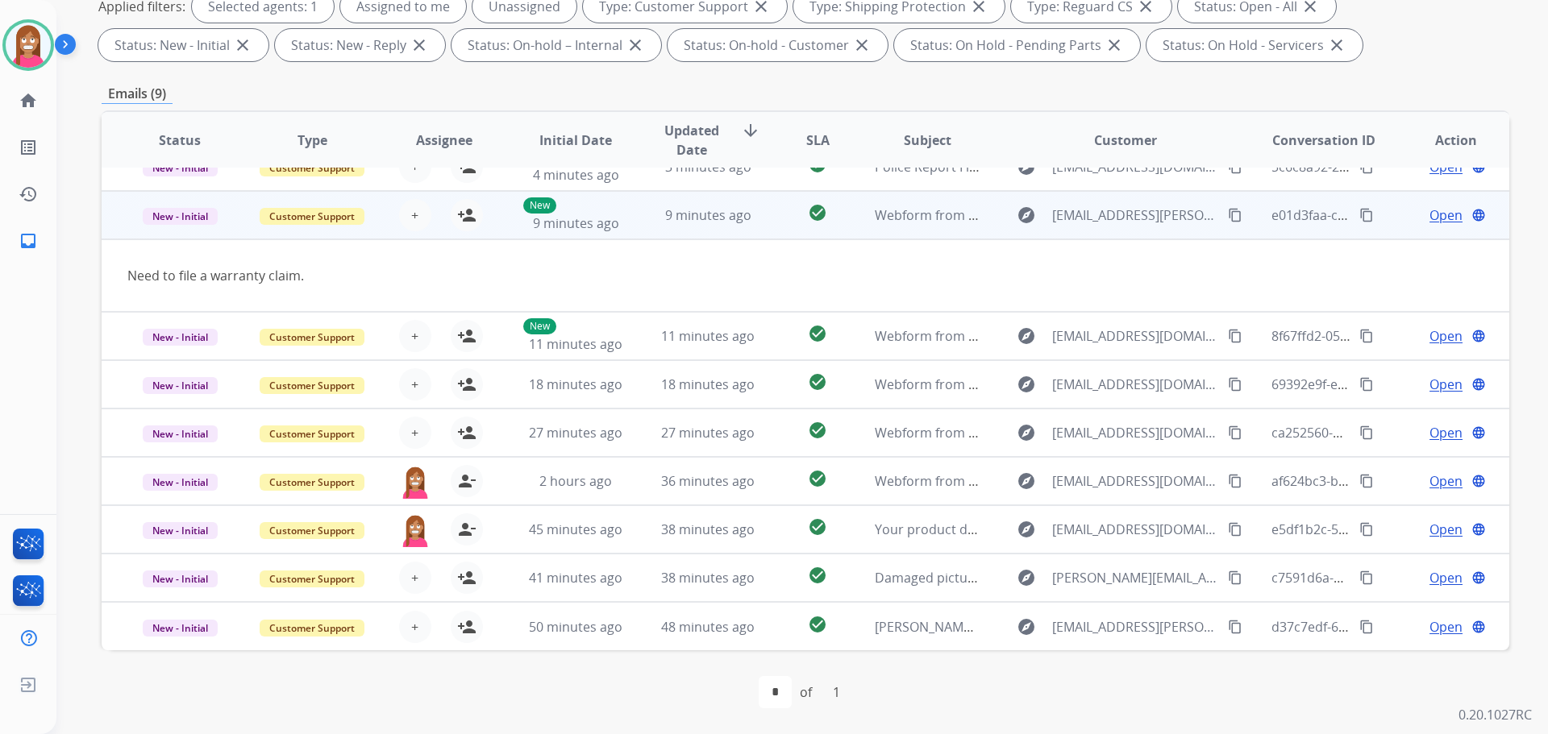
click at [1228, 219] on mat-icon "content_copy" at bounding box center [1235, 215] width 15 height 15
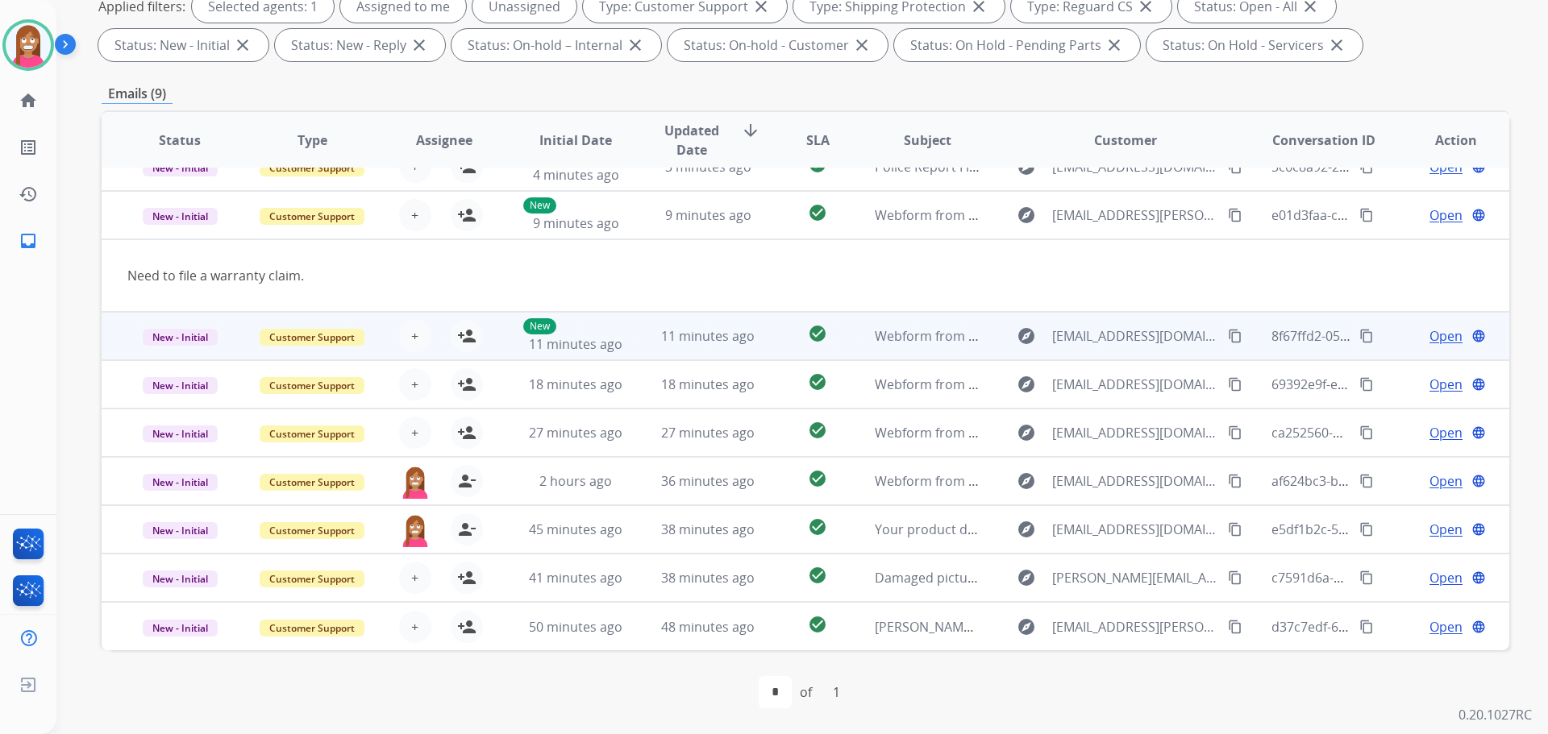
click at [632, 345] on td "11 minutes ago" at bounding box center [696, 336] width 132 height 48
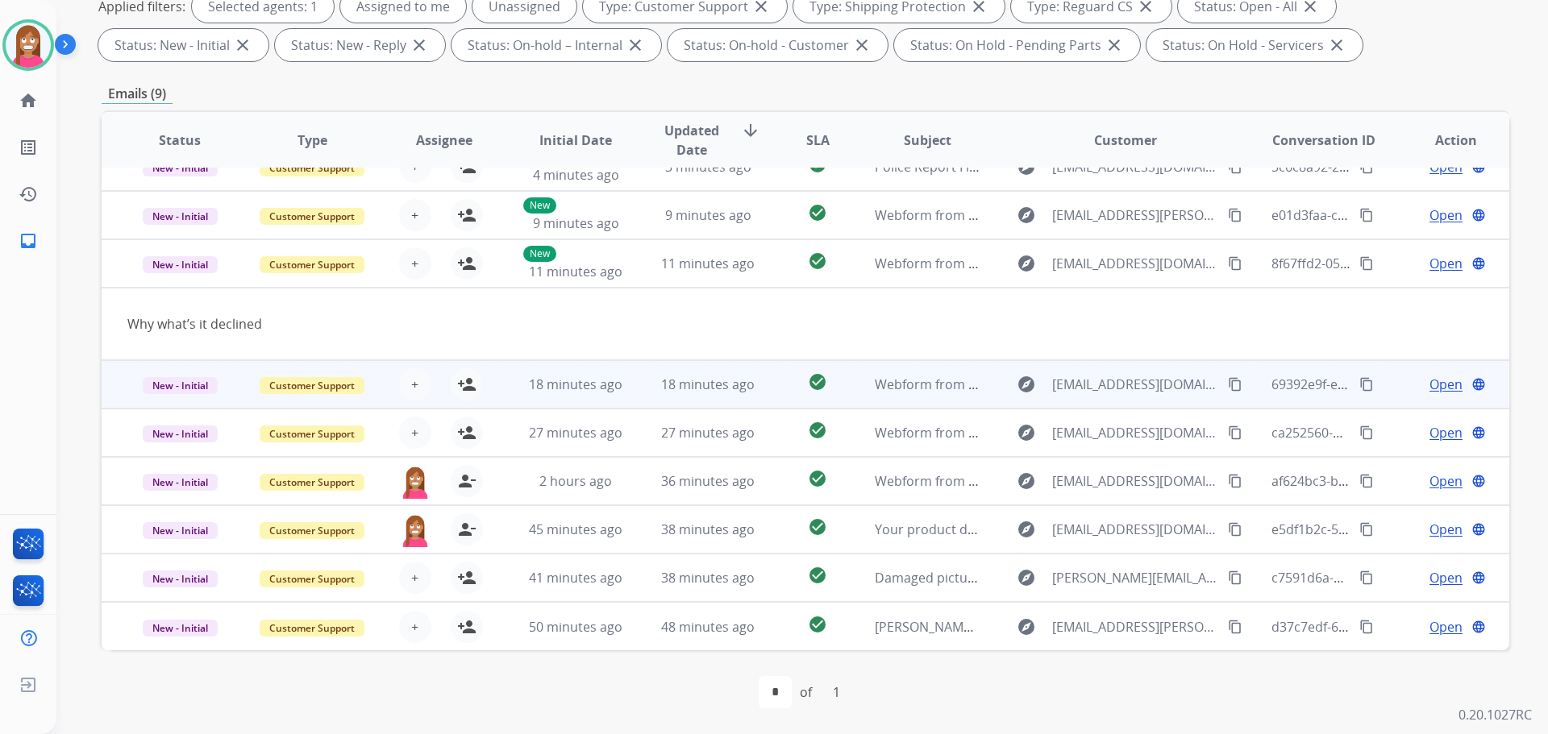
click at [635, 397] on td "18 minutes ago" at bounding box center [696, 384] width 132 height 48
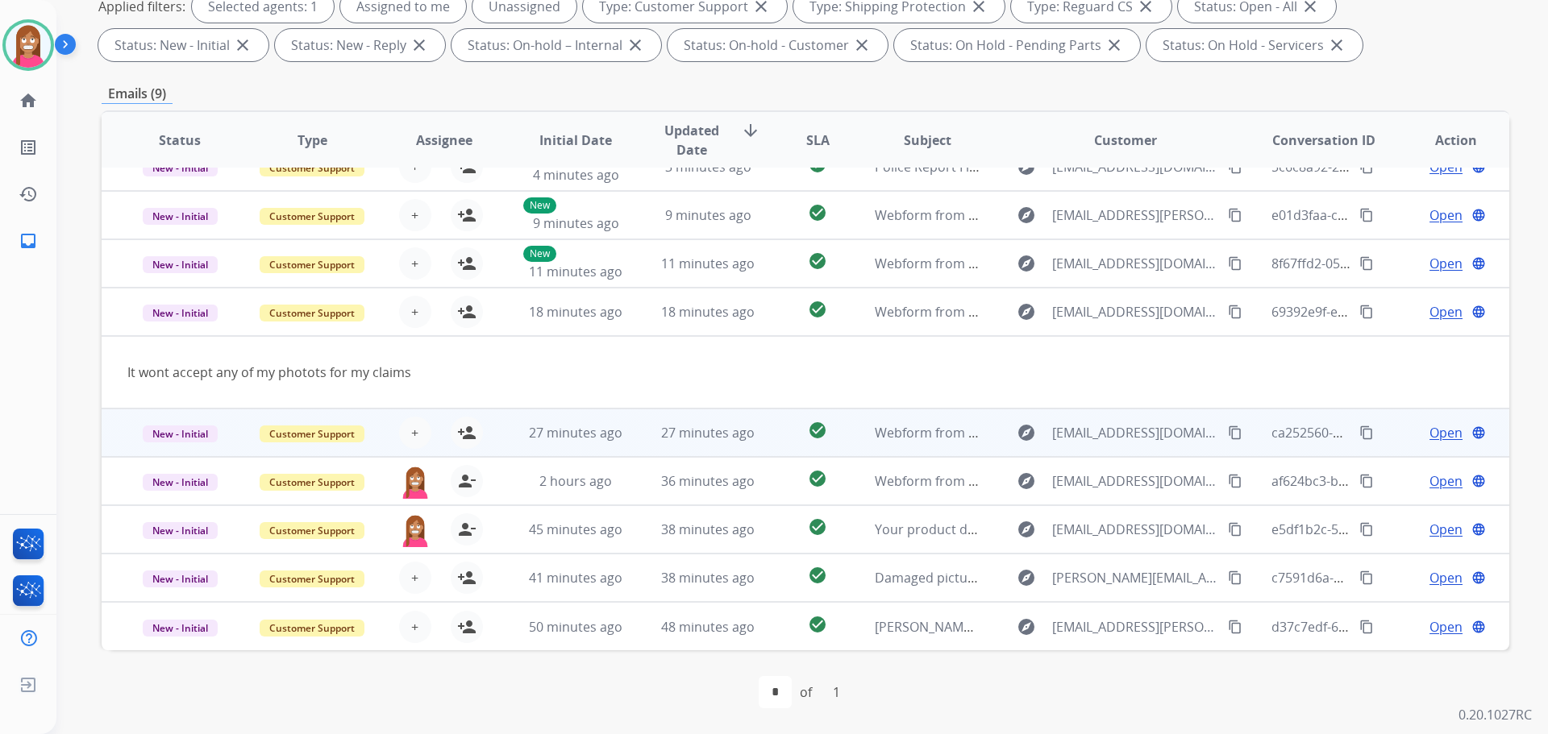
click at [630, 452] on td "27 minutes ago" at bounding box center [696, 433] width 132 height 48
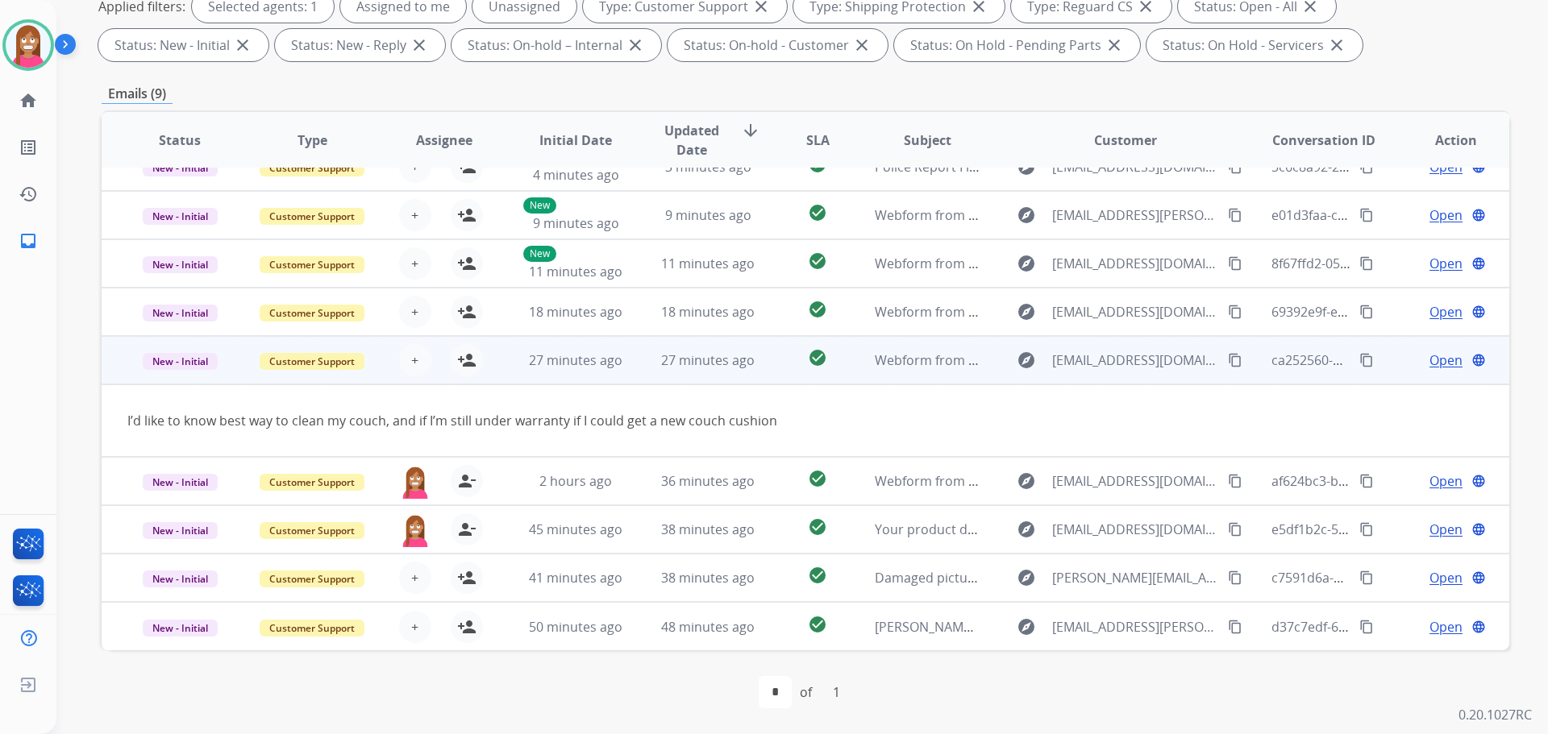
click at [1228, 364] on mat-icon "content_copy" at bounding box center [1235, 360] width 15 height 15
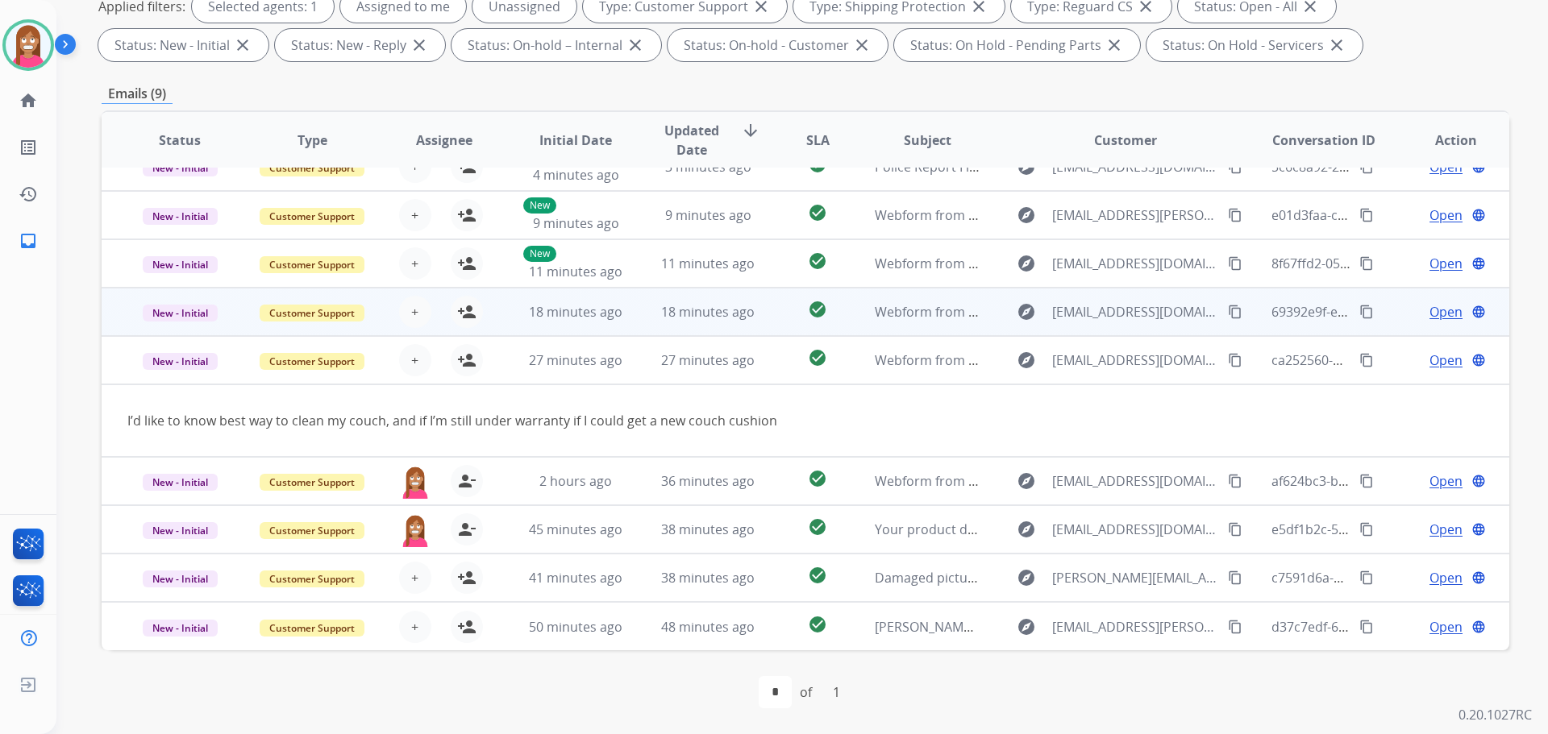
click at [649, 301] on td "18 minutes ago" at bounding box center [696, 312] width 132 height 48
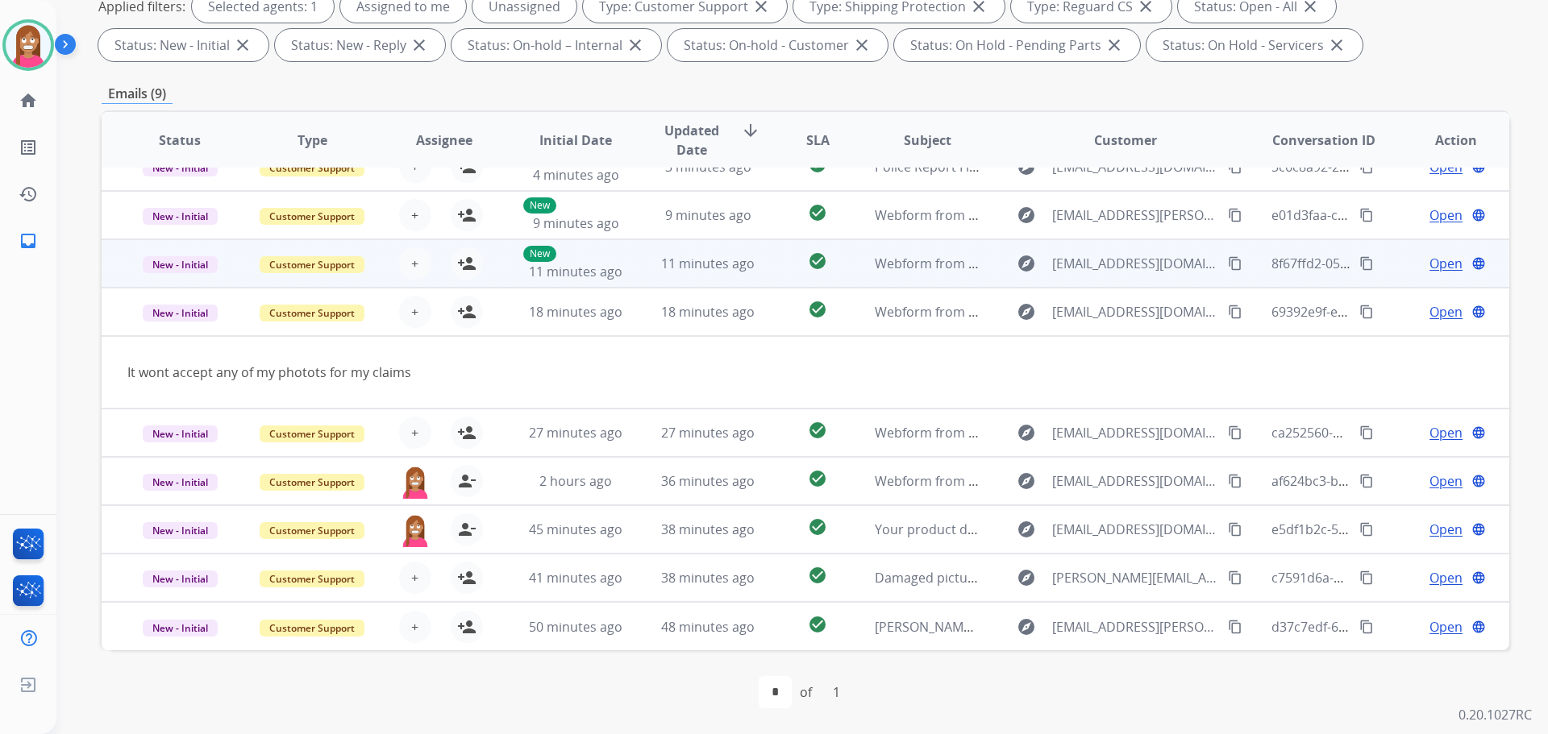
click at [647, 269] on td "11 minutes ago" at bounding box center [696, 263] width 132 height 48
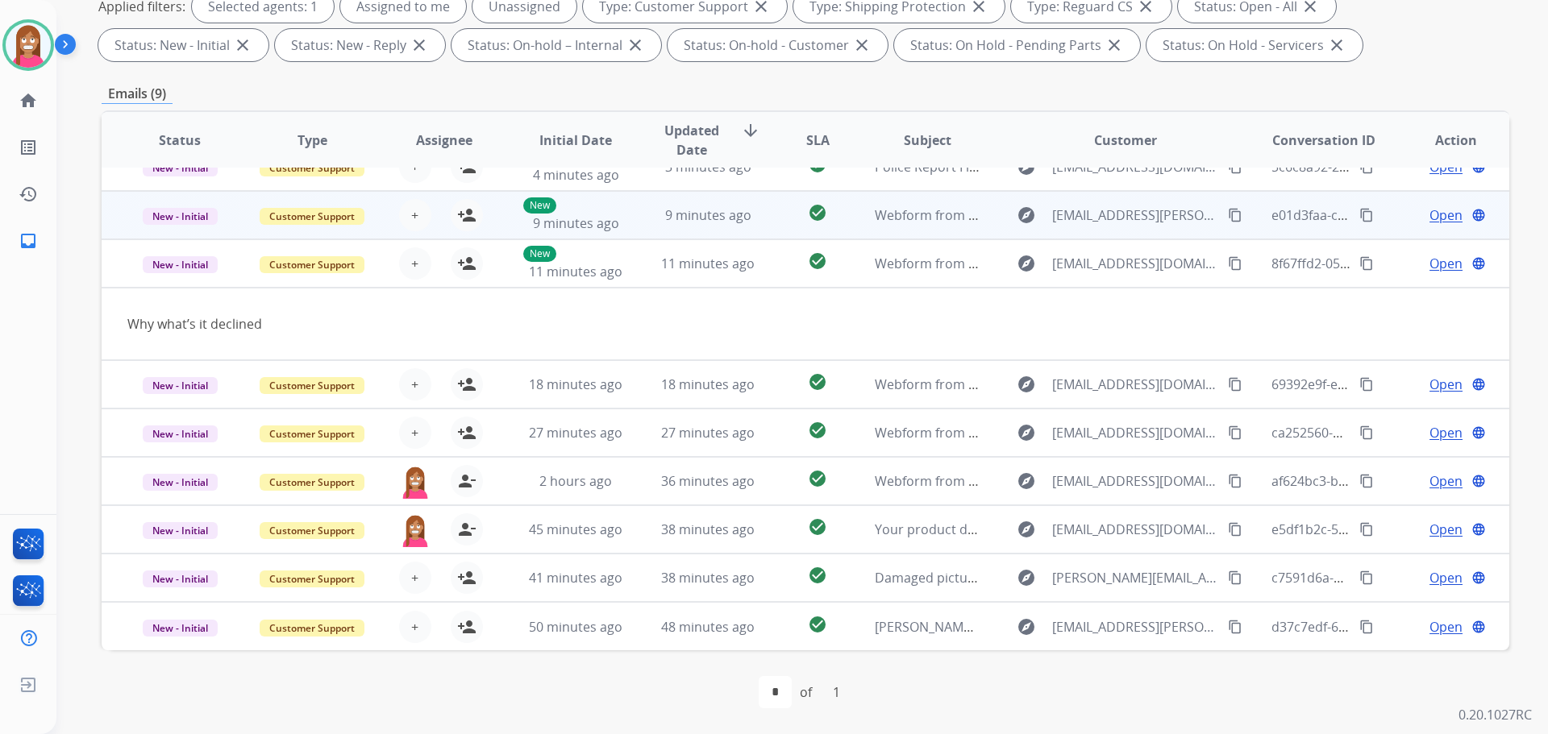
click at [644, 231] on td "9 minutes ago" at bounding box center [696, 215] width 132 height 48
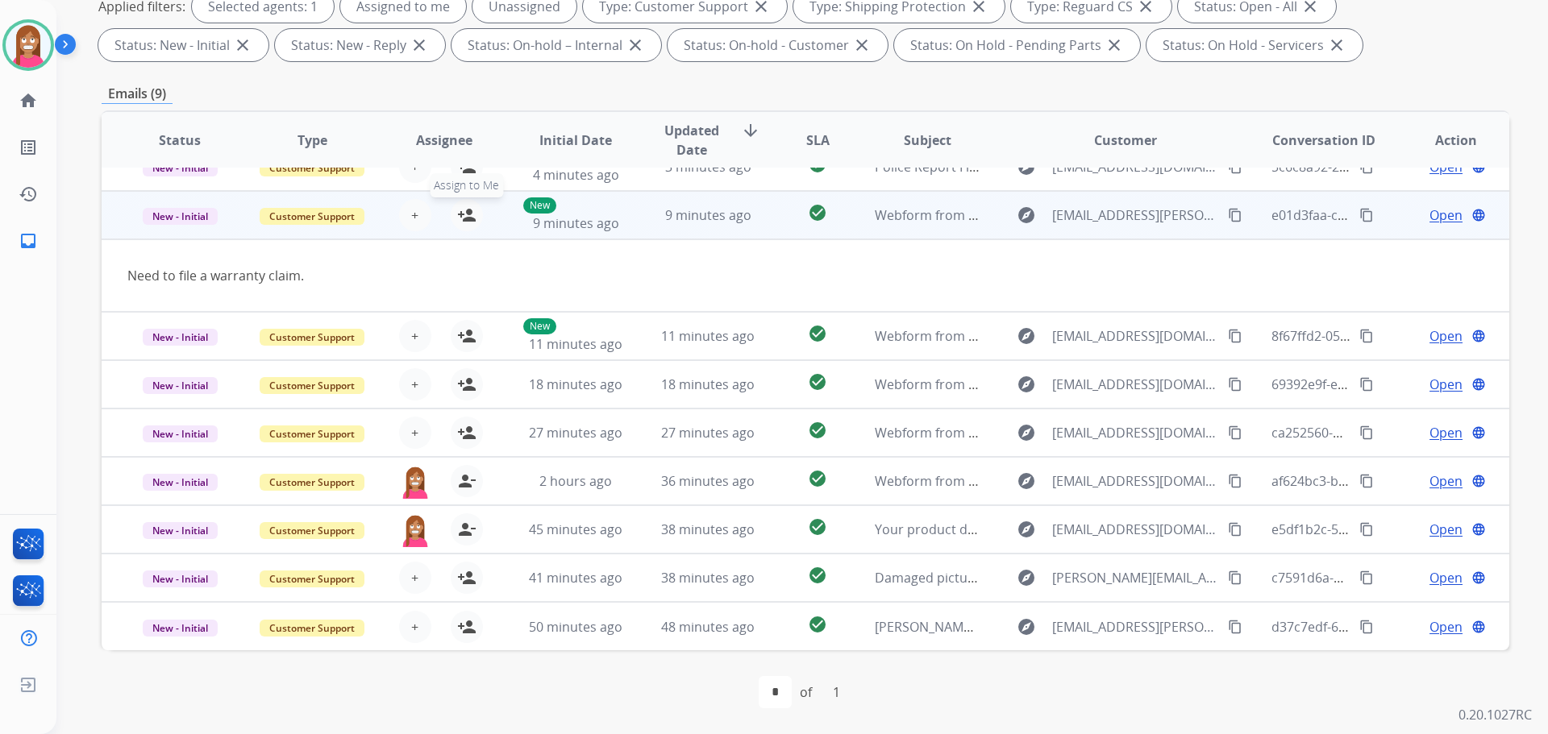
click at [466, 219] on mat-icon "person_add" at bounding box center [466, 215] width 19 height 19
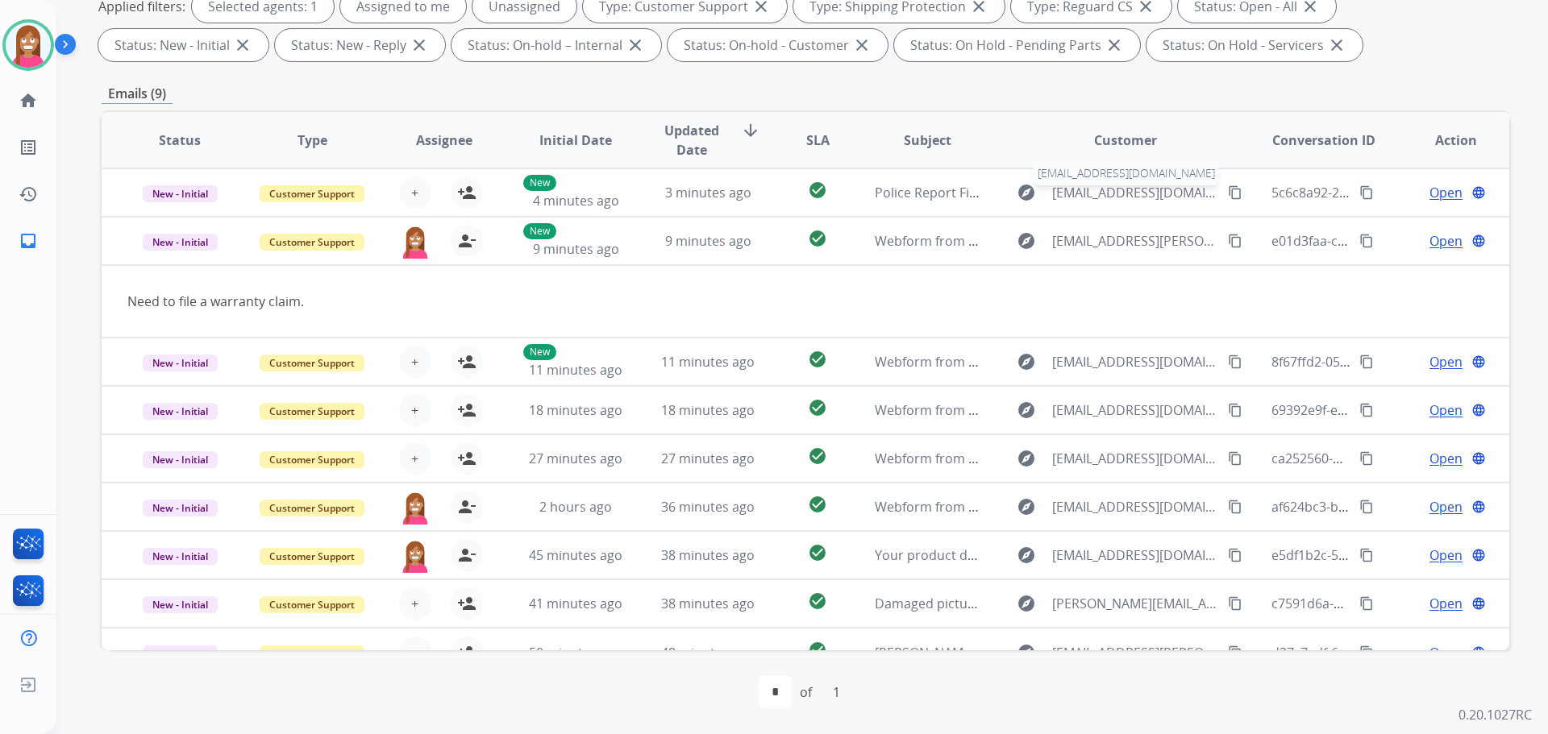
scroll to position [19, 0]
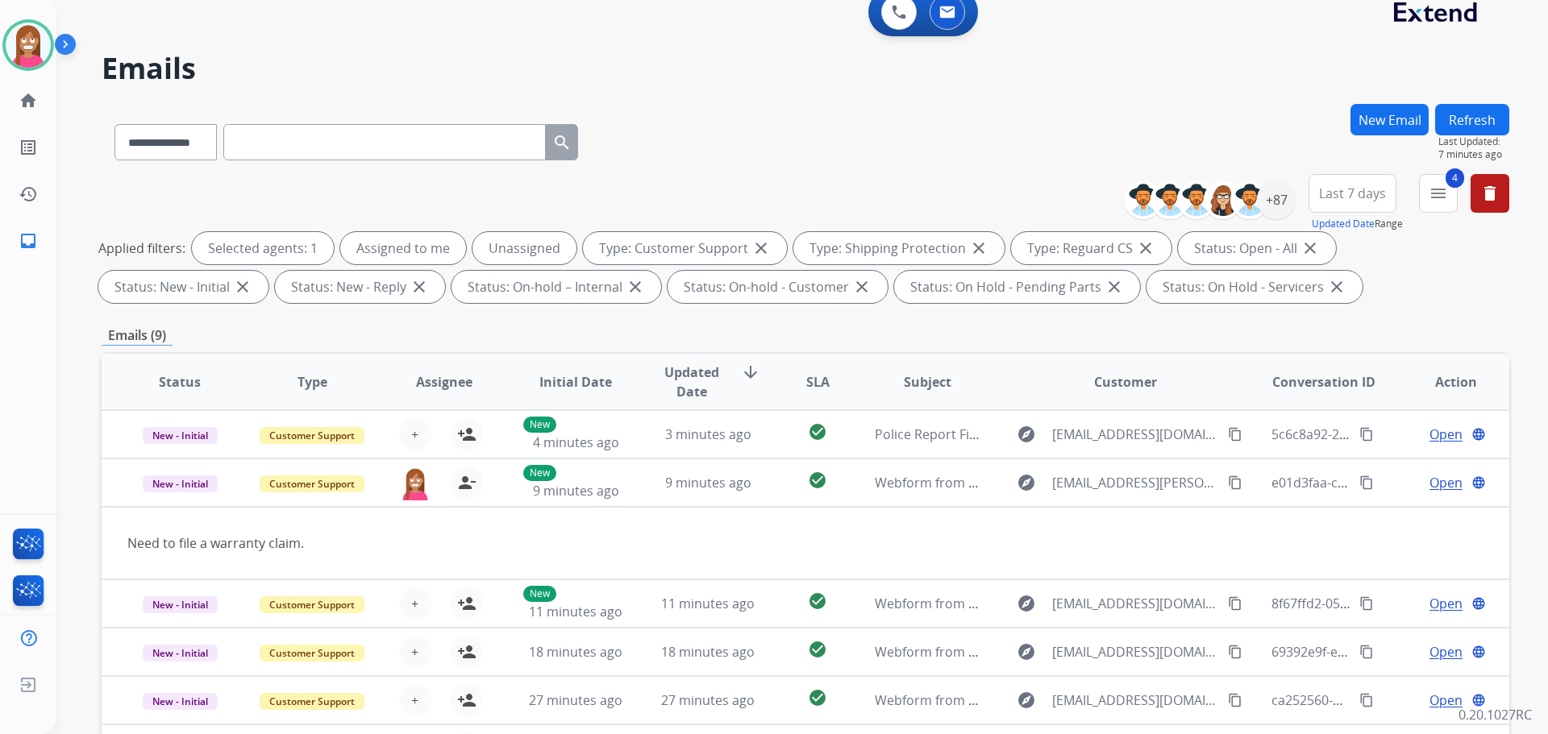
click at [1438, 123] on button "Refresh" at bounding box center [1472, 119] width 74 height 31
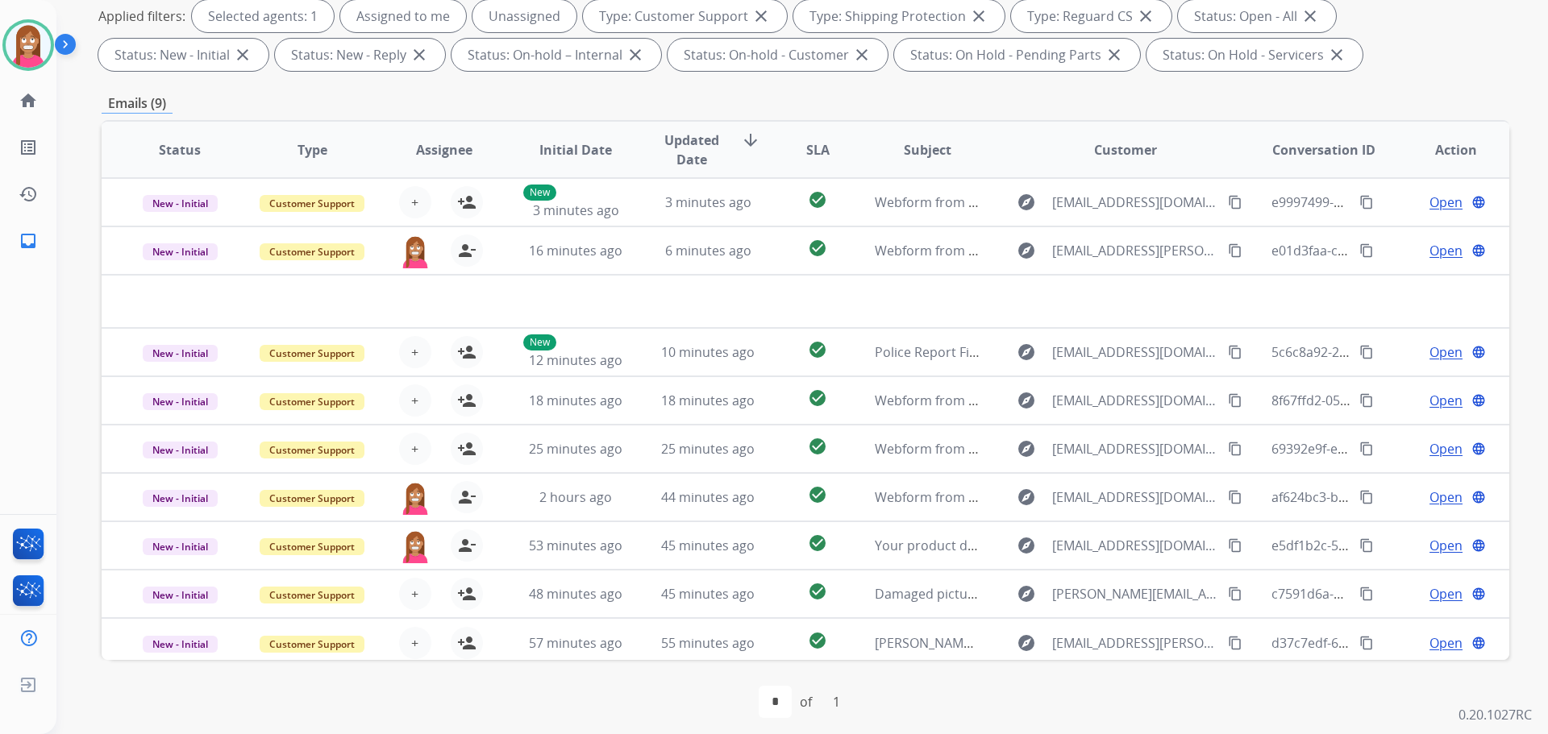
scroll to position [260, 0]
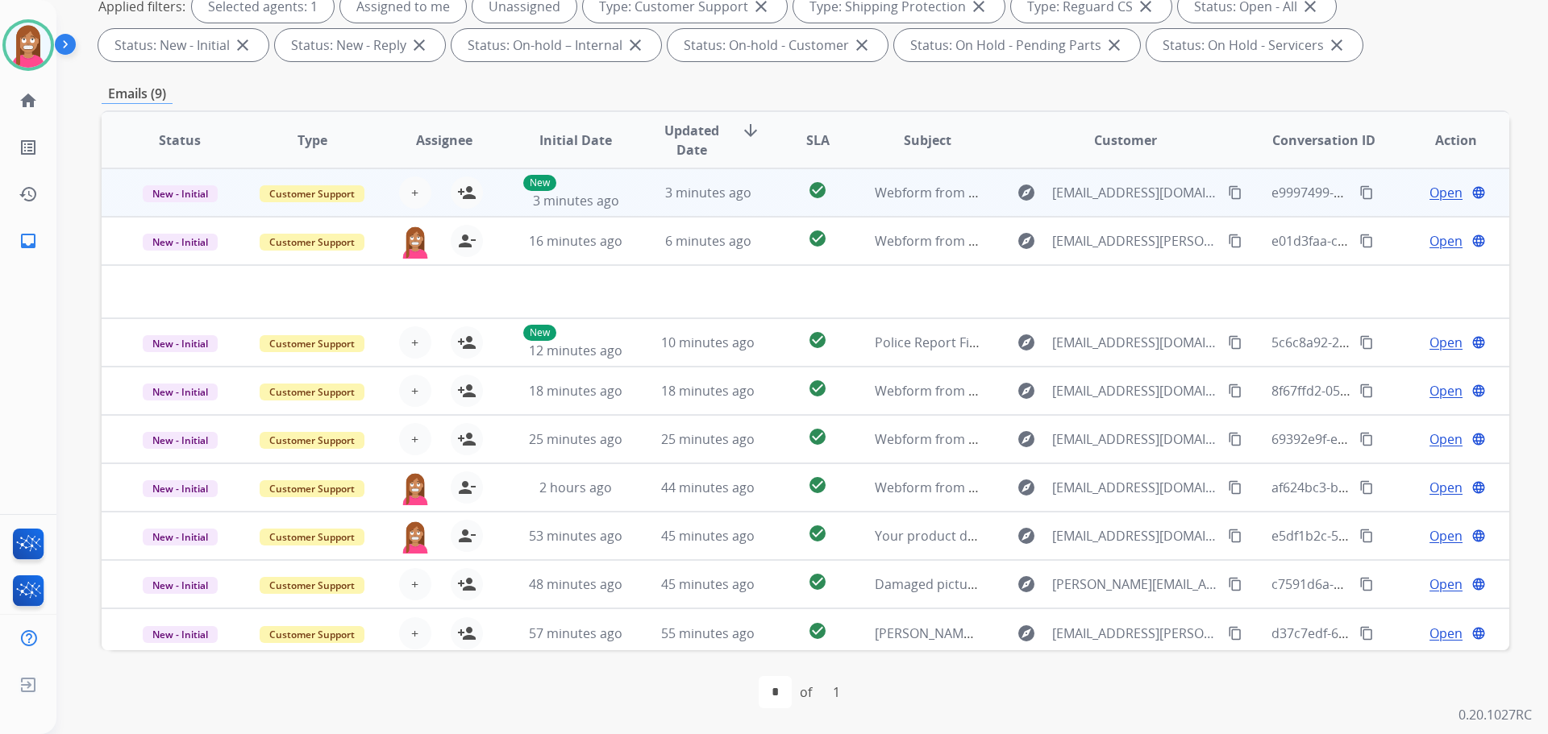
drag, startPoint x: 645, startPoint y: 208, endPoint x: 654, endPoint y: 210, distance: 9.2
click at [653, 209] on td "3 minutes ago" at bounding box center [696, 192] width 132 height 48
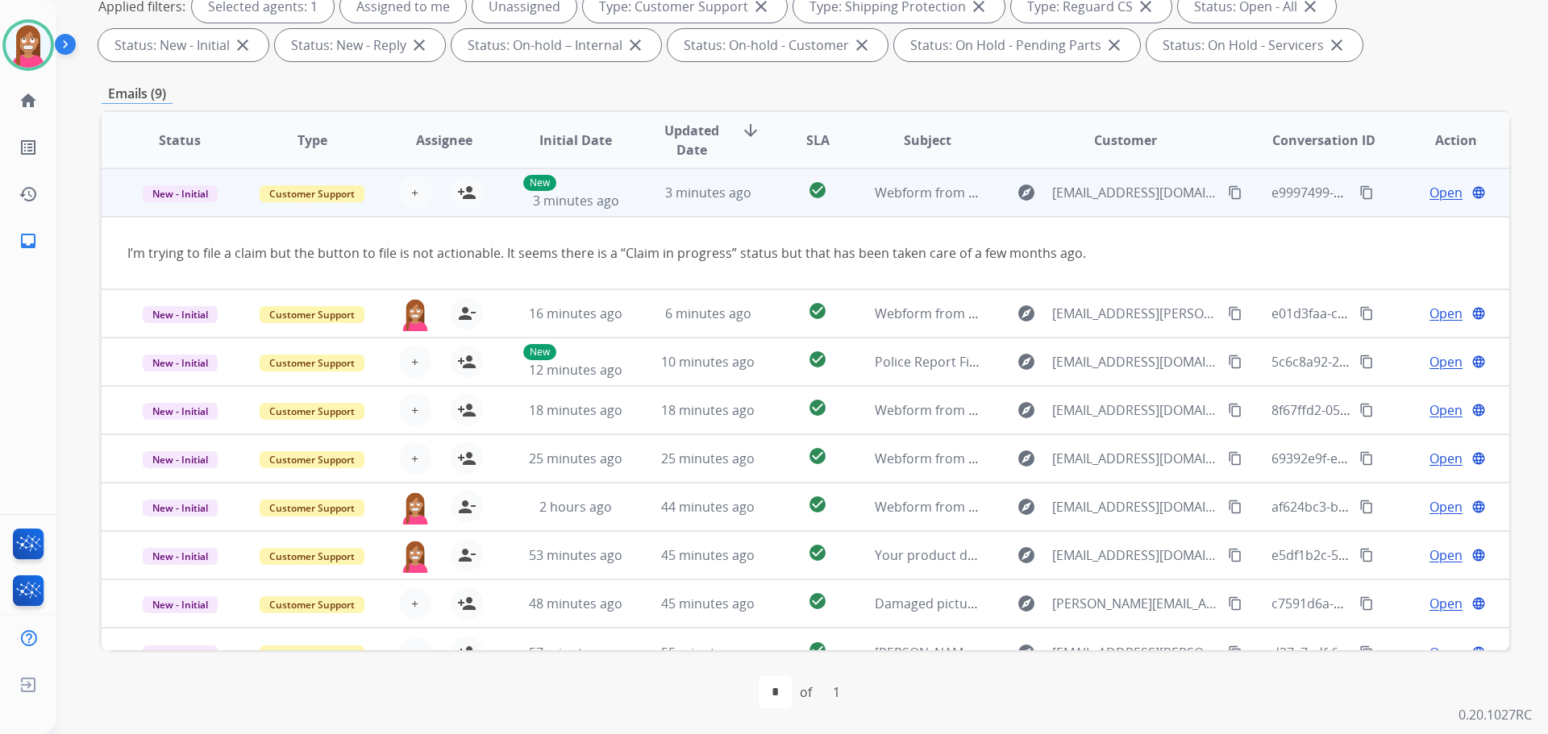
click at [1228, 191] on mat-icon "content_copy" at bounding box center [1235, 192] width 15 height 15
click at [468, 192] on mat-icon "person_add" at bounding box center [466, 192] width 19 height 19
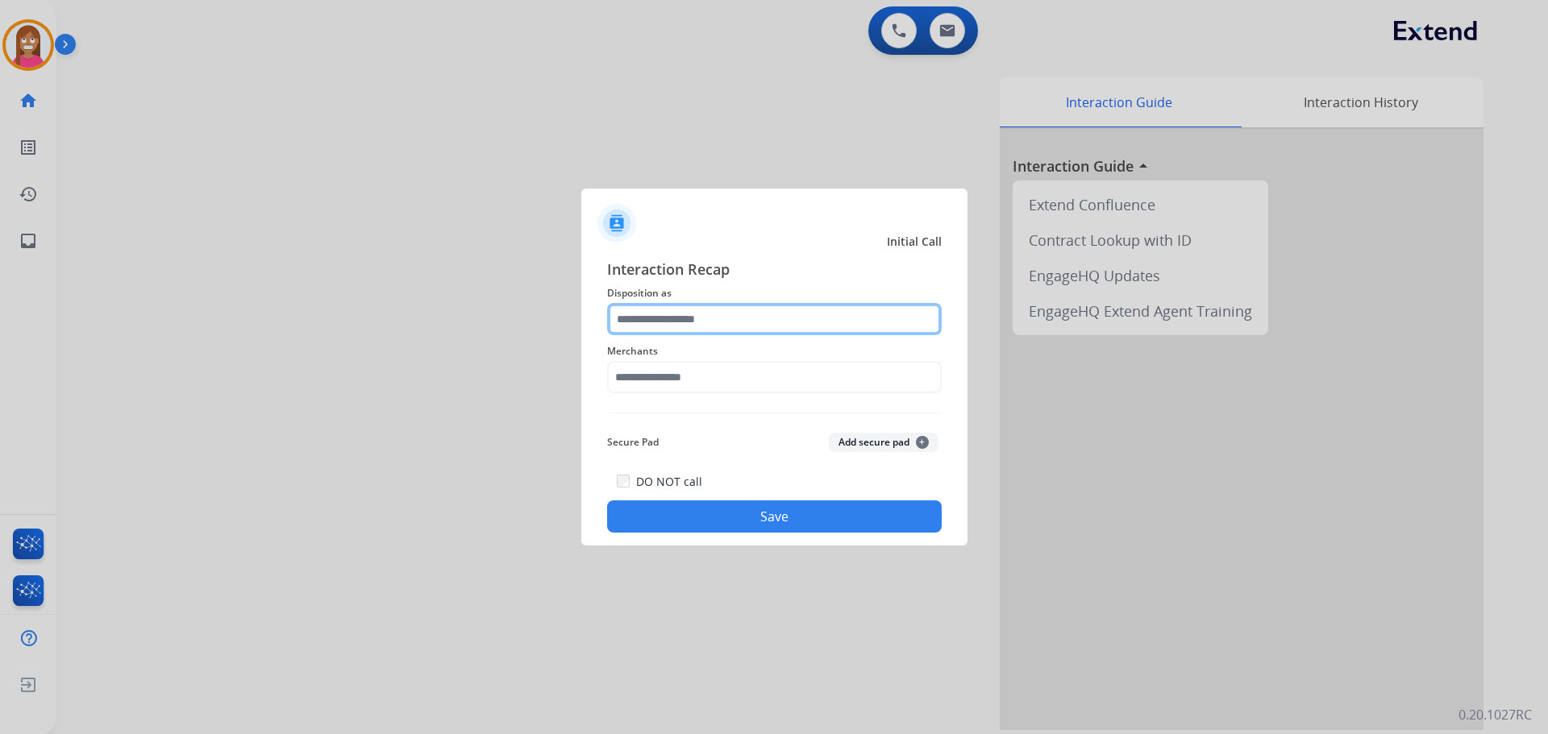
click at [684, 330] on input "text" at bounding box center [774, 319] width 335 height 32
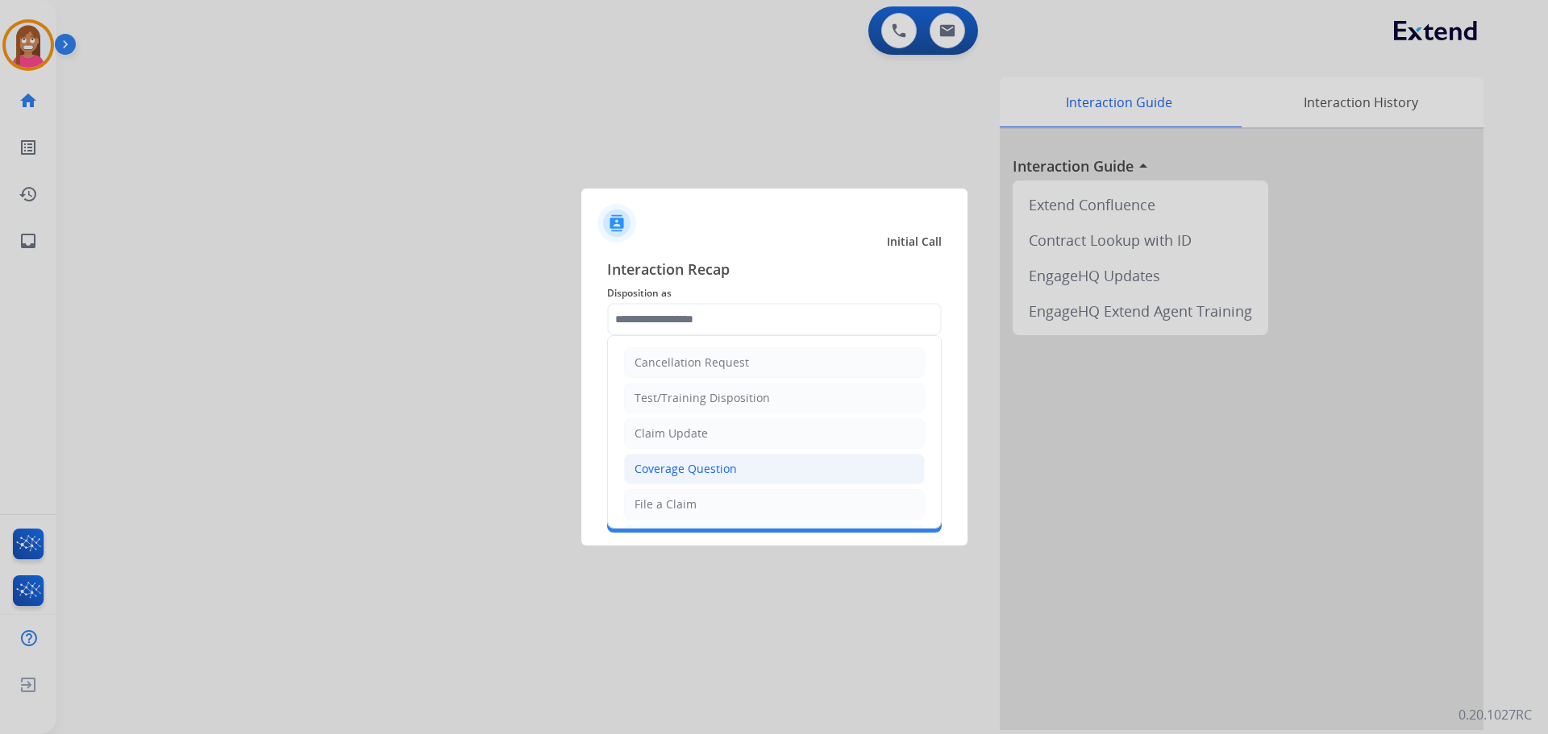
click at [692, 468] on div "Coverage Question" at bounding box center [685, 469] width 102 height 16
type input "**********"
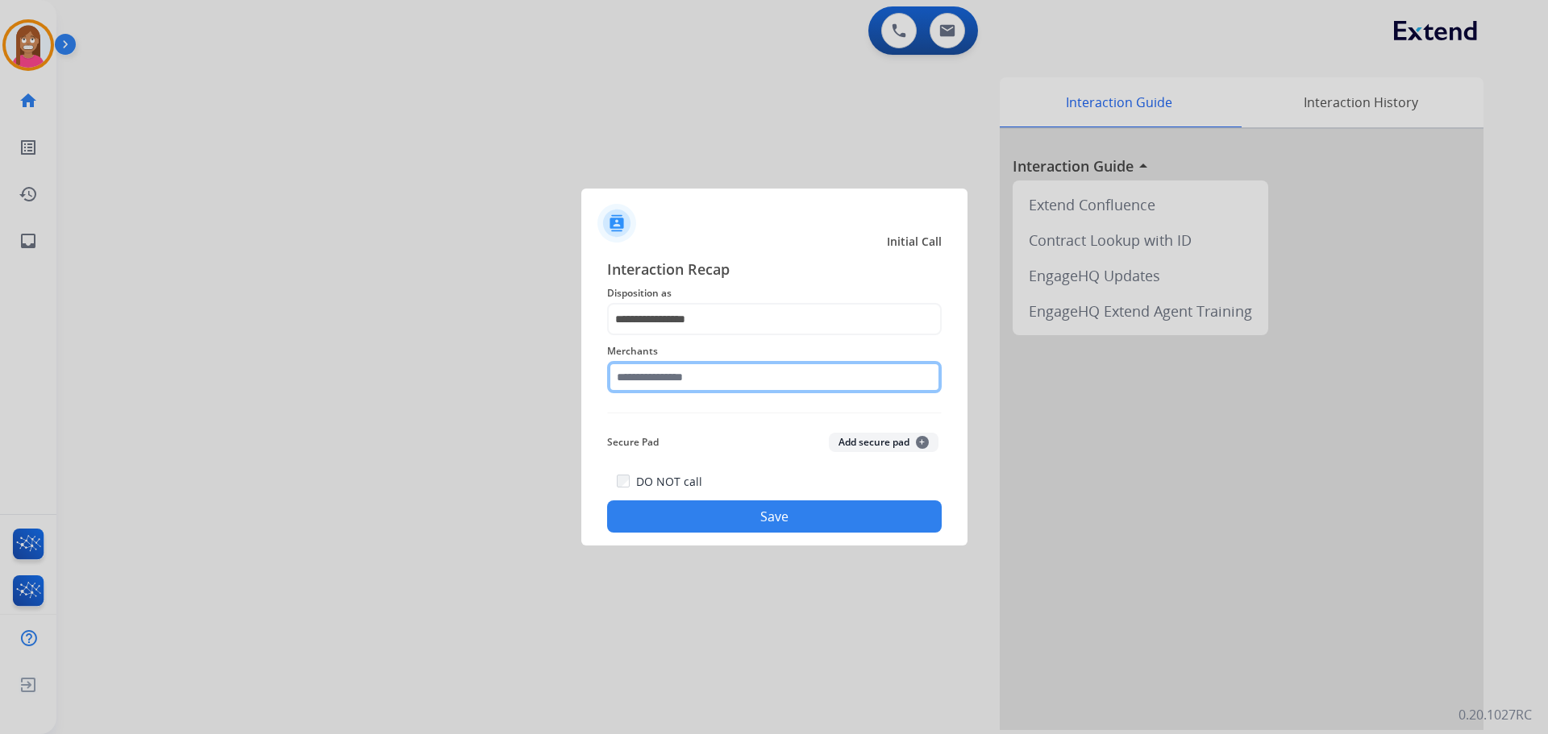
click at [650, 379] on input "text" at bounding box center [774, 377] width 335 height 32
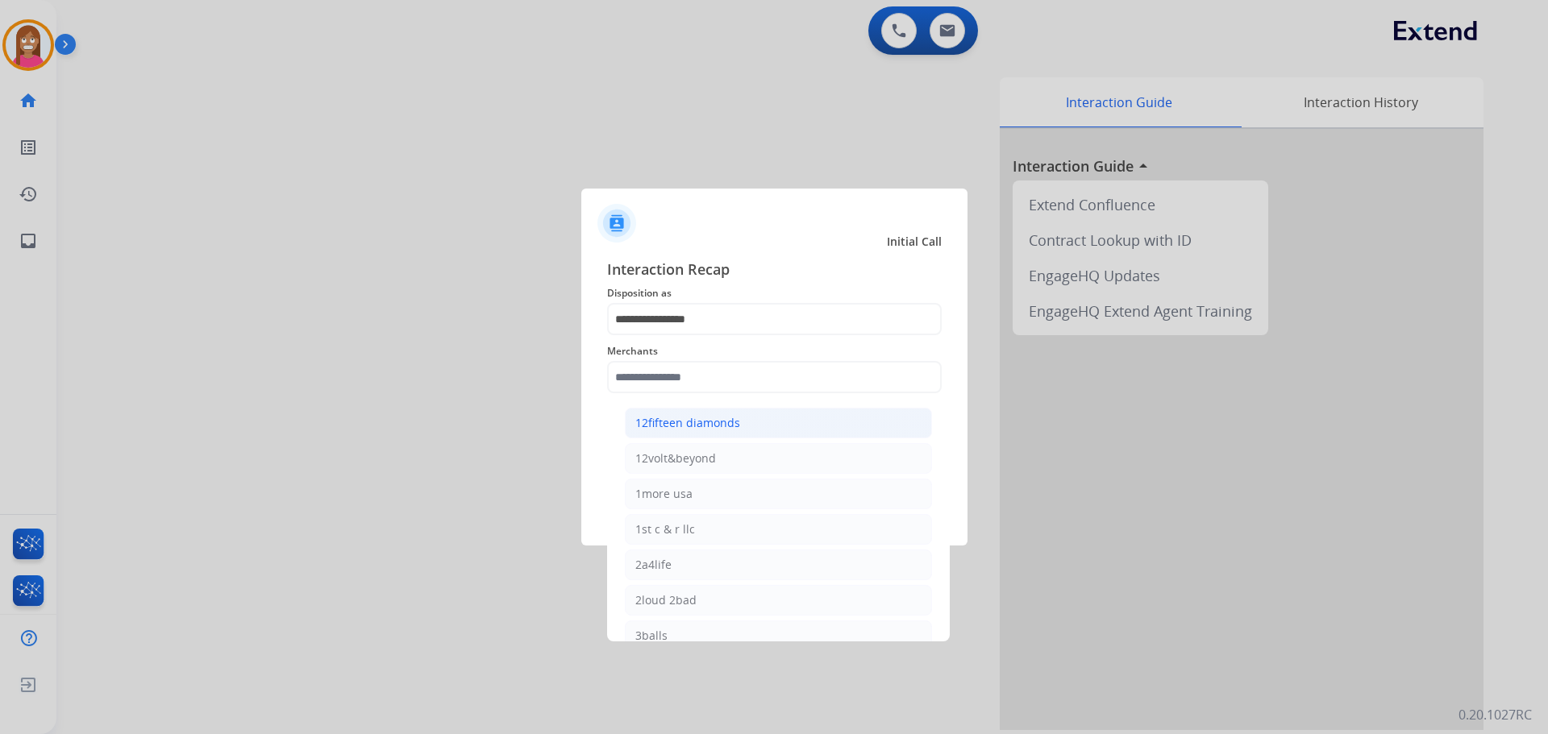
click at [672, 423] on div "12fifteen diamonds" at bounding box center [687, 423] width 105 height 16
type input "**********"
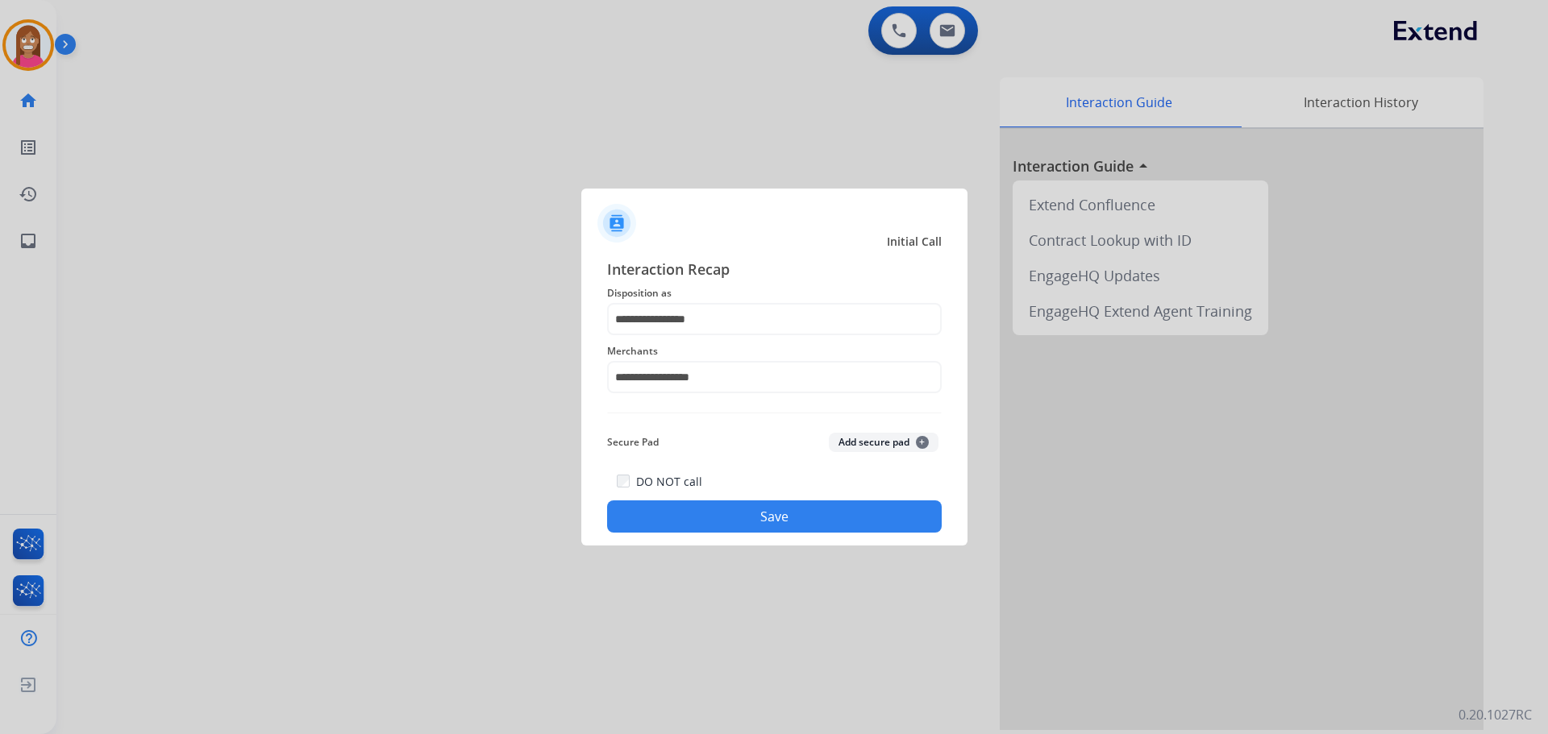
click at [667, 528] on button "Save" at bounding box center [774, 517] width 335 height 32
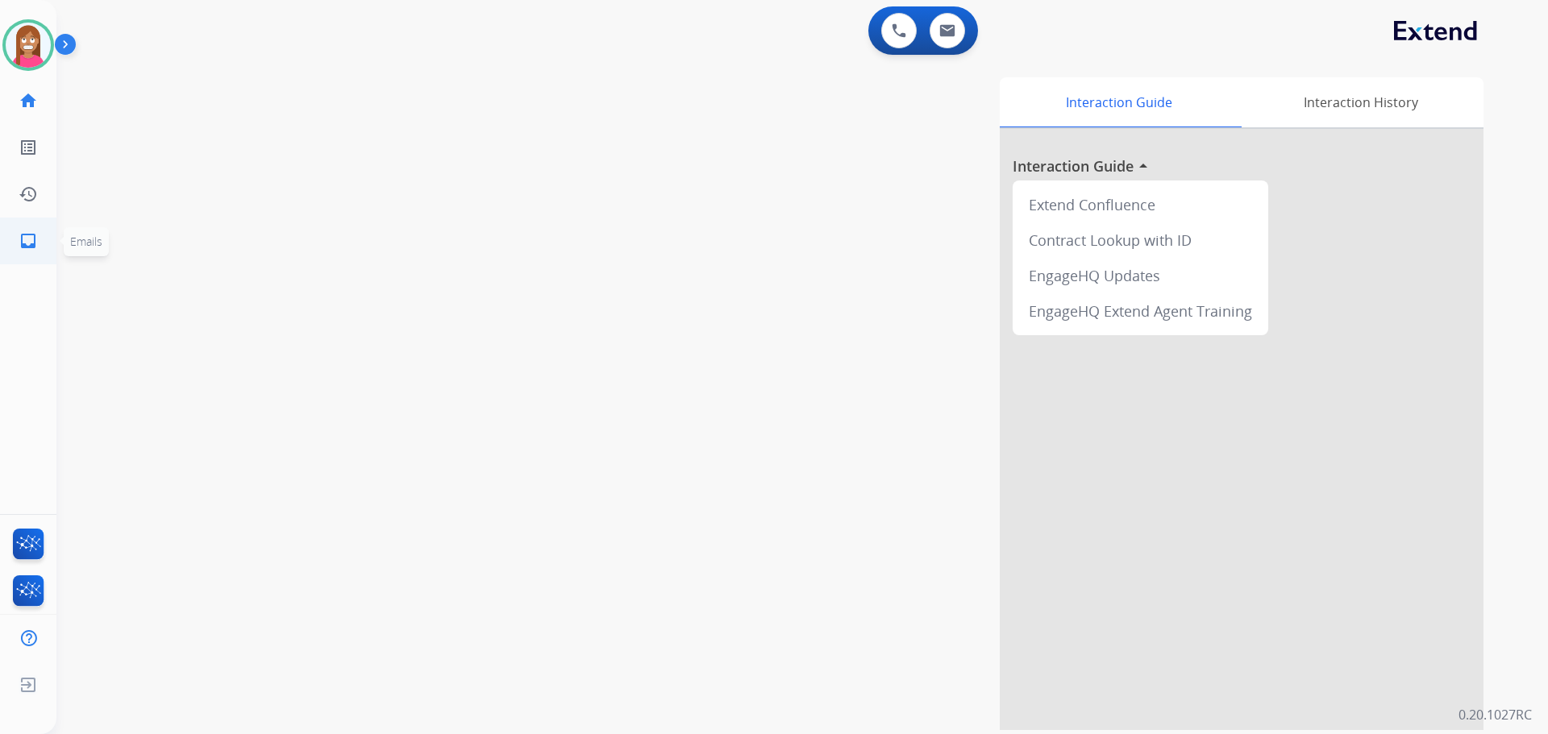
click at [17, 237] on link "inbox Emails" at bounding box center [28, 240] width 45 height 45
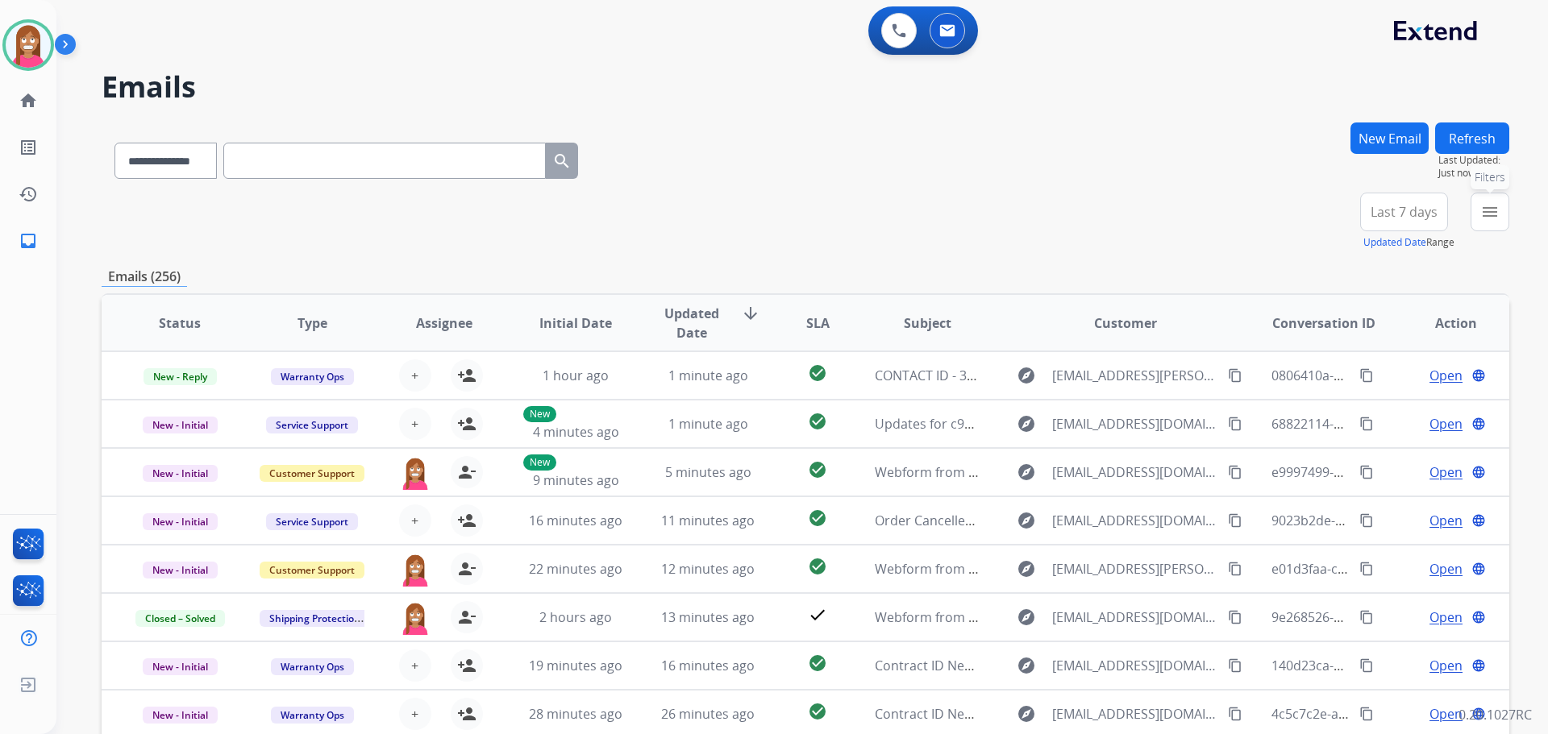
click at [1487, 226] on button "menu Filters" at bounding box center [1489, 212] width 39 height 39
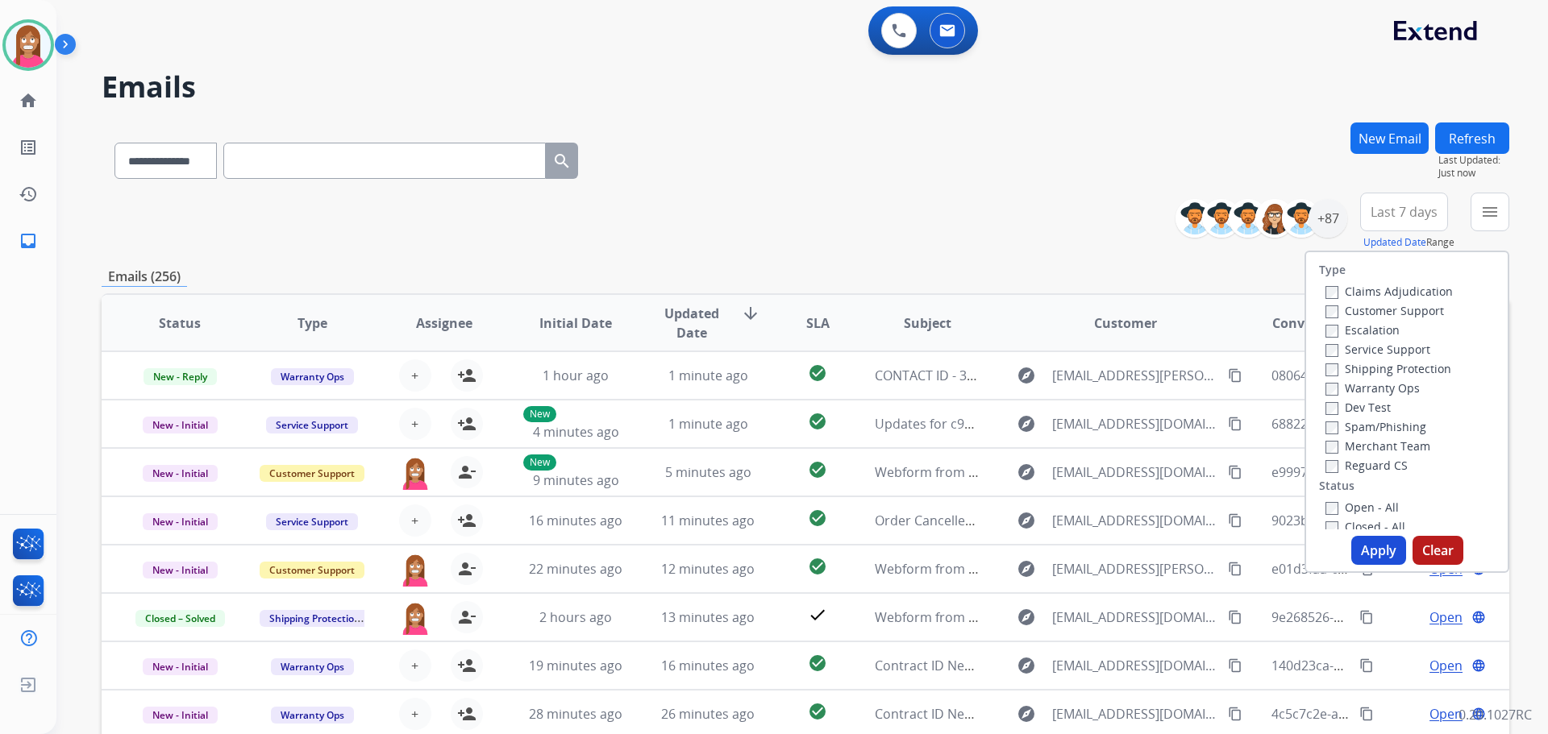
click at [1335, 313] on label "Customer Support" at bounding box center [1384, 310] width 119 height 15
click at [1329, 372] on label "Shipping Protection" at bounding box center [1388, 368] width 126 height 15
click at [1329, 476] on div "Type Claims Adjudication Customer Support Escalation Service Support Shipping P…" at bounding box center [1407, 390] width 202 height 277
click at [1332, 469] on label "Reguard CS" at bounding box center [1366, 465] width 82 height 15
click at [1338, 510] on label "Open - All" at bounding box center [1361, 507] width 73 height 15
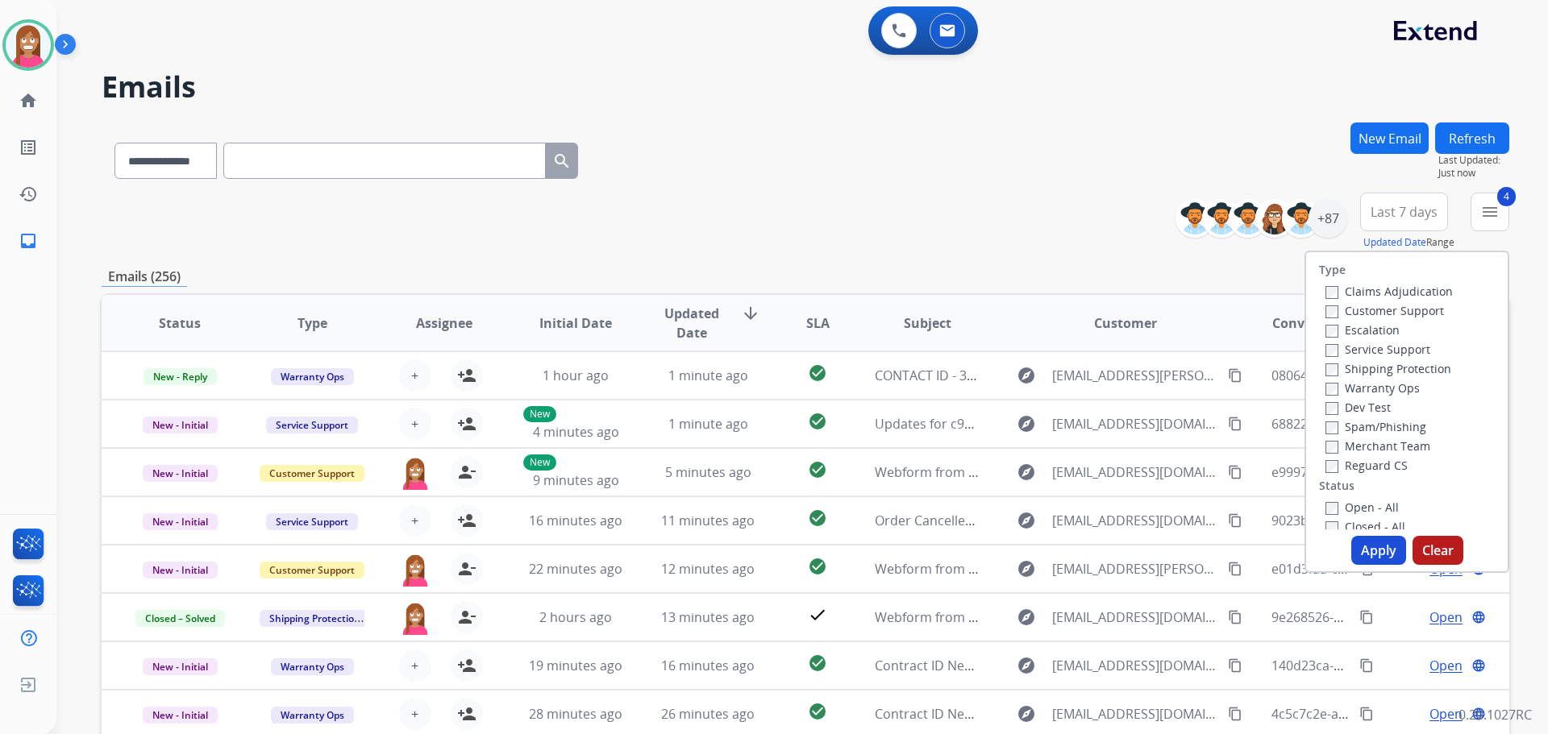
click at [1368, 551] on button "Apply" at bounding box center [1378, 550] width 55 height 29
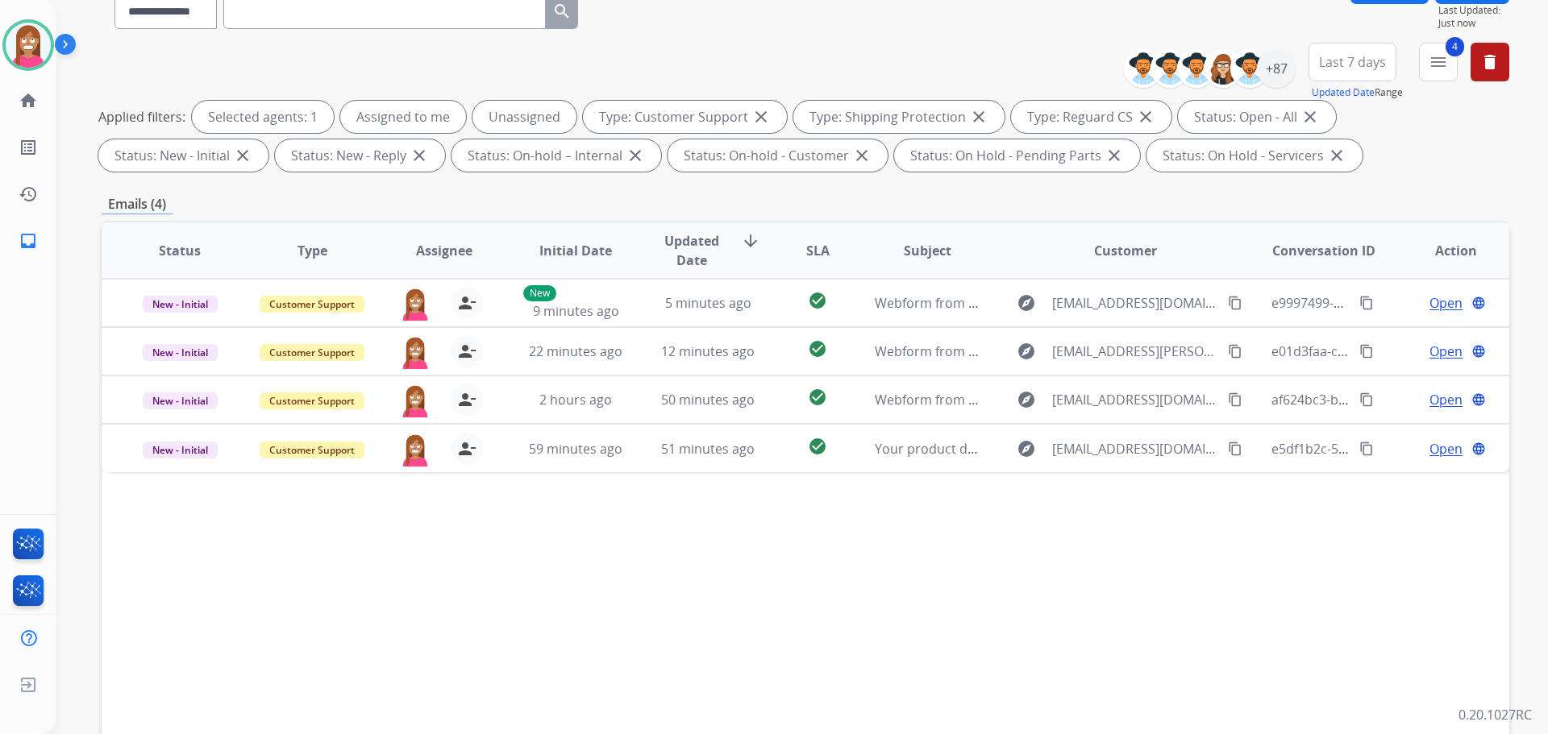
scroll to position [161, 0]
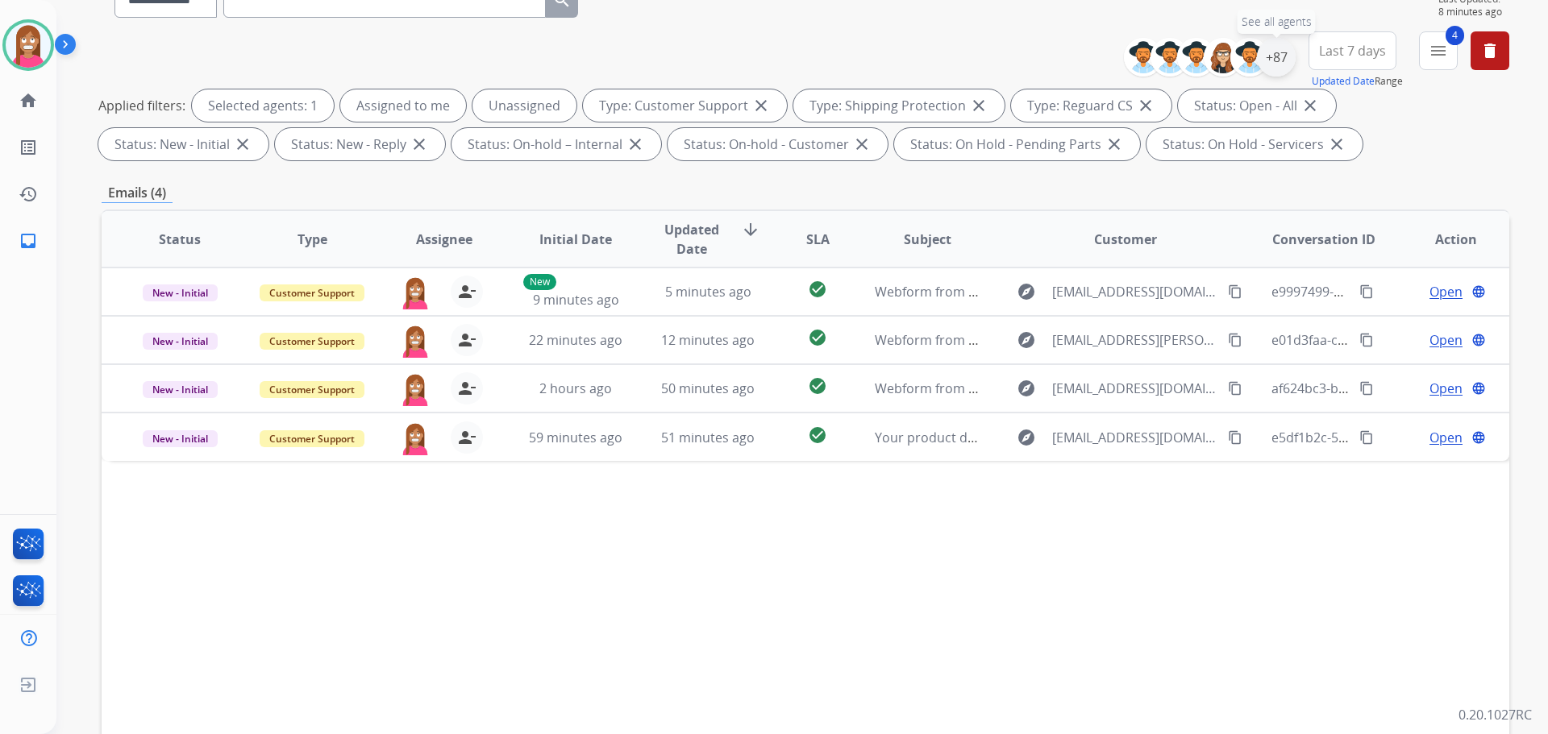
click at [1279, 46] on div "+87" at bounding box center [1276, 57] width 39 height 39
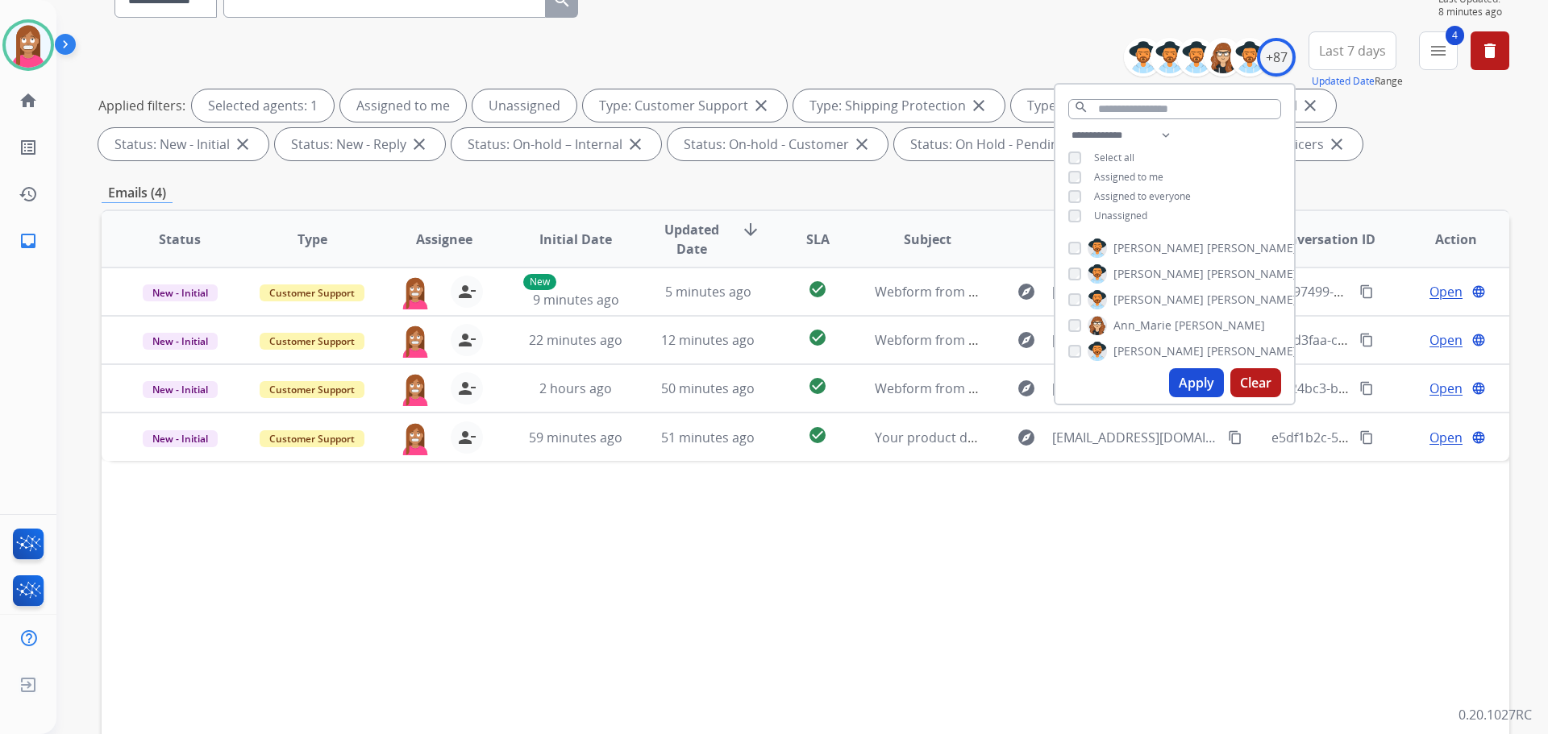
click at [956, 47] on div "**********" at bounding box center [806, 98] width 1408 height 135
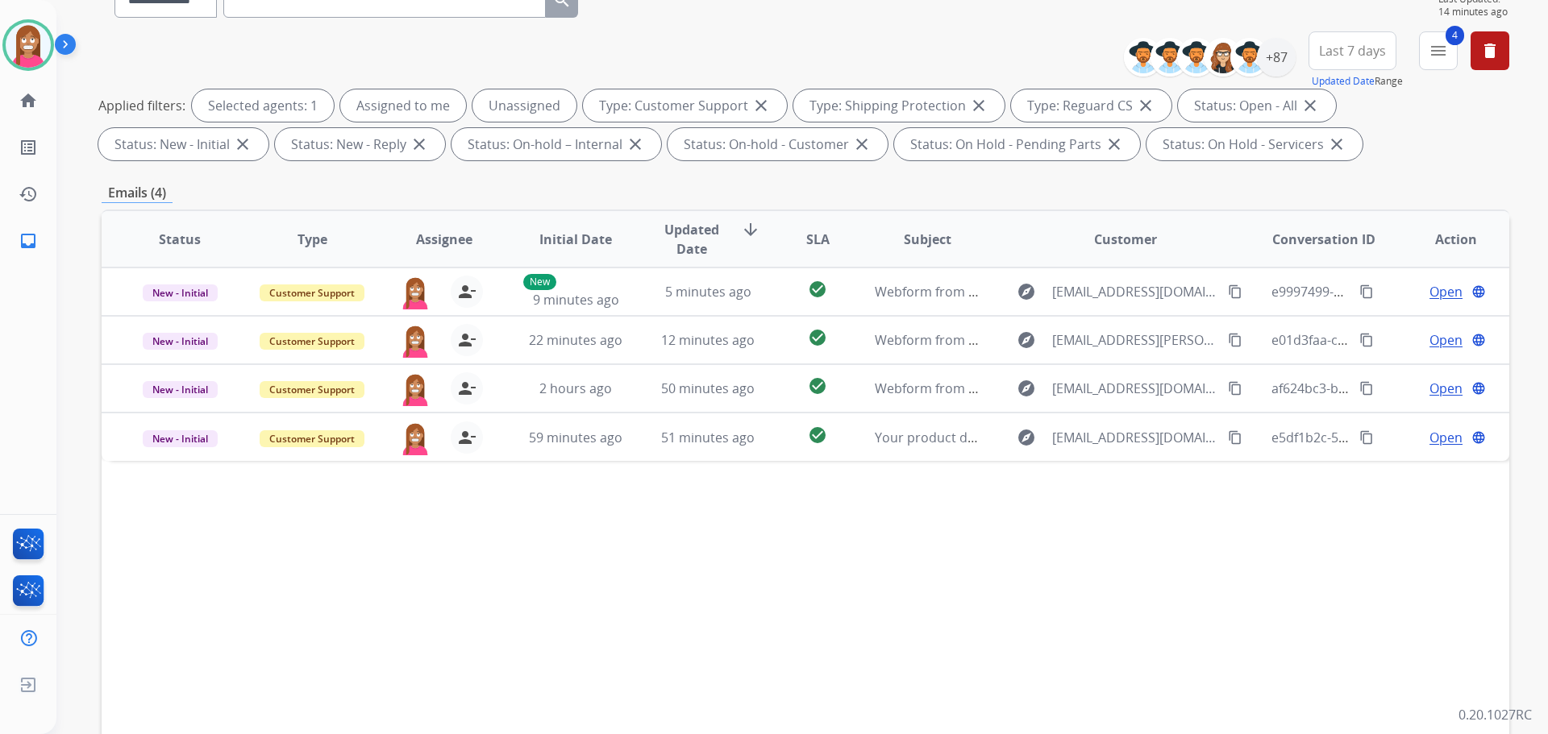
scroll to position [0, 0]
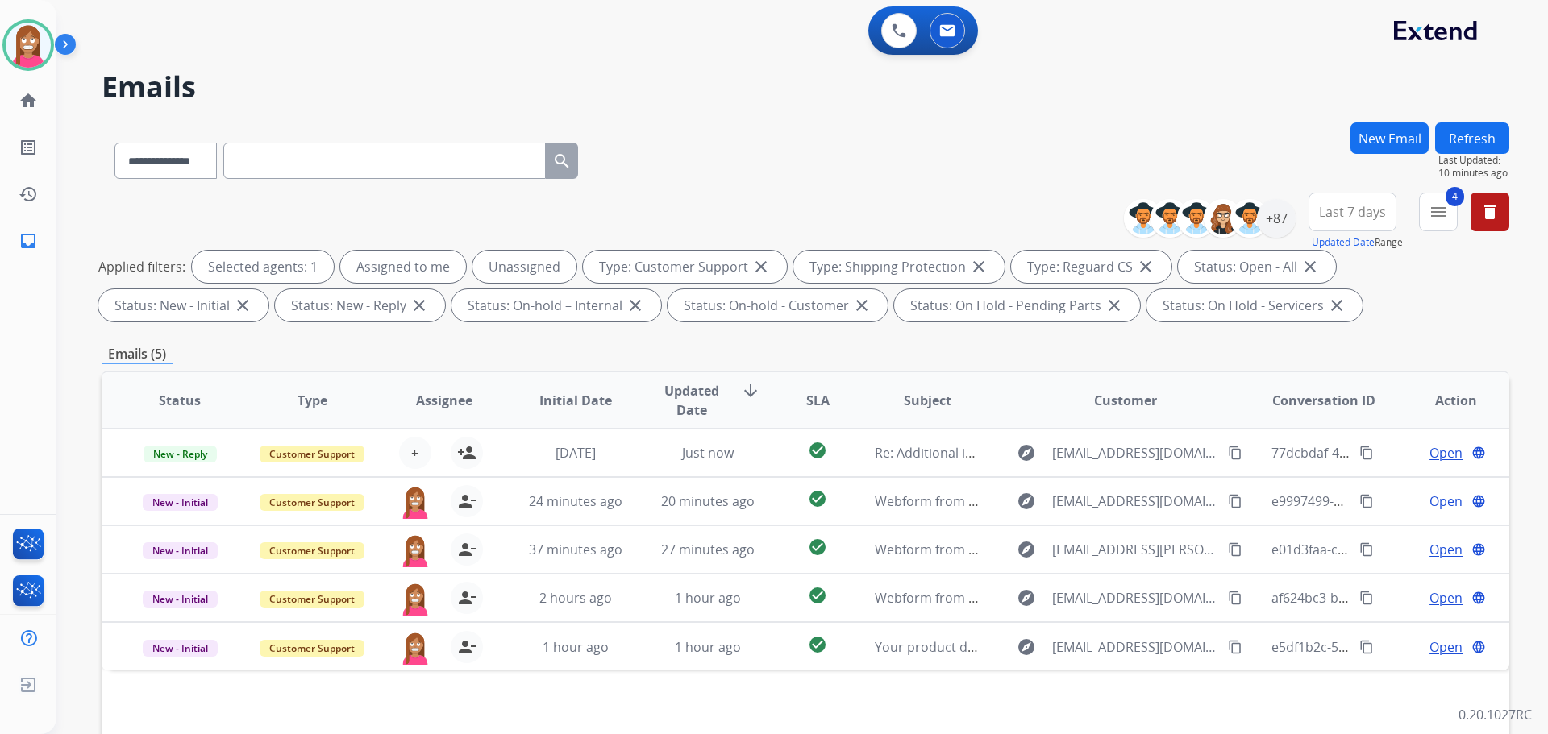
click at [1470, 140] on button "Refresh" at bounding box center [1472, 138] width 74 height 31
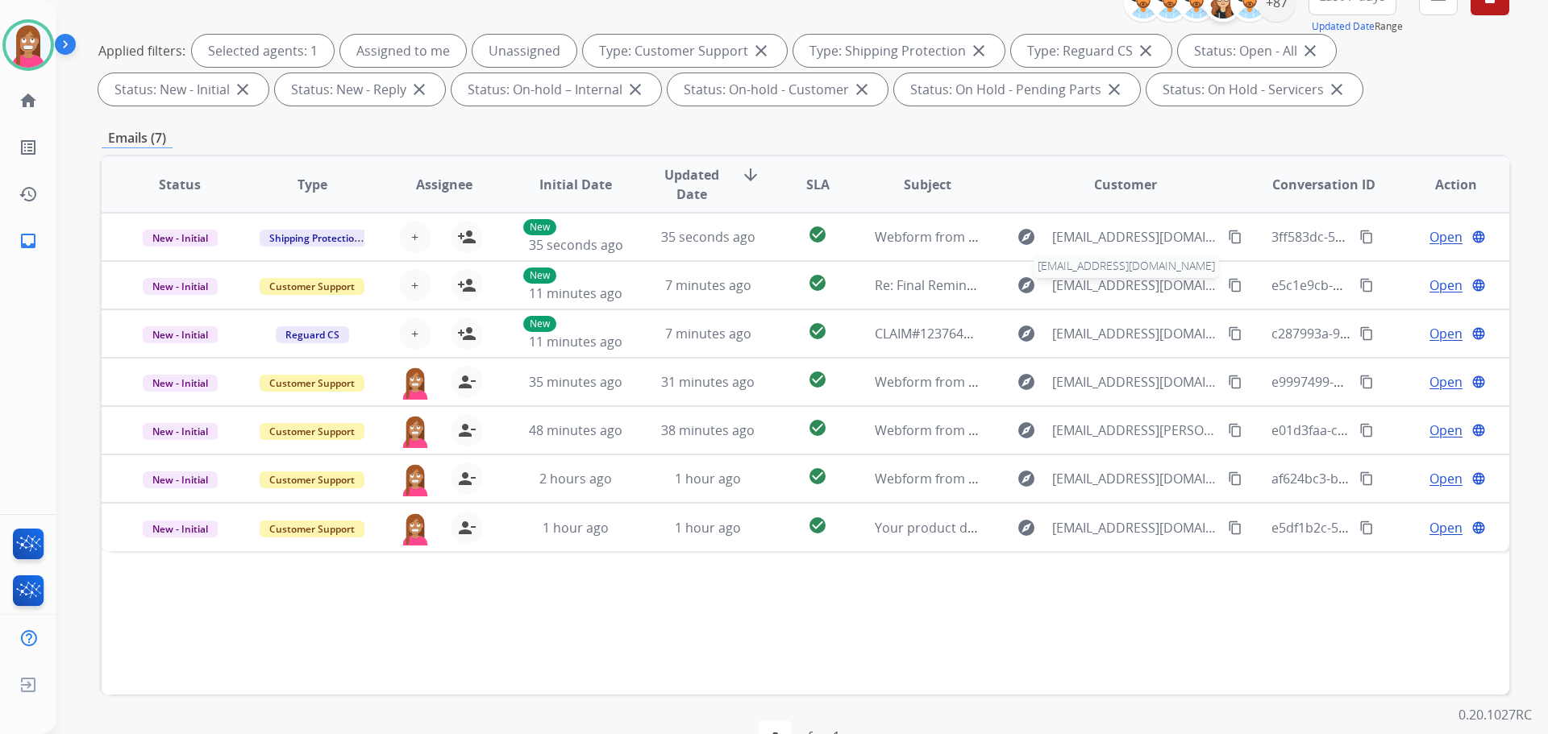
scroll to position [19, 0]
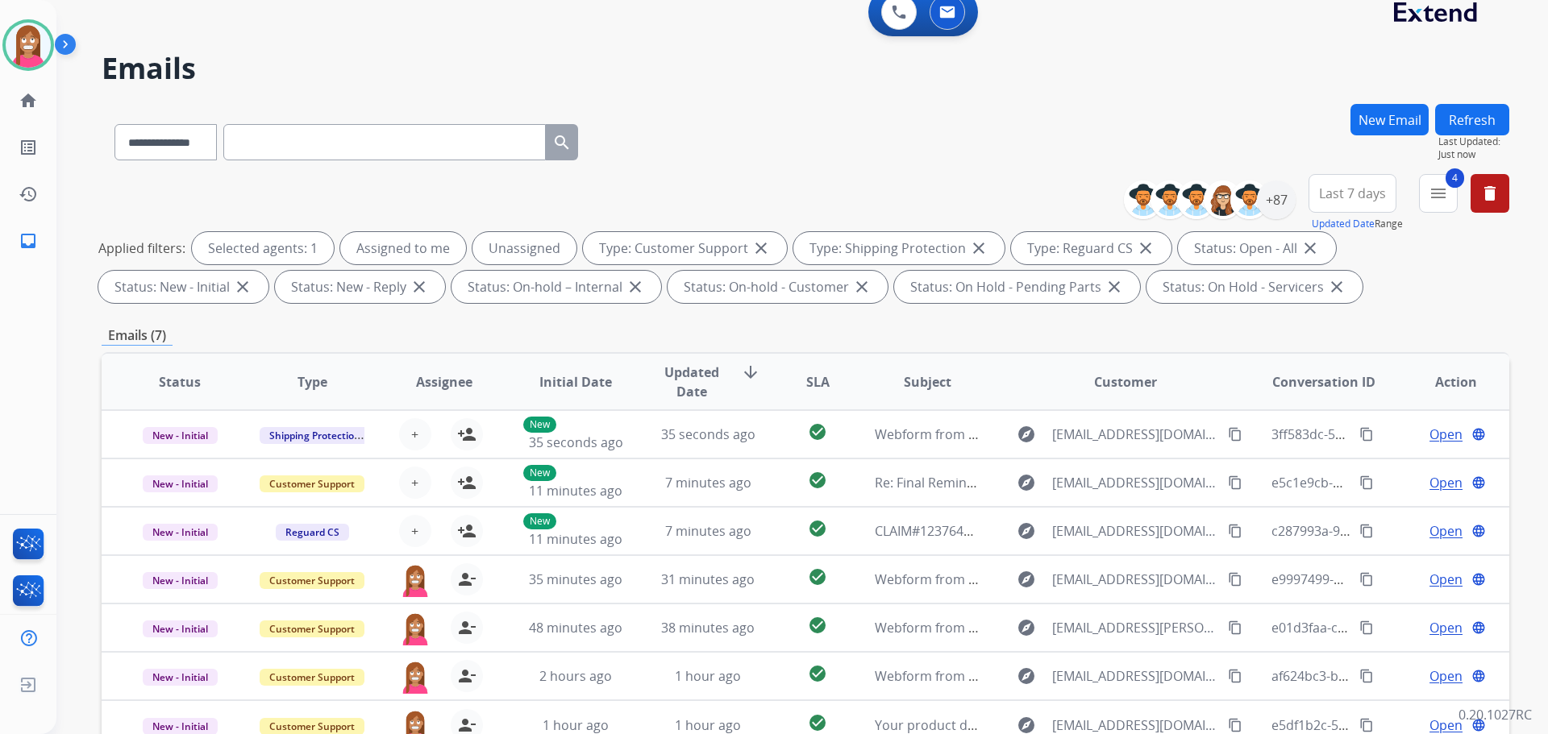
drag, startPoint x: 1479, startPoint y: 127, endPoint x: 1458, endPoint y: 131, distance: 21.3
click at [1477, 127] on button "Refresh" at bounding box center [1472, 119] width 74 height 31
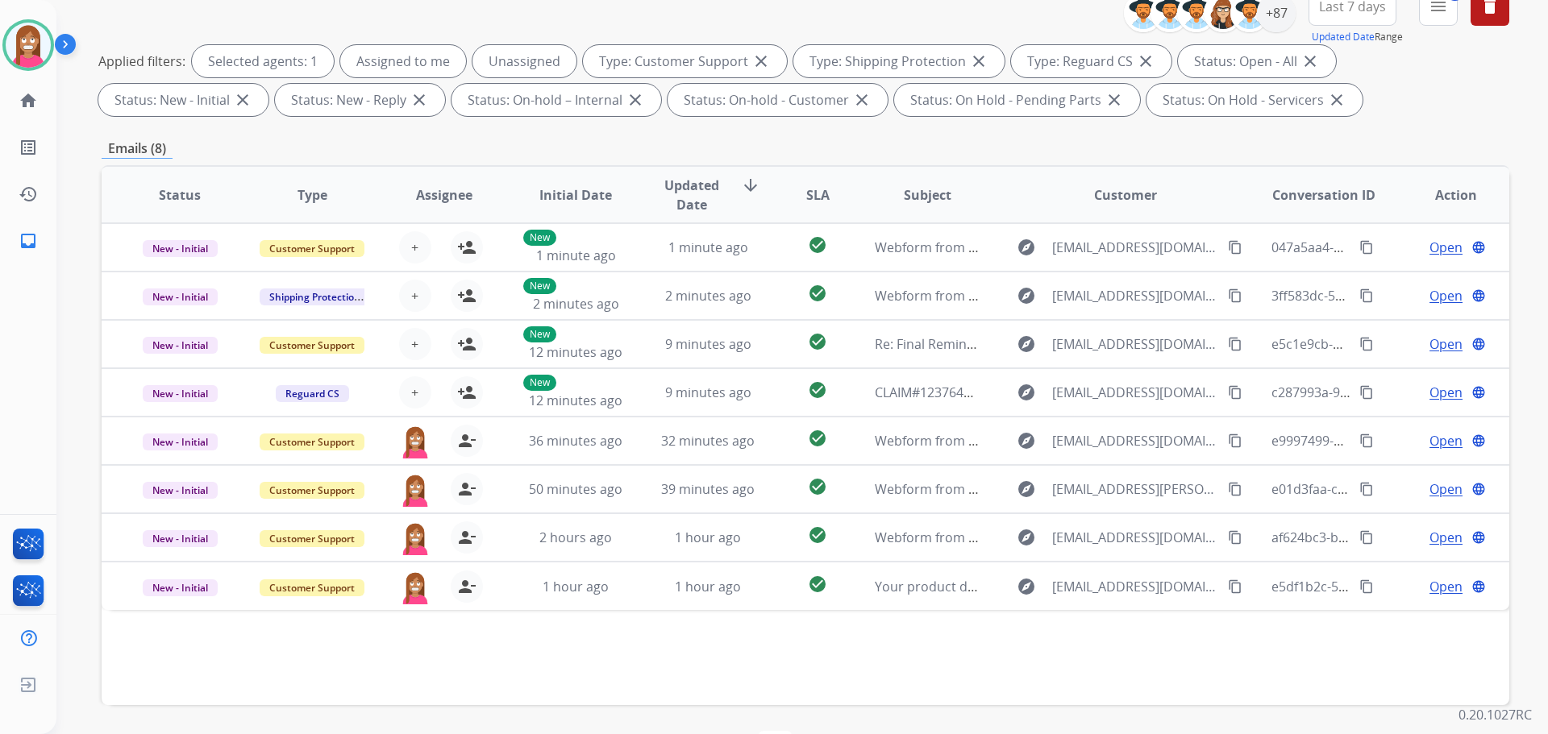
scroll to position [260, 0]
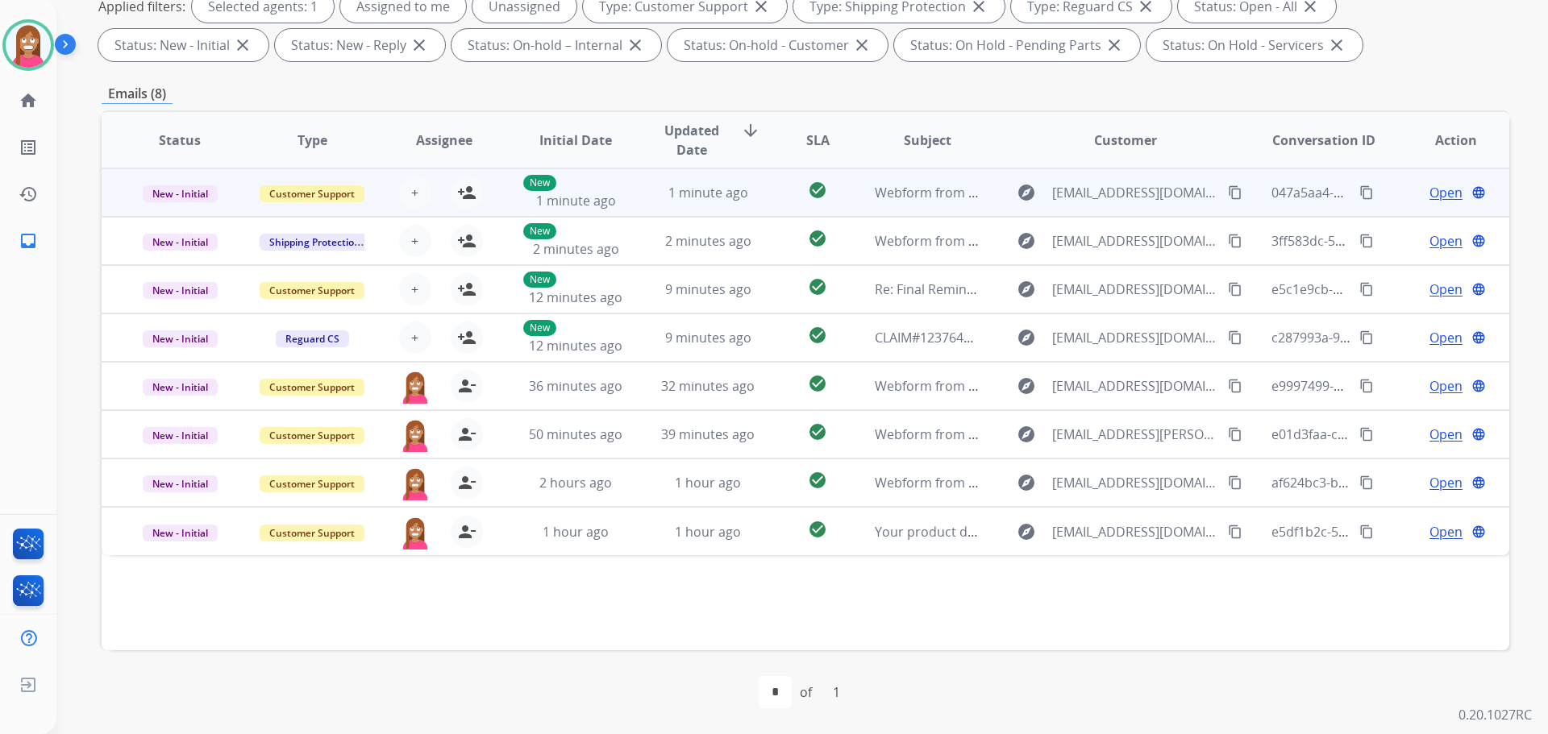
click at [646, 205] on td "1 minute ago" at bounding box center [696, 192] width 132 height 48
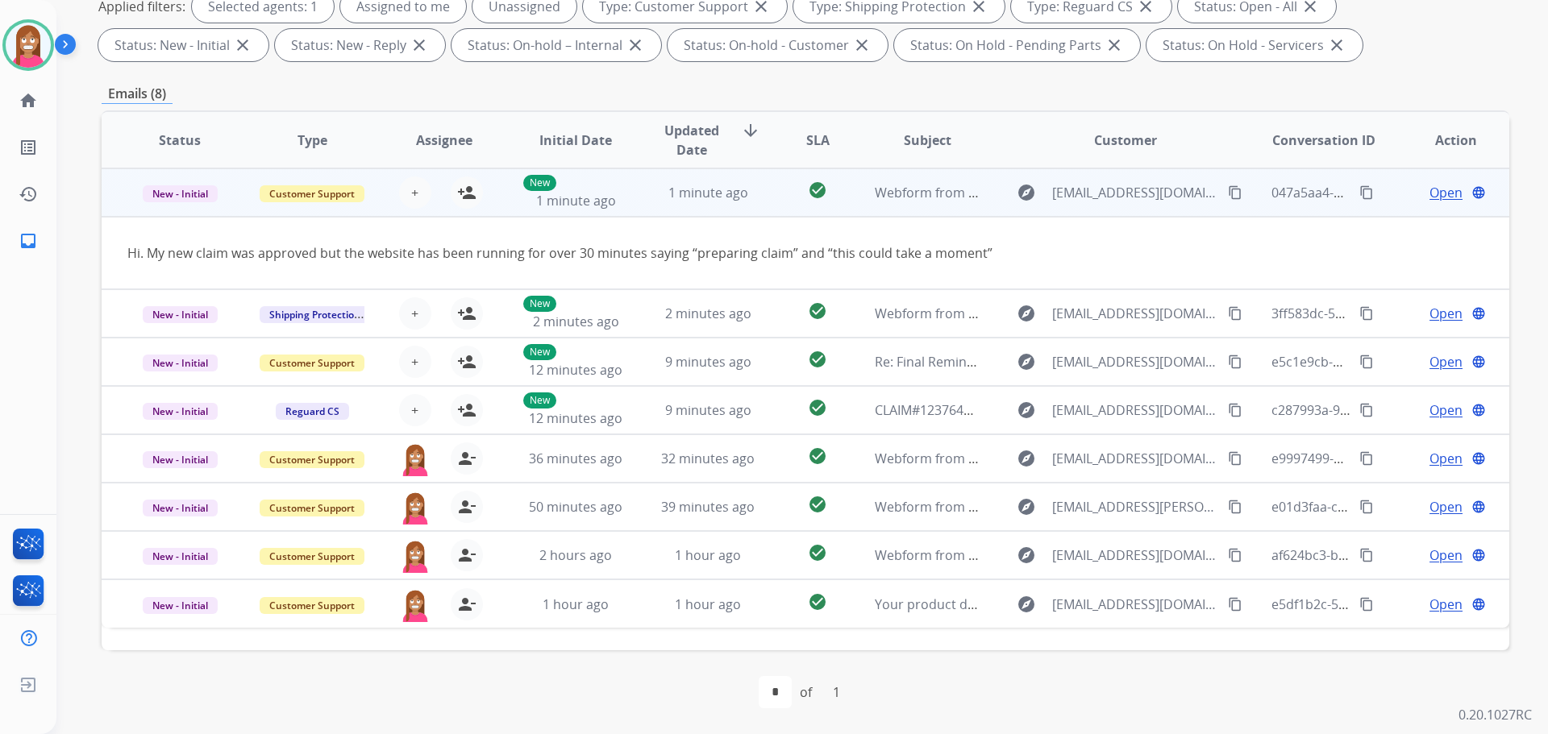
click at [1228, 196] on mat-icon "content_copy" at bounding box center [1235, 192] width 15 height 15
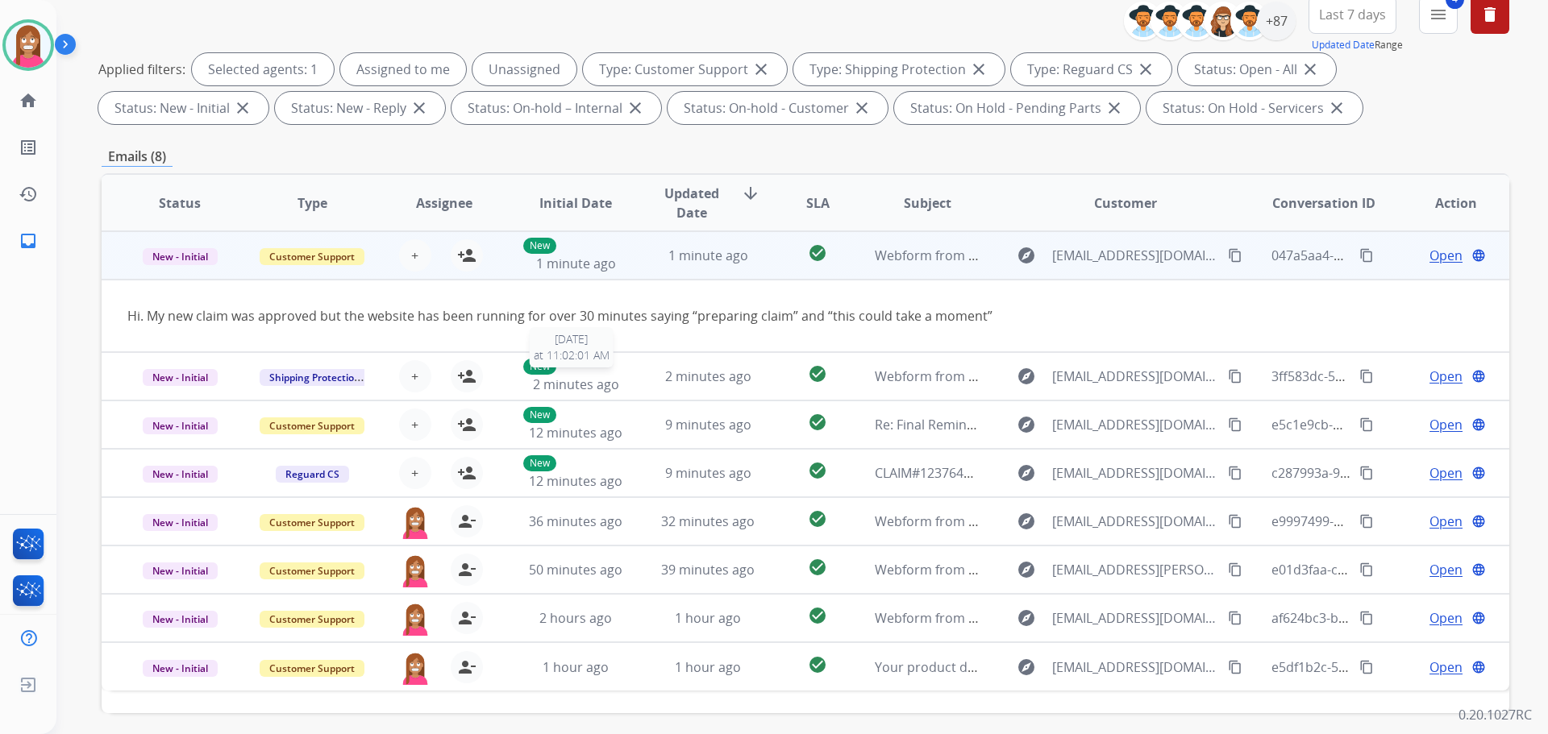
scroll to position [180, 0]
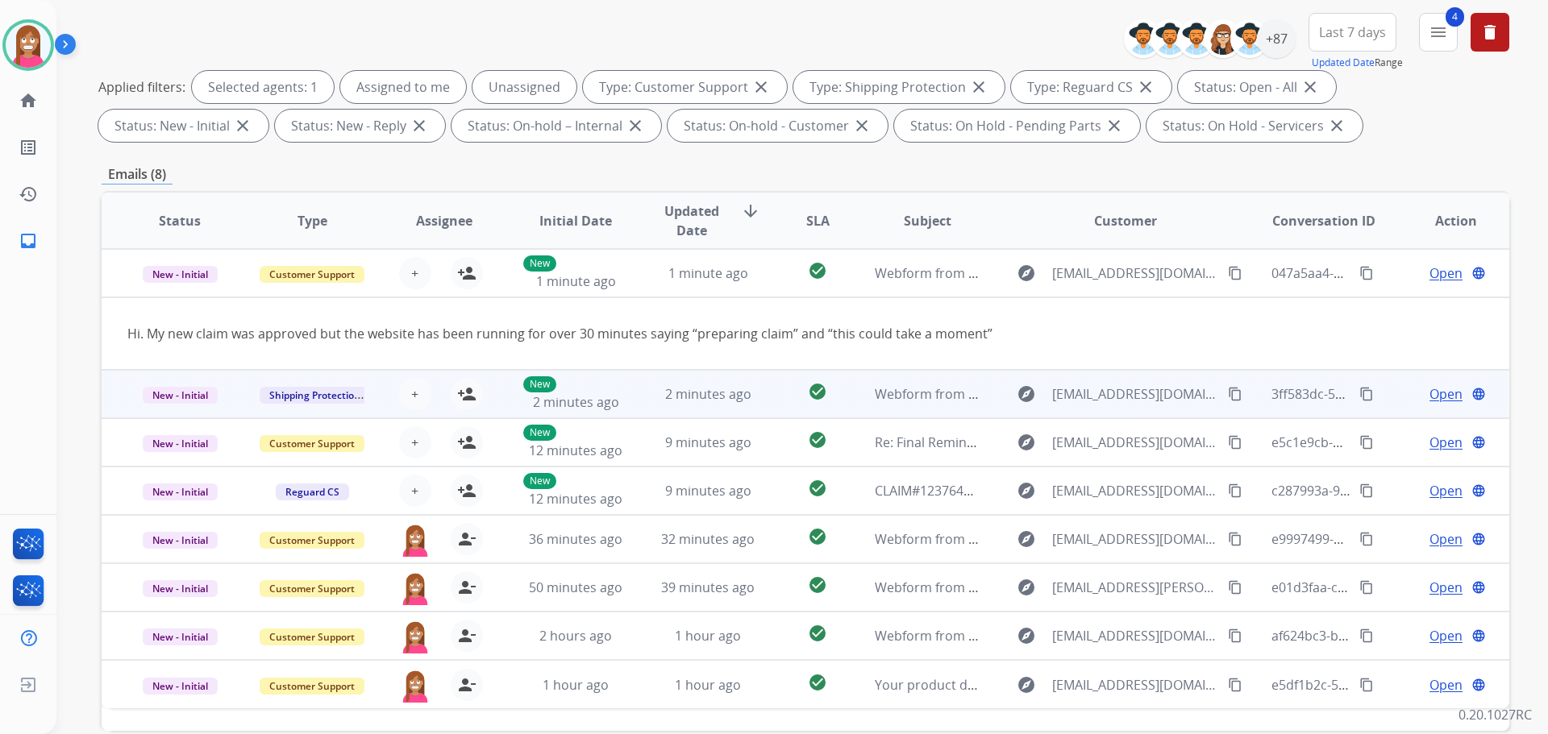
click at [657, 404] on td "2 minutes ago" at bounding box center [696, 394] width 132 height 48
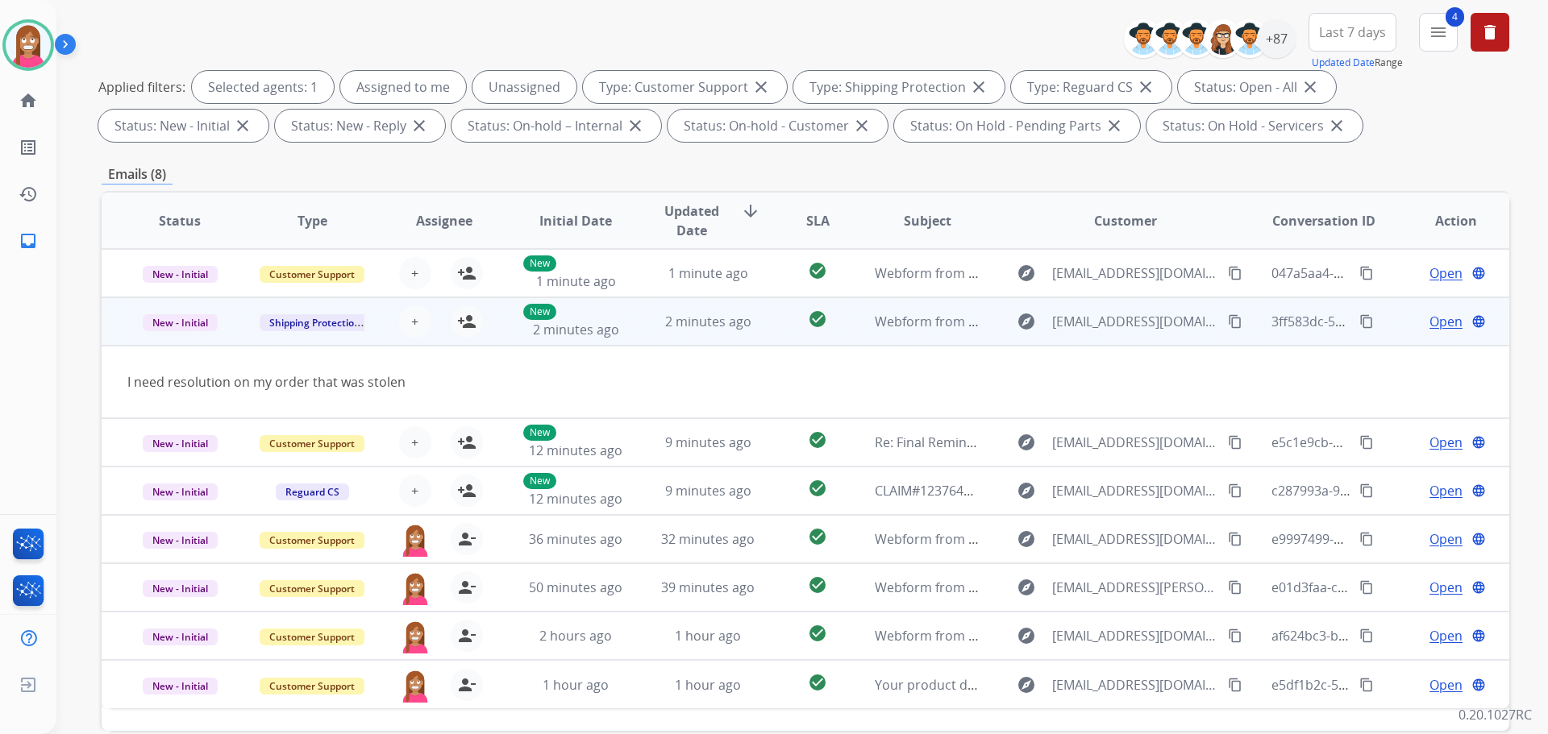
click at [1228, 319] on mat-icon "content_copy" at bounding box center [1235, 321] width 15 height 15
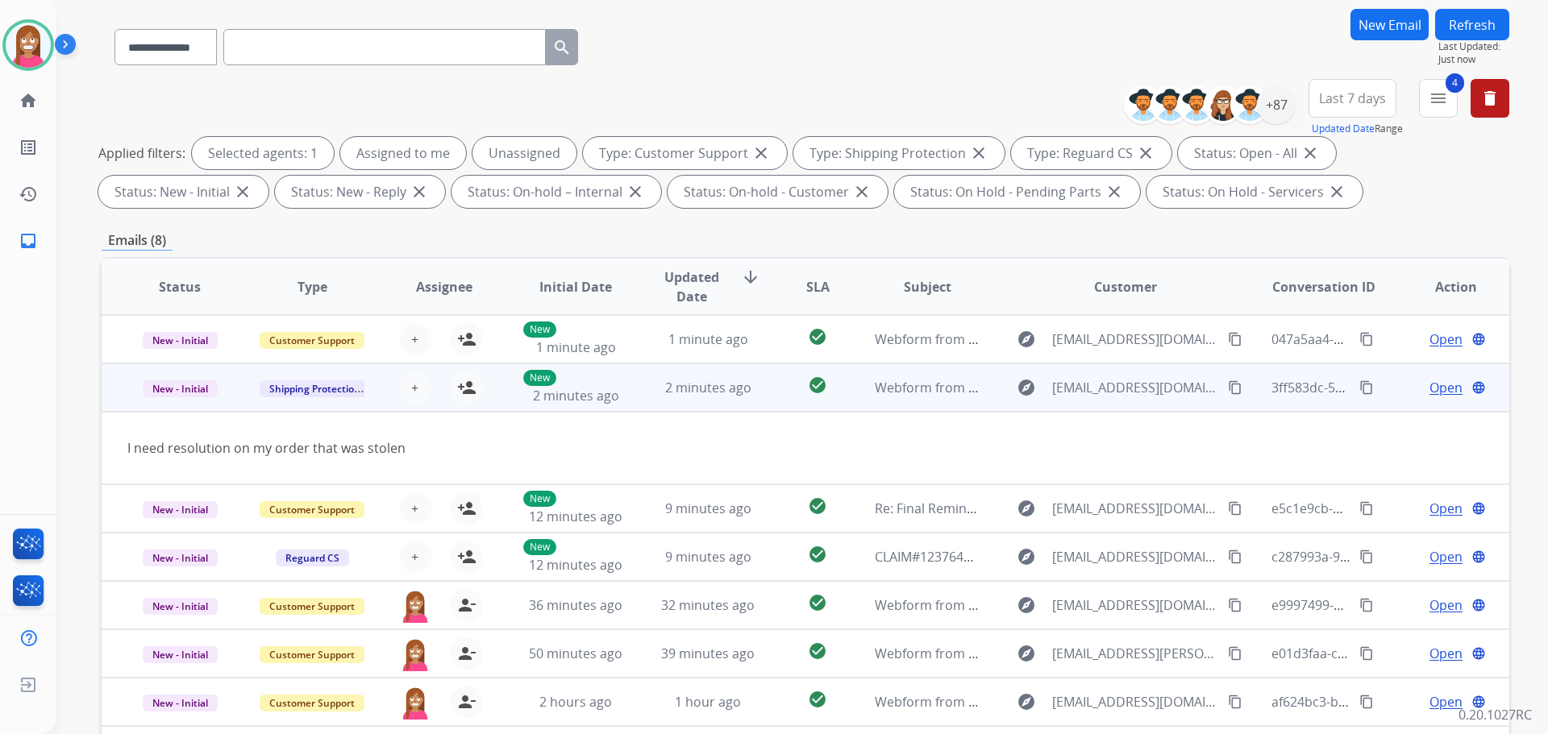
scroll to position [260, 0]
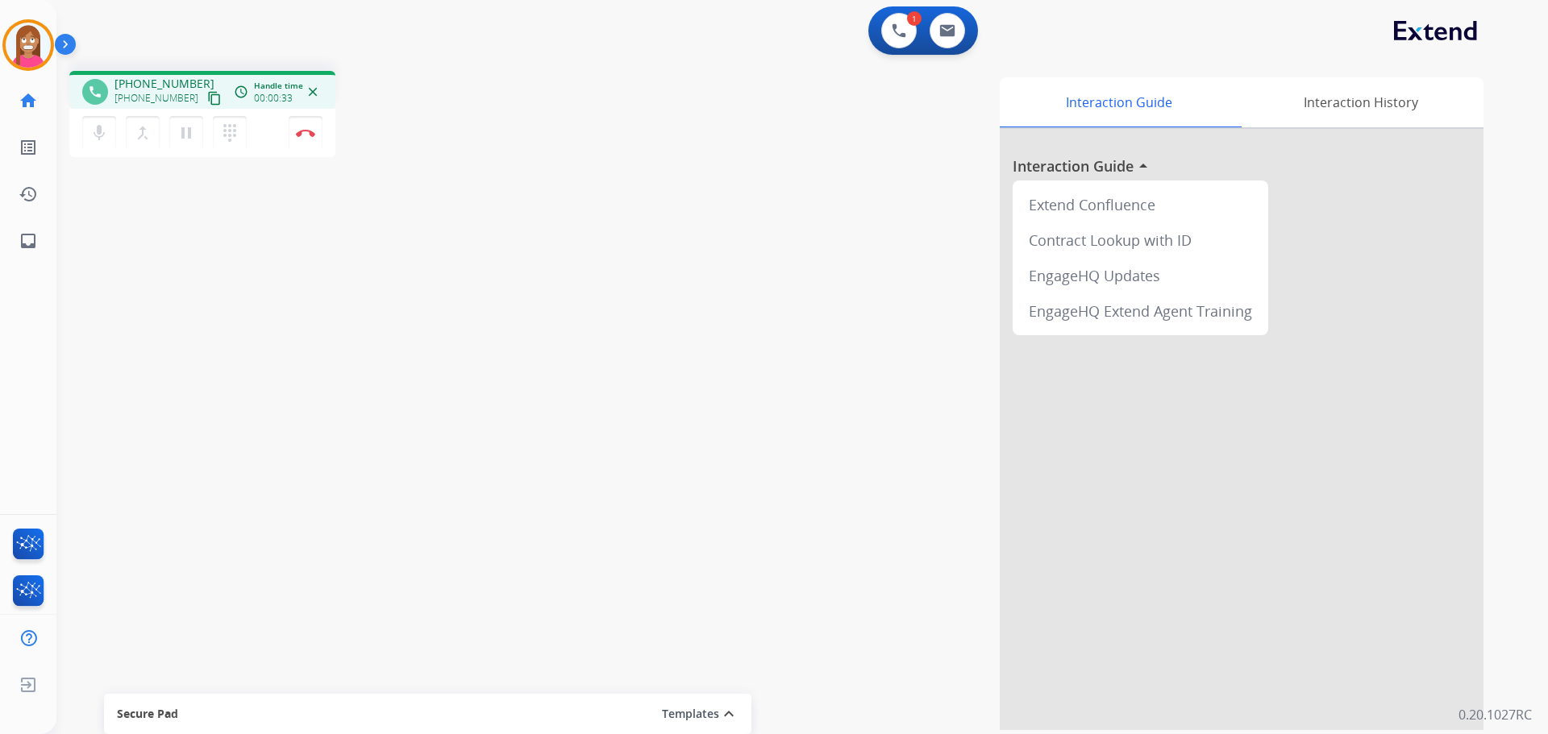
click at [207, 98] on mat-icon "content_copy" at bounding box center [214, 98] width 15 height 15
click at [304, 143] on button "Disconnect" at bounding box center [306, 133] width 34 height 34
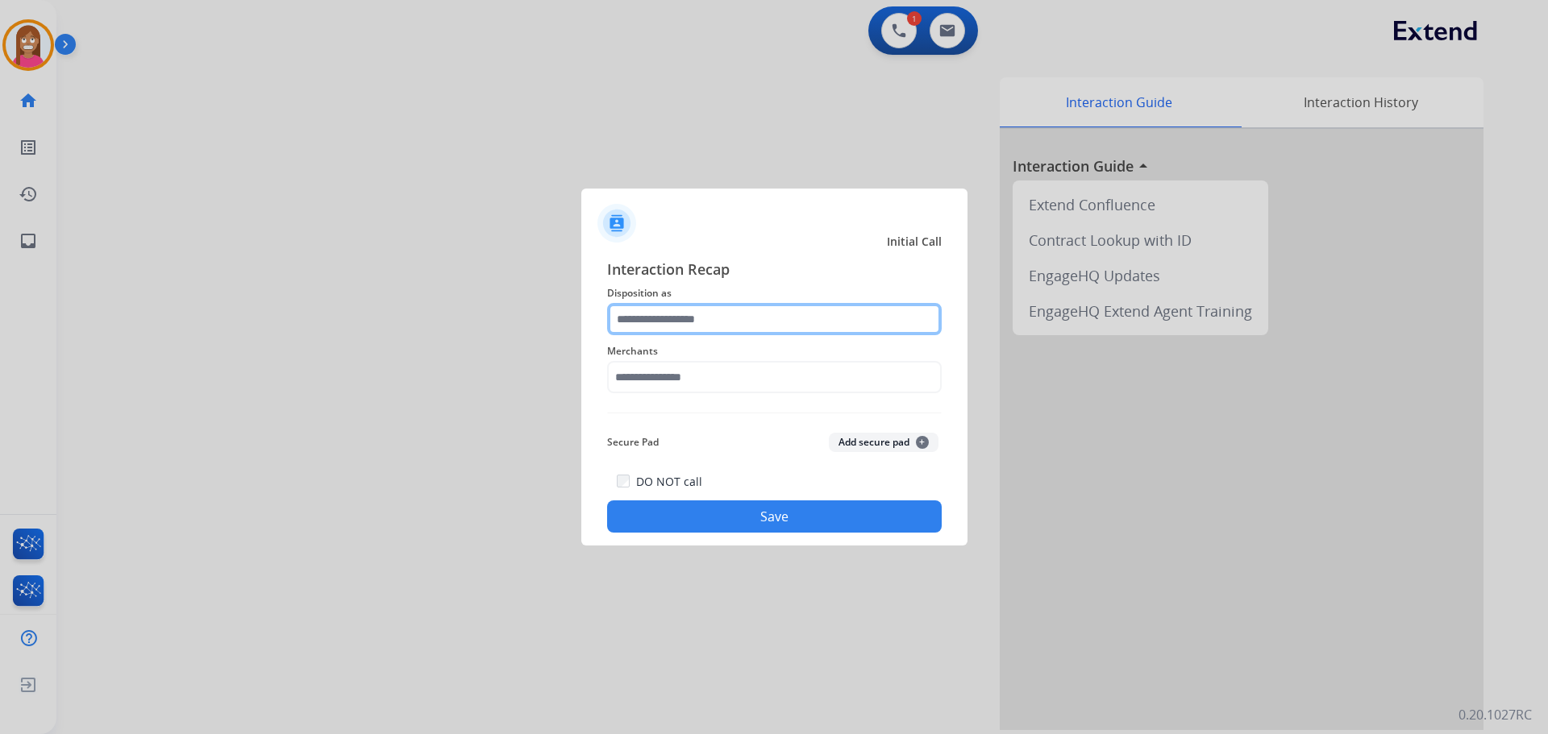
click at [723, 321] on input "text" at bounding box center [774, 319] width 335 height 32
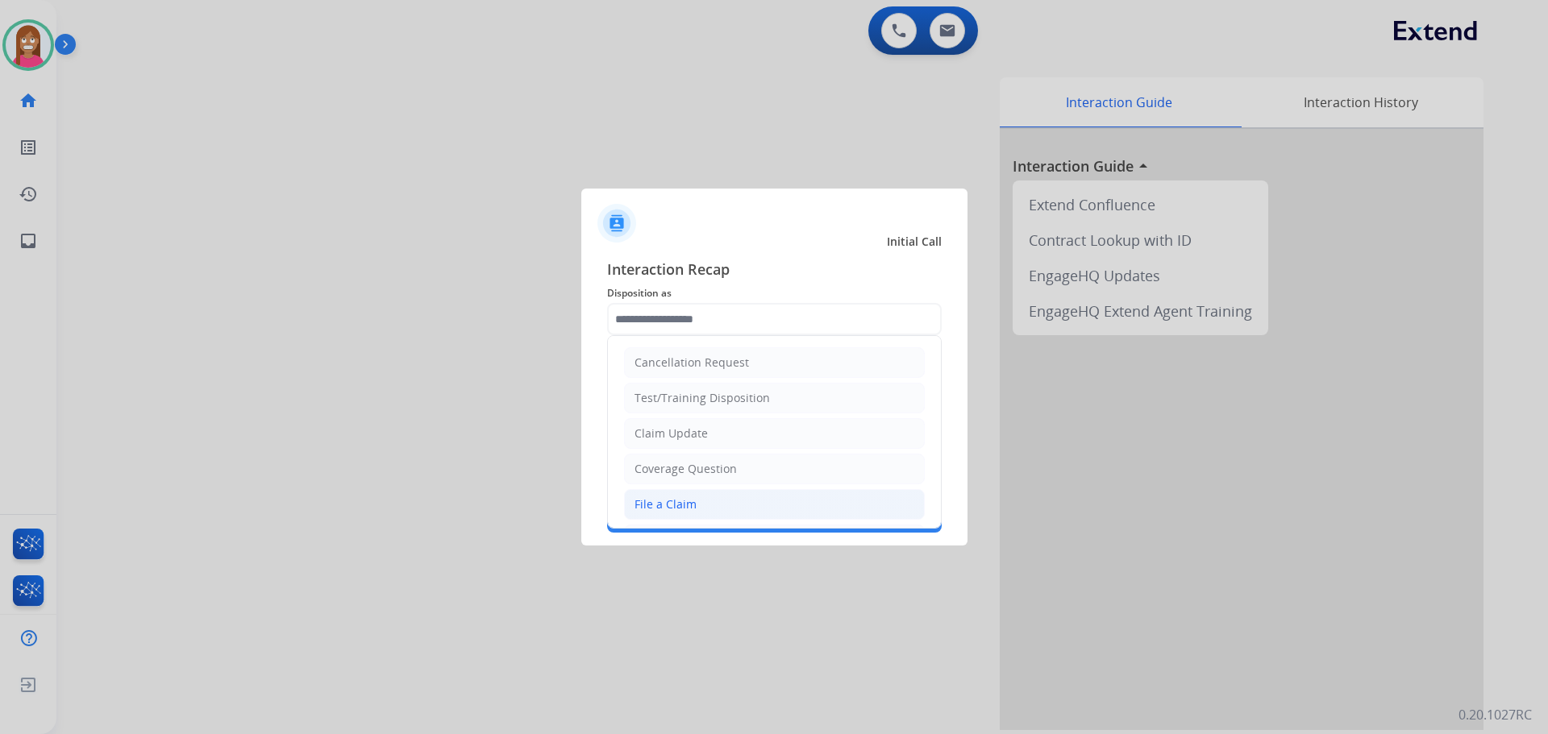
click at [683, 501] on div "File a Claim" at bounding box center [665, 505] width 62 height 16
type input "**********"
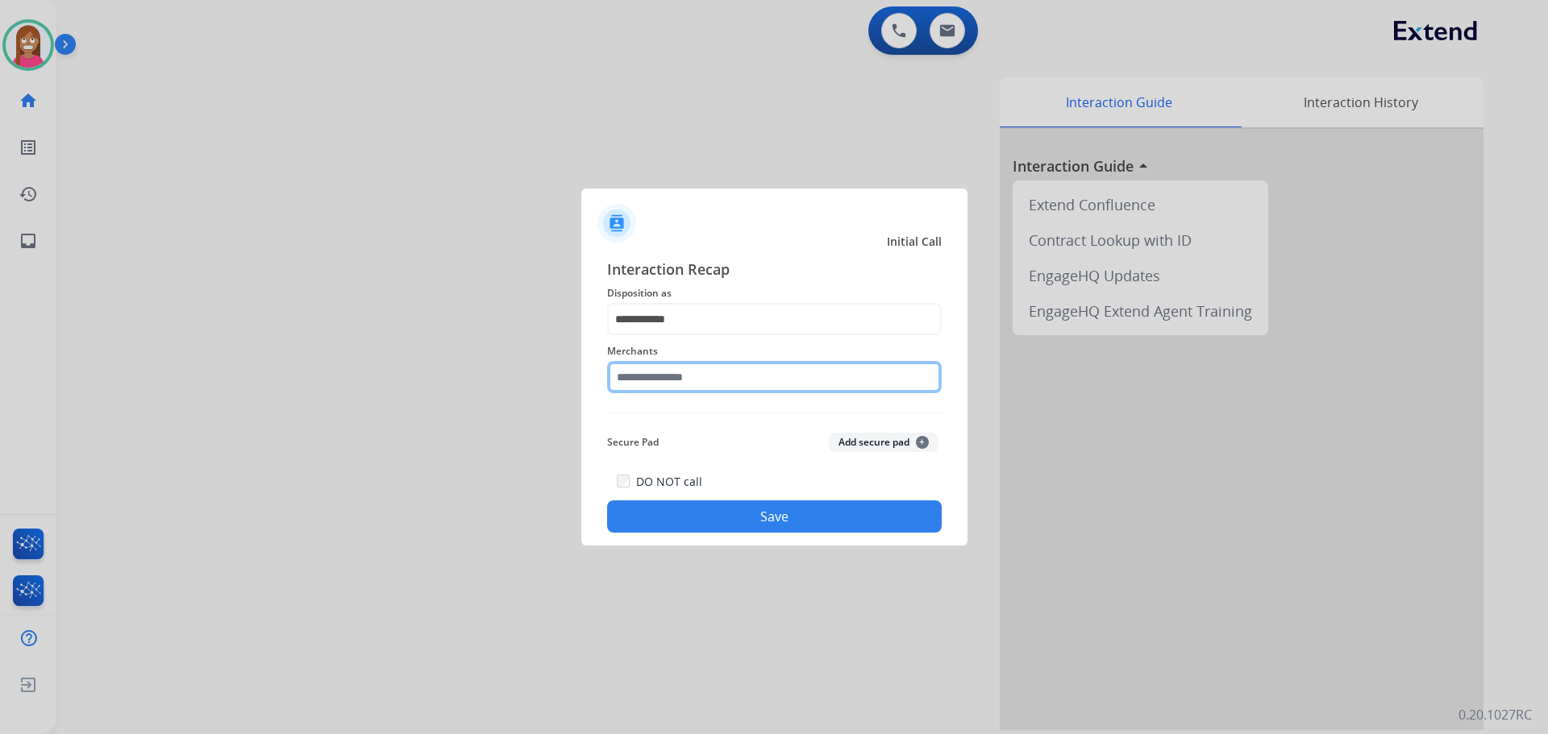
click at [647, 381] on input "text" at bounding box center [774, 377] width 335 height 32
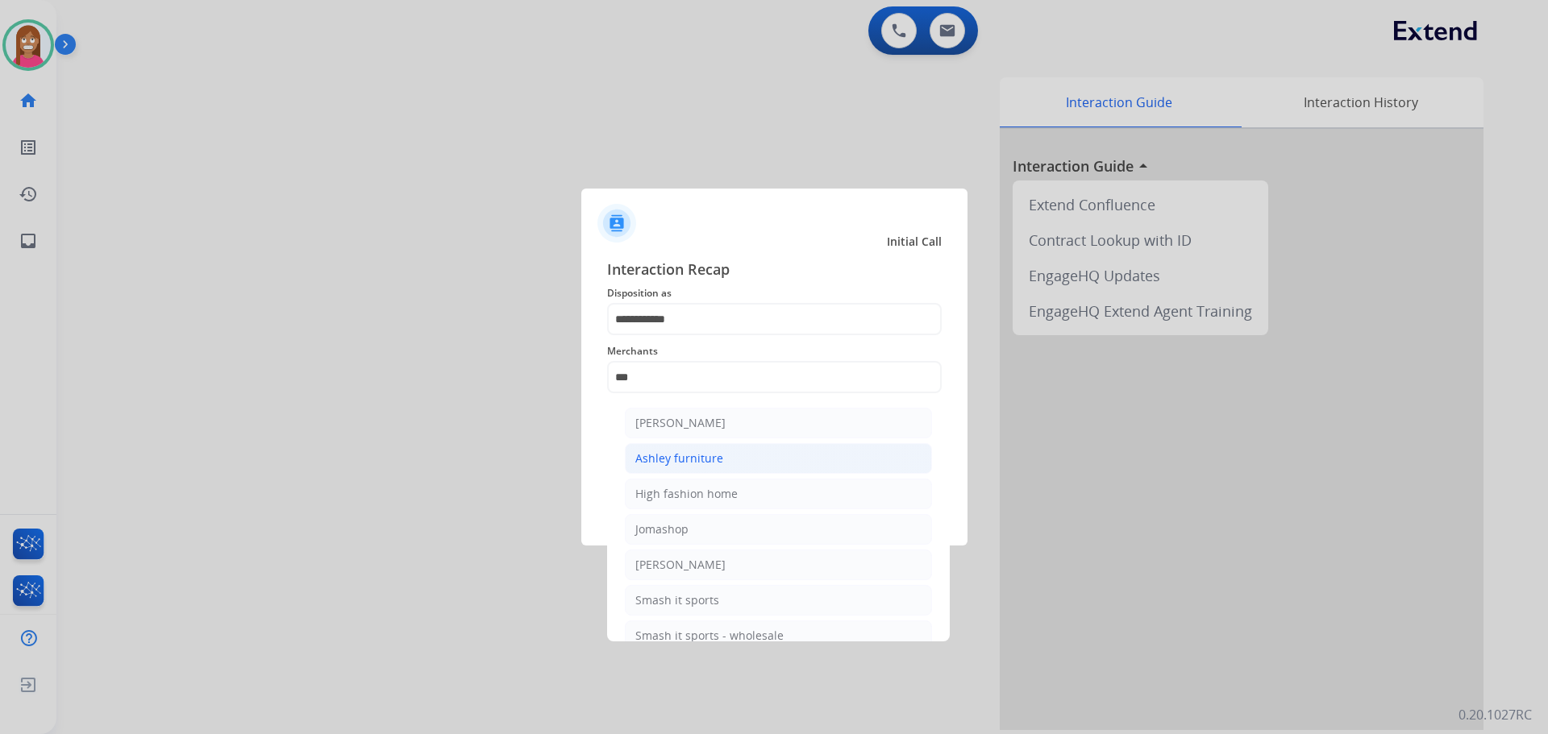
click at [650, 460] on div "Ashley furniture" at bounding box center [679, 459] width 88 height 16
type input "**********"
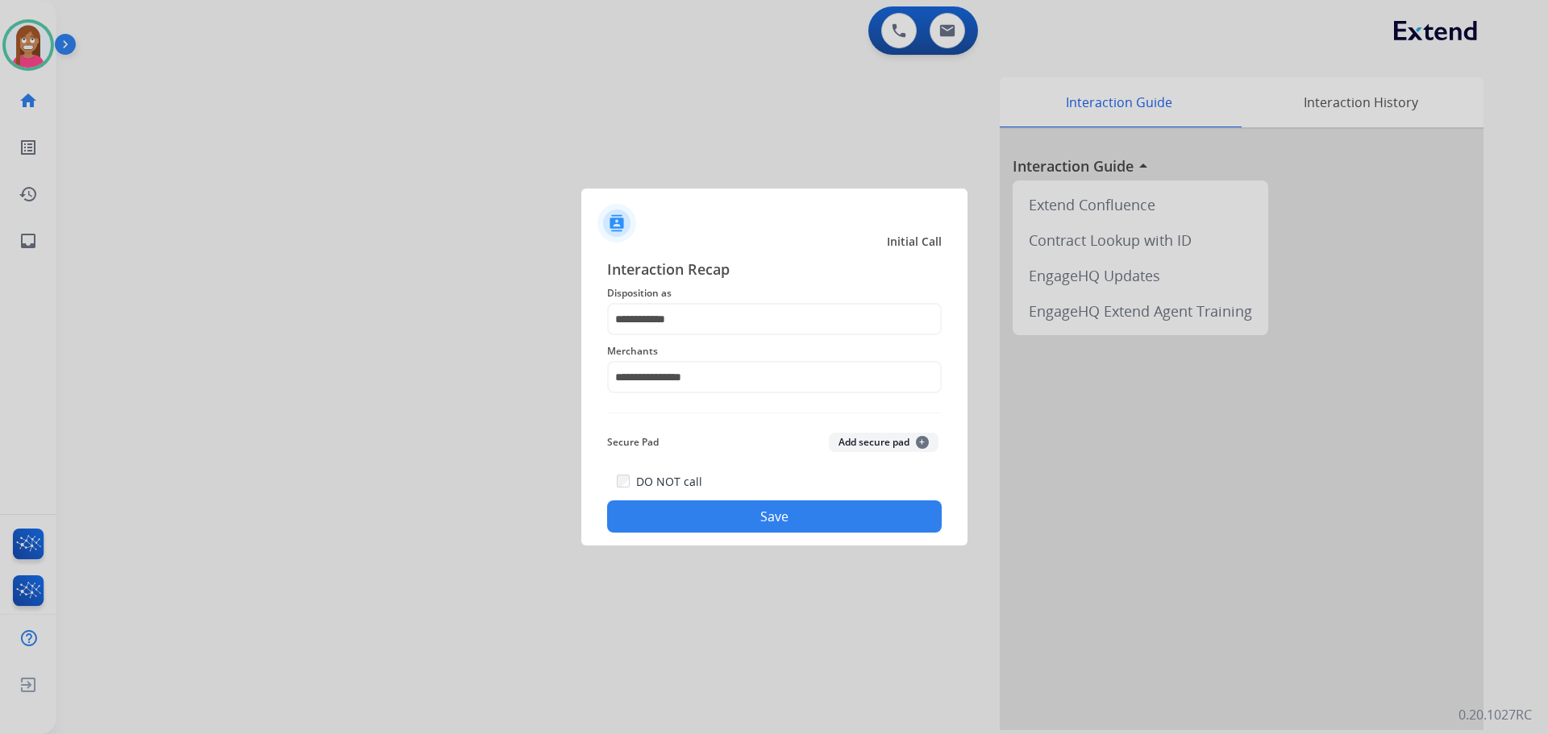
click at [667, 510] on button "Save" at bounding box center [774, 517] width 335 height 32
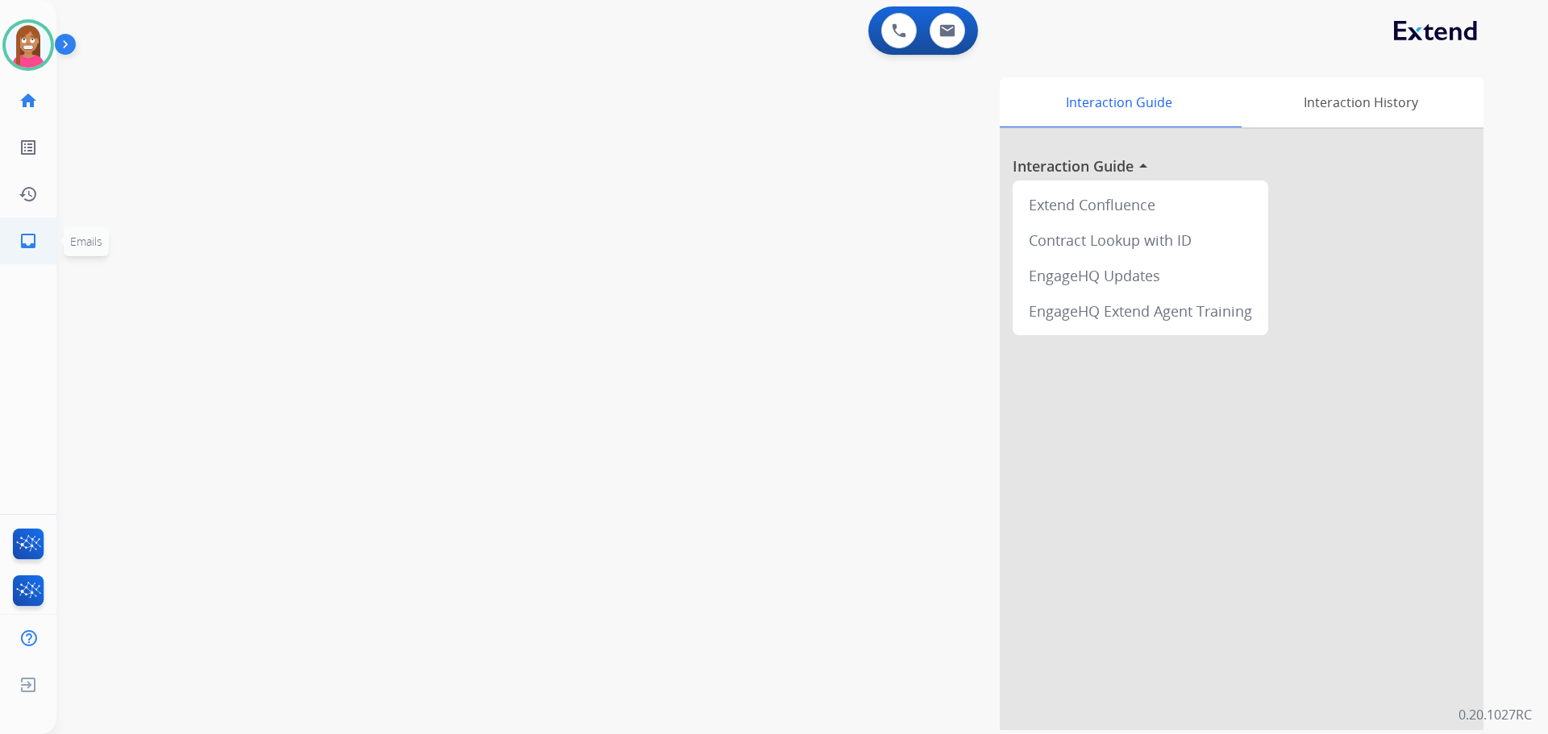
click at [38, 245] on link "inbox Emails" at bounding box center [28, 240] width 45 height 45
select select "**********"
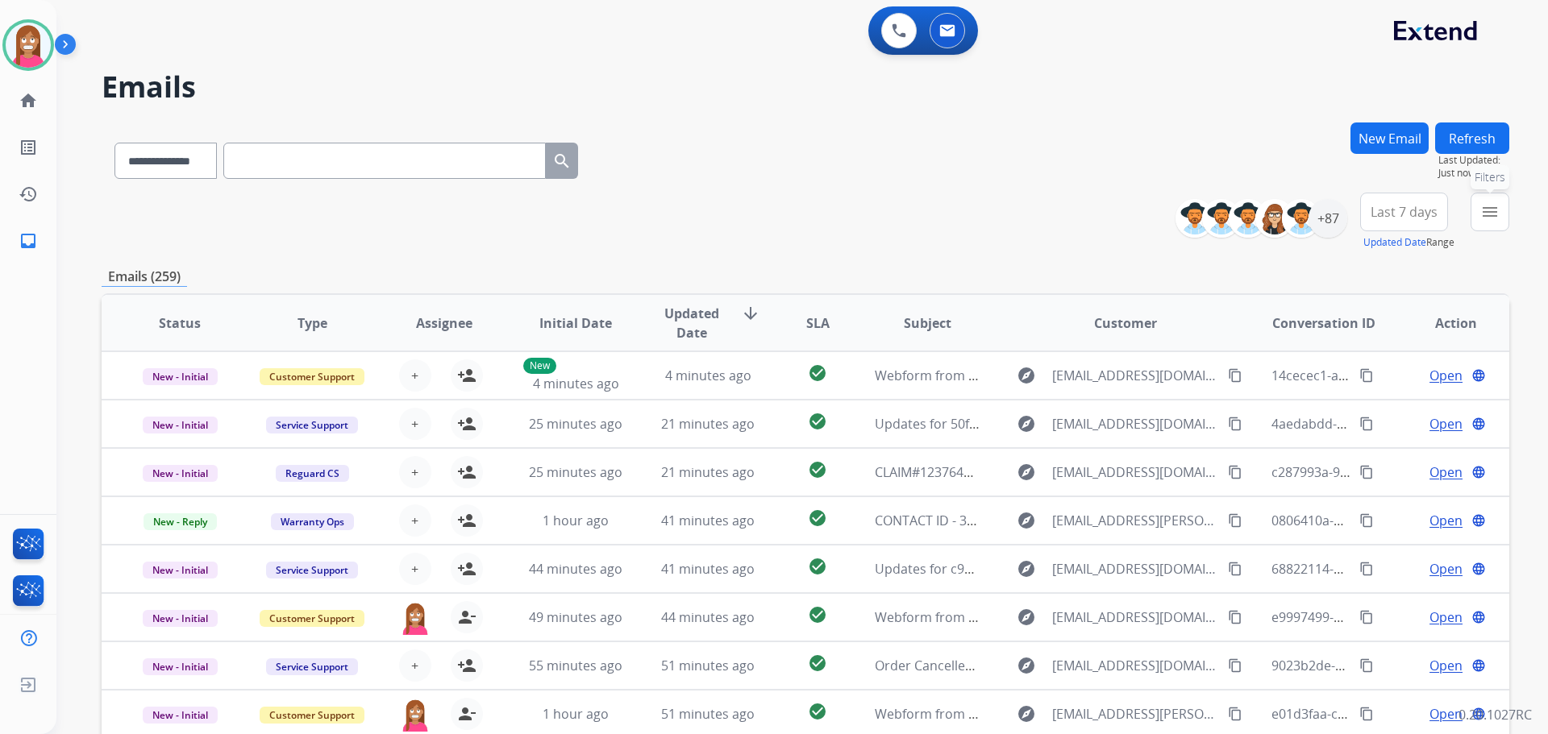
click at [1483, 222] on button "menu Filters" at bounding box center [1489, 212] width 39 height 39
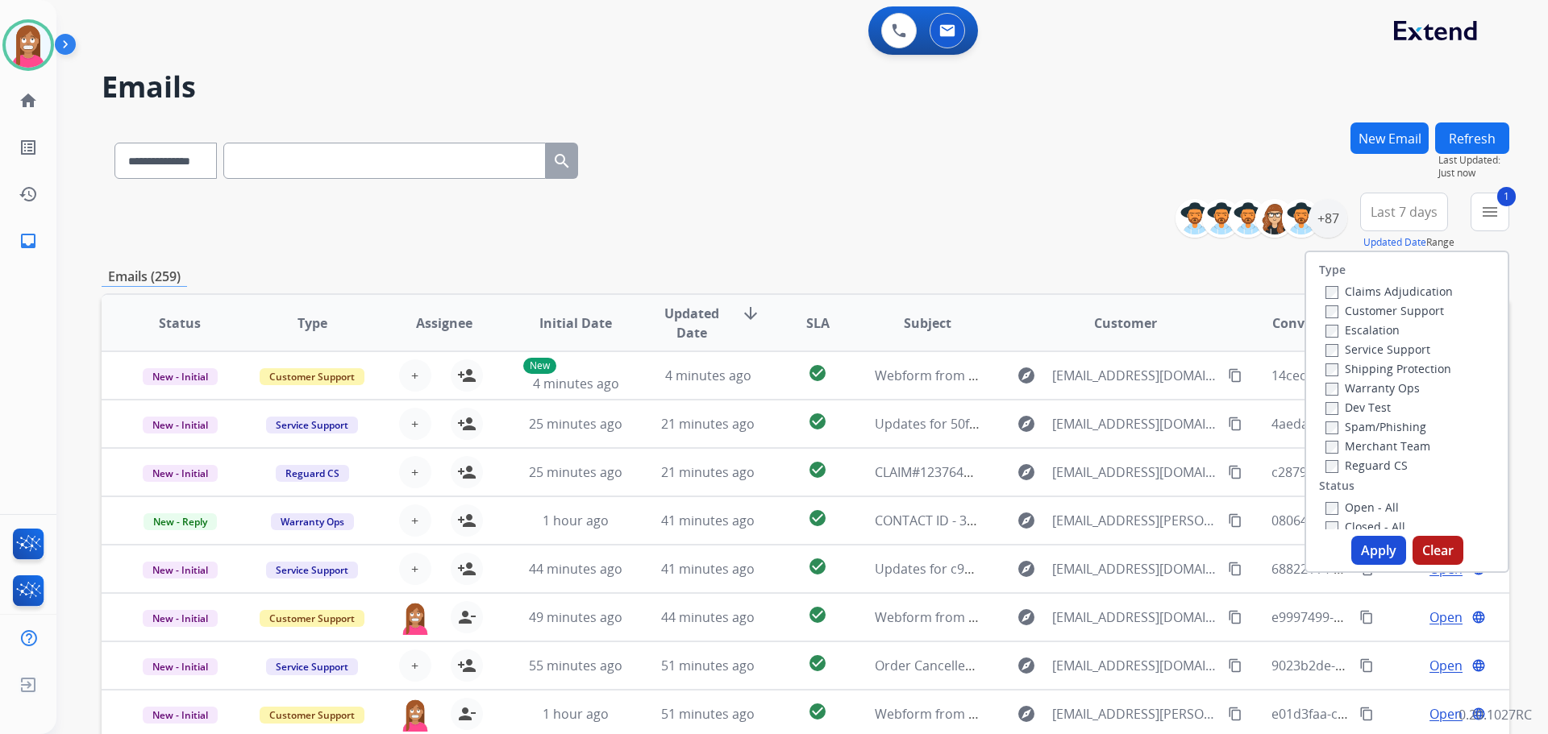
click at [1337, 370] on label "Shipping Protection" at bounding box center [1388, 368] width 126 height 15
click at [1331, 471] on label "Reguard CS" at bounding box center [1366, 465] width 82 height 15
click at [1329, 505] on label "Open - All" at bounding box center [1361, 507] width 73 height 15
click at [1362, 563] on button "Apply" at bounding box center [1378, 550] width 55 height 29
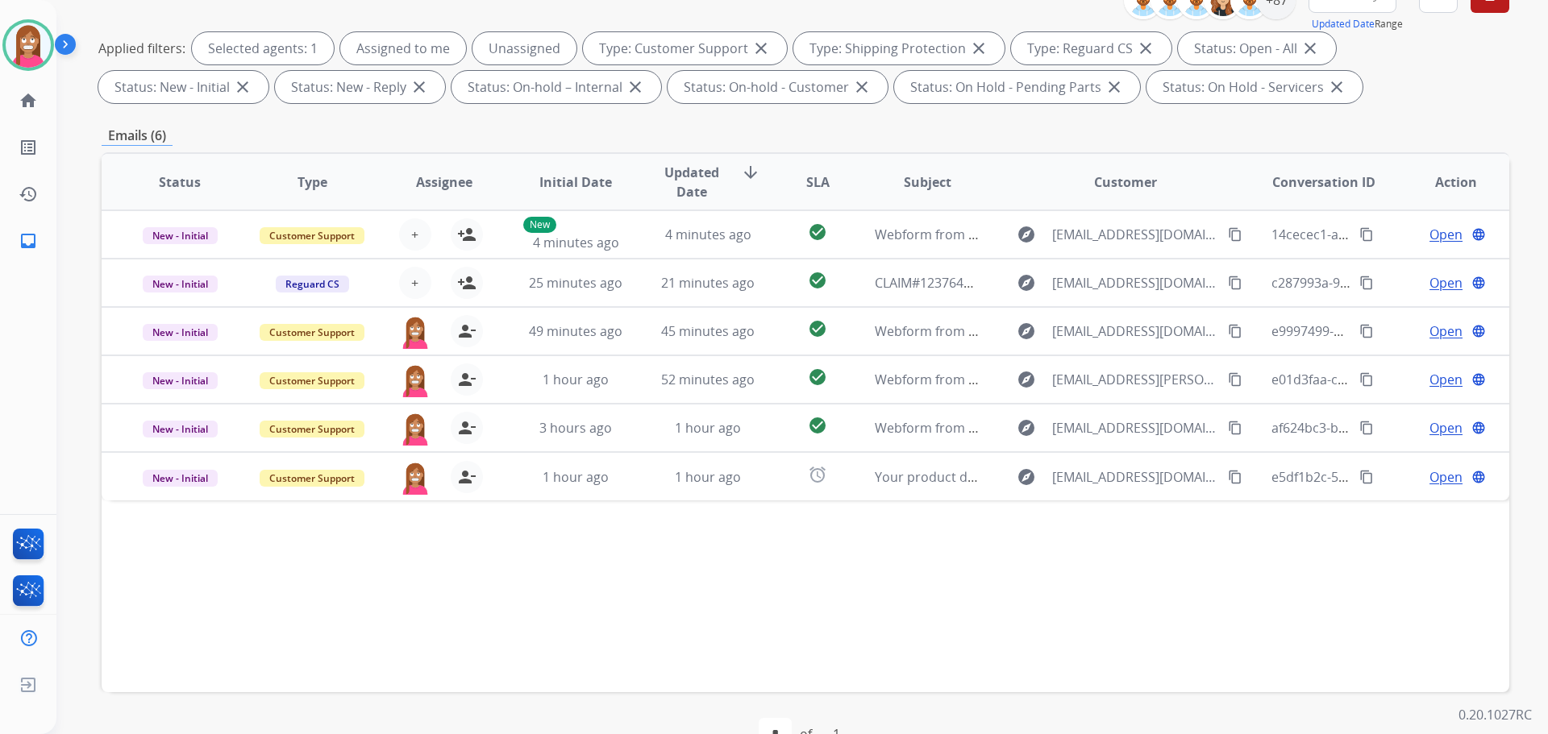
scroll to position [242, 0]
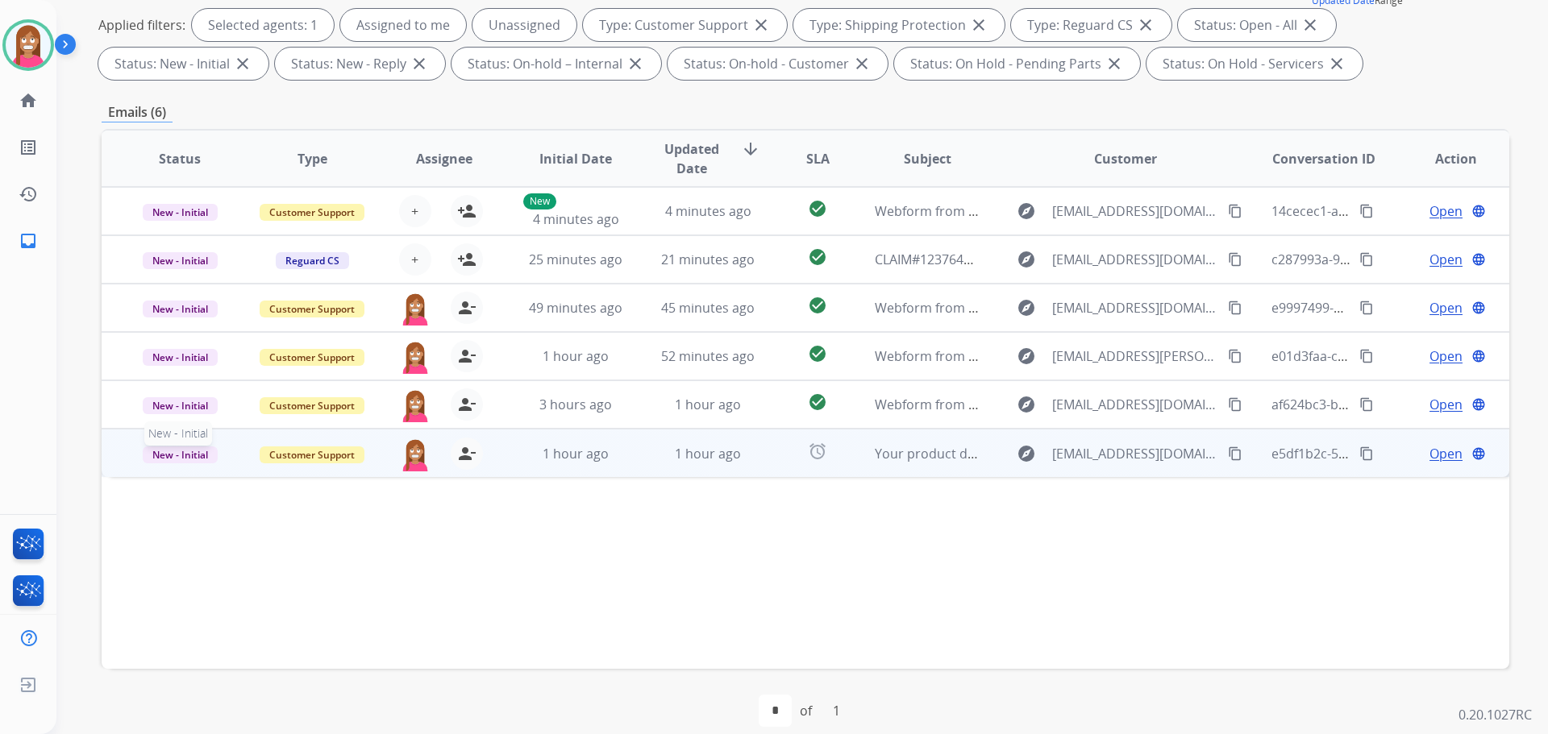
click at [181, 459] on span "New - Initial" at bounding box center [180, 455] width 75 height 17
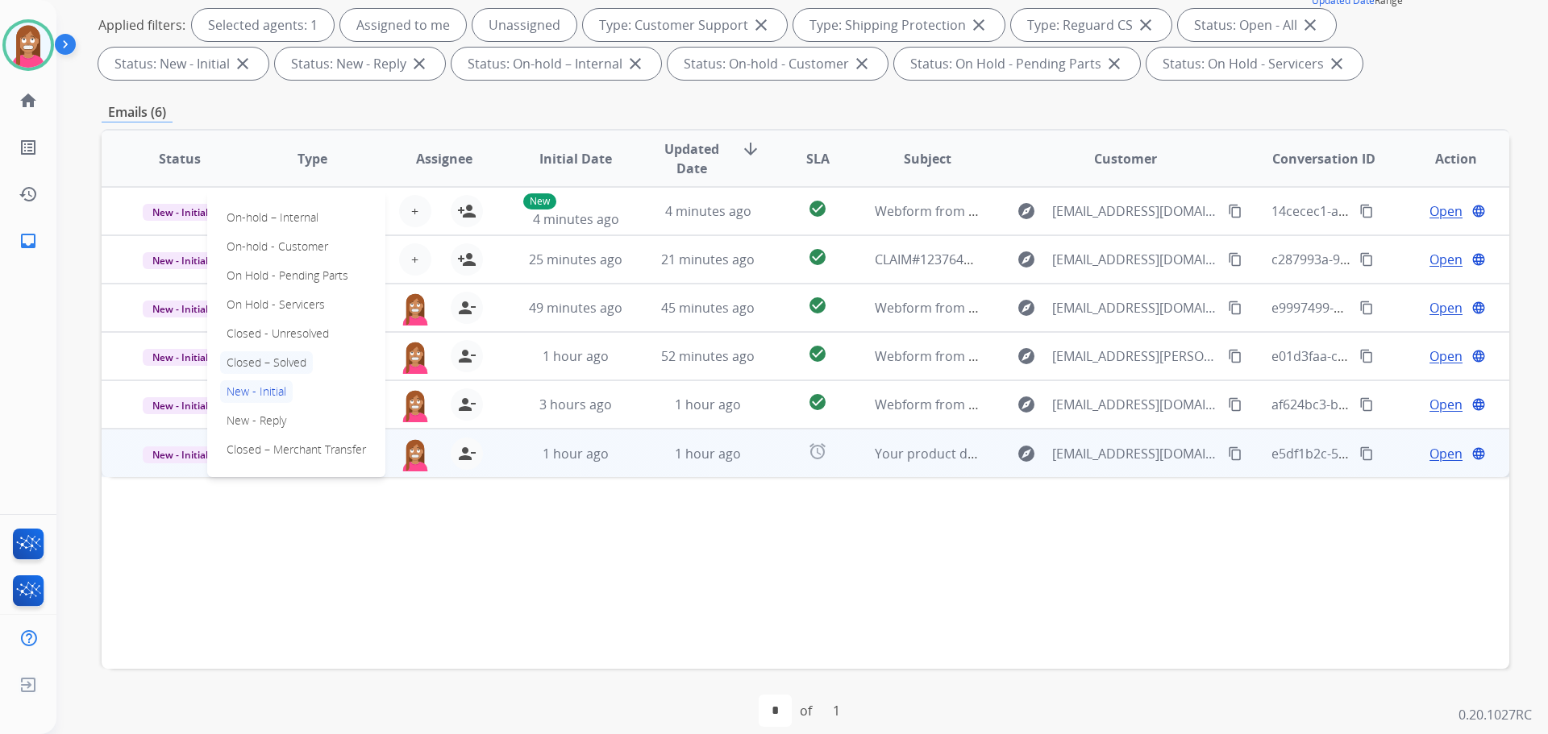
click at [268, 360] on p "Closed – Solved" at bounding box center [266, 362] width 93 height 23
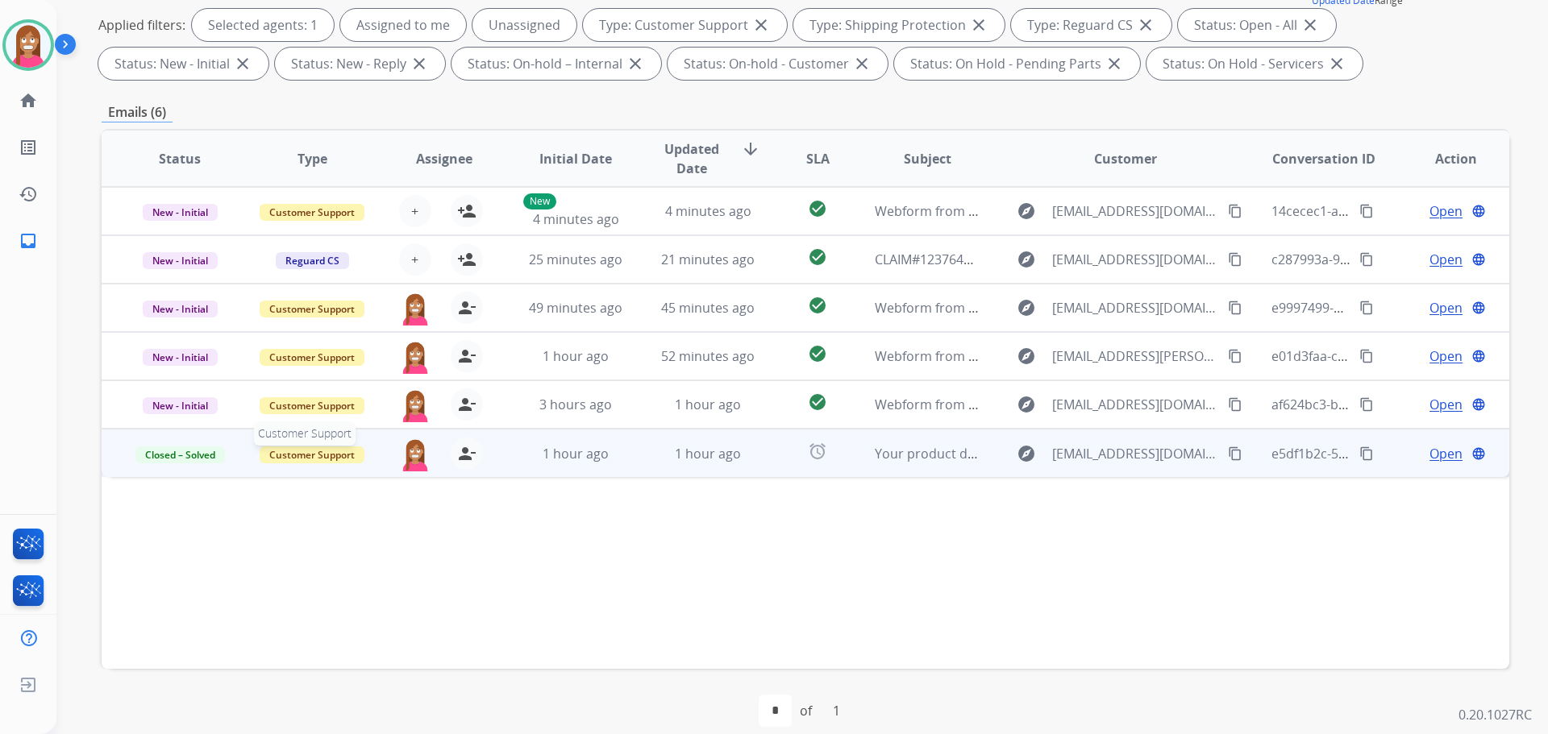
click at [297, 447] on span "Customer Support" at bounding box center [312, 455] width 105 height 17
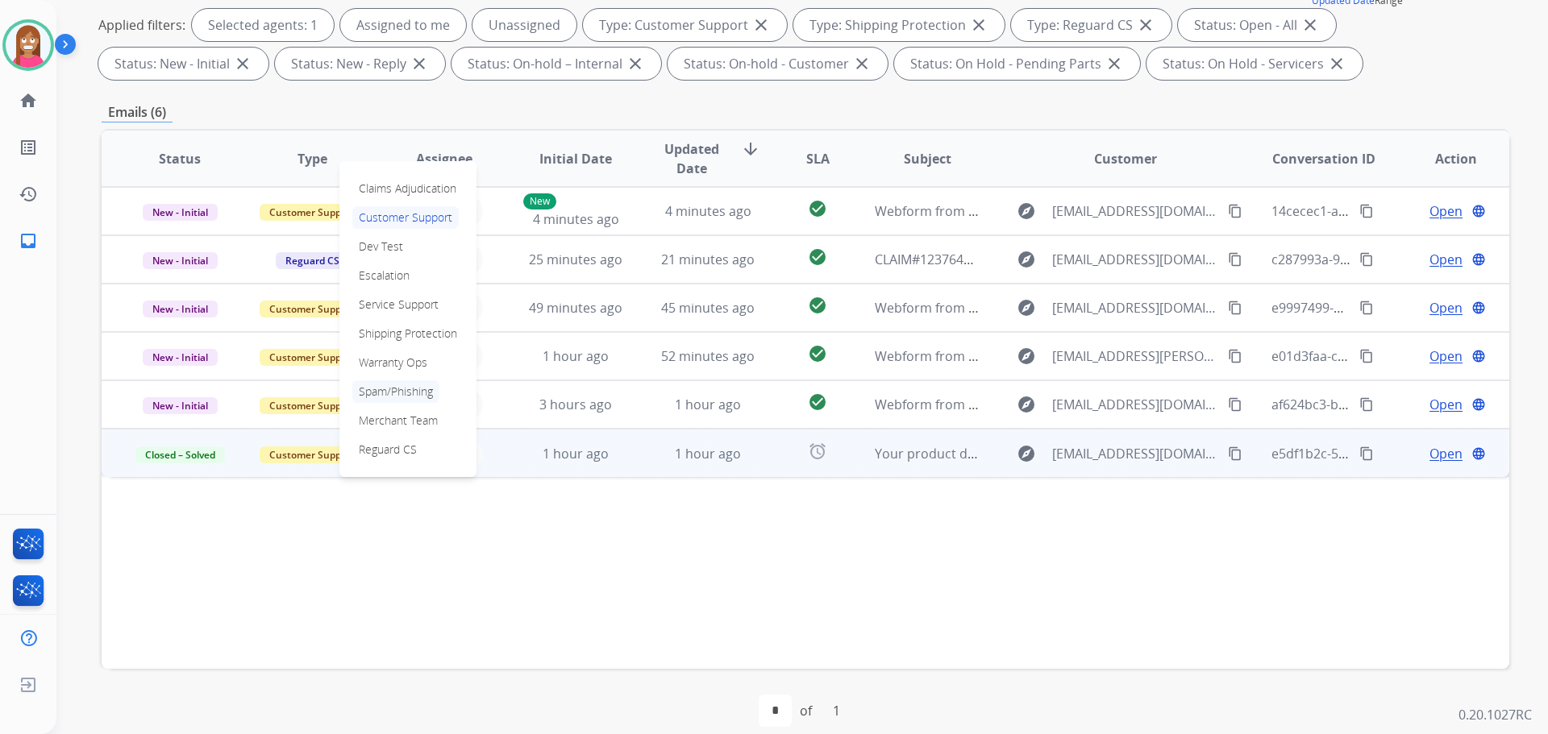
click at [382, 385] on p "Spam/Phishing" at bounding box center [395, 392] width 87 height 23
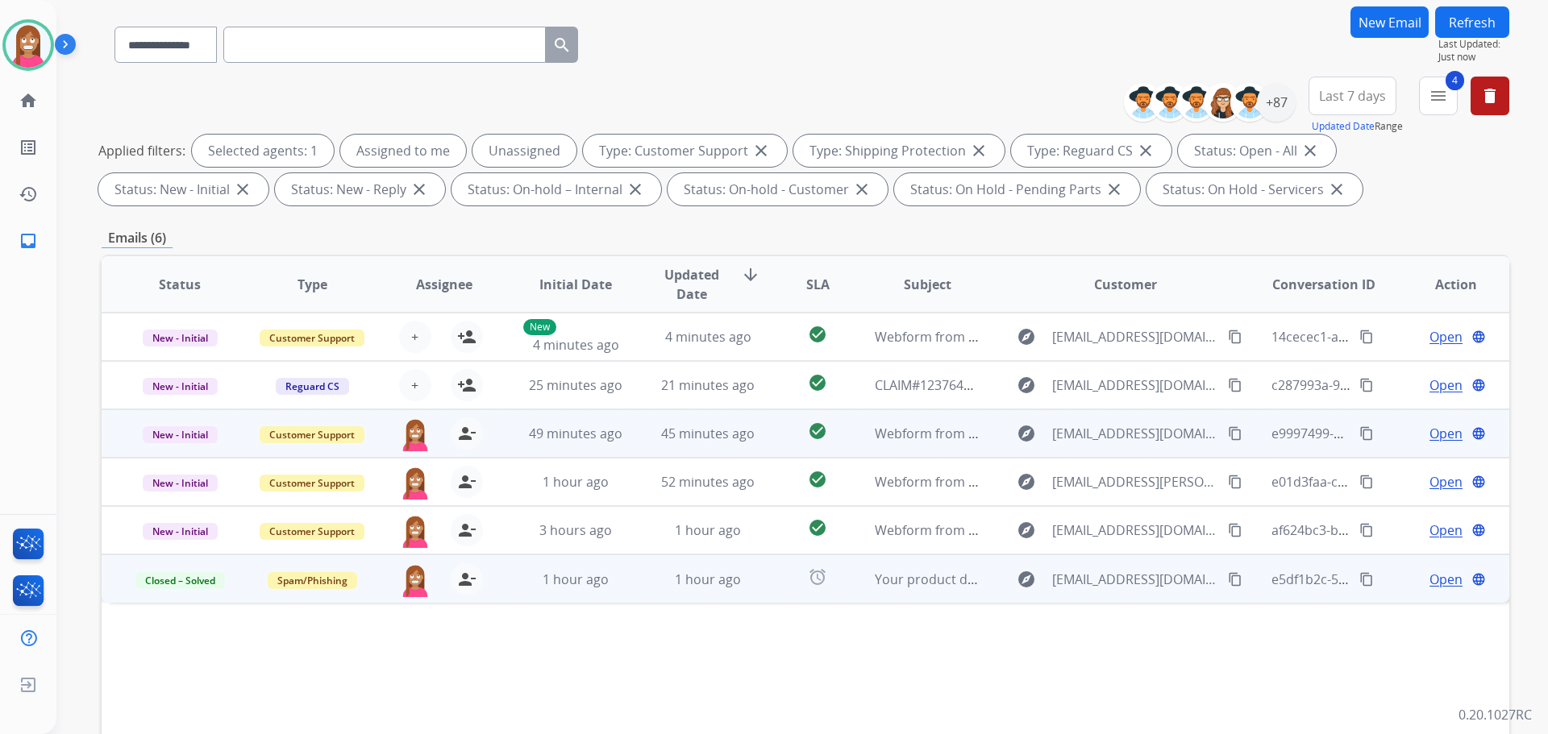
scroll to position [0, 0]
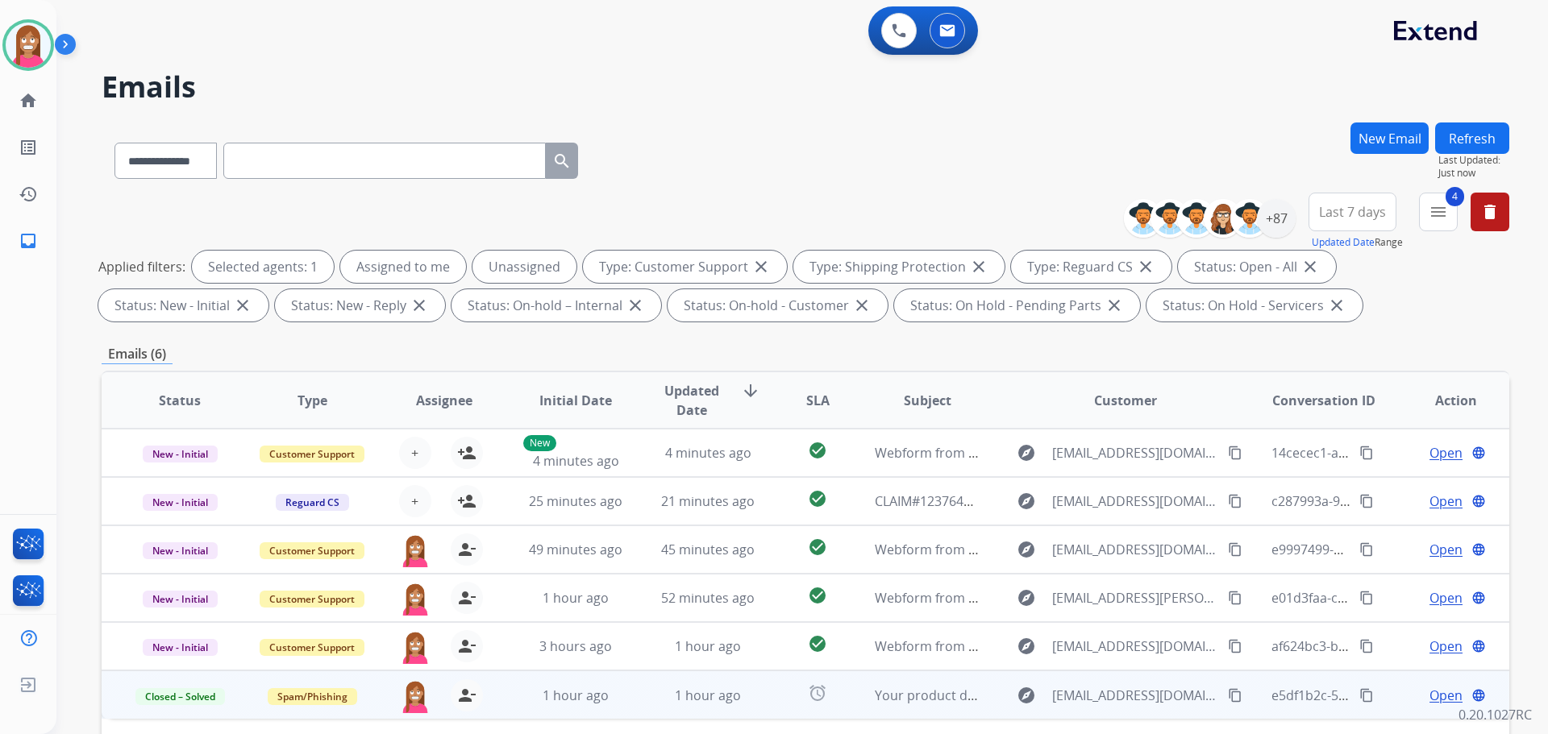
click at [1465, 135] on button "Refresh" at bounding box center [1472, 138] width 74 height 31
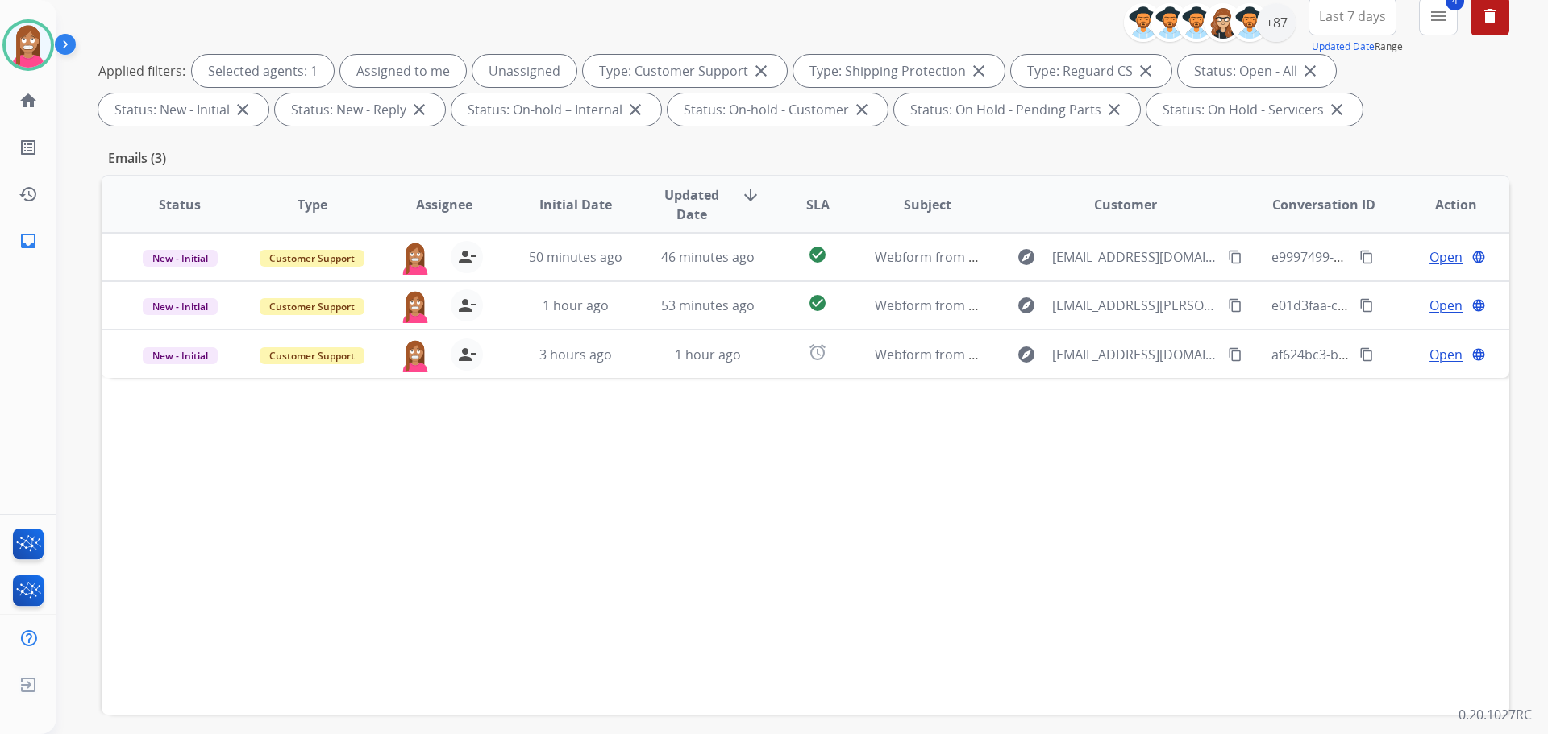
scroll to position [242, 0]
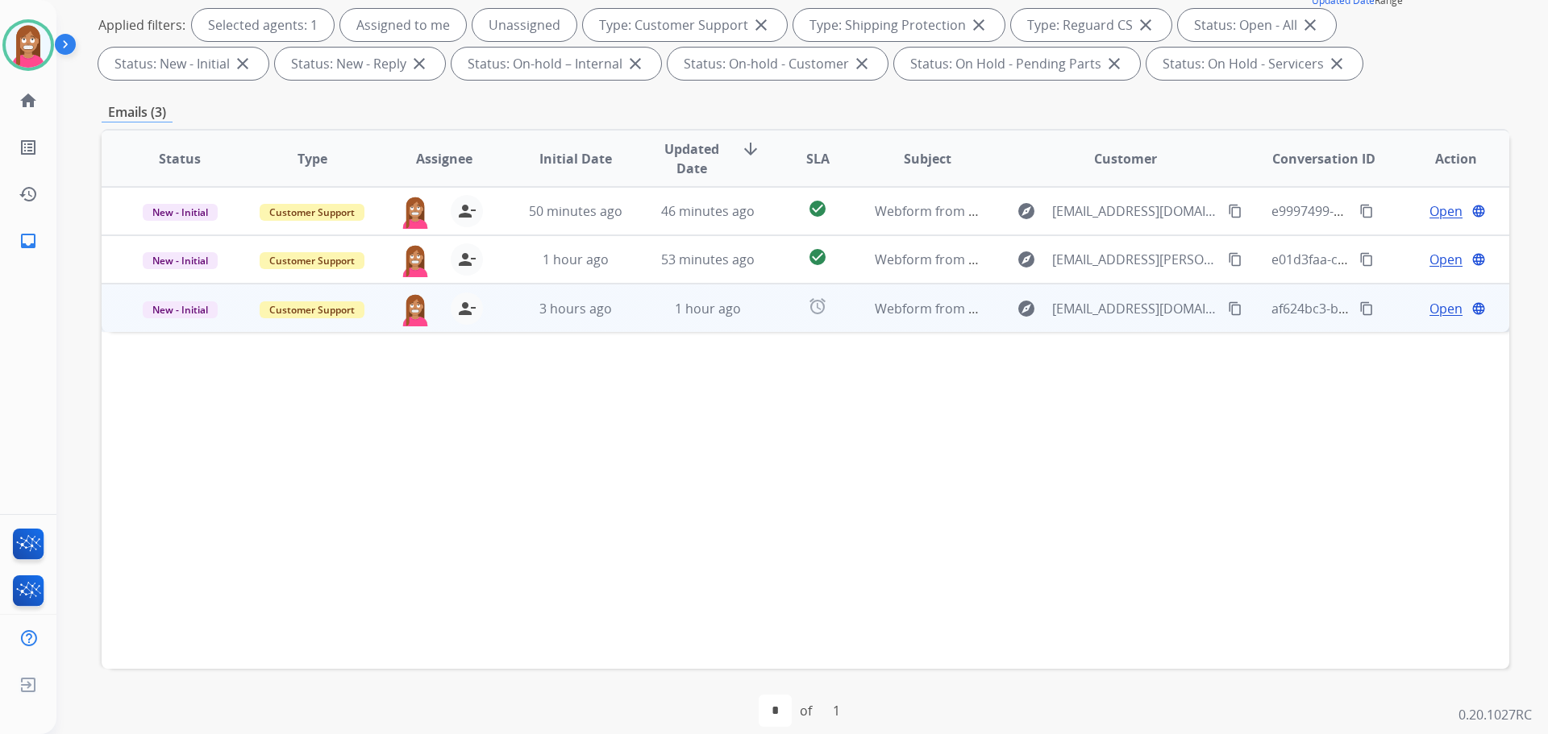
click at [644, 322] on td "1 hour ago" at bounding box center [696, 308] width 132 height 48
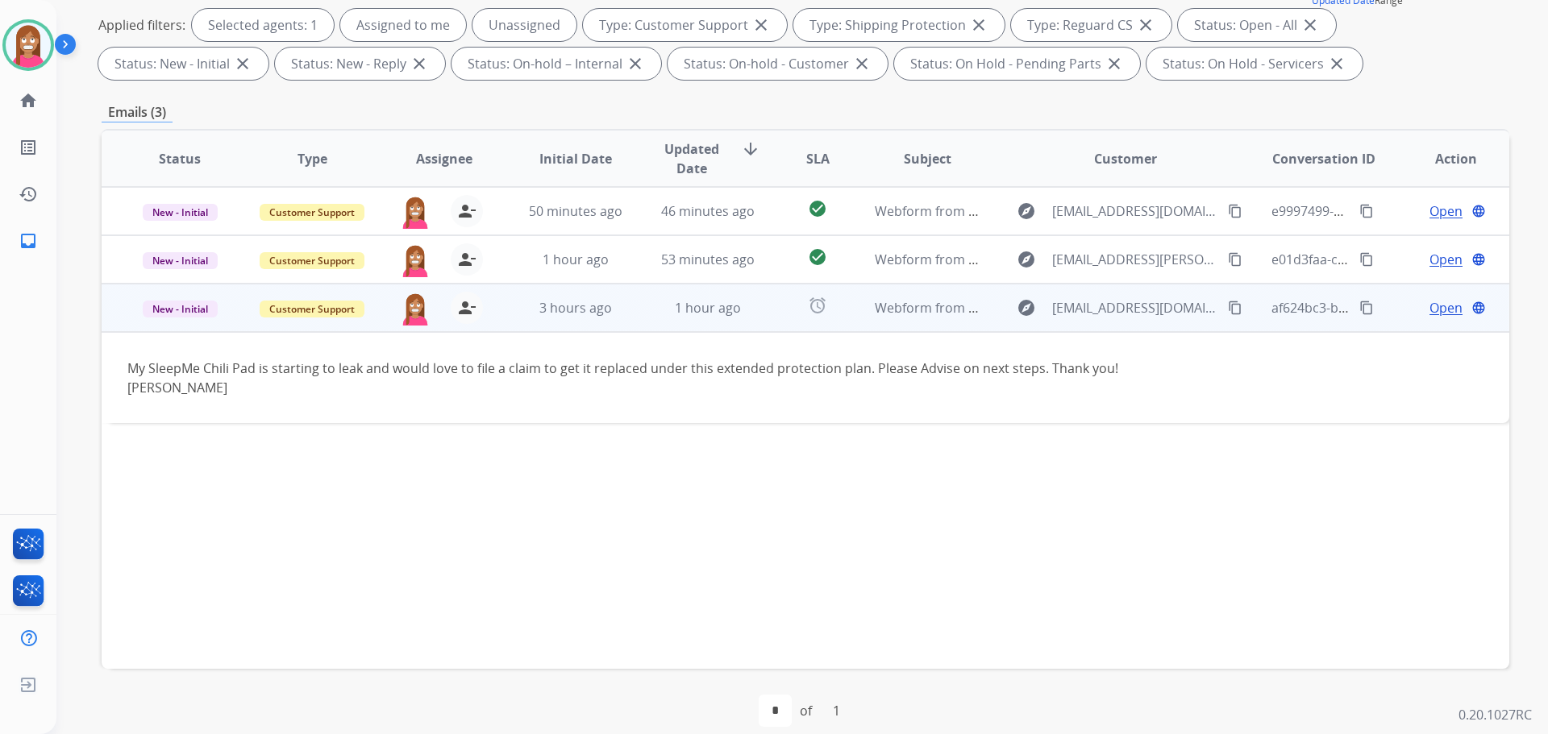
click at [1429, 307] on span "Open" at bounding box center [1445, 307] width 33 height 19
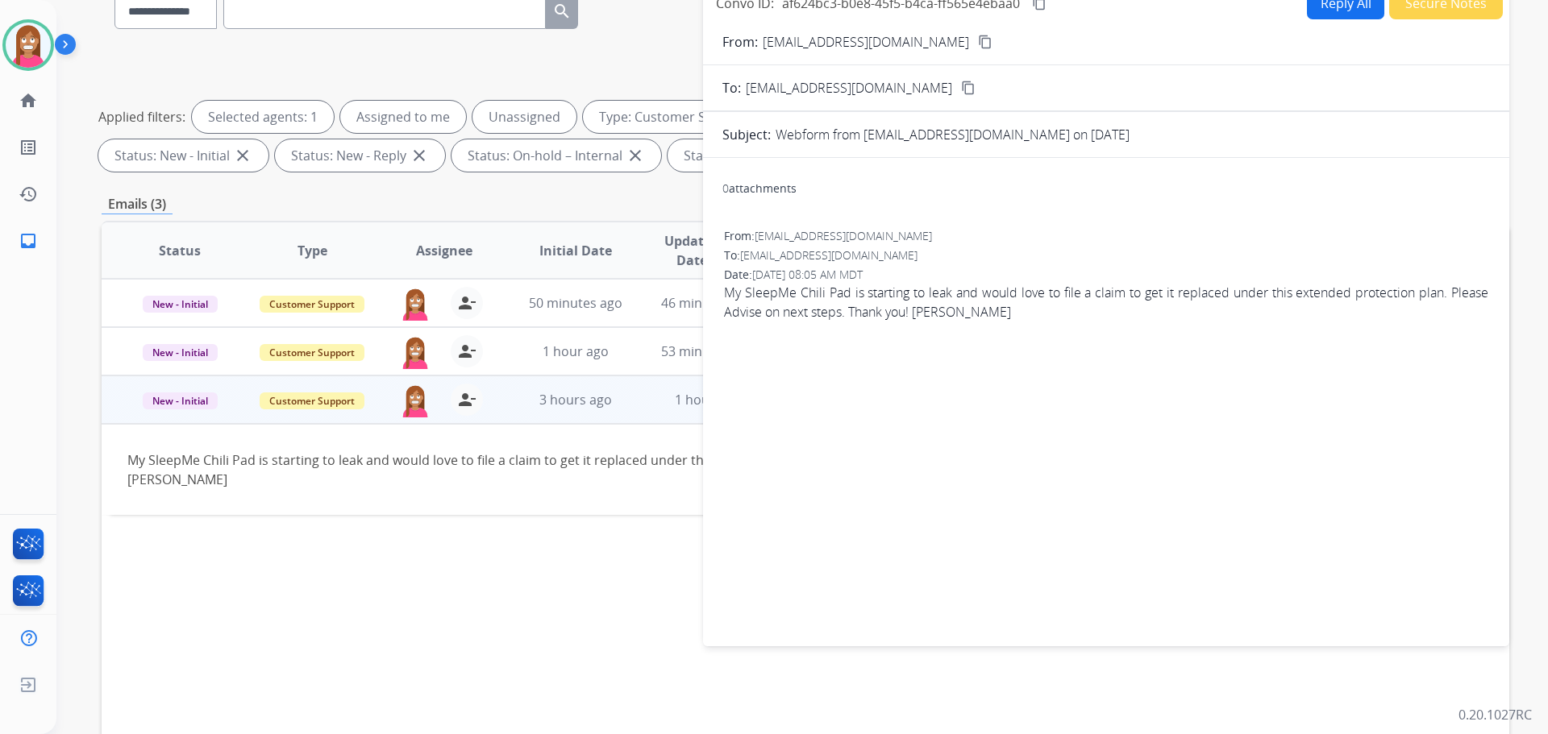
scroll to position [0, 0]
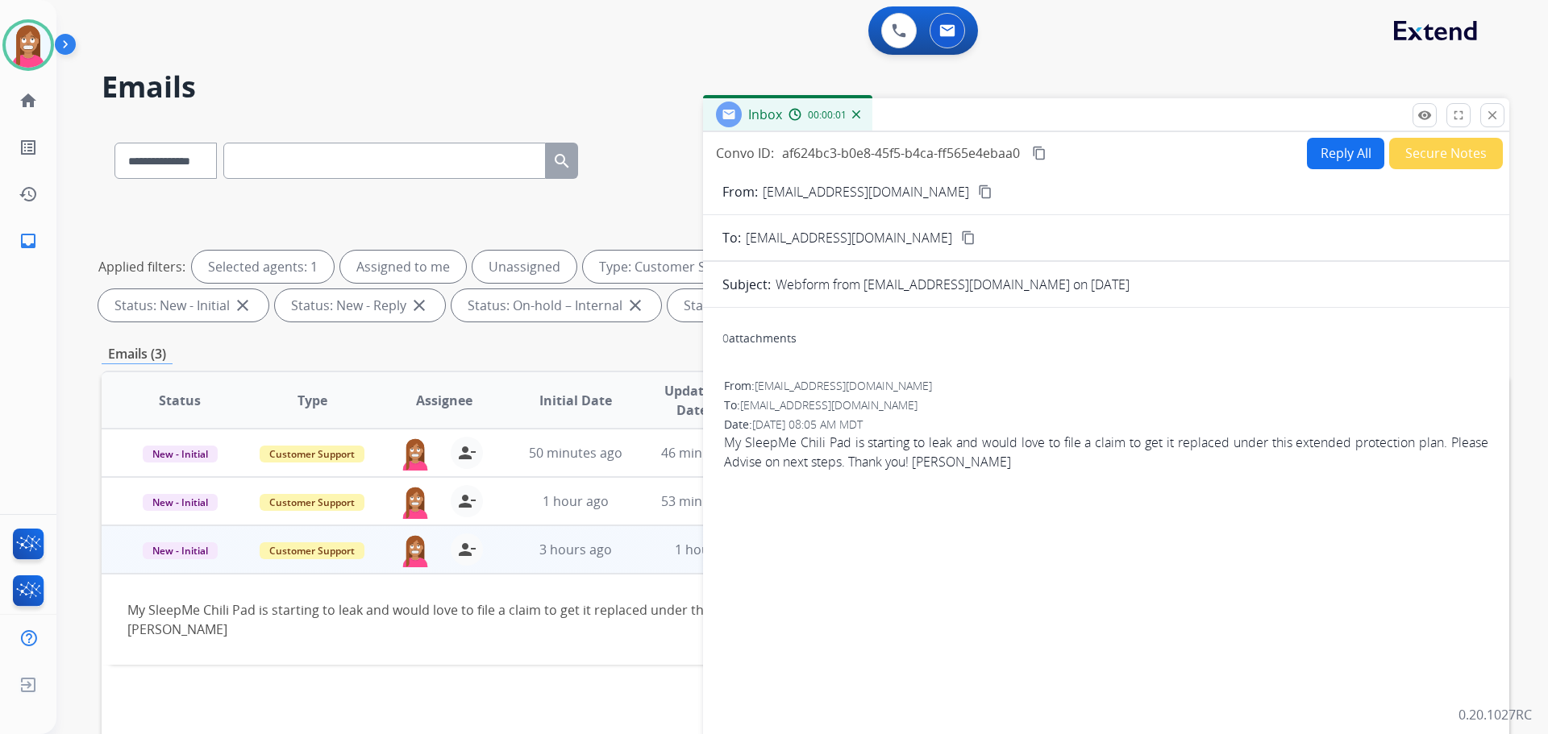
click at [1339, 152] on button "Reply All" at bounding box center [1345, 153] width 77 height 31
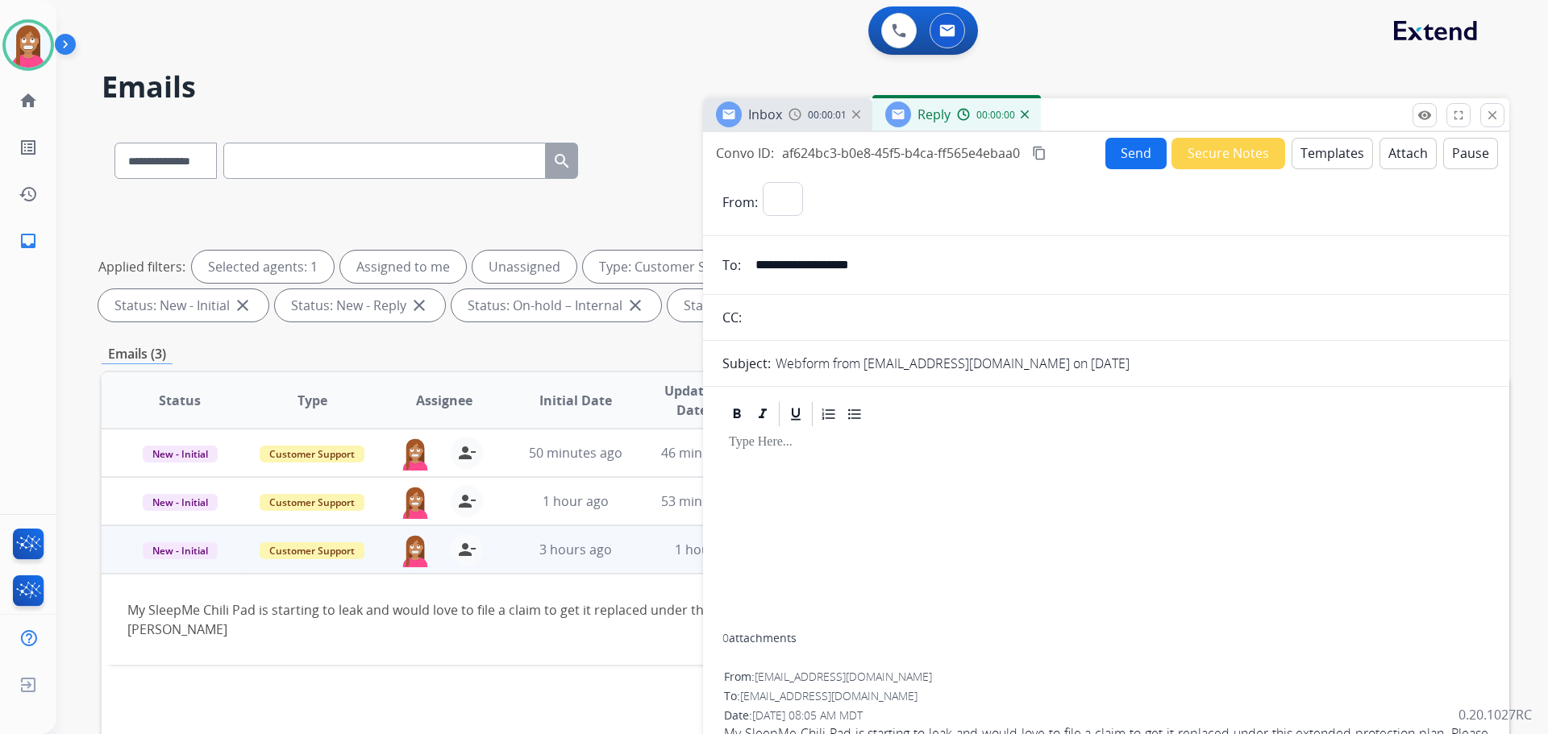
select select "**********"
click at [1352, 152] on button "Templates" at bounding box center [1331, 153] width 81 height 31
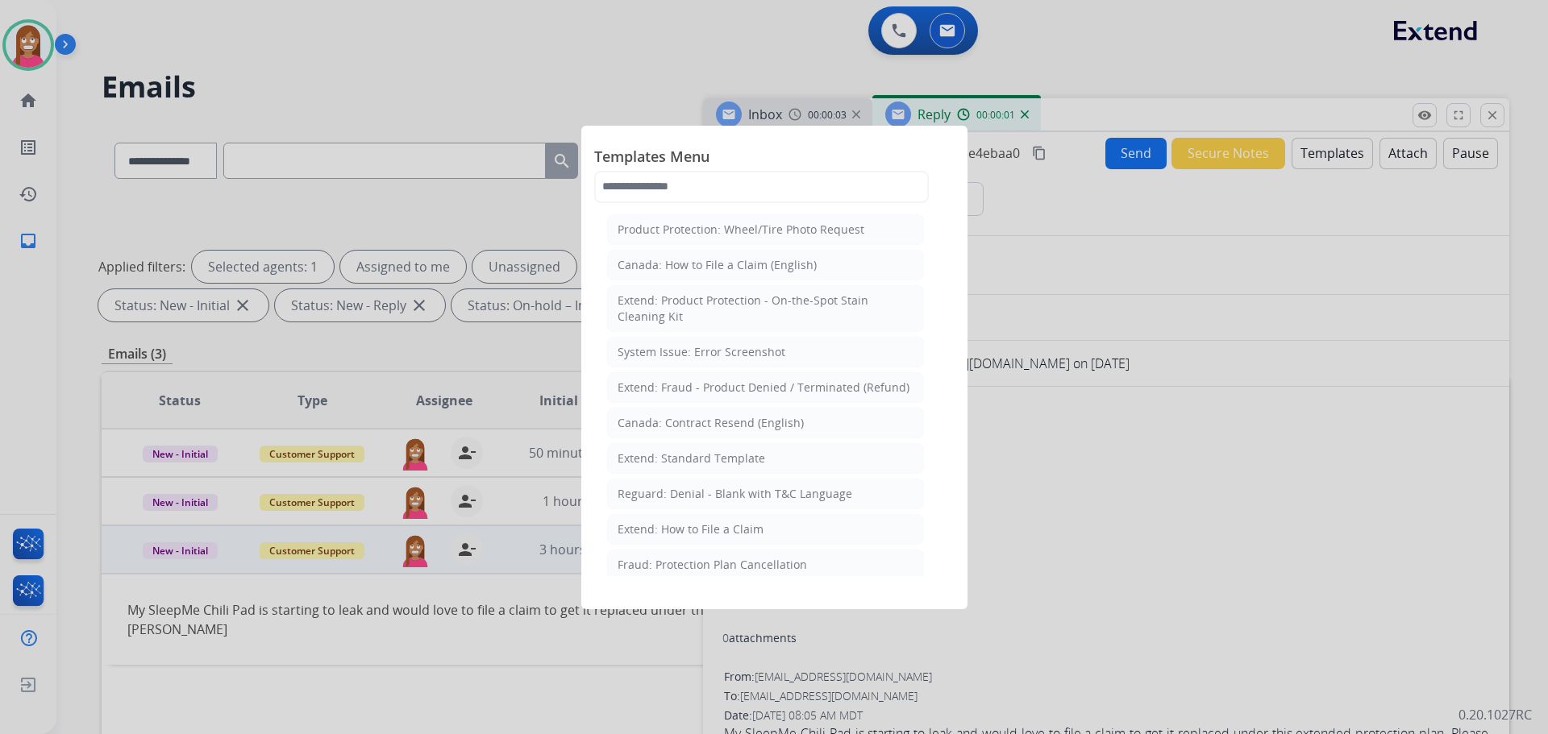
click at [680, 529] on div "Extend: How to File a Claim" at bounding box center [691, 530] width 146 height 16
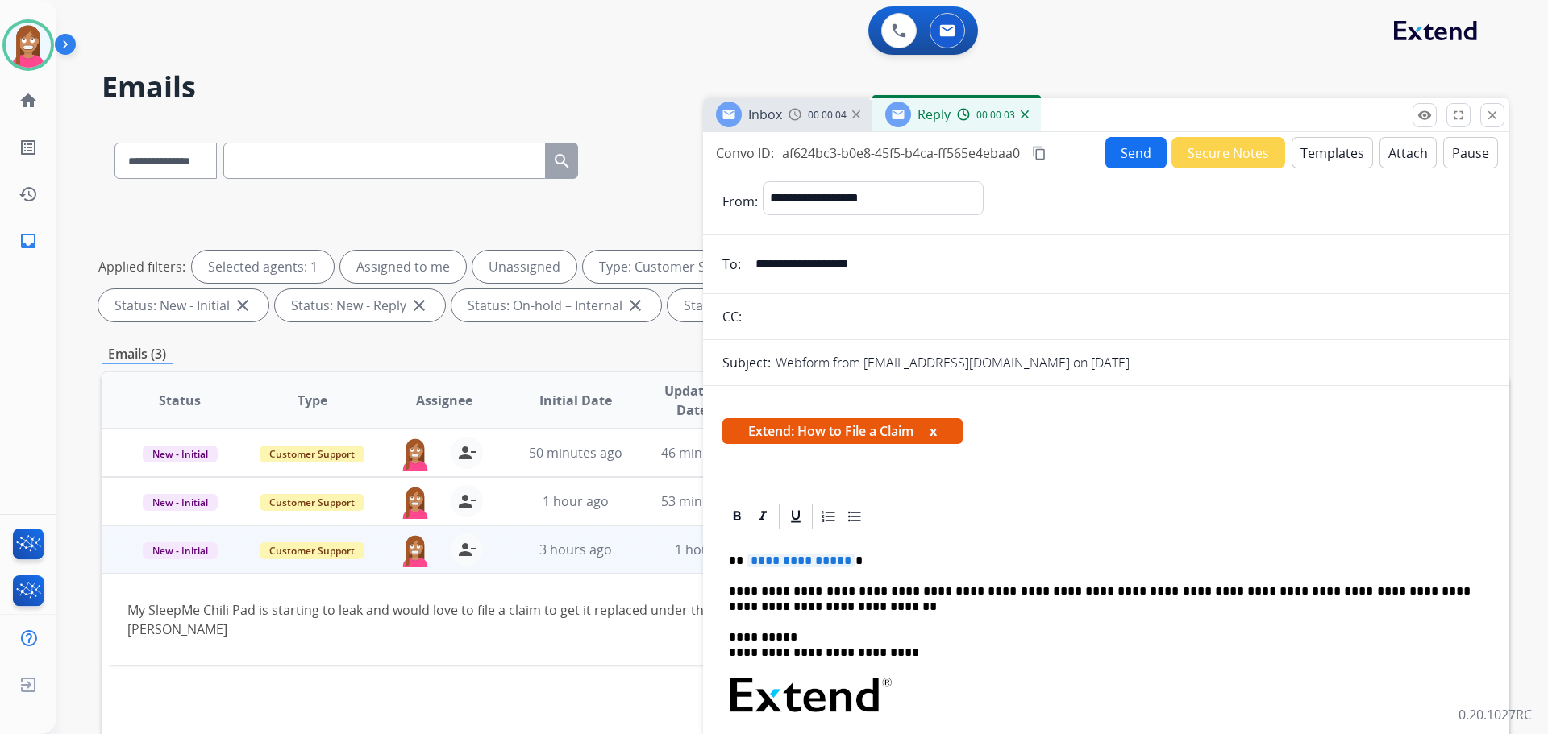
click at [799, 559] on span "**********" at bounding box center [801, 561] width 109 height 14
click at [1135, 156] on button "Send" at bounding box center [1135, 152] width 61 height 31
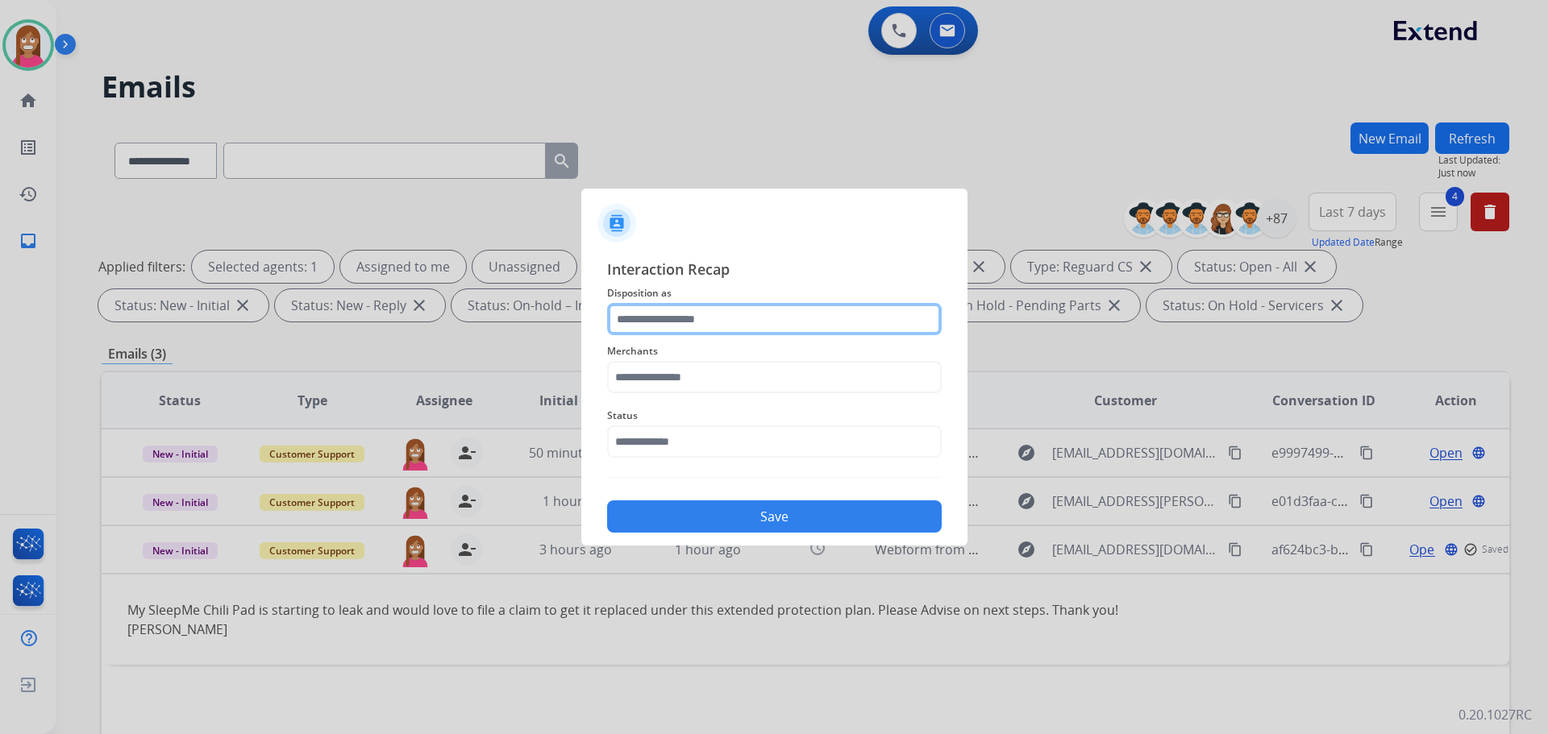
click at [690, 323] on input "text" at bounding box center [774, 319] width 335 height 32
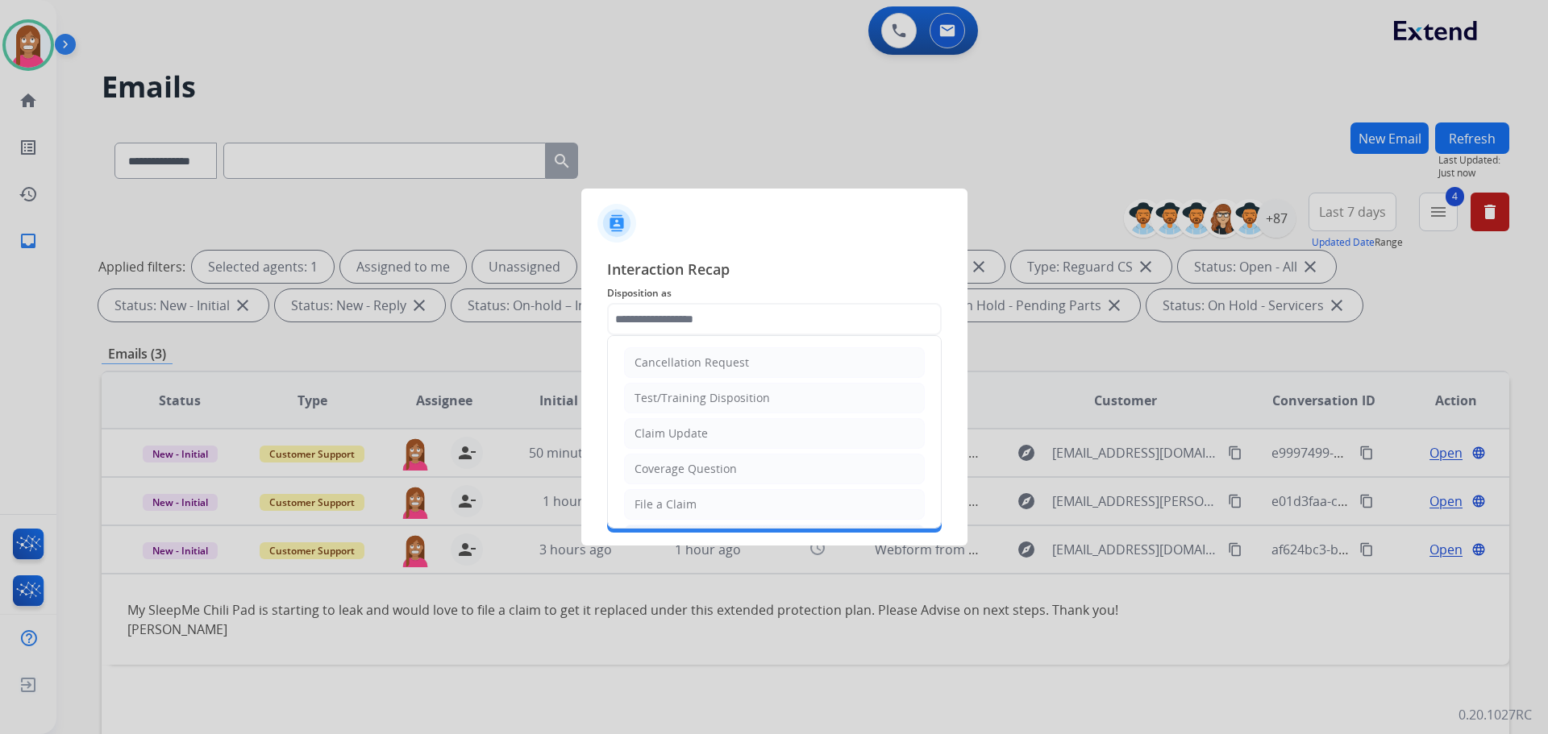
click at [635, 525] on li "MyExtend Support" at bounding box center [774, 540] width 301 height 31
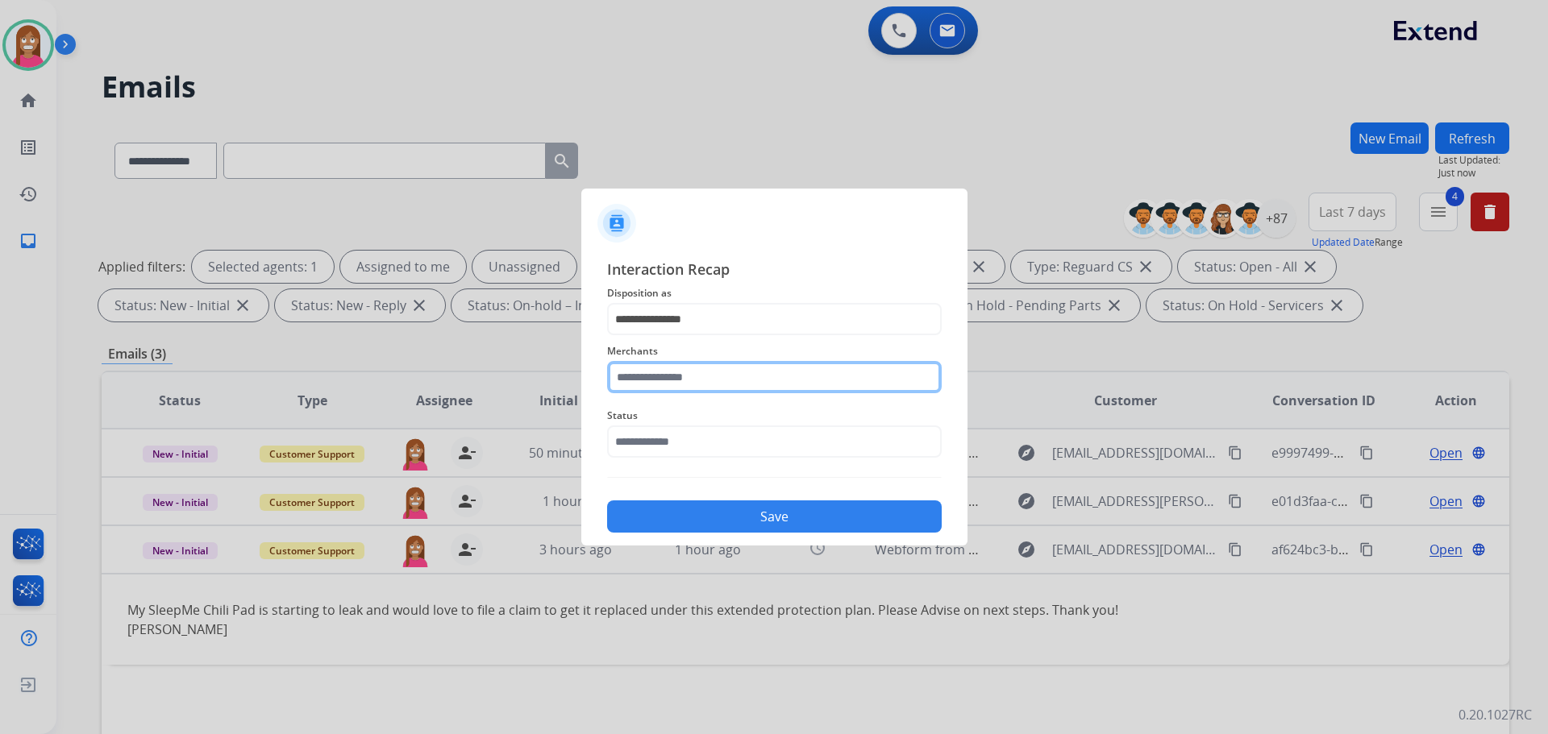
click at [642, 386] on input "text" at bounding box center [774, 377] width 335 height 32
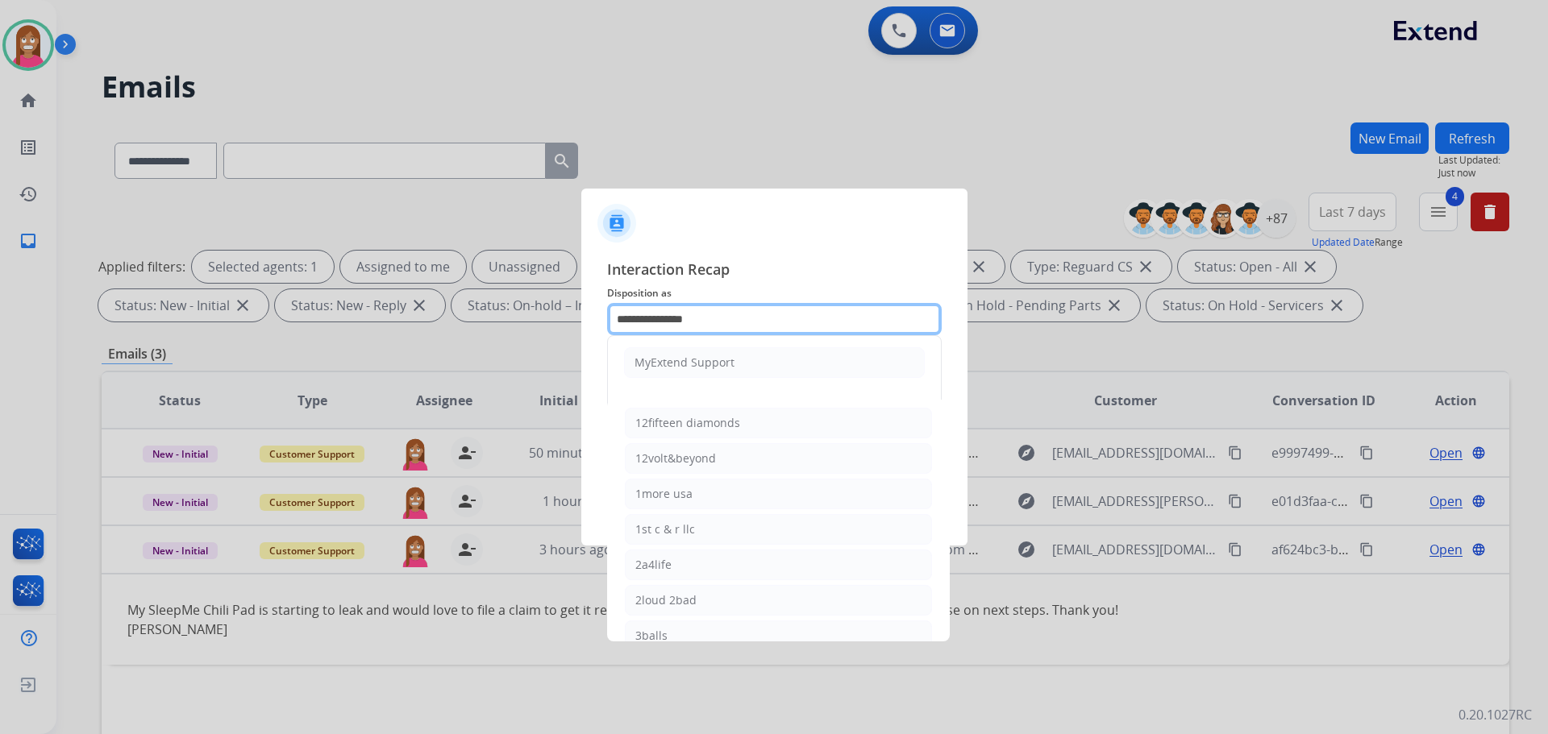
click at [751, 322] on input "**********" at bounding box center [774, 319] width 335 height 32
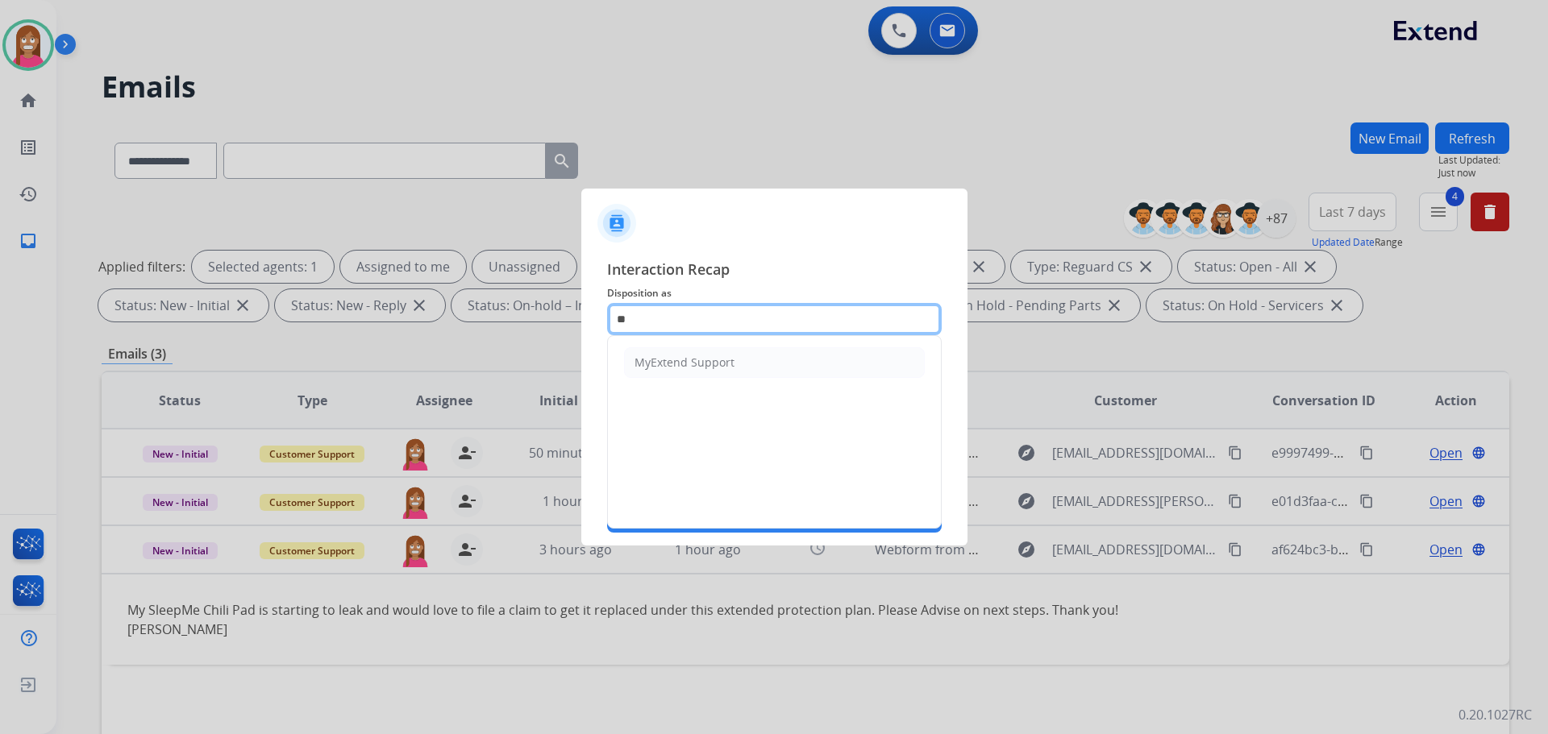
type input "*"
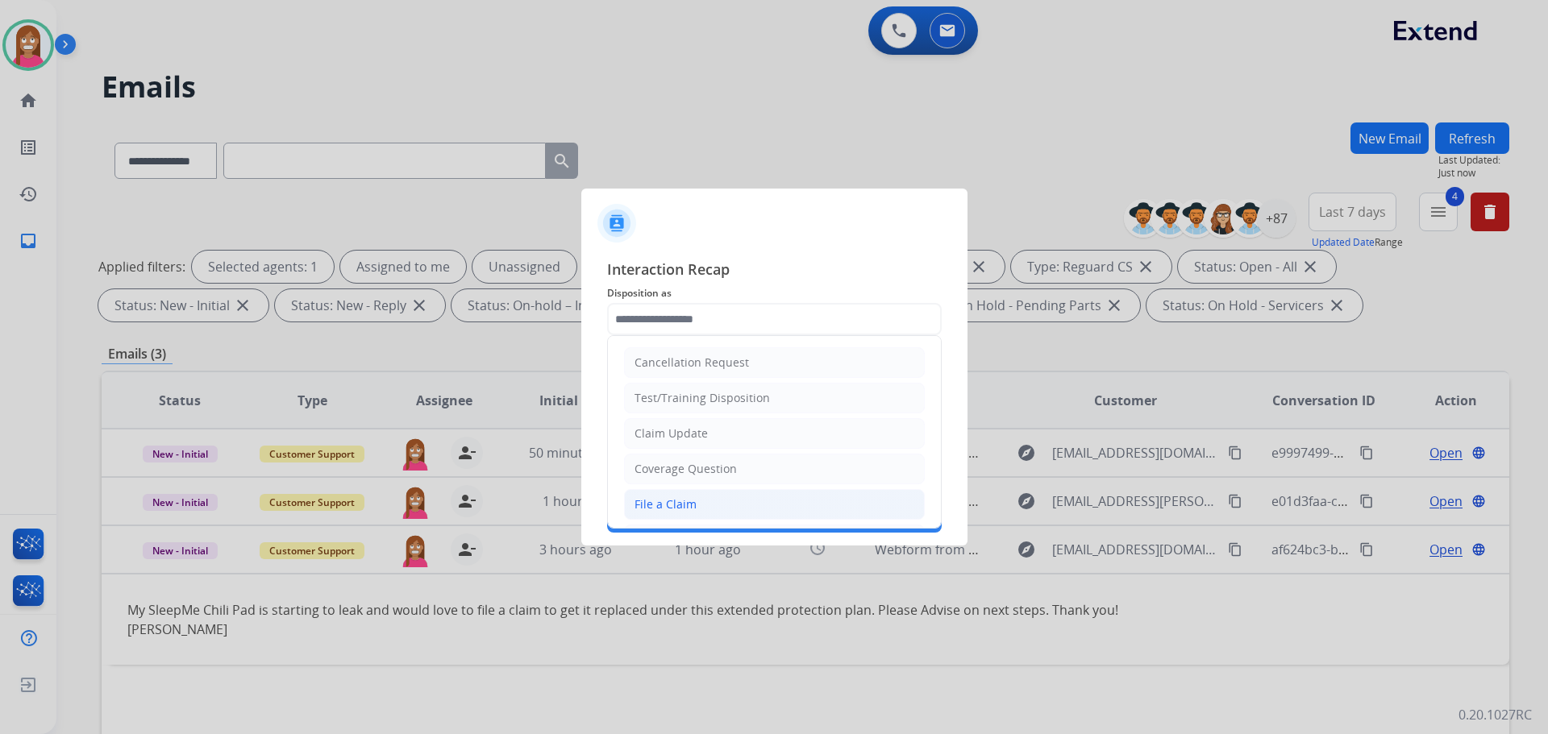
click at [643, 493] on li "File a Claim" at bounding box center [774, 504] width 301 height 31
type input "**********"
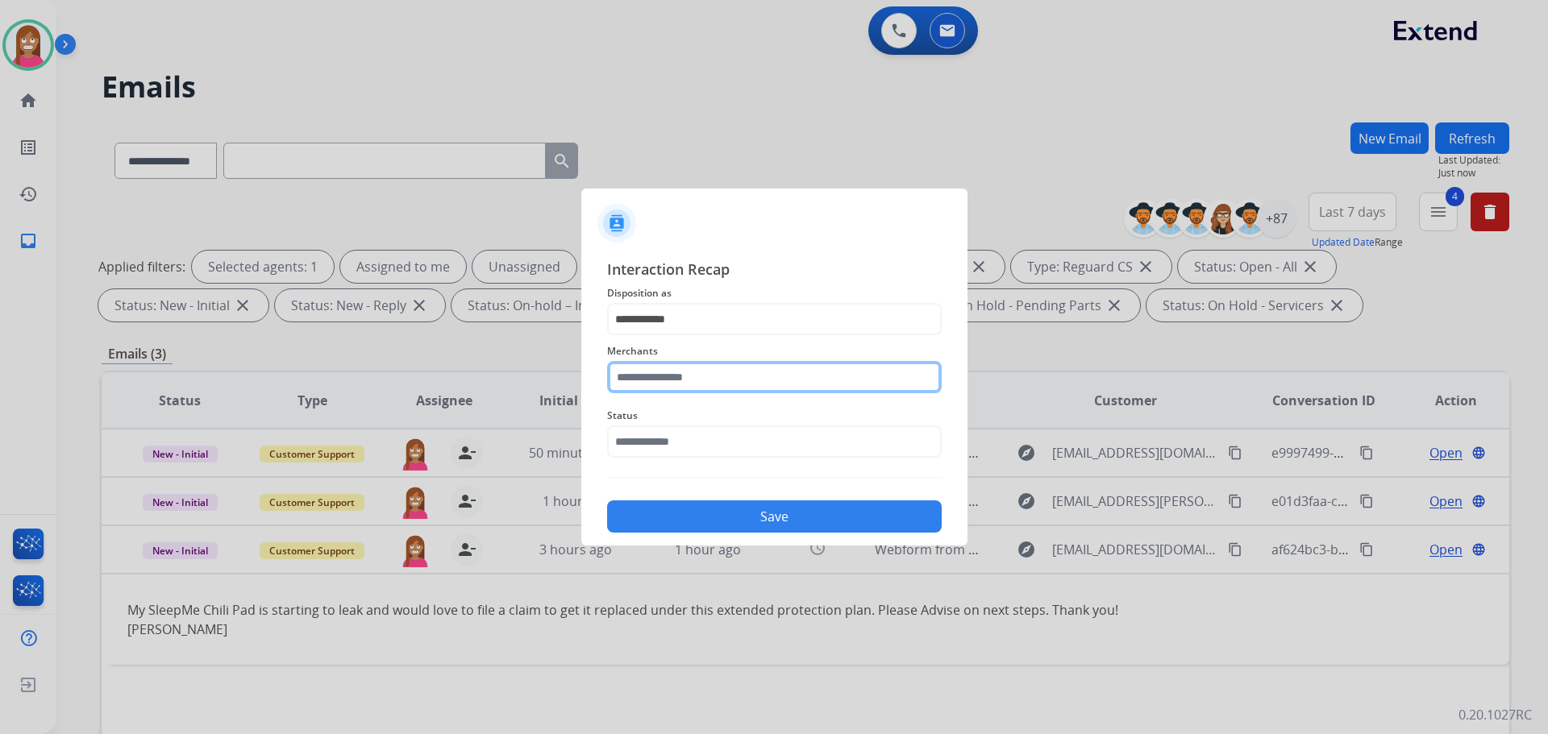
click at [629, 376] on input "text" at bounding box center [774, 377] width 335 height 32
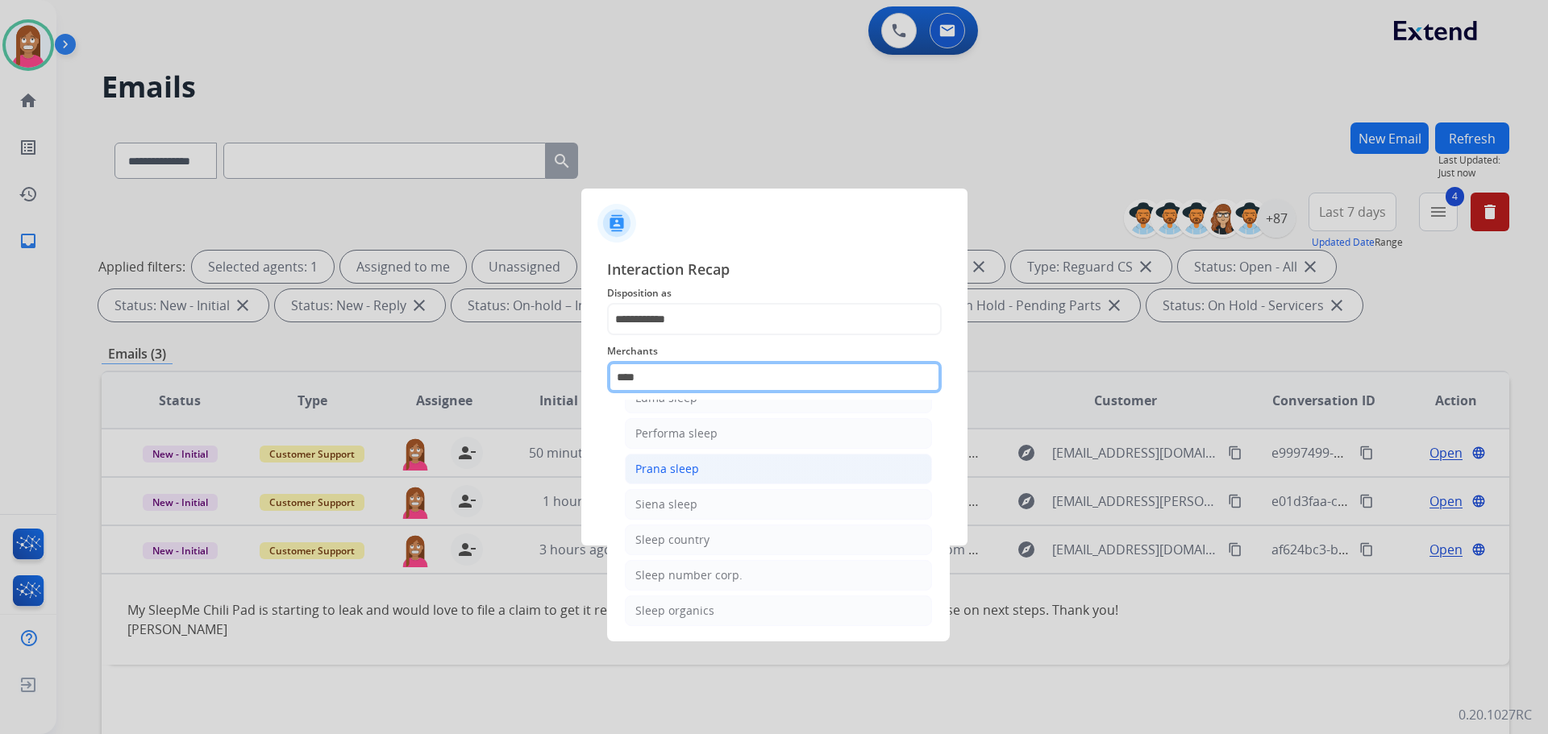
scroll to position [97, 0]
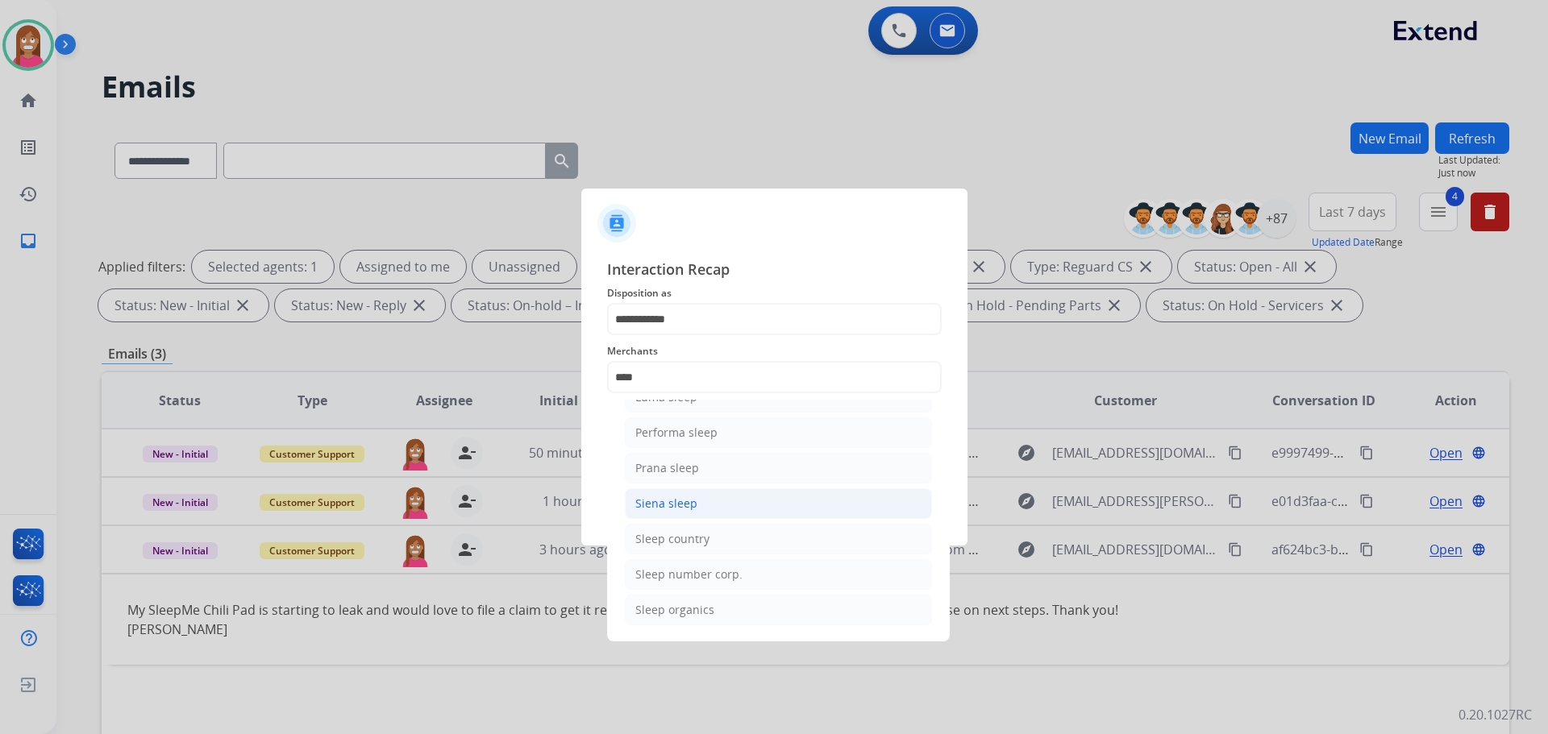
click at [674, 501] on div "Siena sleep" at bounding box center [666, 504] width 62 height 16
type input "**********"
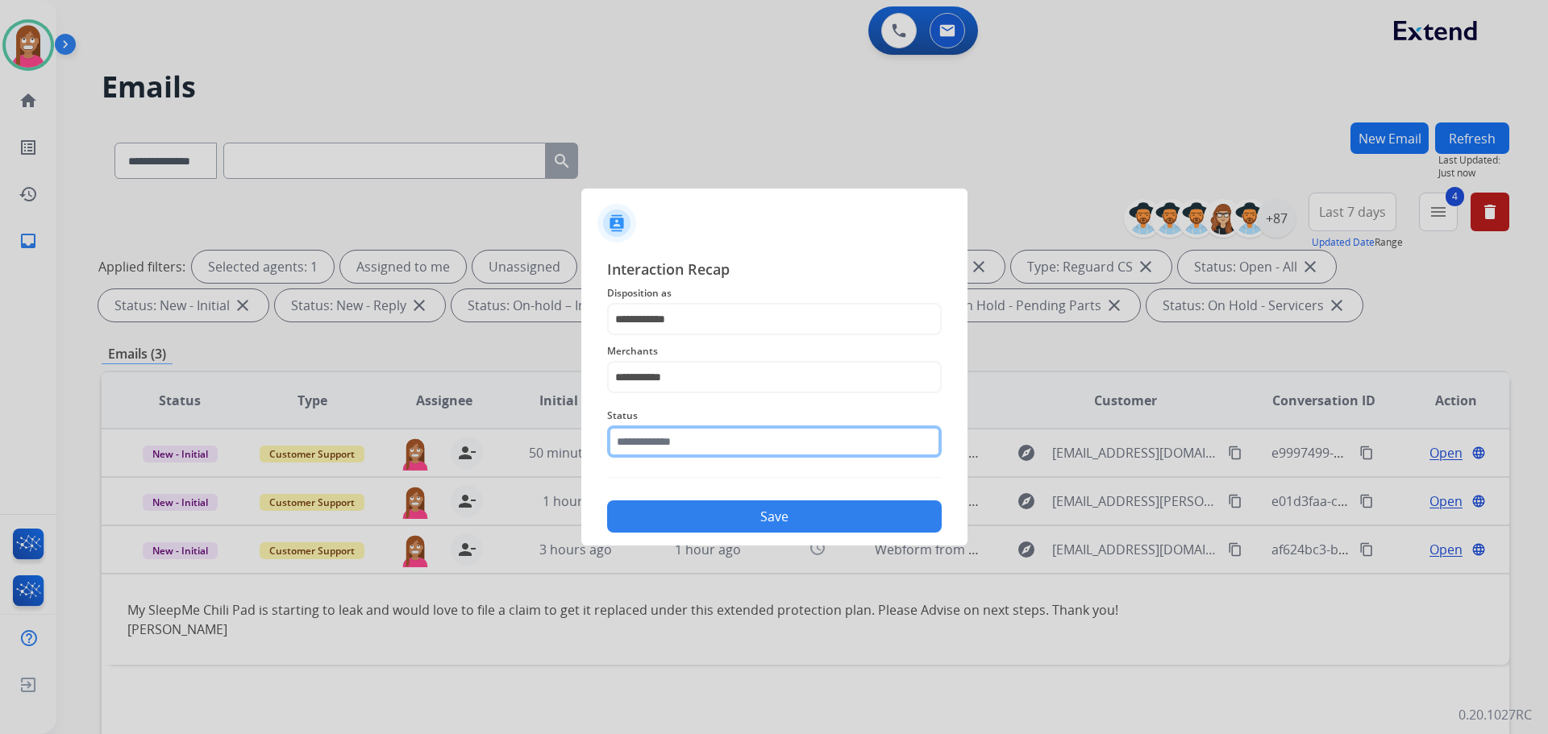
click at [652, 429] on input "text" at bounding box center [774, 442] width 335 height 32
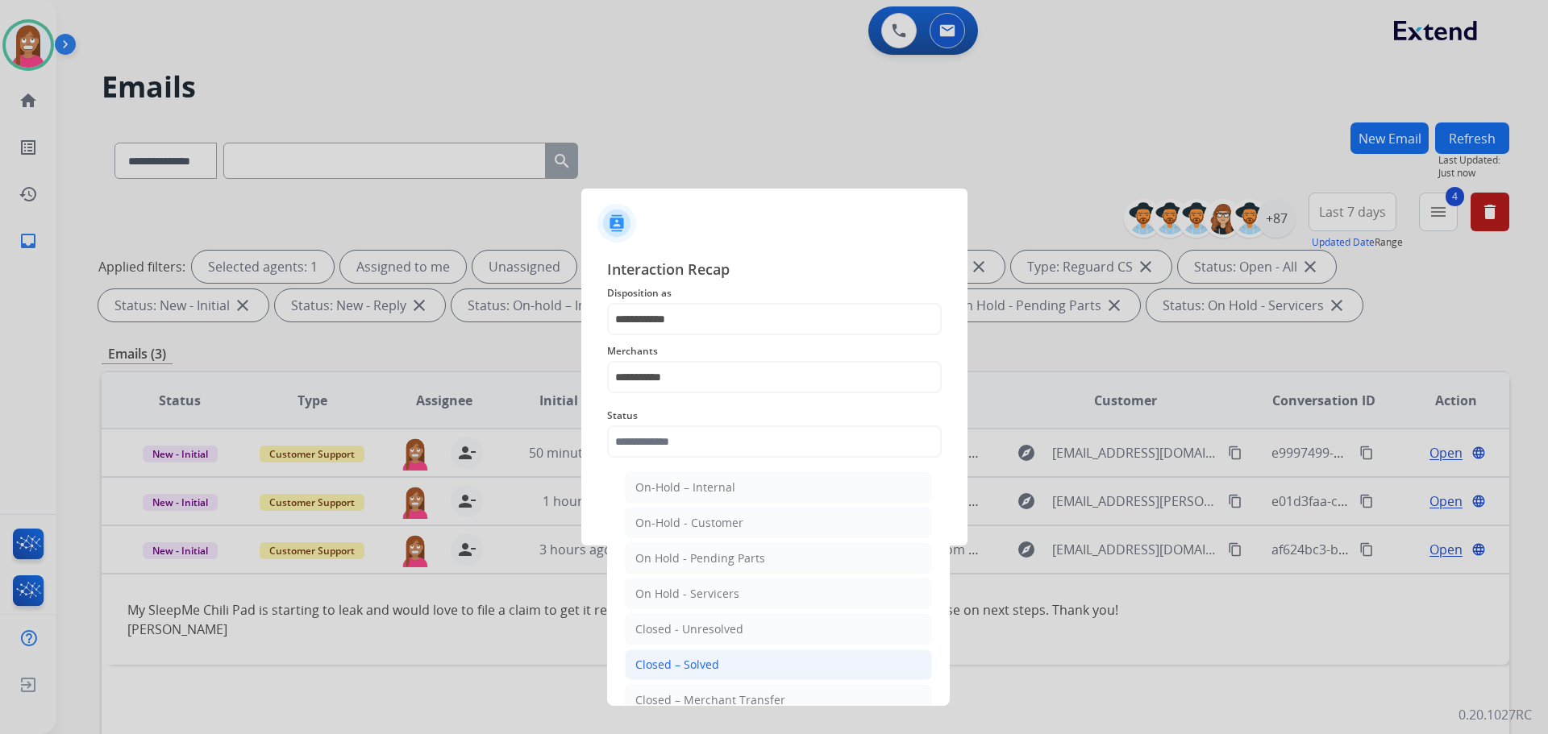
click at [666, 652] on li "Closed – Solved" at bounding box center [778, 665] width 307 height 31
type input "**********"
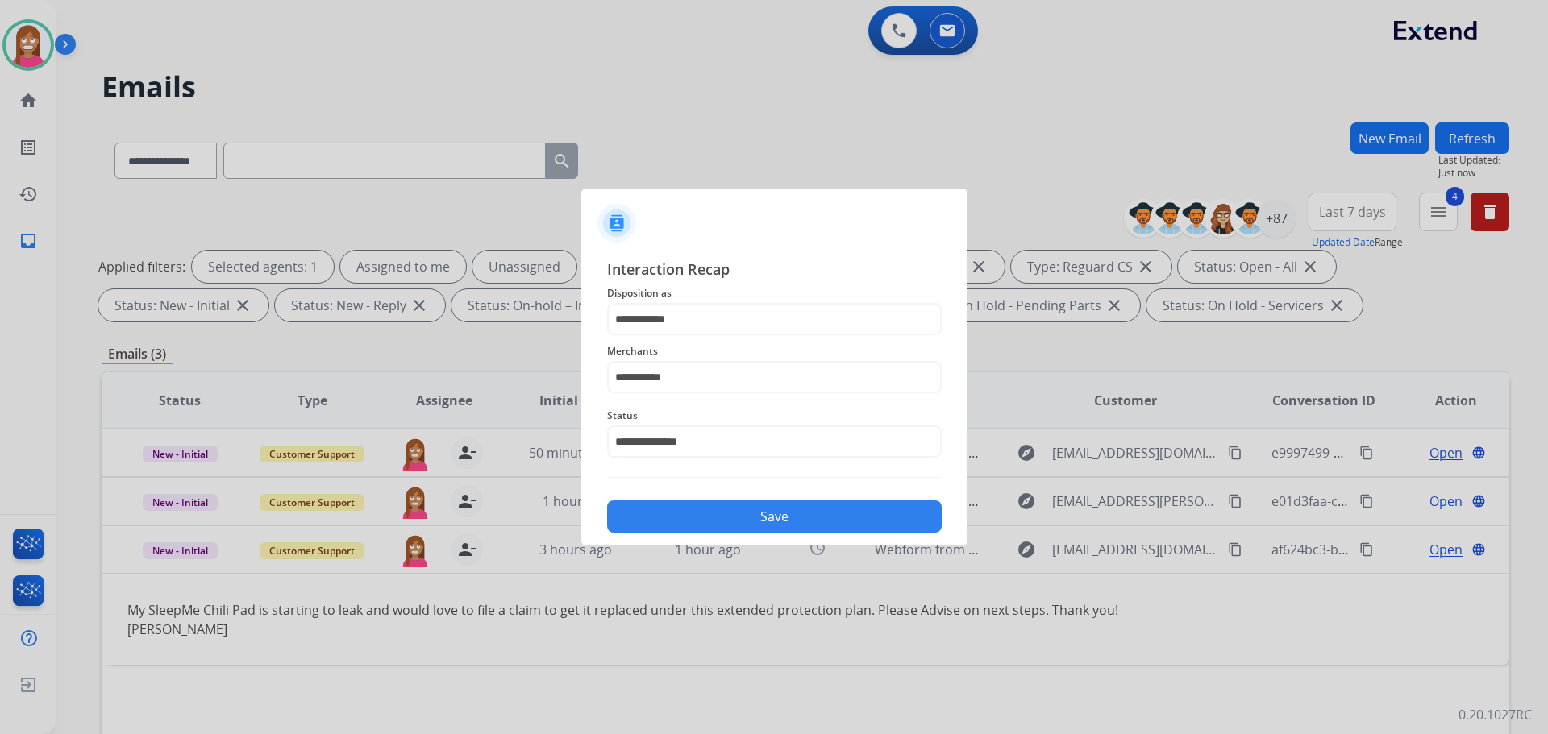
click at [676, 522] on button "Save" at bounding box center [774, 517] width 335 height 32
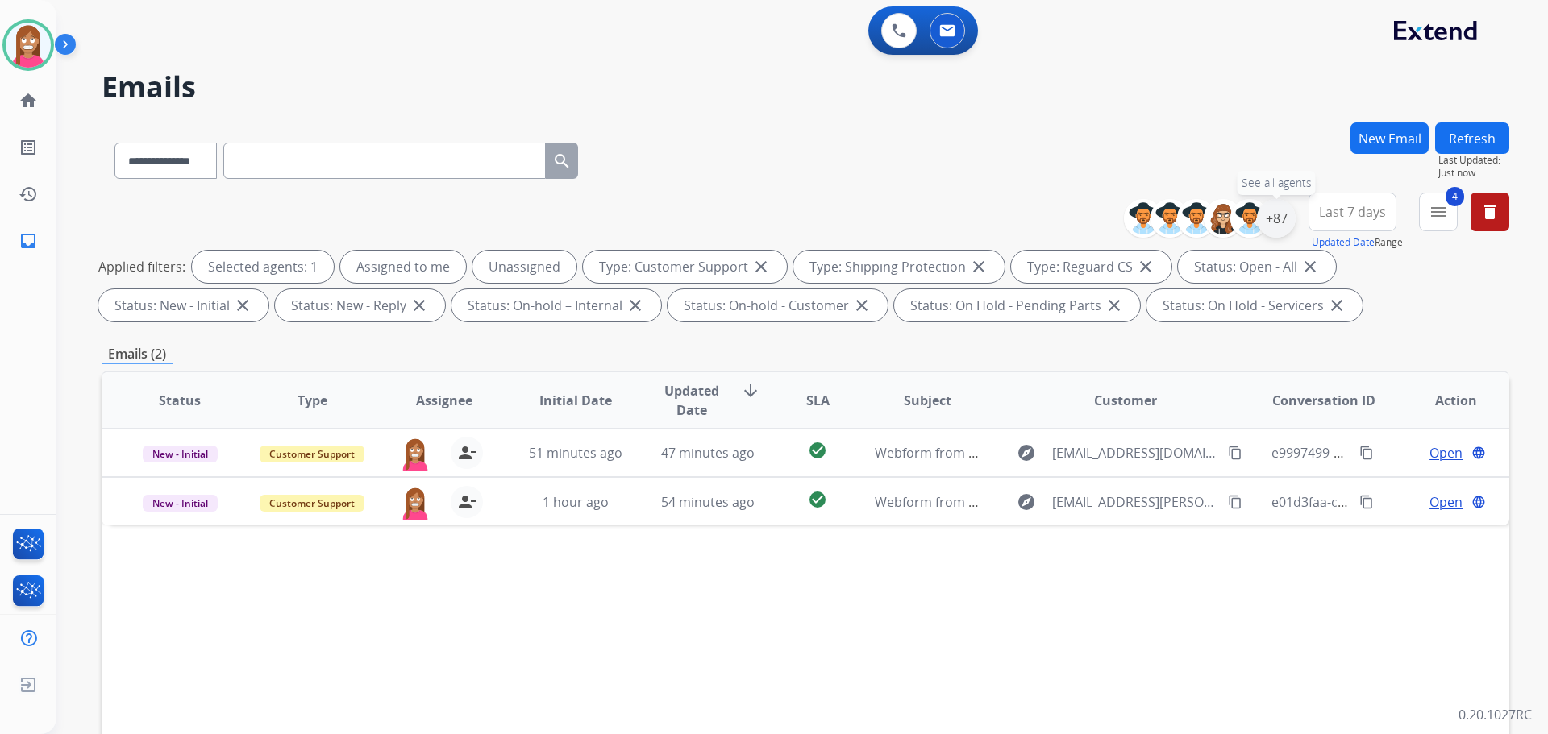
click at [1267, 228] on div "+87" at bounding box center [1276, 218] width 39 height 39
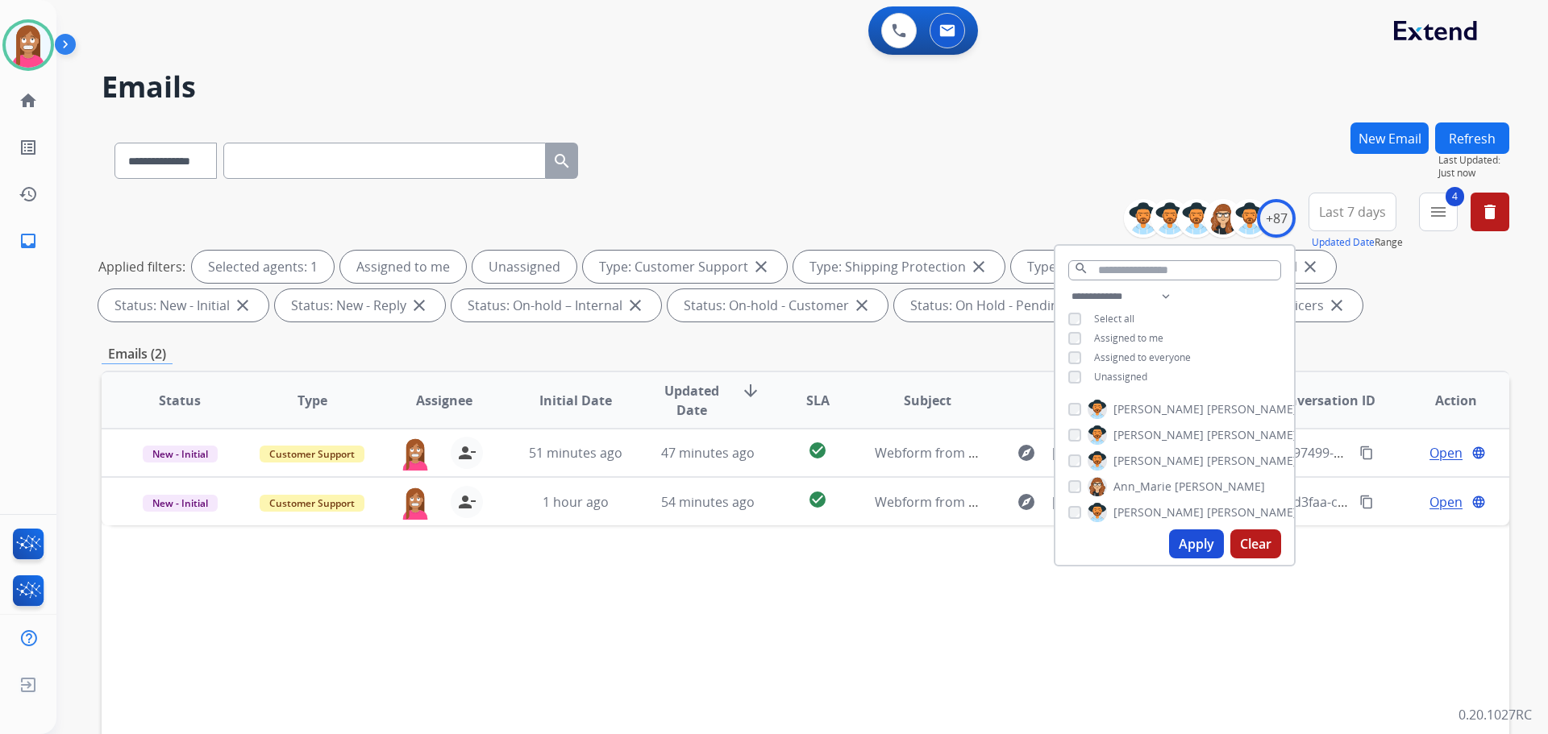
click at [1228, 114] on div "**********" at bounding box center [782, 425] width 1453 height 734
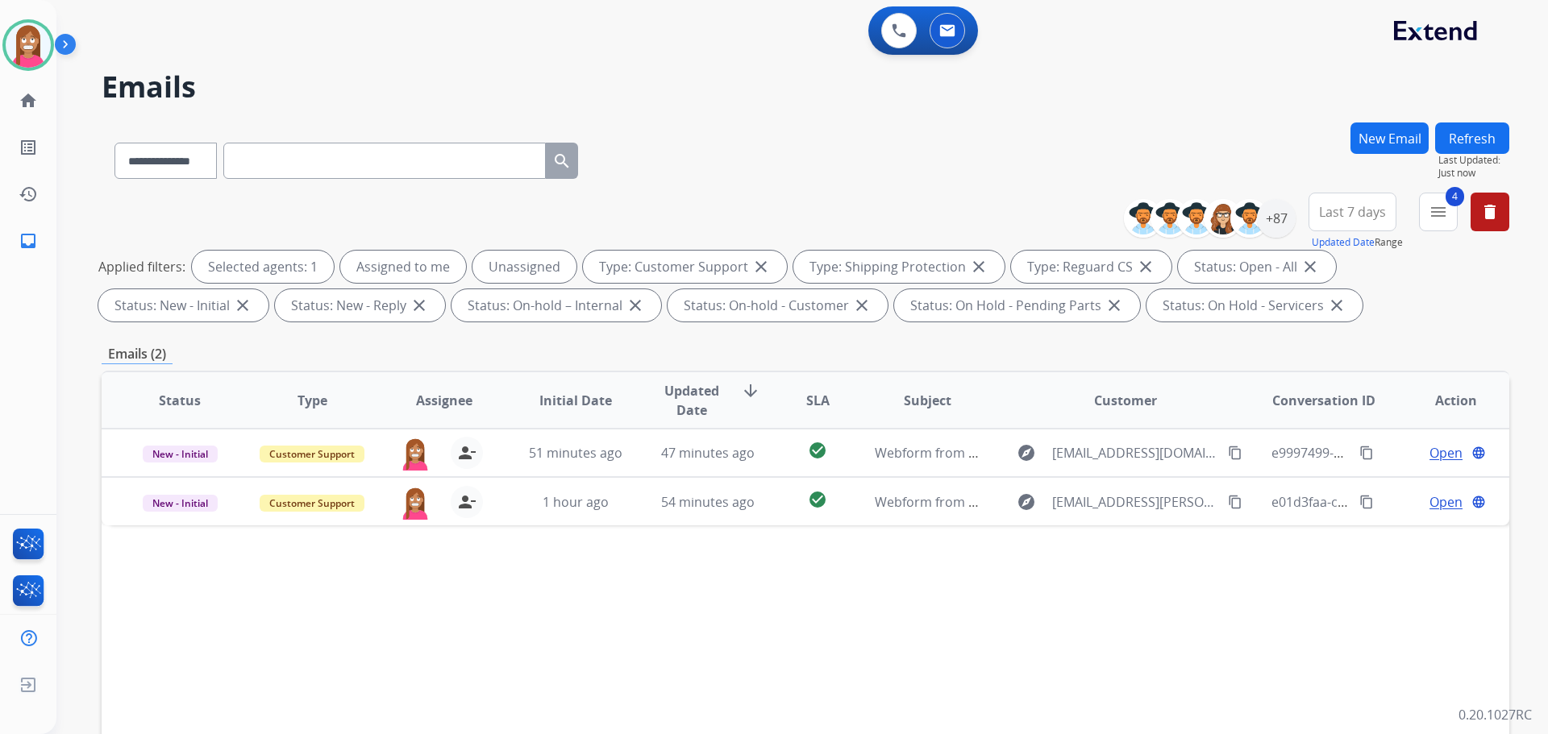
click at [1453, 135] on button "Refresh" at bounding box center [1472, 138] width 74 height 31
click at [1464, 131] on button "Refresh" at bounding box center [1472, 138] width 74 height 31
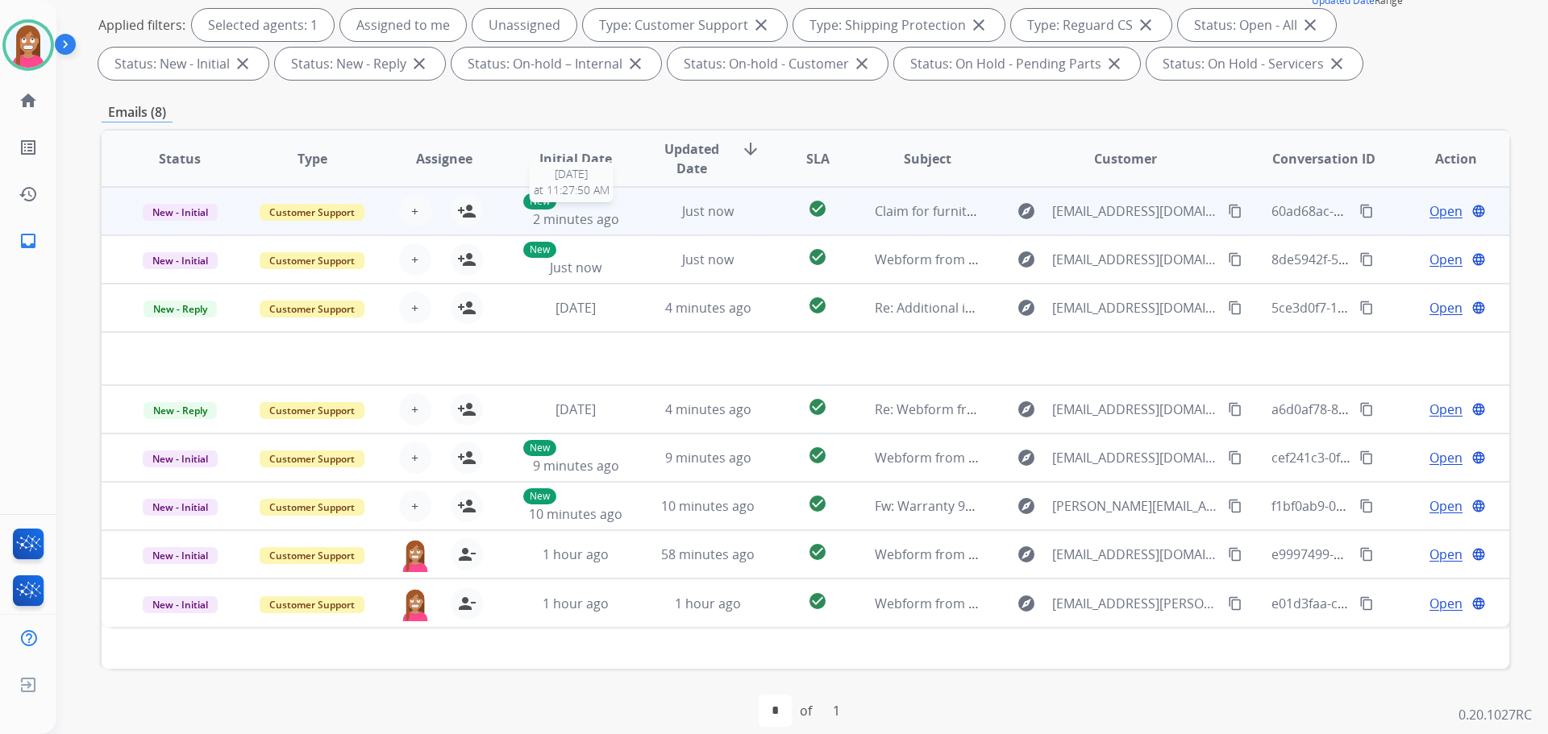
scroll to position [260, 0]
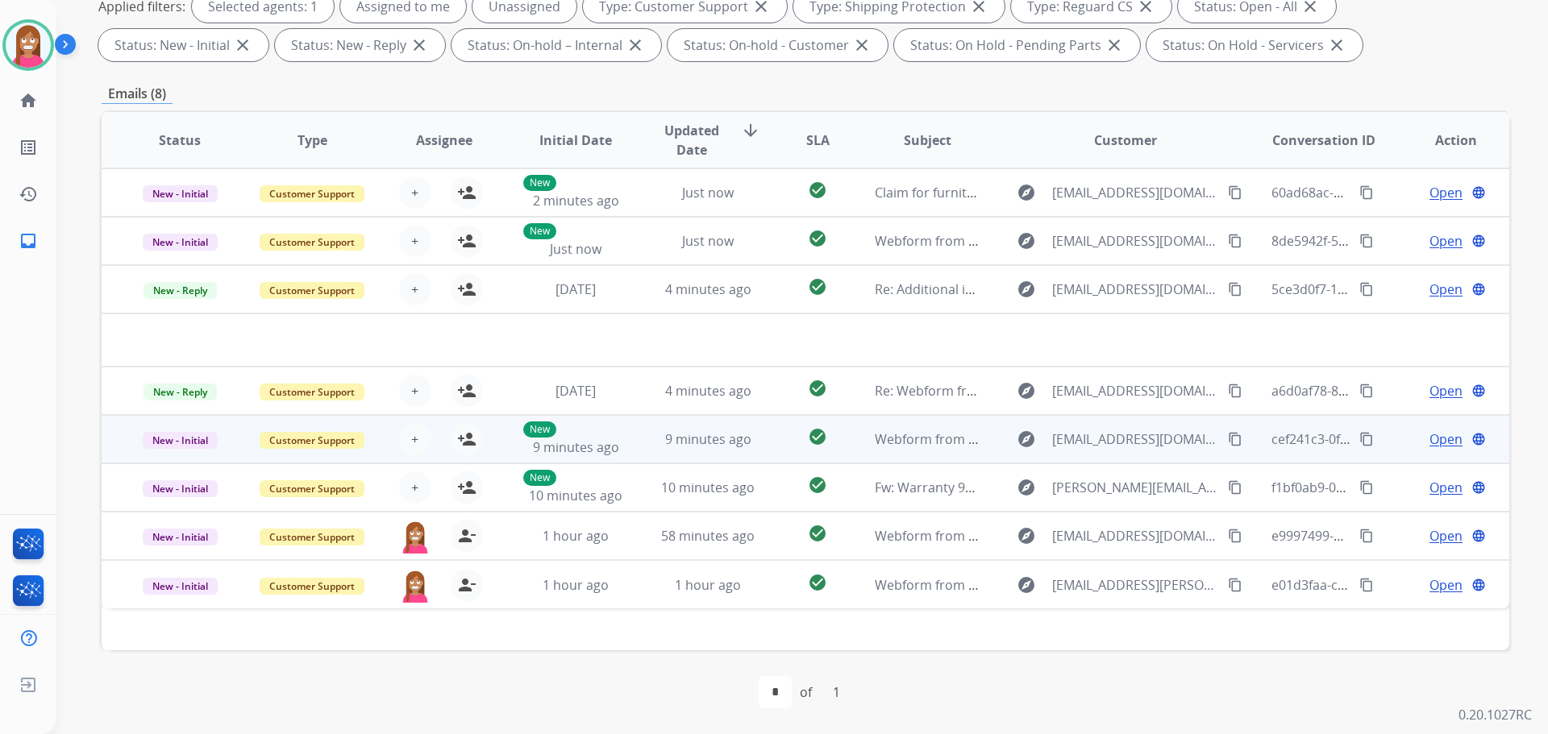
click at [644, 452] on td "9 minutes ago" at bounding box center [696, 439] width 132 height 48
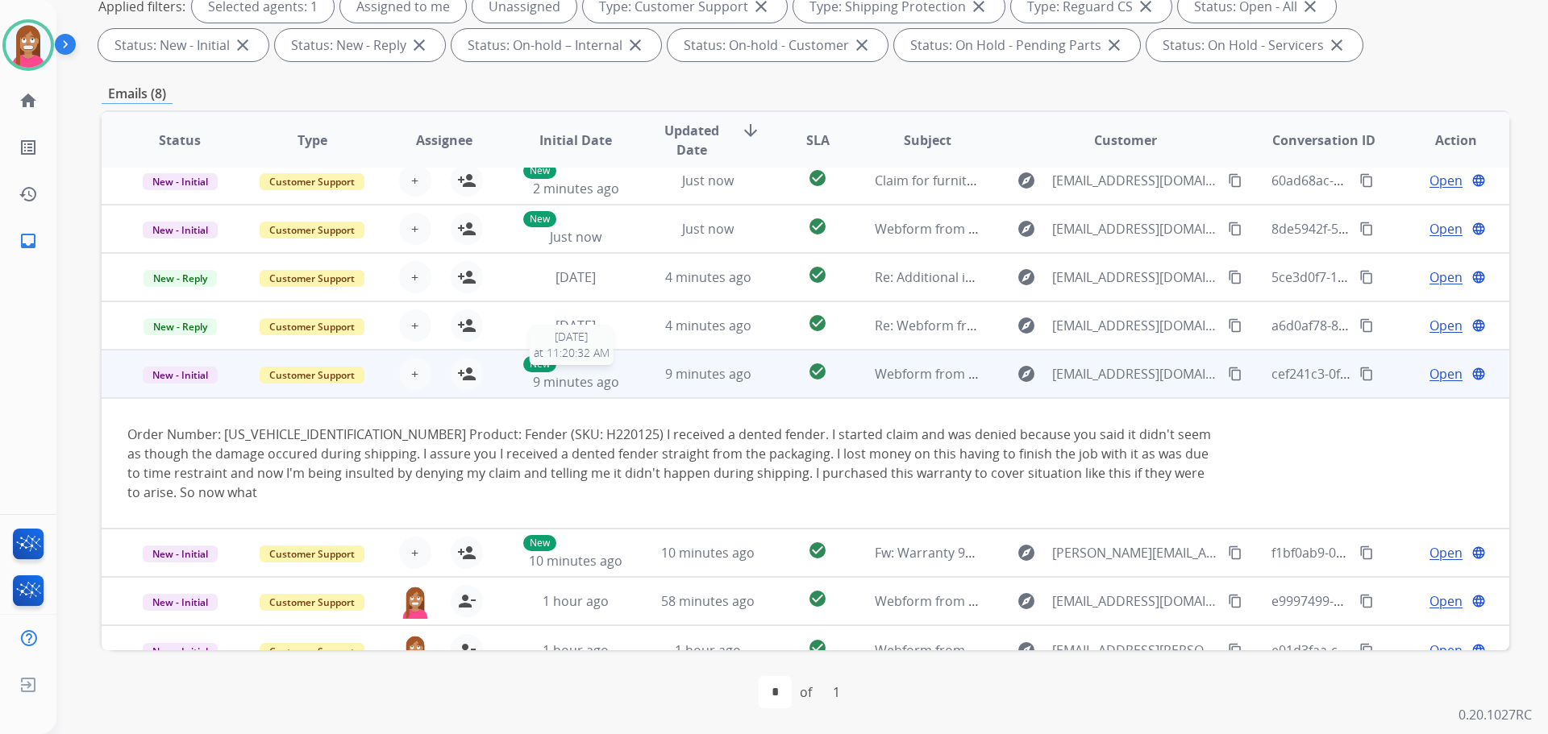
scroll to position [0, 0]
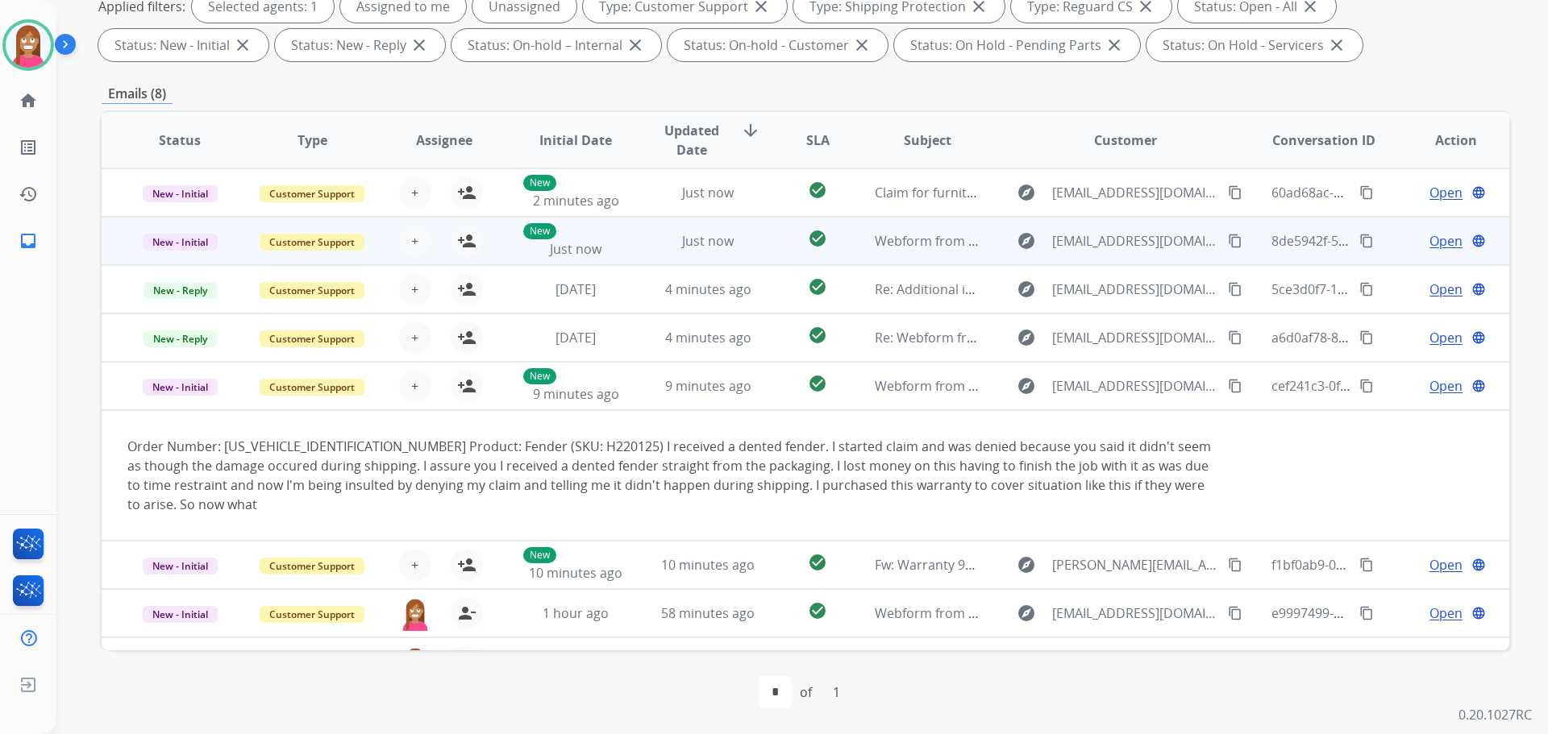
click at [634, 251] on td "Just now" at bounding box center [696, 241] width 132 height 48
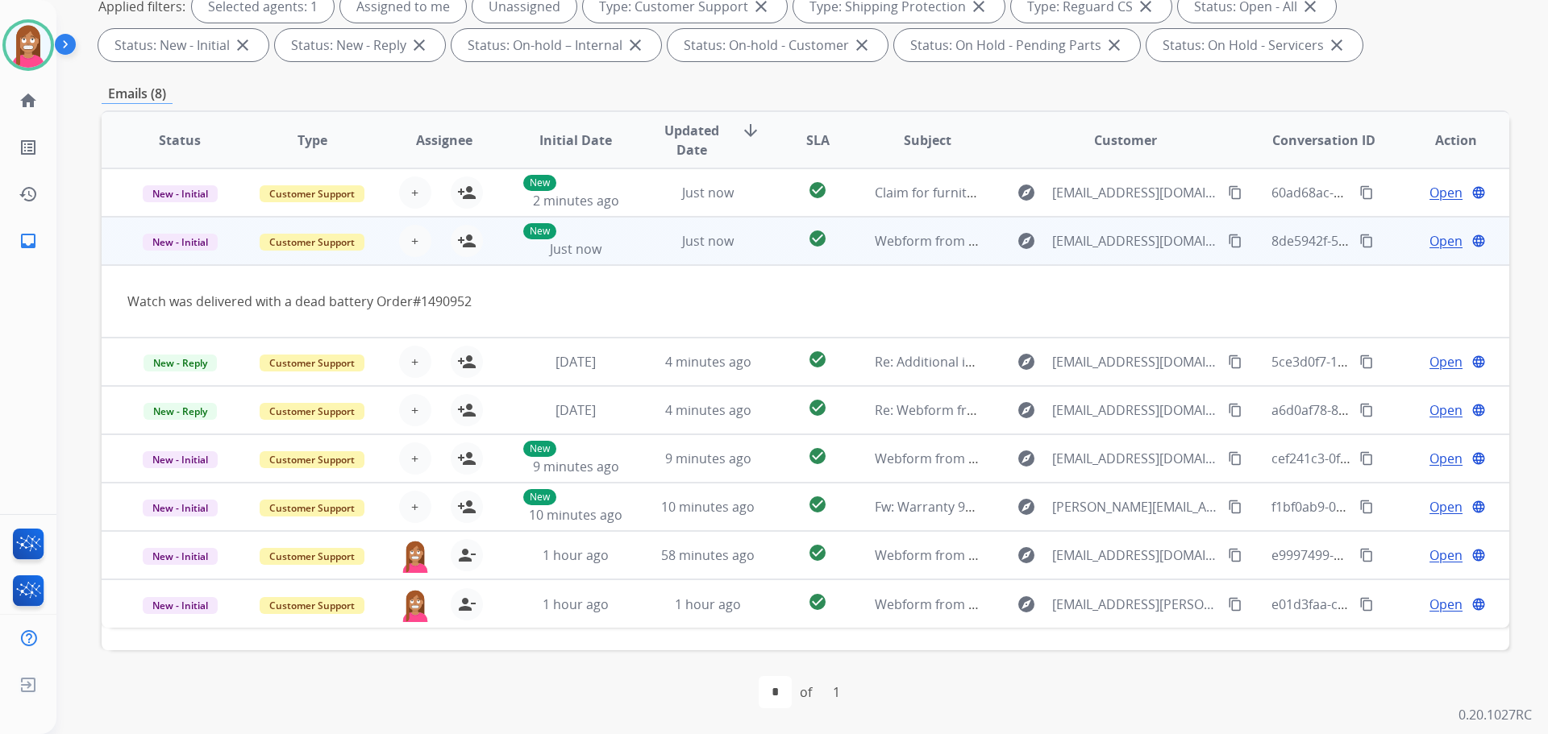
click at [1228, 244] on mat-icon "content_copy" at bounding box center [1235, 241] width 15 height 15
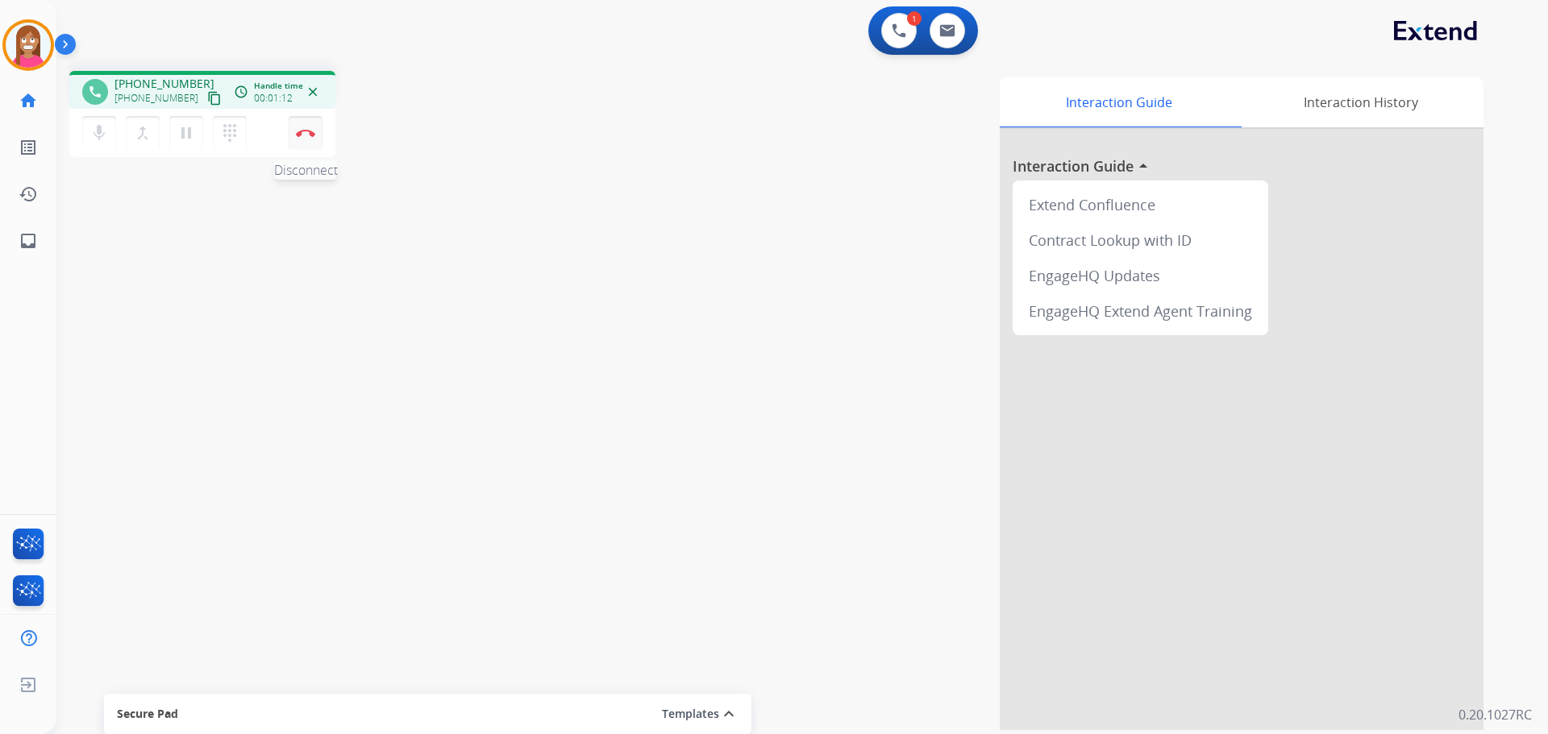
click at [310, 131] on img at bounding box center [305, 133] width 19 height 8
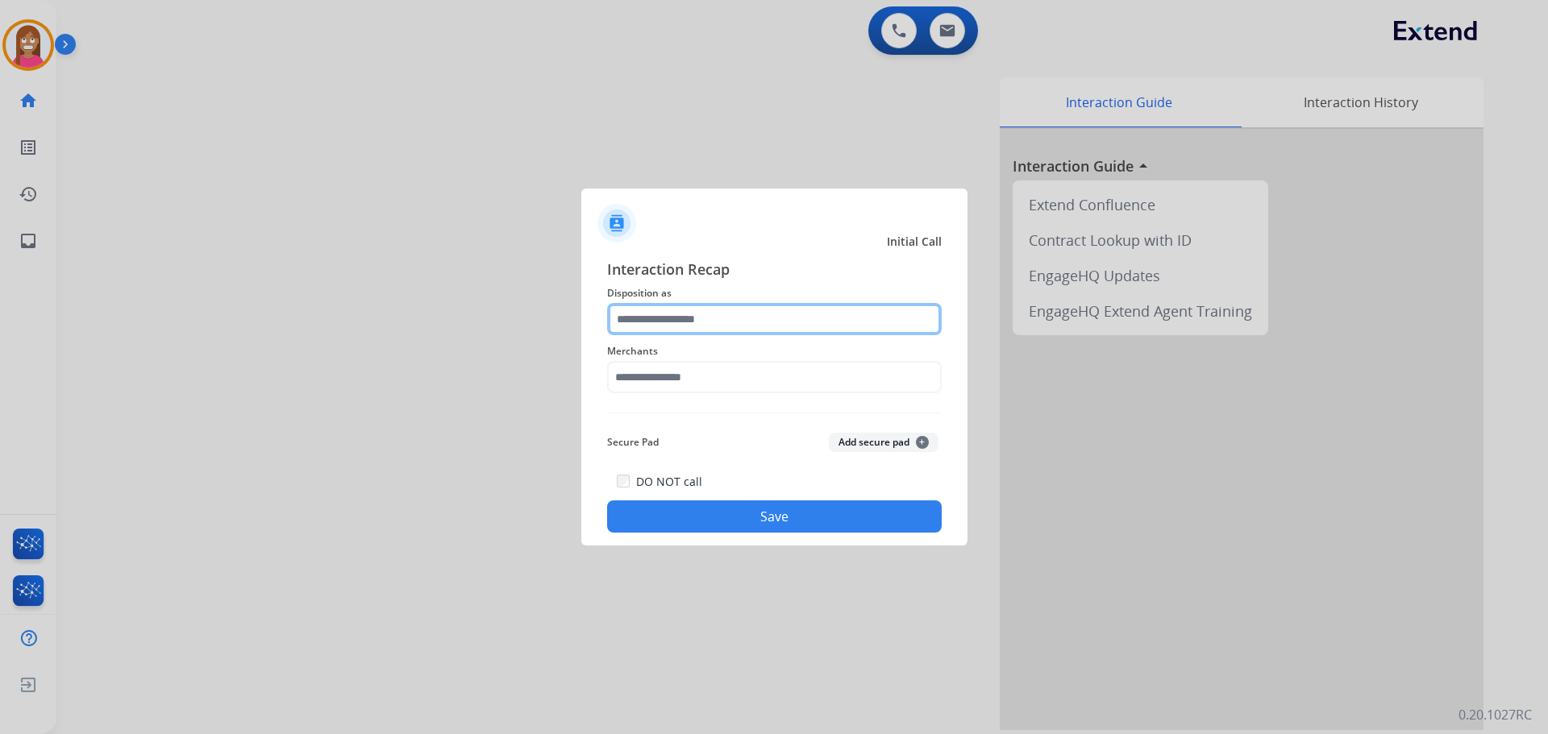
click at [680, 317] on input "text" at bounding box center [774, 319] width 335 height 32
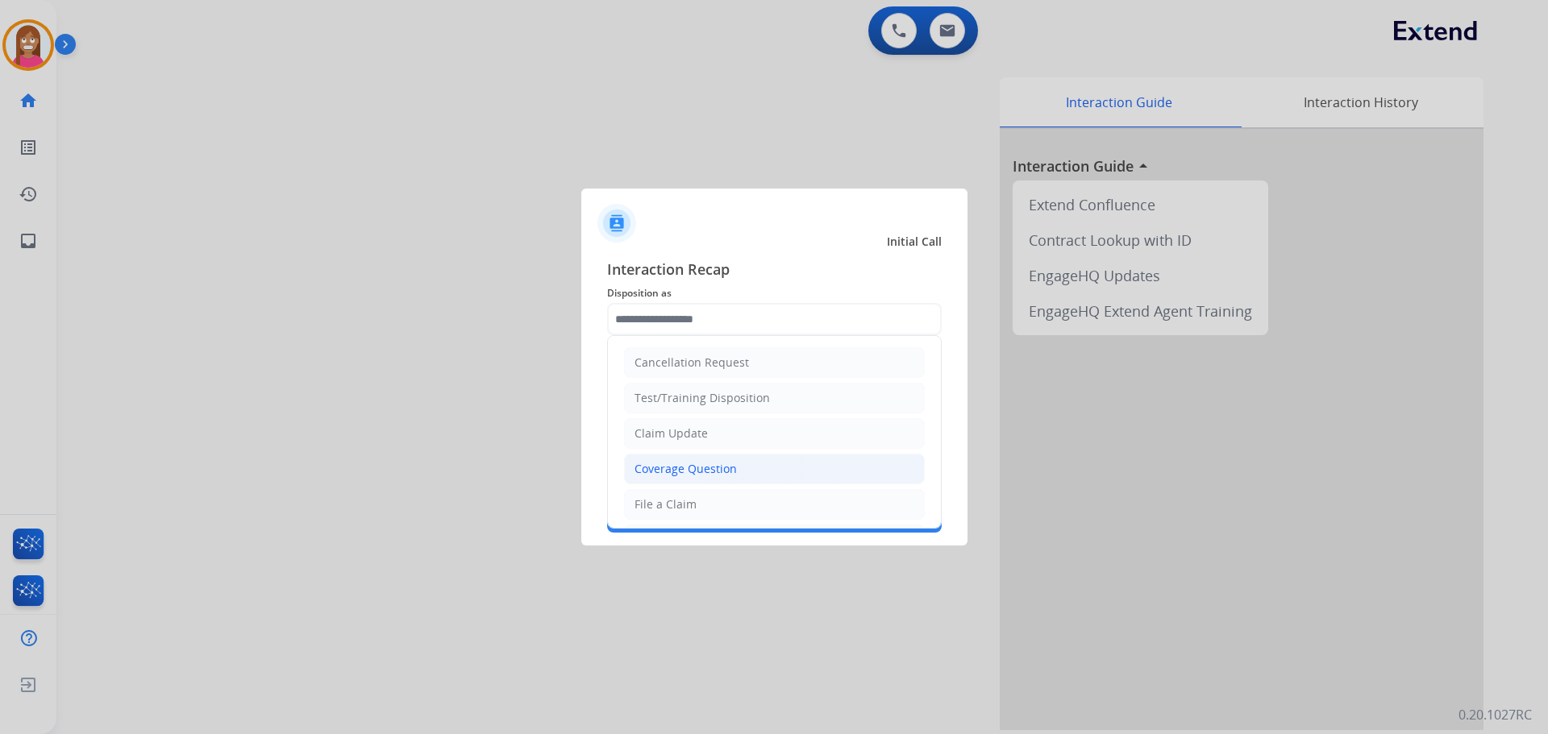
click at [644, 471] on div "Coverage Question" at bounding box center [685, 469] width 102 height 16
type input "**********"
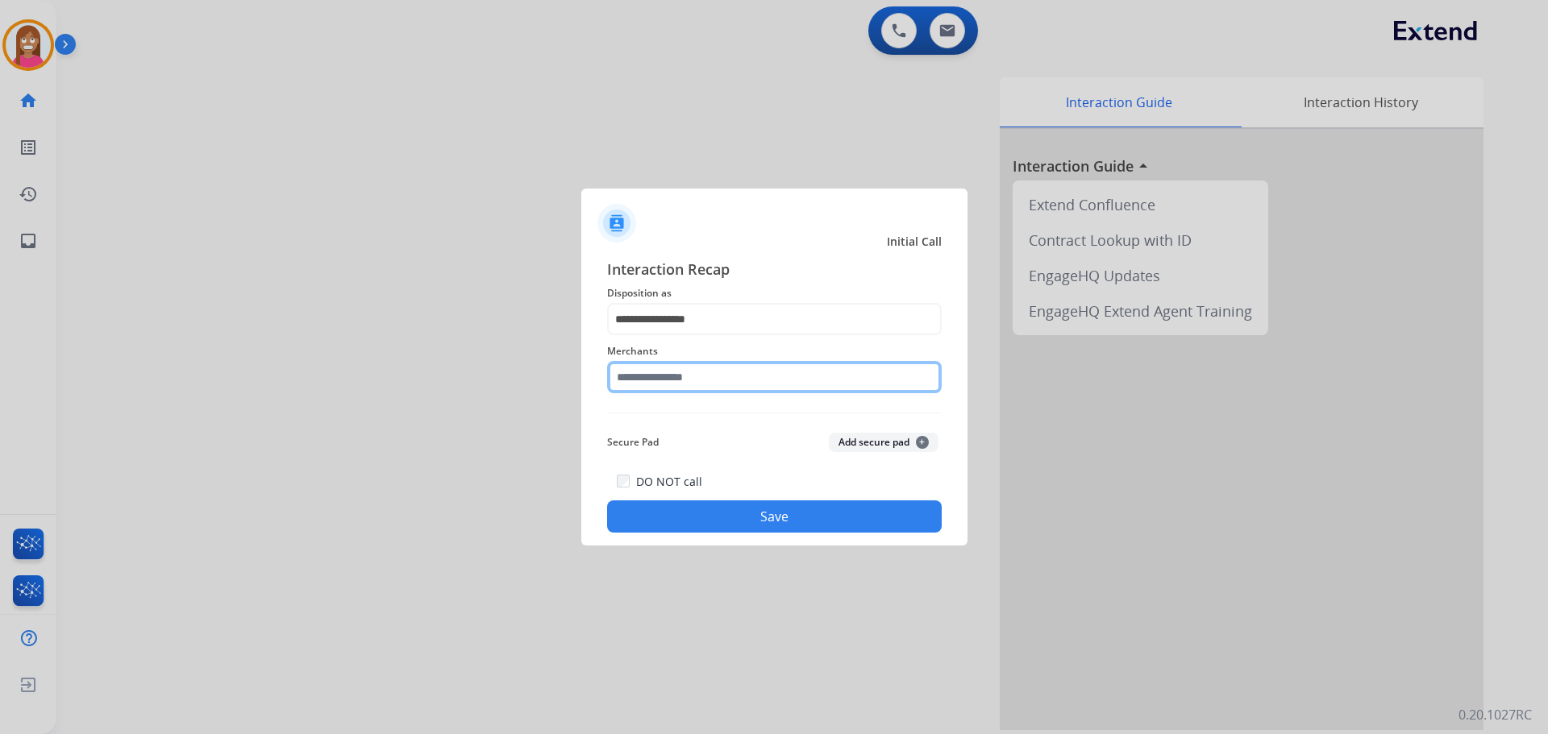
click at [645, 380] on input "text" at bounding box center [774, 377] width 335 height 32
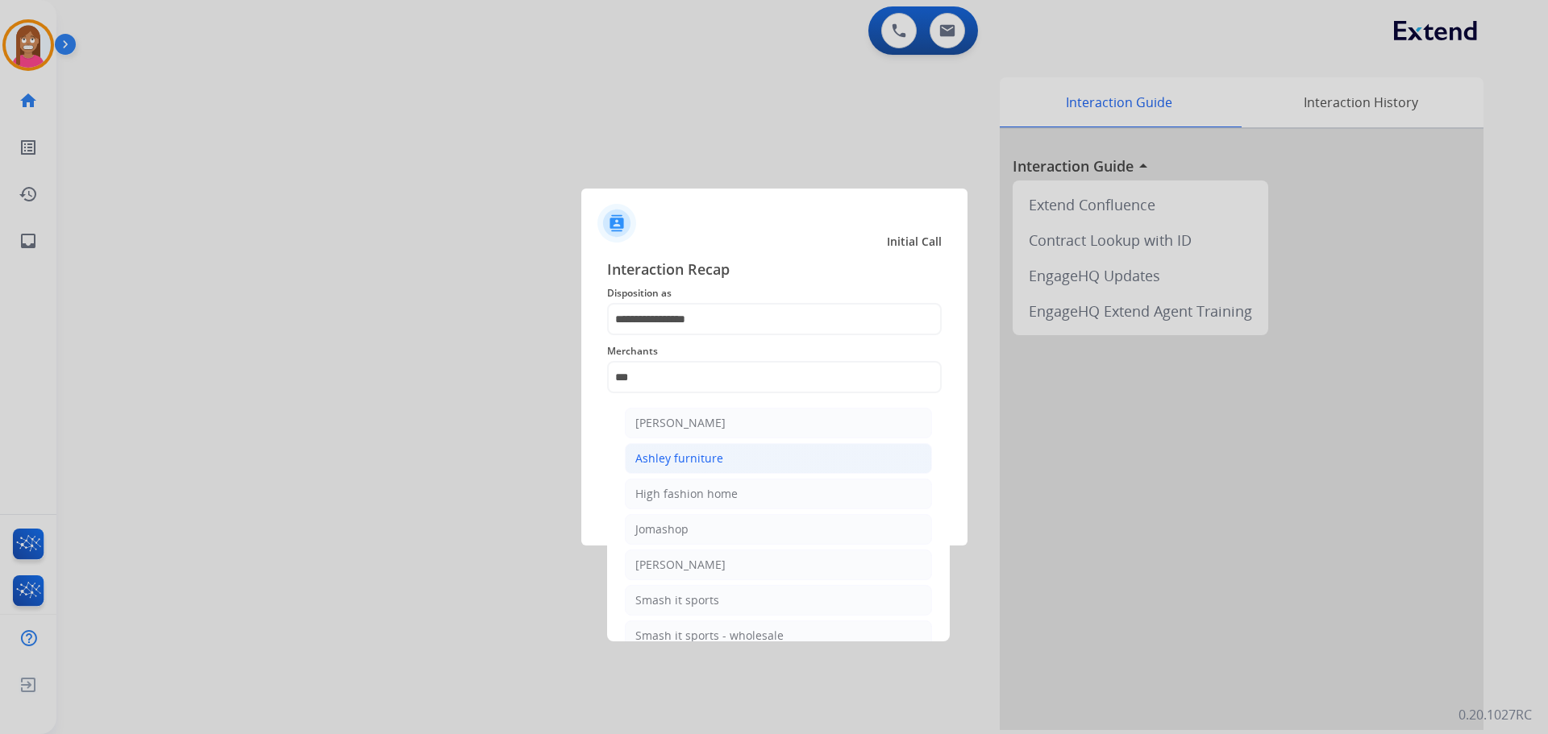
click at [670, 468] on li "Ashley furniture" at bounding box center [778, 458] width 307 height 31
type input "**********"
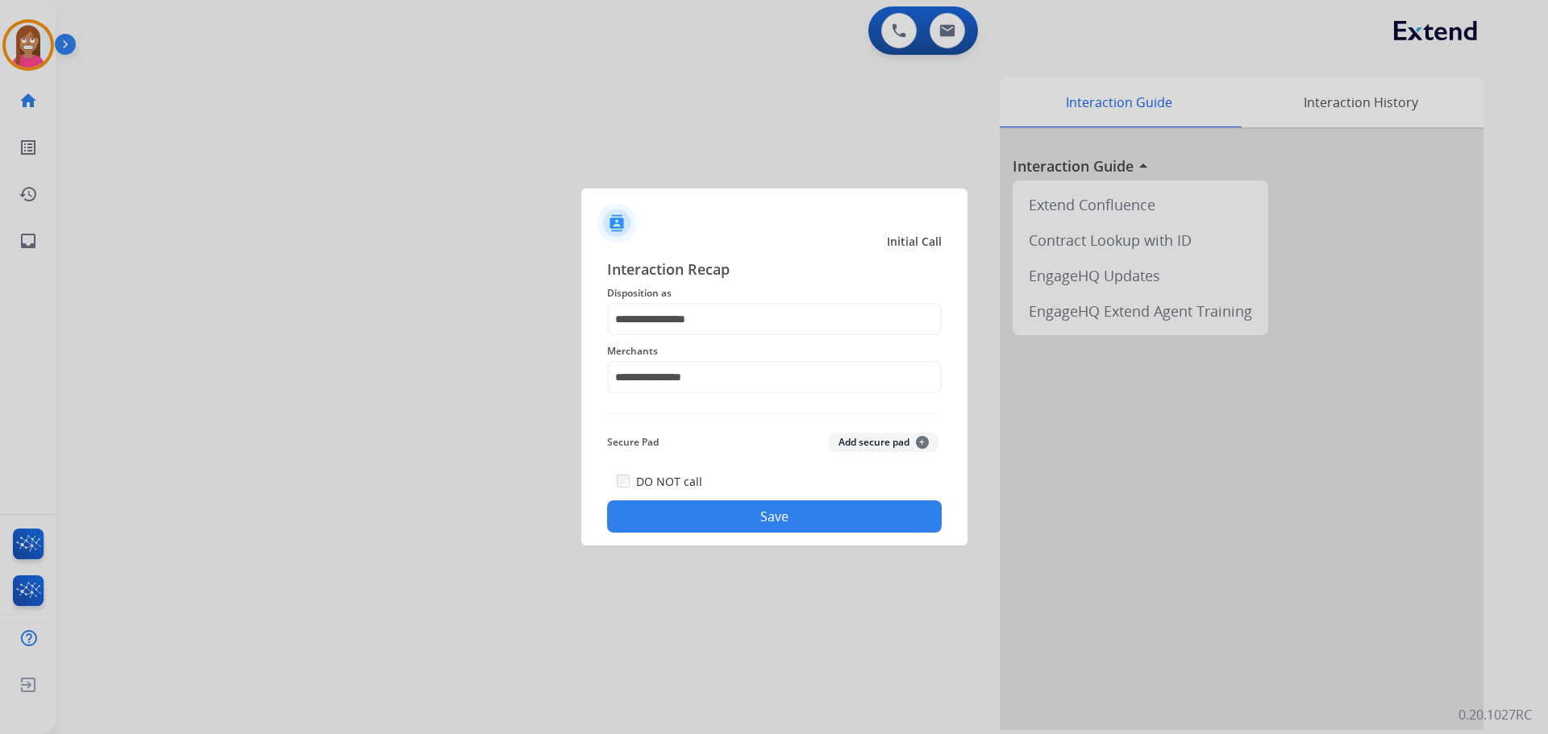
click at [670, 519] on button "Save" at bounding box center [774, 517] width 335 height 32
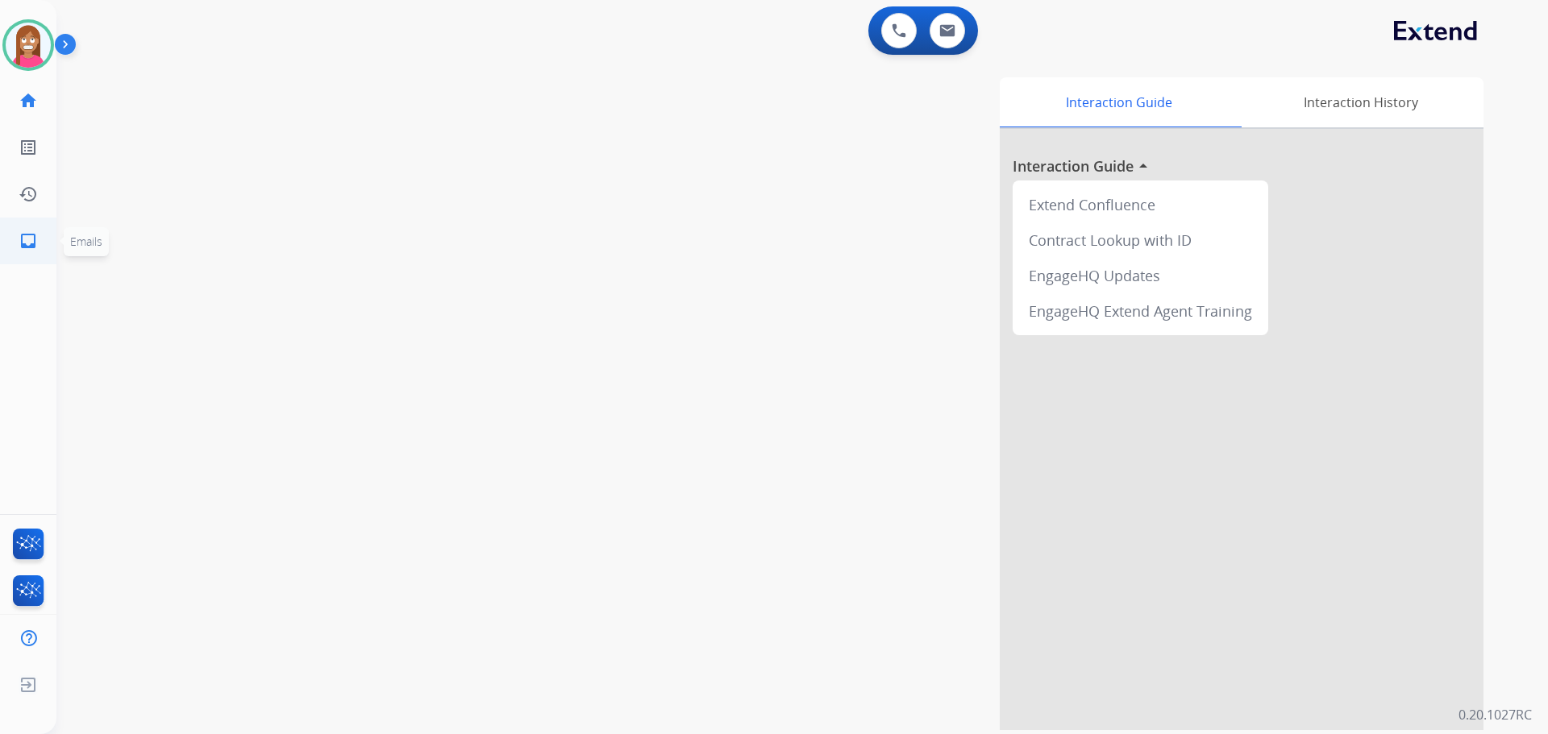
click at [30, 238] on mat-icon "inbox" at bounding box center [28, 240] width 19 height 19
select select "**********"
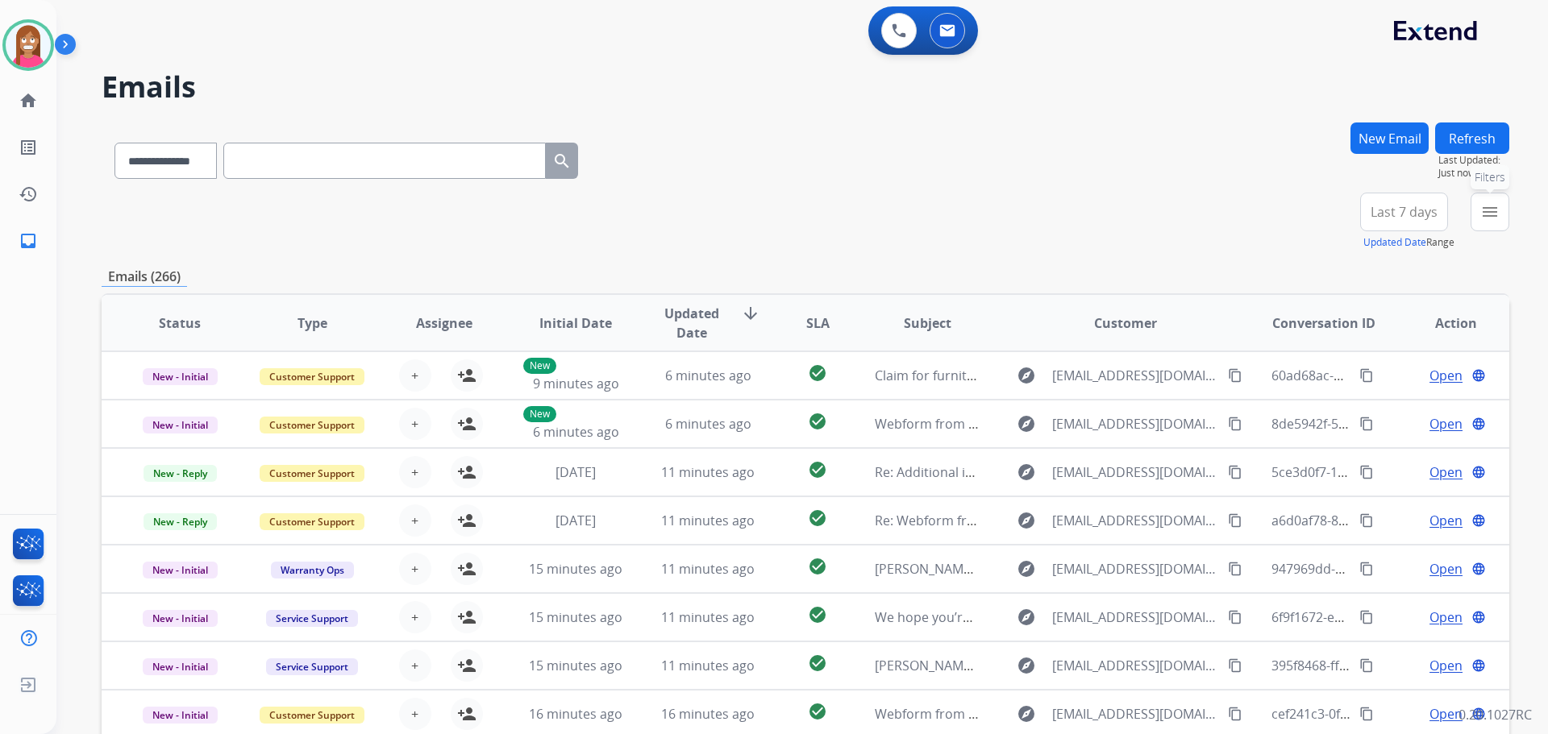
drag, startPoint x: 1486, startPoint y: 206, endPoint x: 1458, endPoint y: 259, distance: 59.5
click at [1486, 210] on mat-icon "menu" at bounding box center [1489, 211] width 19 height 19
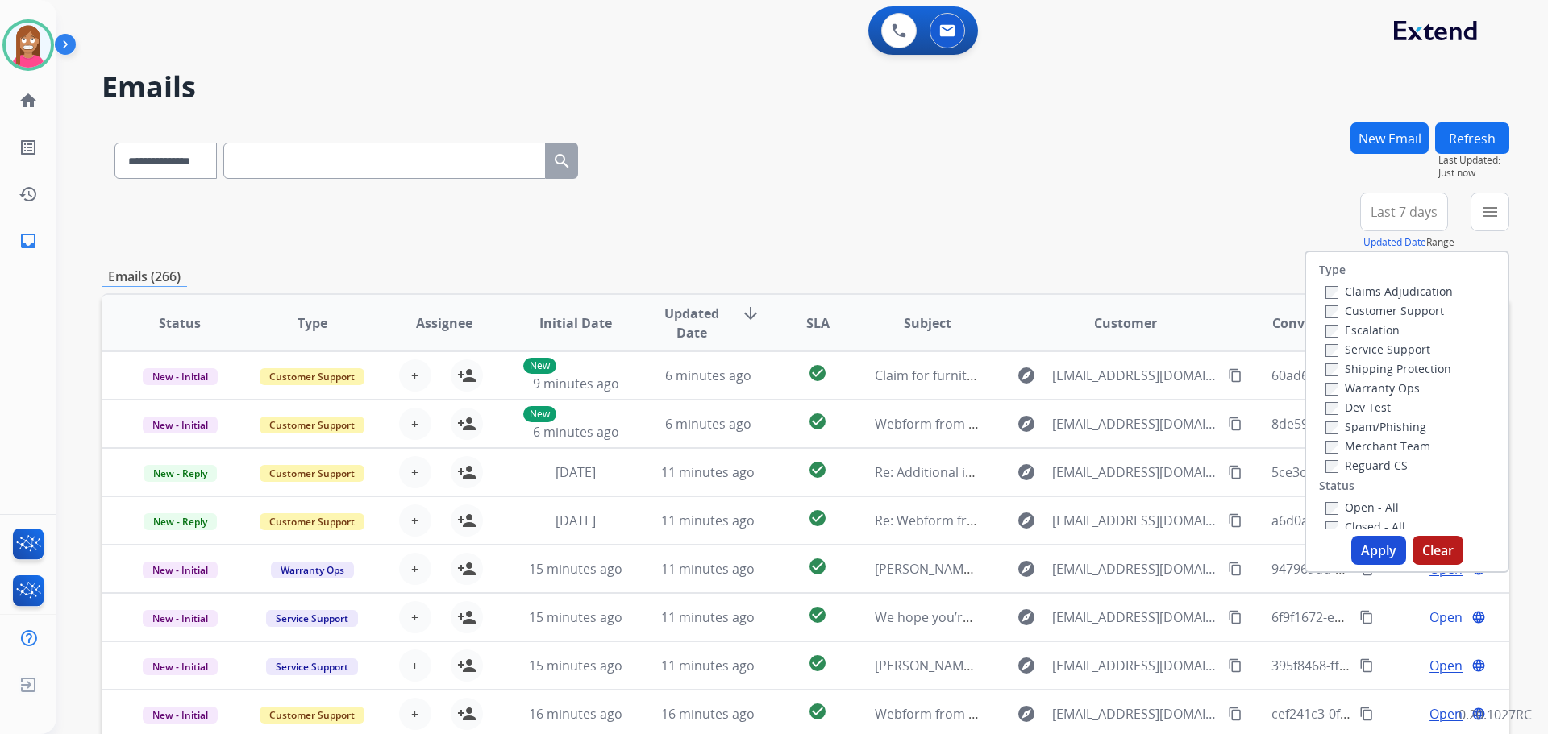
click at [1332, 310] on label "Customer Support" at bounding box center [1384, 310] width 119 height 15
click at [1336, 366] on label "Shipping Protection" at bounding box center [1388, 368] width 126 height 15
click at [1337, 464] on label "Reguard CS" at bounding box center [1366, 465] width 82 height 15
click at [1347, 506] on label "Open - All" at bounding box center [1361, 507] width 73 height 15
click at [1366, 550] on button "Apply" at bounding box center [1378, 550] width 55 height 29
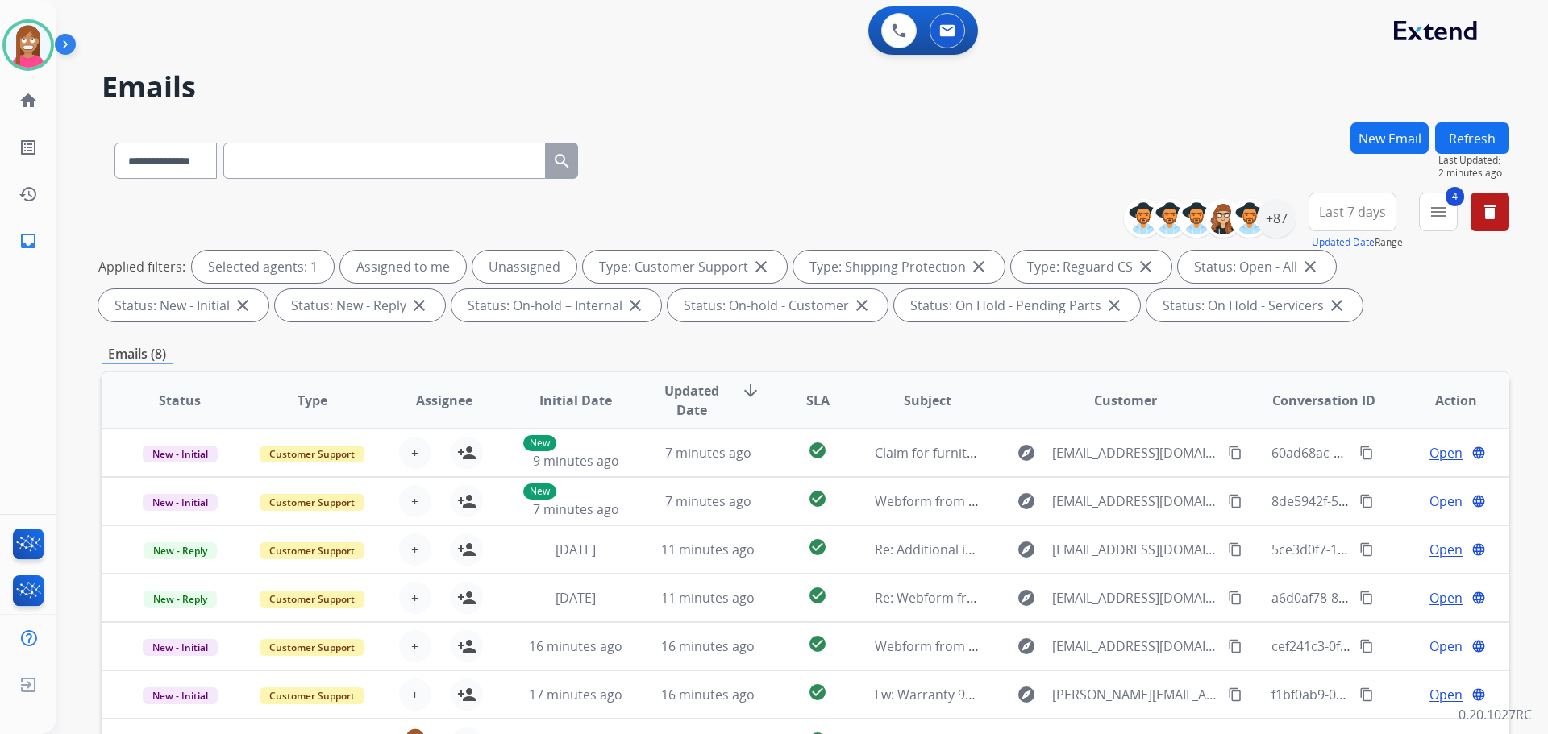
click at [1466, 135] on button "Refresh" at bounding box center [1472, 138] width 74 height 31
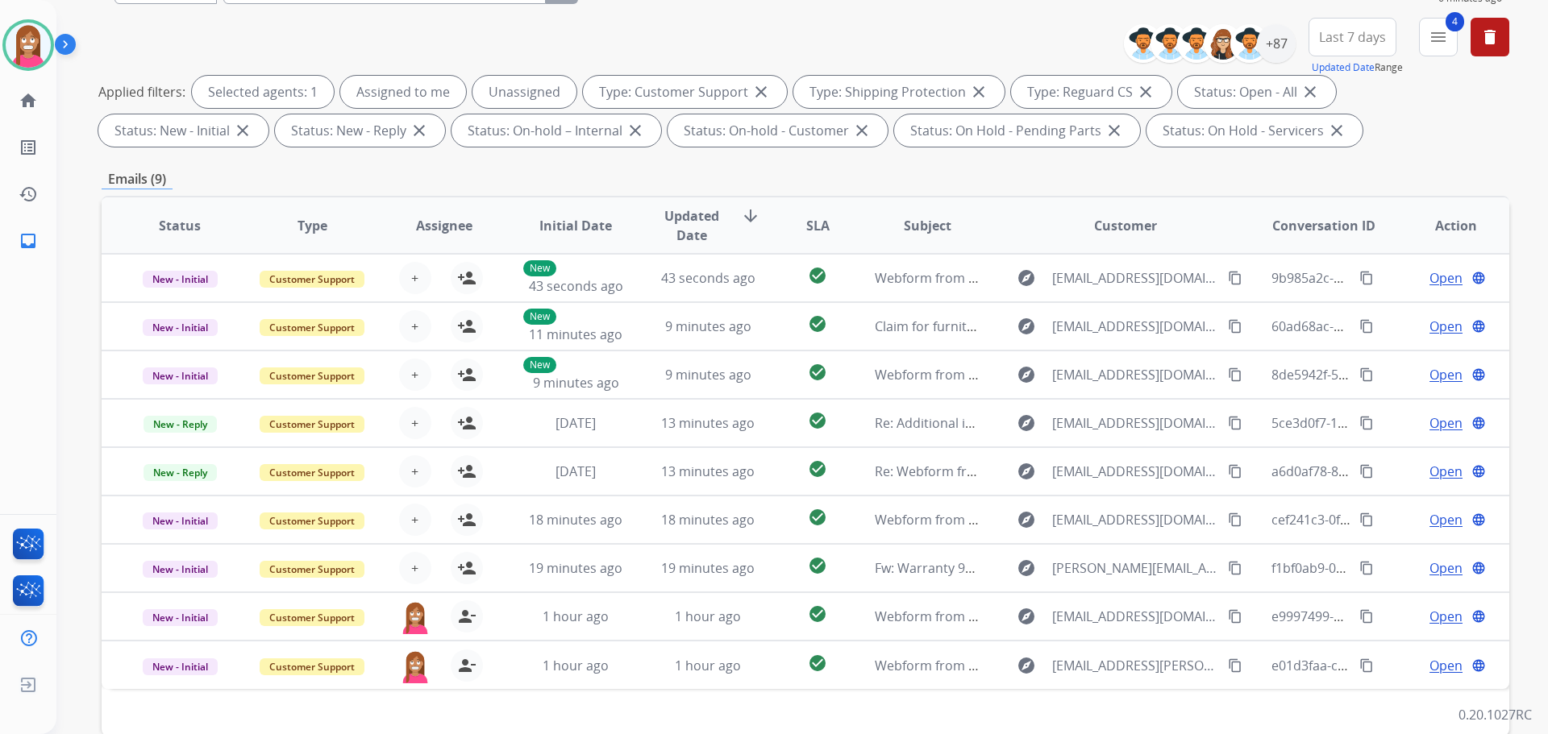
scroll to position [19, 0]
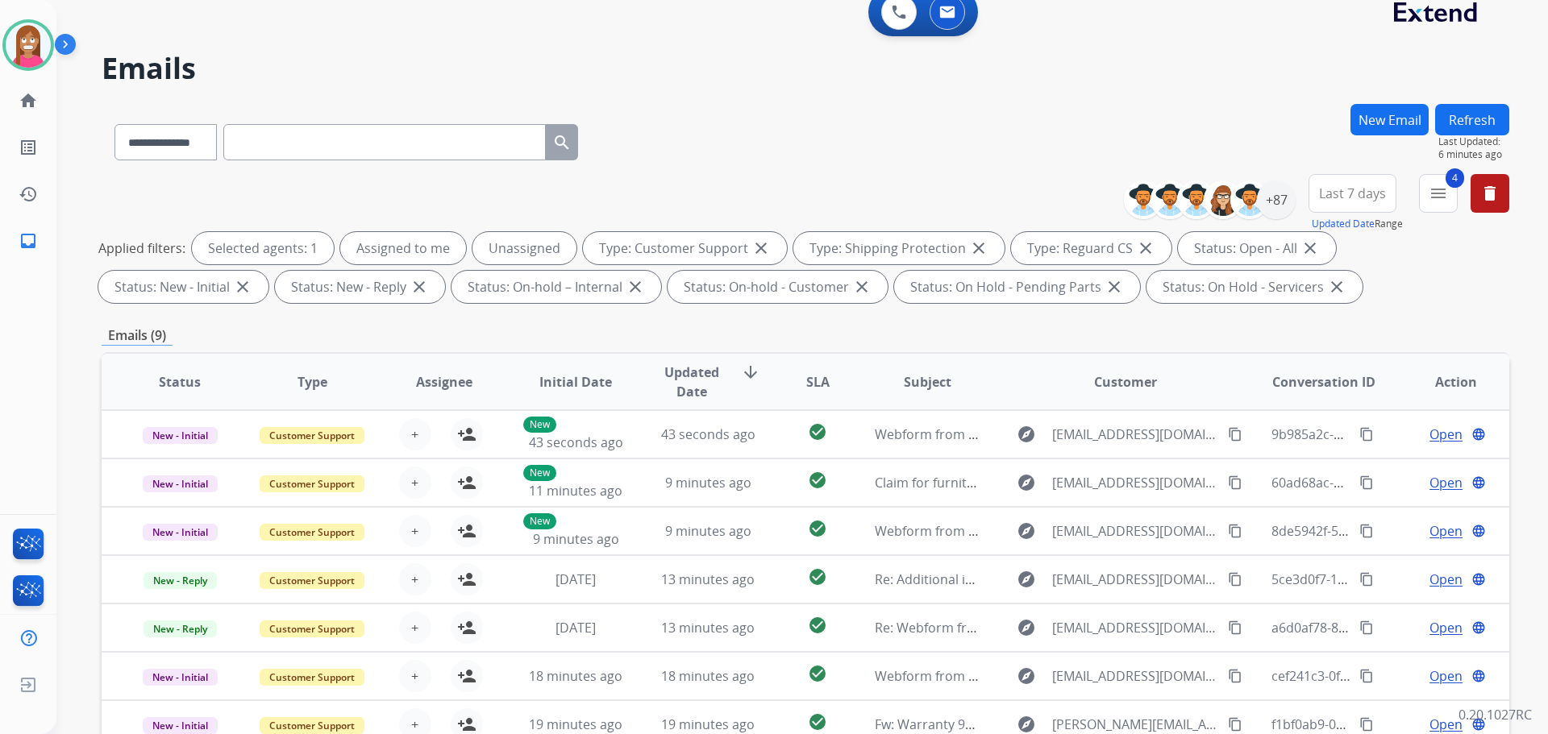
click at [1454, 116] on button "Refresh" at bounding box center [1472, 119] width 74 height 31
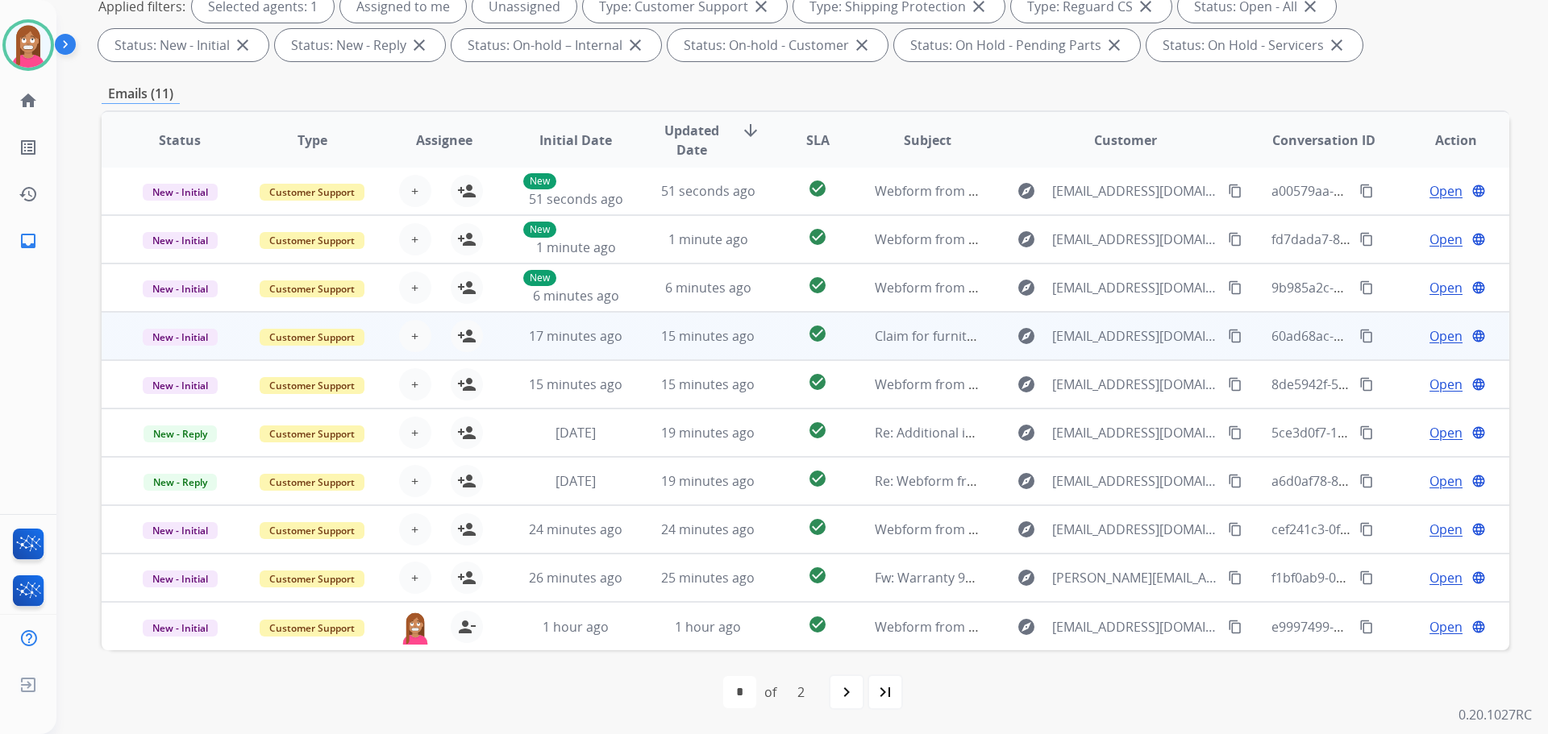
scroll to position [0, 0]
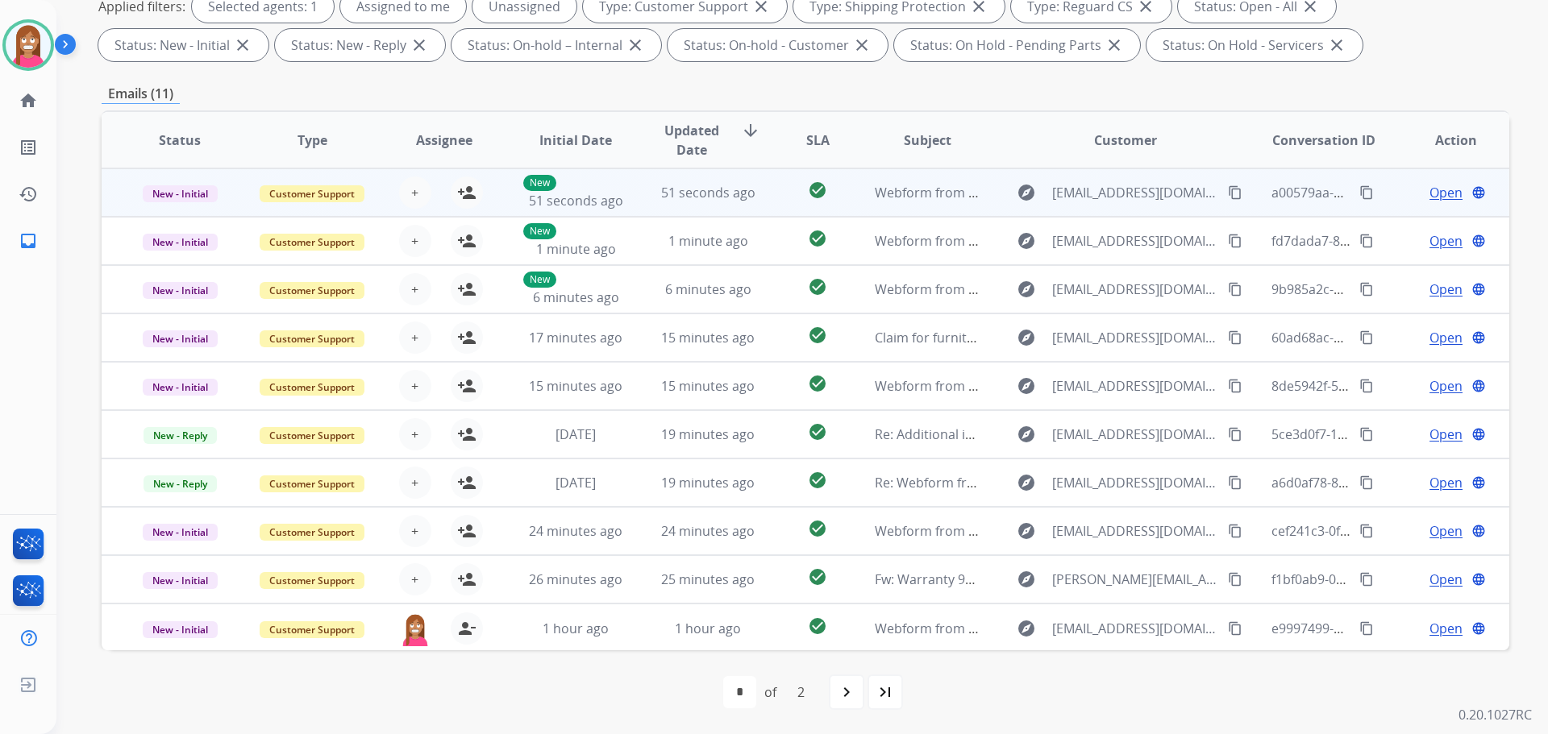
click at [646, 205] on td "51 seconds ago" at bounding box center [696, 192] width 132 height 48
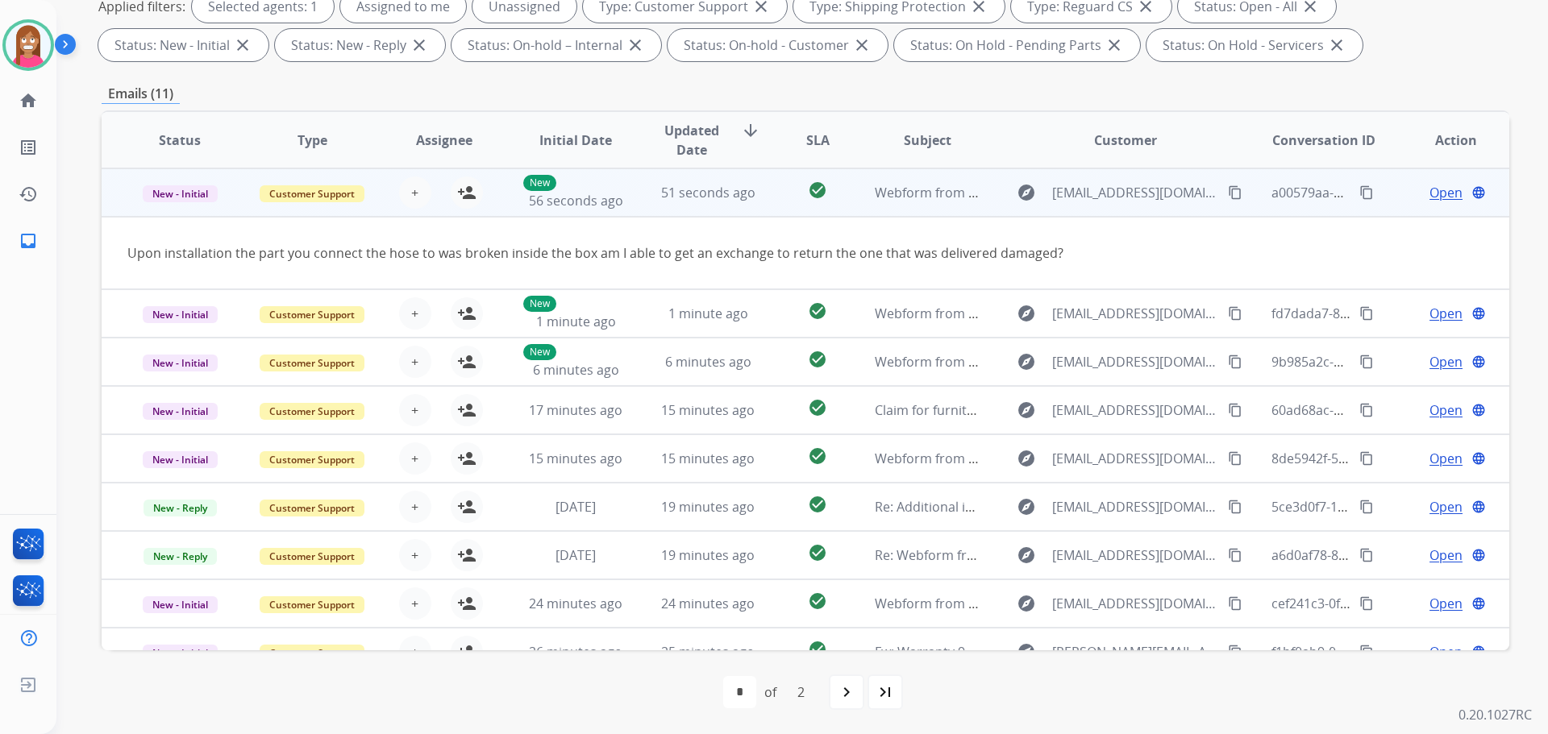
click at [1228, 199] on mat-icon "content_copy" at bounding box center [1235, 192] width 15 height 15
click at [461, 193] on mat-icon "person_add" at bounding box center [466, 192] width 19 height 19
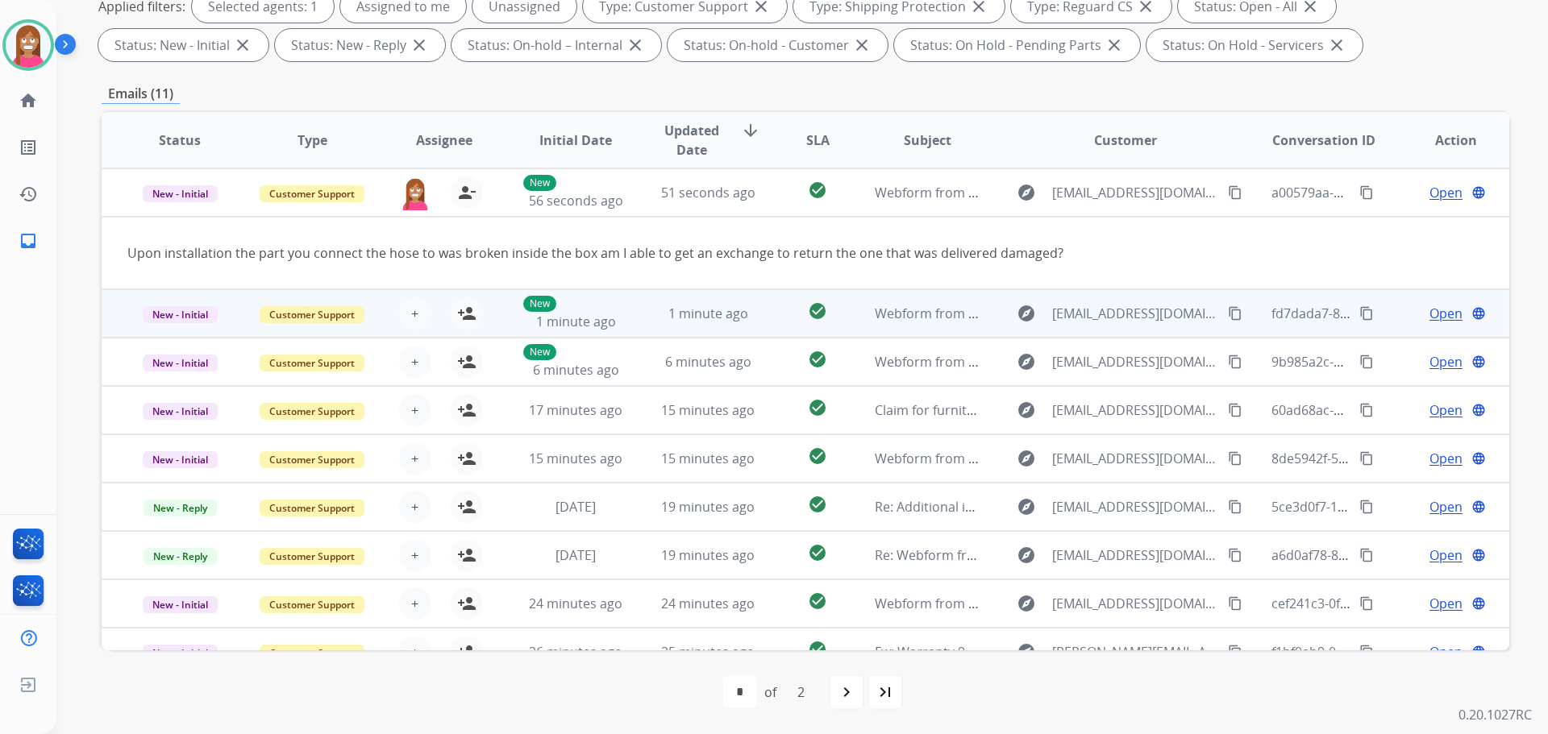
click at [643, 334] on td "1 minute ago" at bounding box center [696, 313] width 132 height 48
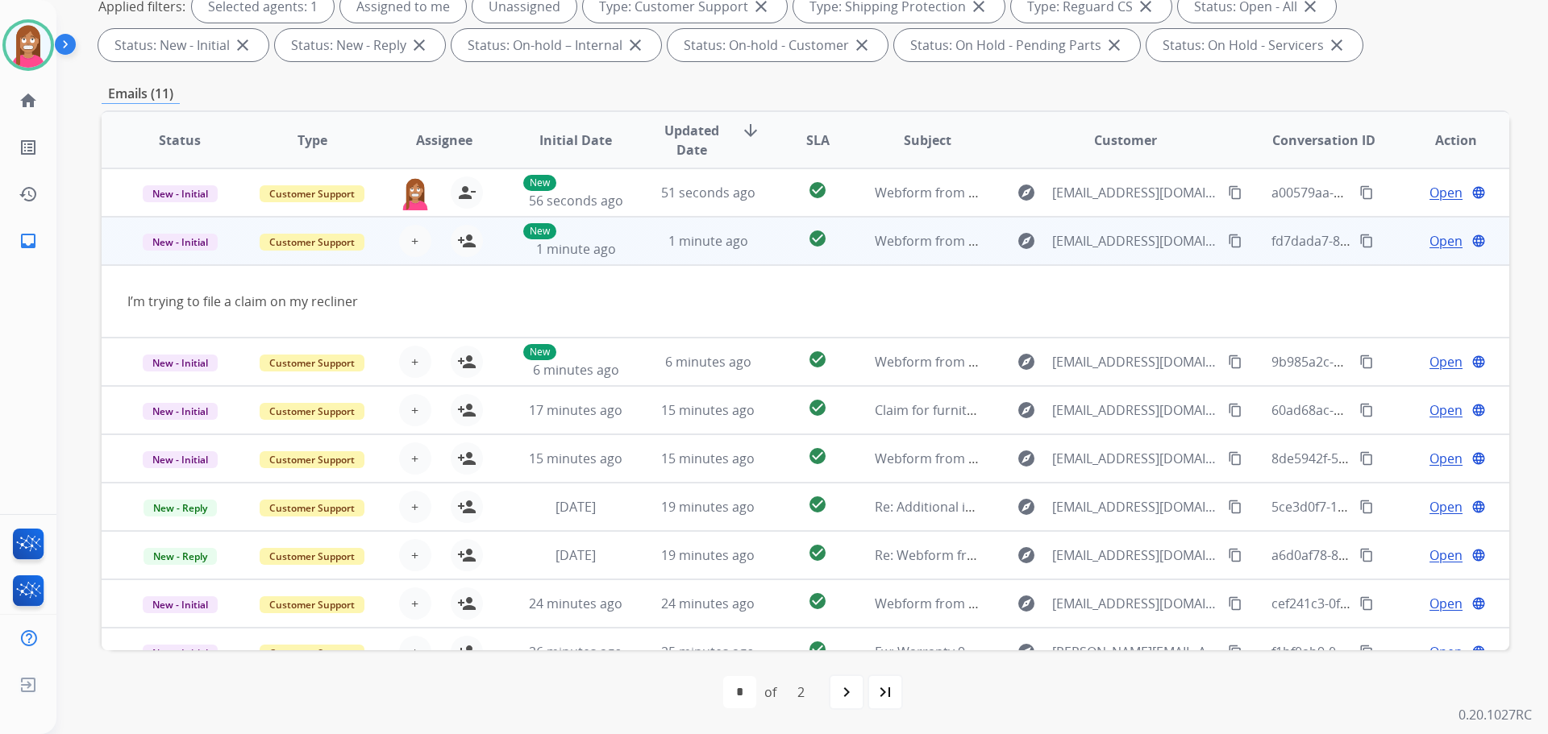
scroll to position [48, 0]
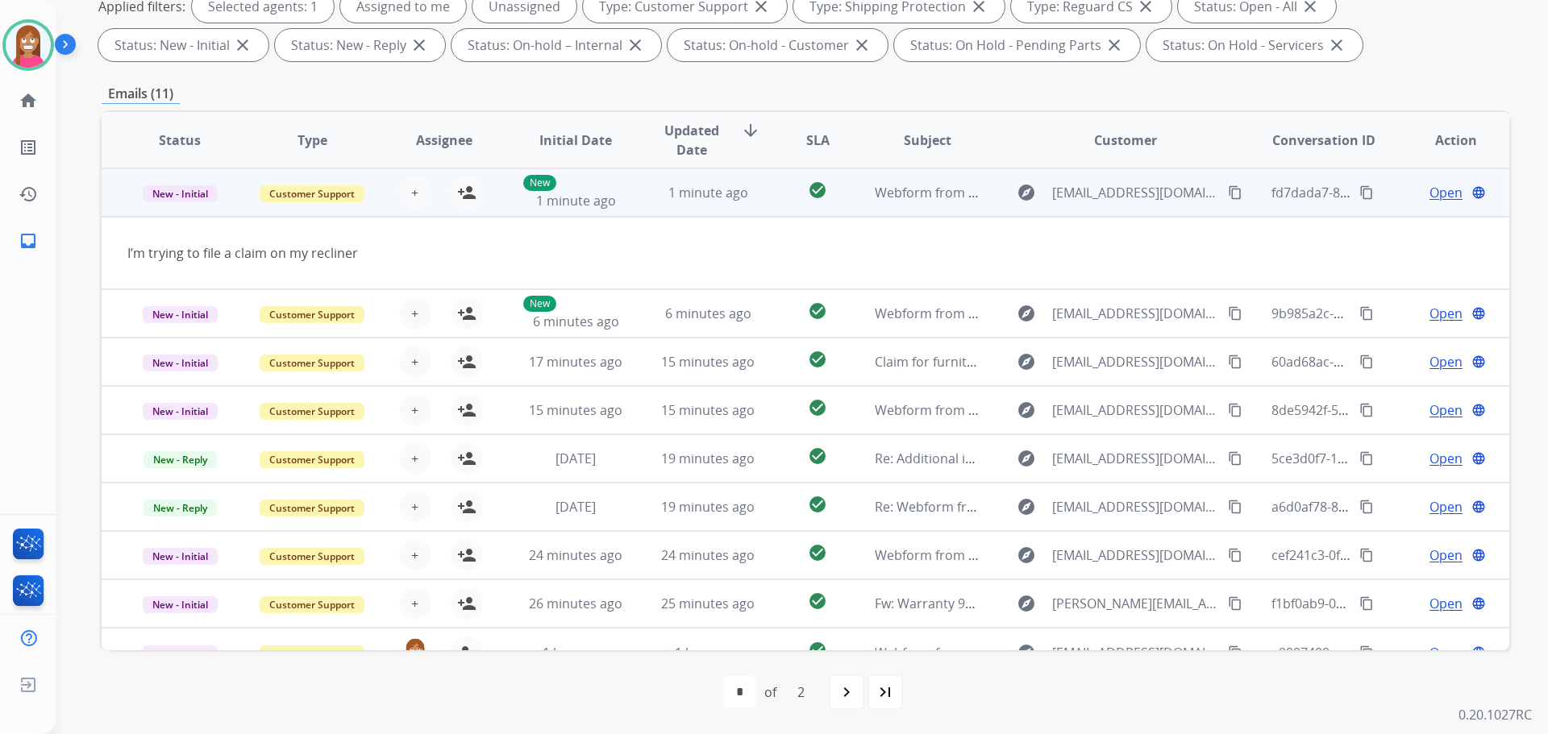
click at [1228, 193] on mat-icon "content_copy" at bounding box center [1235, 192] width 15 height 15
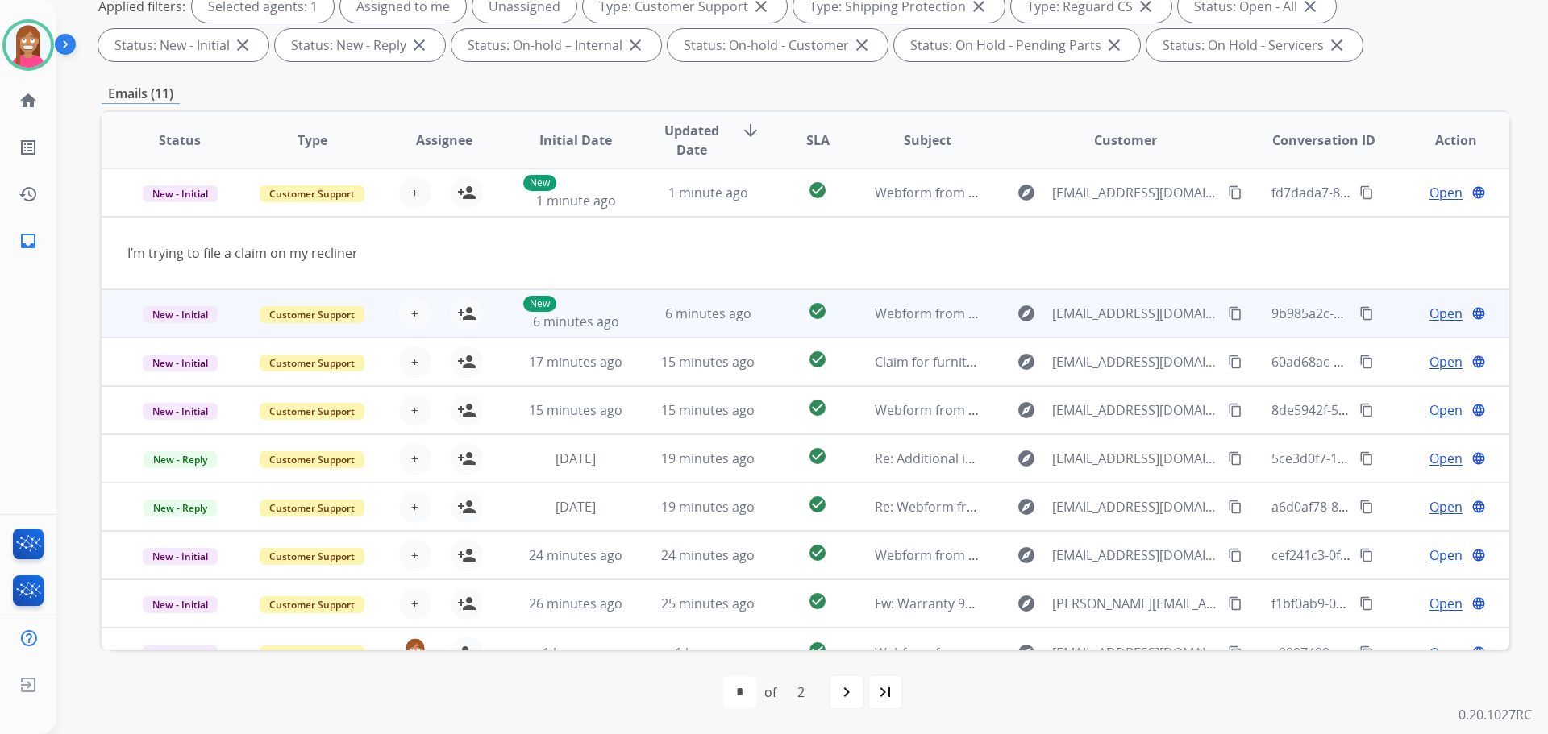
click at [646, 319] on td "6 minutes ago" at bounding box center [696, 313] width 132 height 48
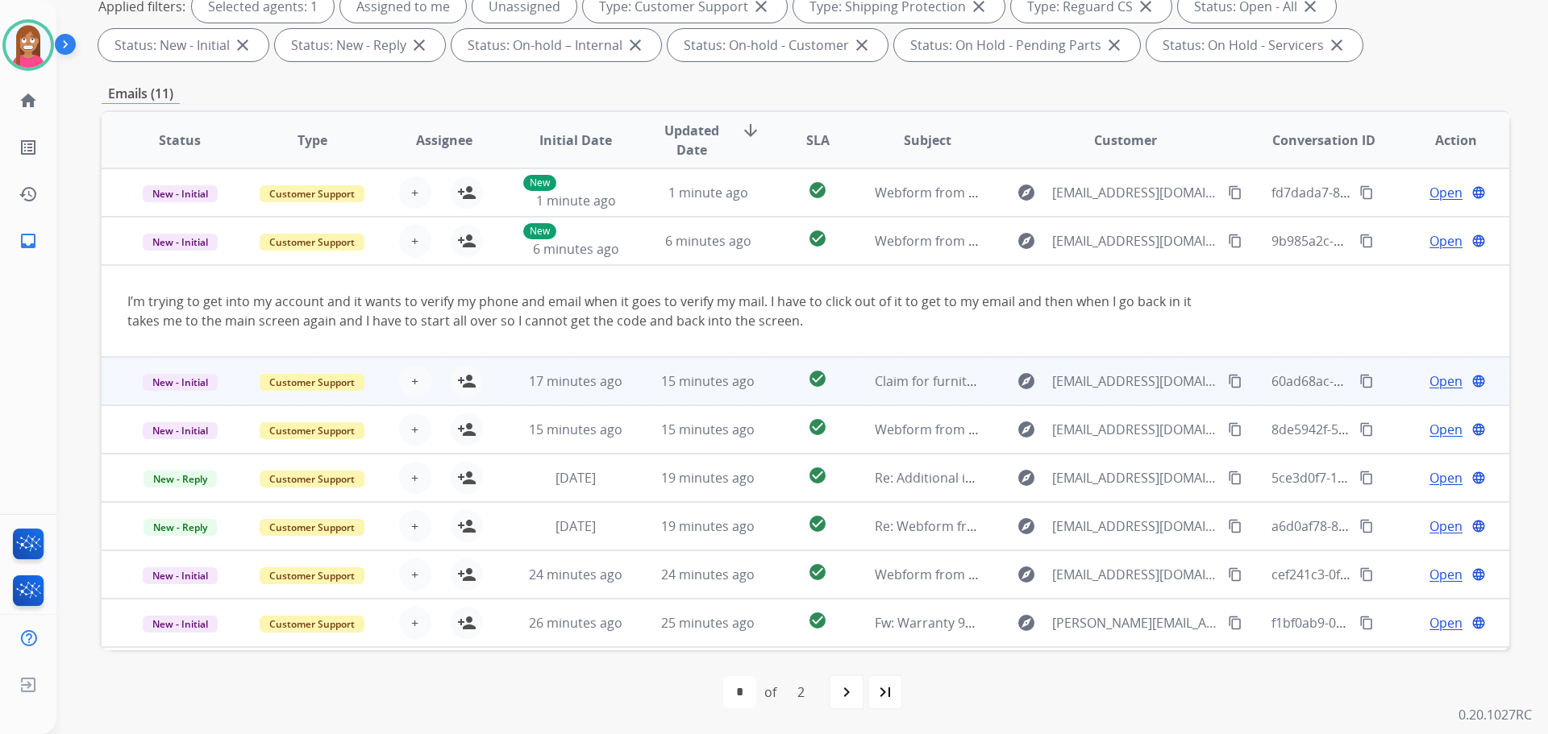
scroll to position [94, 0]
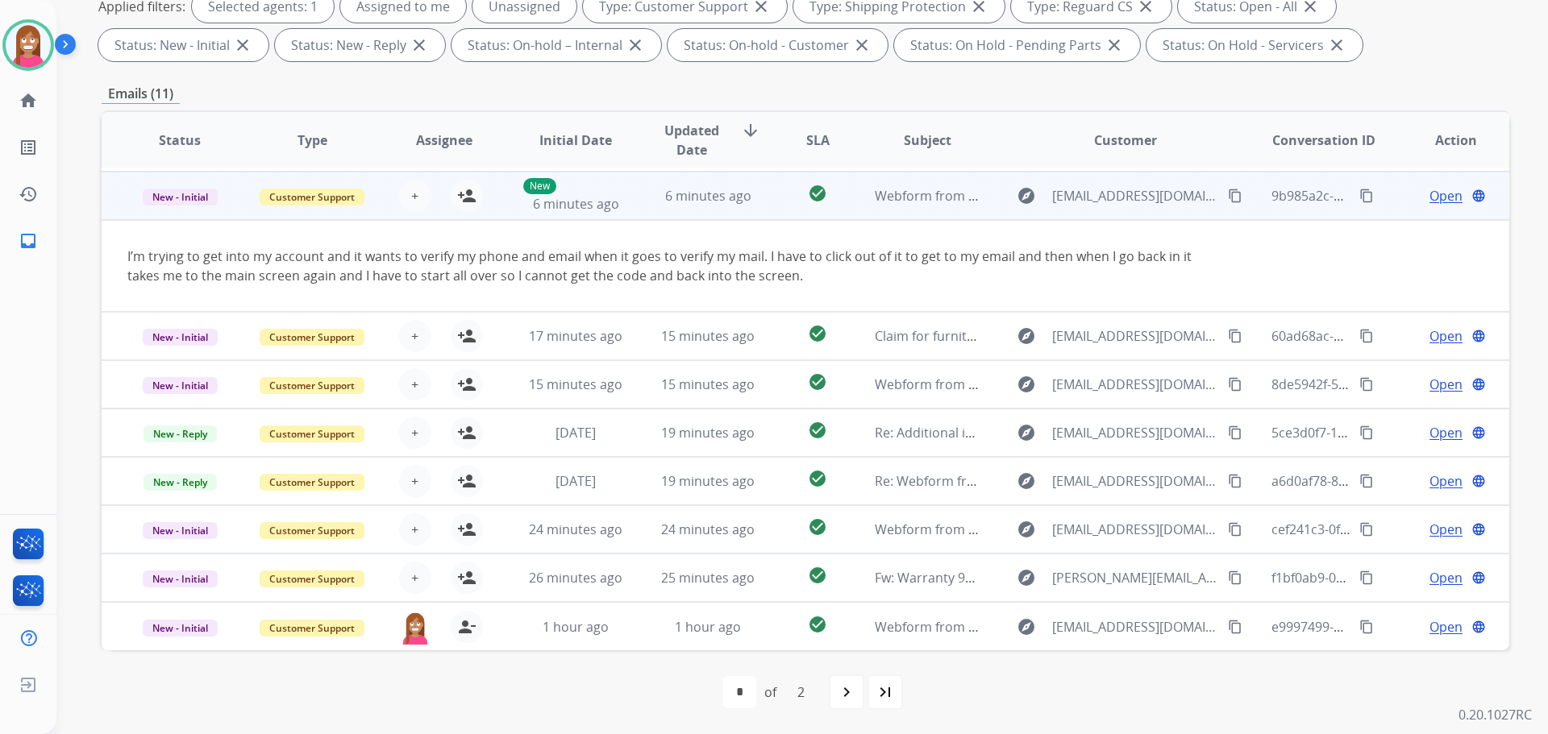
click at [1228, 192] on mat-icon "content_copy" at bounding box center [1235, 196] width 15 height 15
click at [468, 202] on mat-icon "person_add" at bounding box center [466, 195] width 19 height 19
click at [1433, 201] on span "Open" at bounding box center [1445, 195] width 33 height 19
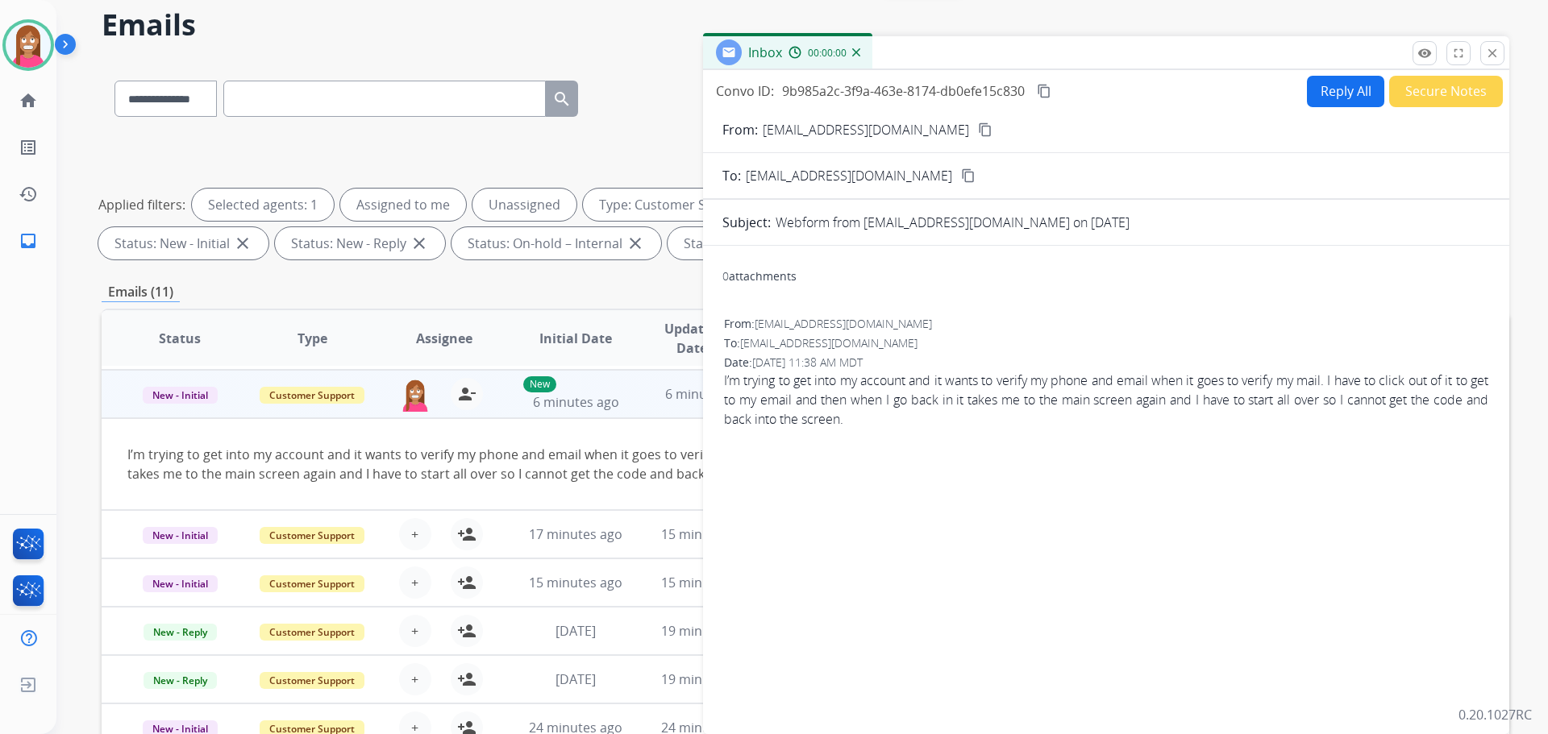
scroll to position [19, 0]
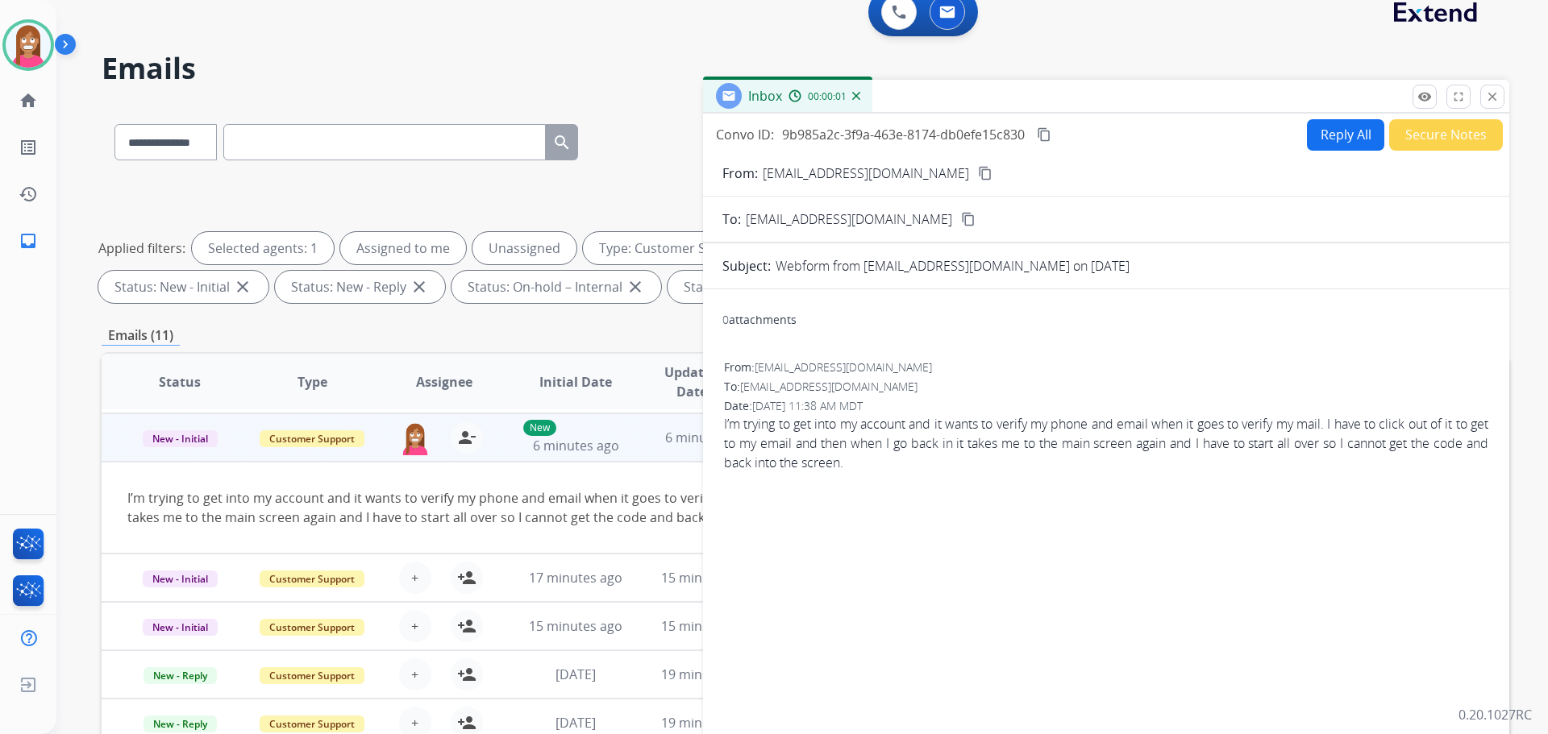
click at [1344, 143] on button "Reply All" at bounding box center [1345, 134] width 77 height 31
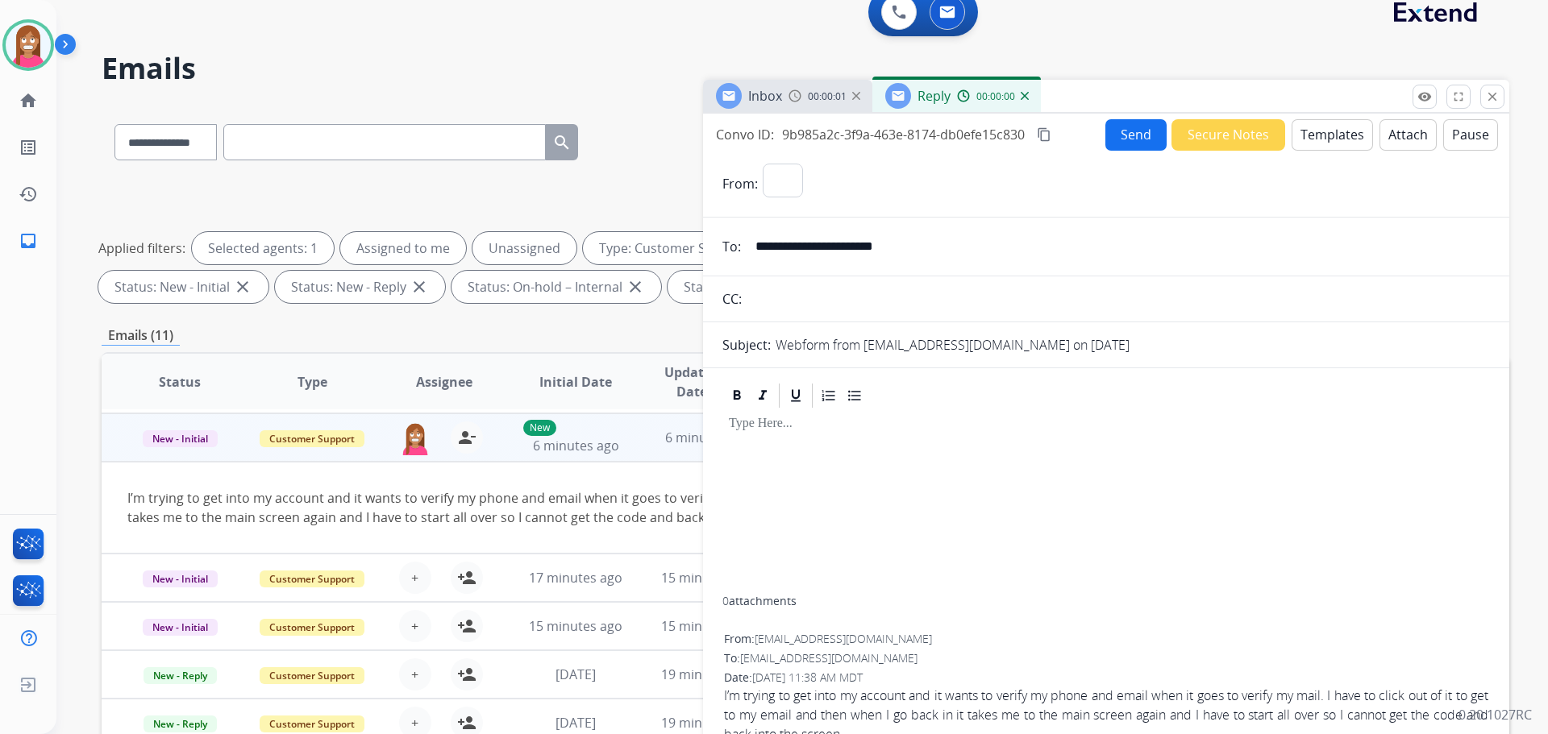
select select "**********"
click at [1329, 139] on button "Templates" at bounding box center [1331, 134] width 81 height 31
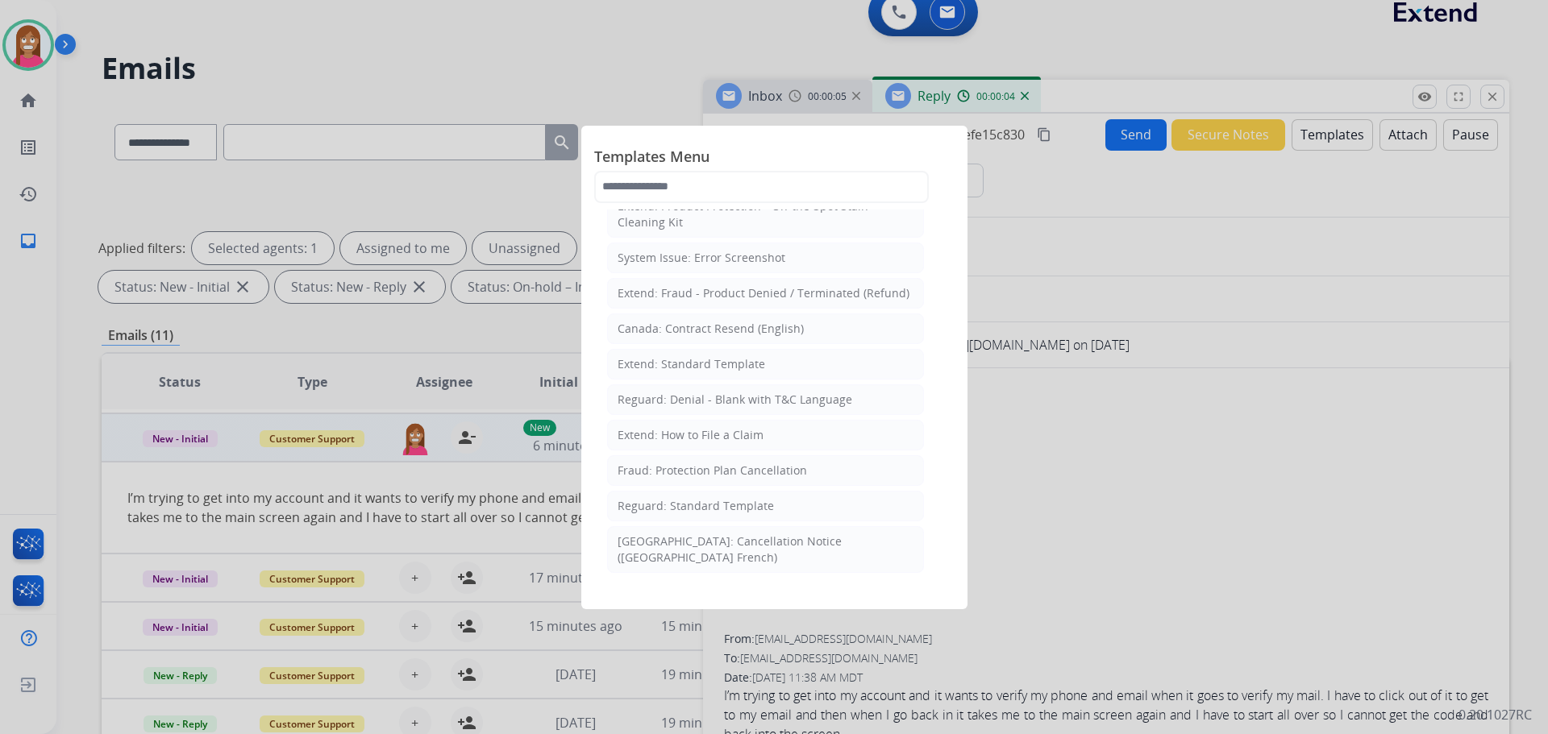
scroll to position [81, 0]
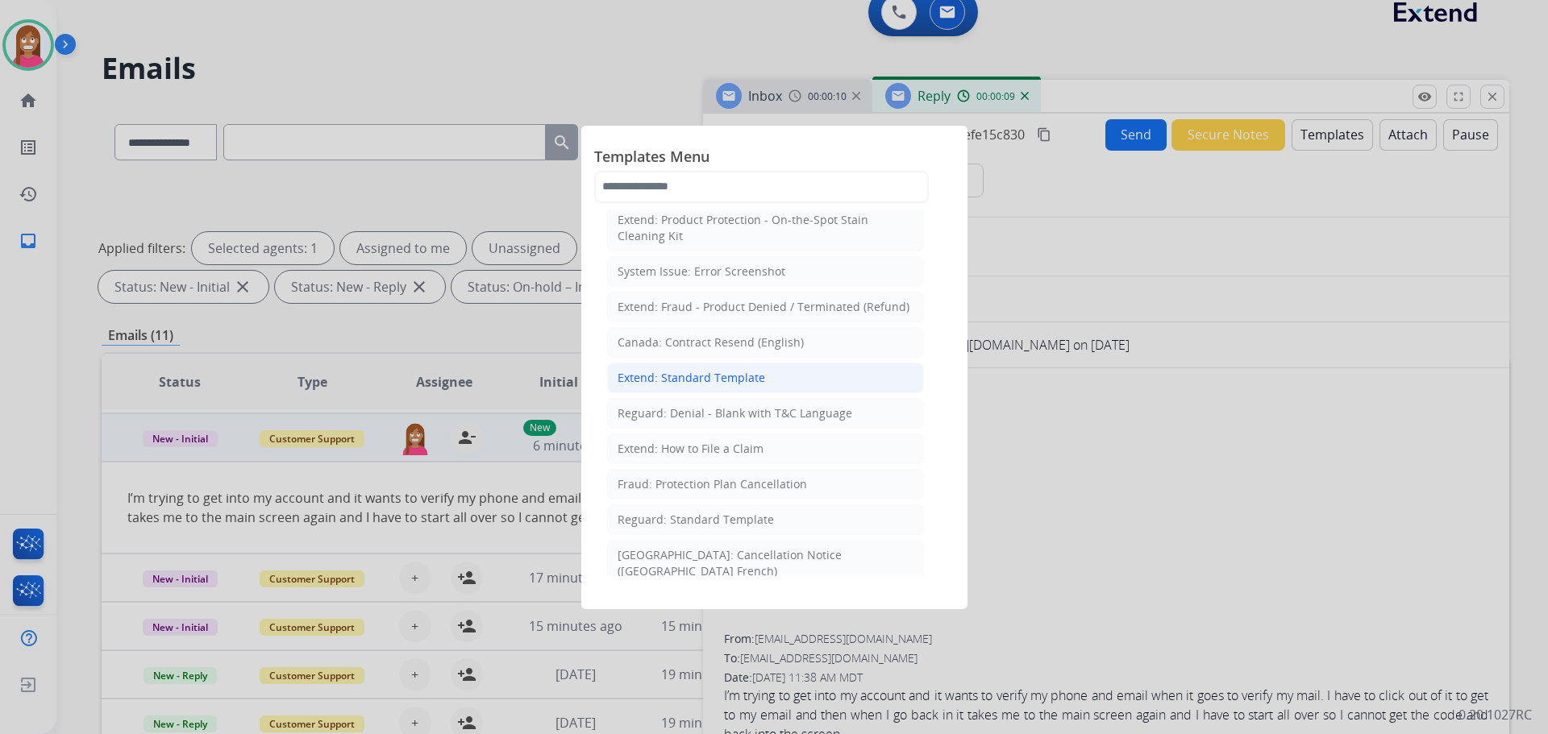
click at [682, 368] on li "Extend: Standard Template" at bounding box center [765, 378] width 317 height 31
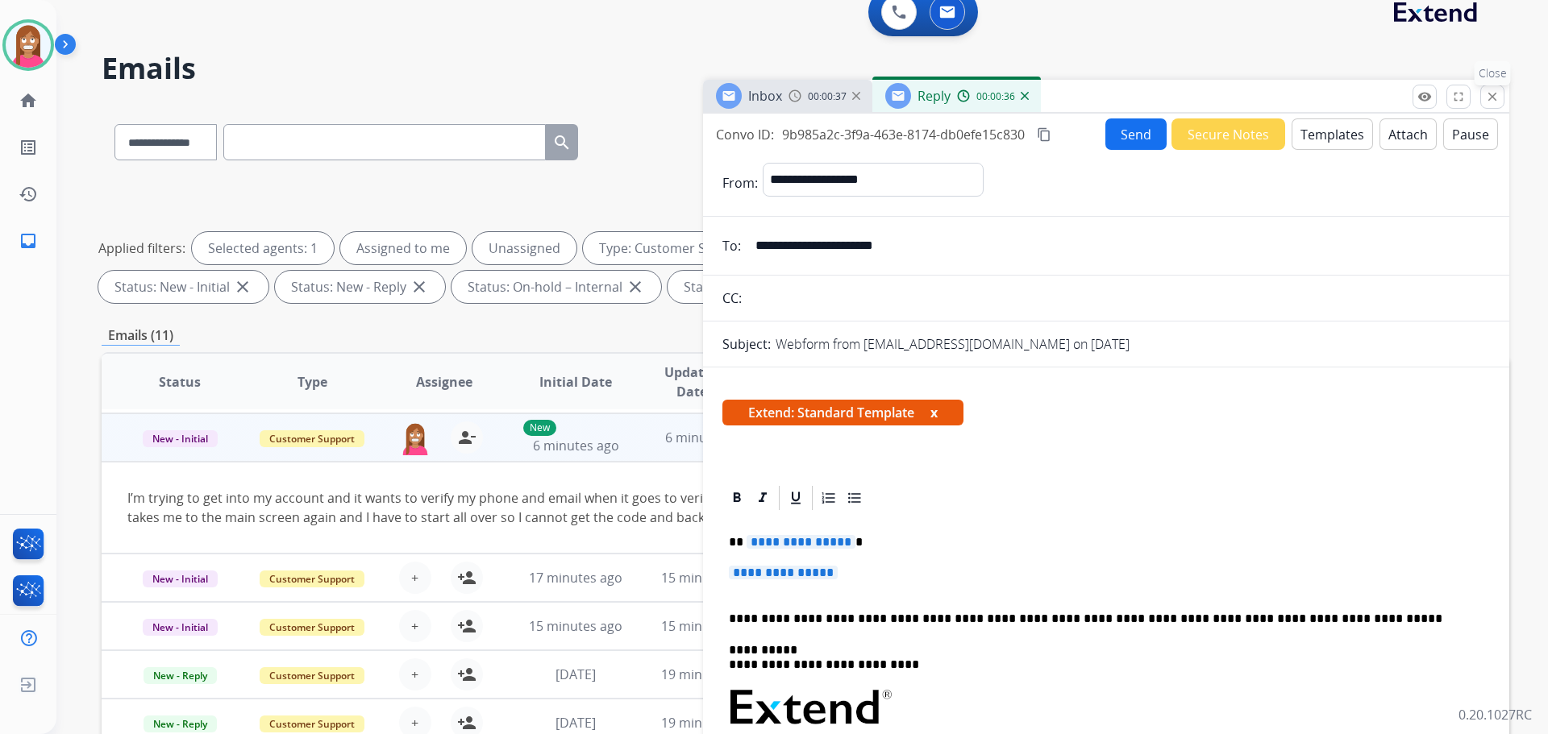
click at [1491, 96] on mat-icon "close" at bounding box center [1492, 96] width 15 height 15
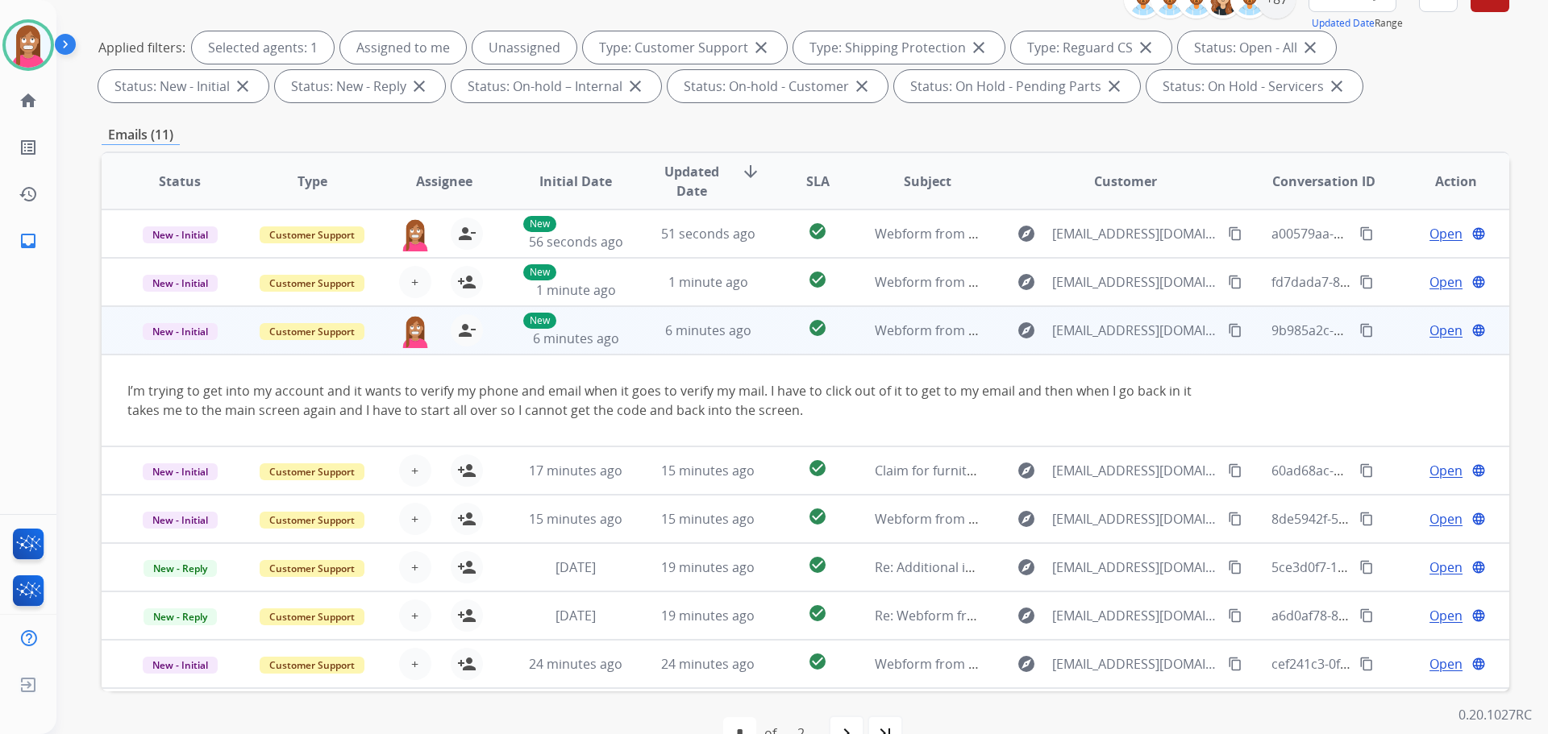
scroll to position [99, 0]
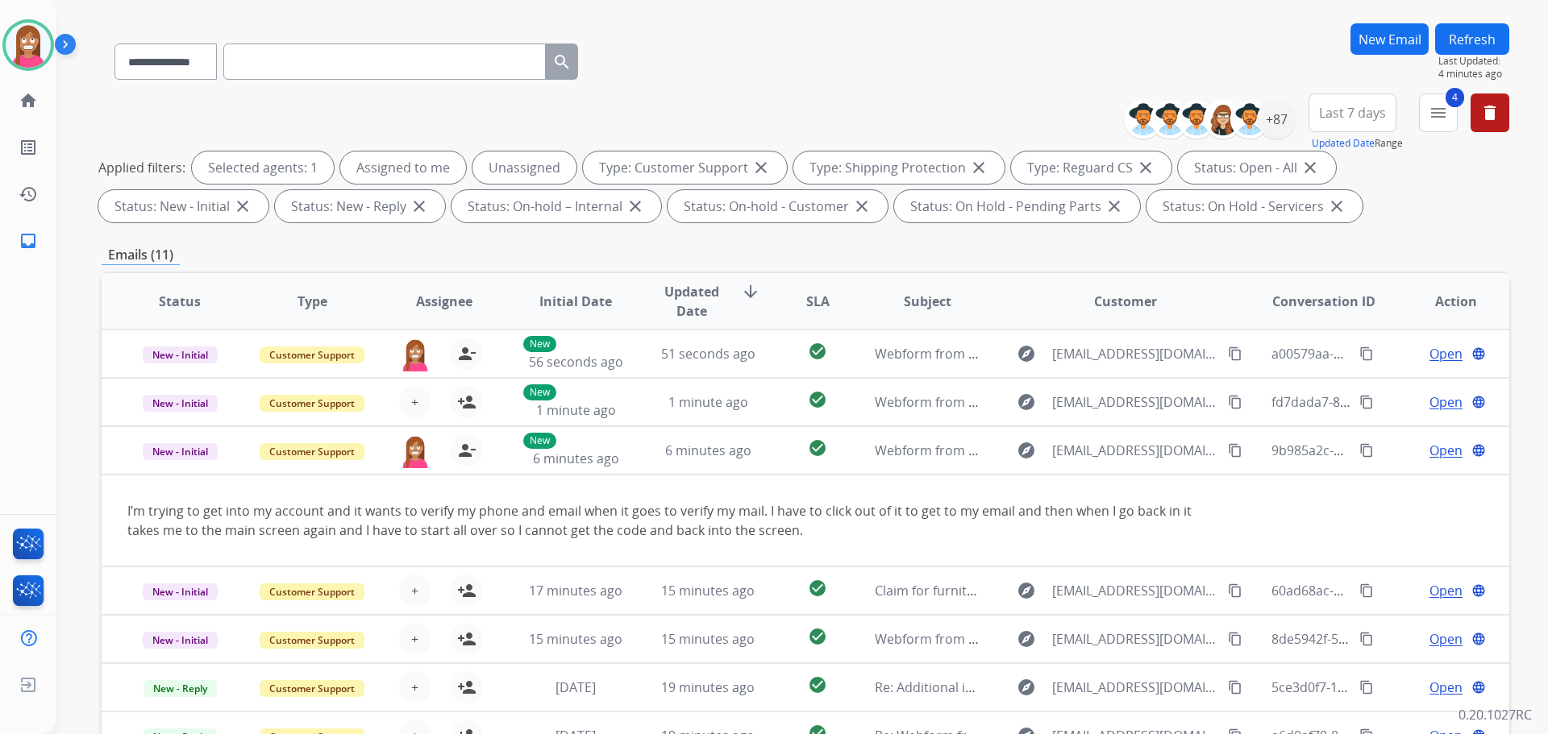
click at [1469, 42] on button "Refresh" at bounding box center [1472, 38] width 74 height 31
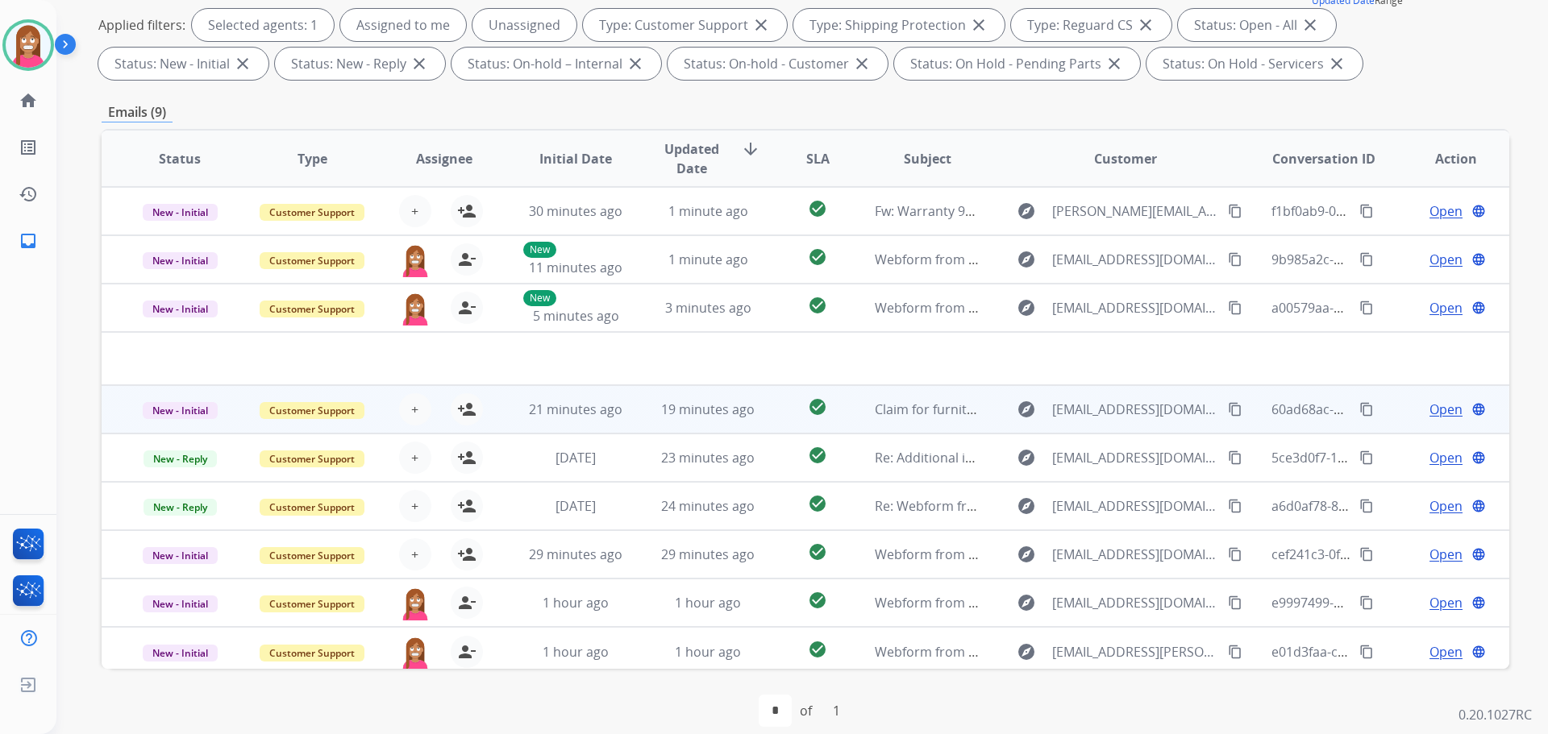
scroll to position [6, 0]
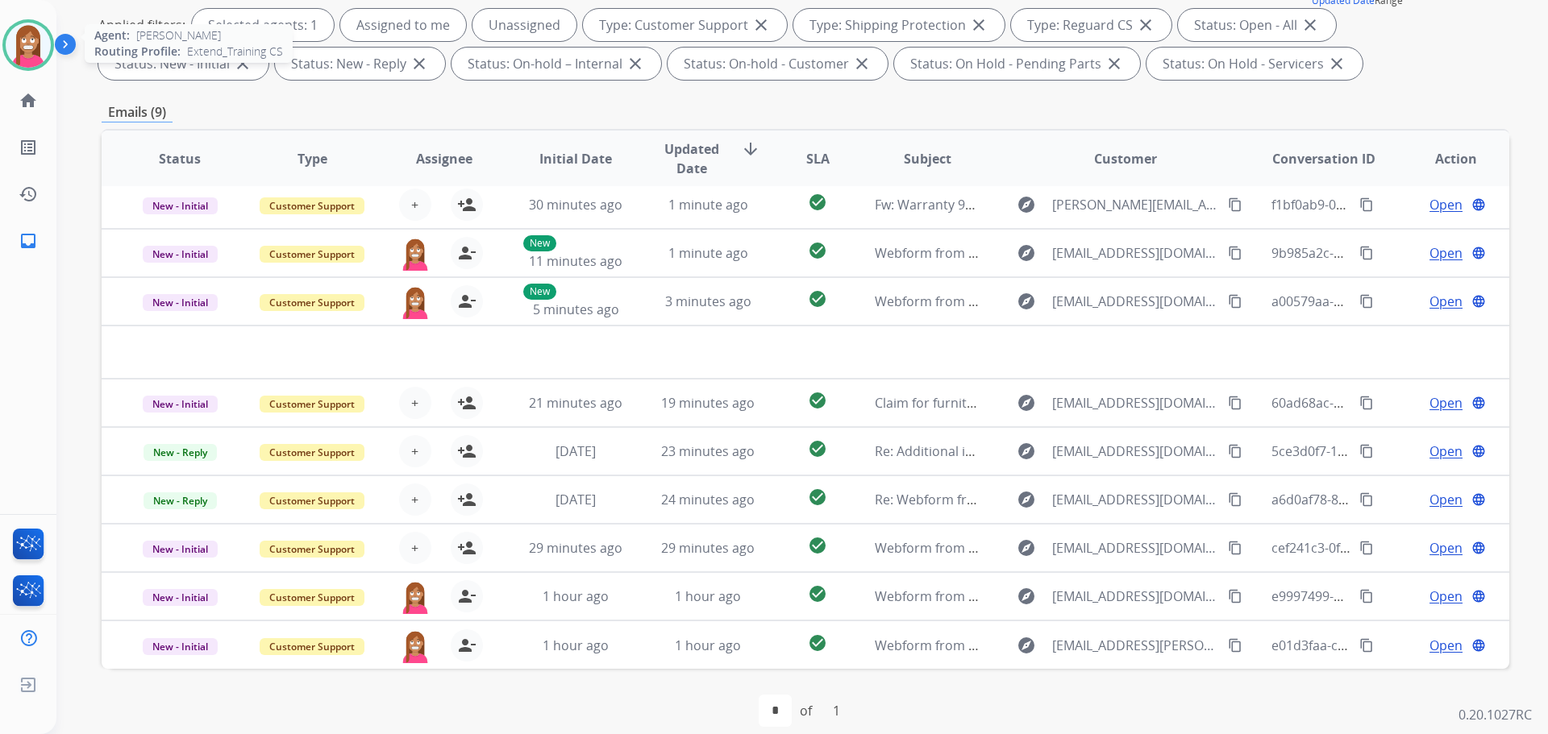
click at [33, 44] on img at bounding box center [28, 45] width 45 height 45
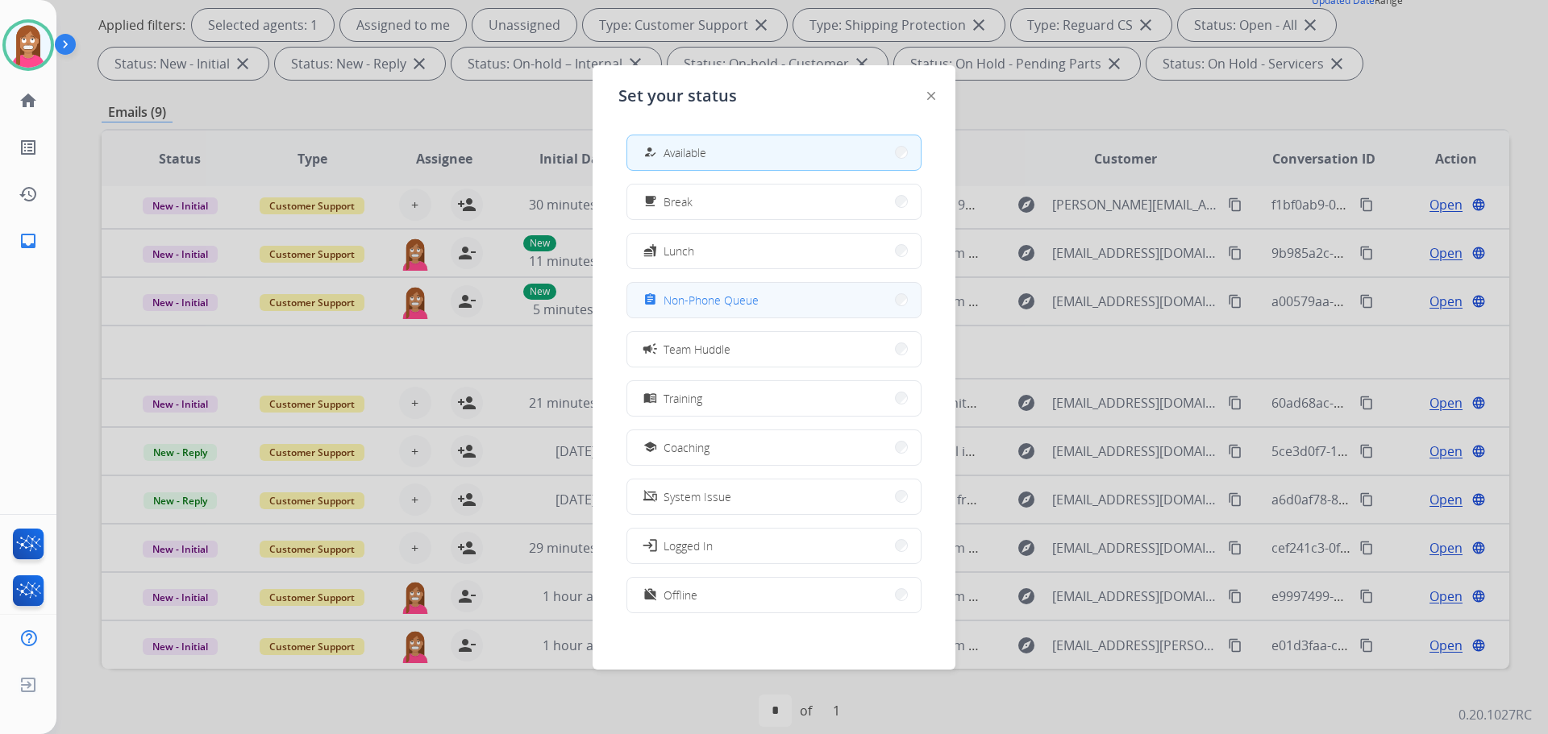
drag, startPoint x: 683, startPoint y: 311, endPoint x: 702, endPoint y: 309, distance: 19.5
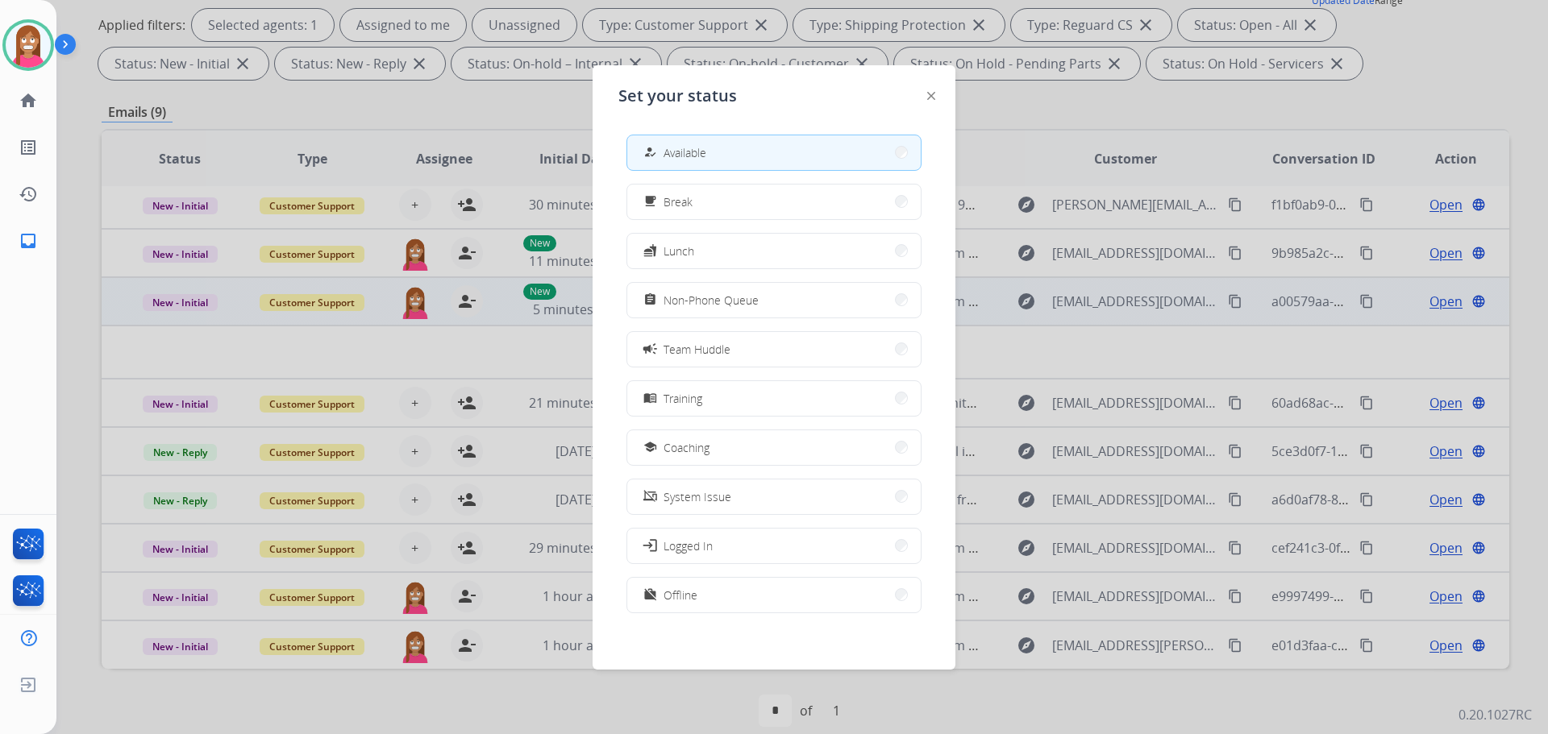
click at [683, 310] on button "assignment Non-Phone Queue" at bounding box center [773, 300] width 293 height 35
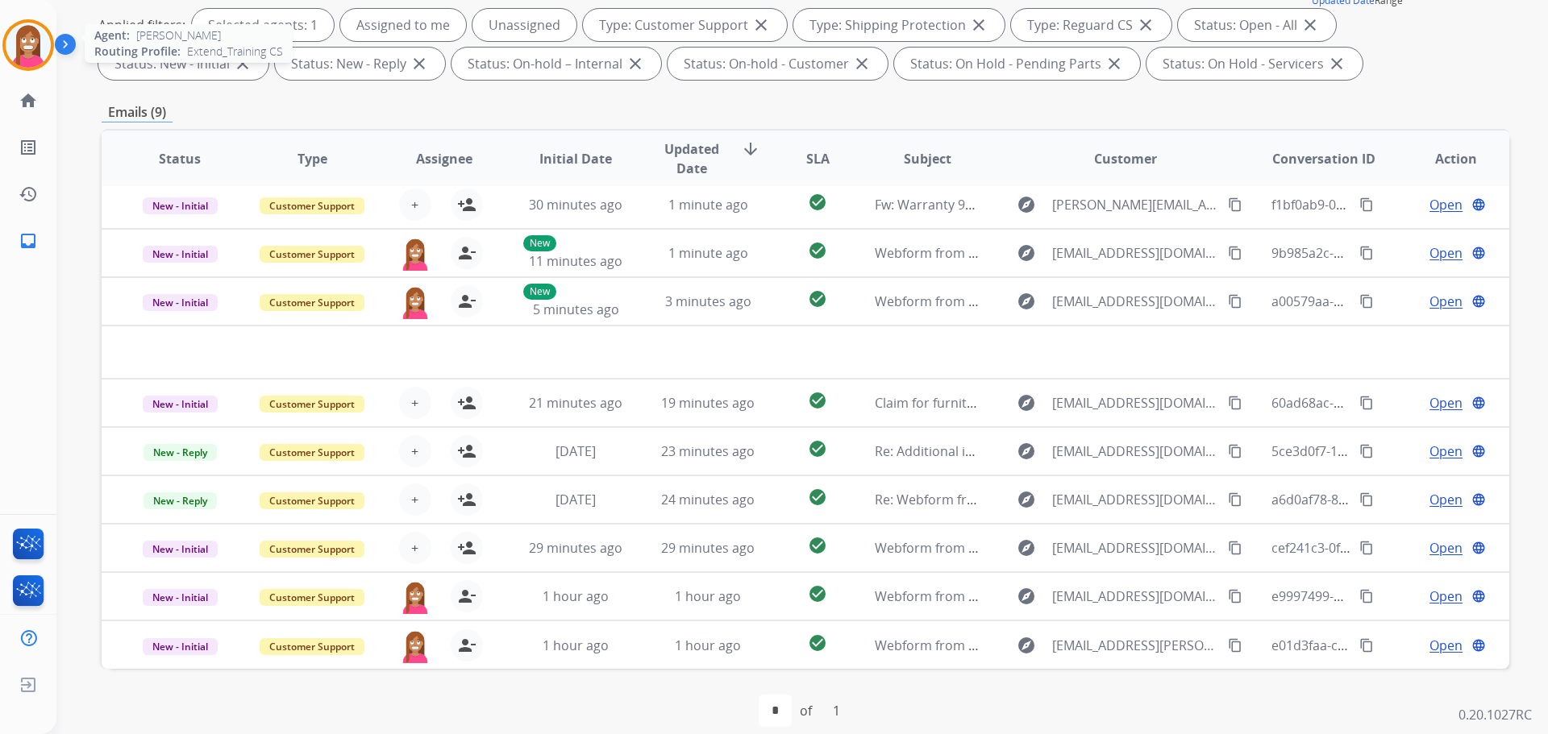
click at [21, 48] on img at bounding box center [28, 45] width 45 height 45
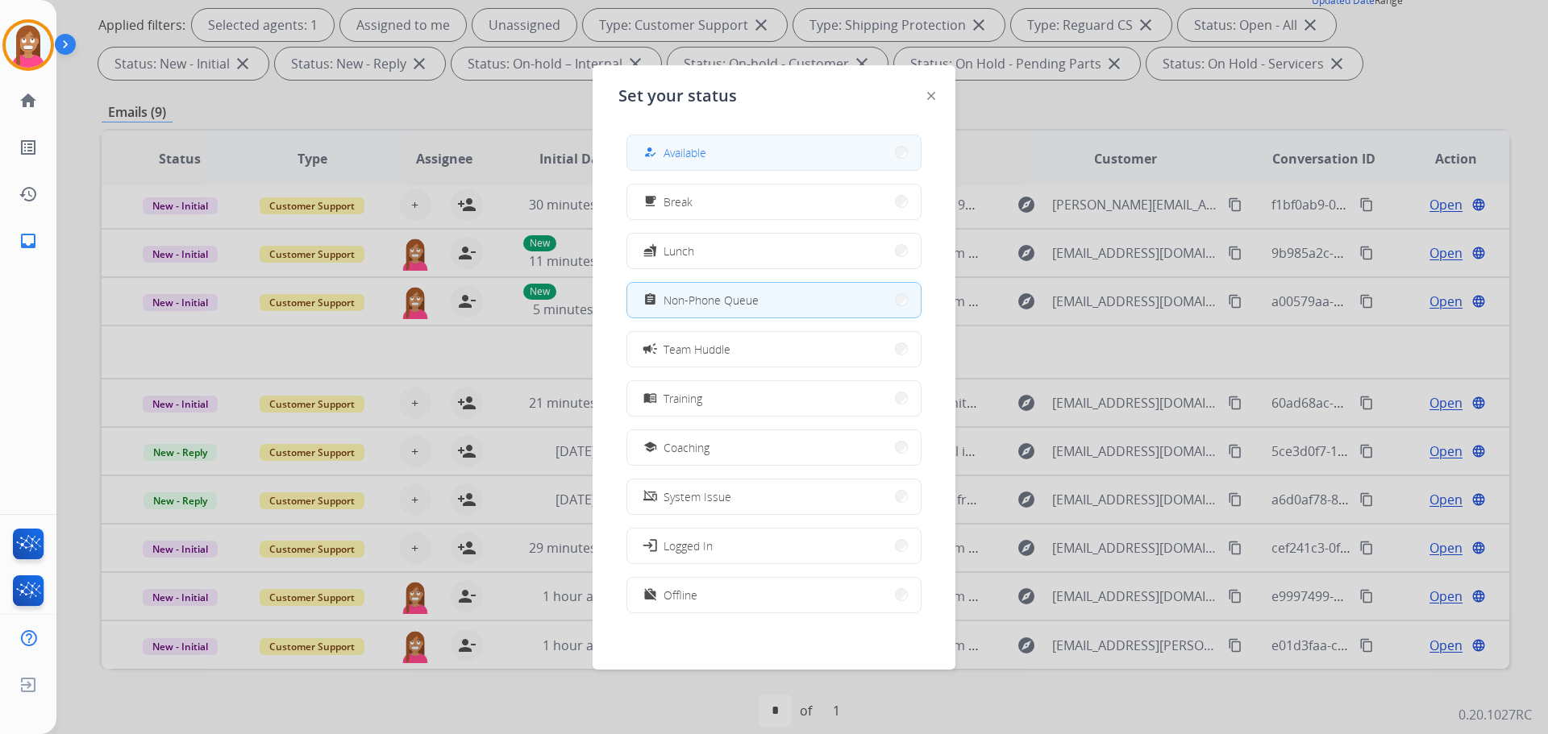
click at [689, 147] on span "Available" at bounding box center [684, 152] width 43 height 17
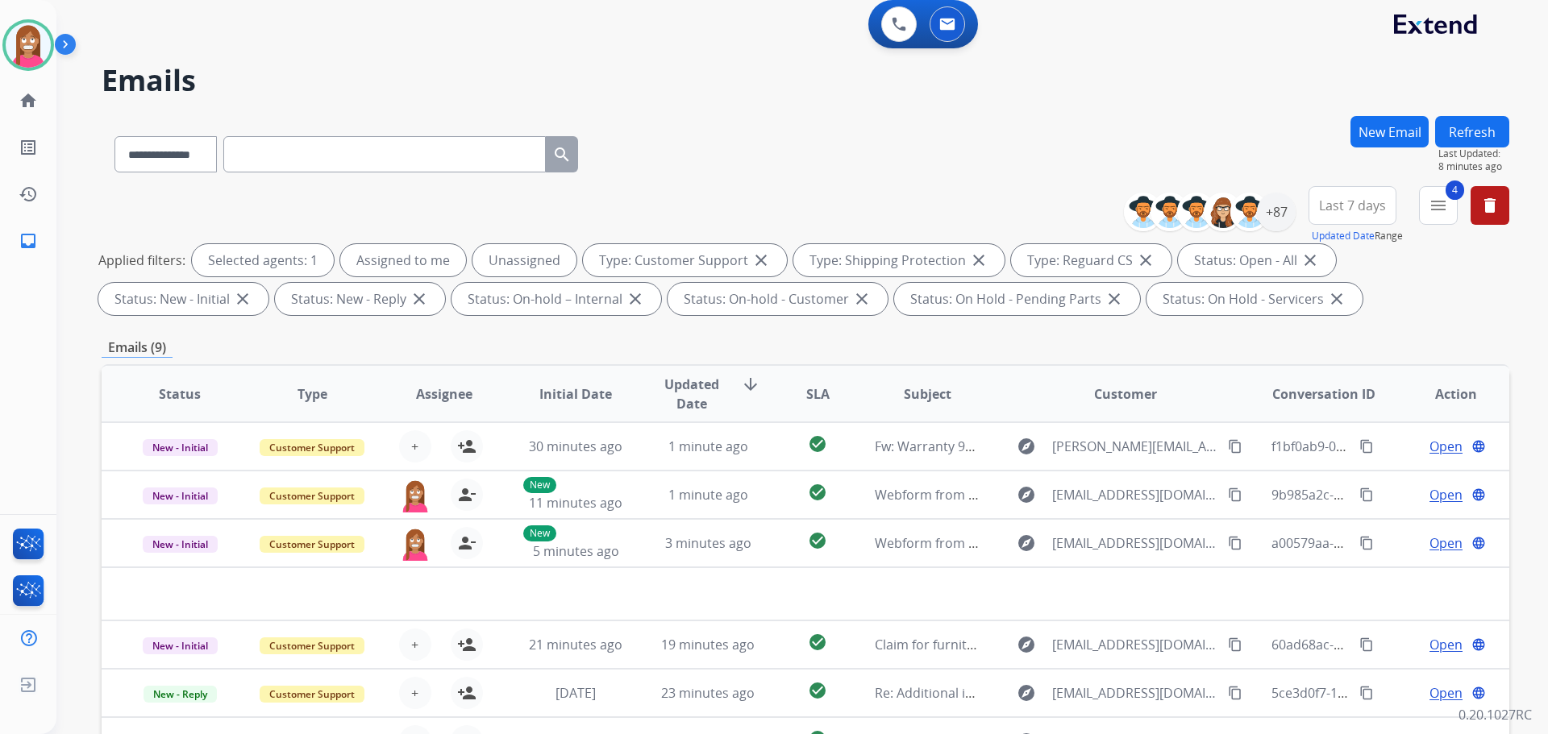
scroll to position [0, 0]
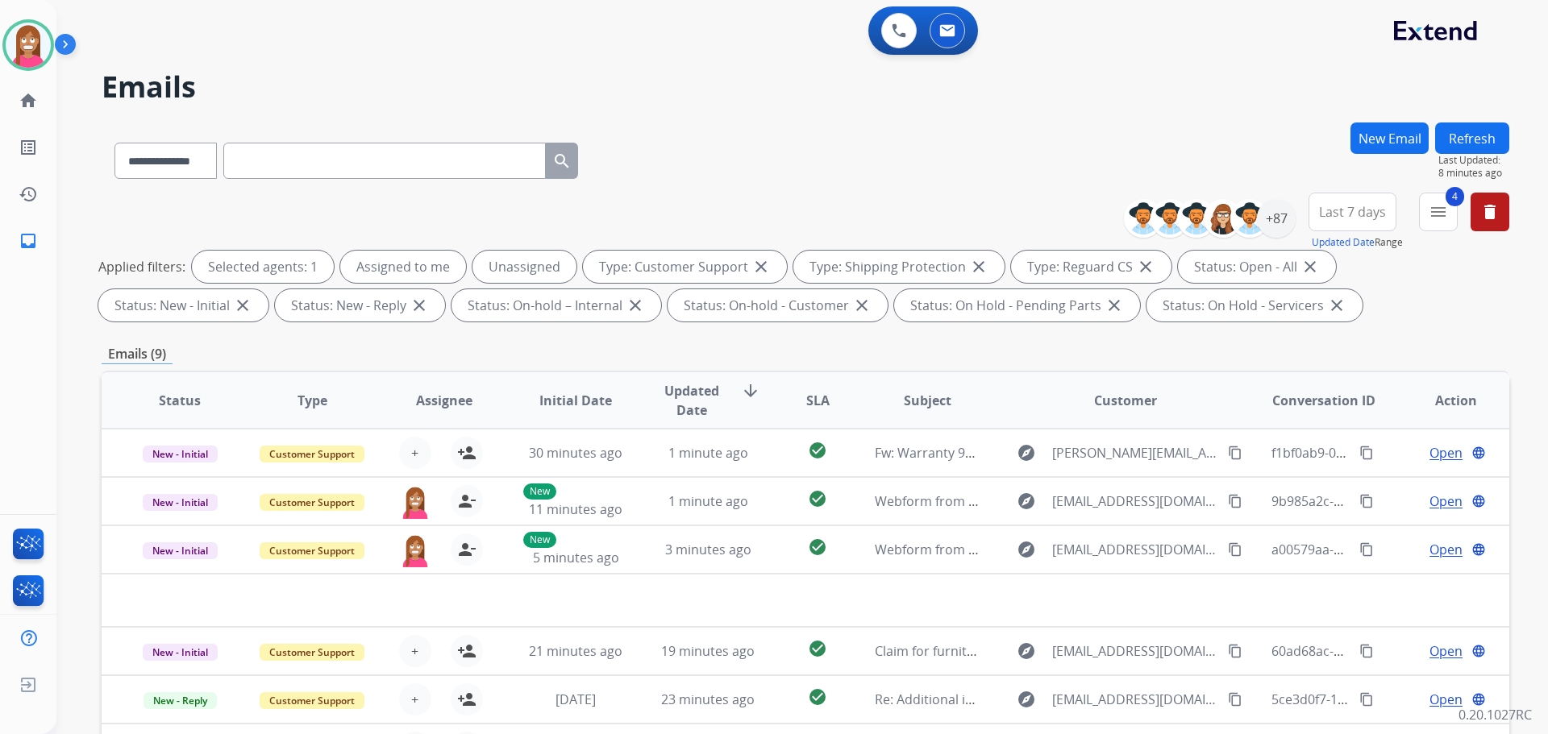
click at [1484, 139] on button "Refresh" at bounding box center [1472, 138] width 74 height 31
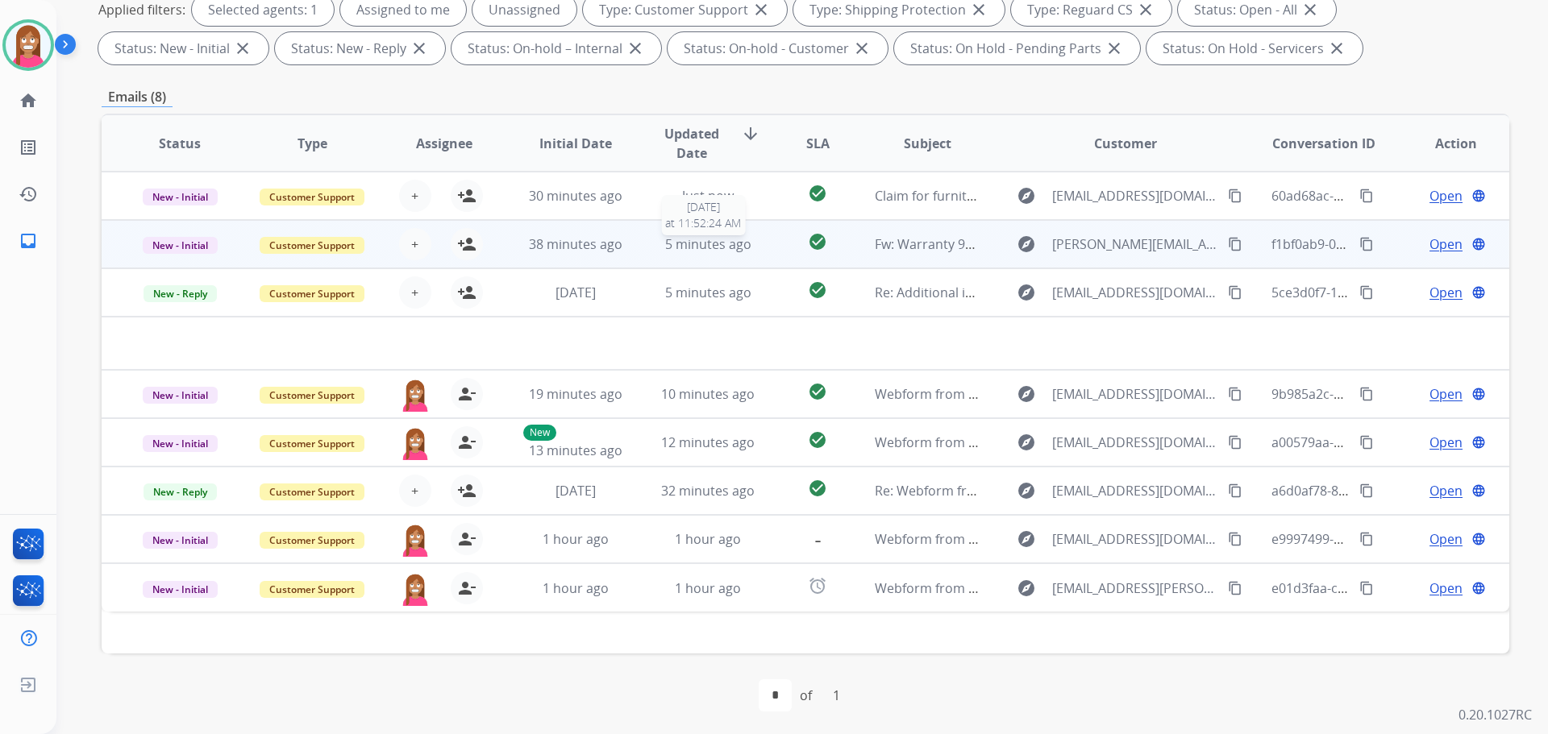
scroll to position [260, 0]
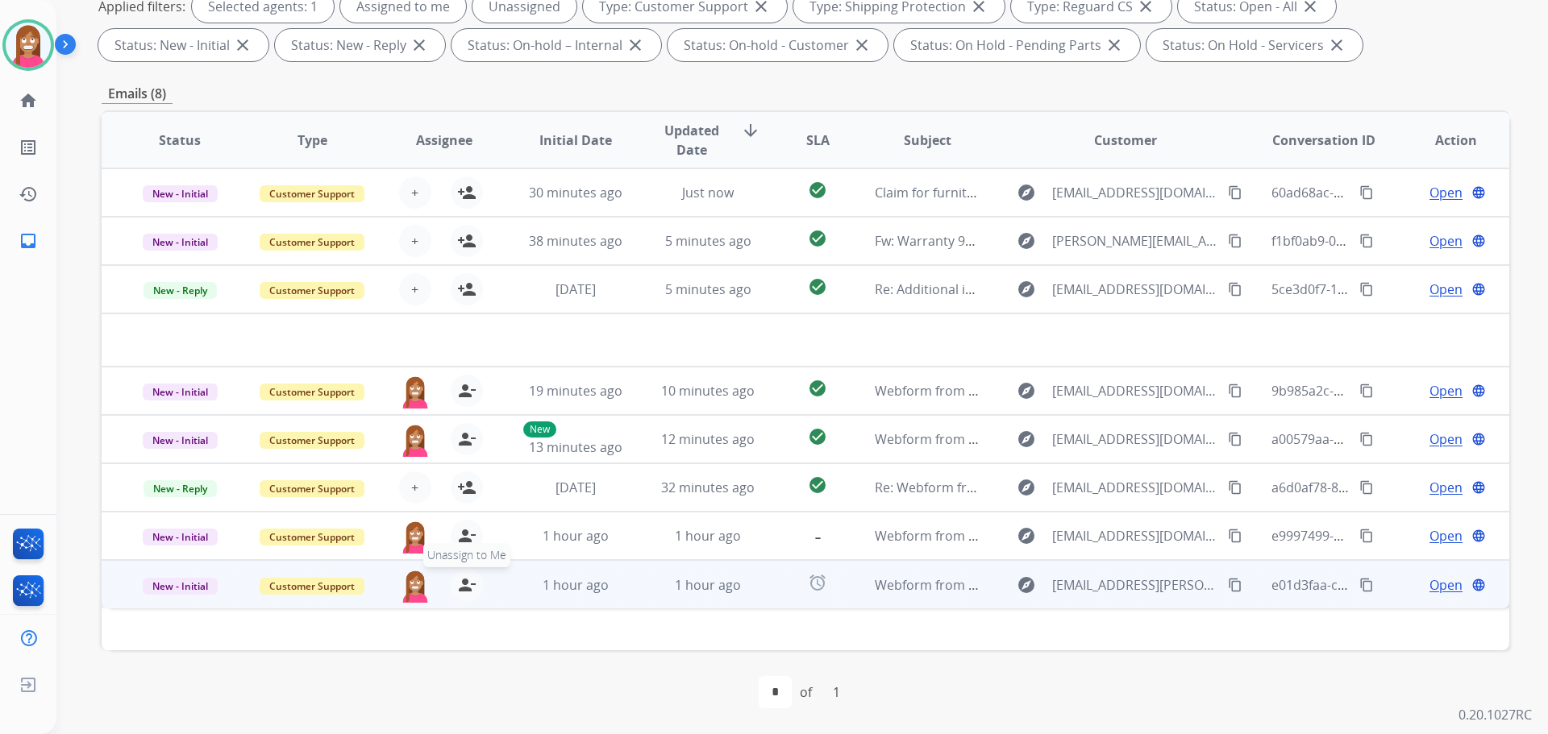
click at [462, 589] on mat-icon "person_remove" at bounding box center [466, 585] width 19 height 19
click at [462, 589] on mat-icon "person_add" at bounding box center [466, 585] width 19 height 19
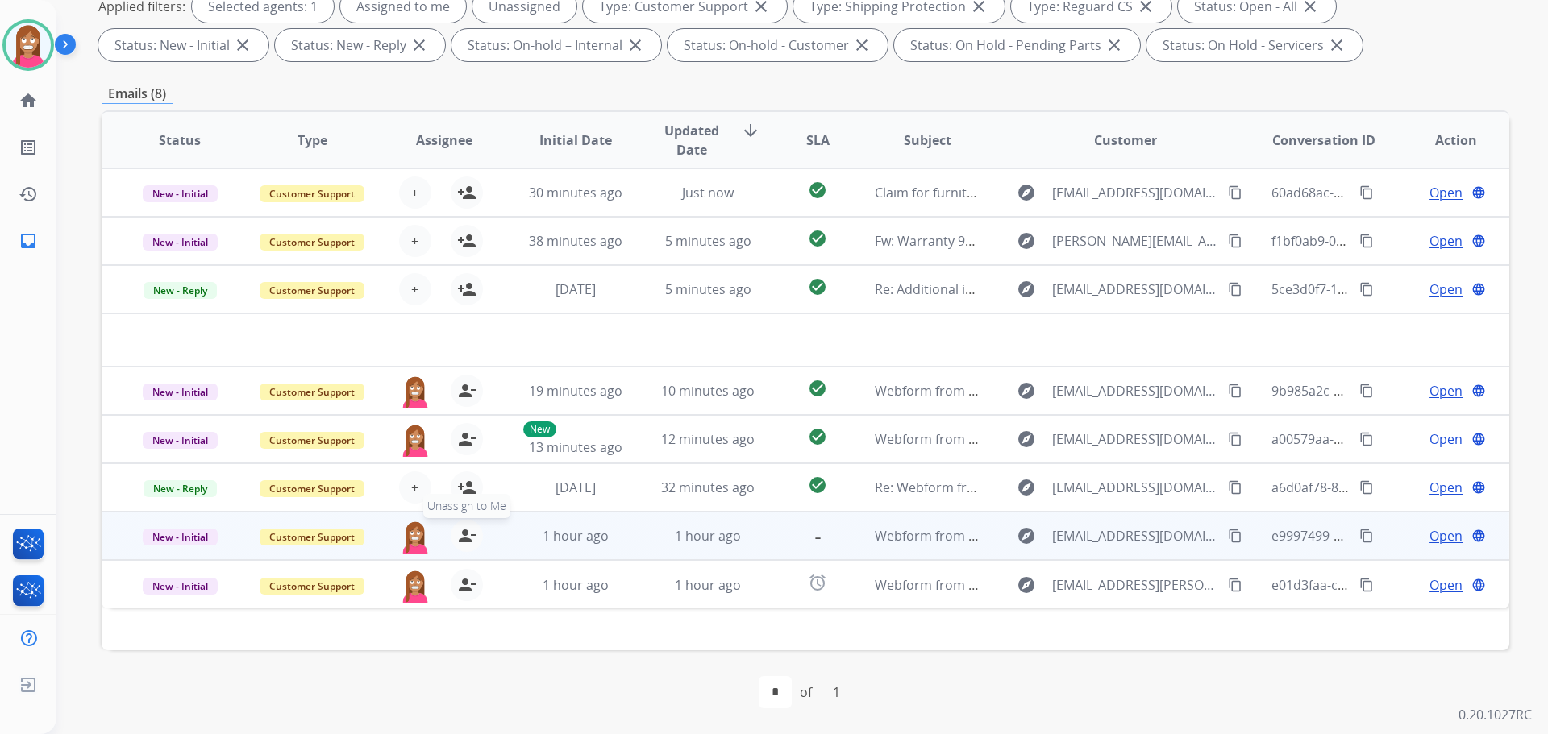
click at [461, 540] on mat-icon "person_remove" at bounding box center [466, 535] width 19 height 19
click at [461, 540] on mat-icon "person_add" at bounding box center [466, 535] width 19 height 19
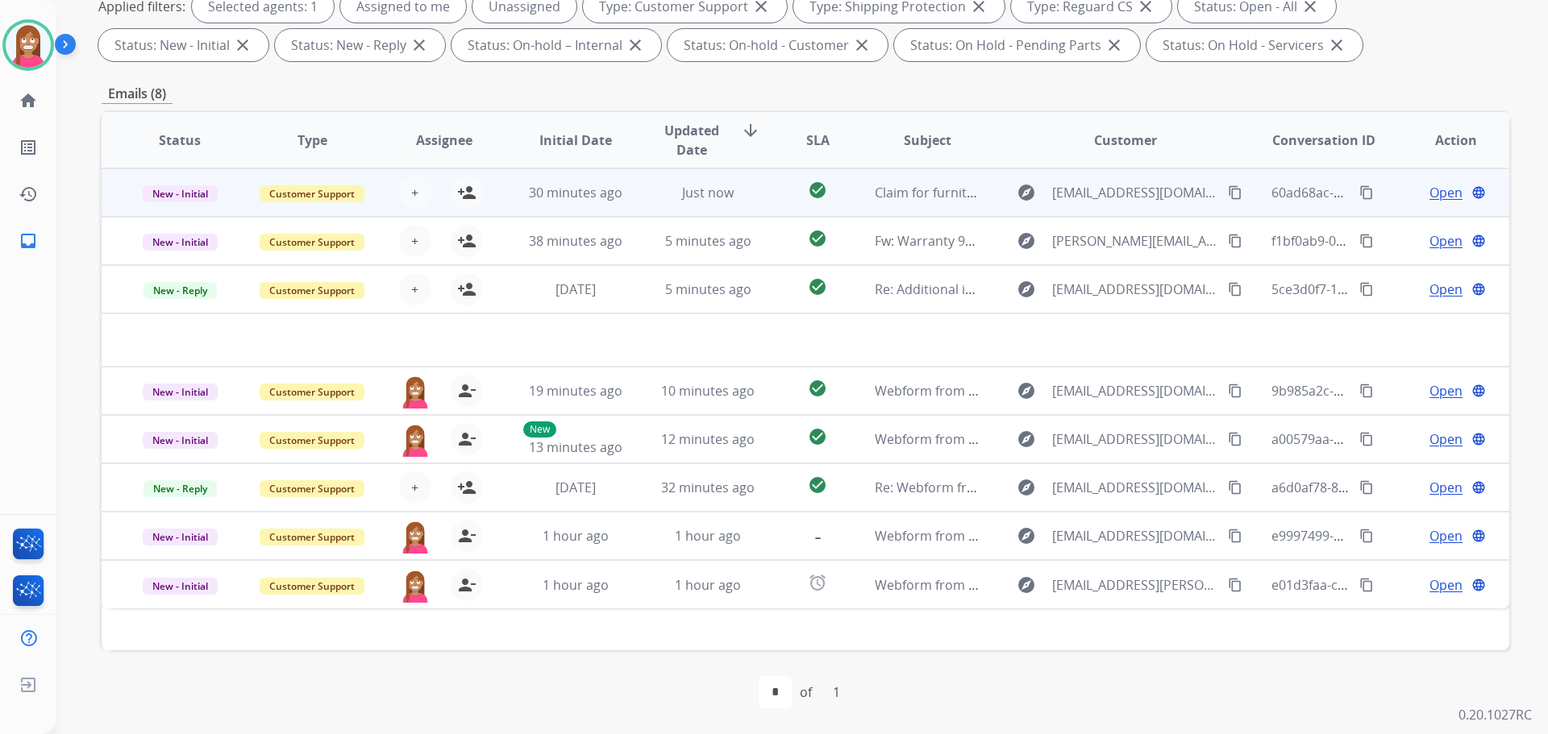
click at [451, 520] on button "person_remove [PERSON_NAME] to Me" at bounding box center [467, 536] width 32 height 32
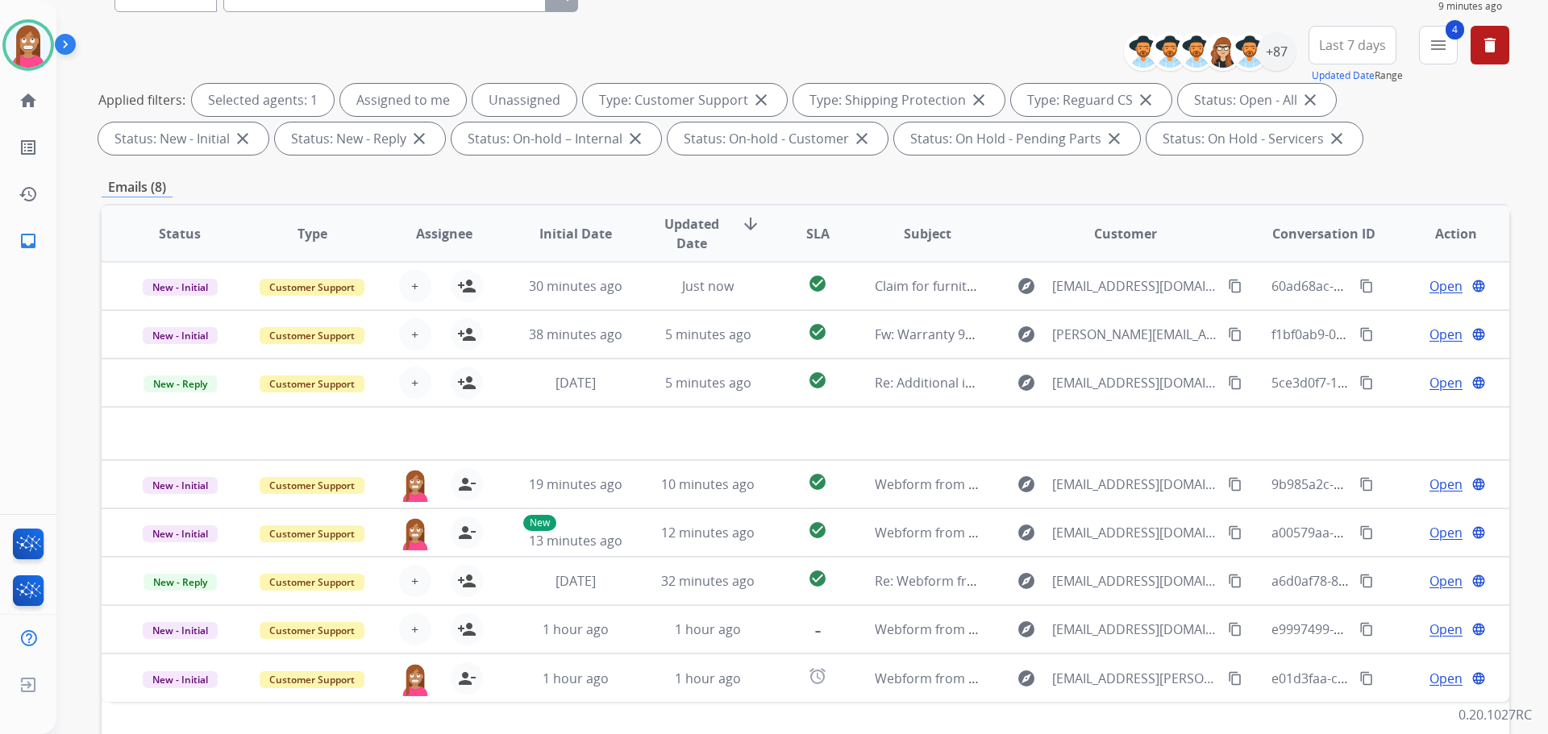
scroll to position [19, 0]
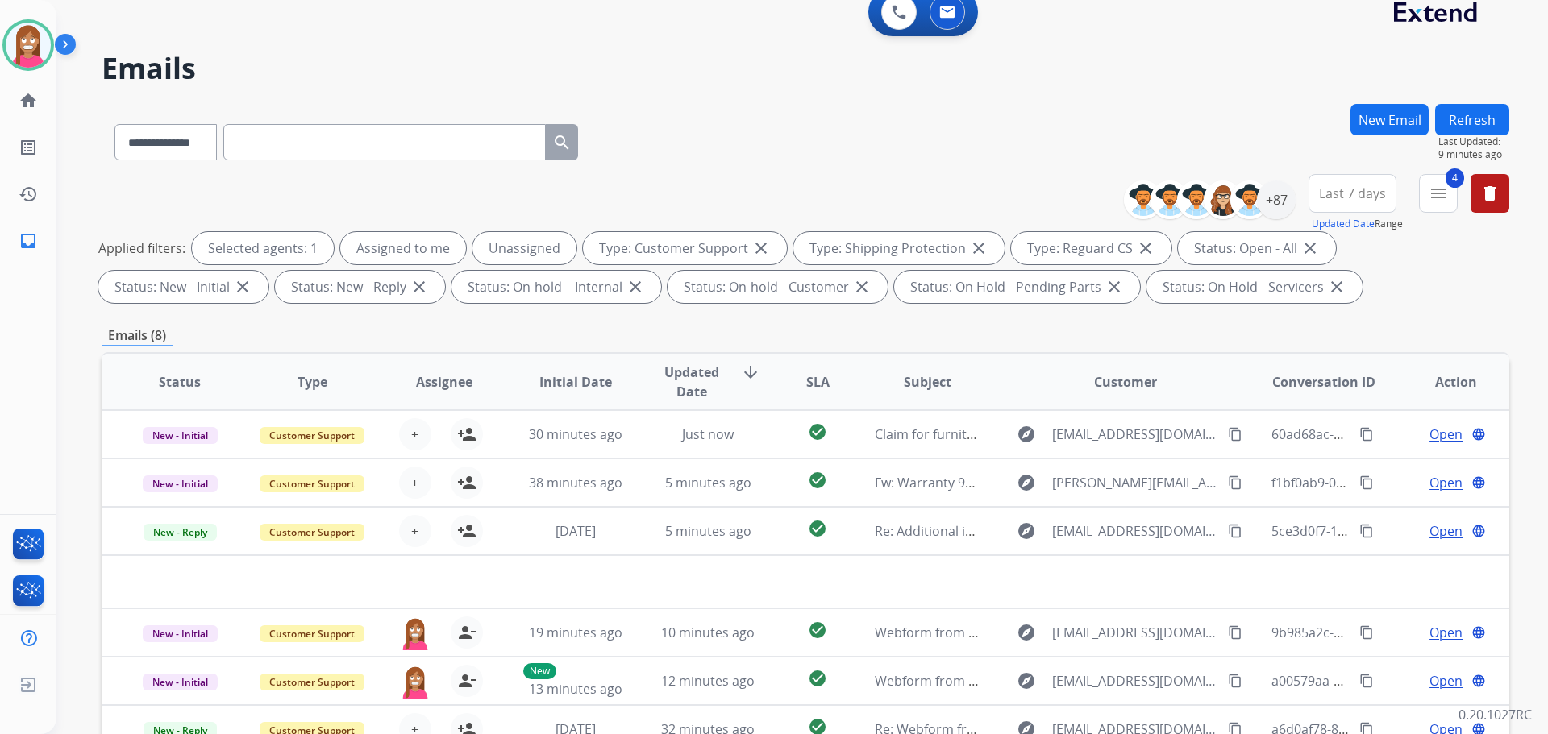
click at [1491, 115] on button "Refresh" at bounding box center [1472, 119] width 74 height 31
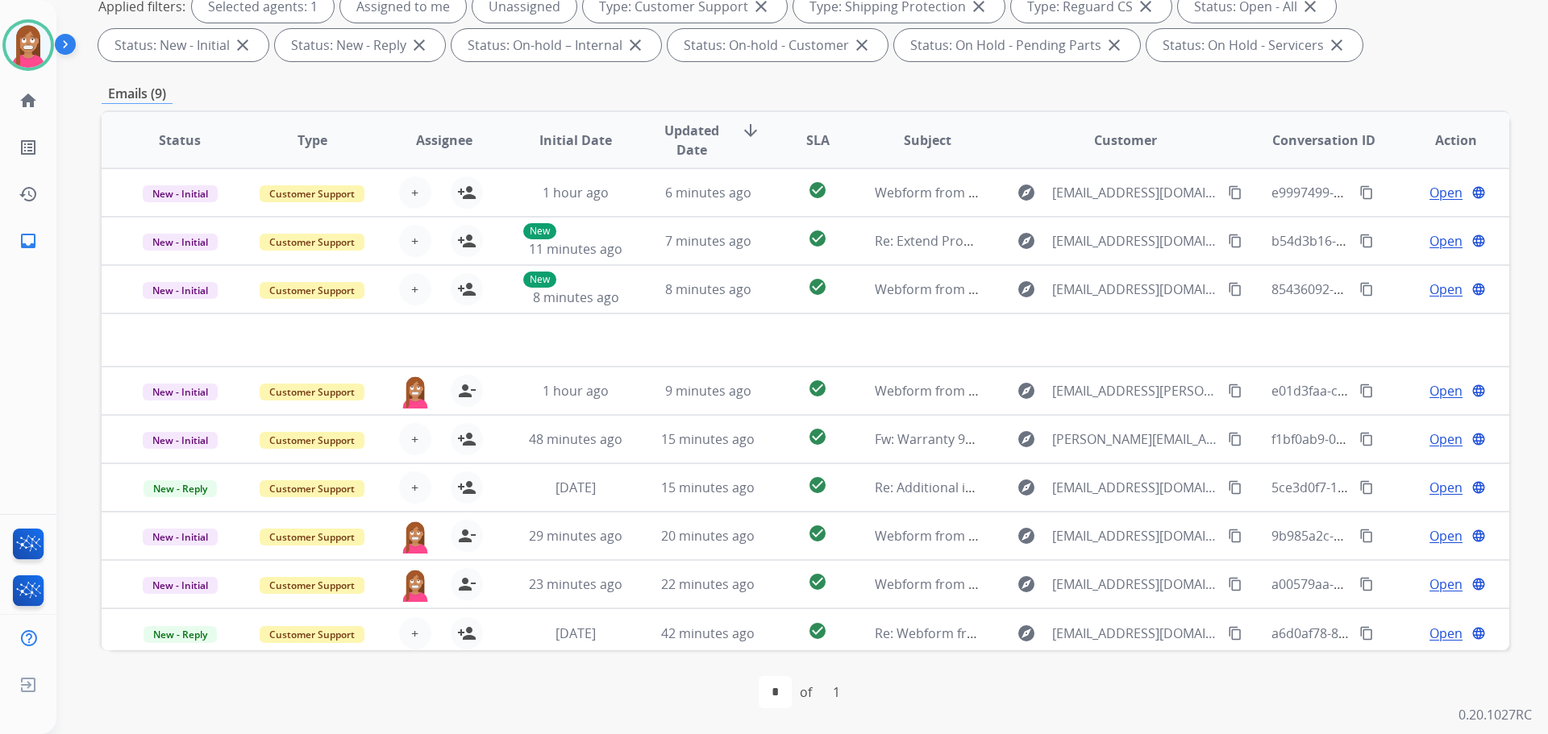
scroll to position [99, 0]
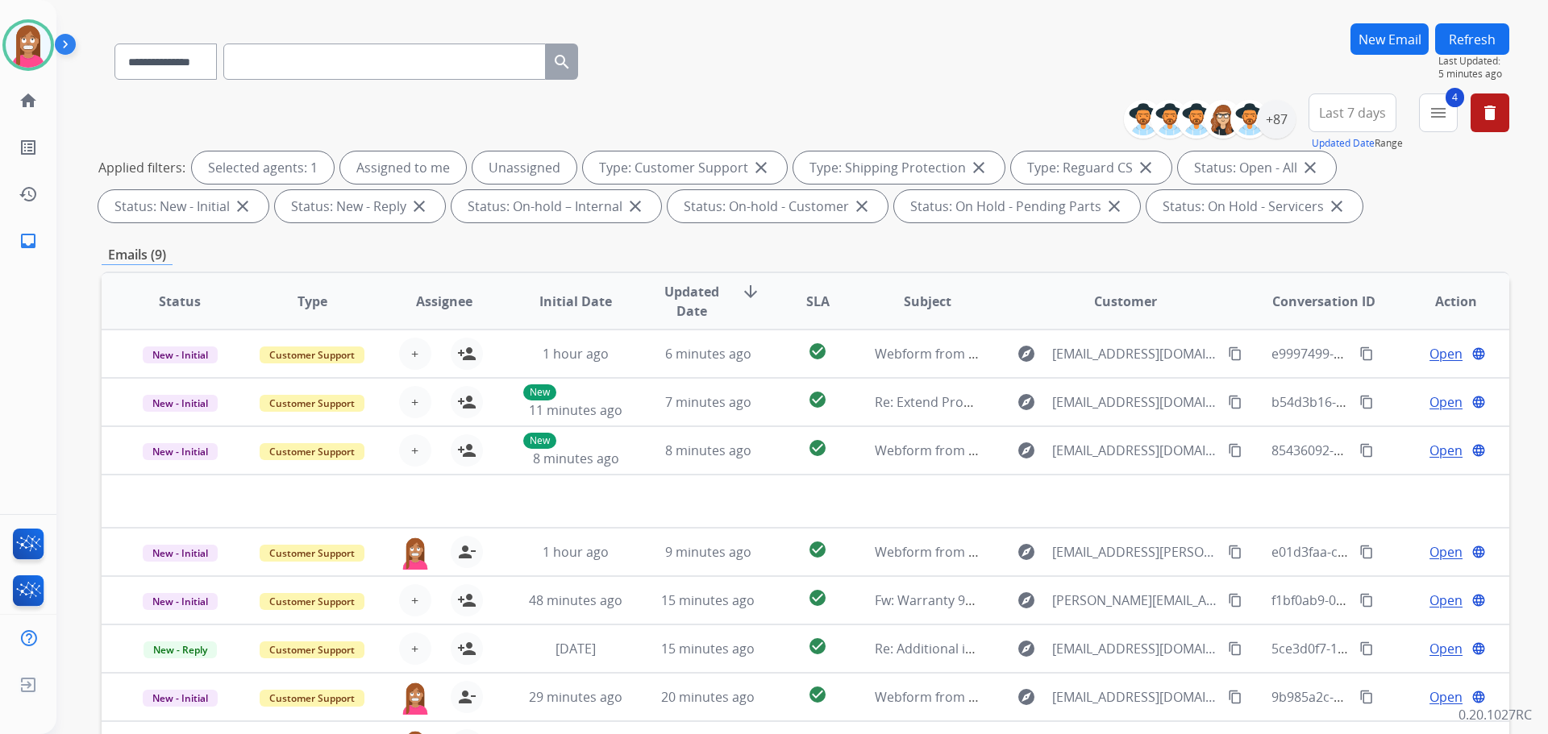
click at [1464, 40] on button "Refresh" at bounding box center [1472, 38] width 74 height 31
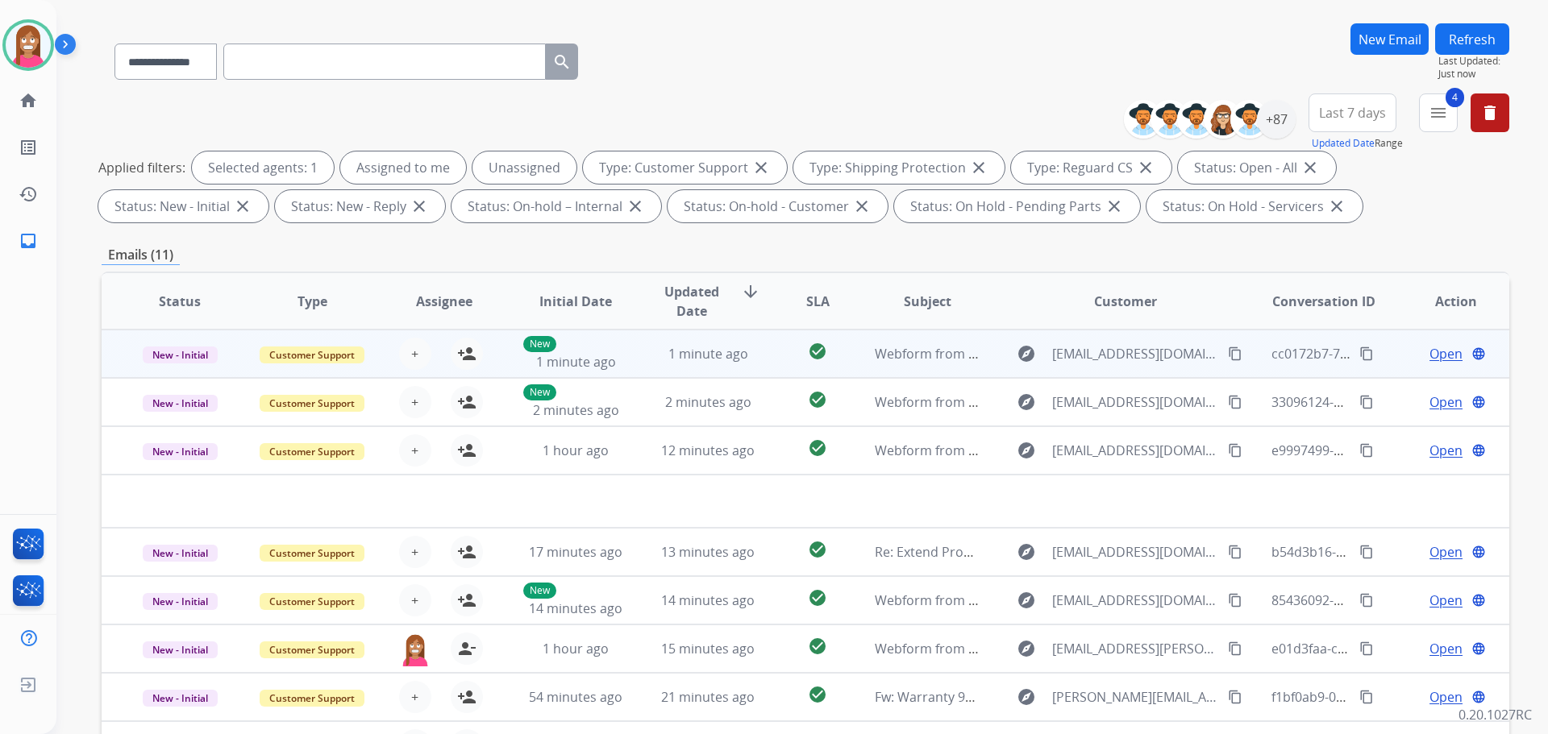
click at [642, 365] on td "1 minute ago" at bounding box center [696, 354] width 132 height 48
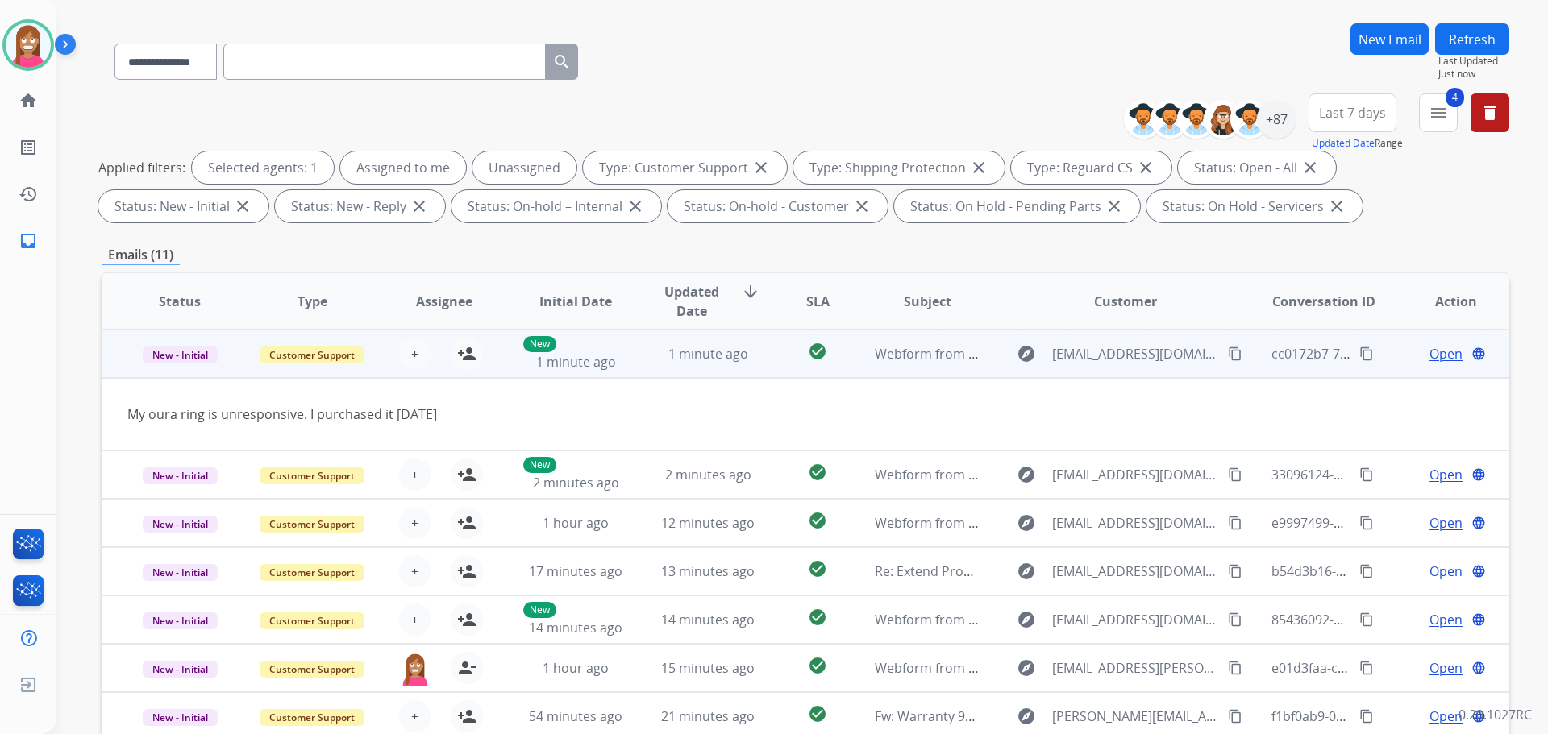
click at [1228, 351] on mat-icon "content_copy" at bounding box center [1235, 354] width 15 height 15
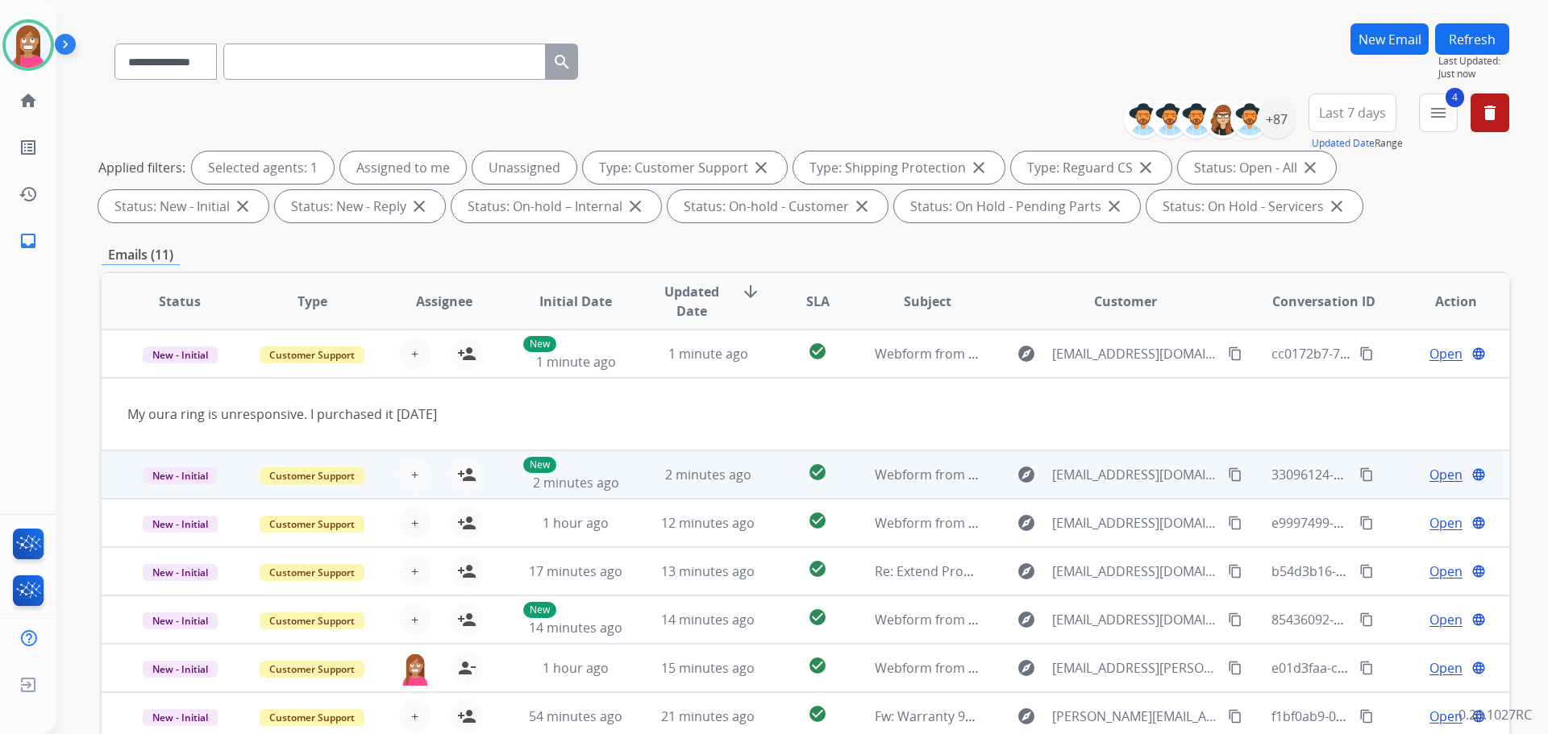
click at [630, 470] on td "2 minutes ago" at bounding box center [696, 475] width 132 height 48
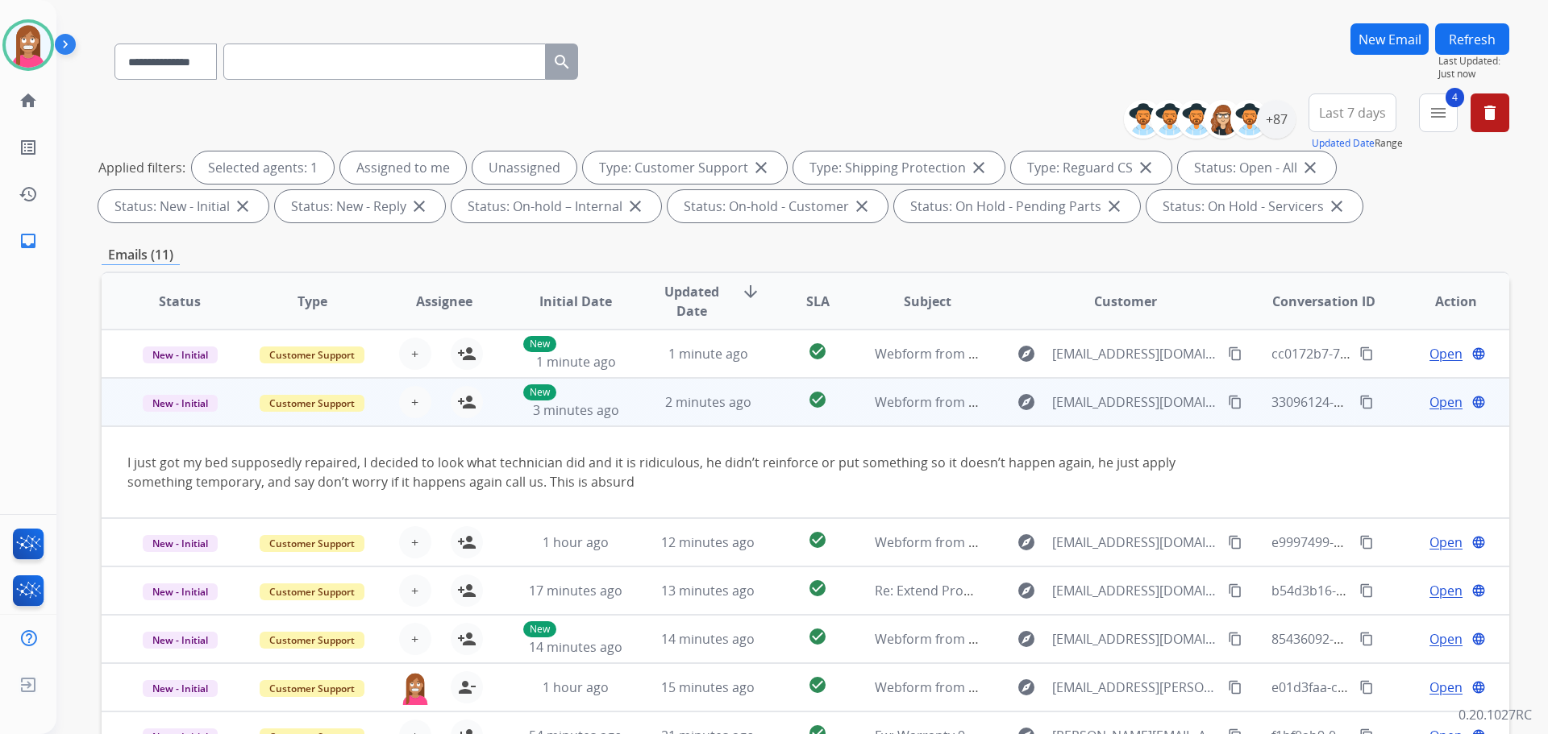
scroll to position [48, 0]
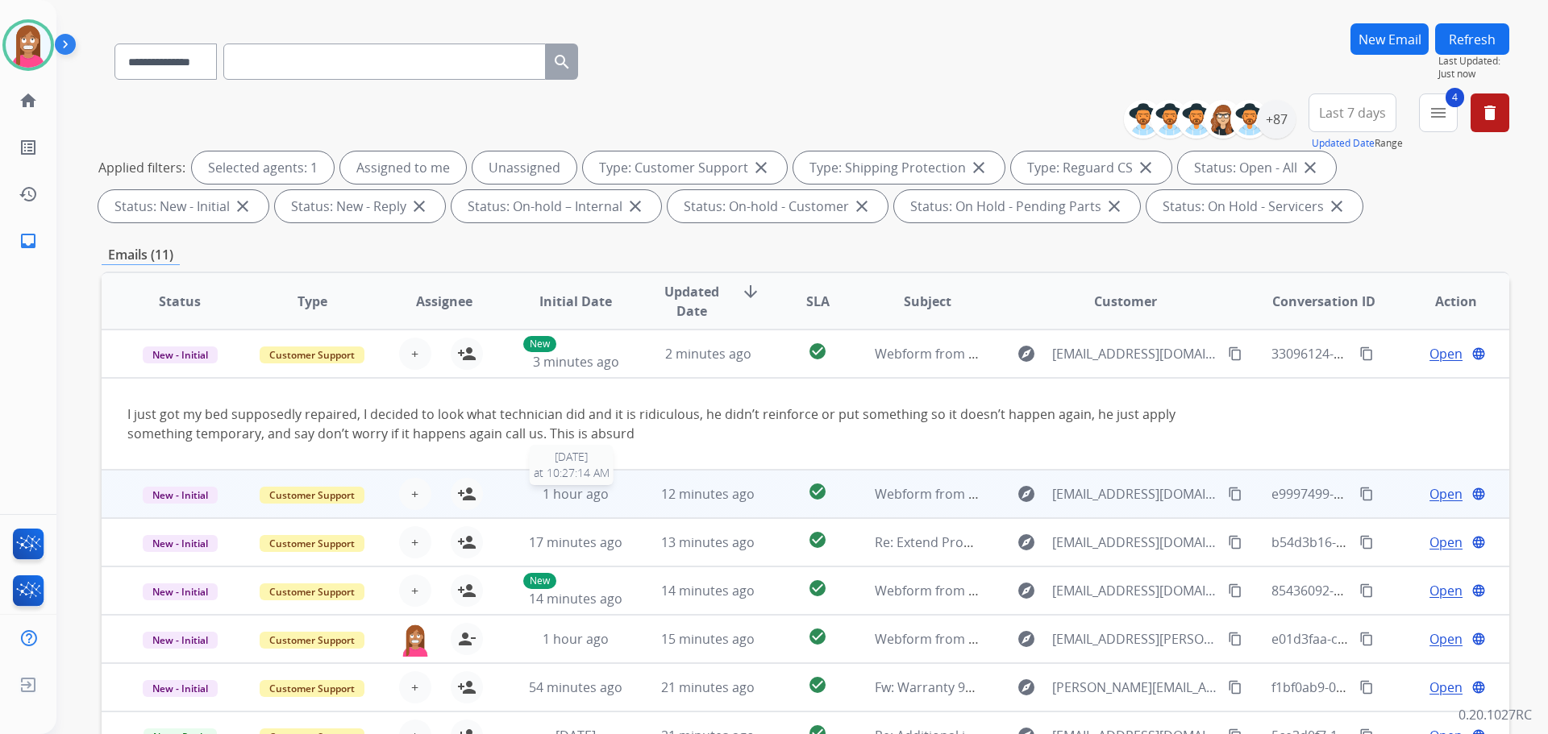
click at [622, 502] on div "1 hour ago" at bounding box center [576, 494] width 106 height 19
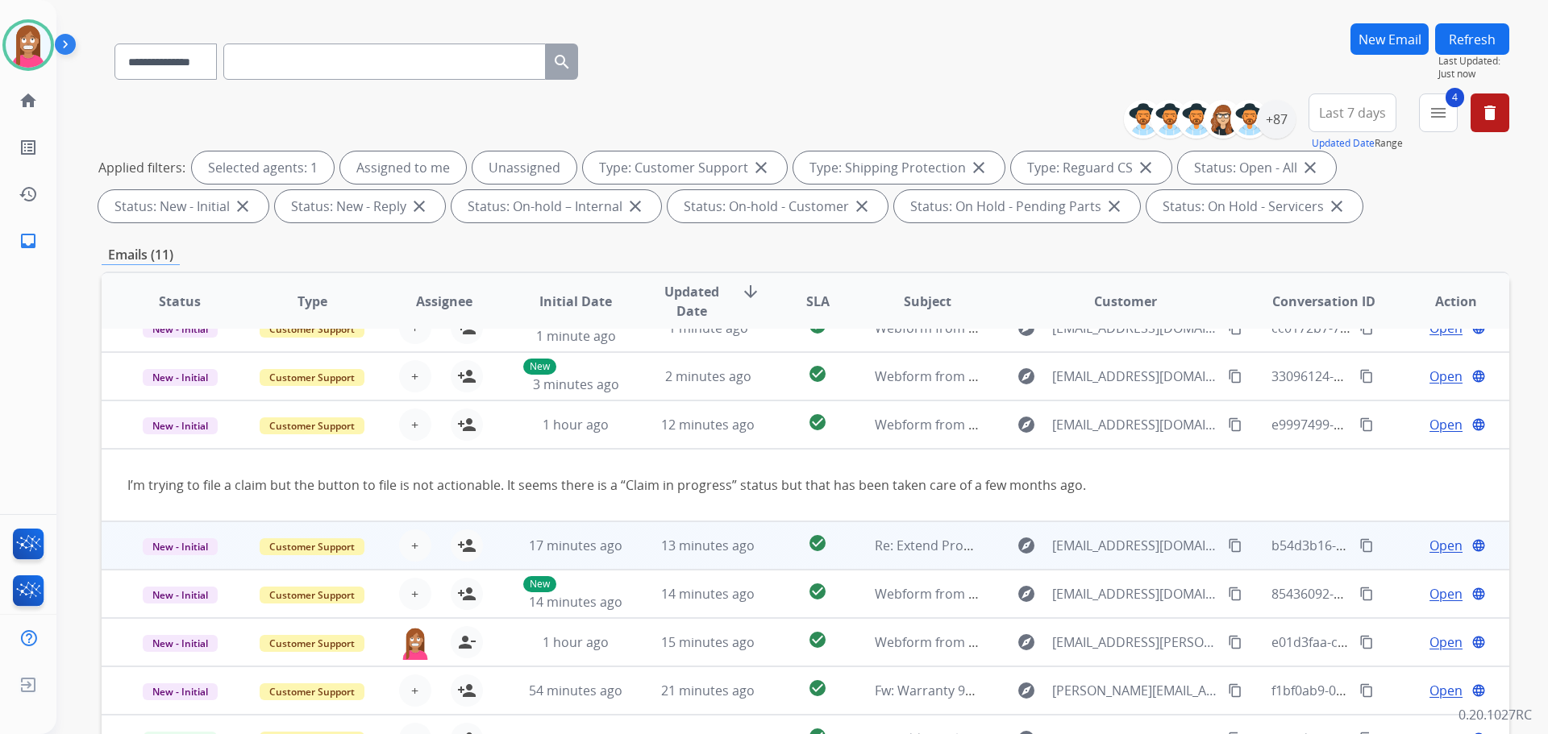
scroll to position [0, 0]
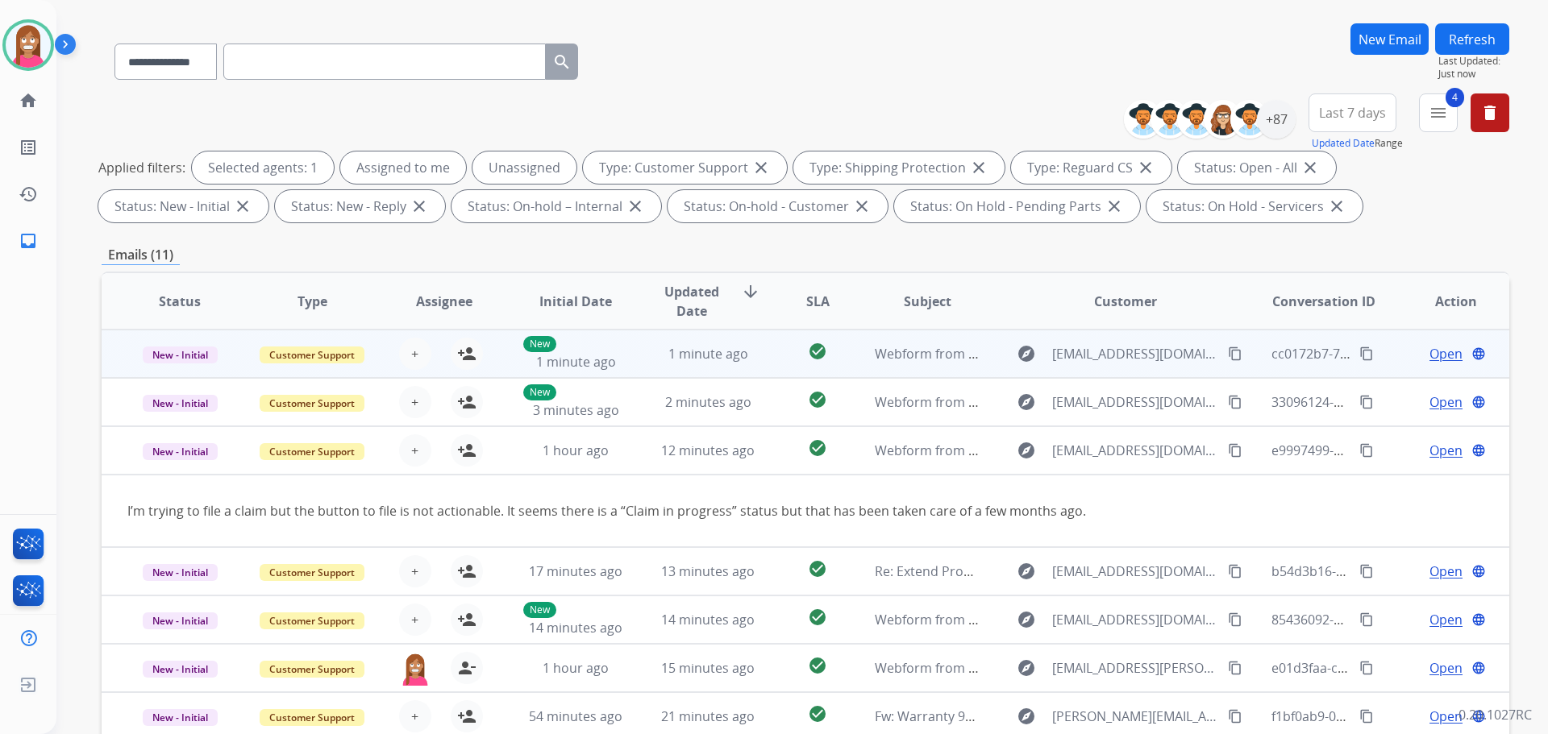
click at [638, 360] on td "1 minute ago" at bounding box center [696, 354] width 132 height 48
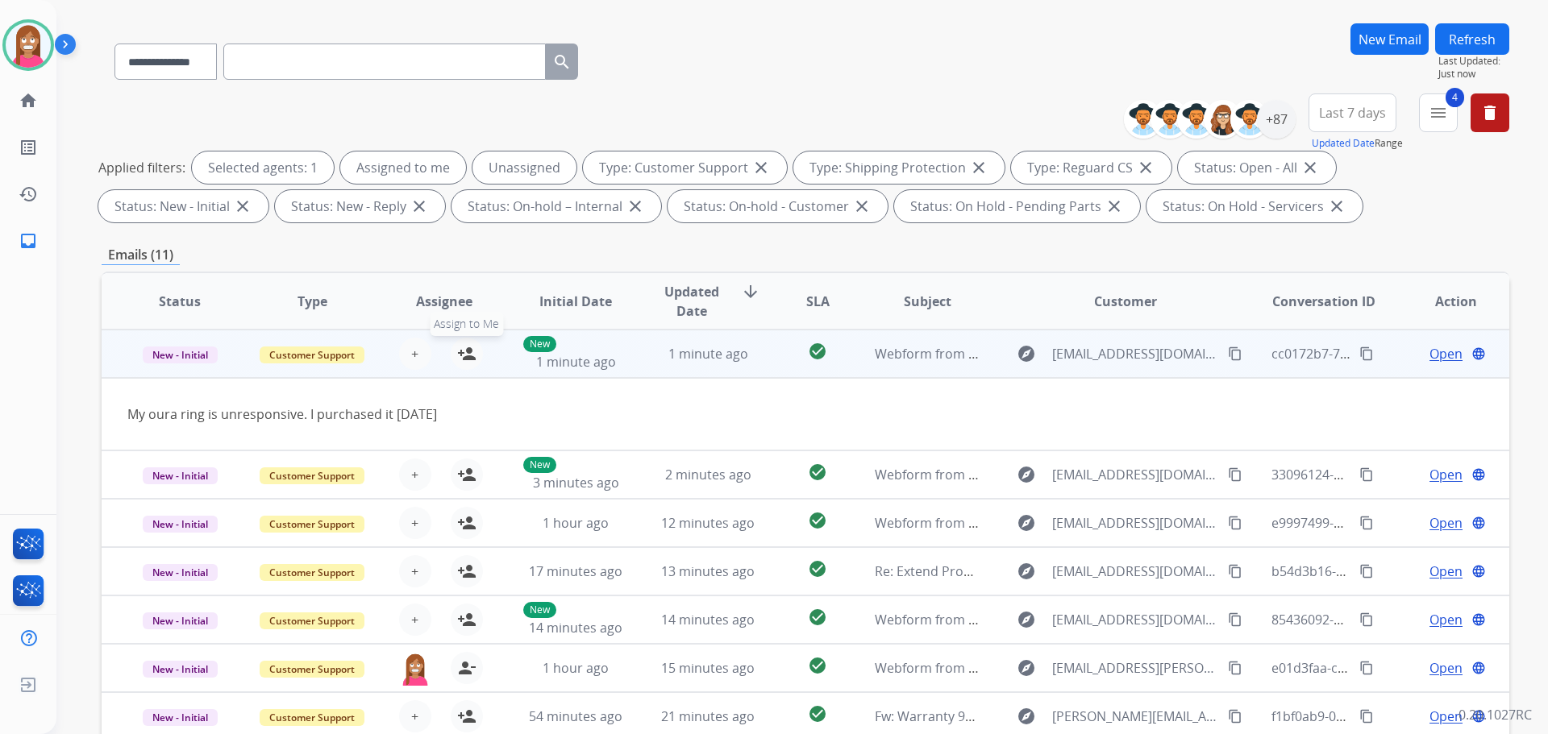
click at [465, 351] on mat-icon "person_add" at bounding box center [466, 353] width 19 height 19
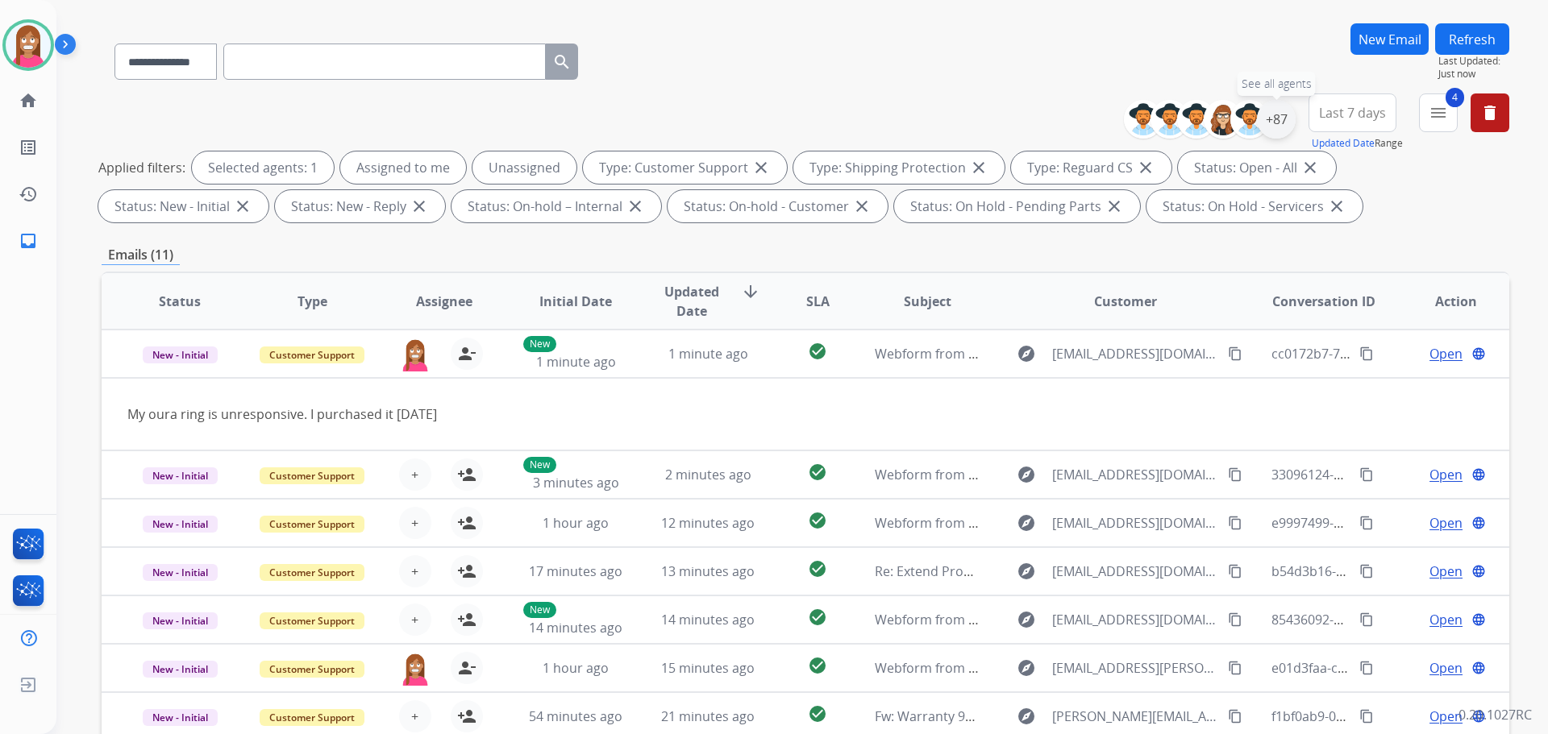
click at [1275, 111] on div "+87" at bounding box center [1276, 119] width 39 height 39
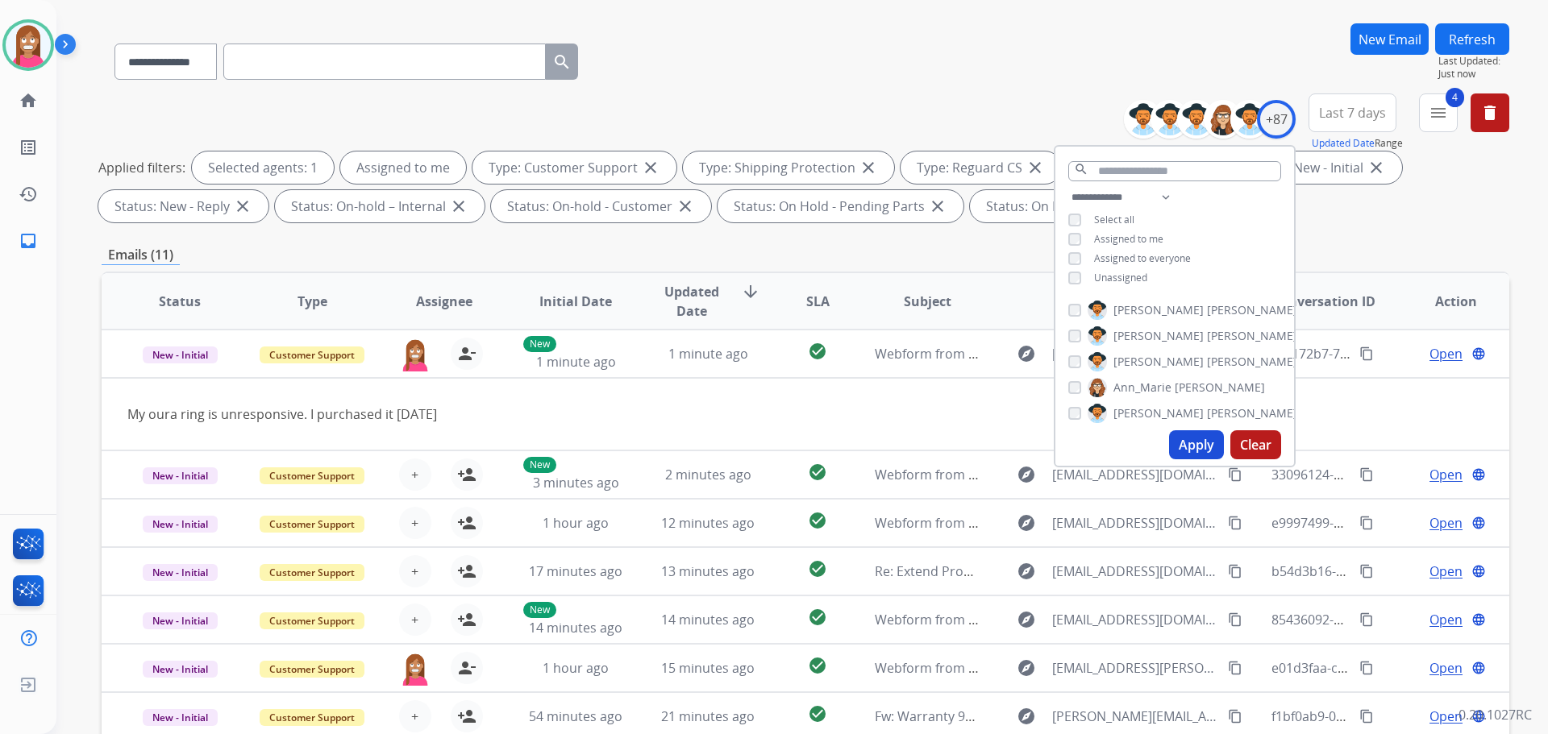
click at [1185, 443] on button "Apply" at bounding box center [1196, 444] width 55 height 29
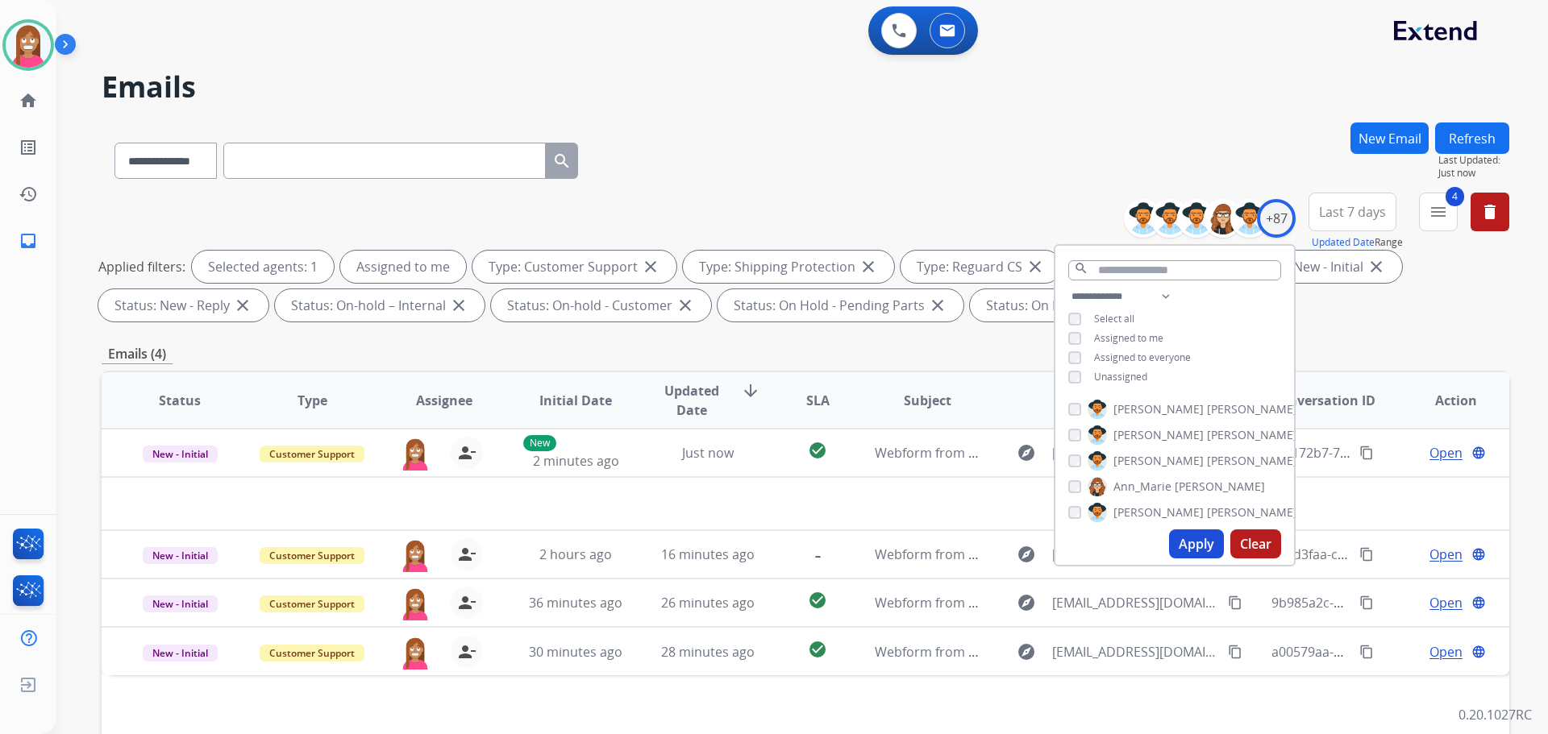
click at [796, 102] on h2 "Emails" at bounding box center [806, 87] width 1408 height 32
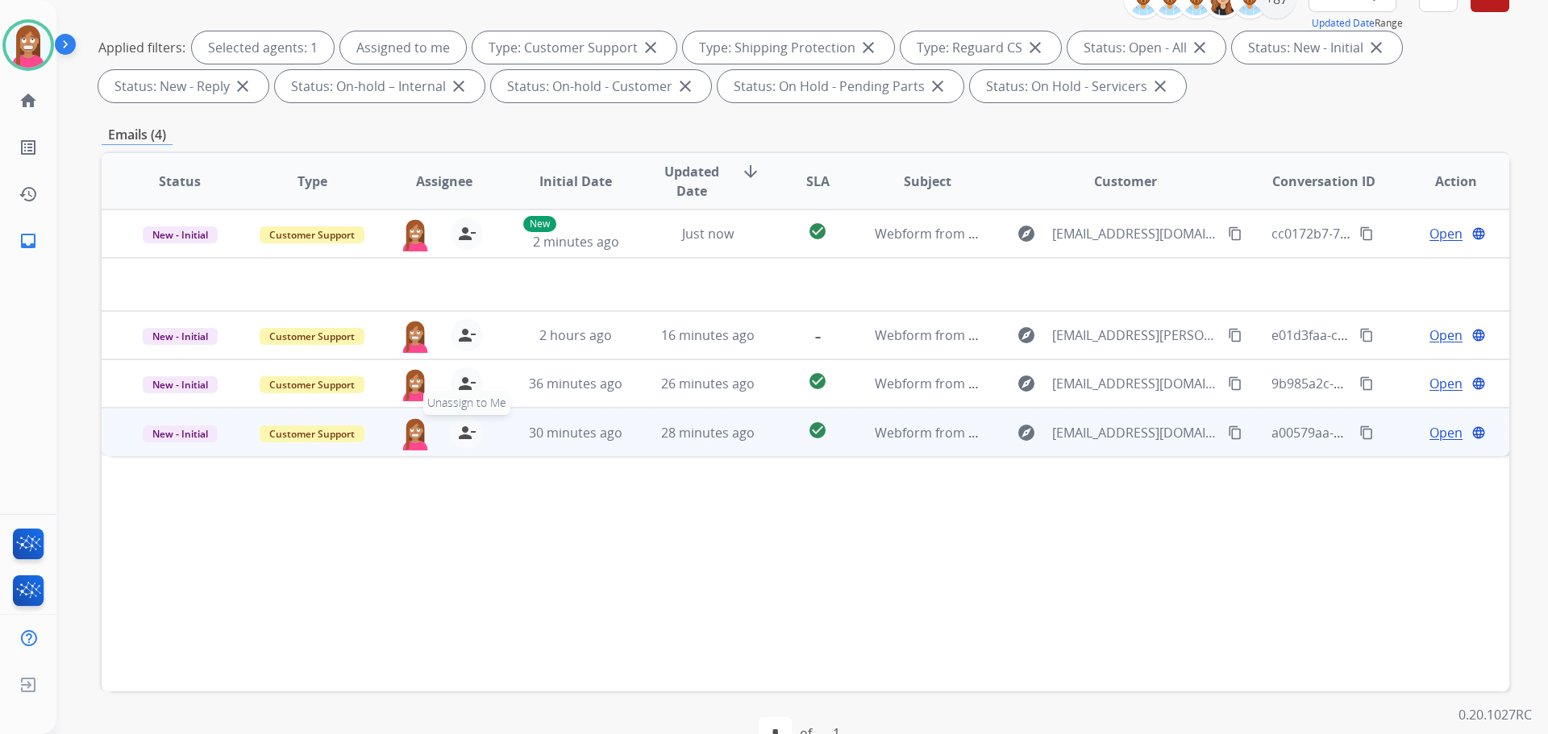
scroll to position [242, 0]
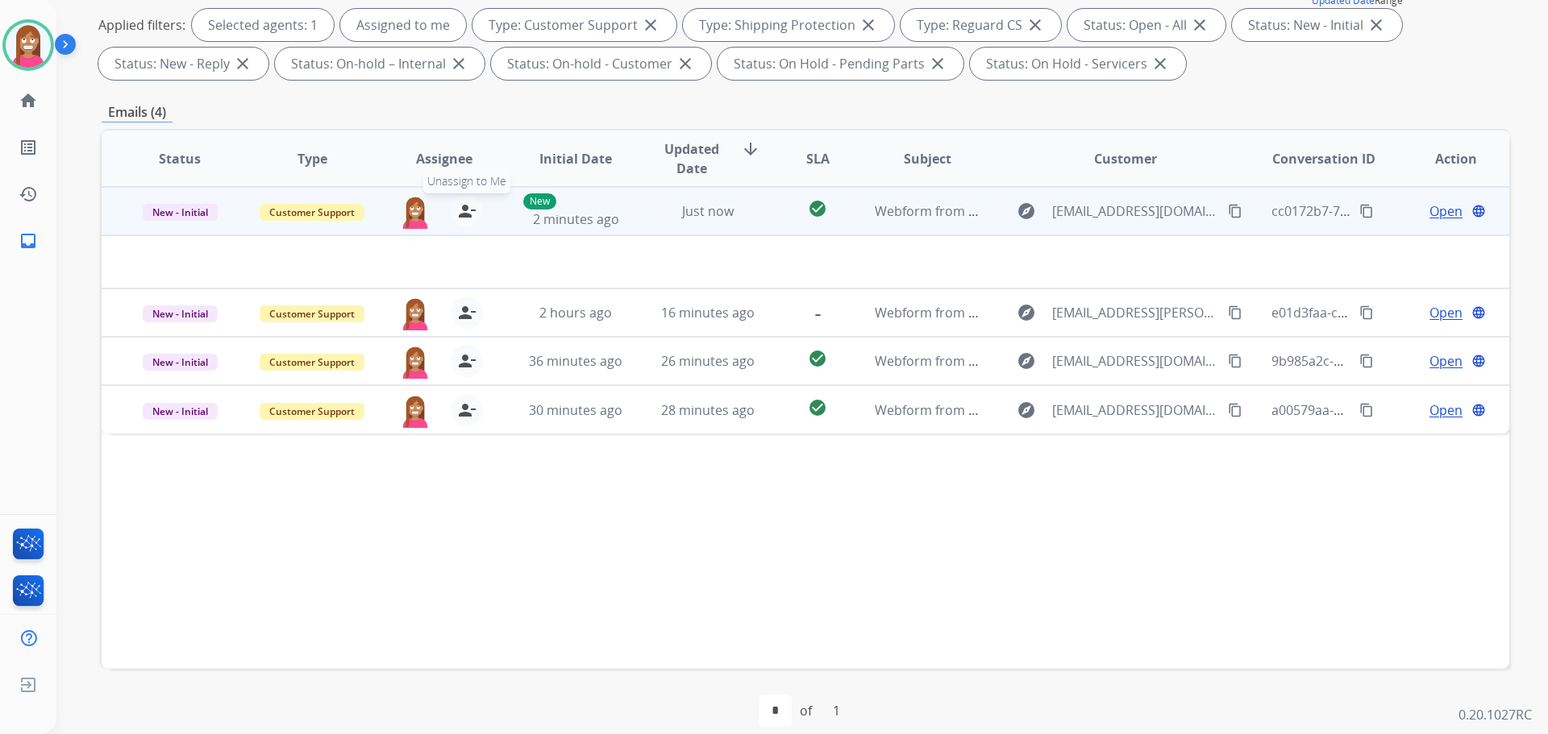
click at [463, 206] on mat-icon "person_remove" at bounding box center [466, 211] width 19 height 19
click at [463, 206] on mat-icon "person_add" at bounding box center [466, 211] width 19 height 19
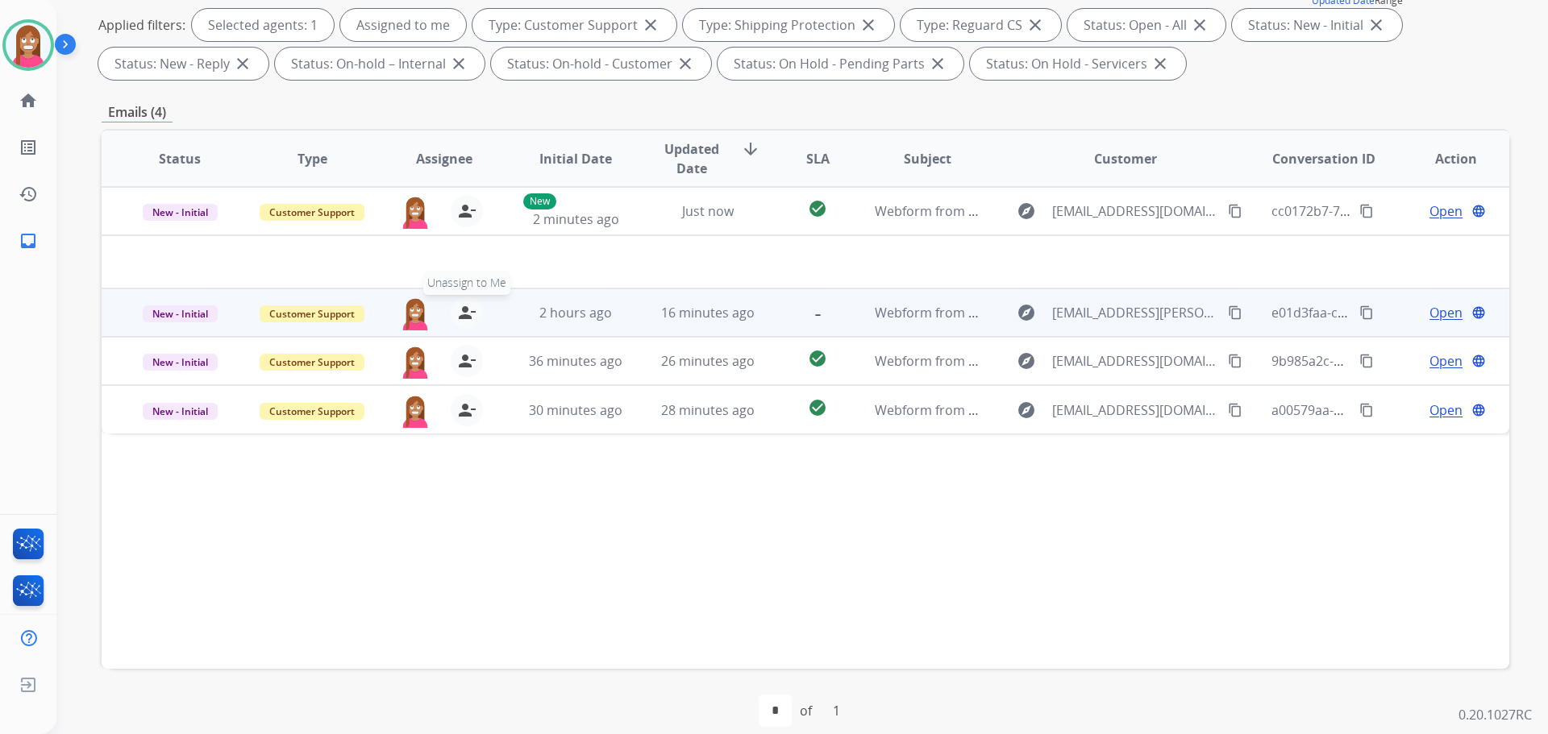
click at [460, 315] on mat-icon "person_remove" at bounding box center [466, 312] width 19 height 19
click at [460, 315] on mat-icon "person_add" at bounding box center [466, 312] width 19 height 19
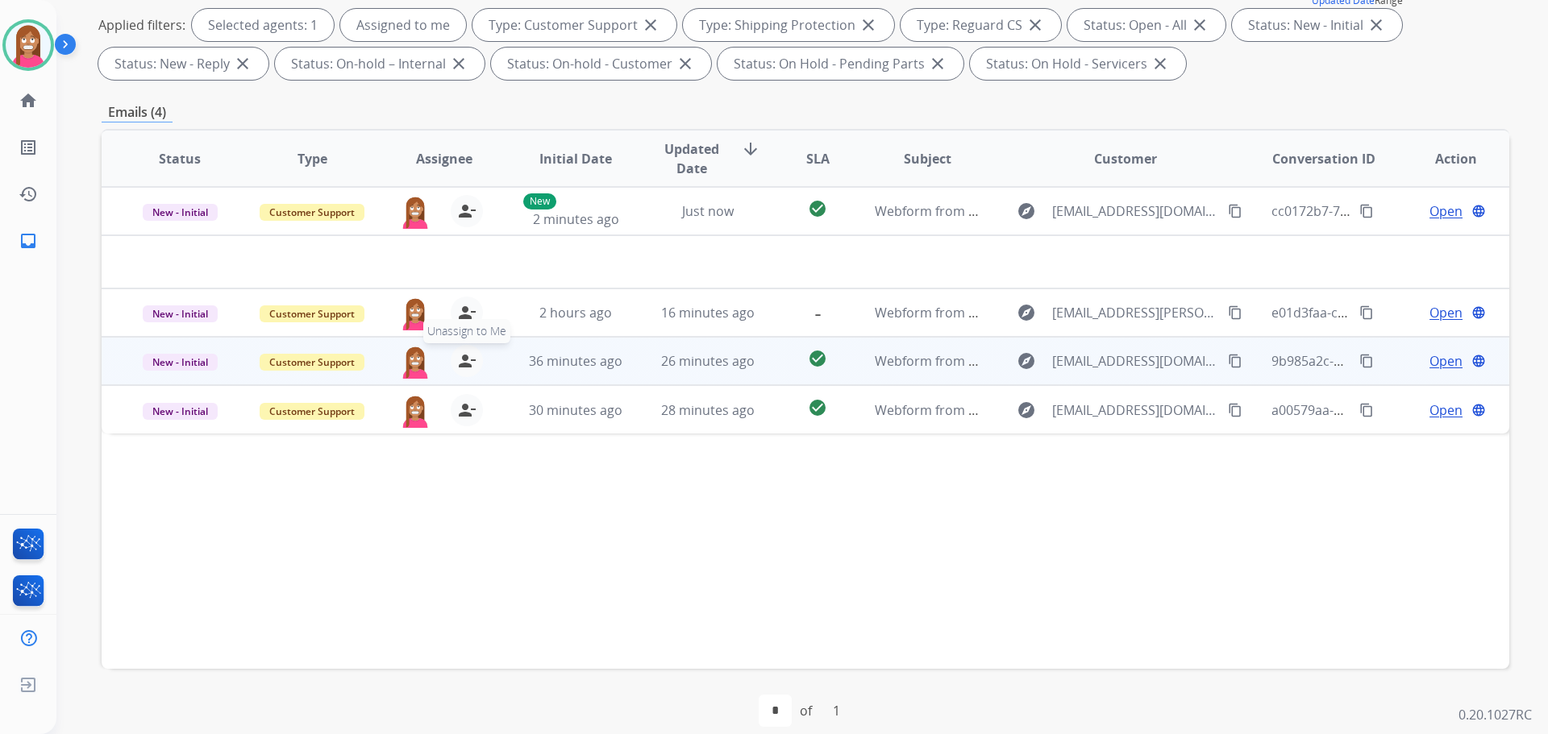
click at [460, 365] on mat-icon "person_remove" at bounding box center [466, 360] width 19 height 19
click at [460, 364] on mat-icon "person_add" at bounding box center [466, 360] width 19 height 19
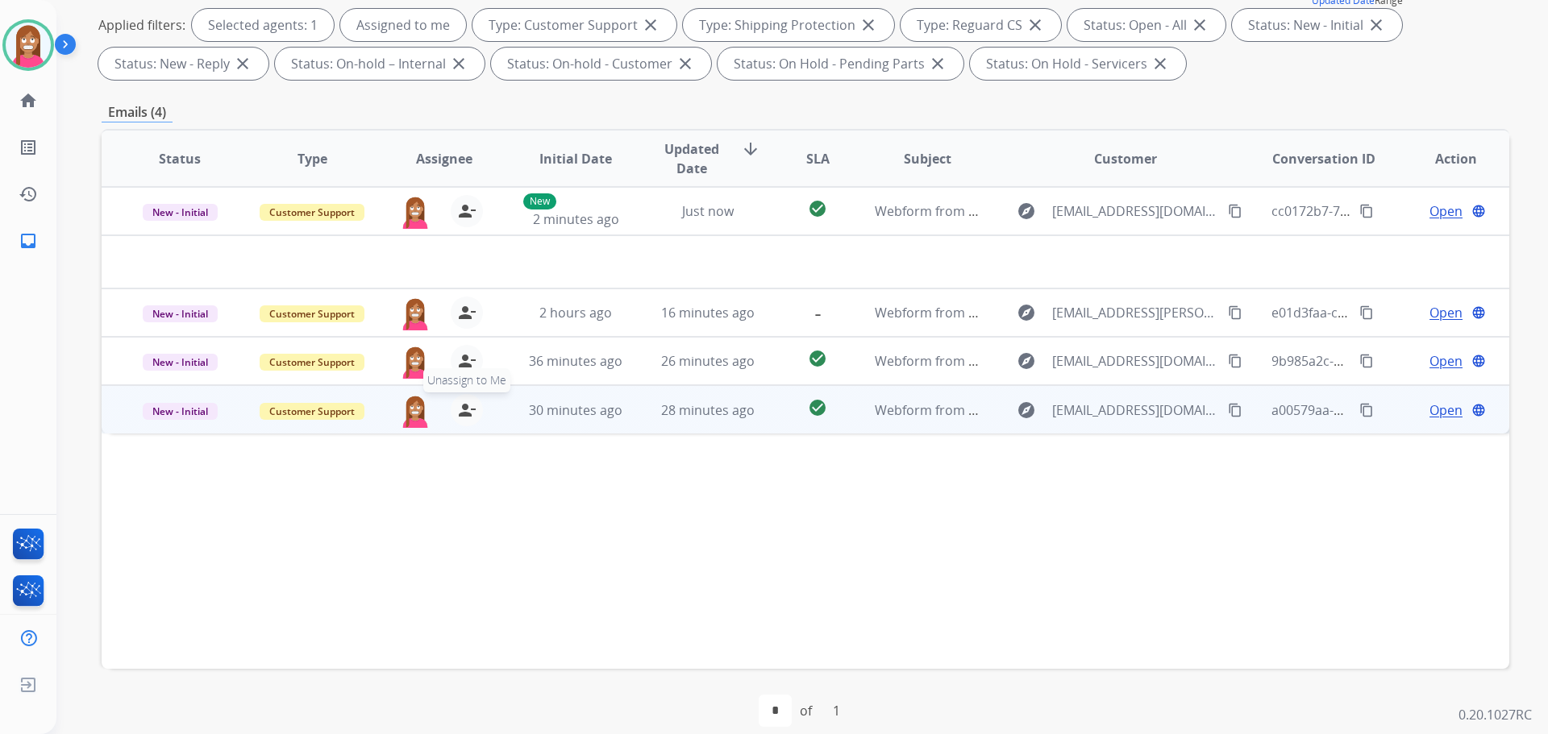
click at [470, 411] on mat-icon "person_remove" at bounding box center [466, 410] width 19 height 19
click at [470, 411] on mat-icon "person_add" at bounding box center [466, 410] width 19 height 19
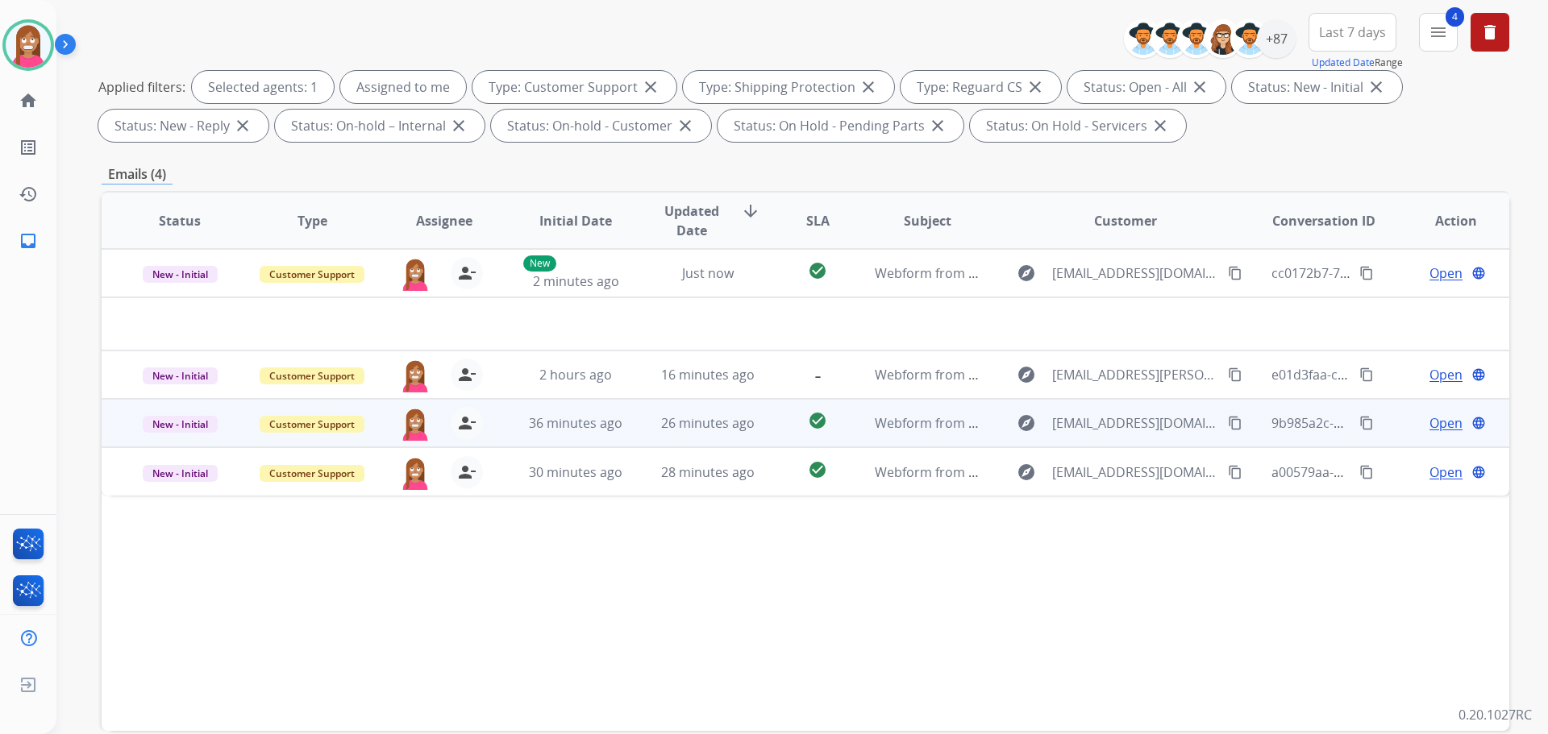
scroll to position [81, 0]
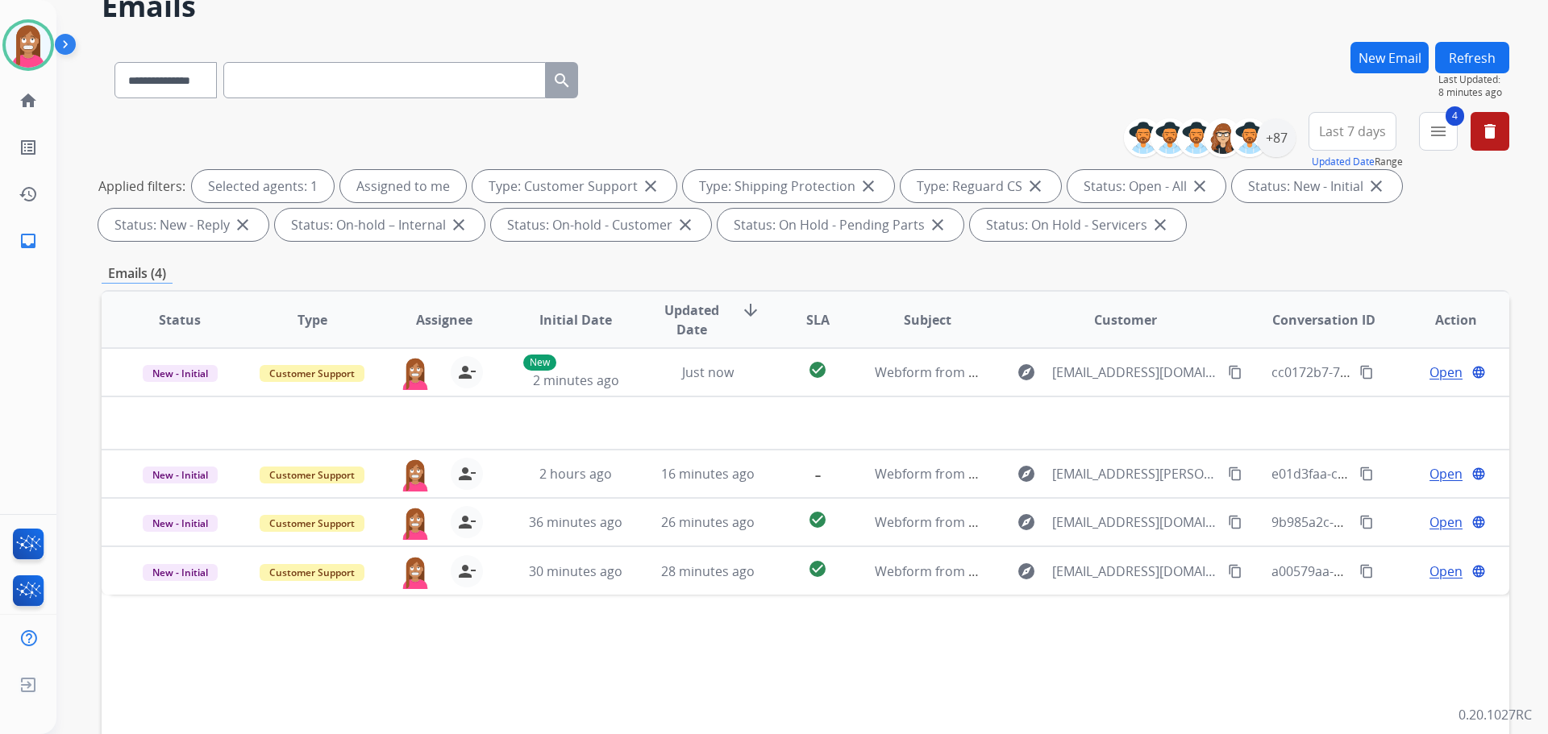
click at [1449, 57] on button "Refresh" at bounding box center [1472, 57] width 74 height 31
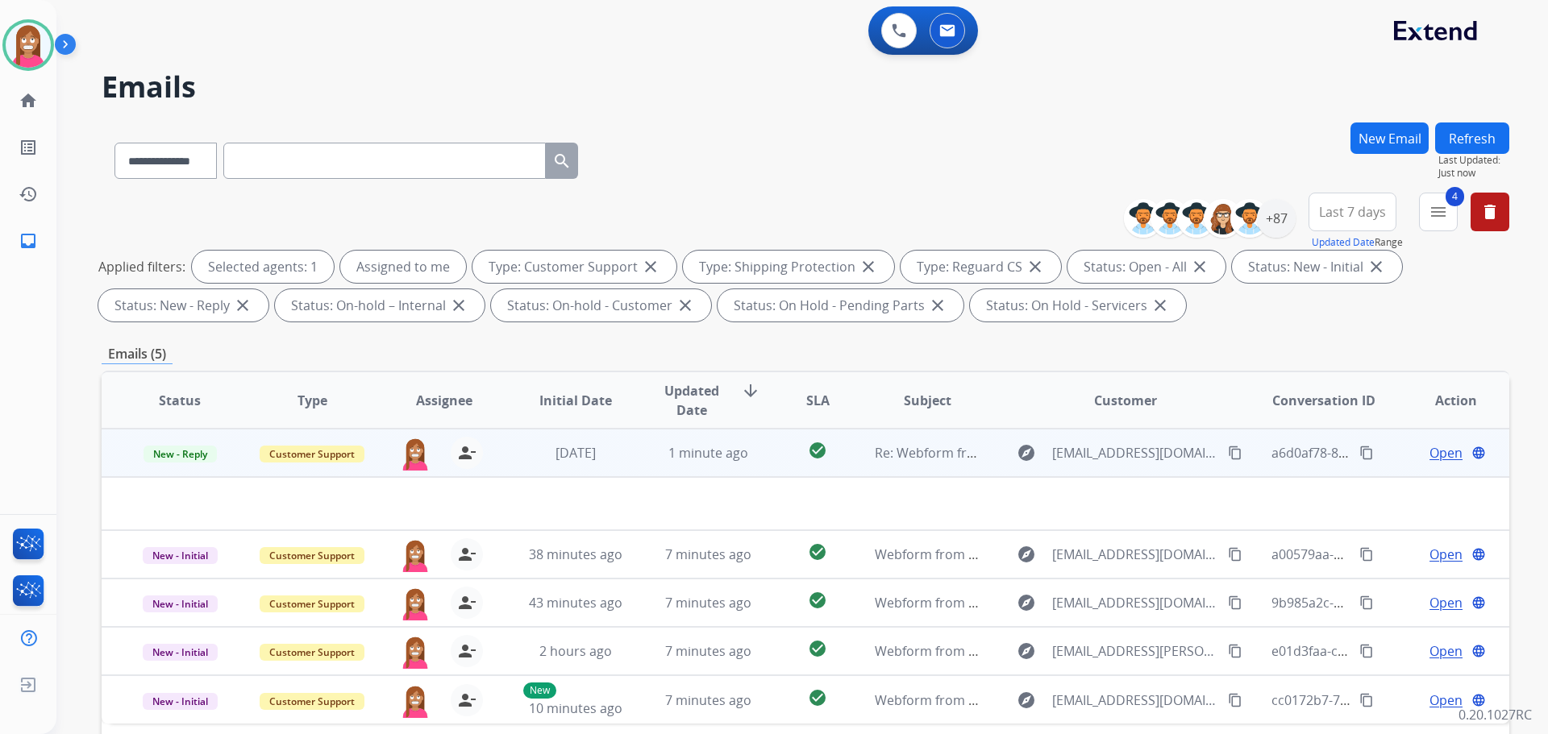
click at [634, 458] on td "1 minute ago" at bounding box center [696, 453] width 132 height 48
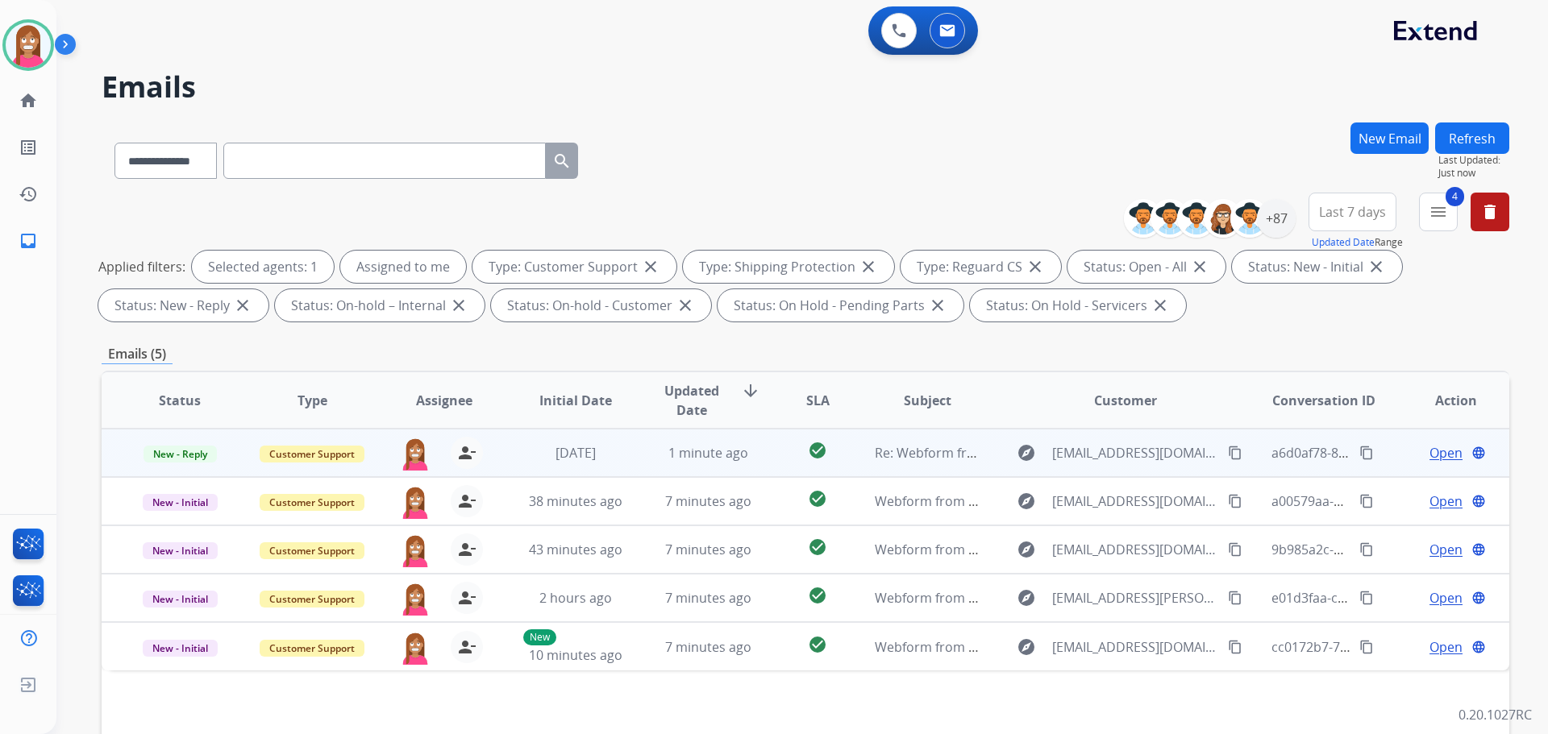
click at [773, 469] on td "check_circle" at bounding box center [805, 453] width 88 height 48
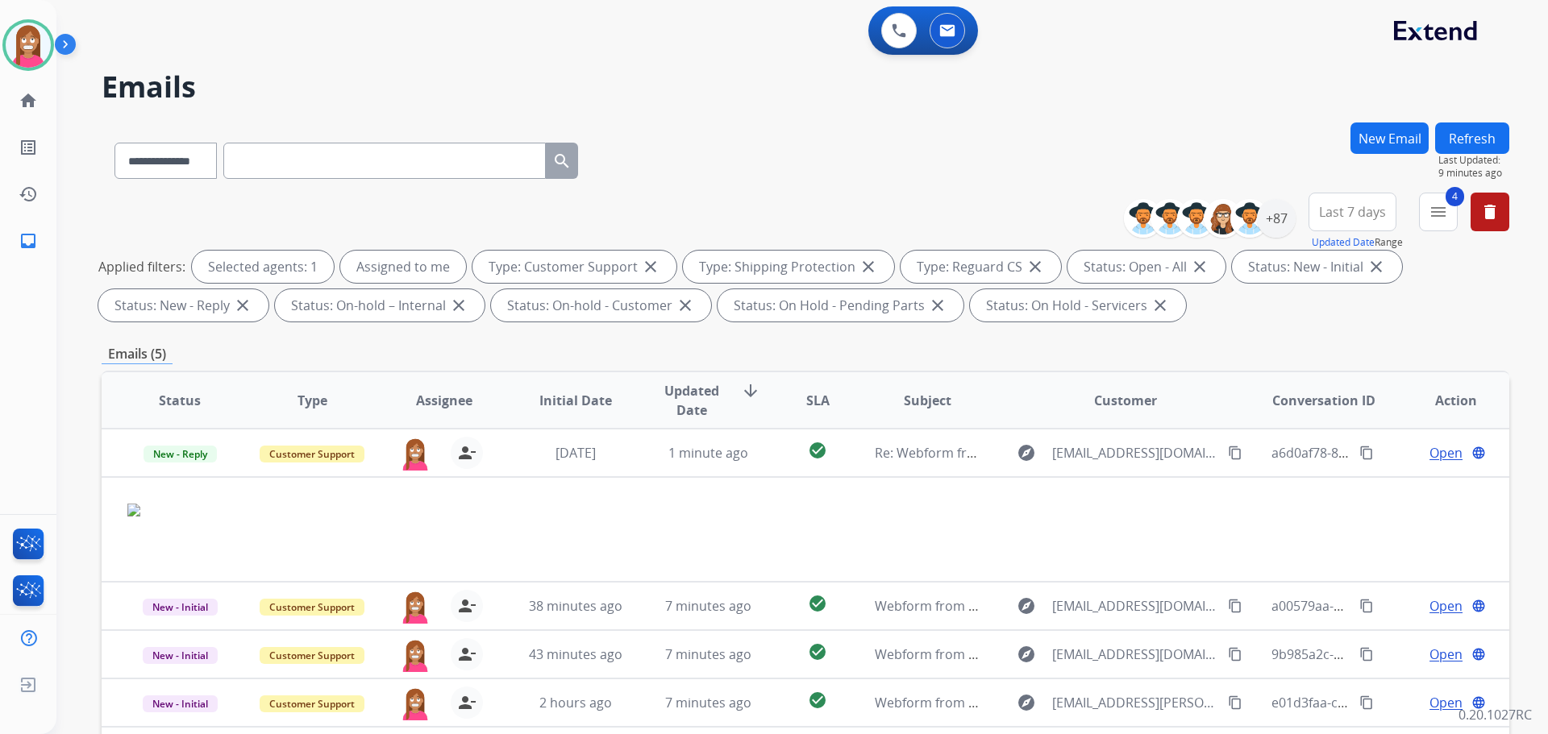
click at [1460, 139] on button "Refresh" at bounding box center [1472, 138] width 74 height 31
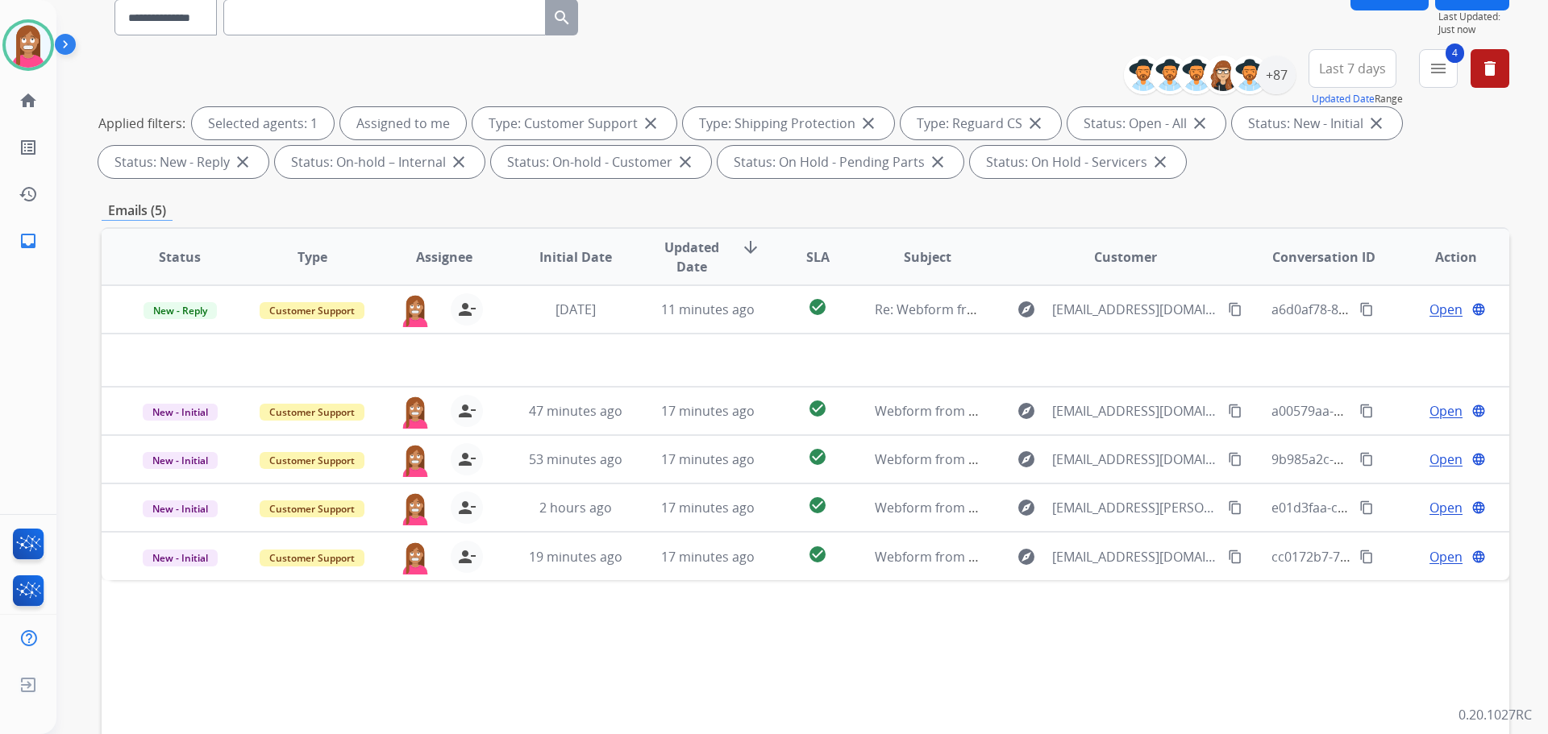
scroll to position [161, 0]
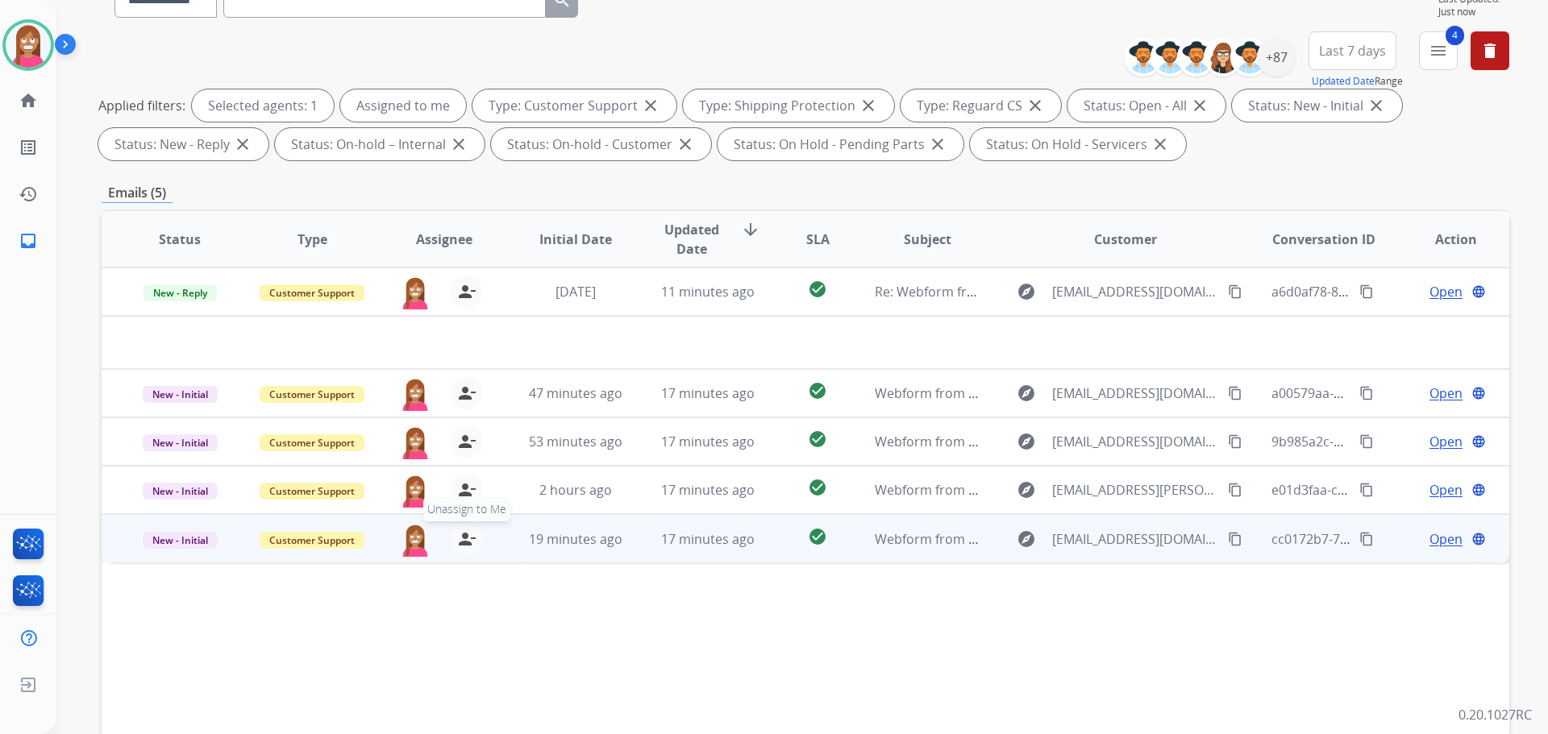
click at [462, 541] on mat-icon "person_remove" at bounding box center [466, 539] width 19 height 19
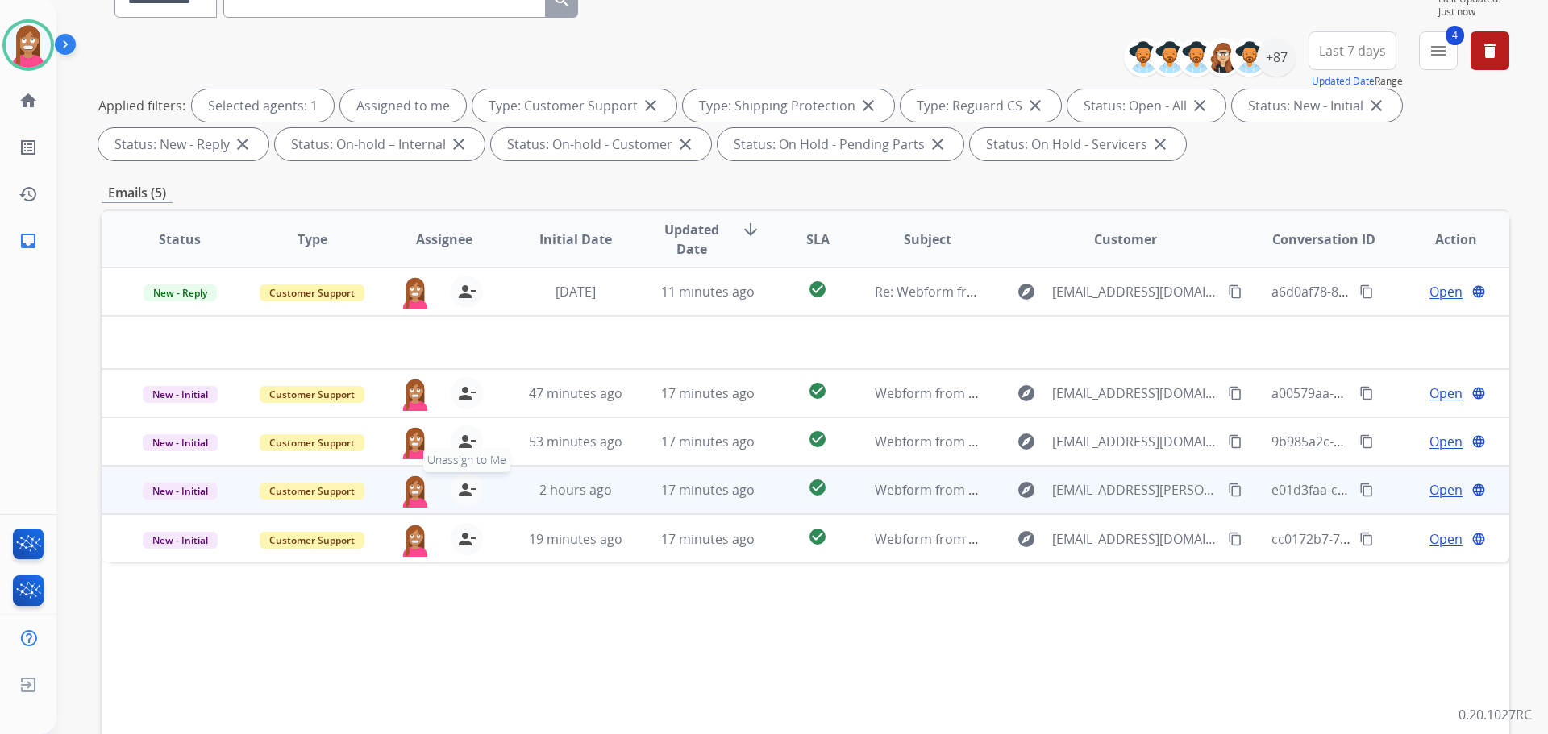
click at [457, 502] on button "person_remove [PERSON_NAME] to Me" at bounding box center [467, 490] width 32 height 32
click at [457, 502] on button "person_add Assign to Me" at bounding box center [467, 490] width 32 height 32
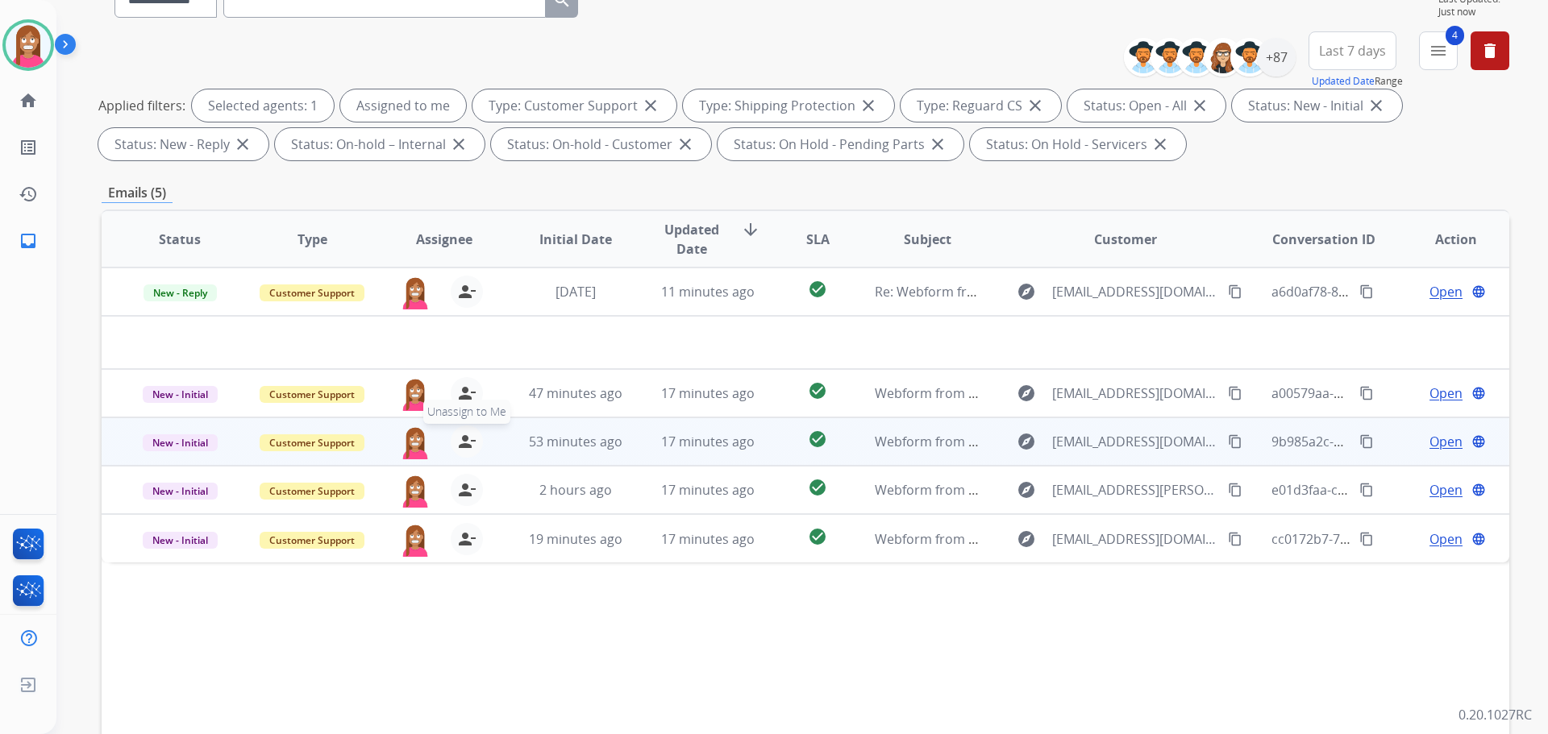
click at [457, 444] on mat-icon "person_remove" at bounding box center [466, 441] width 19 height 19
click at [457, 444] on mat-icon "person_add" at bounding box center [466, 441] width 19 height 19
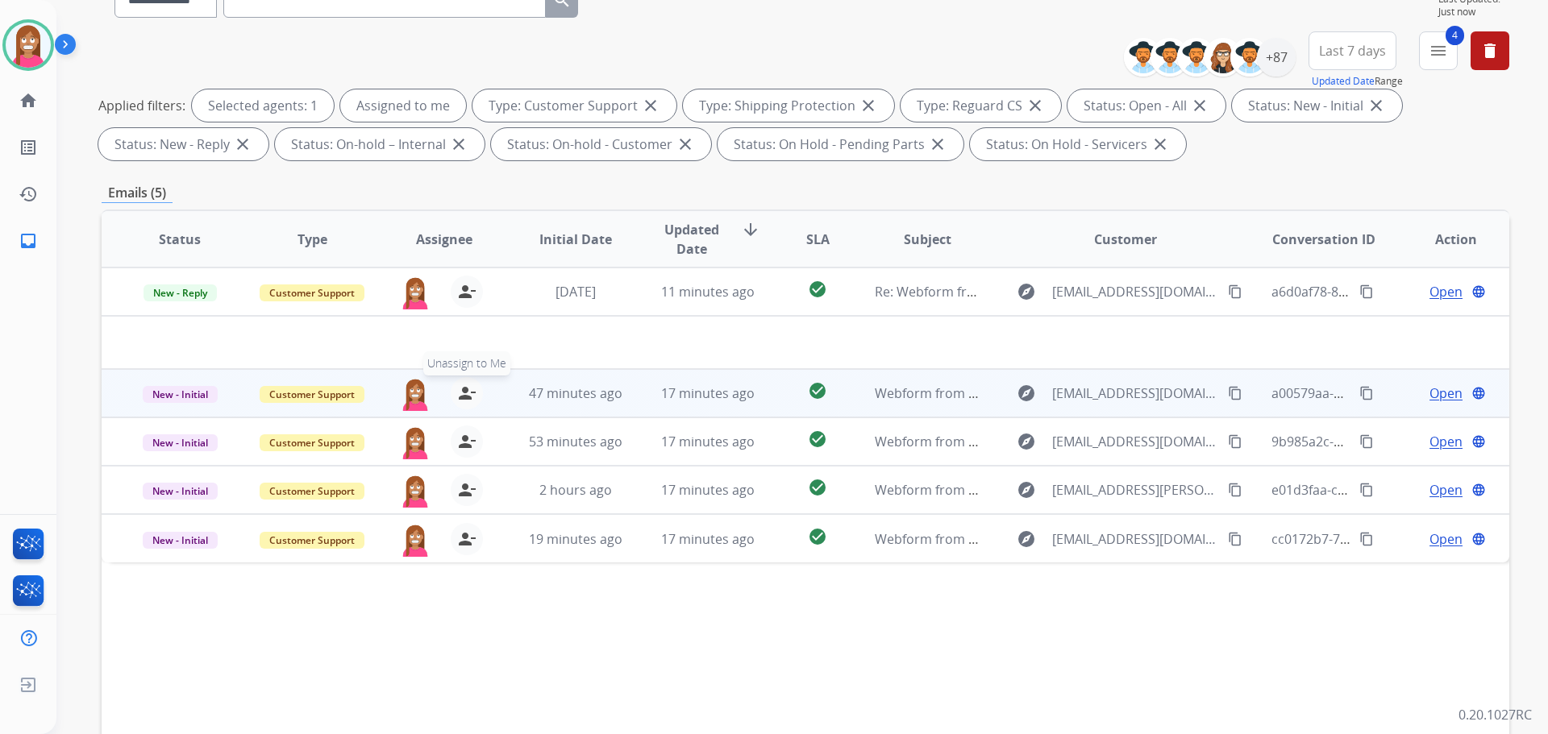
click at [461, 397] on mat-icon "person_remove" at bounding box center [466, 393] width 19 height 19
click at [461, 397] on mat-icon "person_add" at bounding box center [466, 393] width 19 height 19
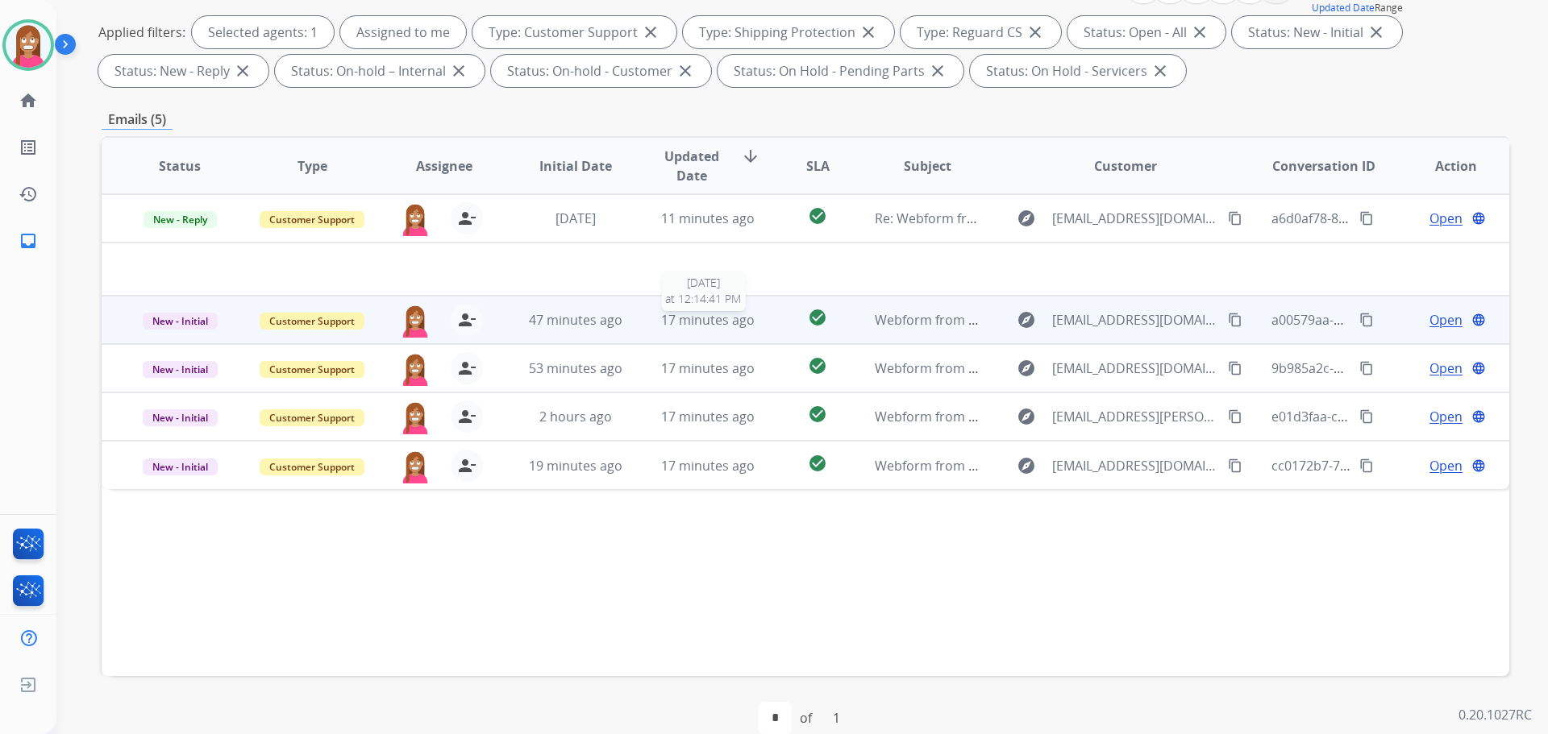
scroll to position [260, 0]
